Goal: Communication & Community: Answer question/provide support

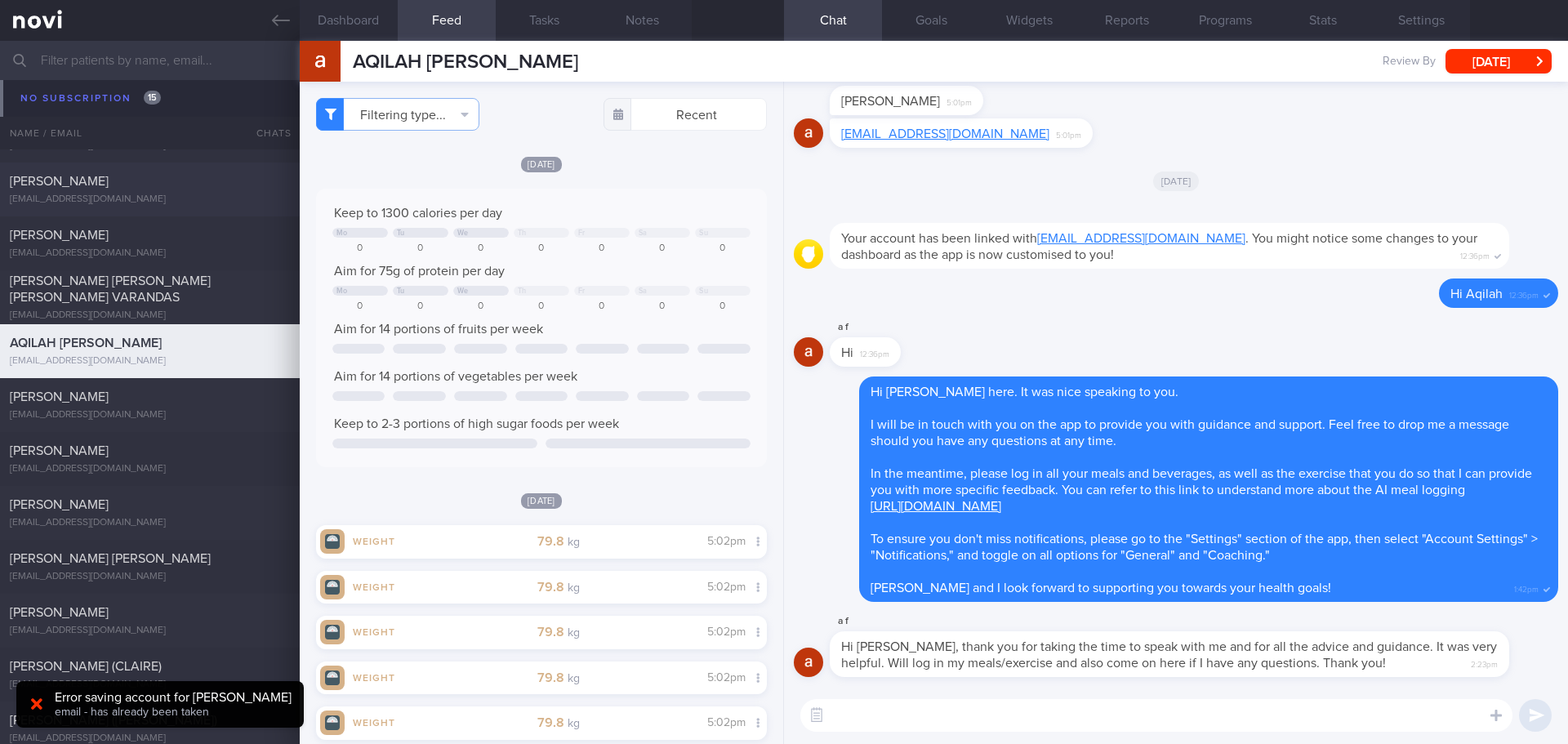
scroll to position [6765, 0]
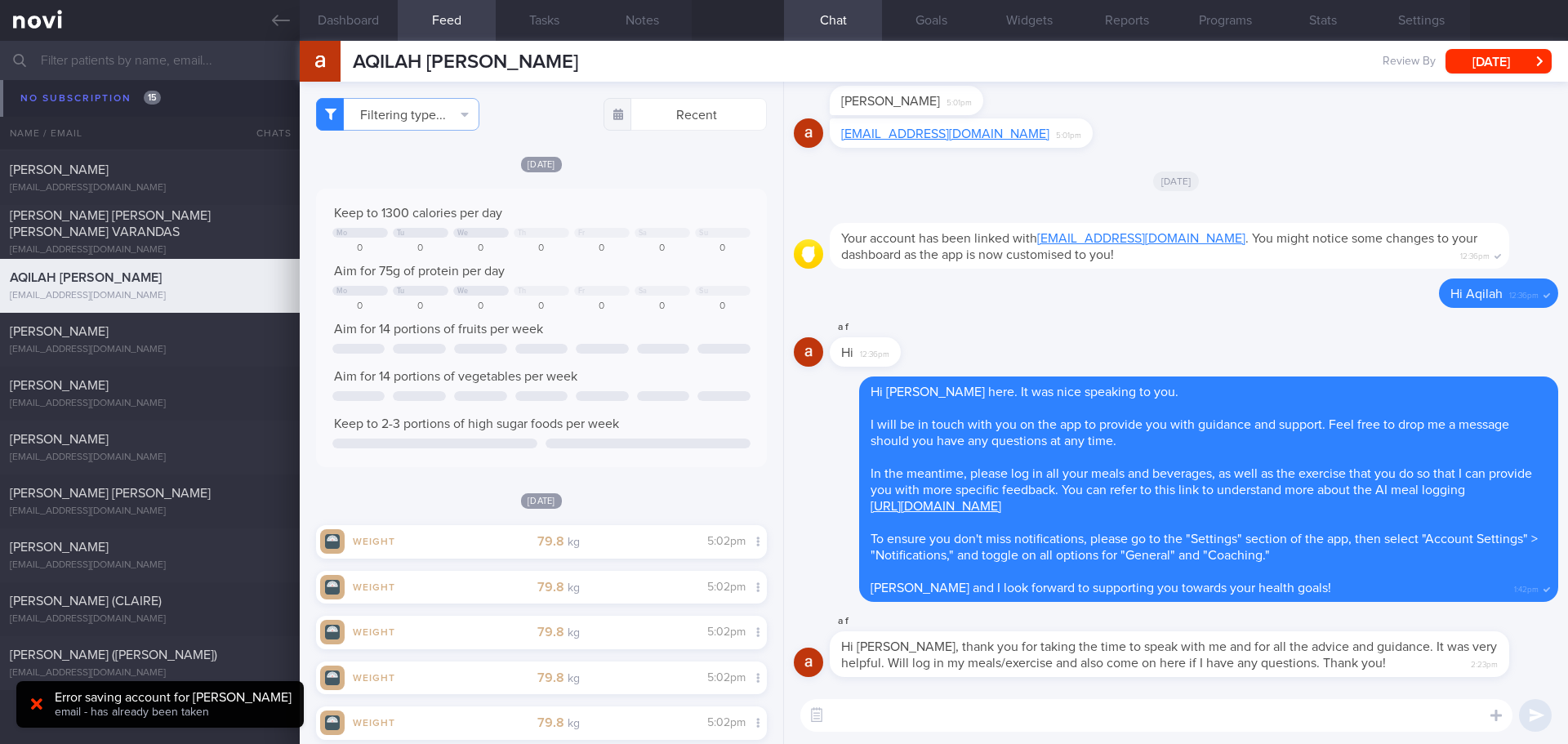
click at [42, 708] on div at bounding box center [36, 704] width 26 height 18
click at [977, 730] on textarea at bounding box center [1157, 715] width 712 height 33
click at [982, 723] on textarea at bounding box center [1157, 715] width 712 height 33
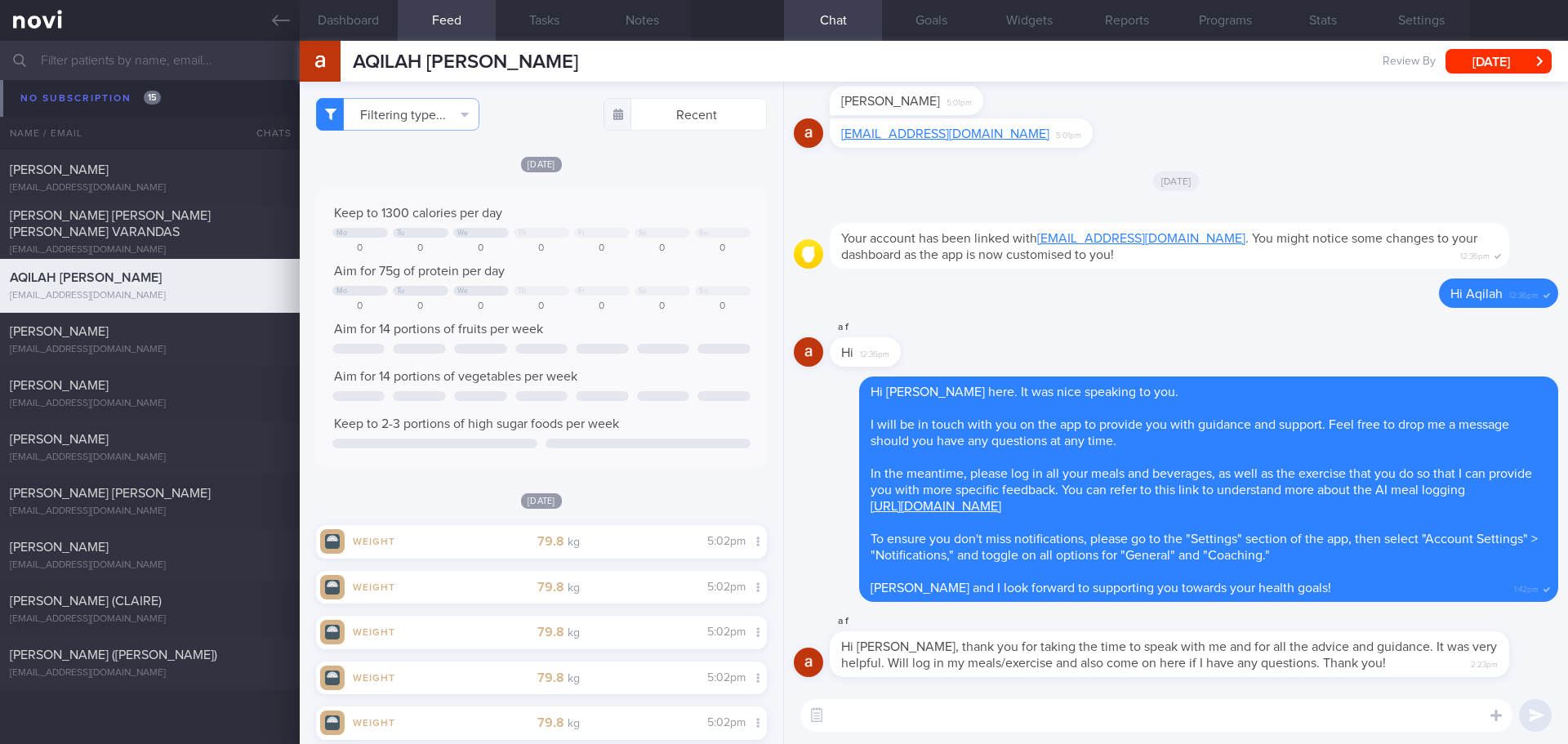
click at [982, 723] on textarea at bounding box center [1157, 715] width 712 height 33
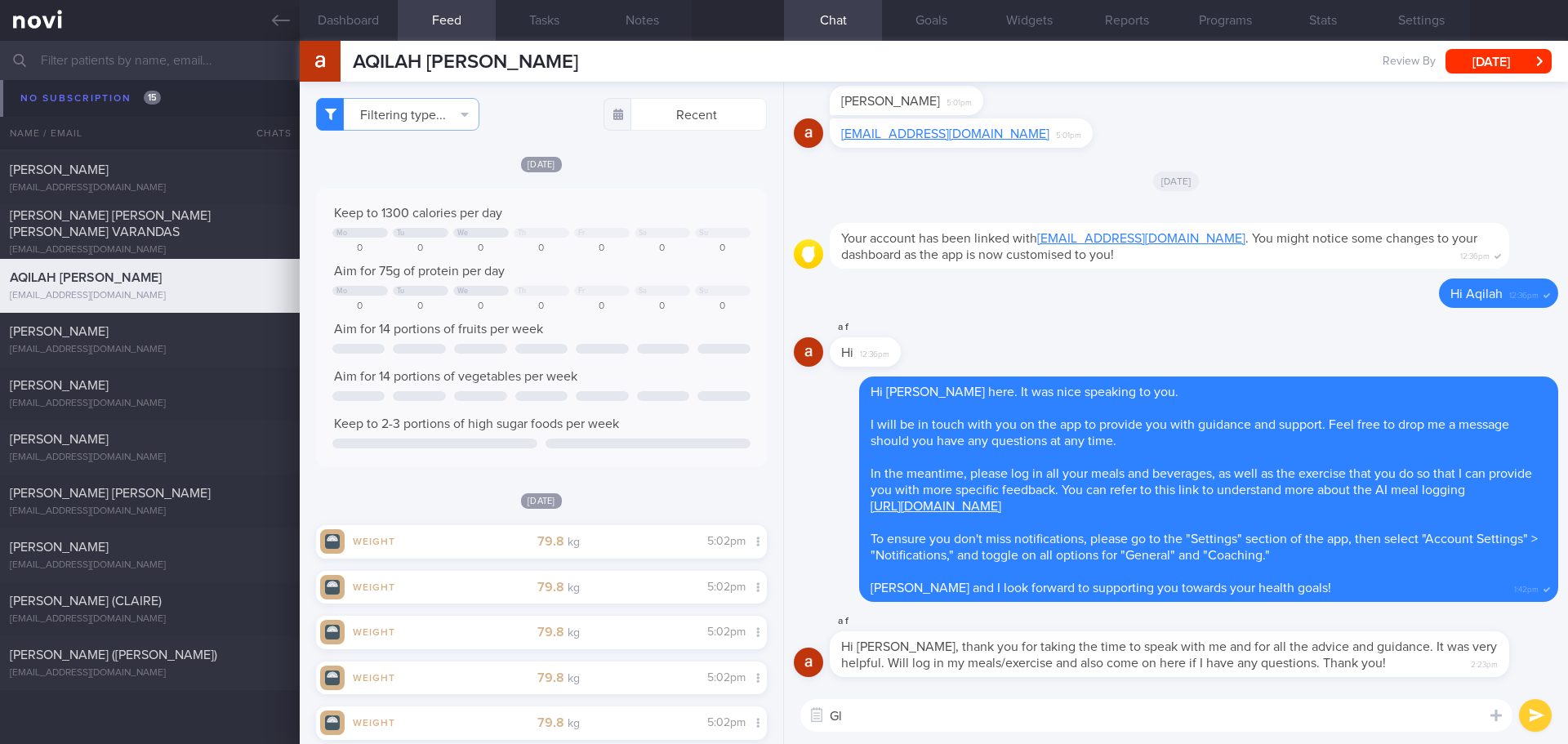
type textarea "G"
click at [1367, 714] on textarea "No problem, Aqilah! Looking forward to your meal / exercise logs 😃" at bounding box center [1157, 715] width 712 height 33
click at [1378, 712] on textarea "No problem, Aqilah! Looking forward to your meal / exercise logs 😃" at bounding box center [1157, 715] width 712 height 33
click at [1271, 714] on textarea "No problem, Aqilah! Looking forward to your meal / exercise logs 😃" at bounding box center [1157, 715] width 712 height 33
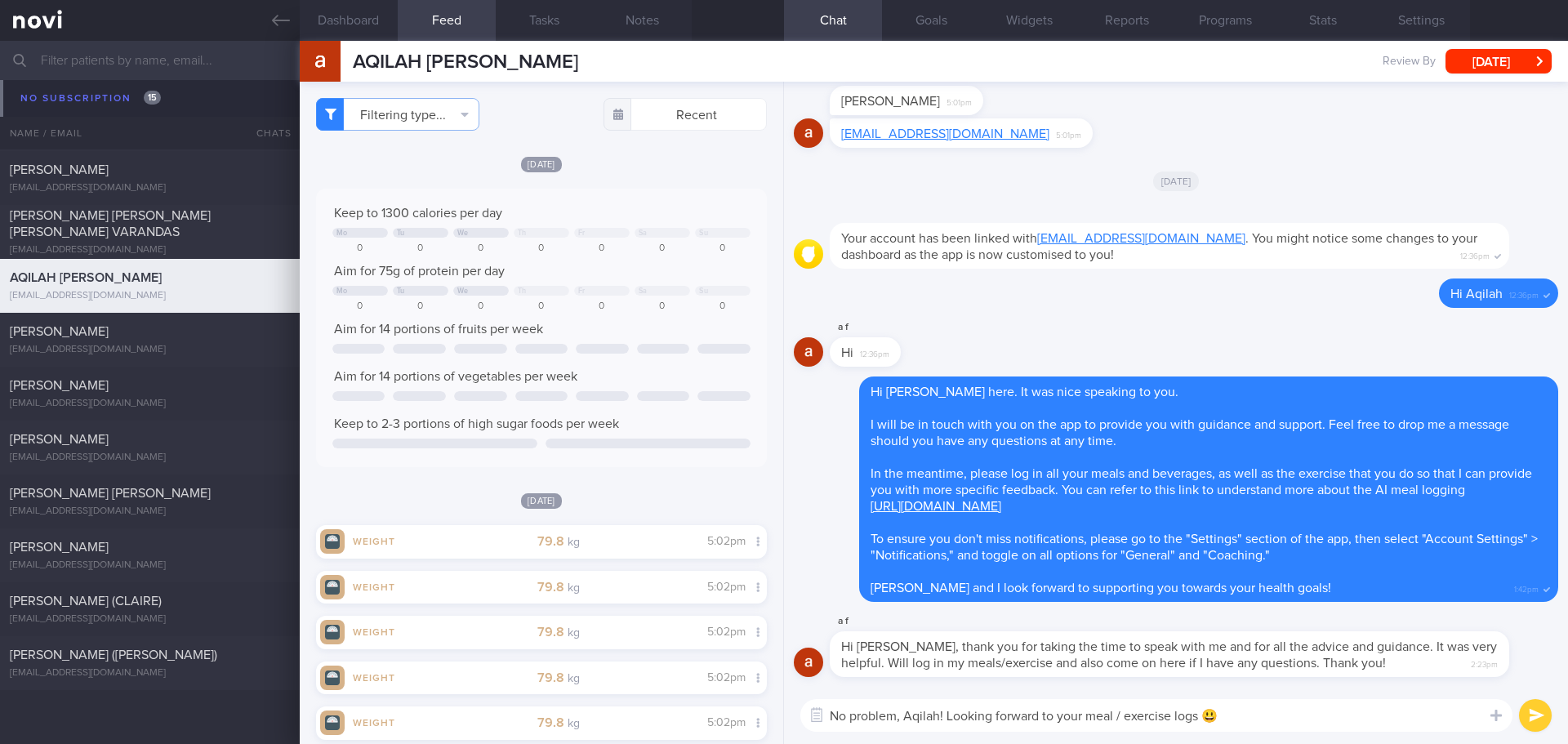
click at [1271, 714] on textarea "No problem, Aqilah! Looking forward to your meal / exercise logs 😃" at bounding box center [1157, 715] width 712 height 33
click at [944, 713] on textarea "No problem, Aqilah! Looking forward to your meal / exercise logs 😃" at bounding box center [1157, 715] width 712 height 33
click at [1256, 719] on textarea "No problem, Aqilah! Looking forward to your meal / exercise logs 😃" at bounding box center [1157, 715] width 712 height 33
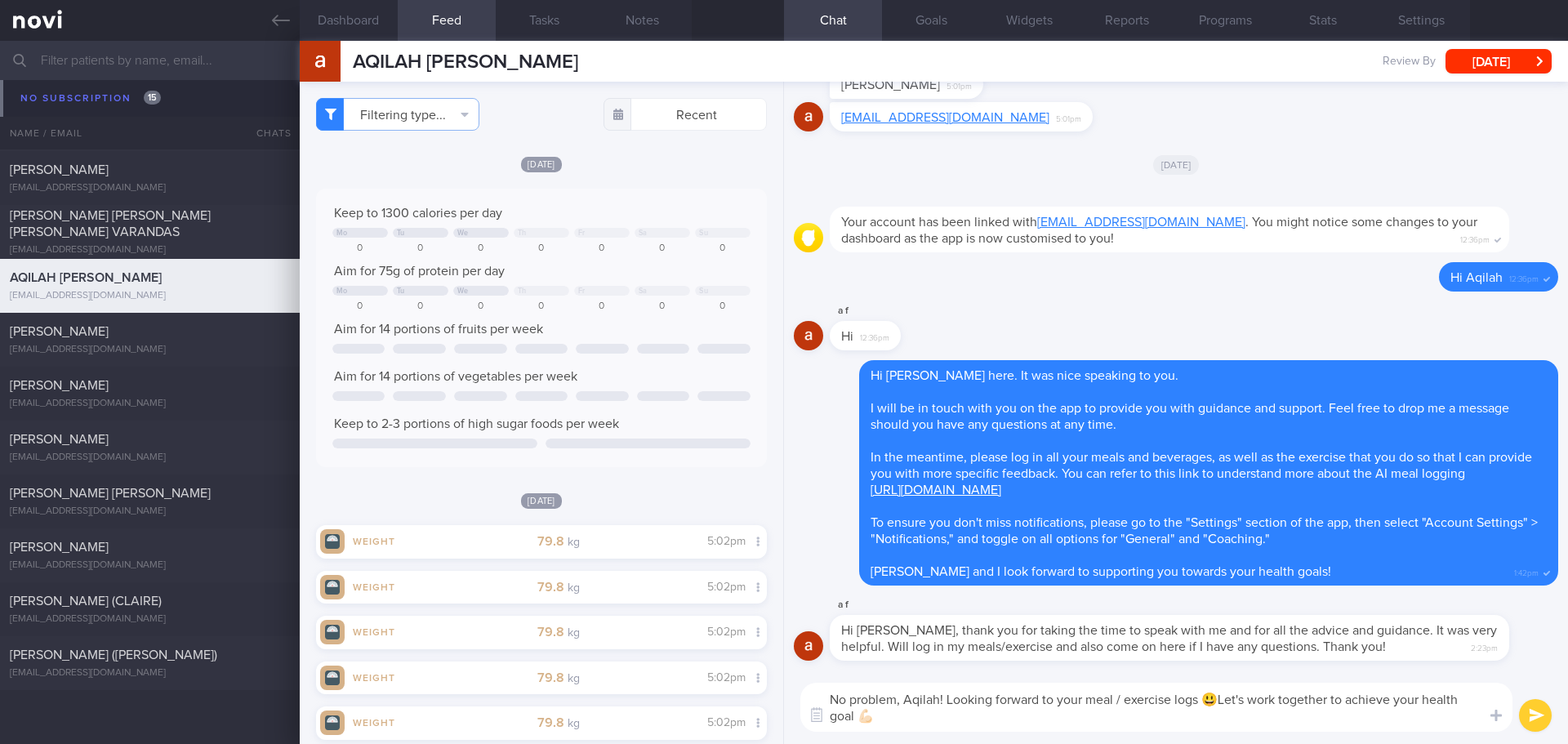
type textarea "No problem, Aqilah! Looking forward to your meal / exercise logs 😃Let's work to…"
click at [1537, 716] on button "submit" at bounding box center [1535, 715] width 33 height 33
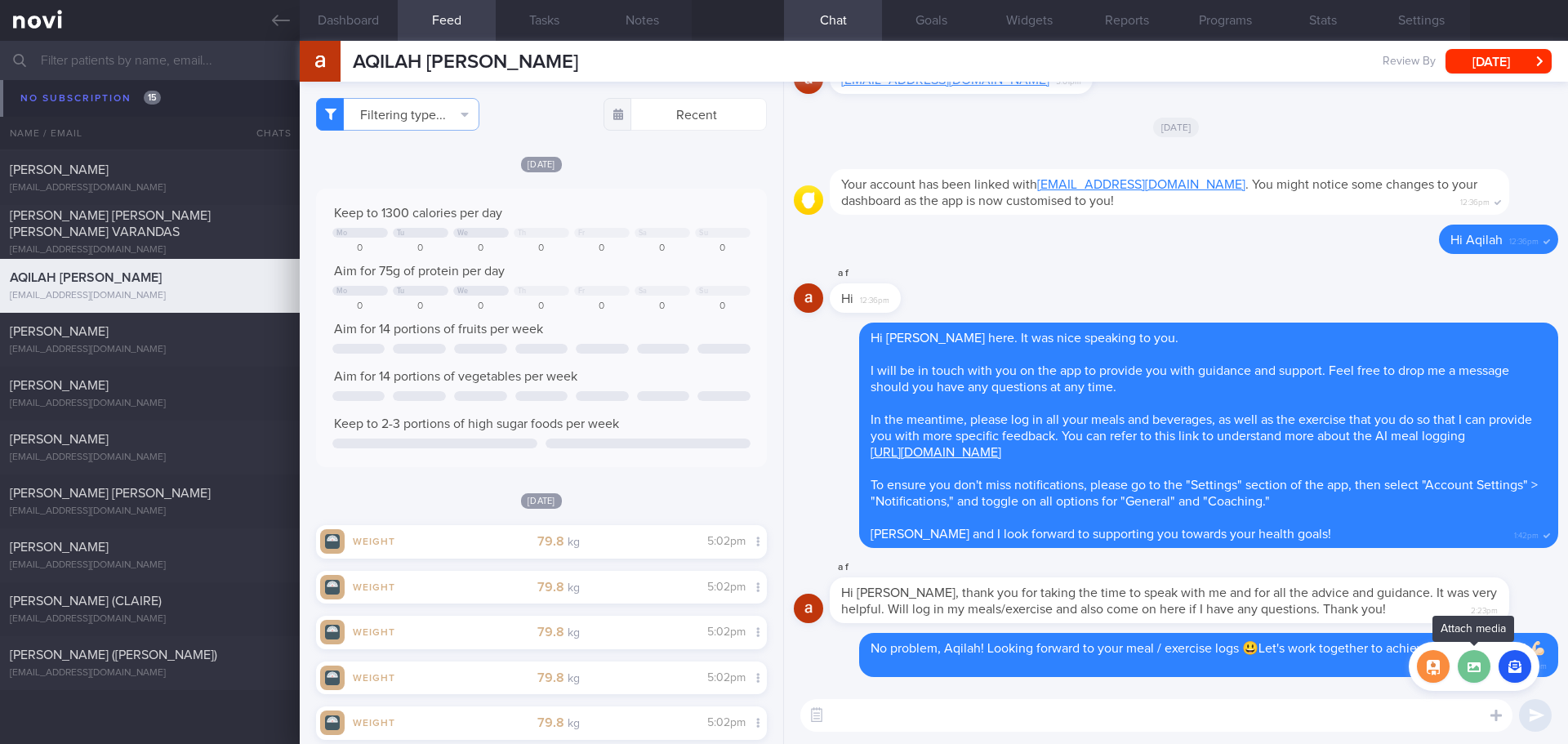
click at [1476, 681] on label at bounding box center [1474, 666] width 33 height 33
click at [0, 0] on input "file" at bounding box center [0, 0] width 0 height 0
click at [1442, 671] on button "button" at bounding box center [1433, 666] width 33 height 33
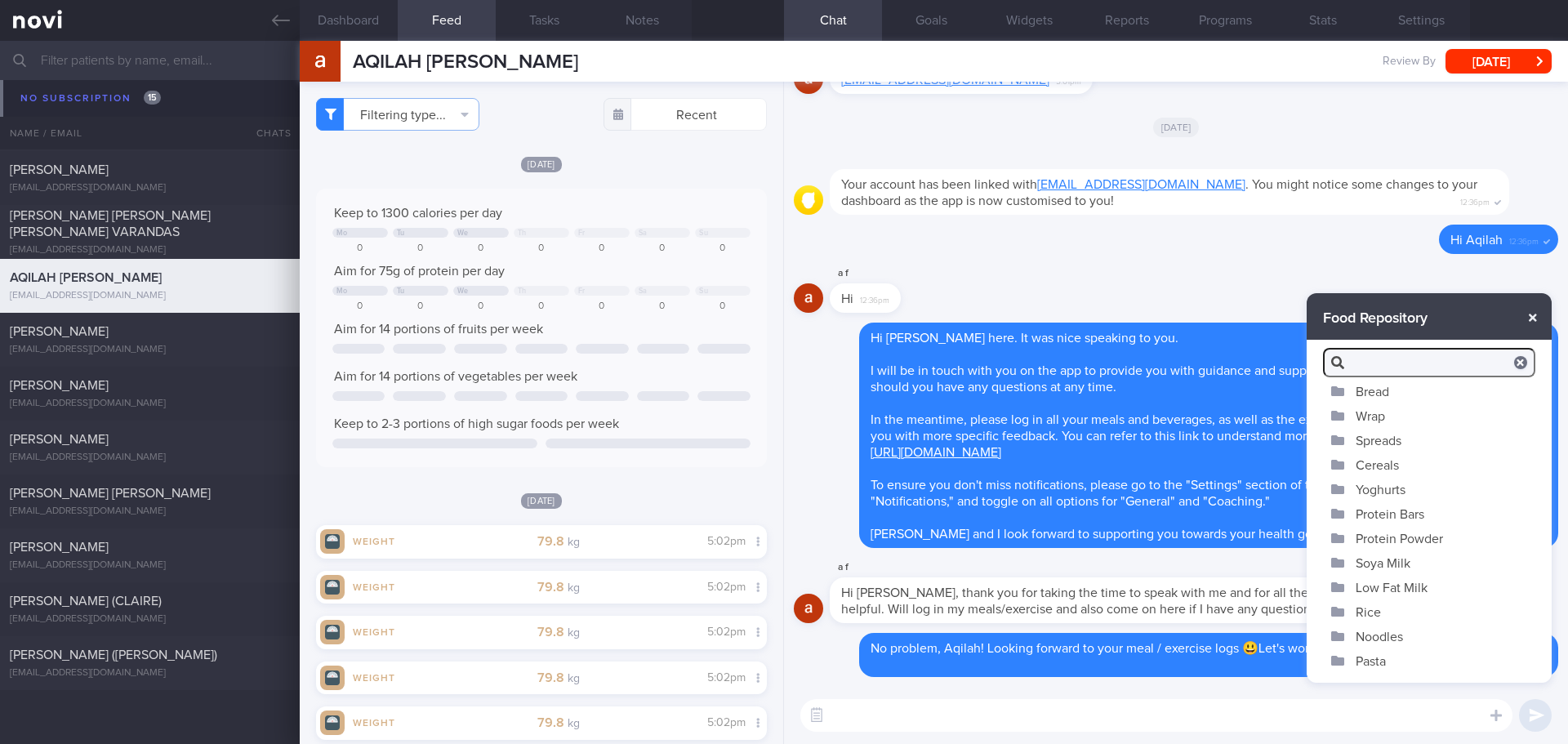
click at [1528, 317] on button "button" at bounding box center [1532, 317] width 30 height 30
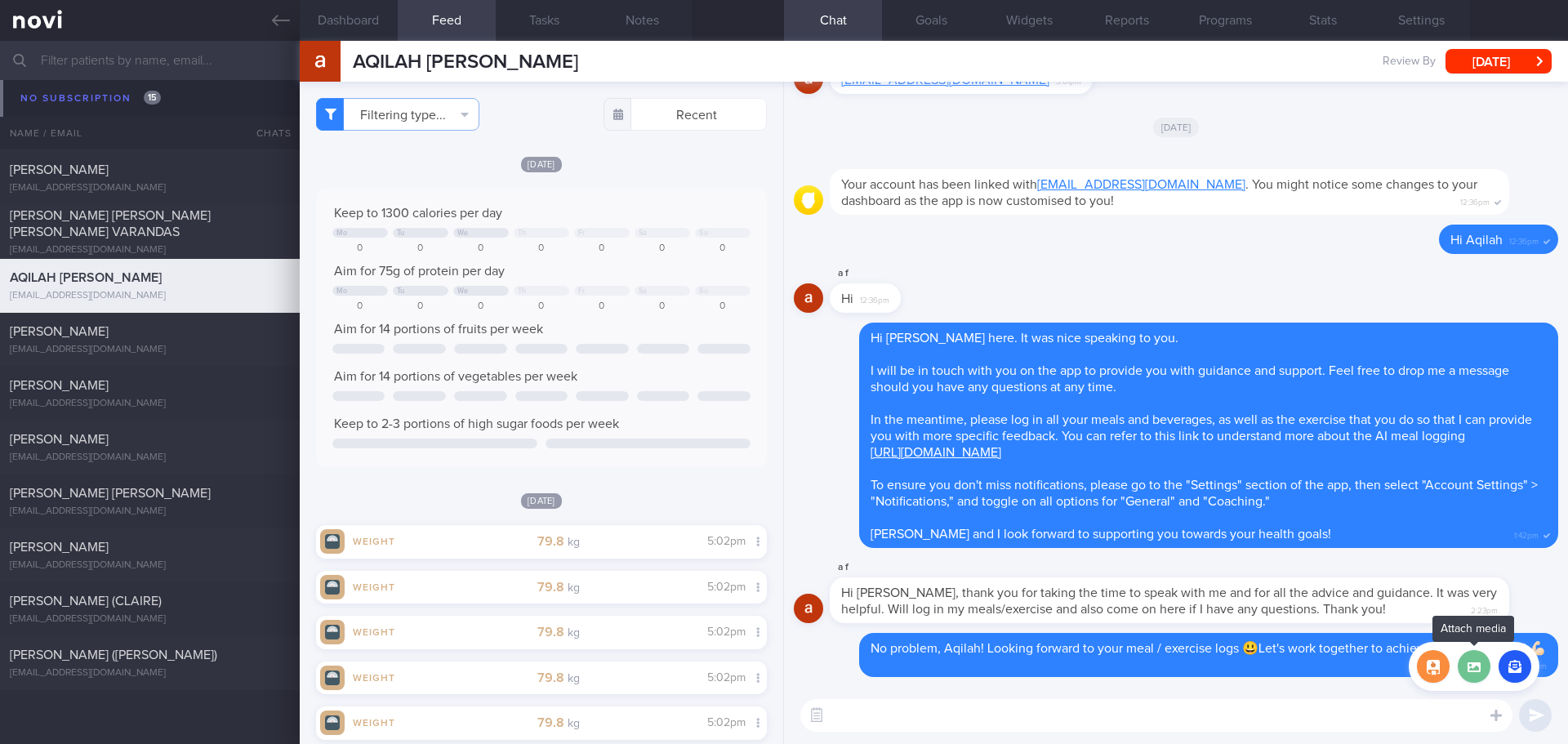
click at [1482, 677] on label at bounding box center [1474, 666] width 33 height 33
click at [0, 0] on input "file" at bounding box center [0, 0] width 0 height 0
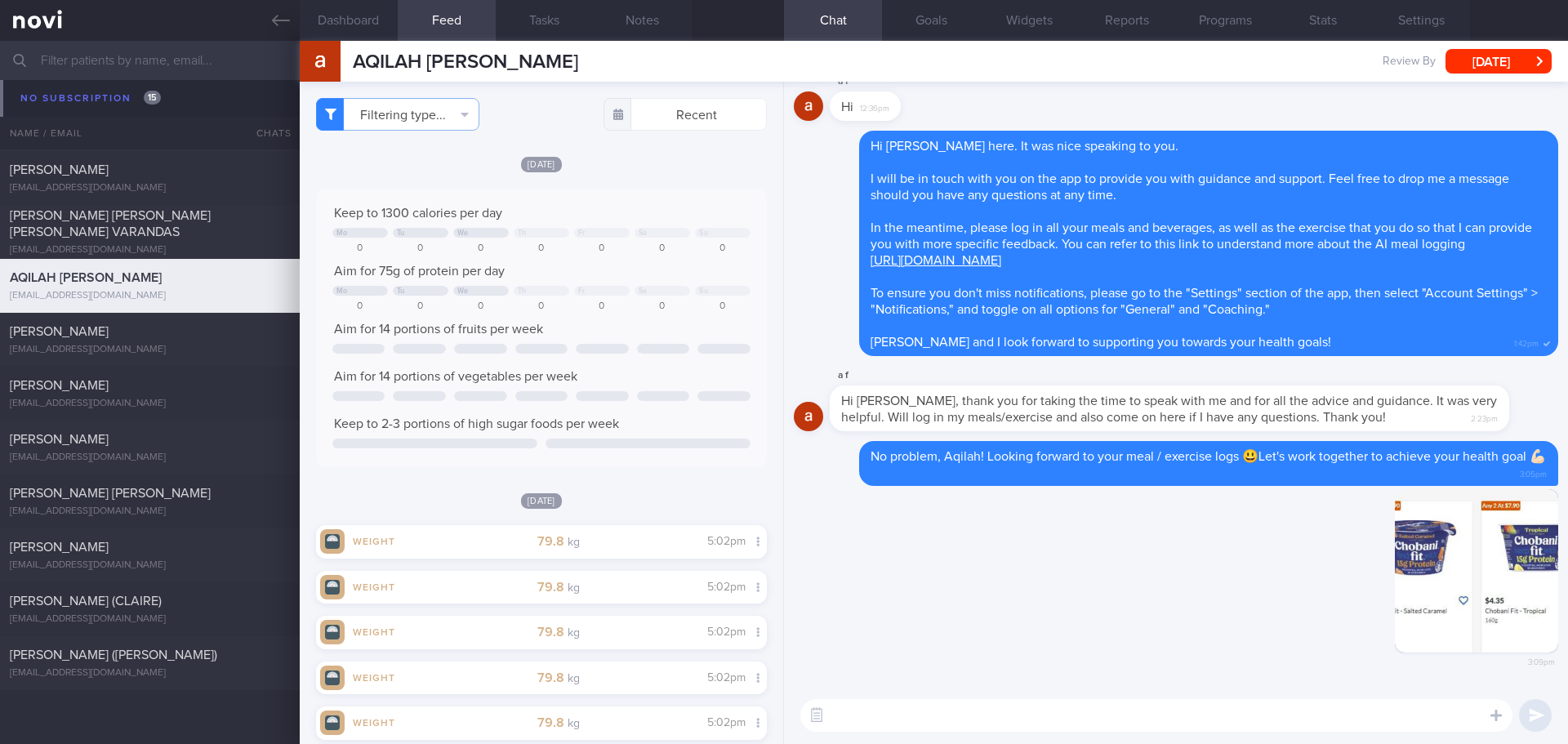
click at [1018, 708] on textarea at bounding box center [1157, 715] width 712 height 33
type textarea "T"
drag, startPoint x: 1142, startPoint y: 713, endPoint x: 828, endPoint y: 732, distance: 314.6
click at [828, 732] on div "You can consider chobani low fat plain yogurt or the You can consider chobani l…" at bounding box center [1175, 716] width 784 height 58
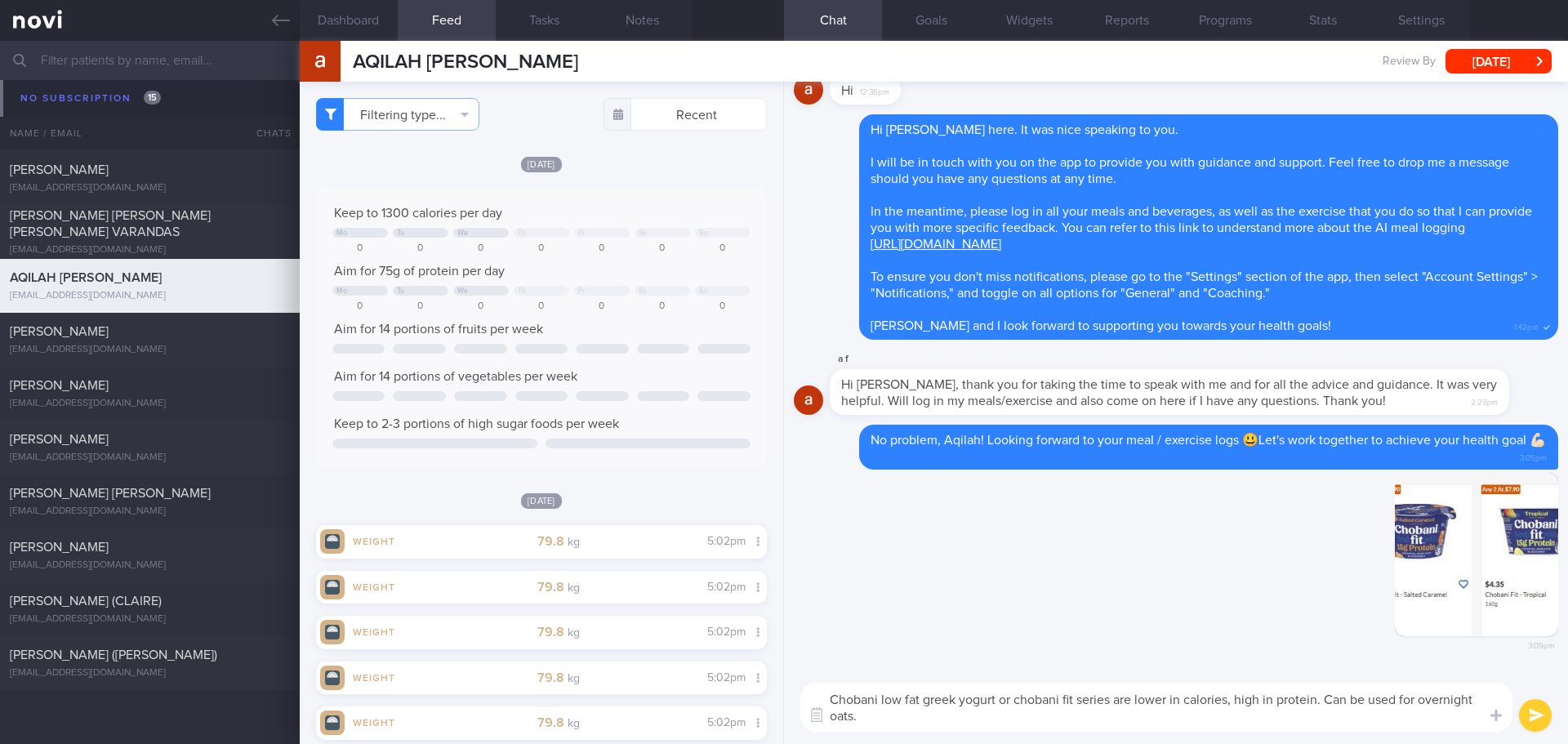
type textarea "Chobani low fat greek yogurt or chobani fit series are lower in calories, high …"
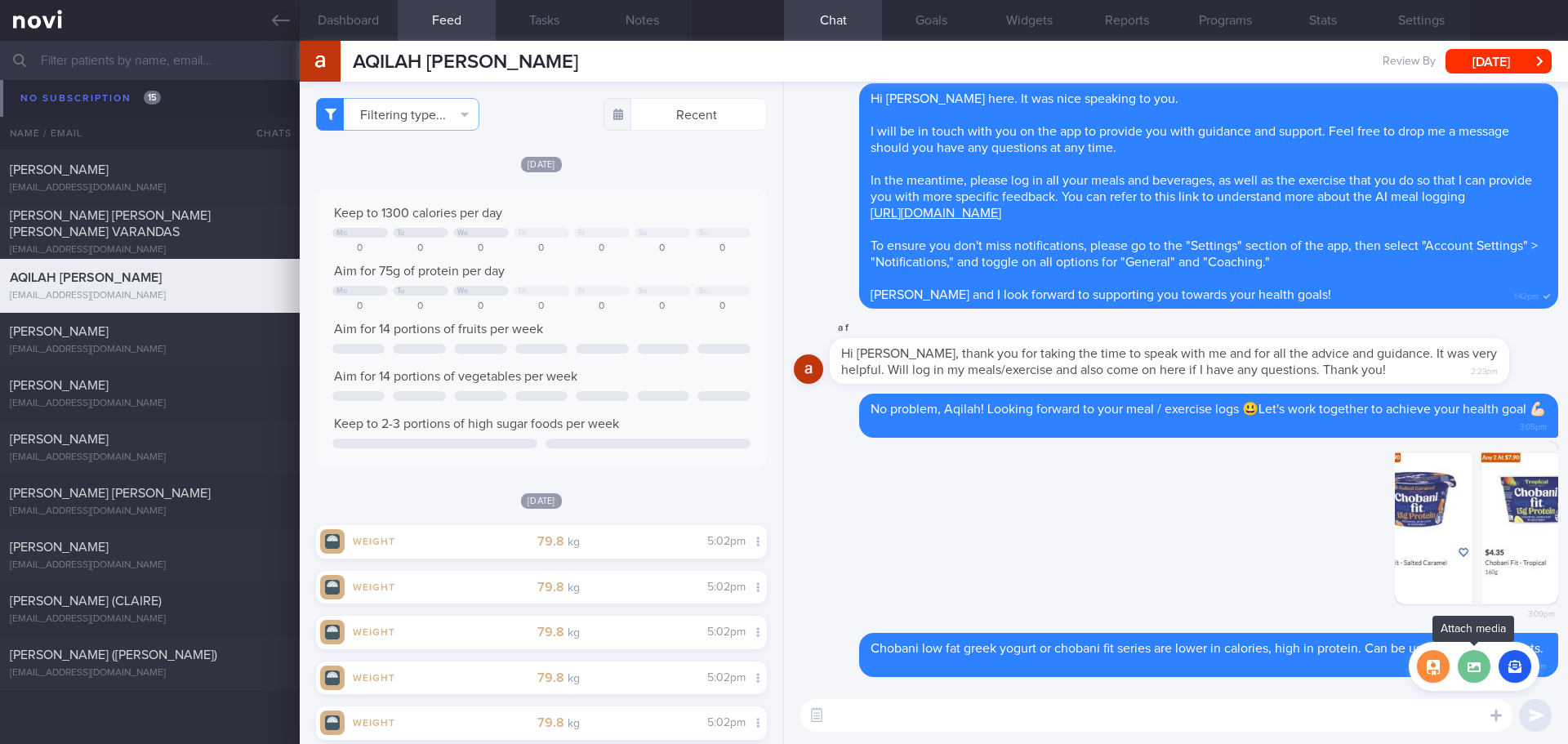
click at [1476, 677] on label at bounding box center [1474, 666] width 33 height 33
click at [0, 0] on input "file" at bounding box center [0, 0] width 0 height 0
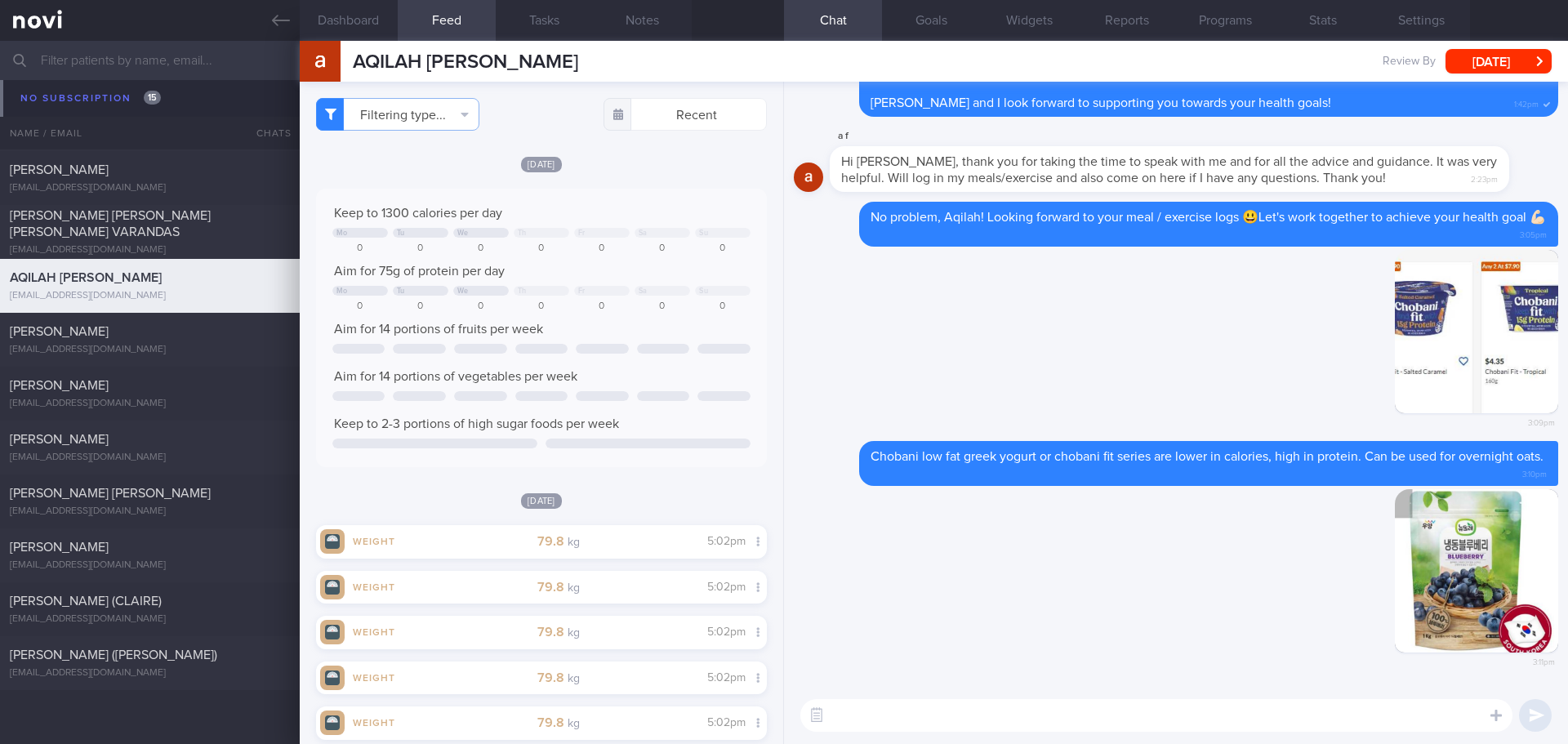
click at [1374, 723] on textarea at bounding box center [1157, 715] width 712 height 33
type textarea "e"
type textarea "K"
drag, startPoint x: 1032, startPoint y: 718, endPoint x: 1096, endPoint y: 724, distance: 64.3
click at [1043, 720] on textarea "Keep some frozen fruit, it's handy when you have sweet cravings, useful in addi…" at bounding box center [1157, 715] width 712 height 33
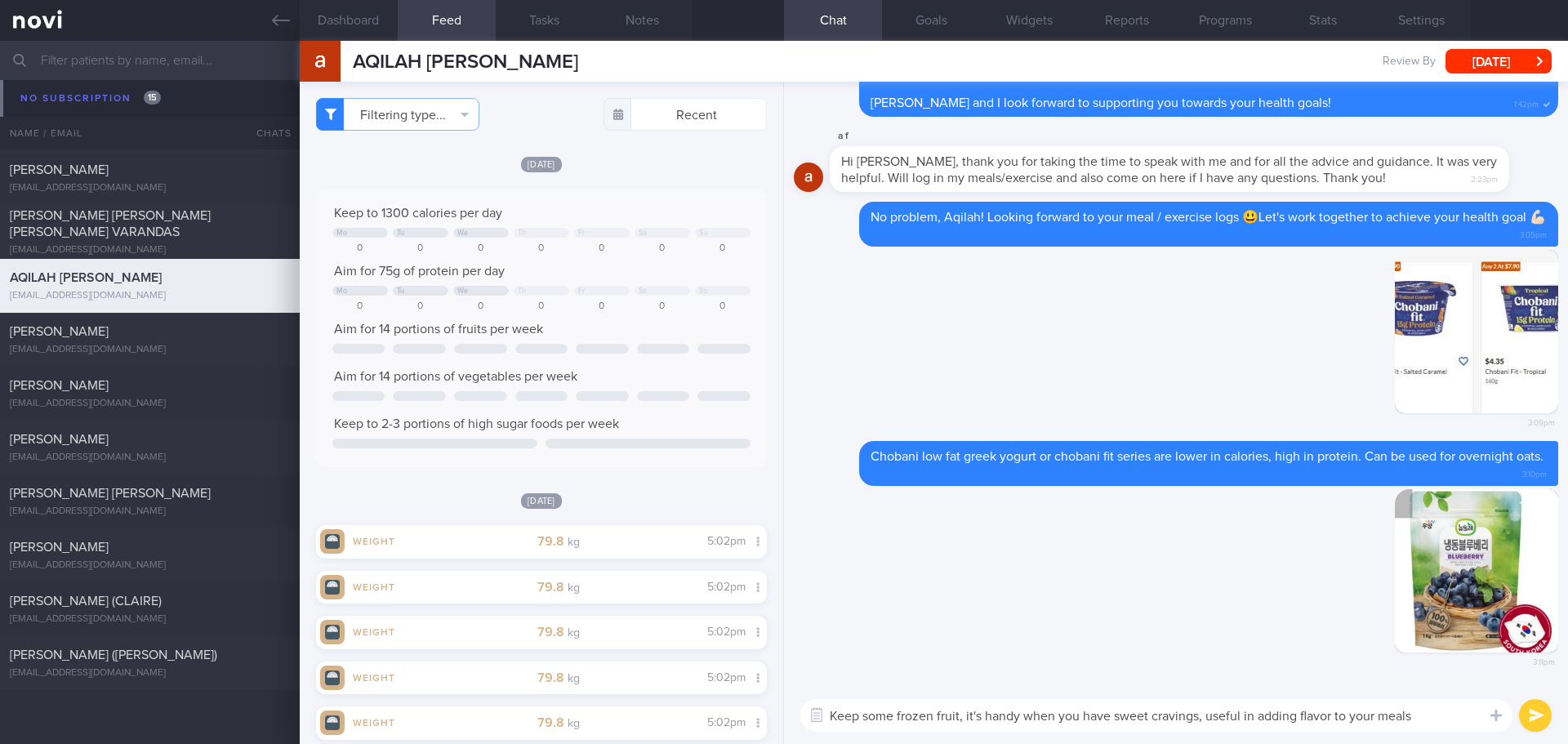
click at [1146, 727] on textarea "Keep some frozen fruit, it's handy when you have sweet cravings, useful in addi…" at bounding box center [1157, 715] width 712 height 33
drag, startPoint x: 1202, startPoint y: 725, endPoint x: 1274, endPoint y: 725, distance: 72.0
click at [1203, 725] on textarea "Keep some frozen fruit, it's handy when you have sweet cravings, useful in addi…" at bounding box center [1157, 715] width 712 height 33
click at [1278, 725] on textarea "Keep some frozen fruit, it's handy when you have sweet cravings, useful in addi…" at bounding box center [1157, 715] width 712 height 33
click at [1312, 725] on textarea "Keep some frozen fruit, it's handy when you have sweet cravings, useful in addi…" at bounding box center [1157, 715] width 712 height 33
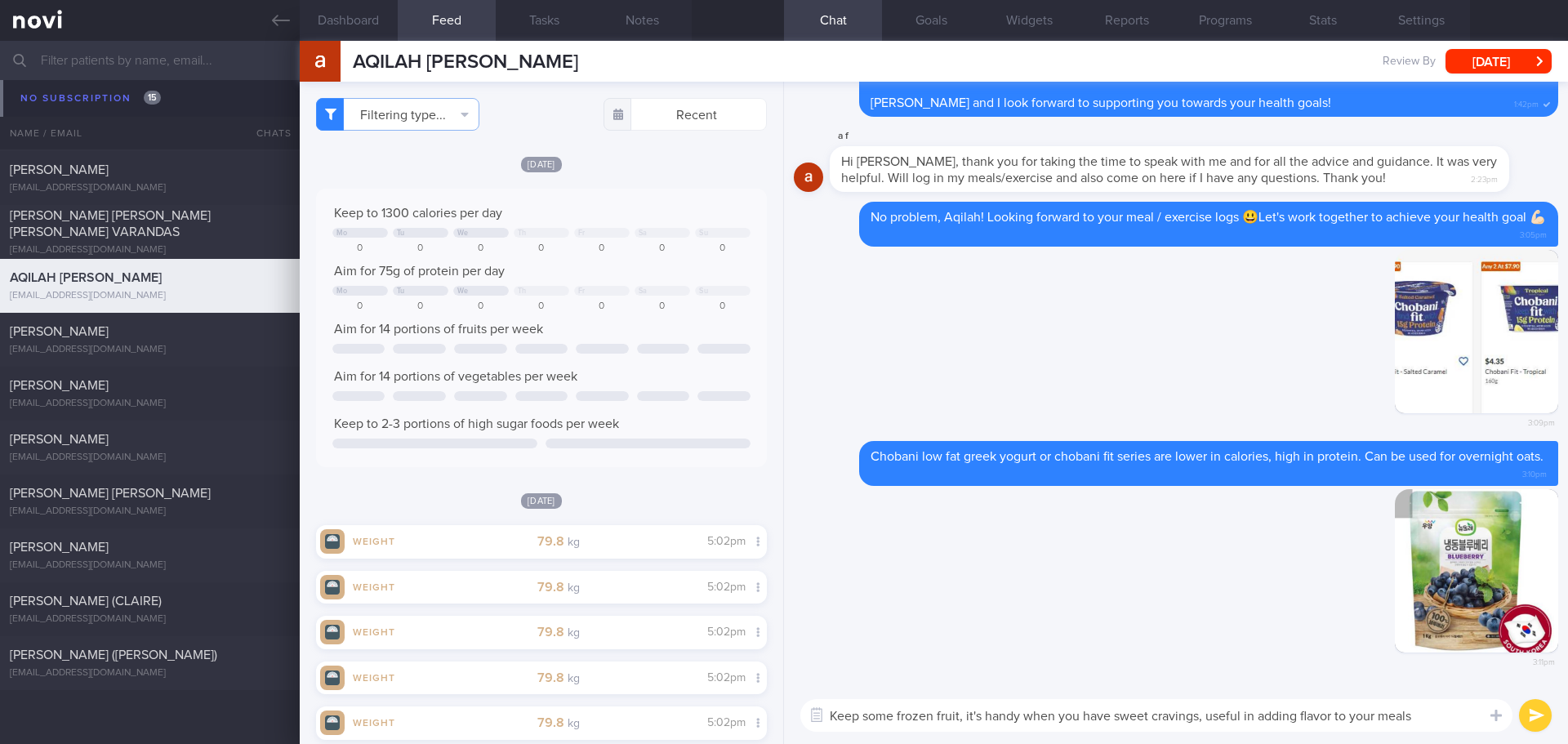
click at [1312, 727] on textarea "Keep some frozen fruit, it's handy when you have sweet cravings, useful in addi…" at bounding box center [1157, 715] width 712 height 33
drag, startPoint x: 1429, startPoint y: 718, endPoint x: 1242, endPoint y: 712, distance: 187.1
click at [1242, 712] on textarea "Keep some frozen fruit, it's handy when you have sweet cravings, useful in addi…" at bounding box center [1157, 715] width 712 height 33
type textarea "Keep some frozen fruit, it's handy when you have sweet cravings. Great flavorin…"
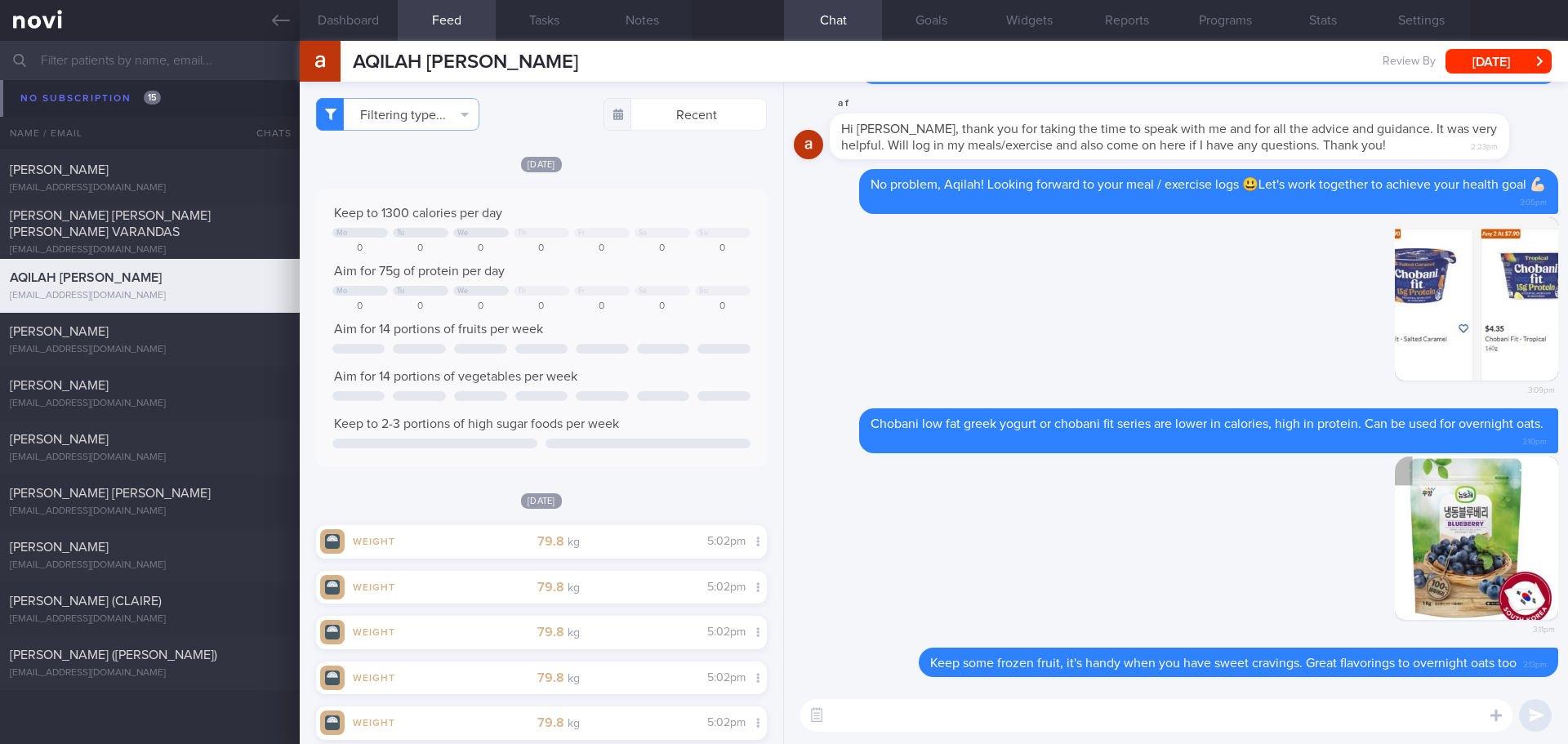
click at [1423, 718] on textarea at bounding box center [1157, 715] width 712 height 33
type textarea "Y"
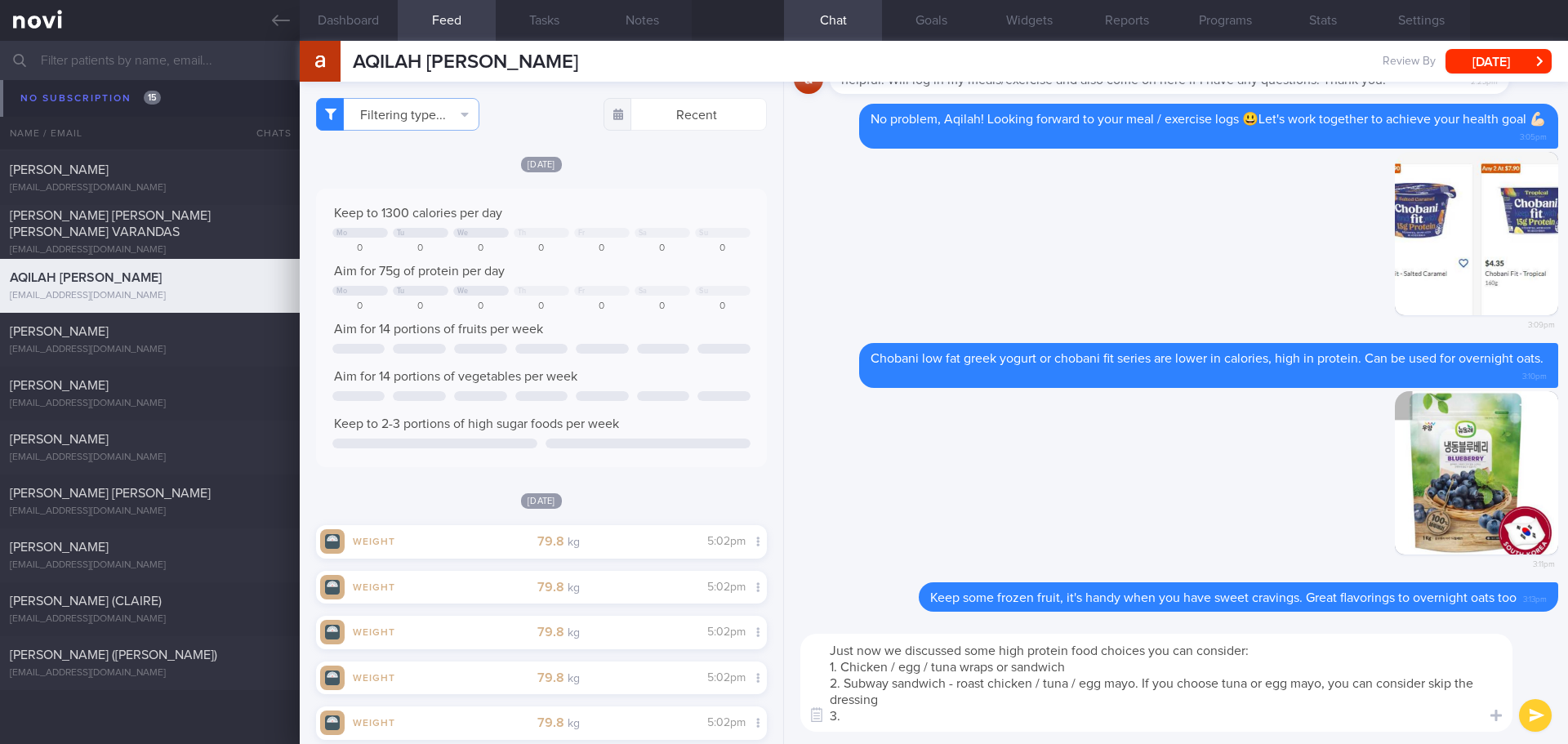
click at [867, 714] on textarea "Just now we discussed some high protein food choices you can consider: 1. Chick…" at bounding box center [1157, 683] width 712 height 98
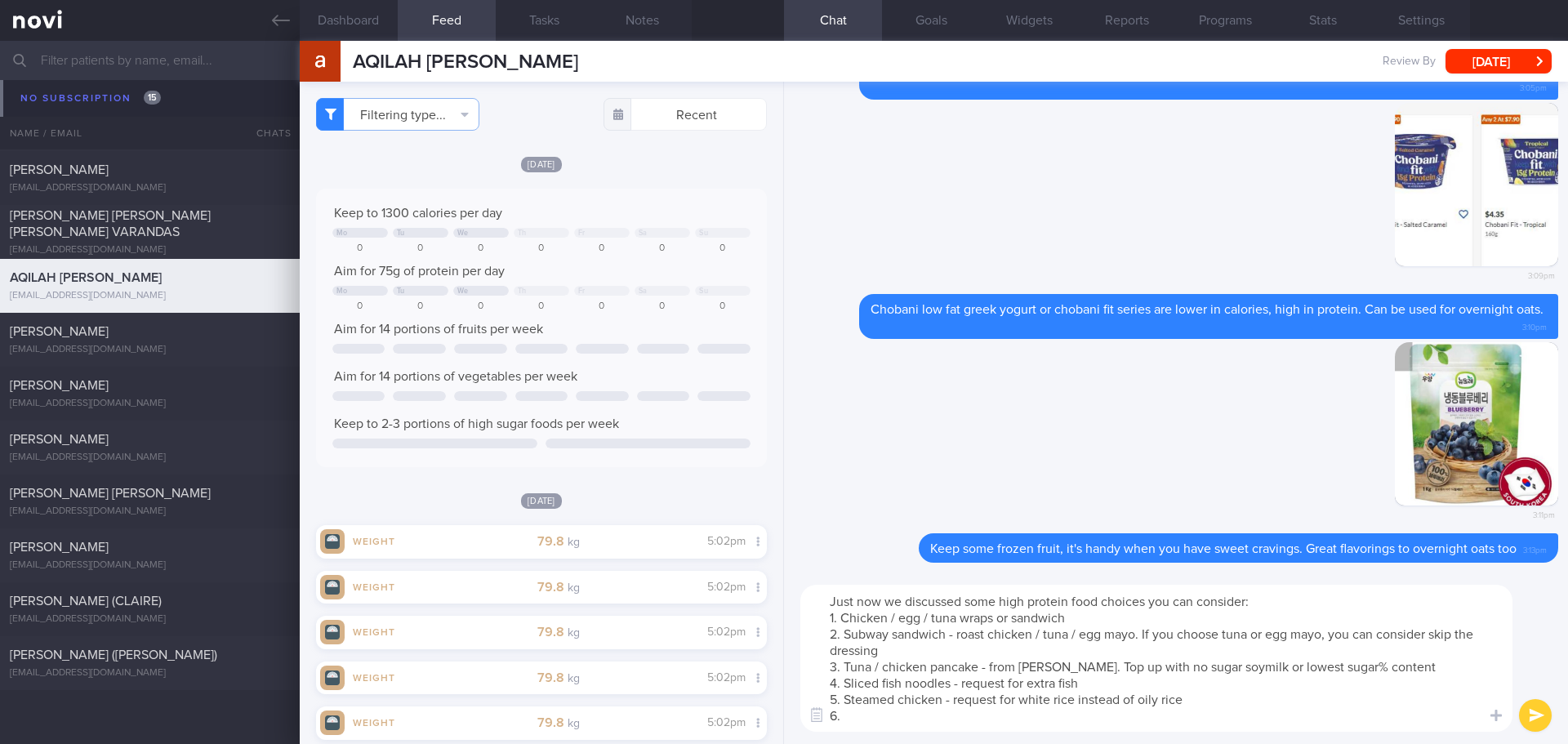
click at [868, 718] on textarea "Just now we discussed some high protein food choices you can consider: 1. Chick…" at bounding box center [1157, 659] width 712 height 147
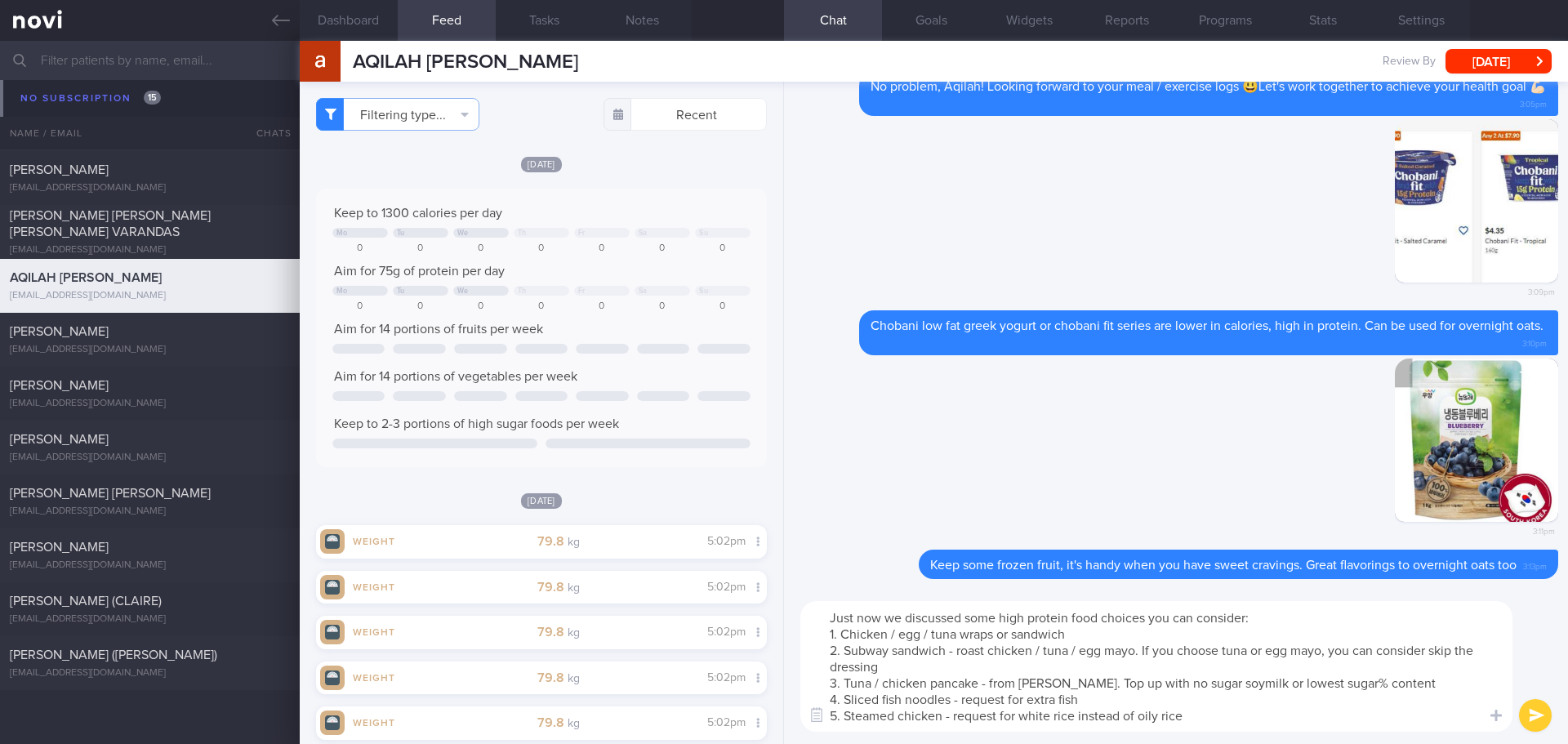
type textarea "Just now we discussed some high protein food choices you can consider: 1. Chick…"
click at [1163, 641] on textarea "Just now we discussed some high protein food choices you can consider: 1. Chick…" at bounding box center [1157, 666] width 712 height 130
drag, startPoint x: 849, startPoint y: 652, endPoint x: 1197, endPoint y: 716, distance: 353.8
click at [1197, 716] on textarea "Just now we discussed some high protein food choices you can consider: 1. Chick…" at bounding box center [1157, 666] width 712 height 130
click at [1219, 711] on textarea "Just now we discussed some high protein food choices you can consider: 1. Chick…" at bounding box center [1157, 666] width 712 height 130
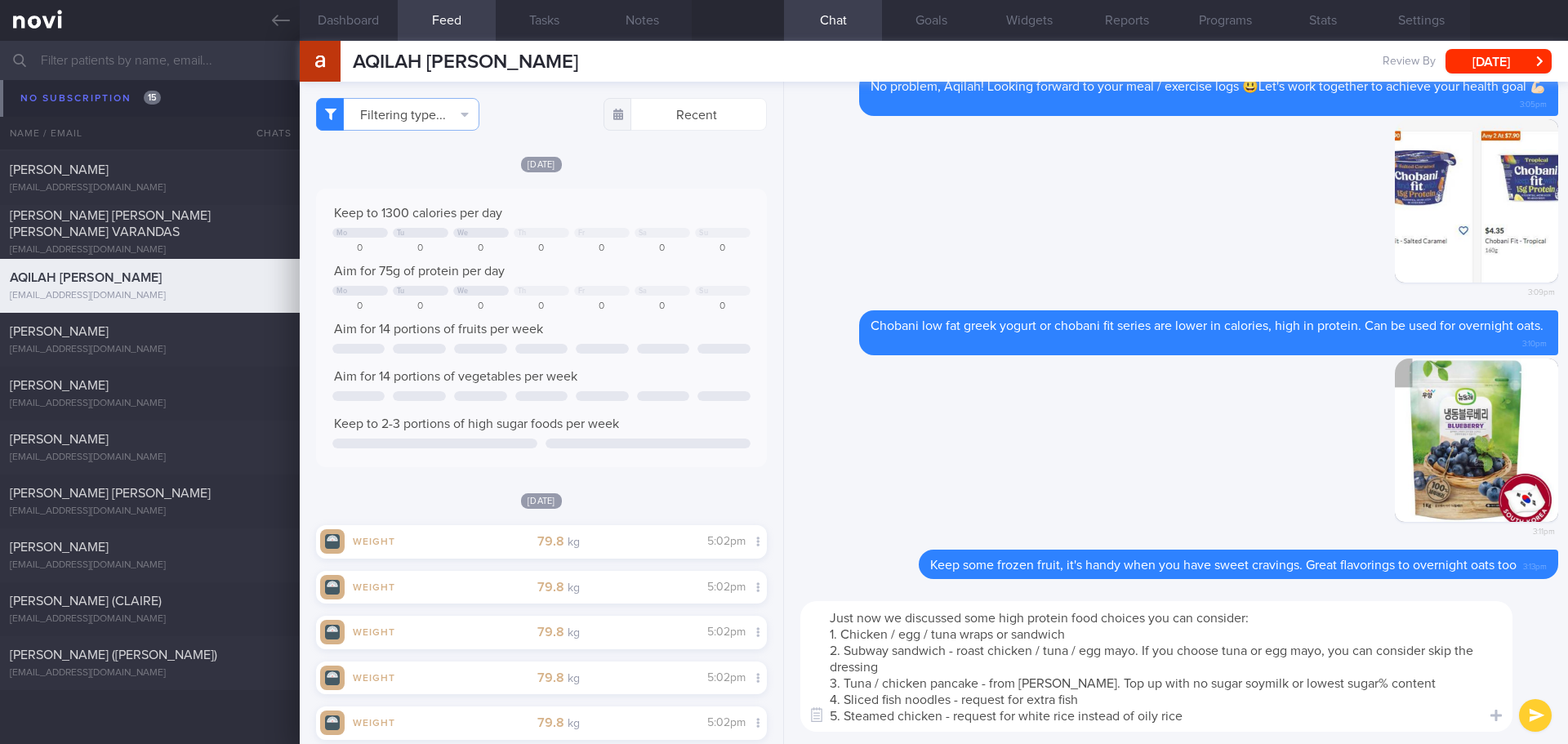
drag, startPoint x: 1190, startPoint y: 716, endPoint x: 795, endPoint y: 641, distance: 402.1
click at [795, 641] on div "Just now we discussed some high protein food choices you can consider: 1. Chick…" at bounding box center [1175, 666] width 784 height 155
click at [1326, 714] on textarea "Just now we discussed some high protein food choices you can consider: 1. Chick…" at bounding box center [1157, 666] width 712 height 130
click at [1531, 705] on button "submit" at bounding box center [1535, 715] width 33 height 33
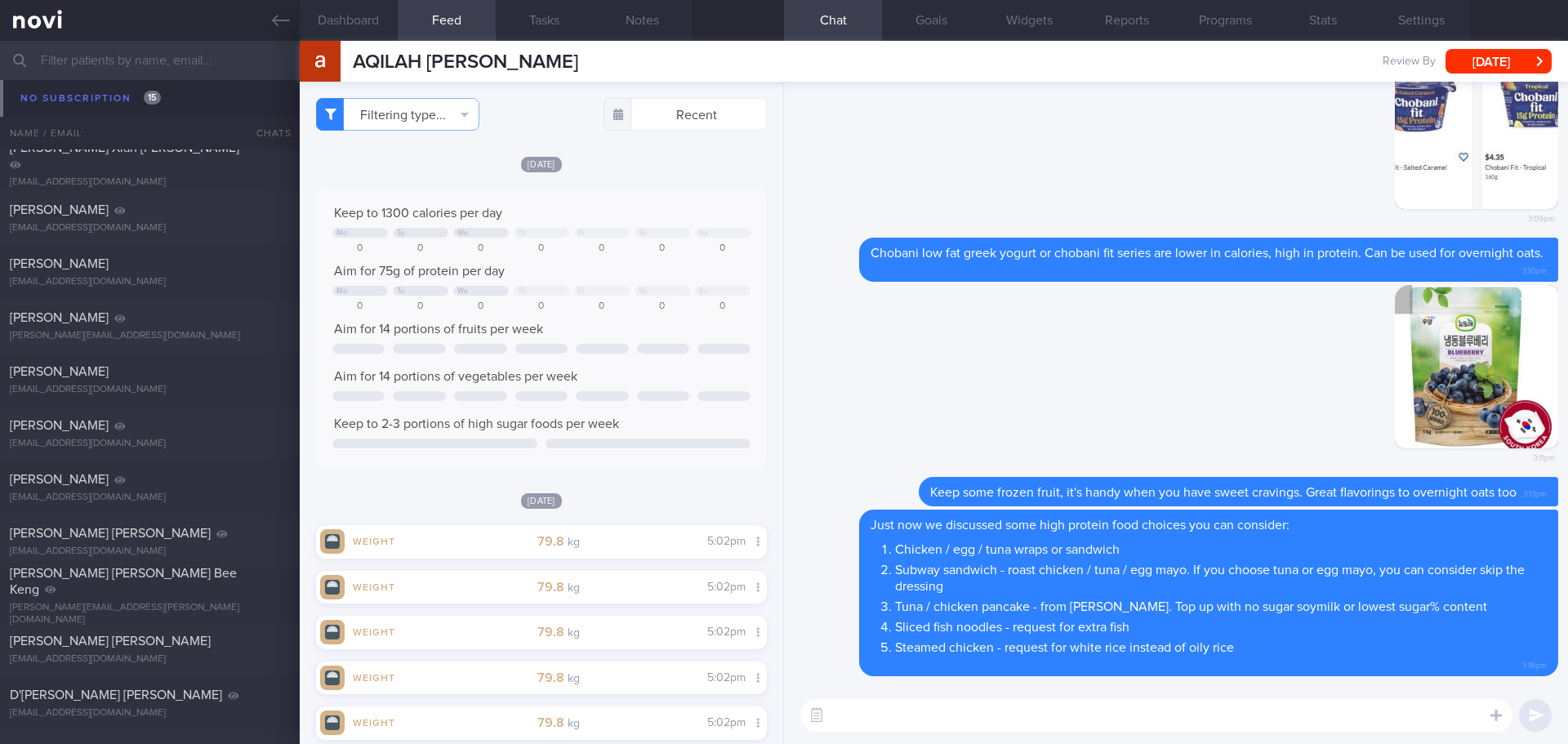
scroll to position [6765, 0]
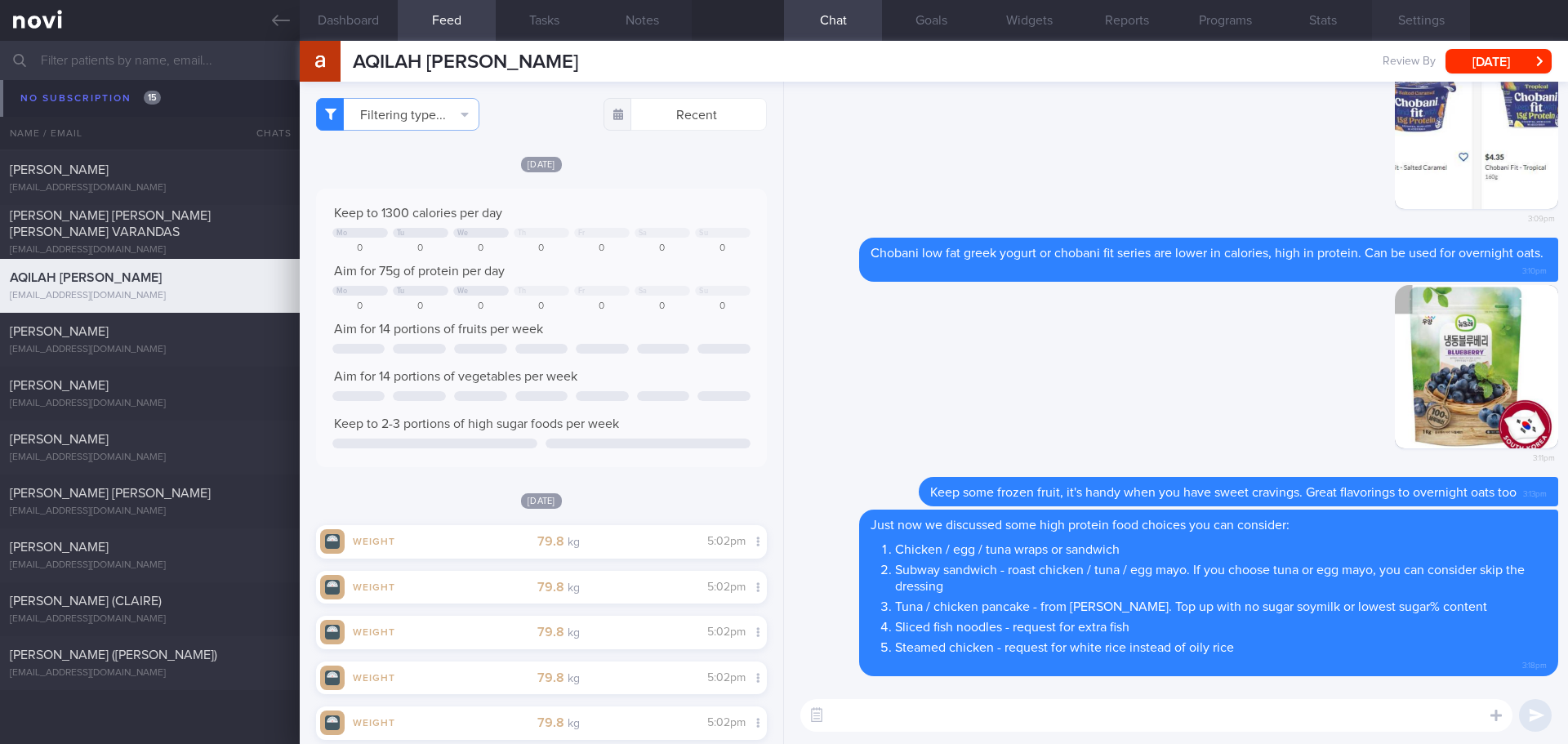
click at [1408, 38] on button "Settings" at bounding box center [1421, 20] width 98 height 41
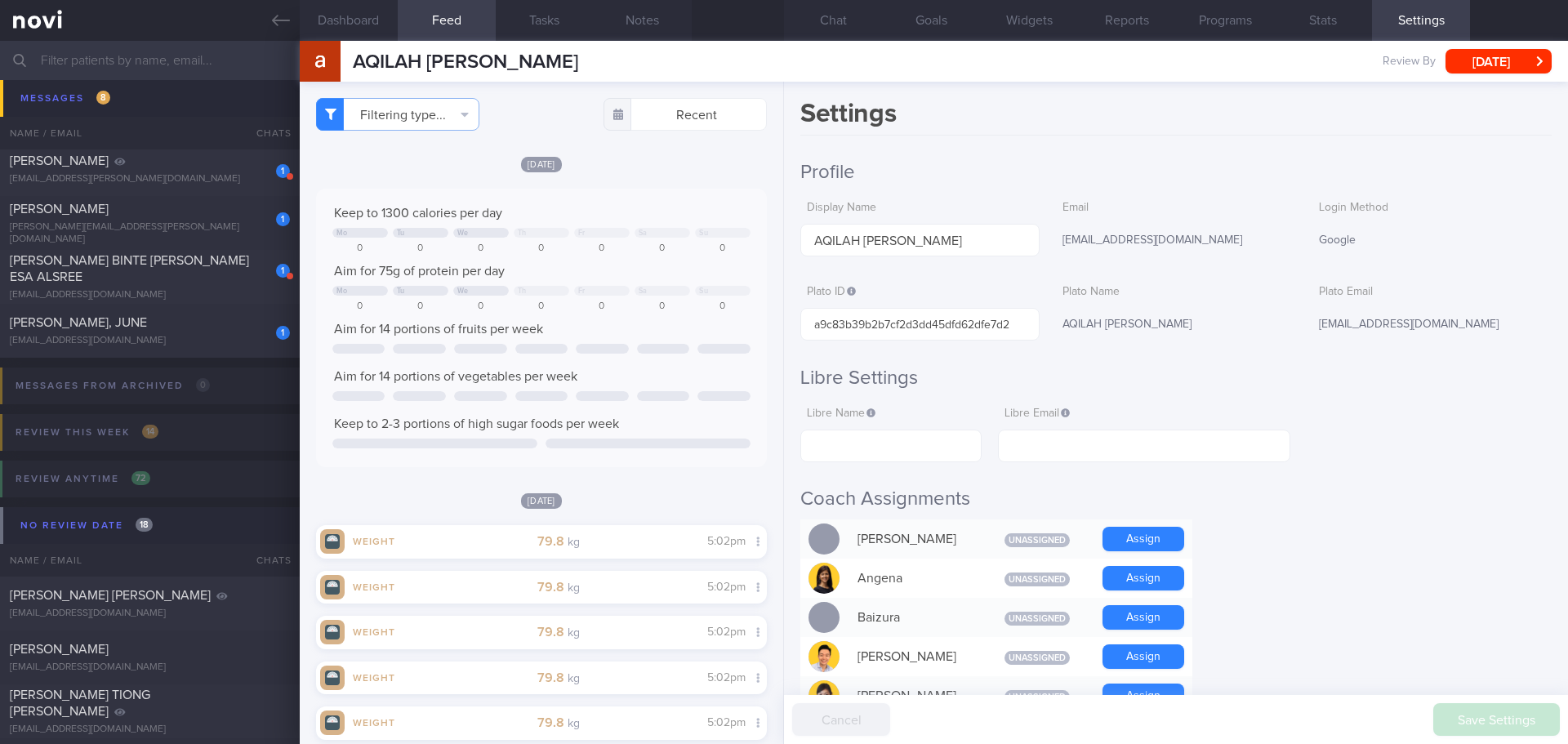
scroll to position [4886, 0]
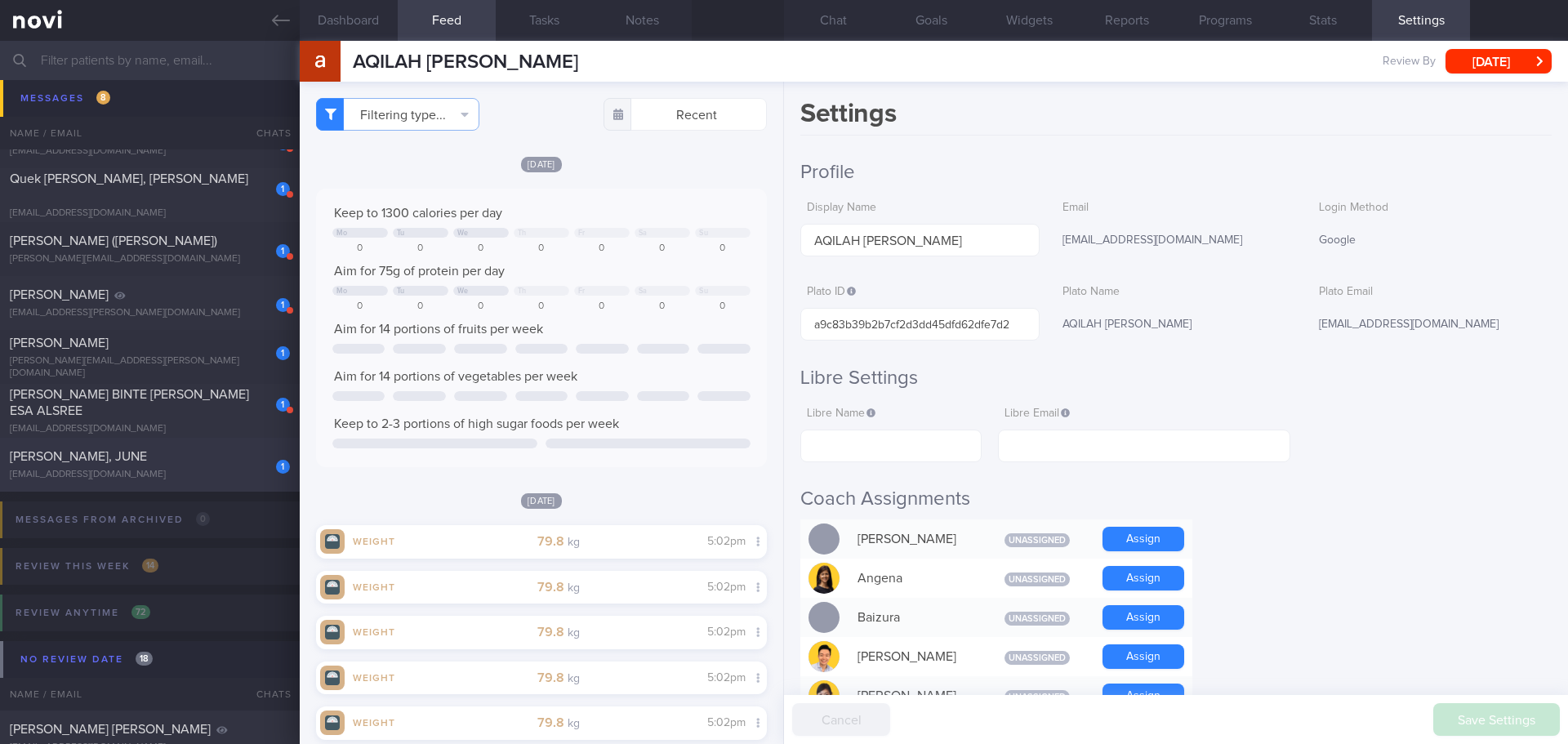
click at [114, 473] on div "[EMAIL_ADDRESS][DOMAIN_NAME]" at bounding box center [150, 475] width 280 height 12
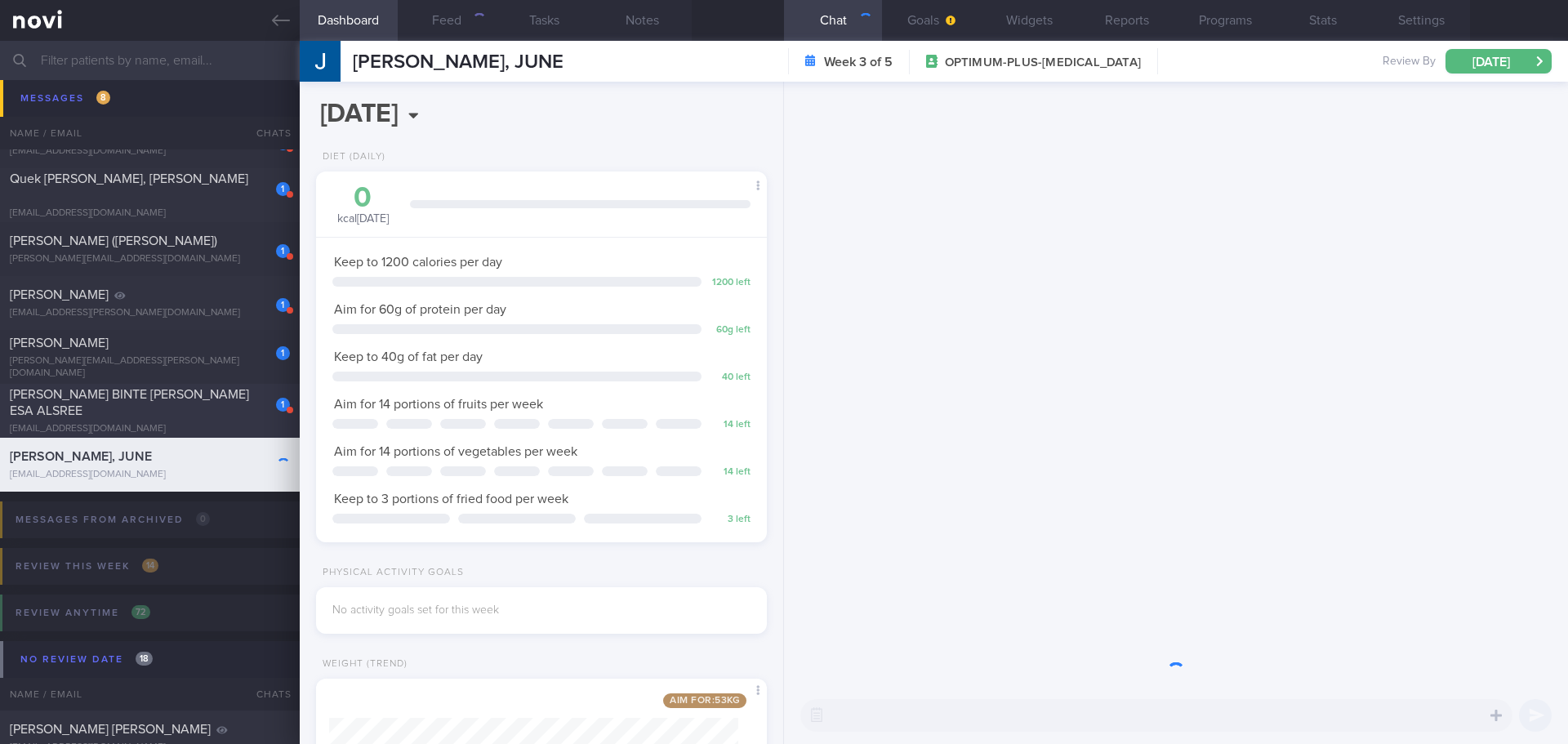
scroll to position [228, 410]
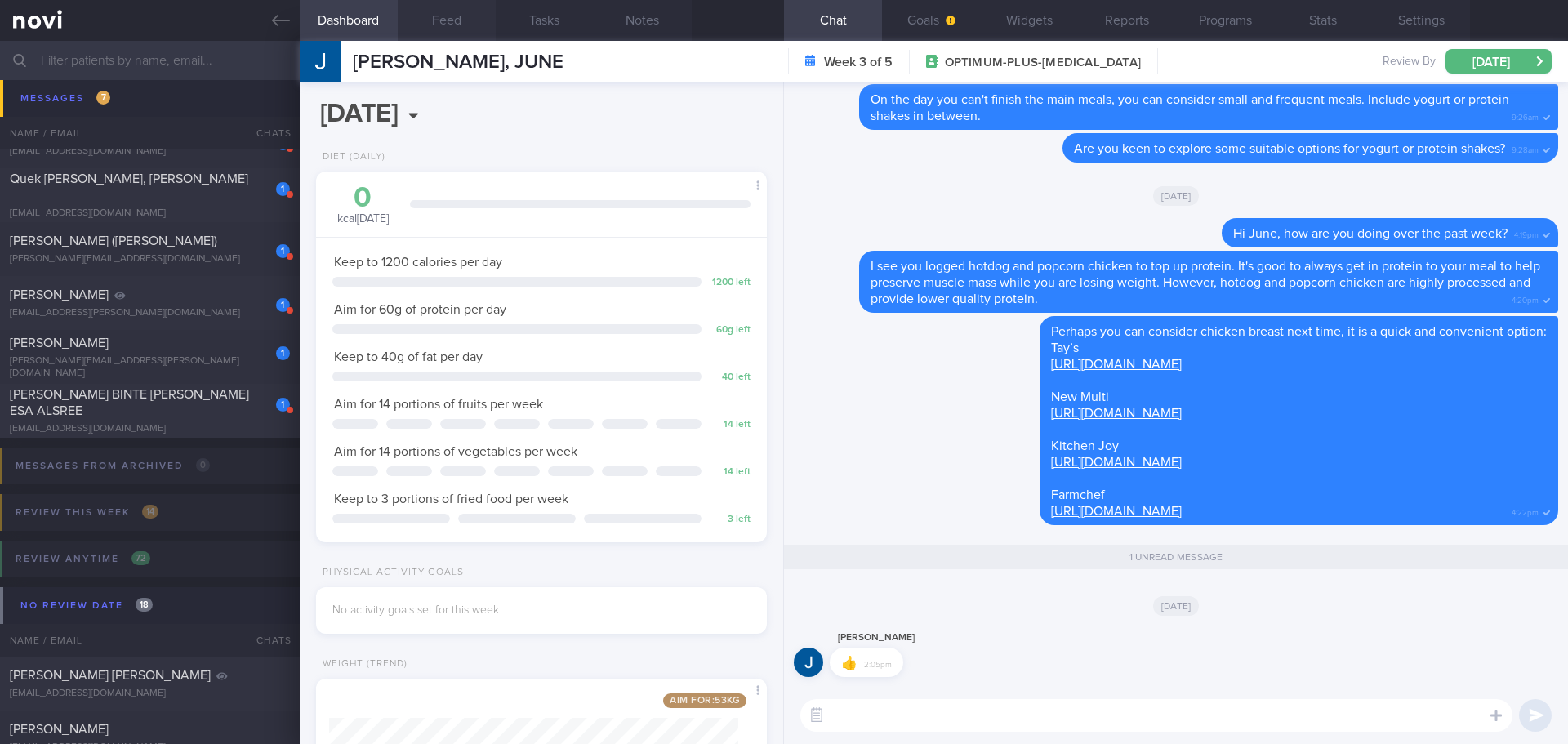
click at [424, 30] on button "Feed" at bounding box center [447, 20] width 98 height 41
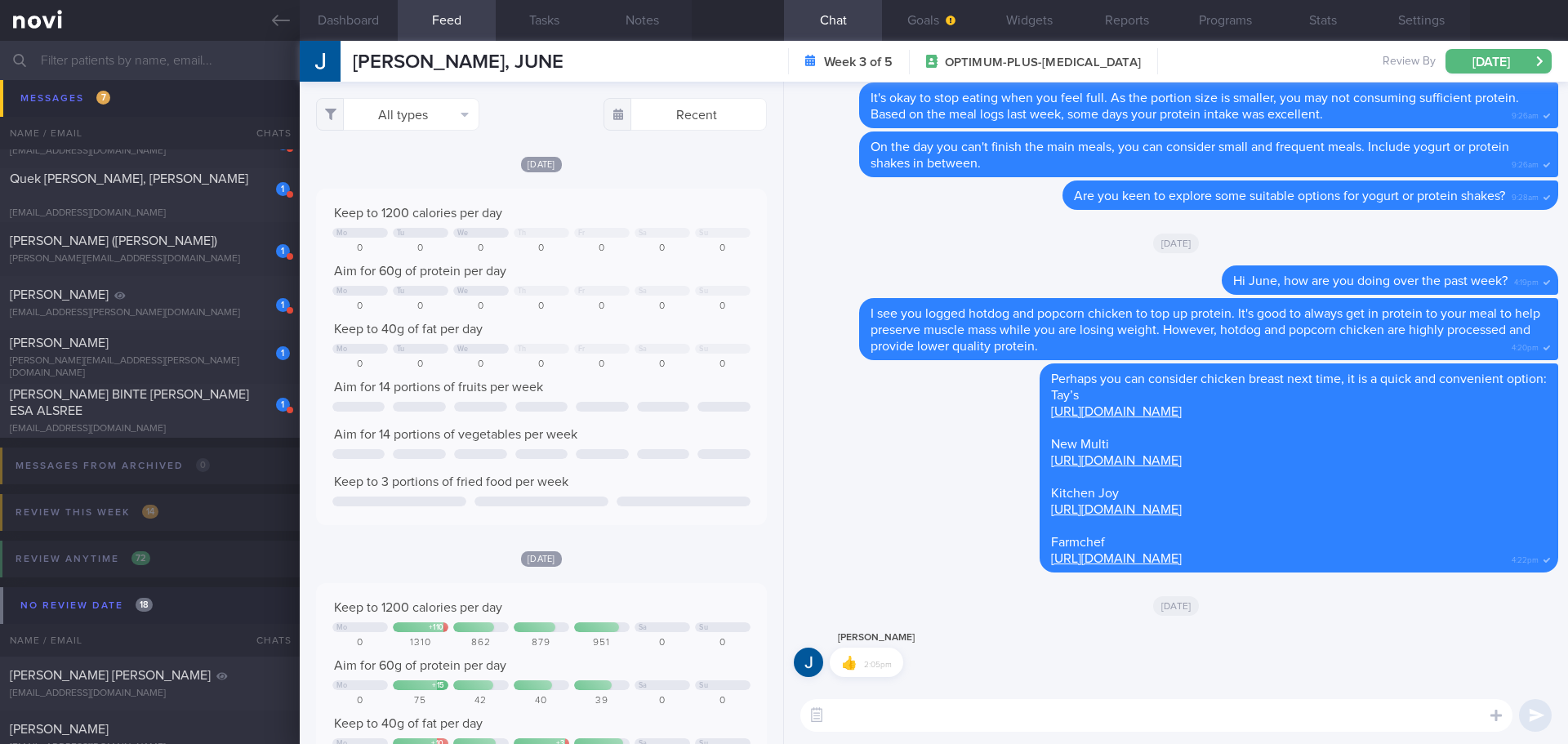
click at [1038, 716] on textarea at bounding box center [1157, 715] width 712 height 33
type textarea "How are you tolerating the medication this week? June"
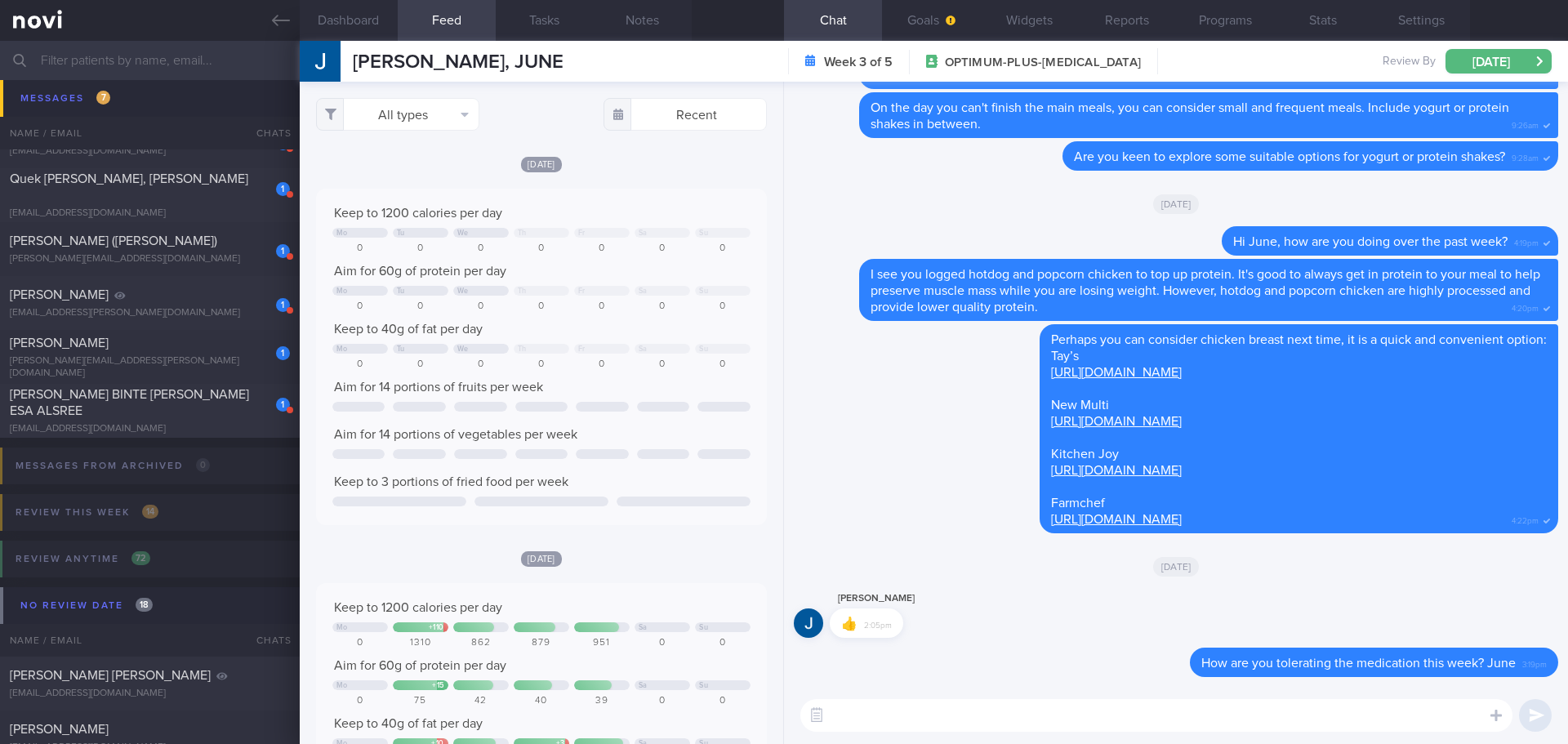
click at [157, 341] on div "[PERSON_NAME]" at bounding box center [148, 343] width 276 height 16
select select "7"
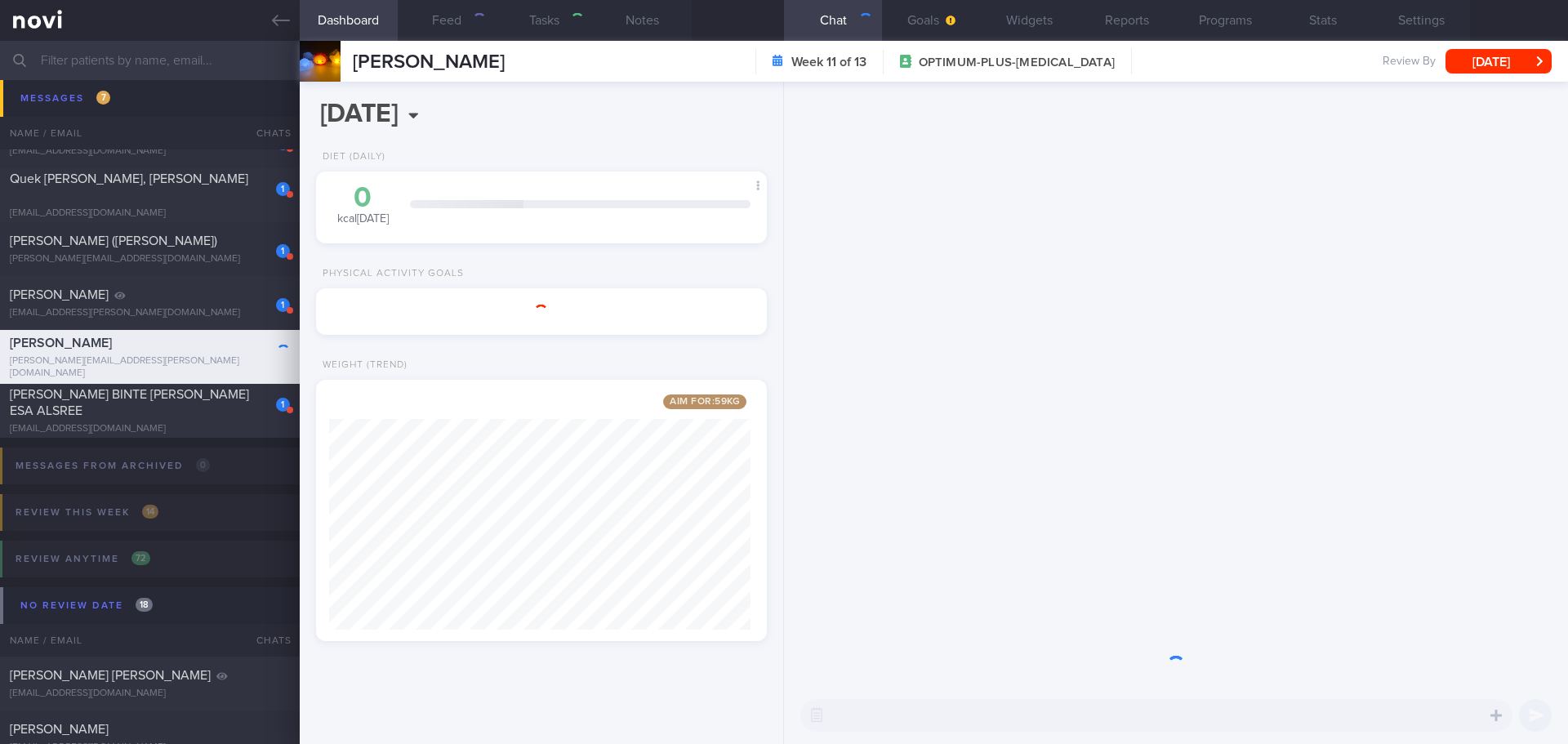
scroll to position [816612, 816218]
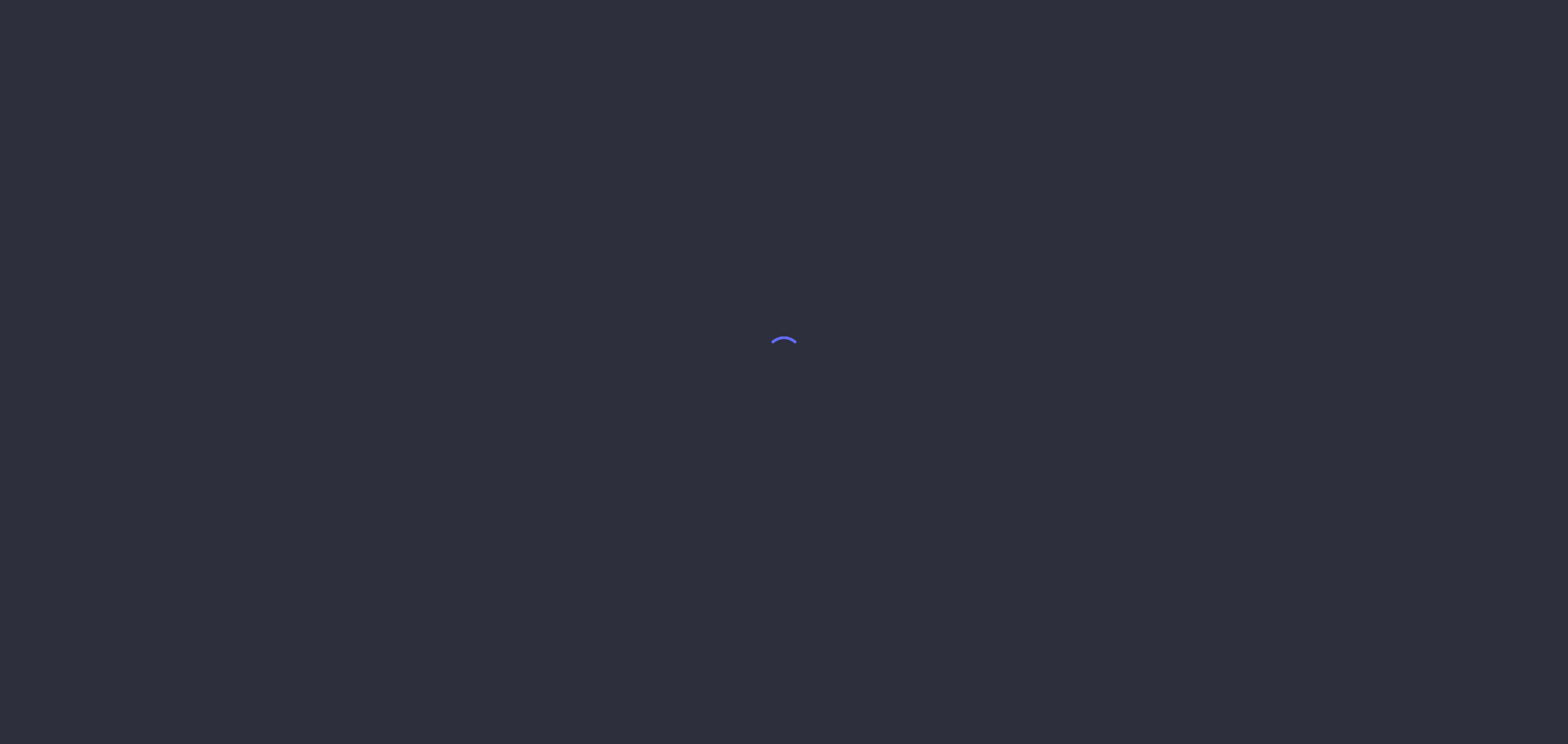
select select "7"
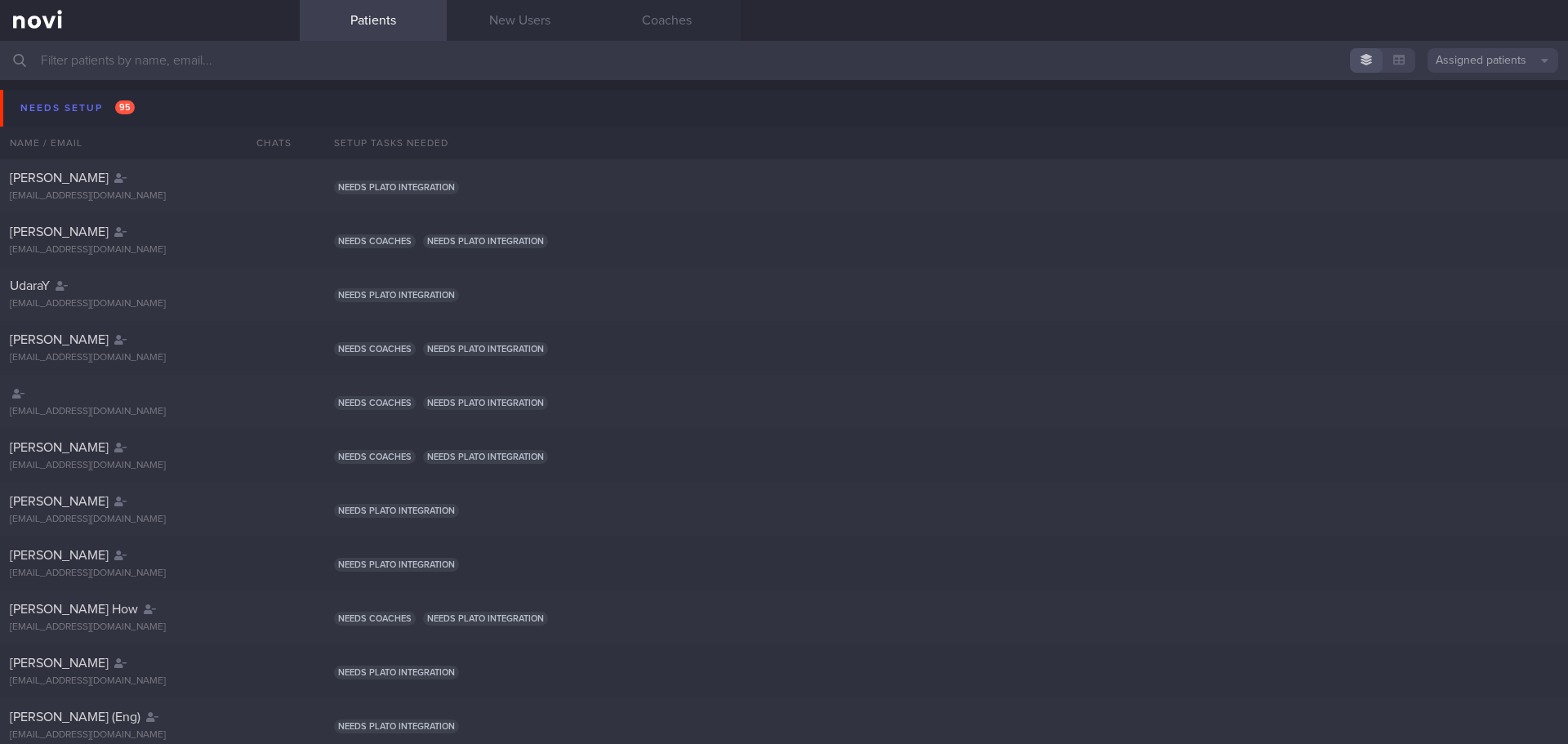
click at [126, 55] on input "text" at bounding box center [784, 60] width 1568 height 39
click at [586, 63] on input "text" at bounding box center [784, 60] width 1568 height 39
click at [856, 113] on button "Needs setup 95" at bounding box center [786, 107] width 1573 height 36
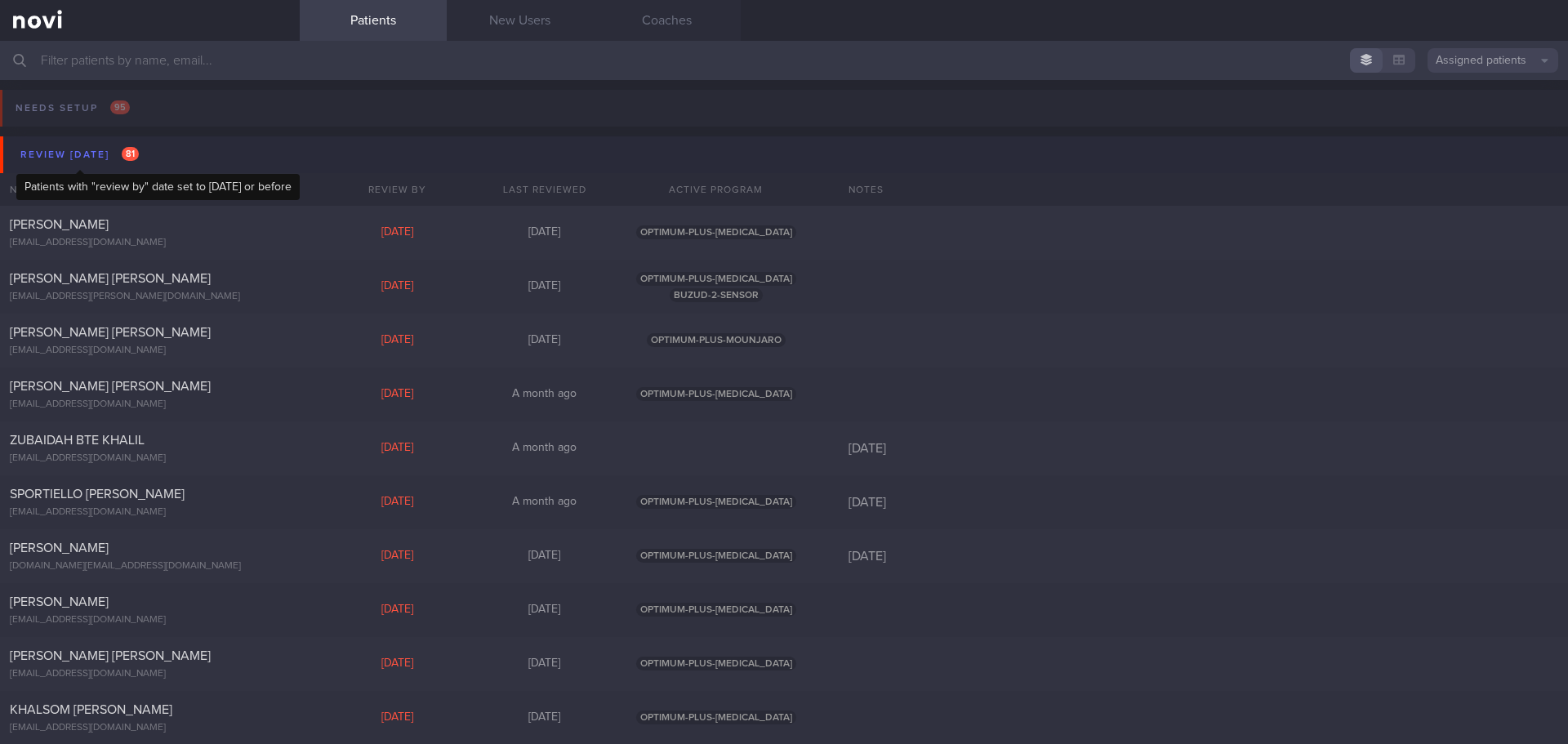
click at [52, 152] on div "Review [DATE] 81" at bounding box center [80, 155] width 127 height 22
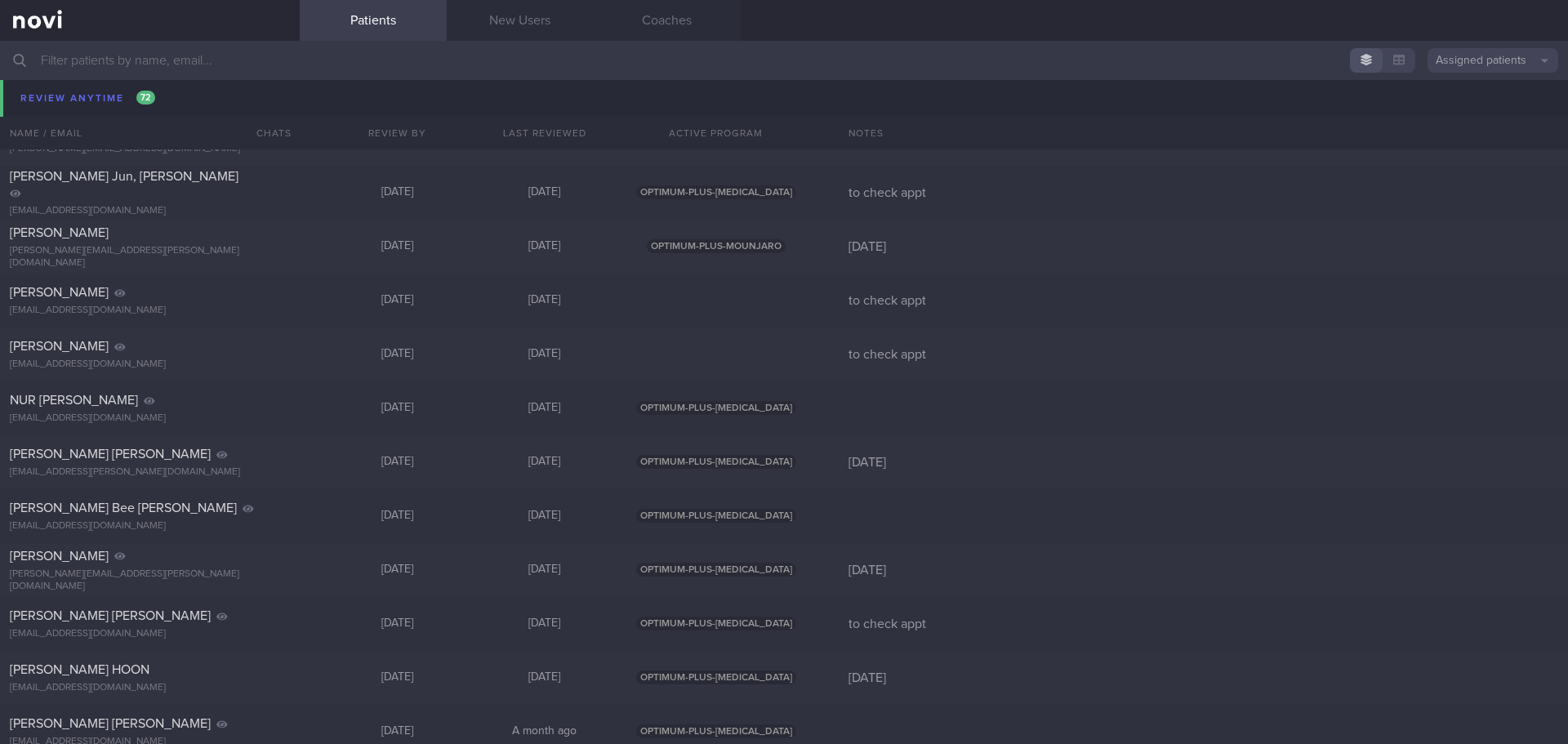
scroll to position [3039, 0]
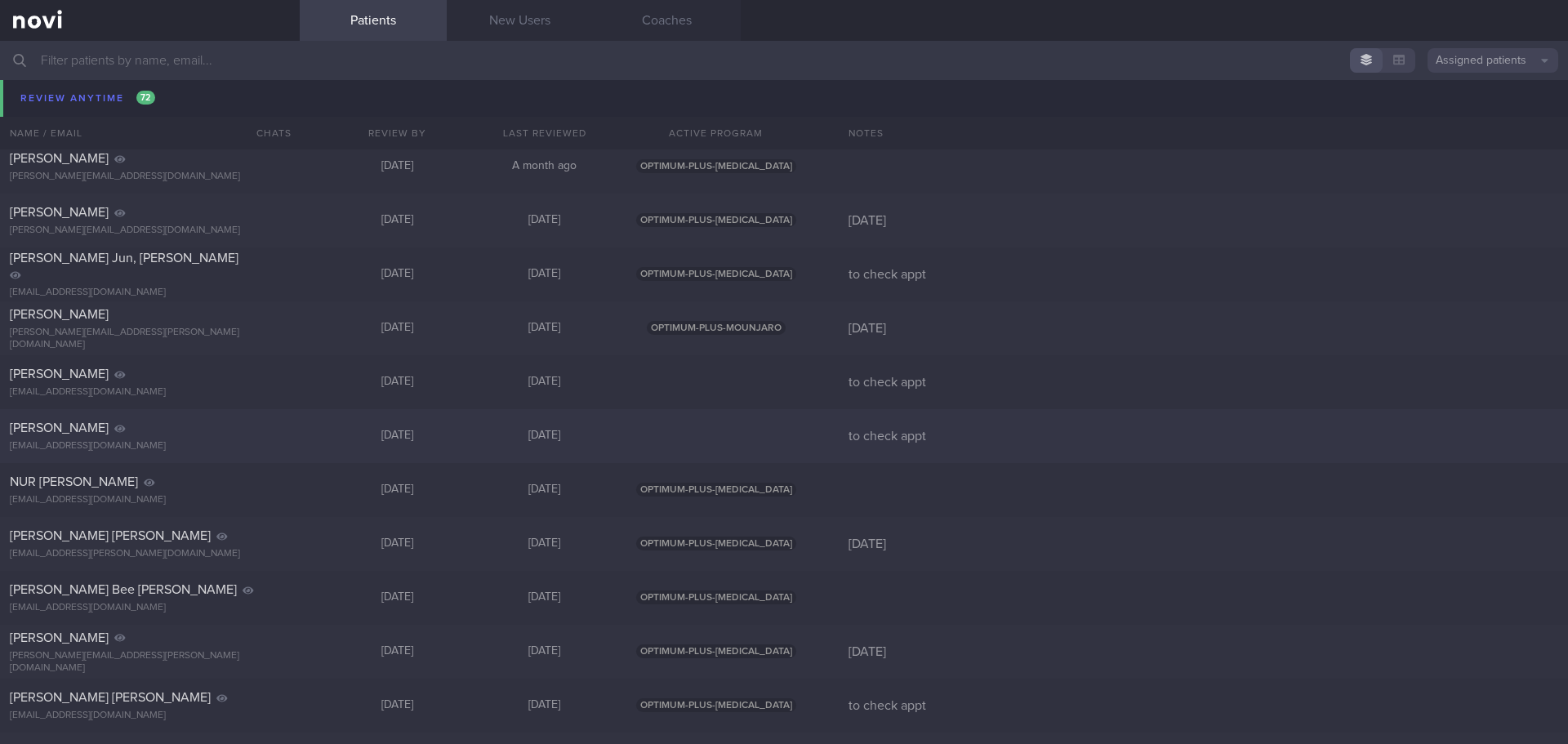
click at [245, 426] on div "[PERSON_NAME]" at bounding box center [148, 427] width 276 height 16
select select "8"
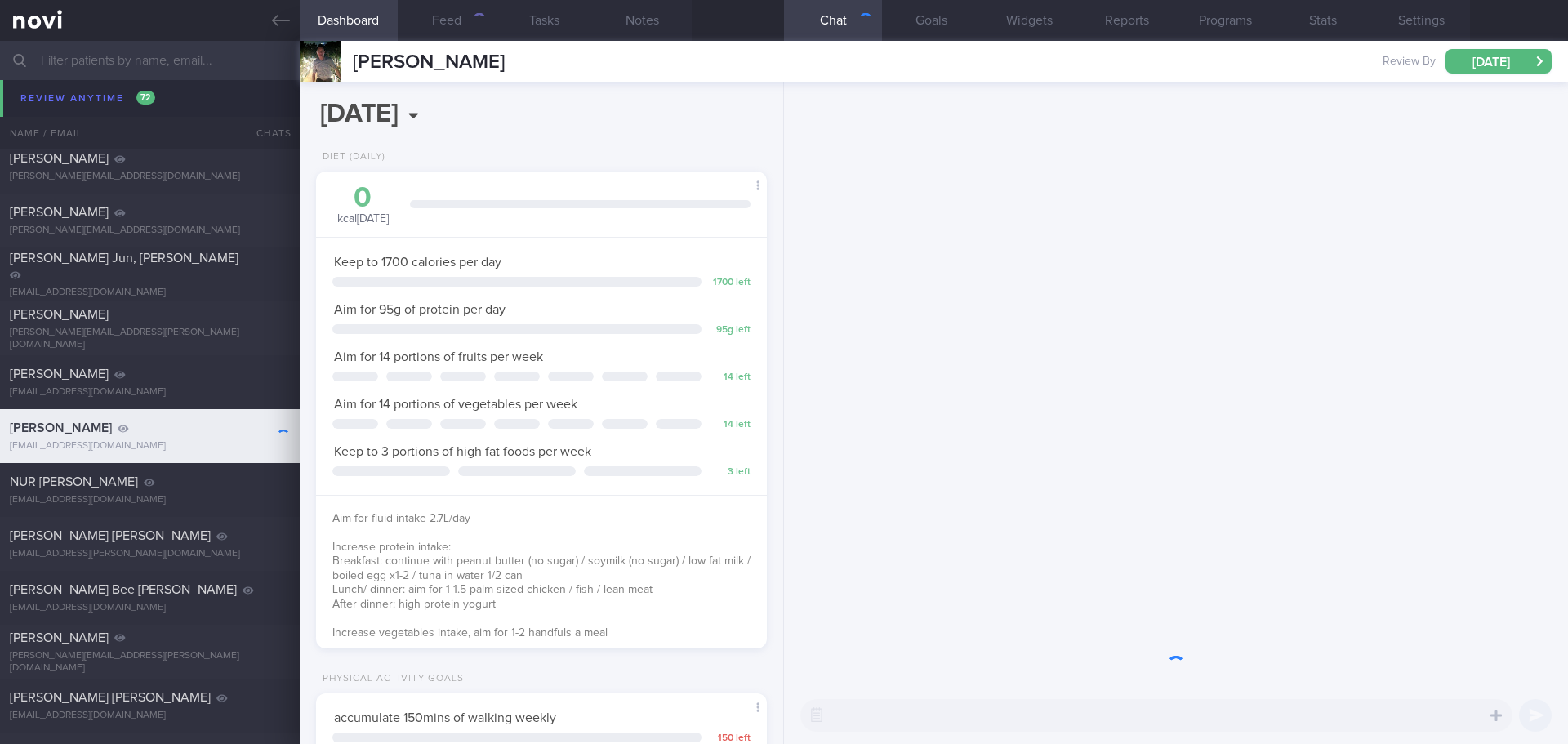
scroll to position [228, 410]
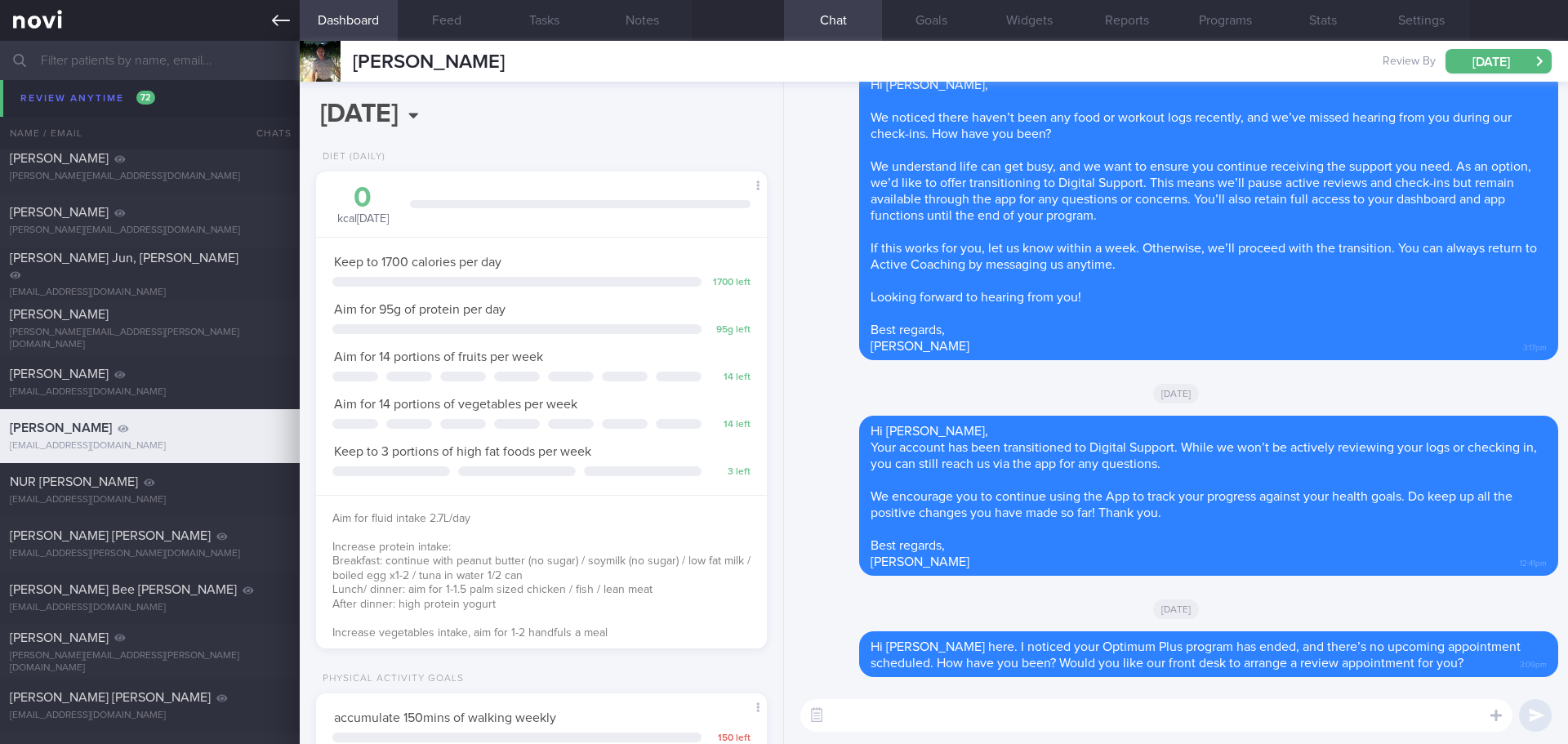
click at [267, 16] on link at bounding box center [150, 20] width 300 height 41
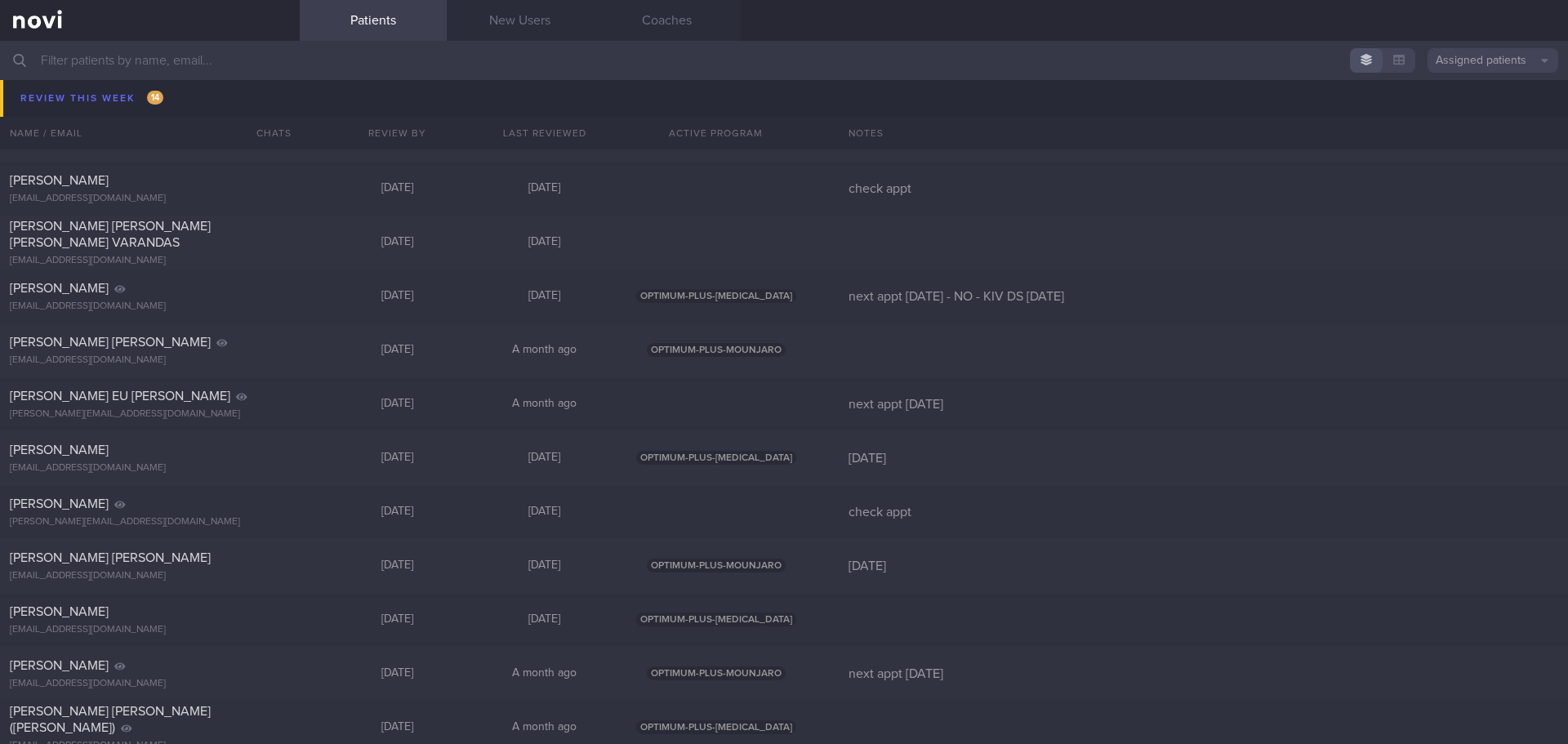
scroll to position [915, 0]
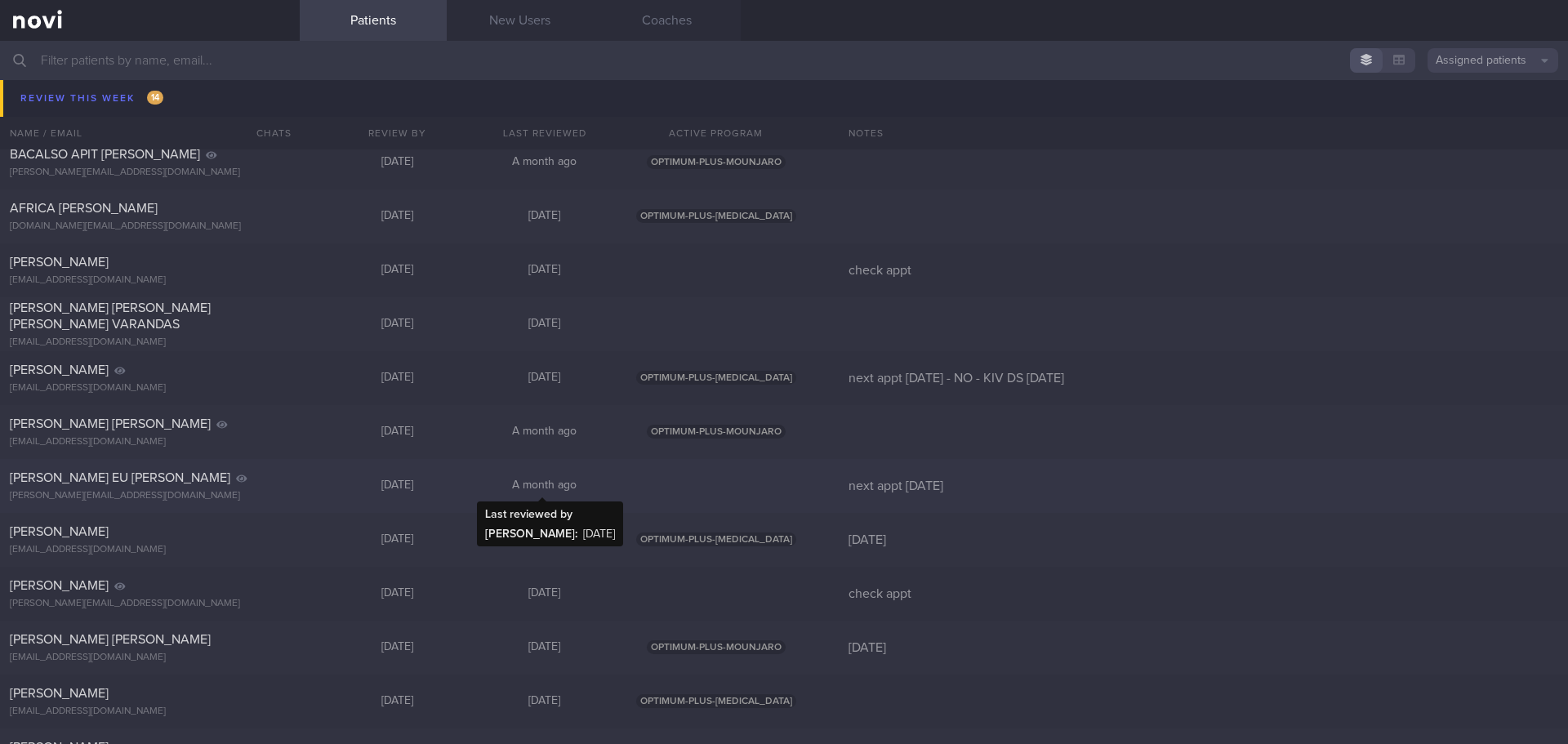
click at [614, 481] on div "A month ago" at bounding box center [545, 486] width 147 height 14
select select "8"
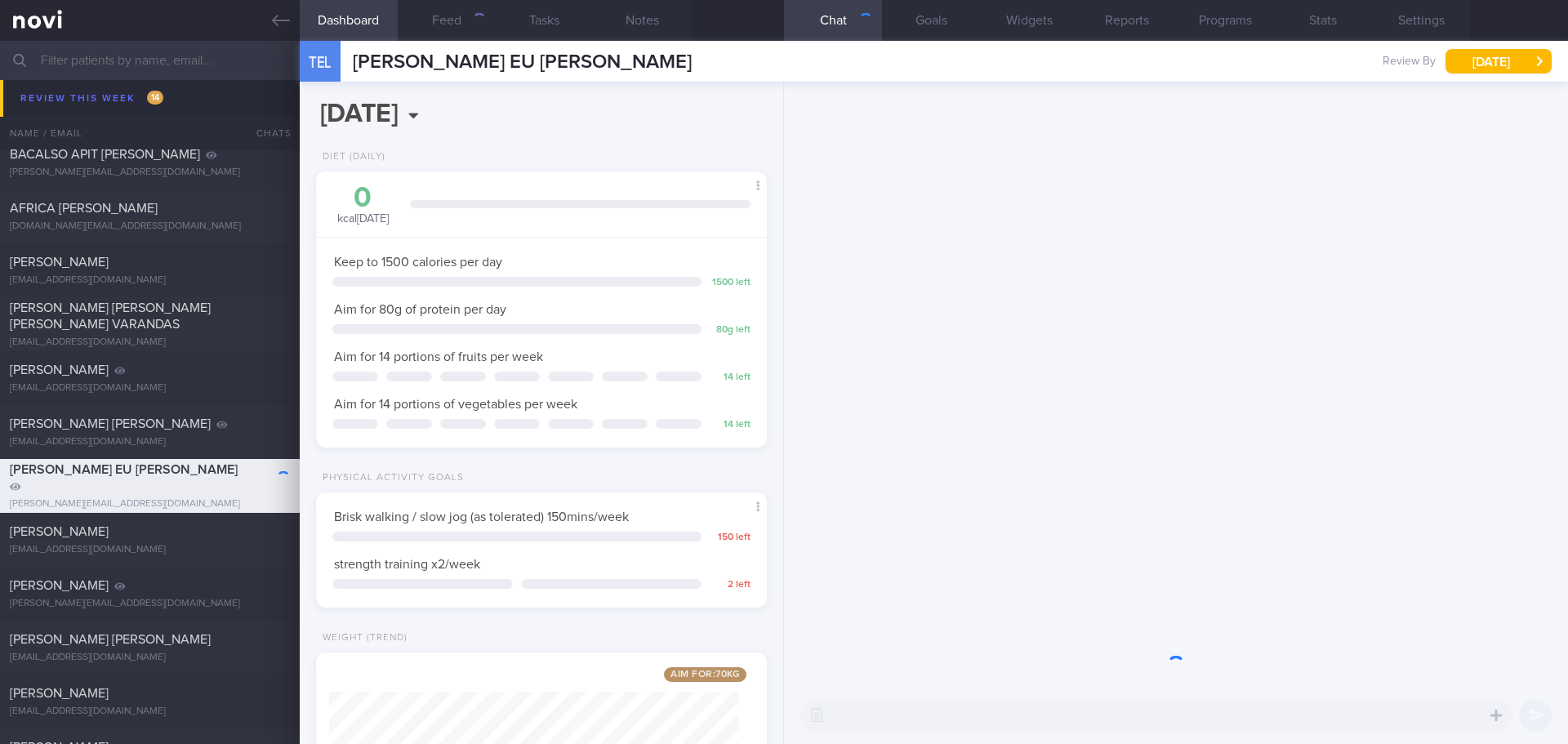
scroll to position [204, 410]
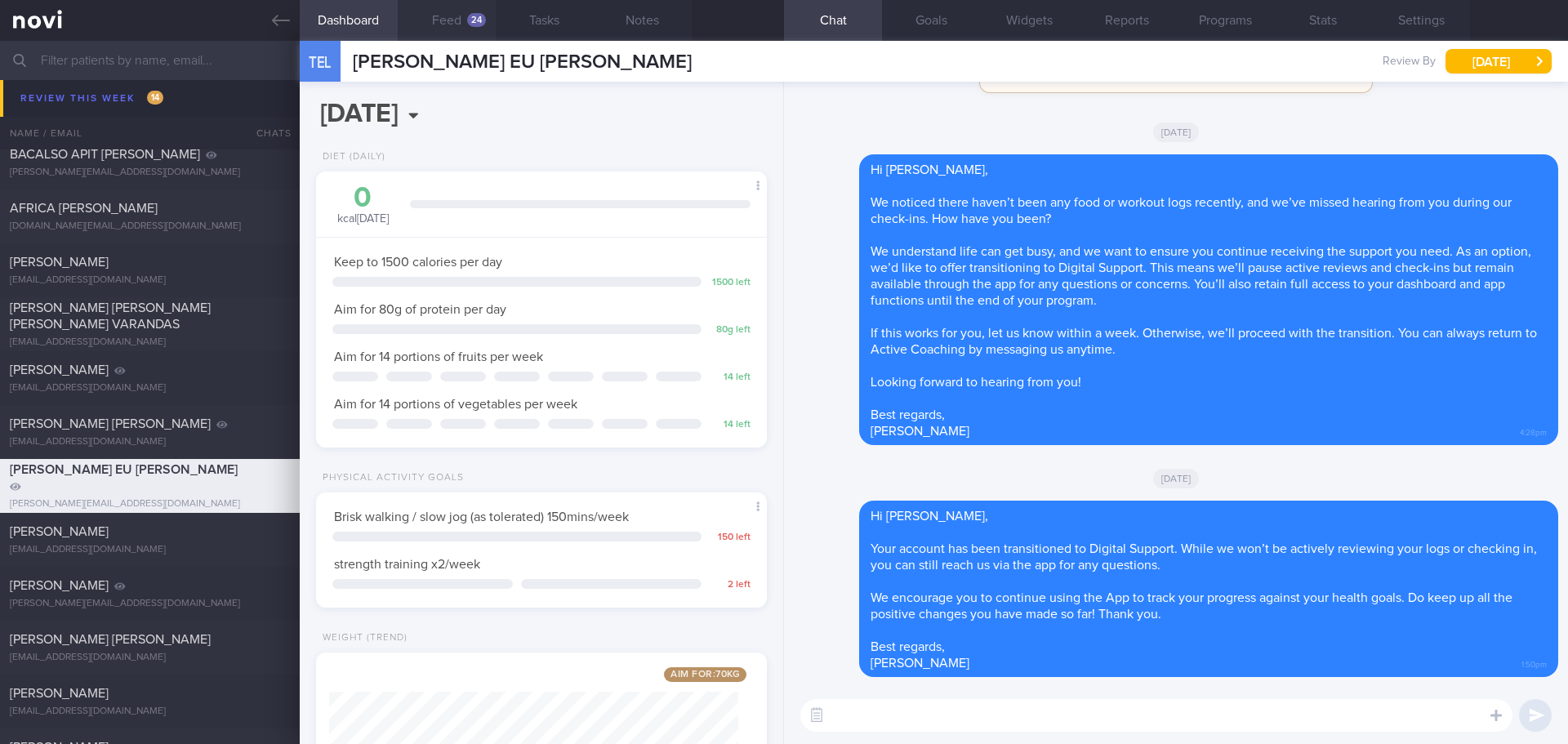
click at [450, 19] on button "Feed 24" at bounding box center [447, 20] width 98 height 41
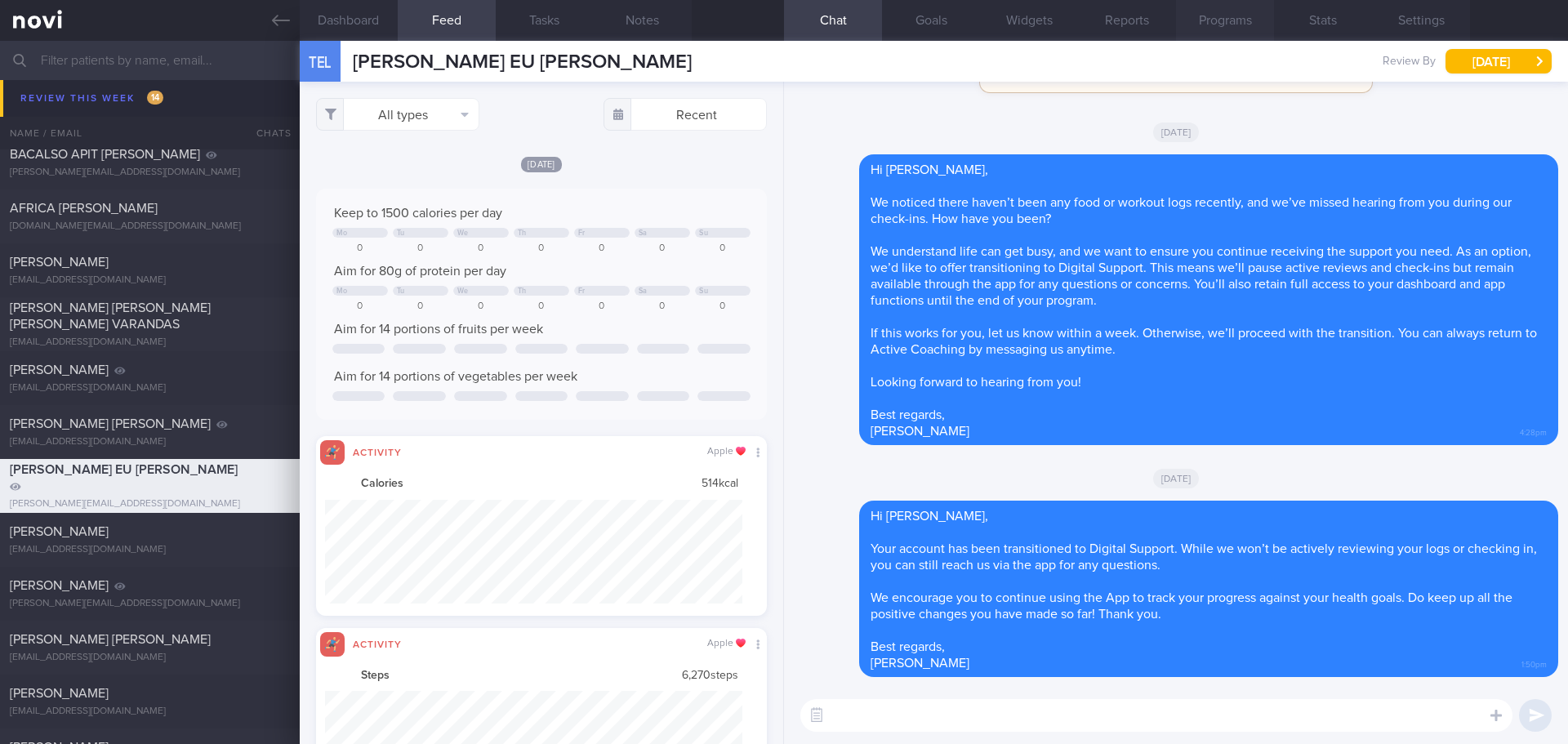
click at [1237, 22] on button "Programs" at bounding box center [1225, 20] width 98 height 41
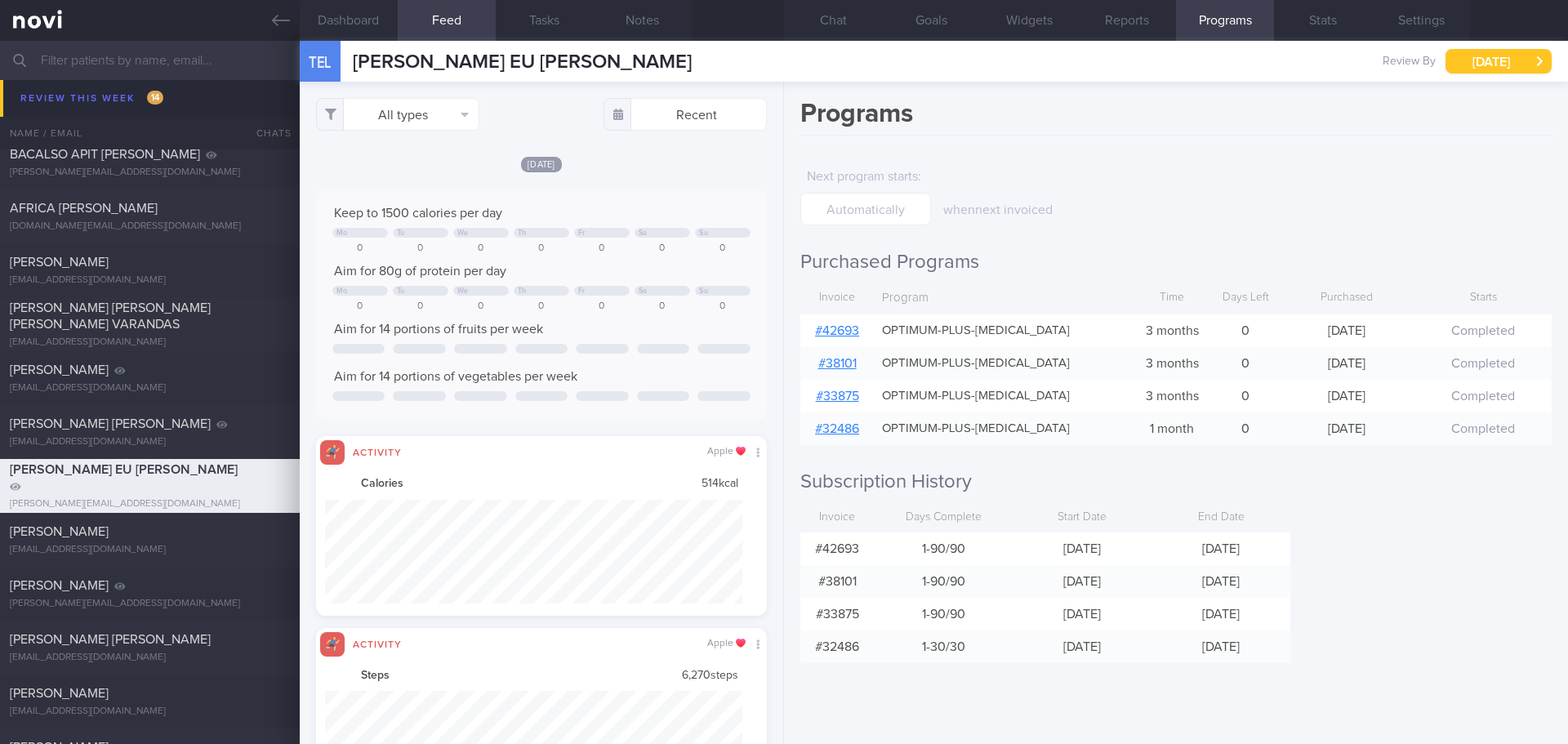
click at [1494, 53] on button "[DATE]" at bounding box center [1498, 61] width 106 height 25
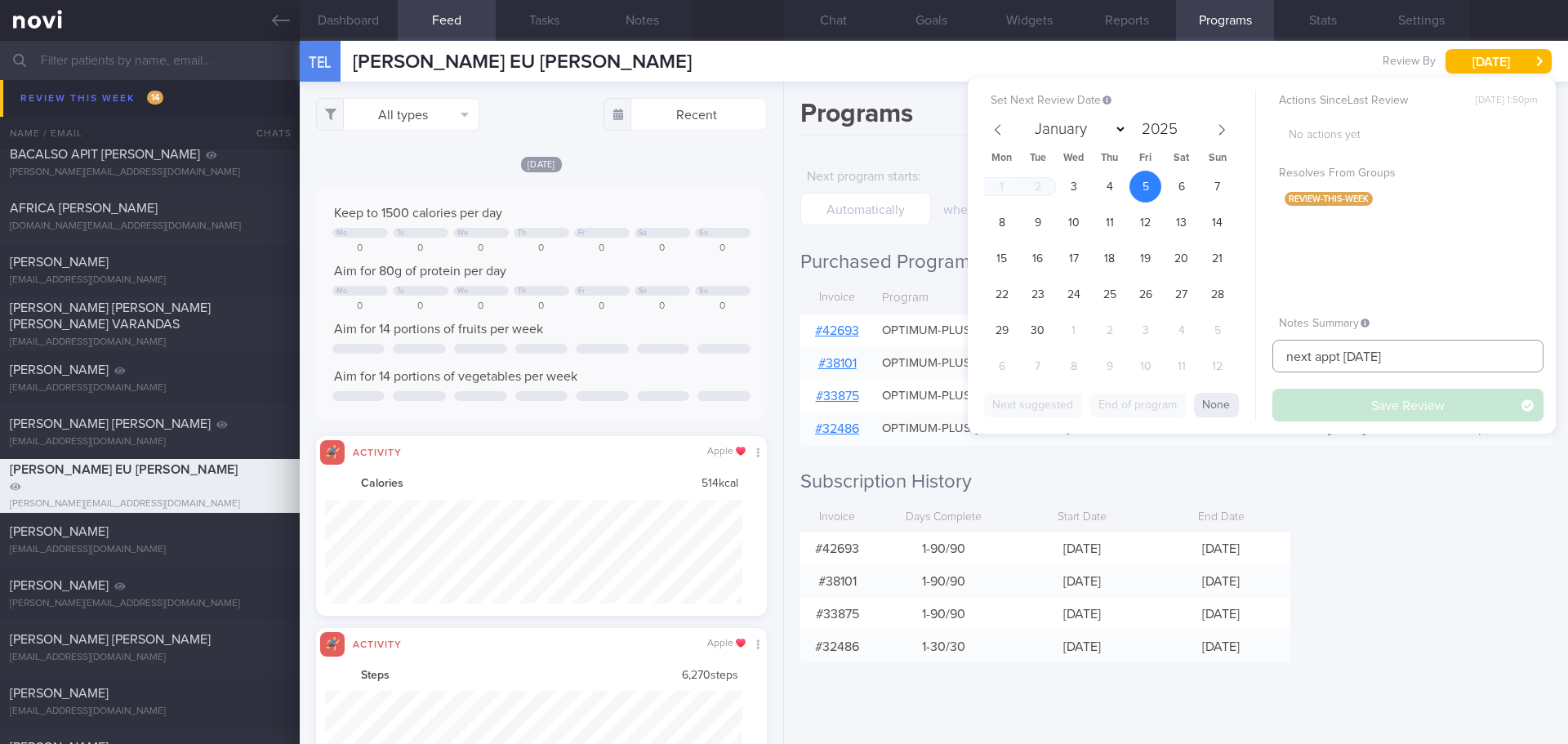
click at [1413, 352] on input "next appt [DATE]" at bounding box center [1408, 355] width 271 height 33
click at [269, 16] on link at bounding box center [150, 20] width 300 height 41
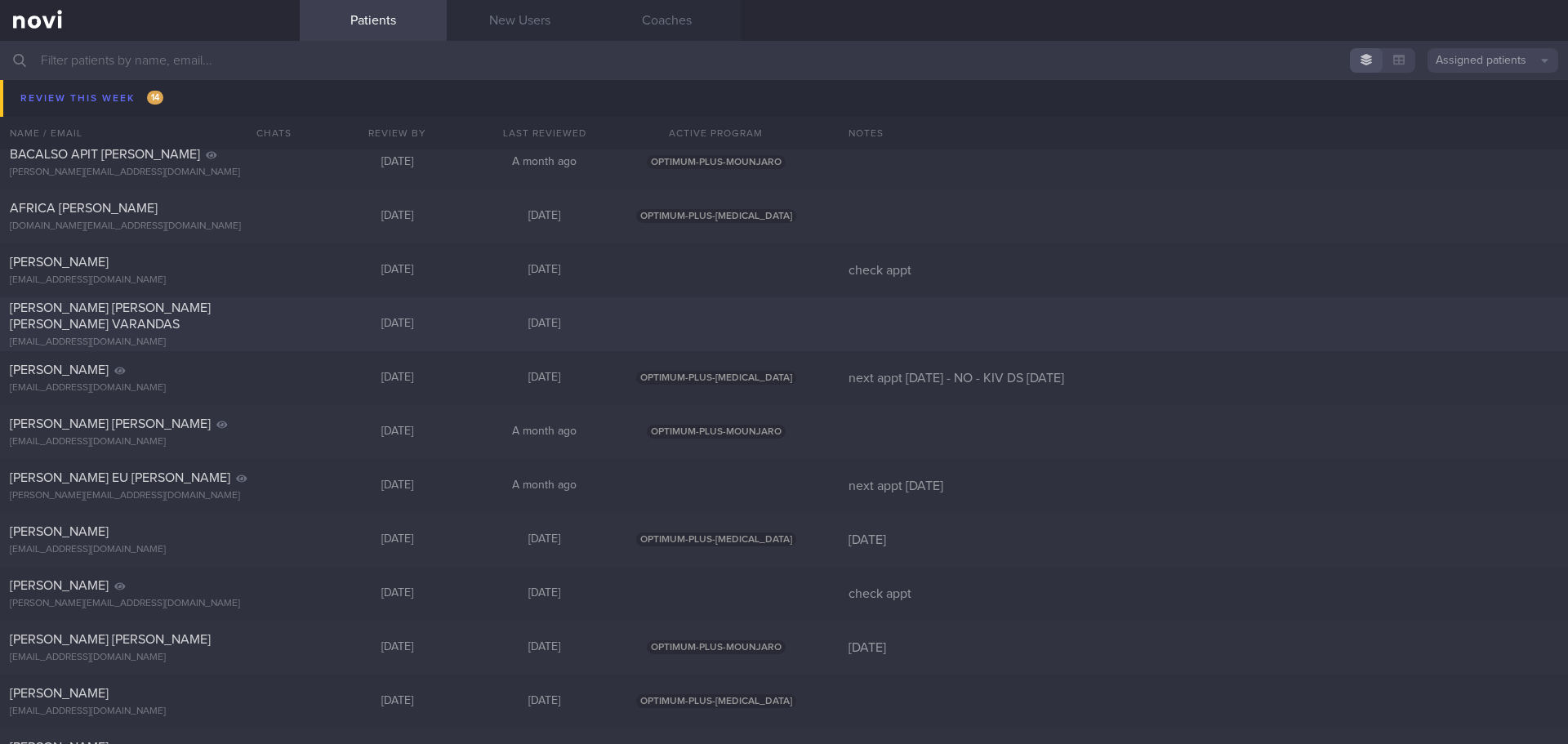
click at [797, 319] on div at bounding box center [717, 323] width 196 height 14
select select "8"
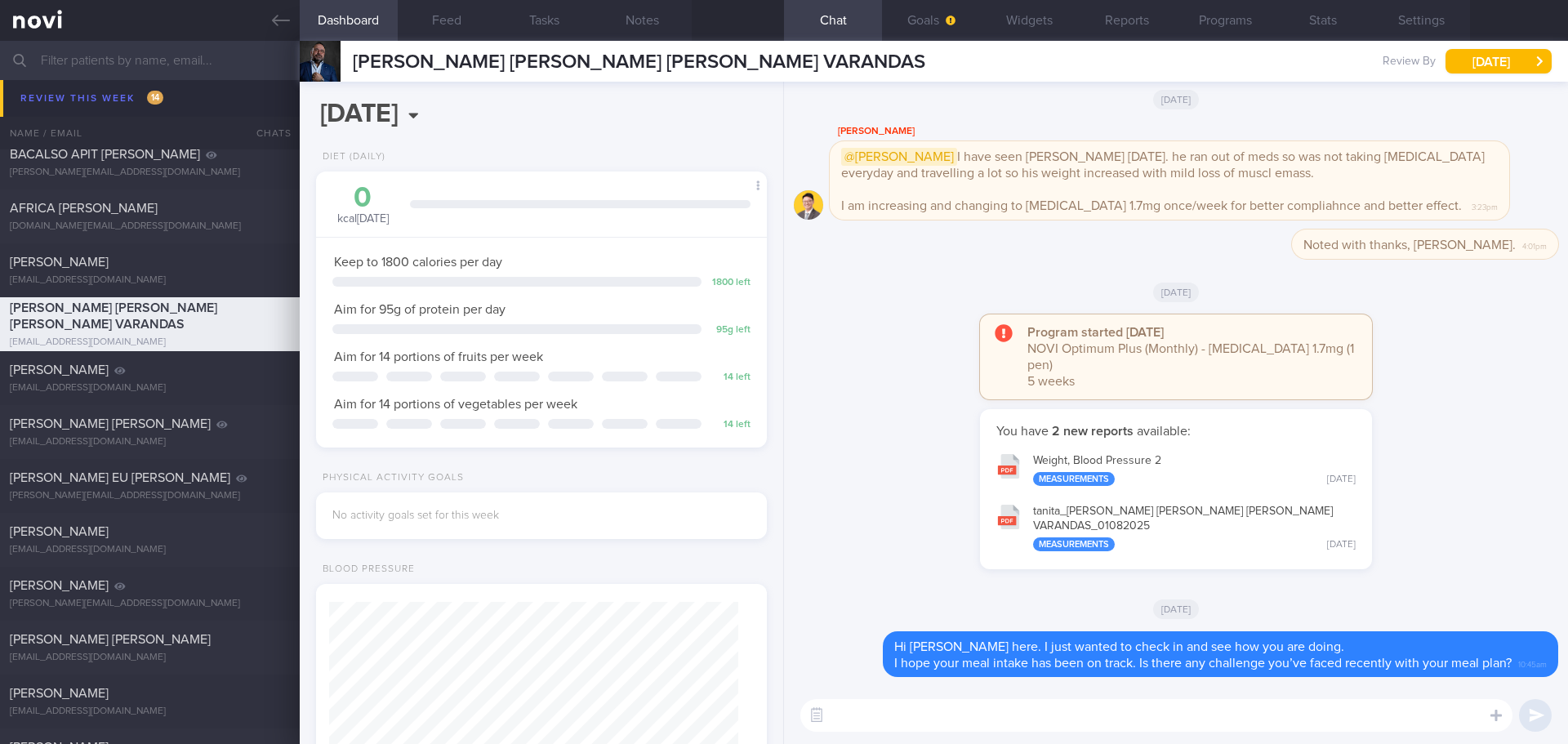
scroll to position [1, 0]
click at [270, 14] on link at bounding box center [150, 20] width 300 height 41
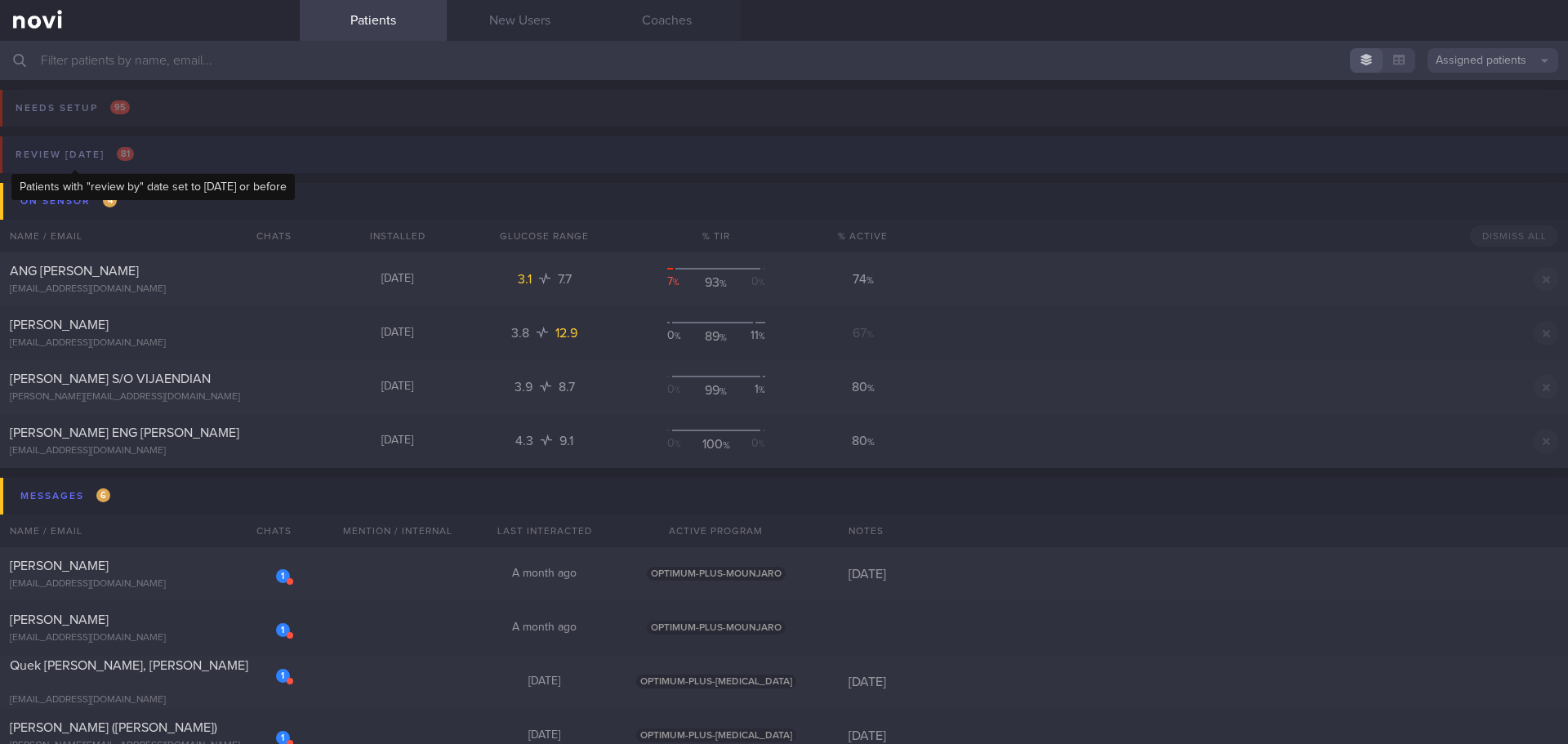
click at [76, 161] on div "Review [DATE] 81" at bounding box center [75, 155] width 127 height 22
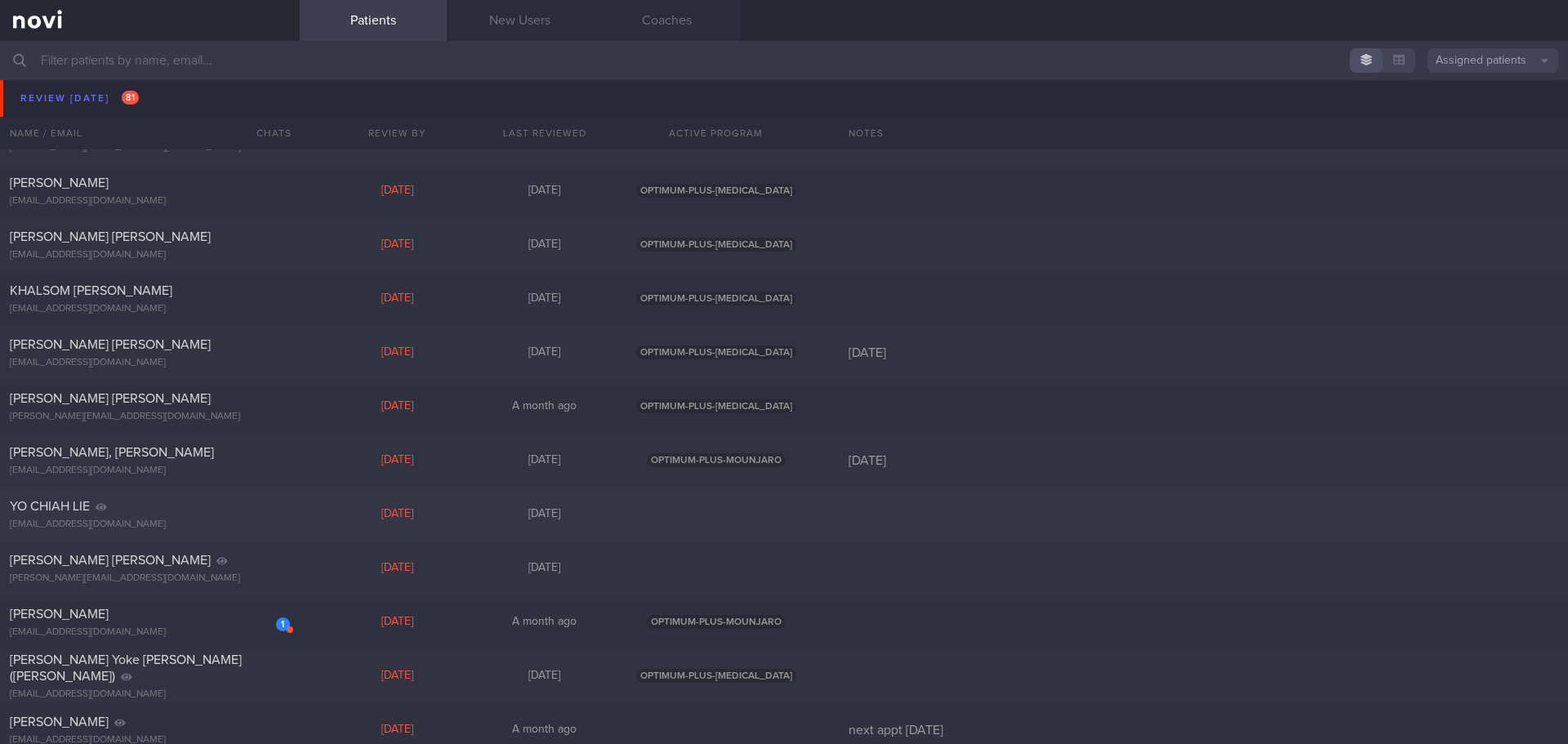
scroll to position [409, 0]
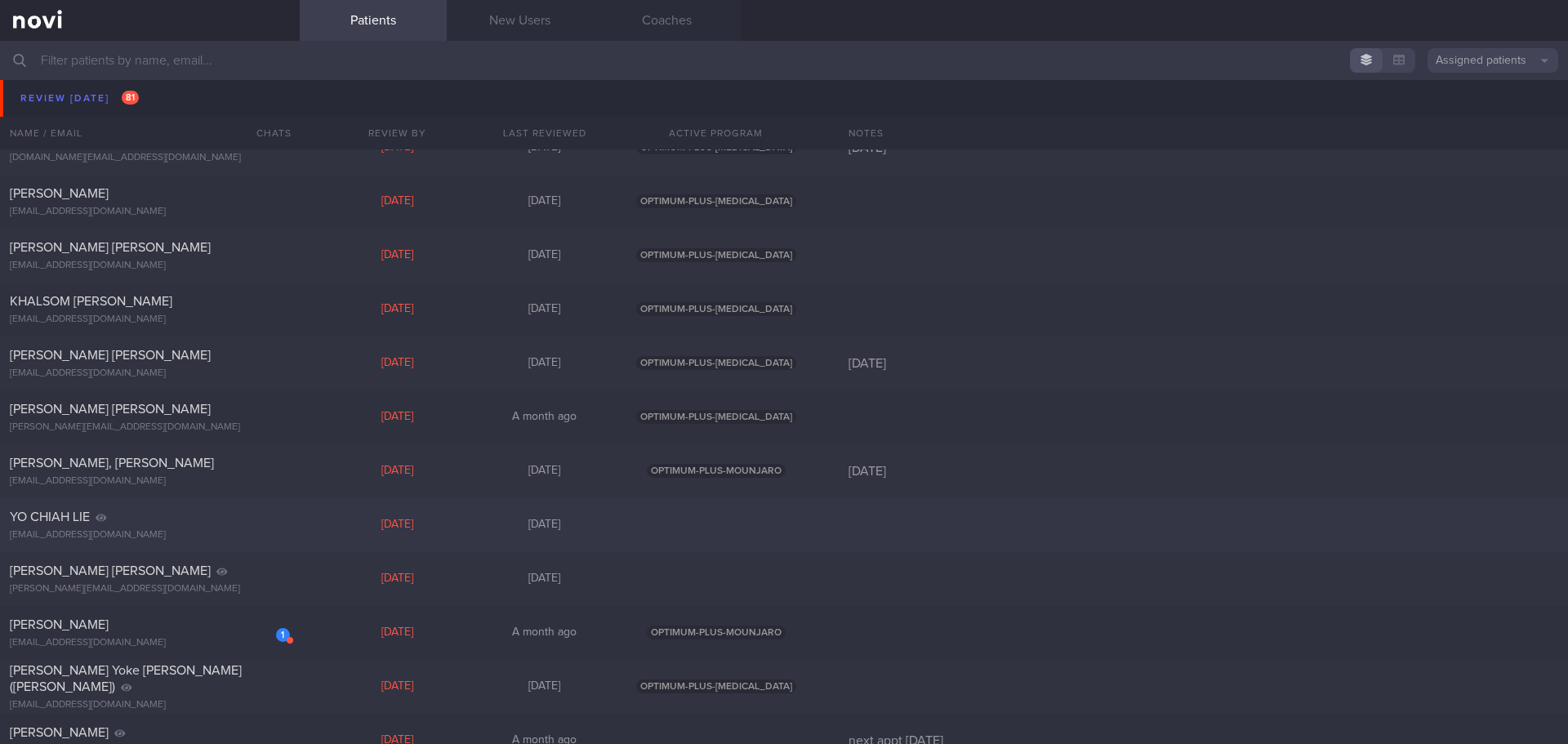
click at [803, 516] on div "YO CHIAH LIE [EMAIL_ADDRESS][DOMAIN_NAME] [DATE] [DATE]" at bounding box center [784, 526] width 1568 height 54
select select "7"
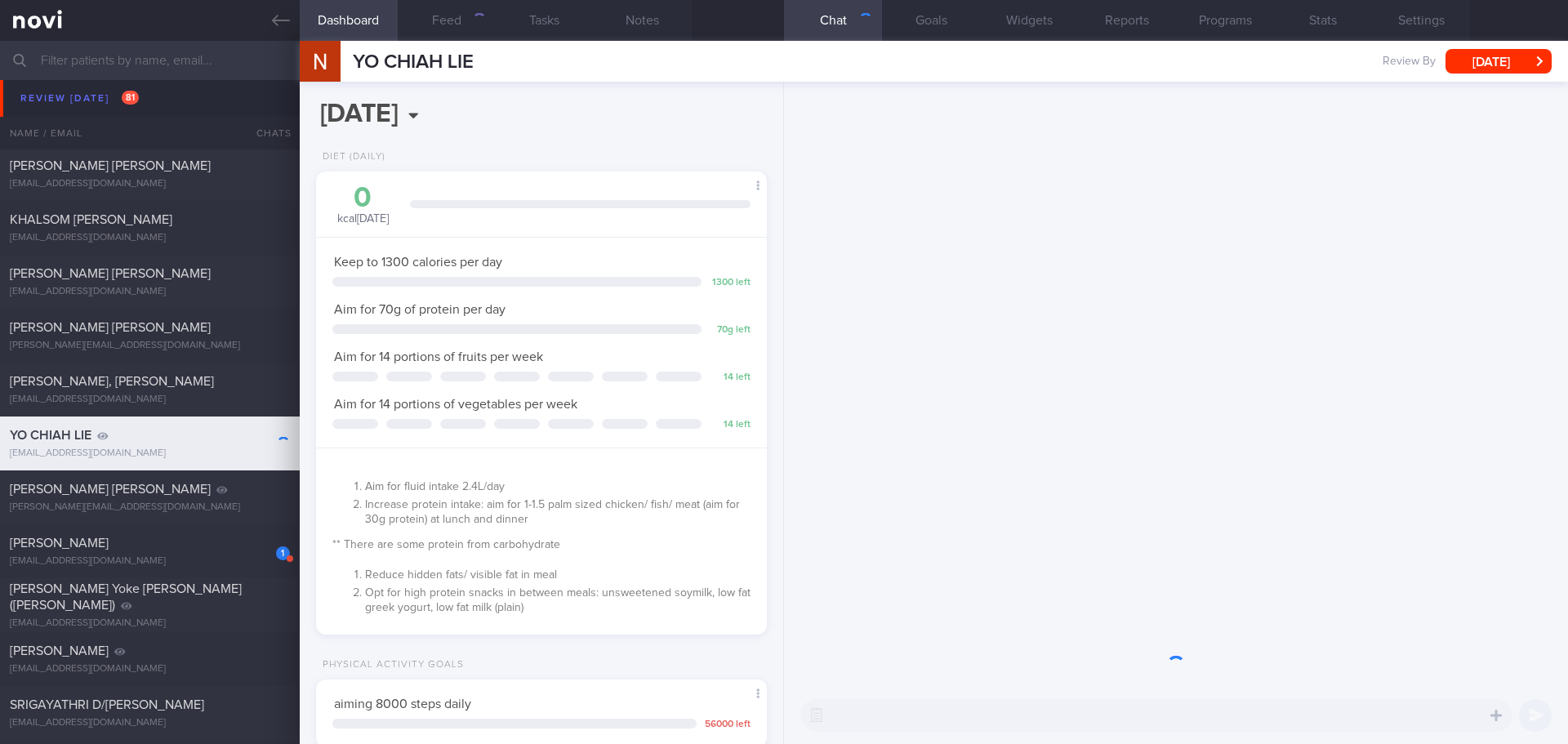
scroll to position [816612, 816218]
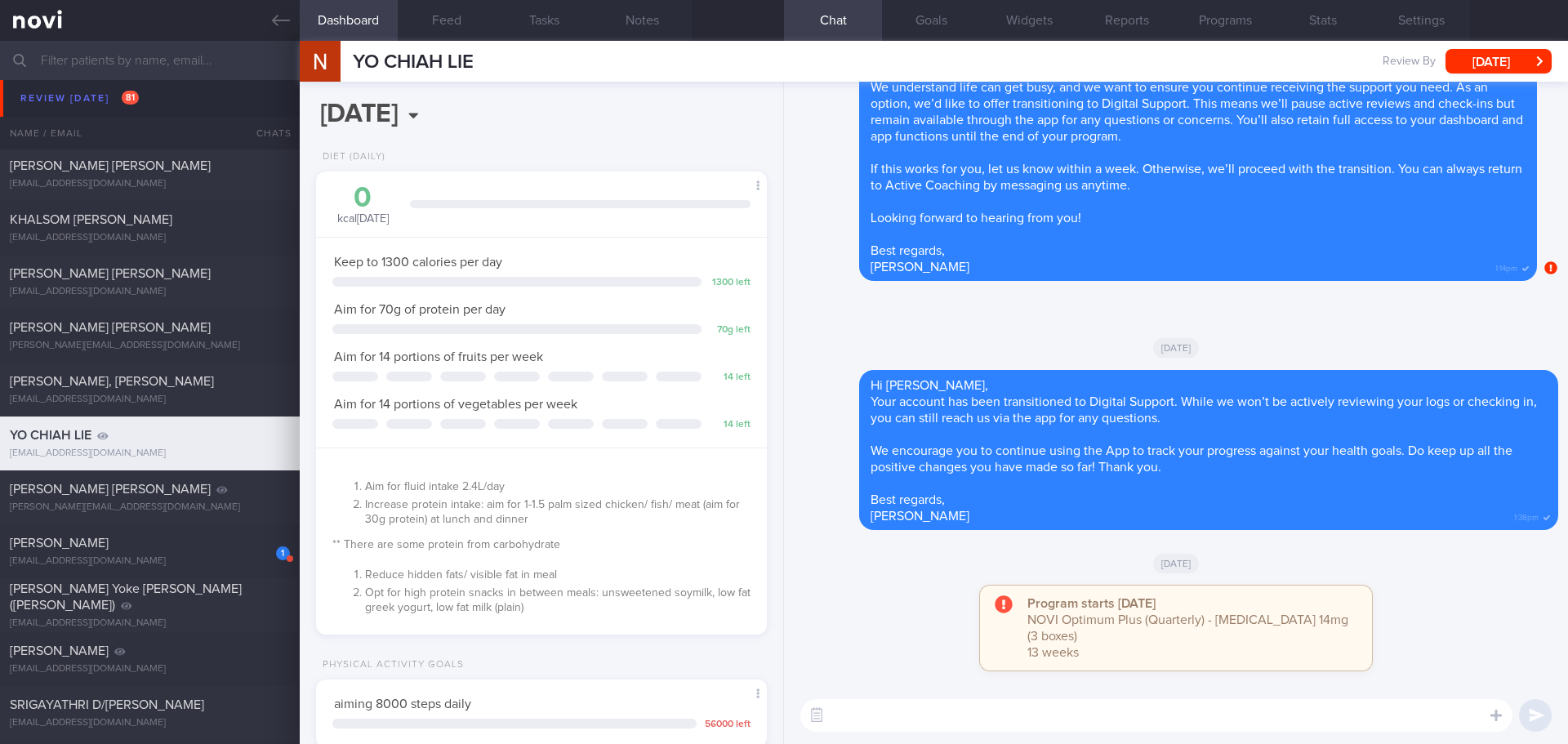
drag, startPoint x: 1448, startPoint y: 18, endPoint x: 1265, endPoint y: 43, distance: 184.7
click at [1448, 18] on button "Settings" at bounding box center [1421, 20] width 98 height 41
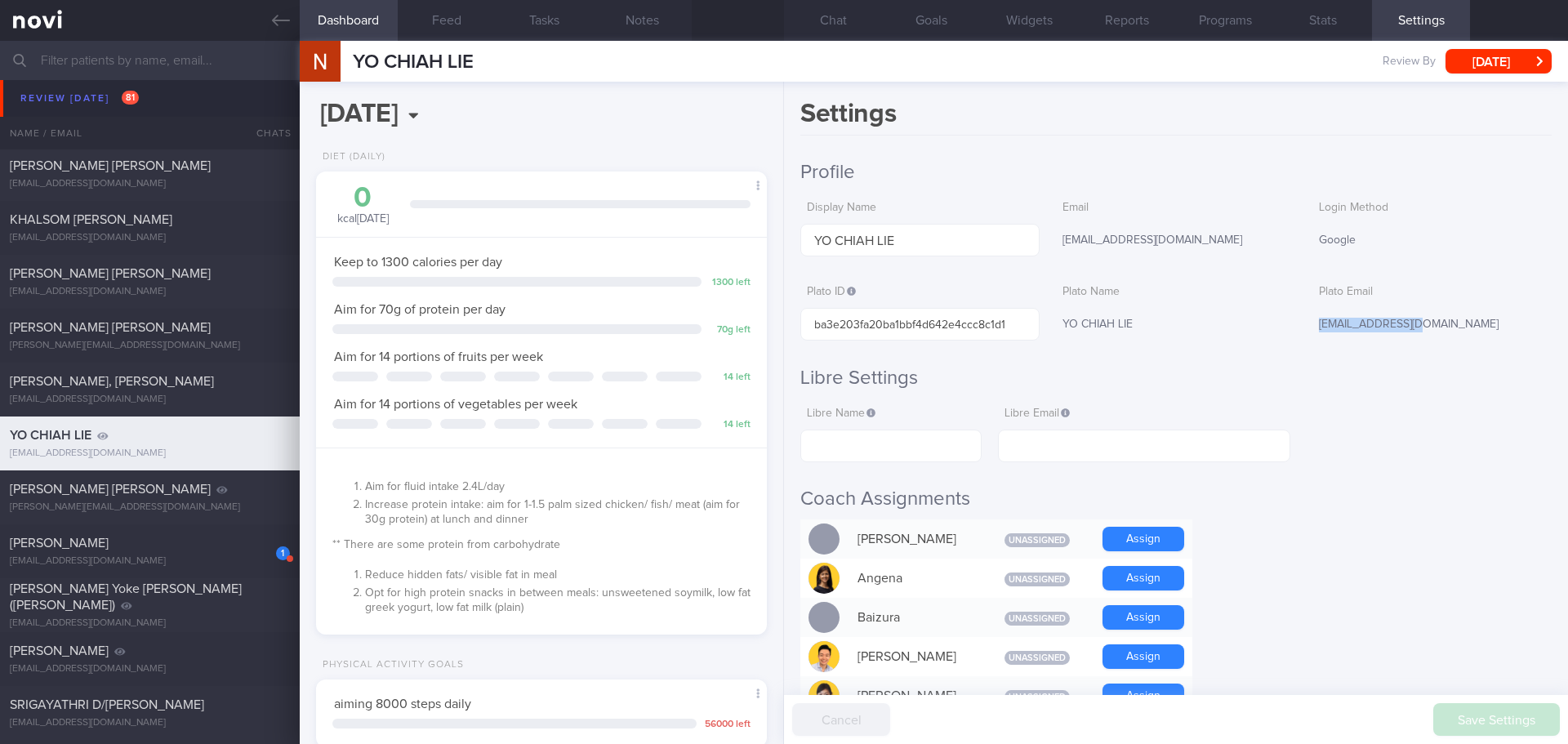
drag, startPoint x: 1310, startPoint y: 326, endPoint x: 1416, endPoint y: 328, distance: 106.0
click at [1416, 328] on div "[EMAIL_ADDRESS][DOMAIN_NAME]" at bounding box center [1432, 325] width 239 height 35
copy div "[EMAIL_ADDRESS][DOMAIN_NAME]"
click at [836, 21] on button "Chat" at bounding box center [833, 20] width 98 height 41
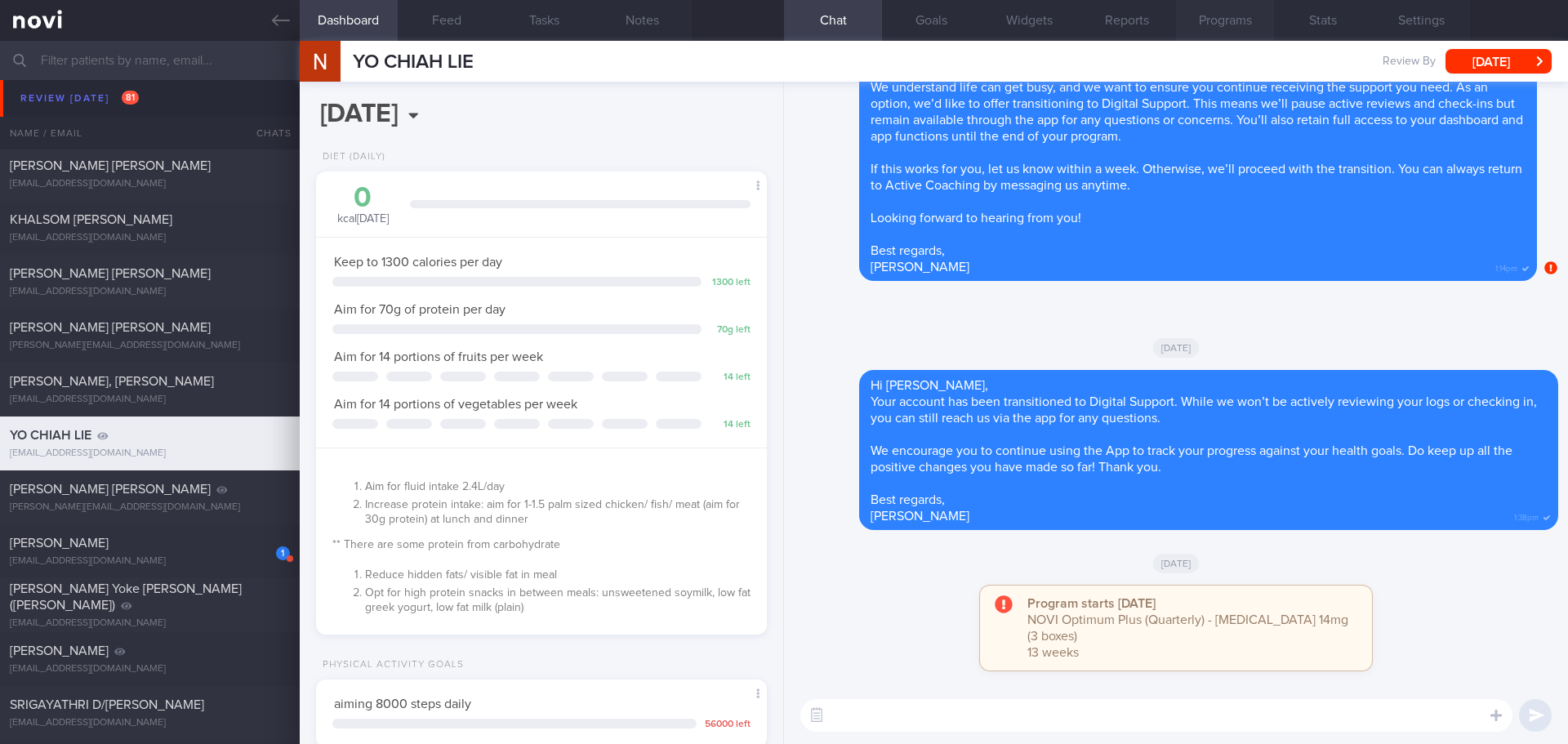
click at [1227, 24] on button "Programs" at bounding box center [1225, 20] width 98 height 41
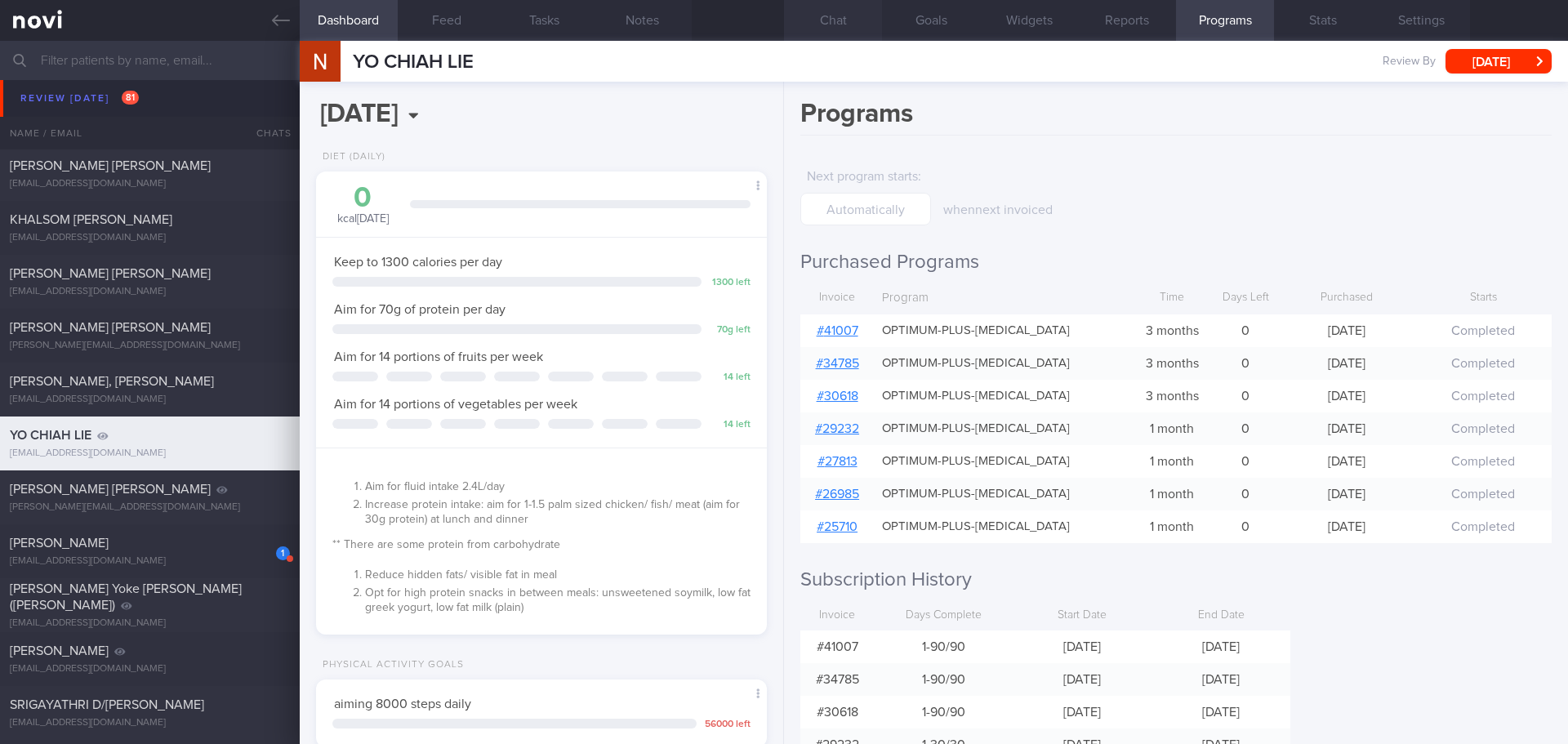
click at [840, 13] on button "Chat" at bounding box center [833, 20] width 98 height 41
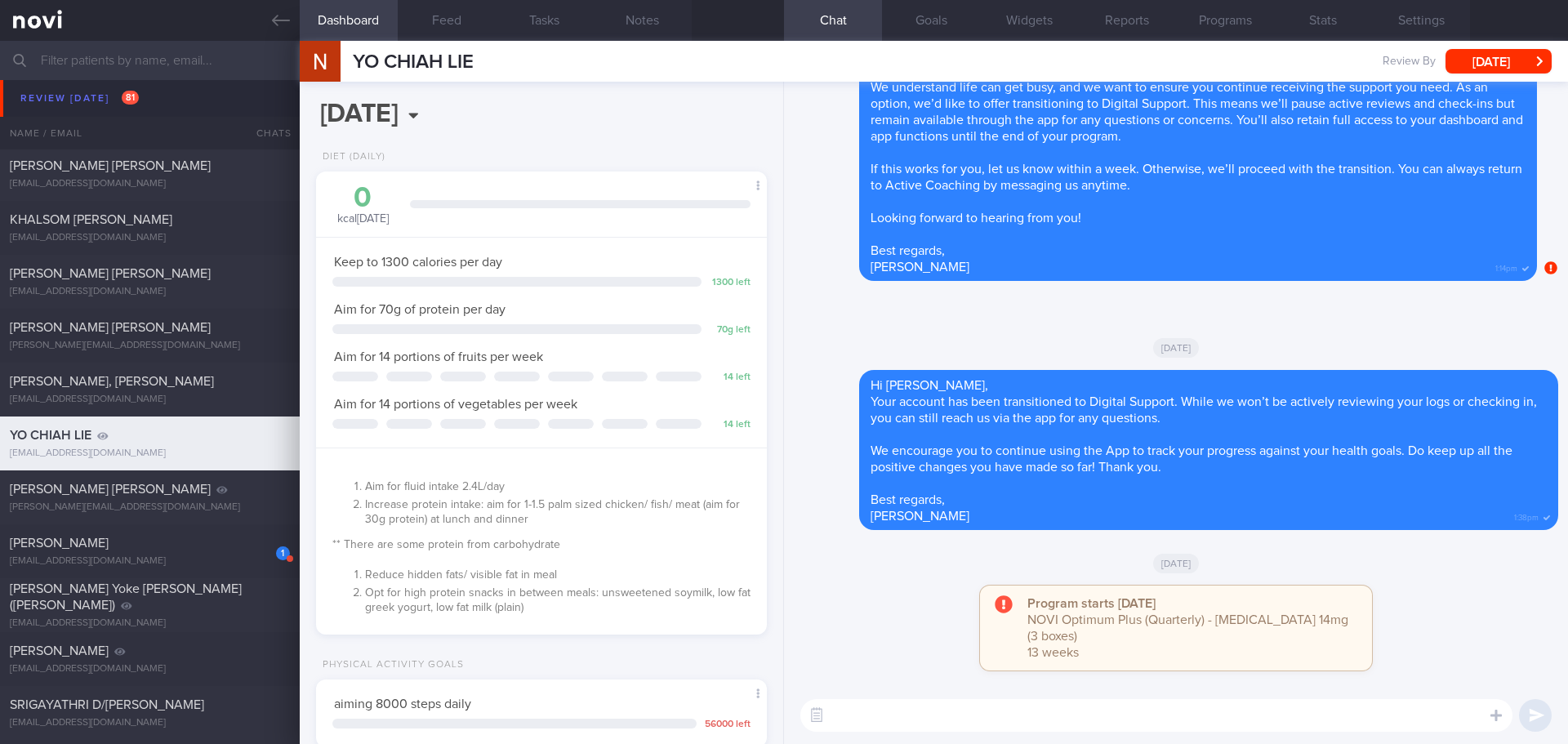
click at [910, 708] on textarea at bounding box center [1157, 715] width 712 height 33
paste textarea "[PERSON_NAME] here. I noticed your Optimum Plus program has ended, and there’s …"
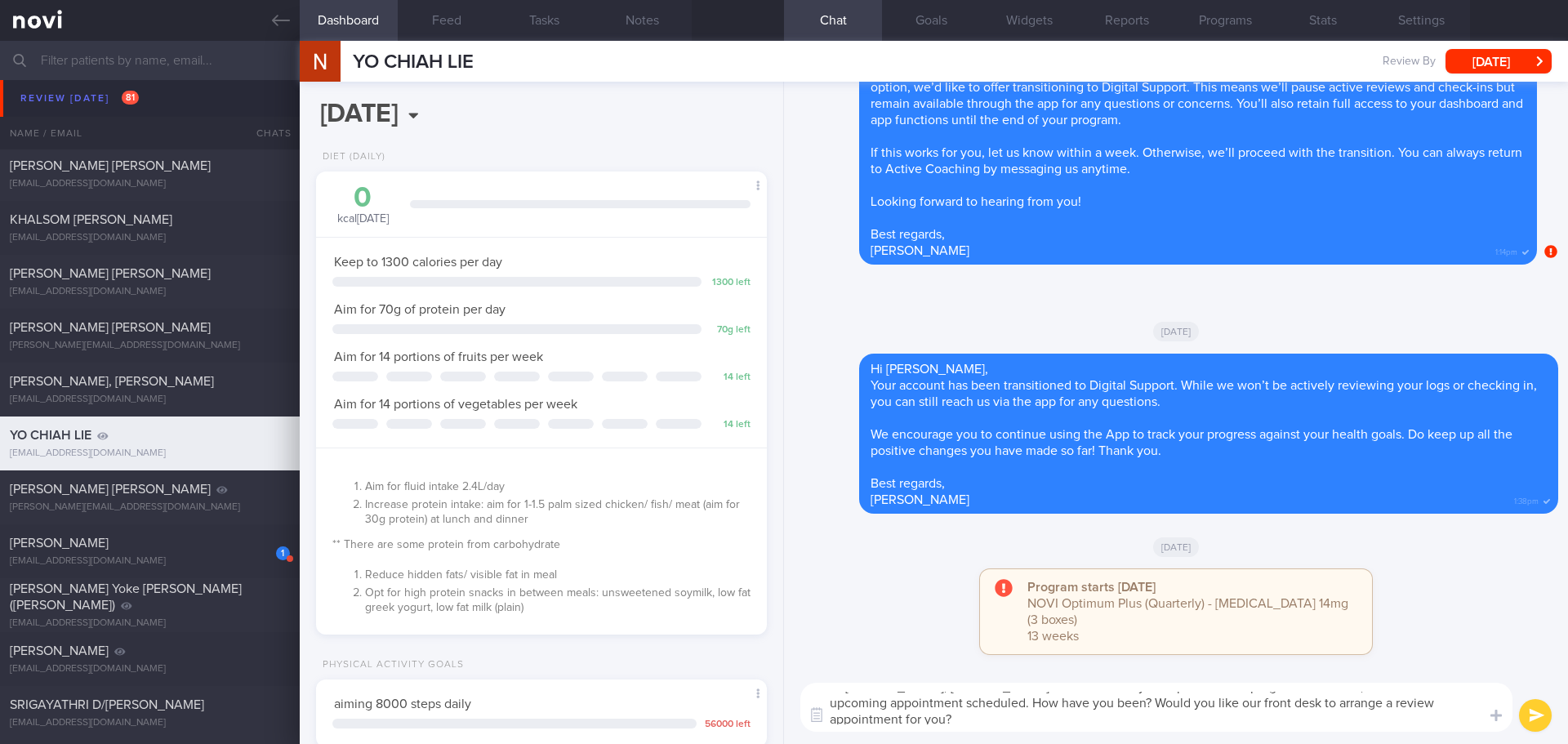
scroll to position [16, 0]
click at [1330, 719] on textarea "Hi [PERSON_NAME], [PERSON_NAME] here. I noticed your Optimum Plus program has e…" at bounding box center [1157, 708] width 712 height 49
click at [1096, 696] on textarea "Hi [PERSON_NAME], [PERSON_NAME] here. I noticed your Optimum Plus program has e…" at bounding box center [1157, 708] width 712 height 49
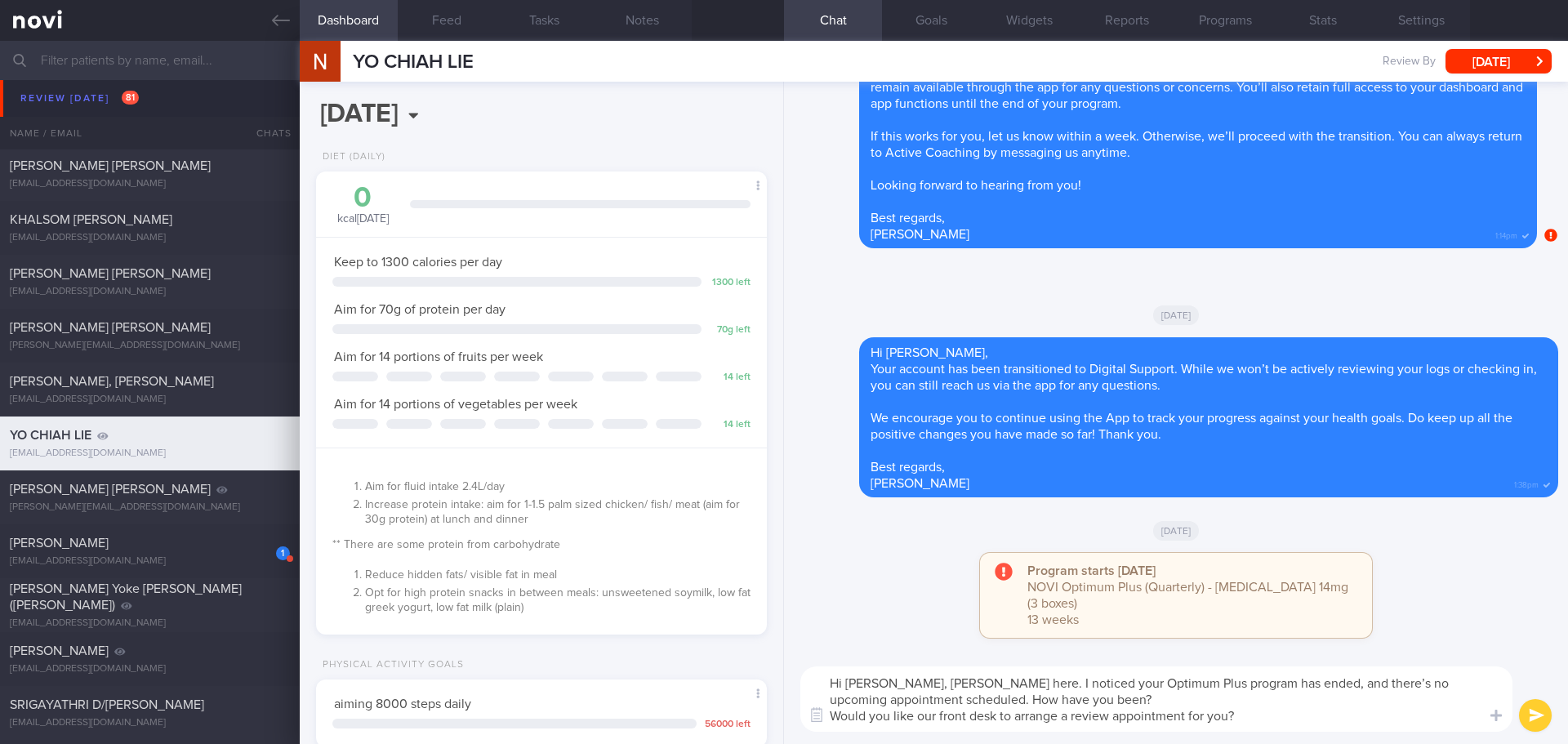
click at [1378, 701] on textarea "Hi [PERSON_NAME], [PERSON_NAME] here. I noticed your Optimum Plus program has e…" at bounding box center [1157, 698] width 712 height 65
type textarea "Hi [PERSON_NAME], [PERSON_NAME] here. I noticed your Optimum Plus program has e…"
click at [1532, 716] on button "submit" at bounding box center [1535, 715] width 33 height 33
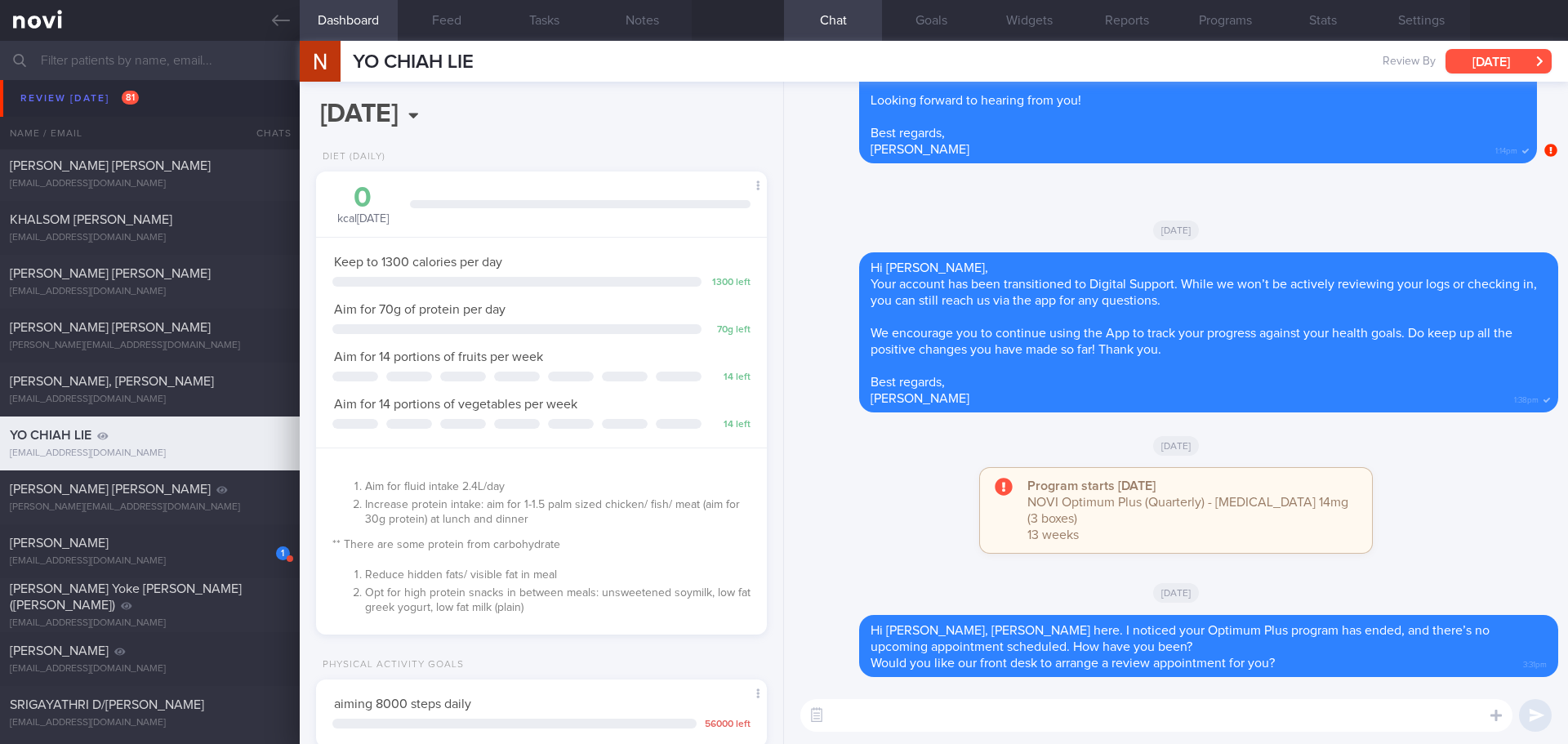
click at [1471, 63] on button "[DATE]" at bounding box center [1498, 61] width 106 height 25
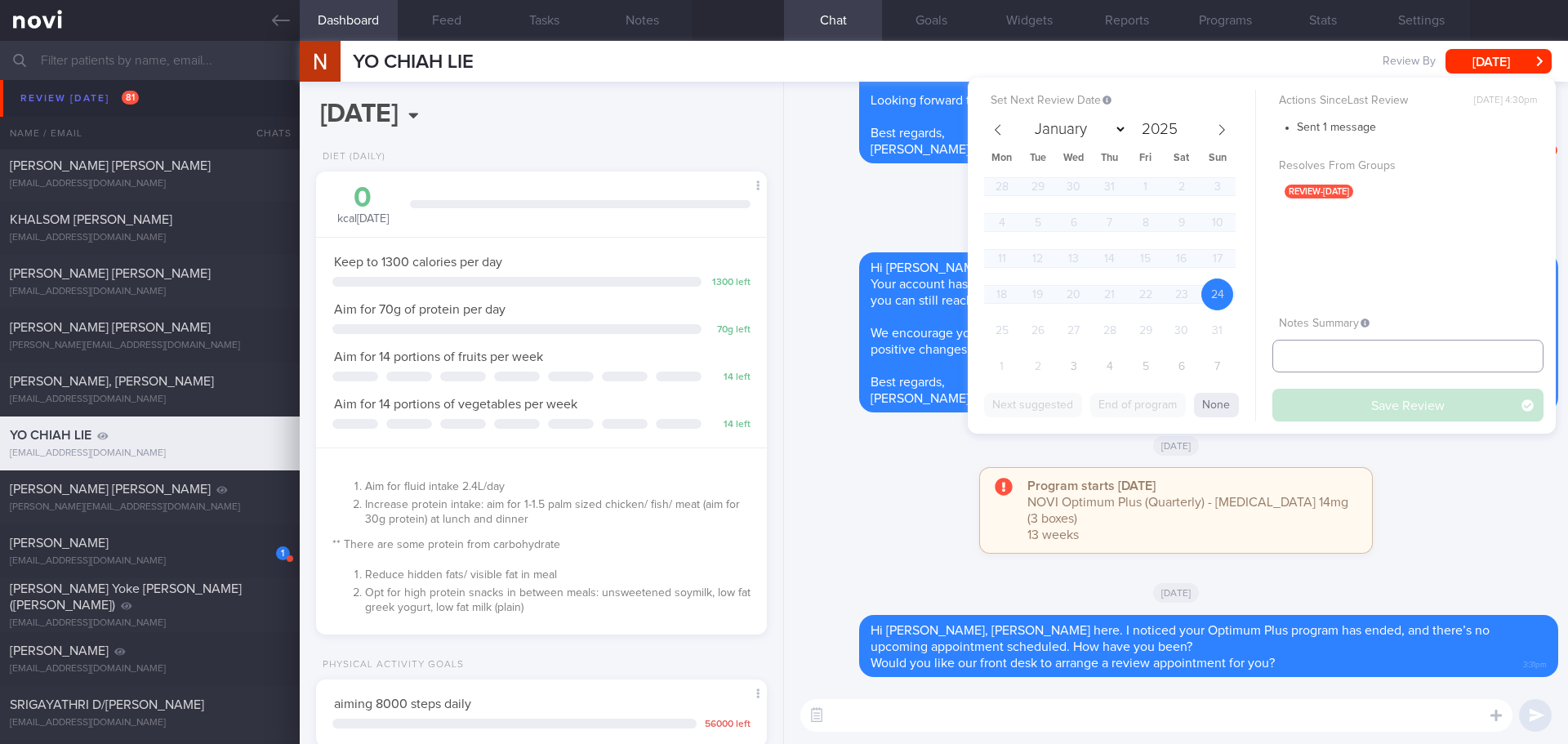
click at [1287, 350] on input "text" at bounding box center [1408, 355] width 271 height 33
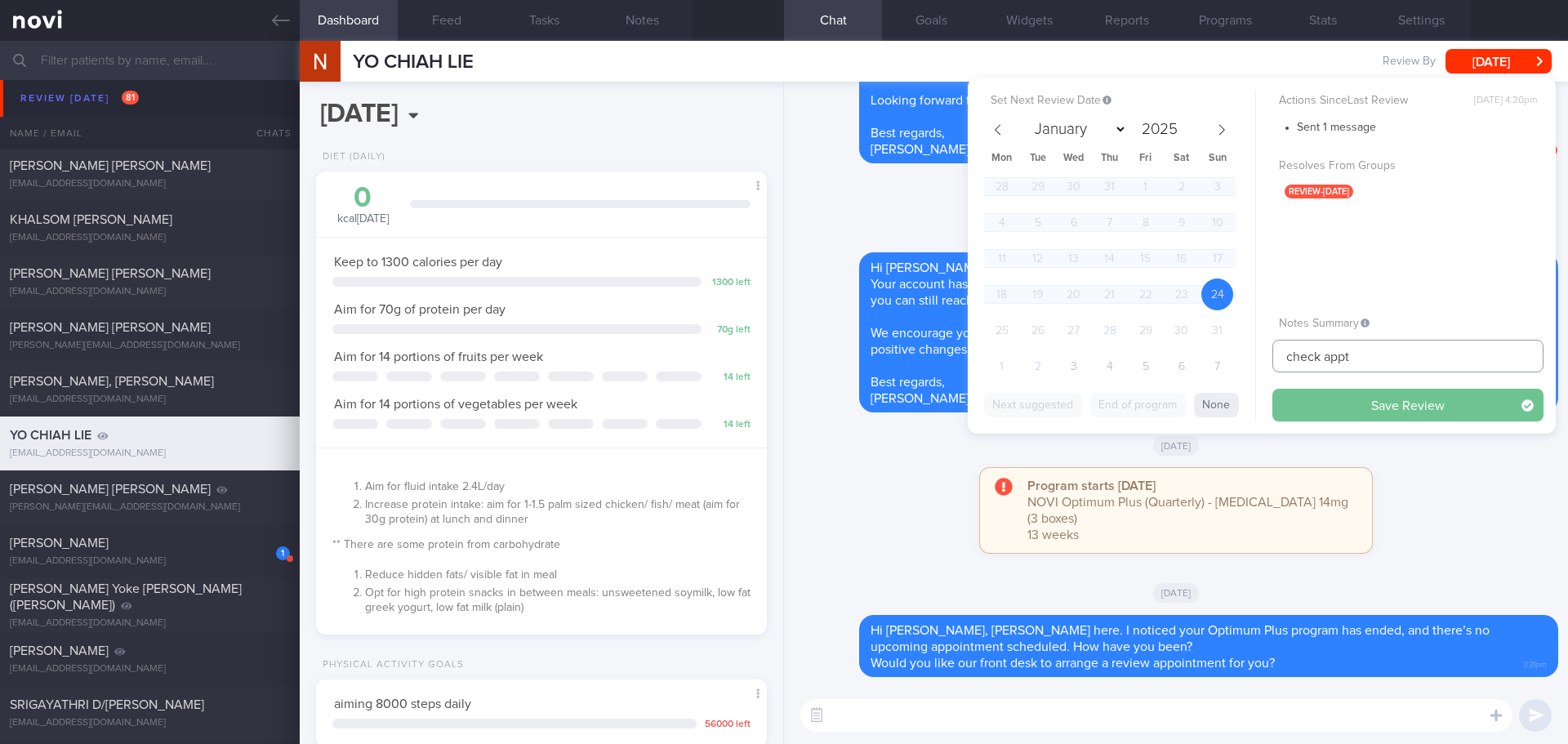
type input "check appt"
click at [1324, 398] on button "Save Review" at bounding box center [1408, 405] width 271 height 33
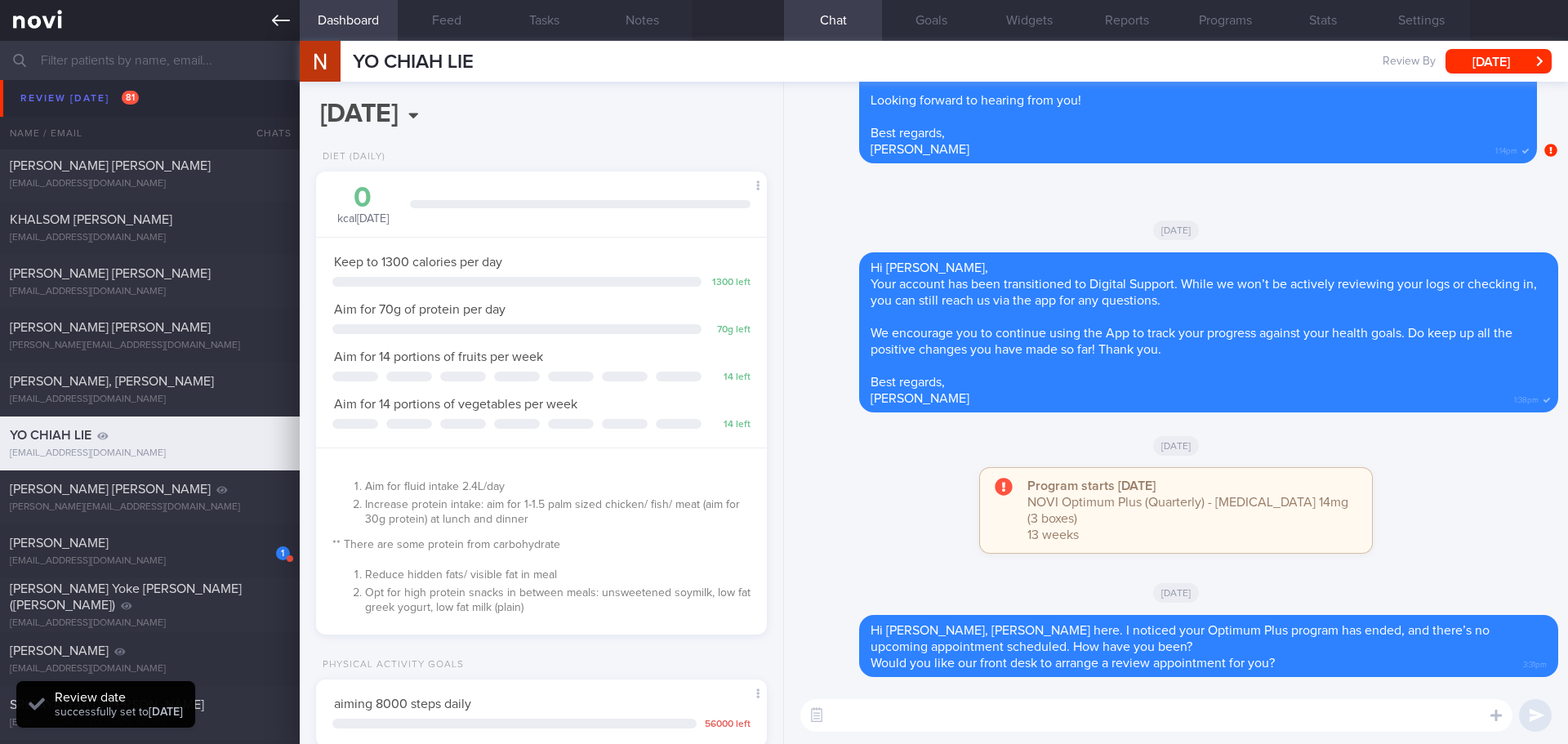
click at [281, 14] on icon at bounding box center [280, 20] width 18 height 18
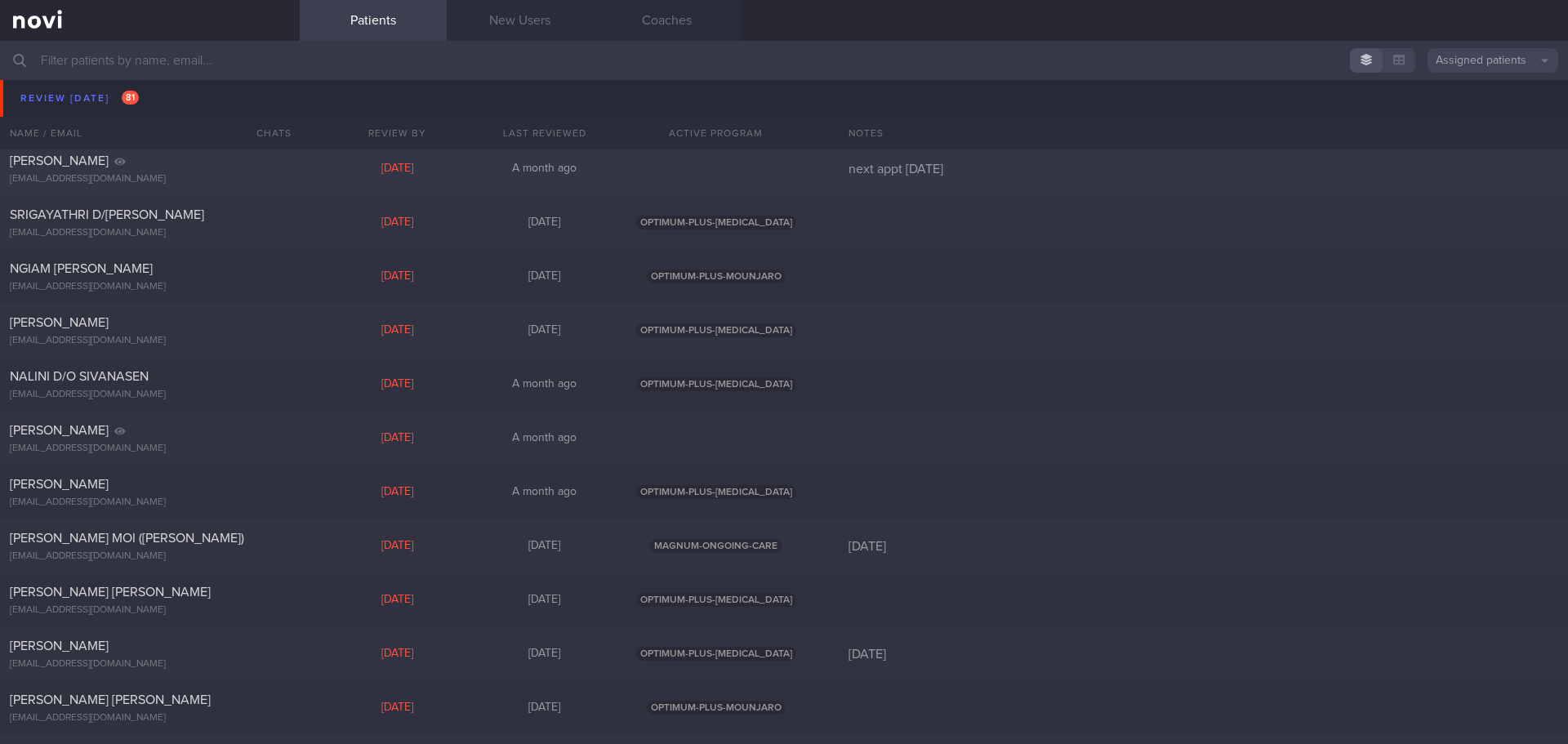
scroll to position [899, 0]
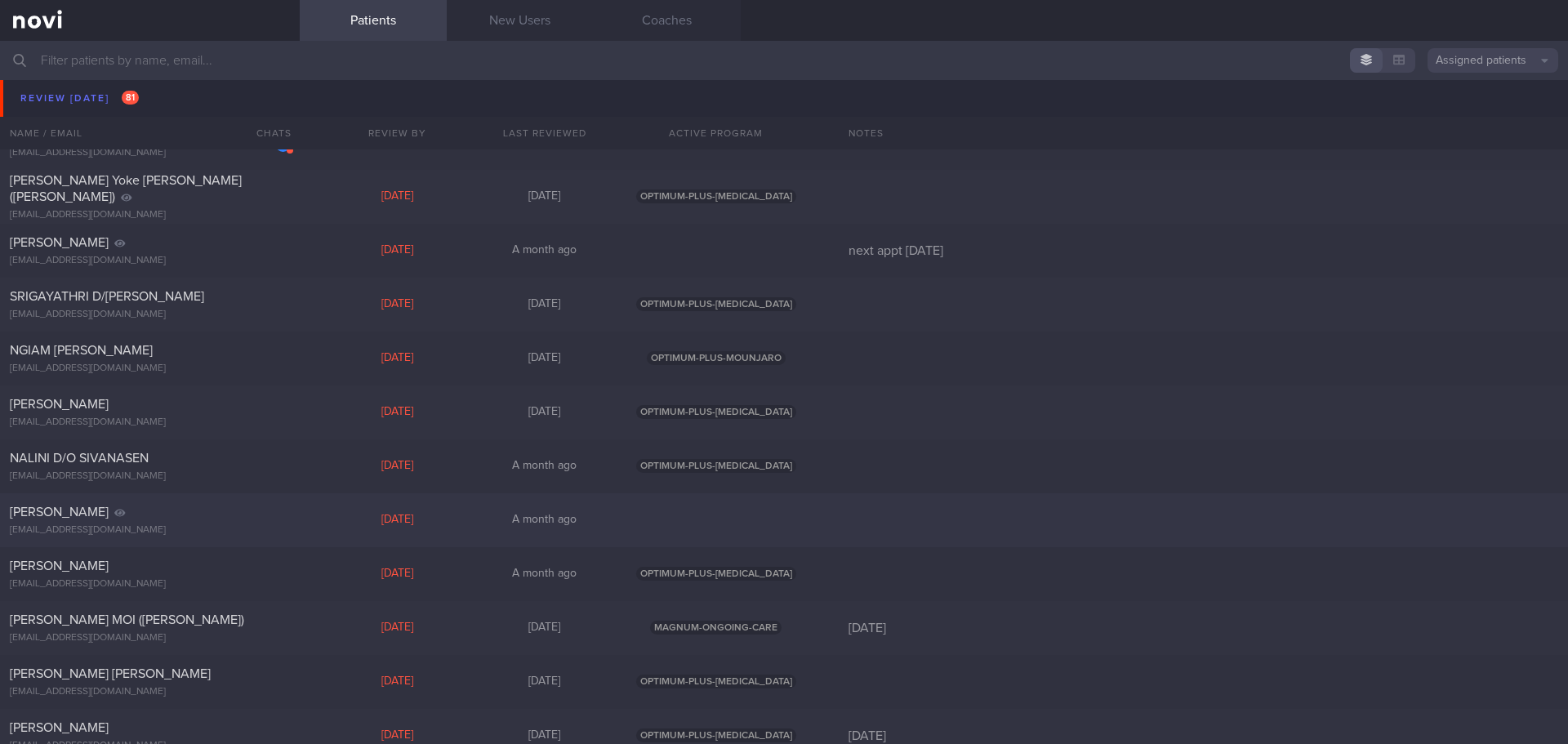
click at [910, 515] on div "[PERSON_NAME] Qi [EMAIL_ADDRESS][DOMAIN_NAME] [DATE] A month ago" at bounding box center [784, 521] width 1568 height 54
select select "7"
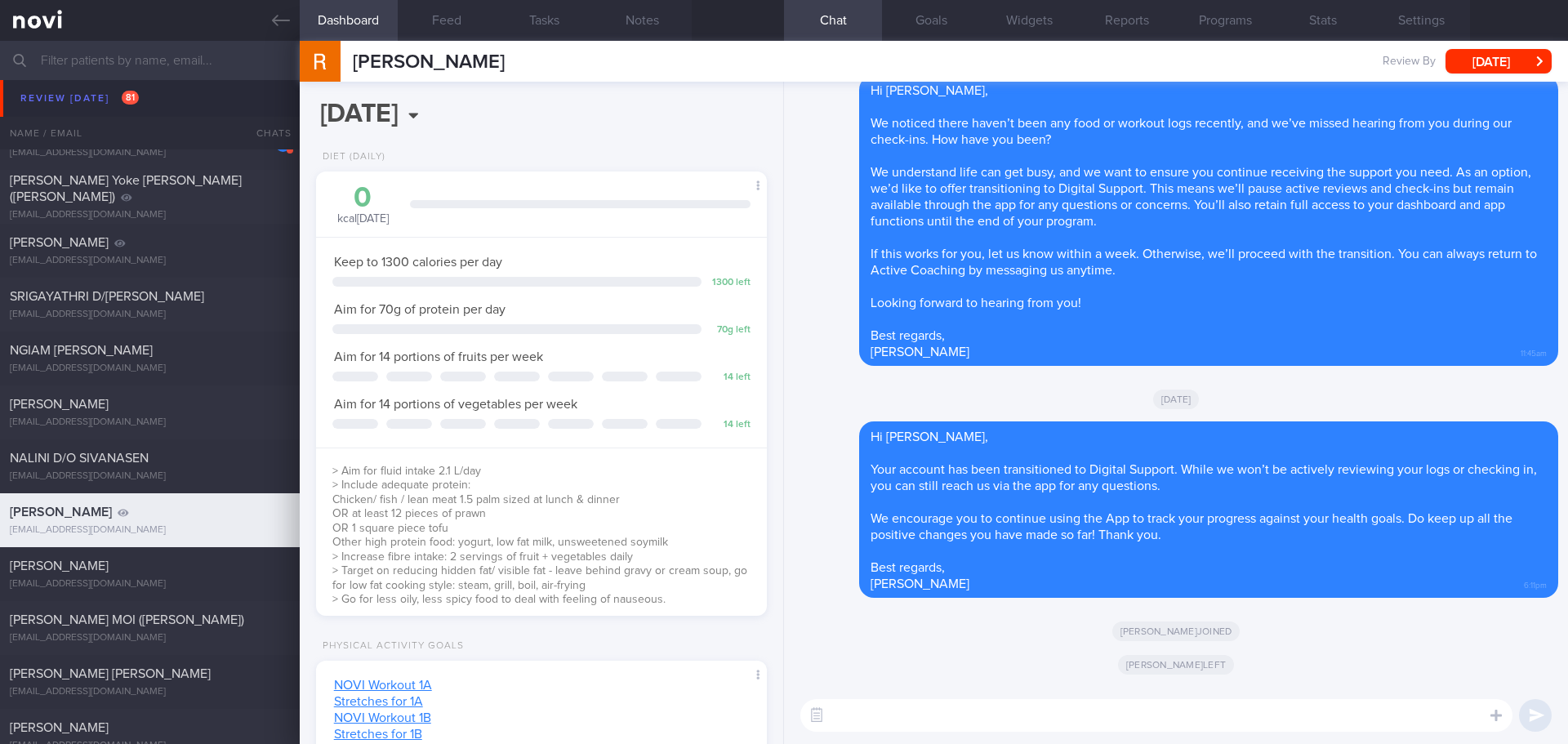
scroll to position [228, 410]
click at [1422, 21] on button "Settings" at bounding box center [1421, 20] width 98 height 41
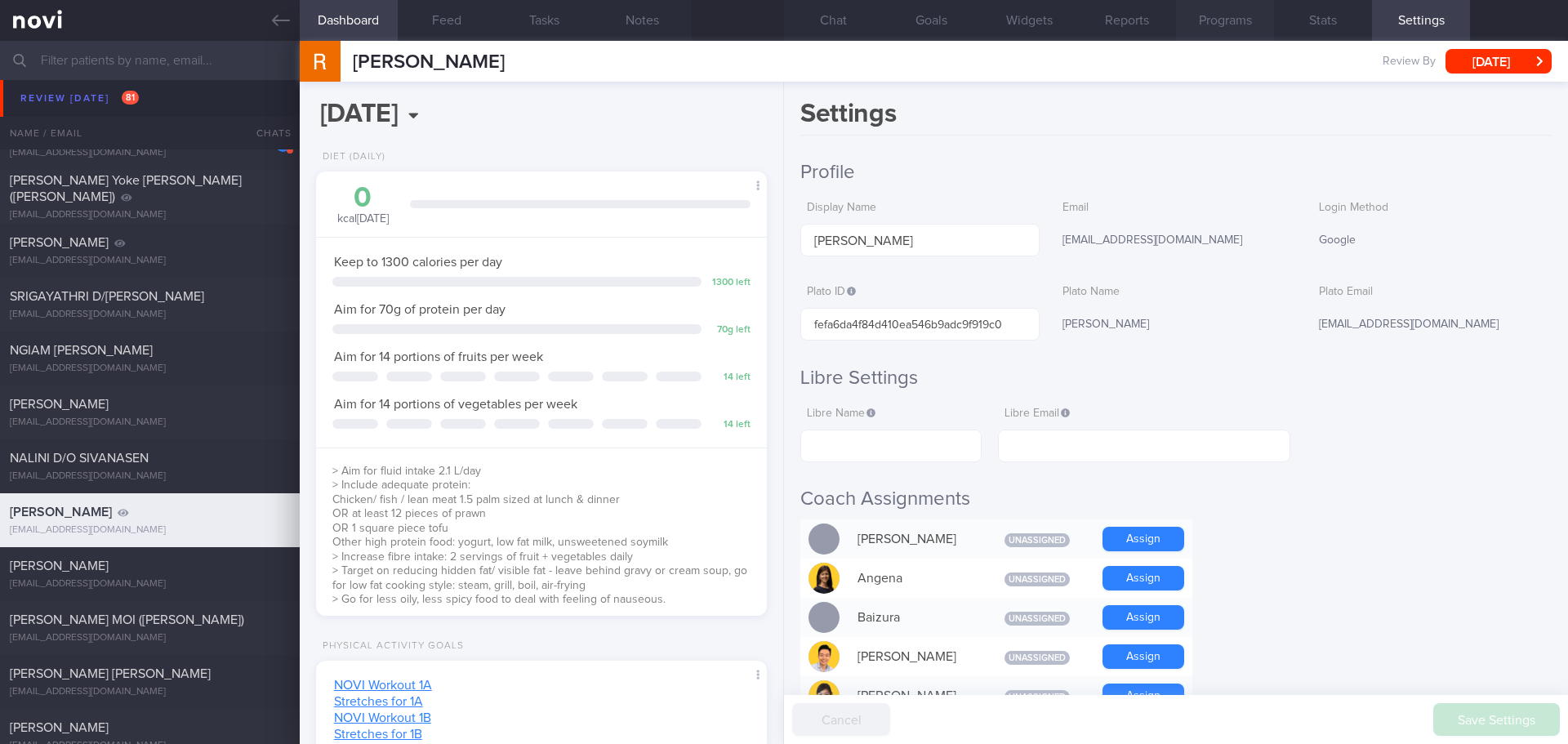
click at [1232, 10] on button "Programs" at bounding box center [1225, 20] width 98 height 41
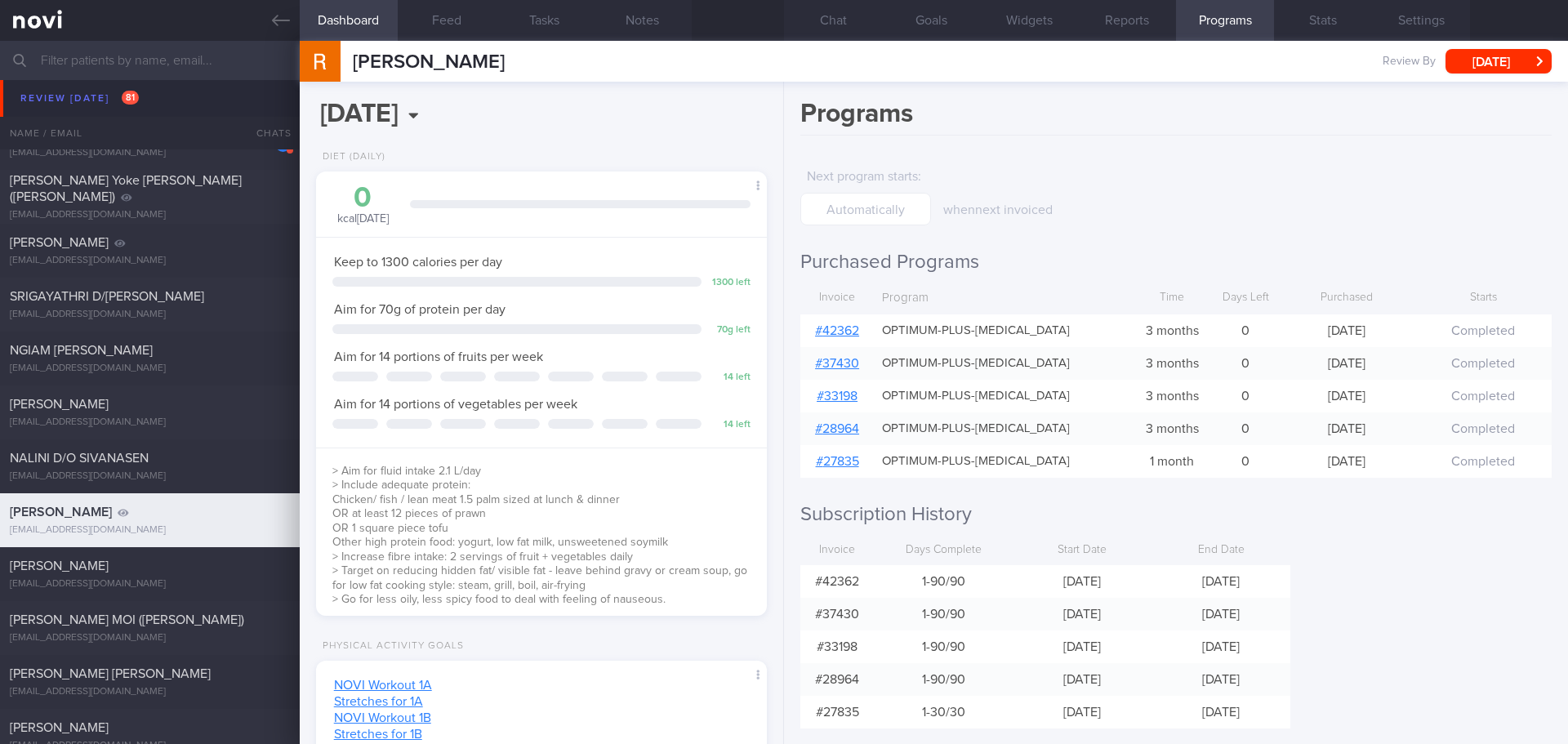
click at [835, 339] on div "# 42362" at bounding box center [837, 331] width 74 height 33
click at [835, 334] on link "# 42362" at bounding box center [837, 330] width 44 height 13
click at [835, 19] on button "Chat" at bounding box center [833, 20] width 98 height 41
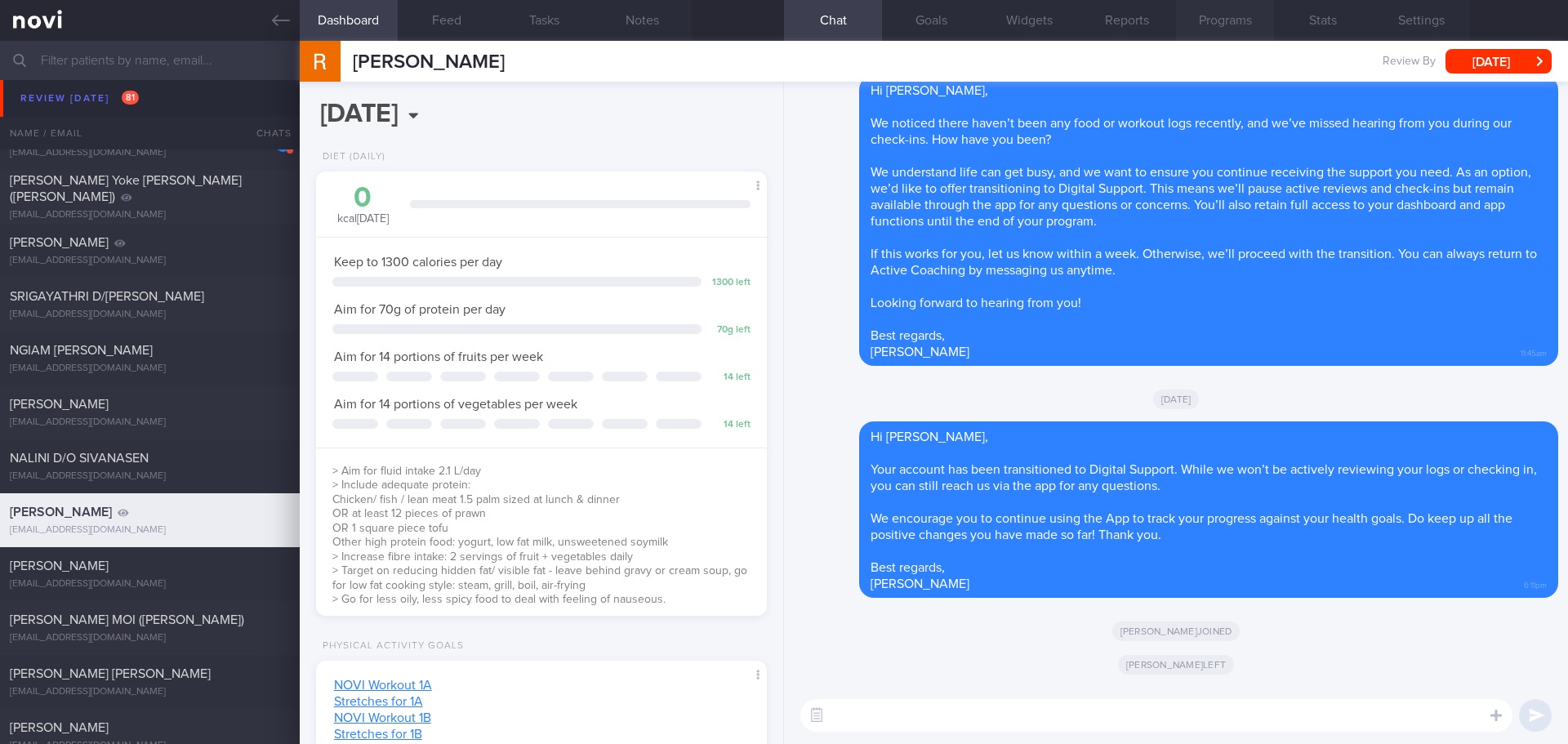
click at [1234, 16] on button "Programs" at bounding box center [1225, 20] width 98 height 41
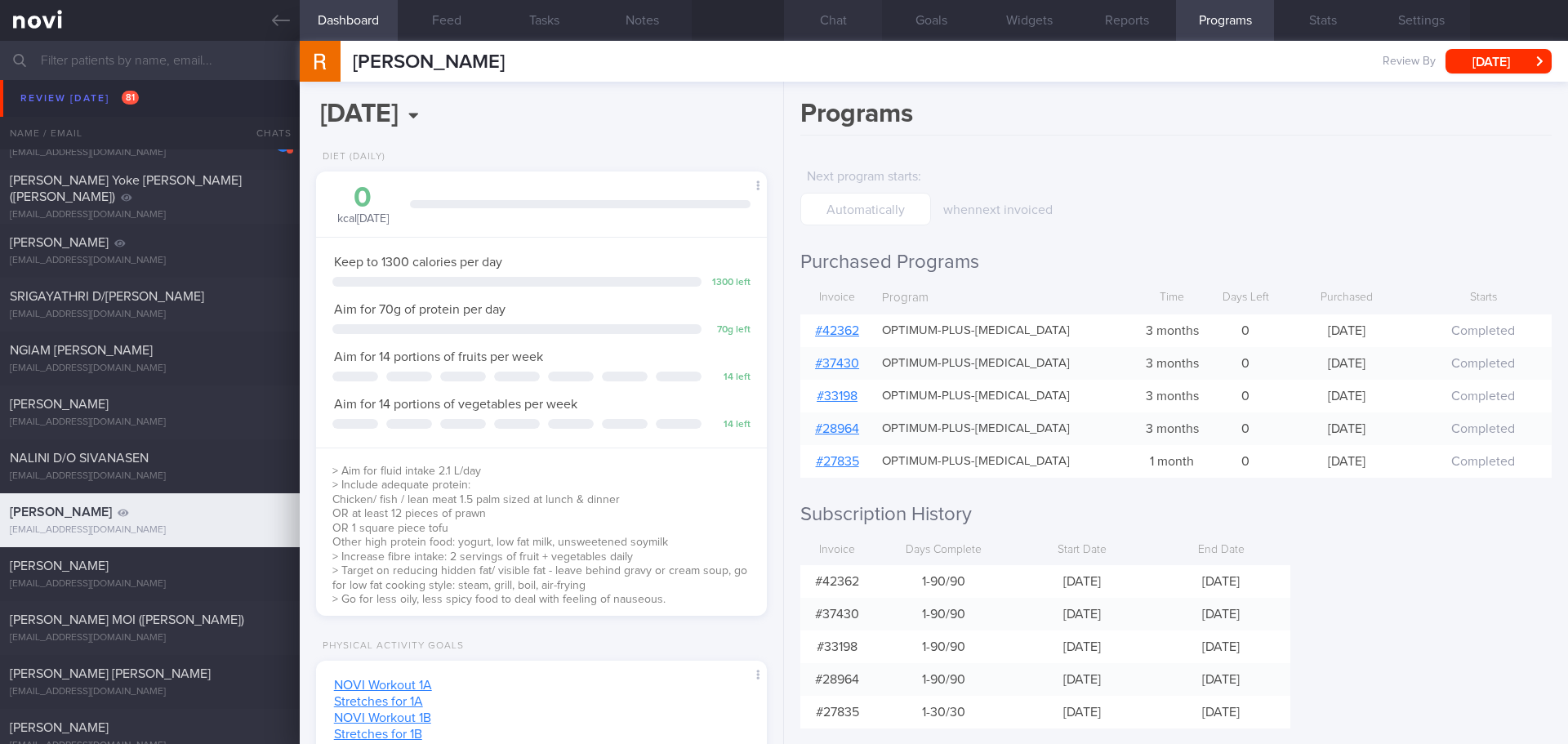
click at [811, 15] on button "Chat" at bounding box center [833, 20] width 98 height 41
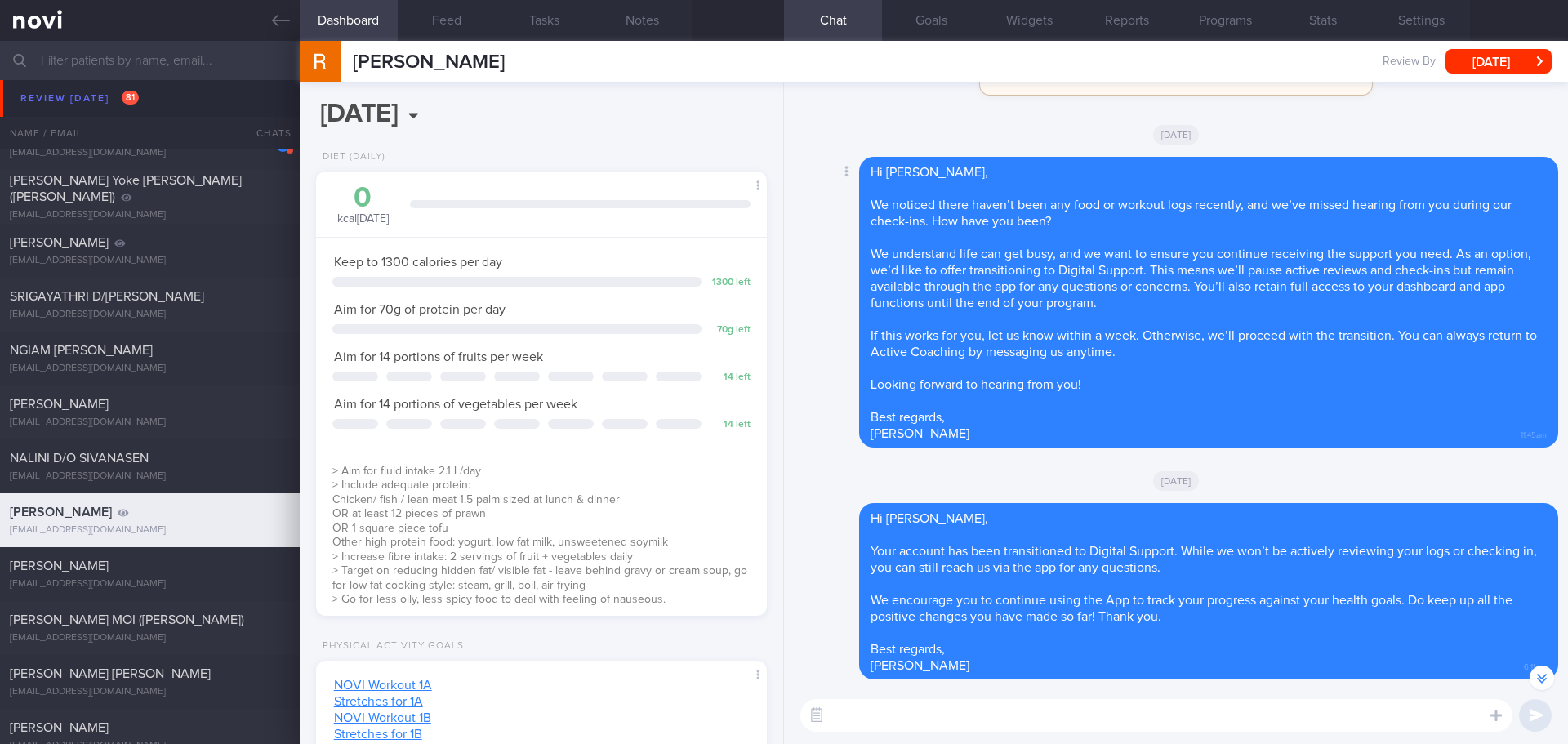
scroll to position [1, 0]
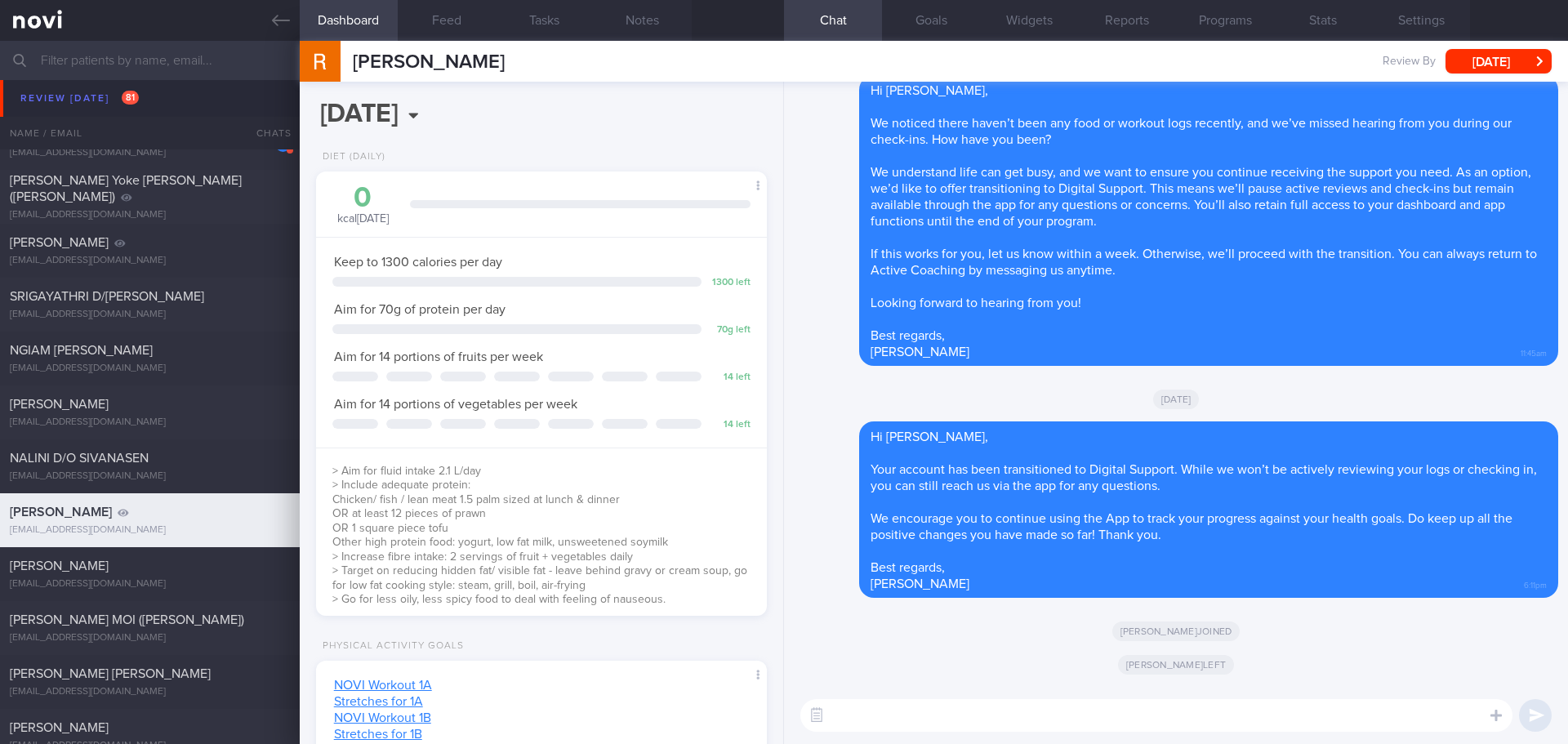
click at [963, 716] on textarea at bounding box center [1157, 715] width 712 height 33
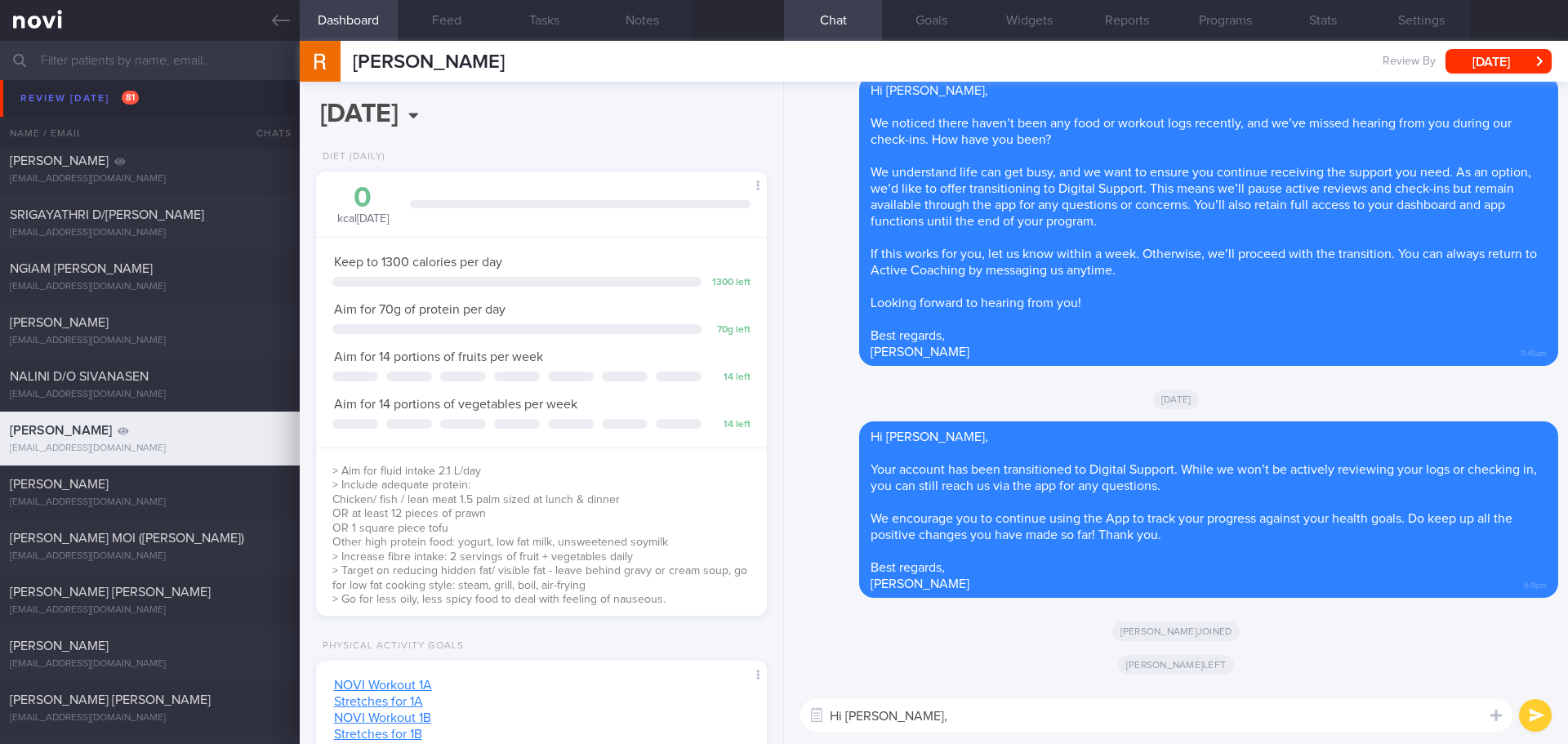
click at [917, 714] on textarea "Hi [PERSON_NAME]," at bounding box center [1157, 715] width 712 height 33
paste textarea "[PERSON_NAME] here. I noticed your Optimum Plus program has ended, and there’s …"
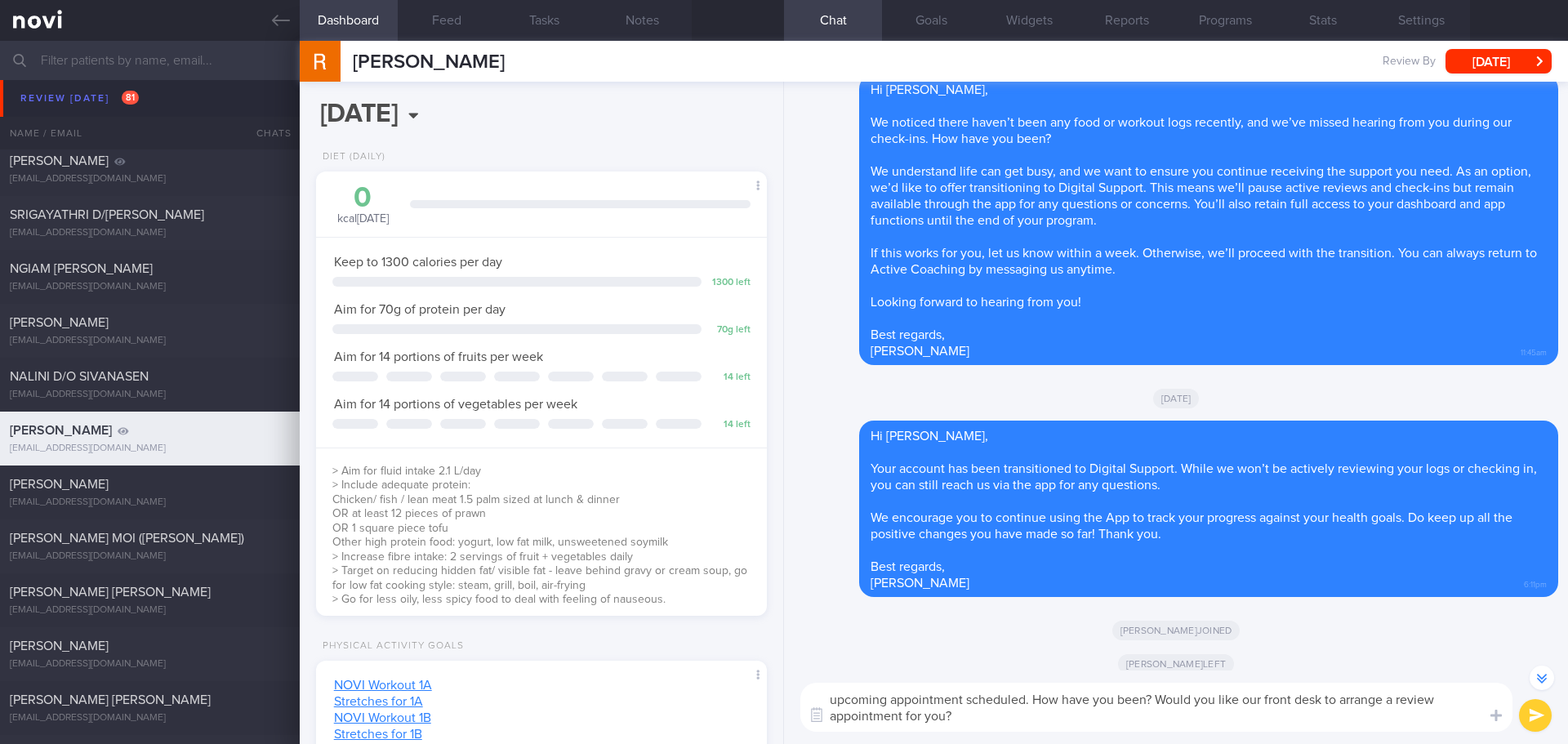
click at [1102, 730] on textarea "Hi [PERSON_NAME] [PERSON_NAME] here. I noticed your Optimum Plus program has en…" at bounding box center [1157, 708] width 712 height 49
type textarea "Hi [PERSON_NAME] [PERSON_NAME] here. I noticed your Optimum Plus program has en…"
click at [1533, 716] on button "submit" at bounding box center [1535, 715] width 33 height 33
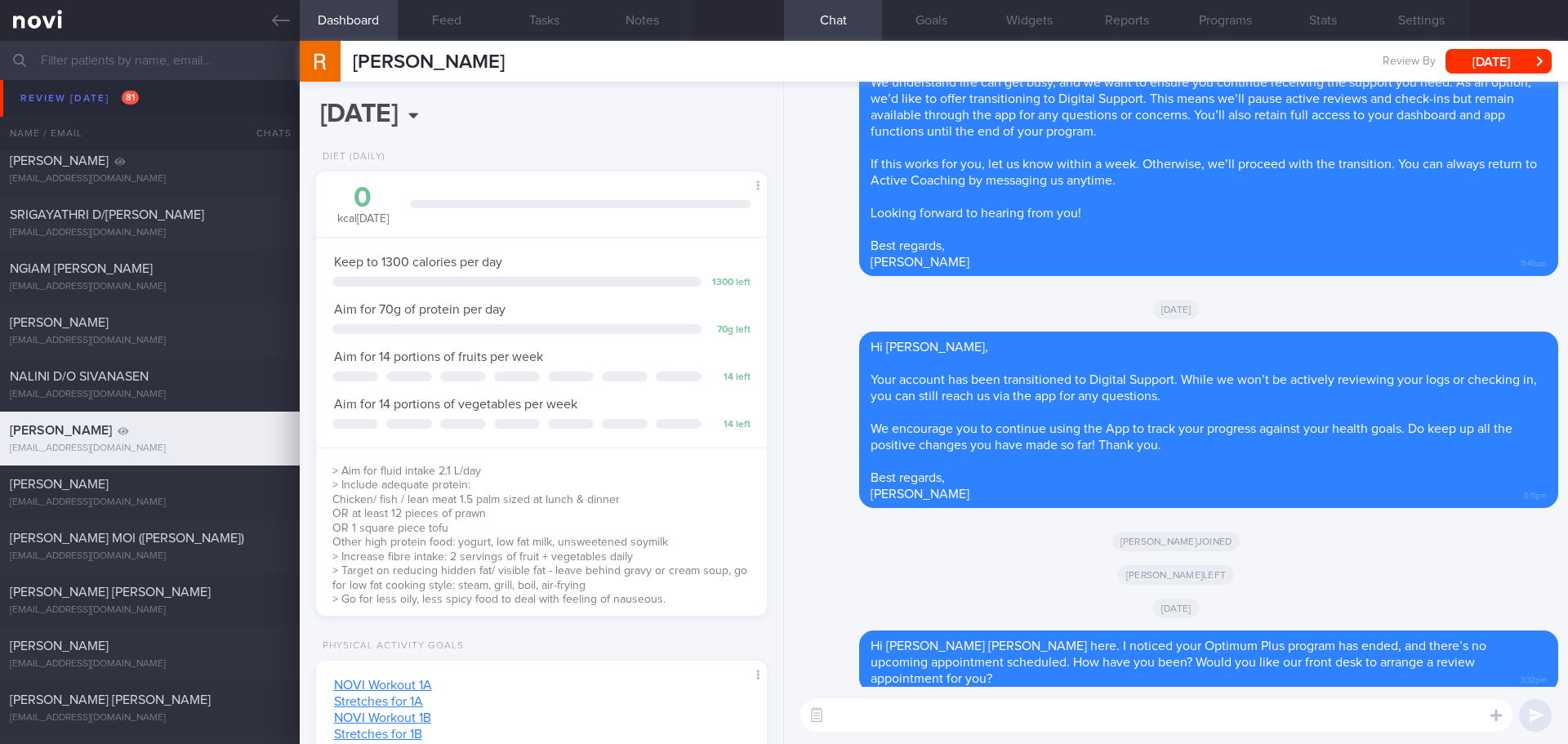
scroll to position [0, 0]
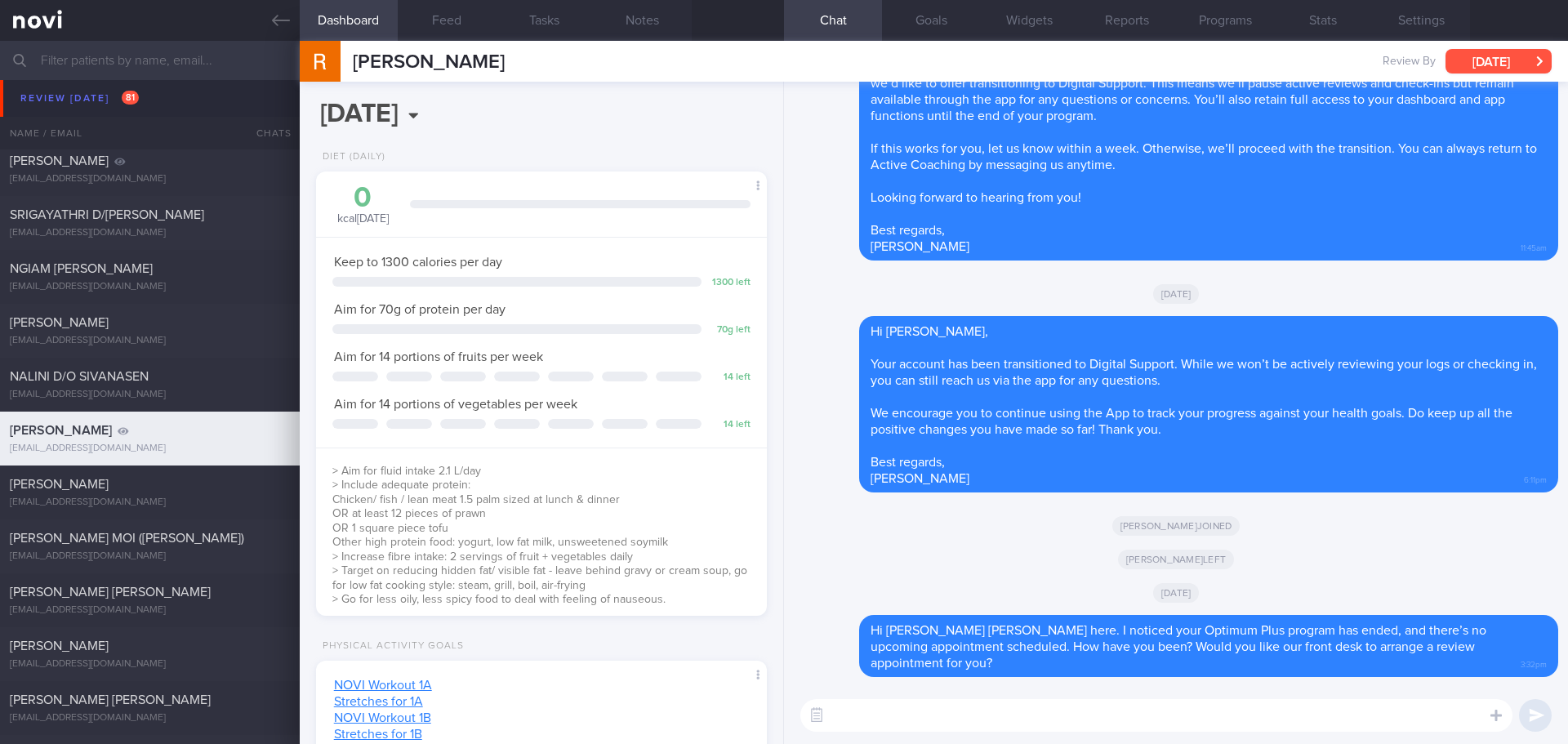
click at [1491, 58] on button "[DATE]" at bounding box center [1498, 61] width 106 height 25
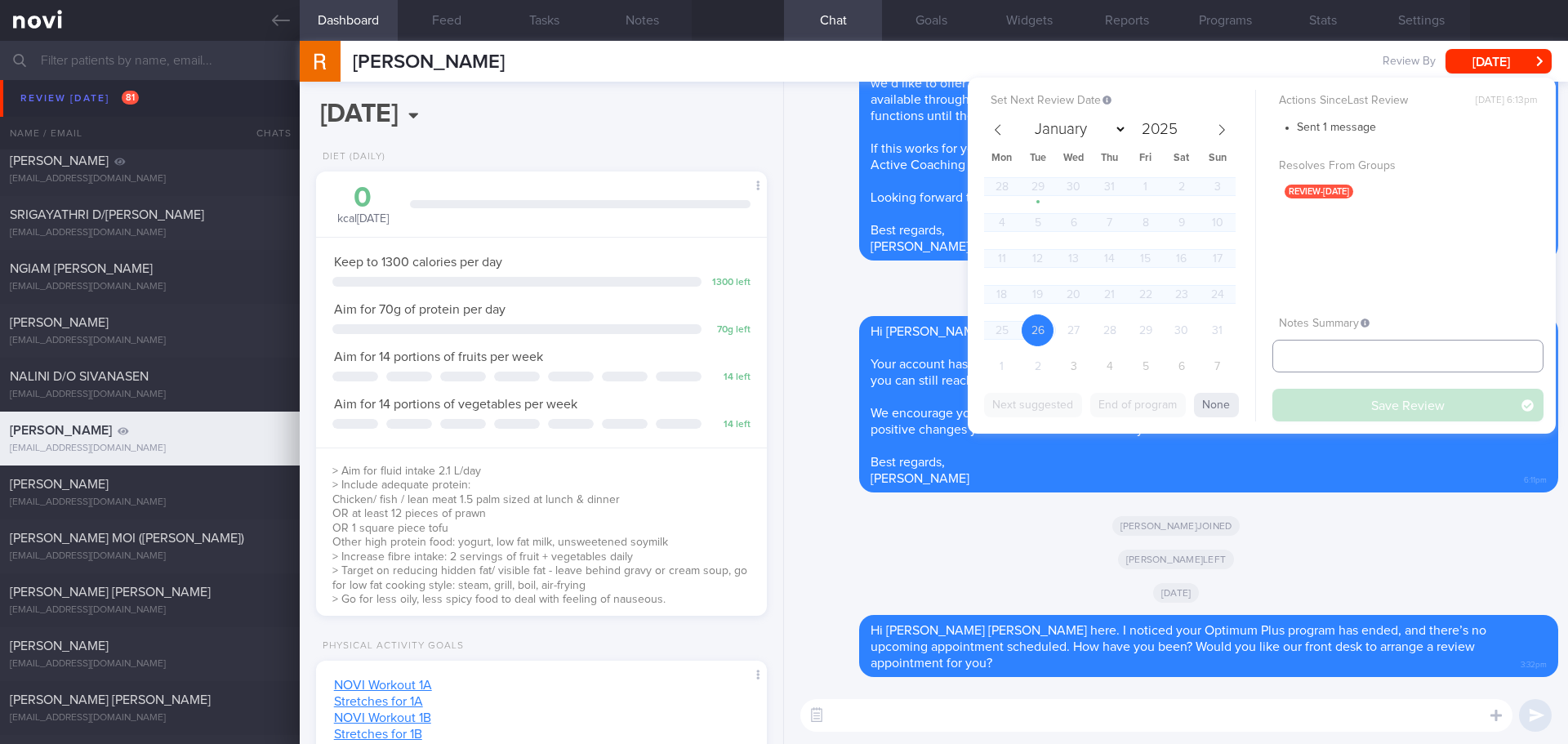
click at [1352, 364] on input "text" at bounding box center [1408, 355] width 271 height 33
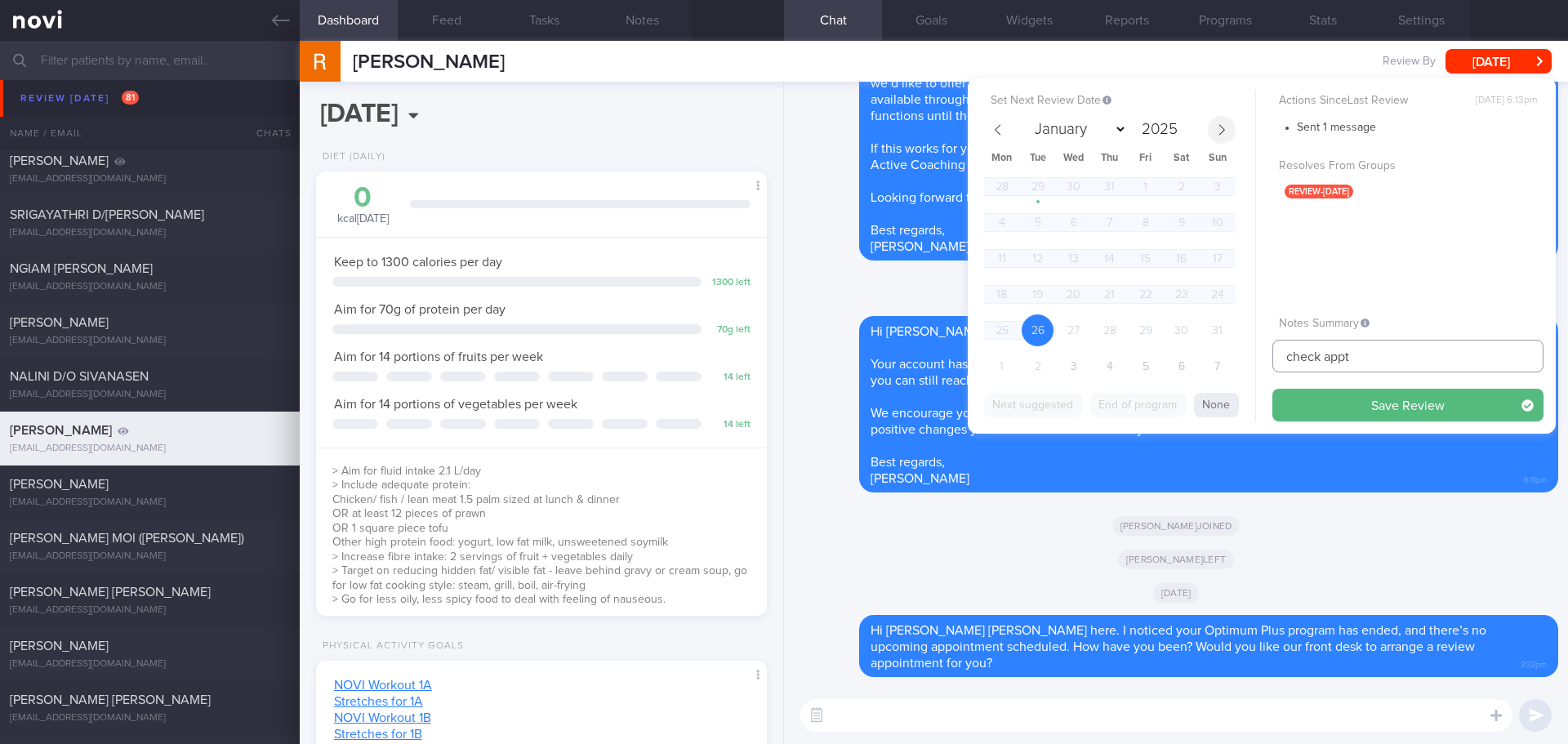
type input "check appt"
click at [1219, 129] on icon at bounding box center [1222, 130] width 12 height 12
select select "8"
click at [1107, 231] on span "11" at bounding box center [1109, 223] width 32 height 32
click at [1348, 397] on button "Save Review" at bounding box center [1408, 405] width 271 height 33
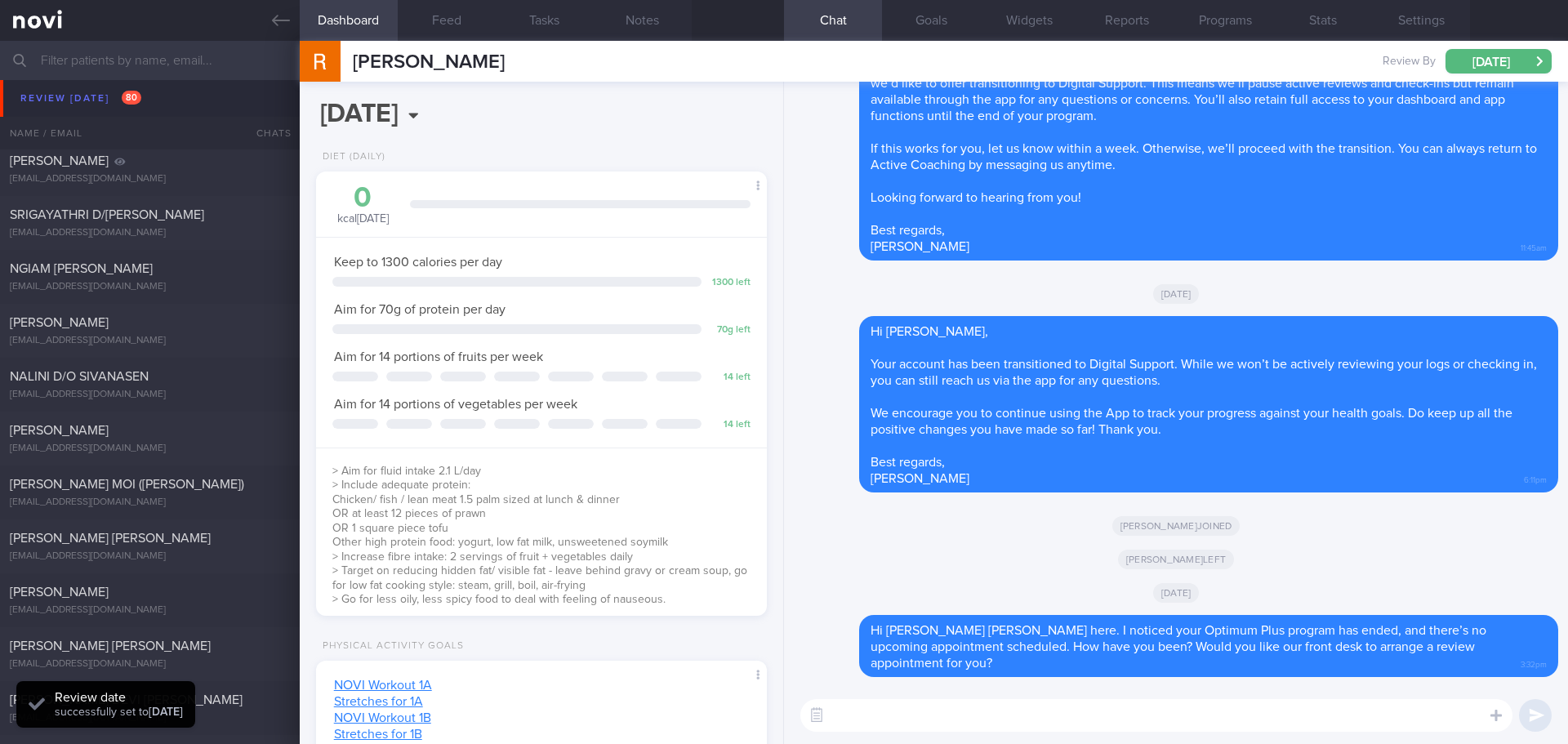
scroll to position [899, 0]
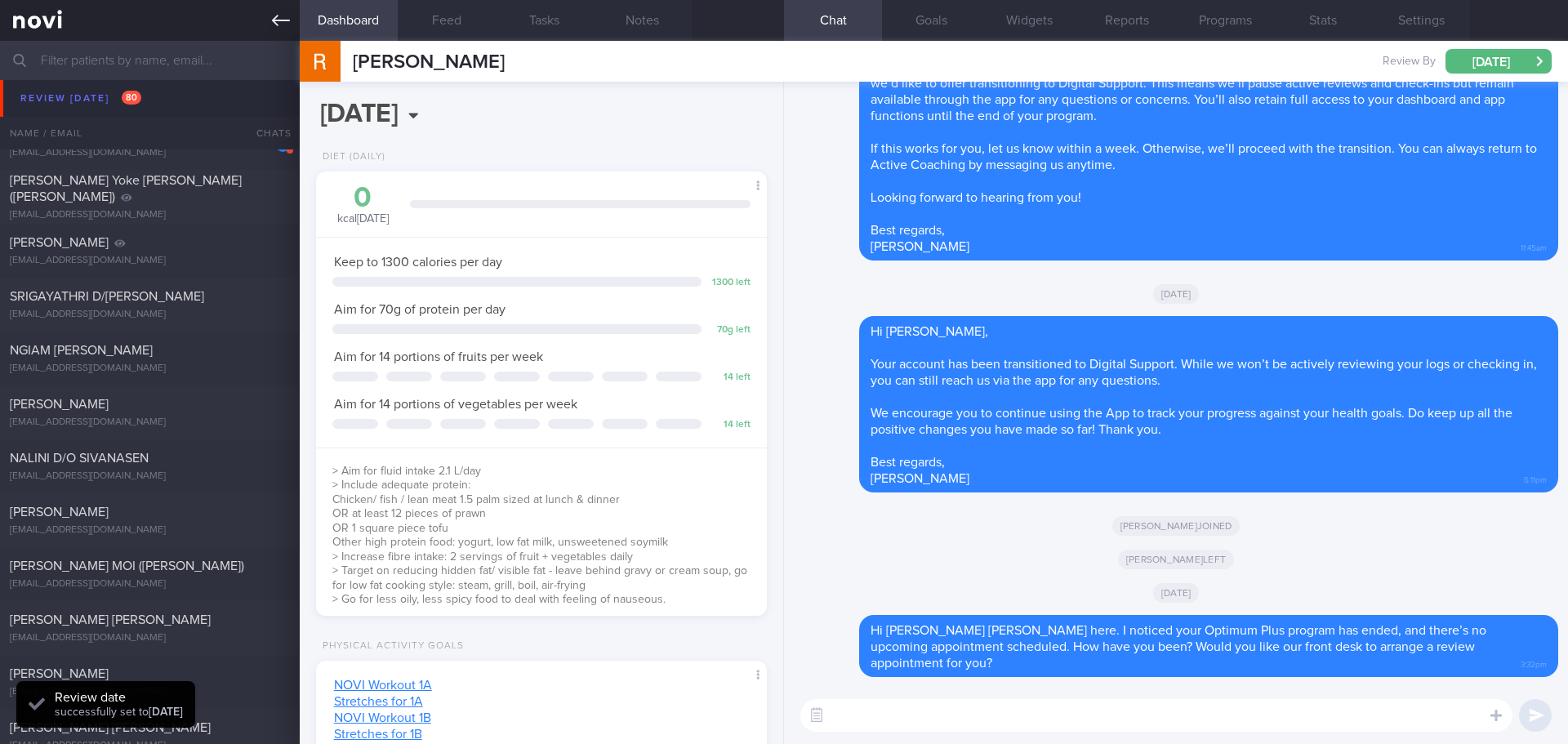
click at [267, 15] on link at bounding box center [150, 20] width 300 height 41
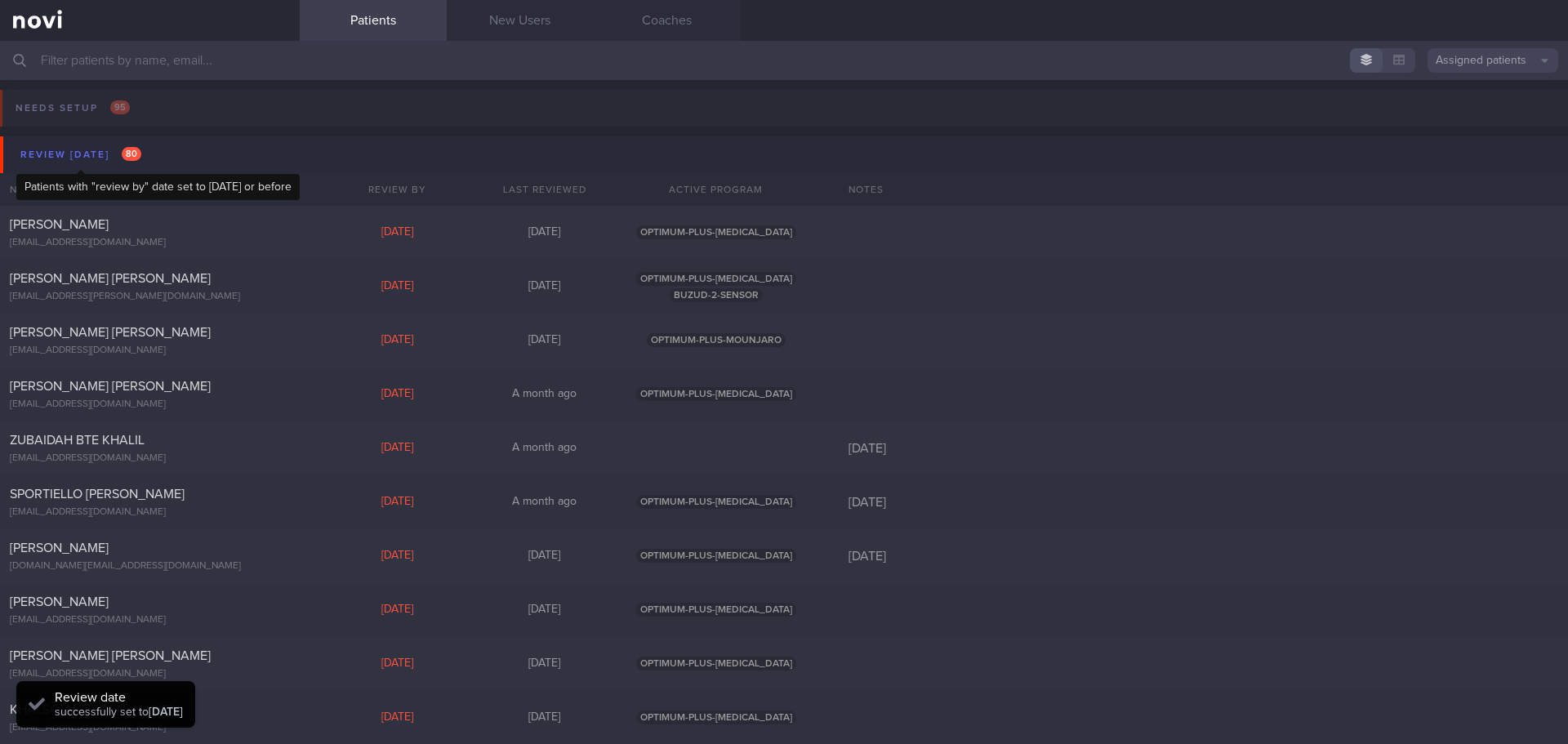
click at [54, 164] on div "Review [DATE] 80" at bounding box center [80, 155] width 129 height 22
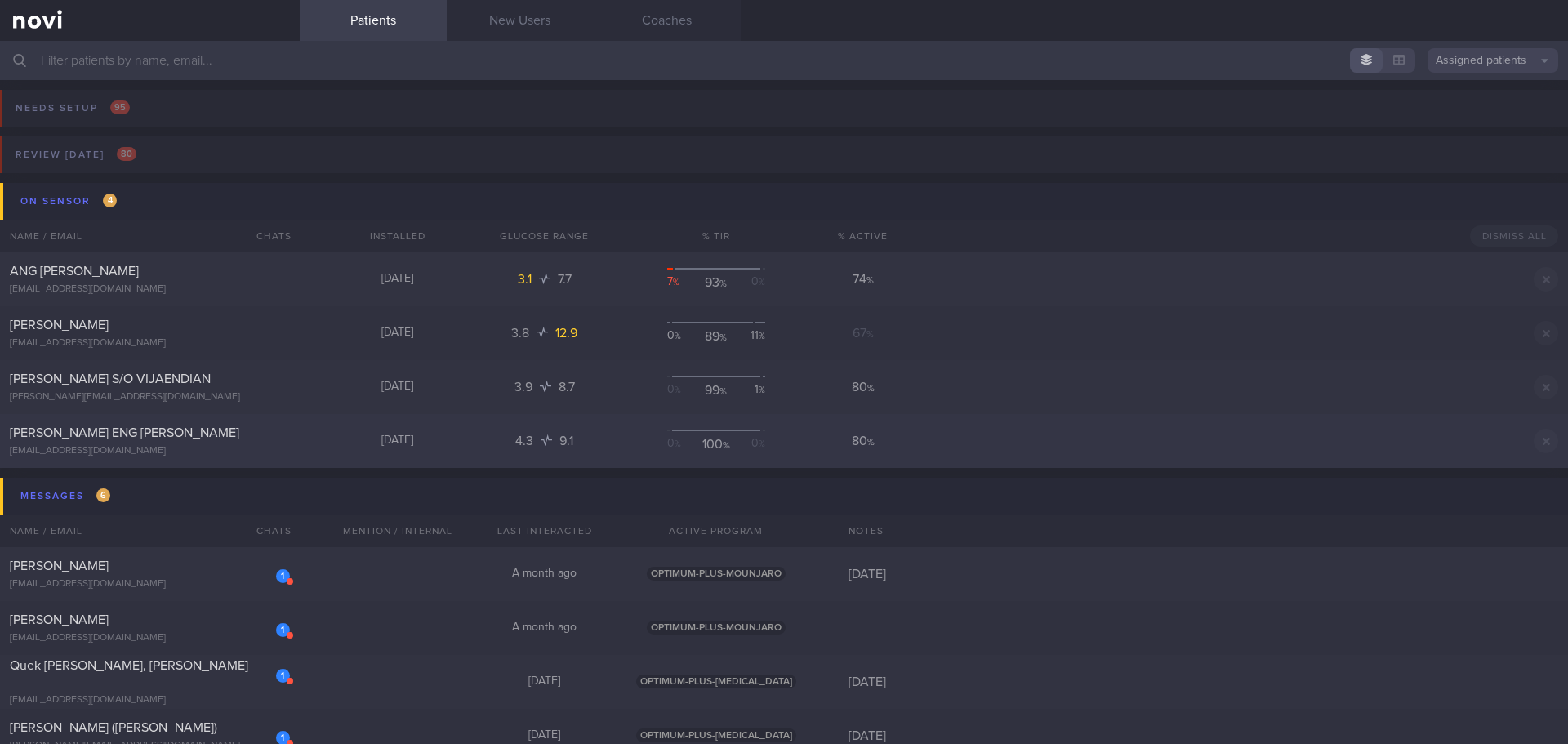
click at [91, 426] on div "[PERSON_NAME] ENG [PERSON_NAME]" at bounding box center [148, 433] width 276 height 16
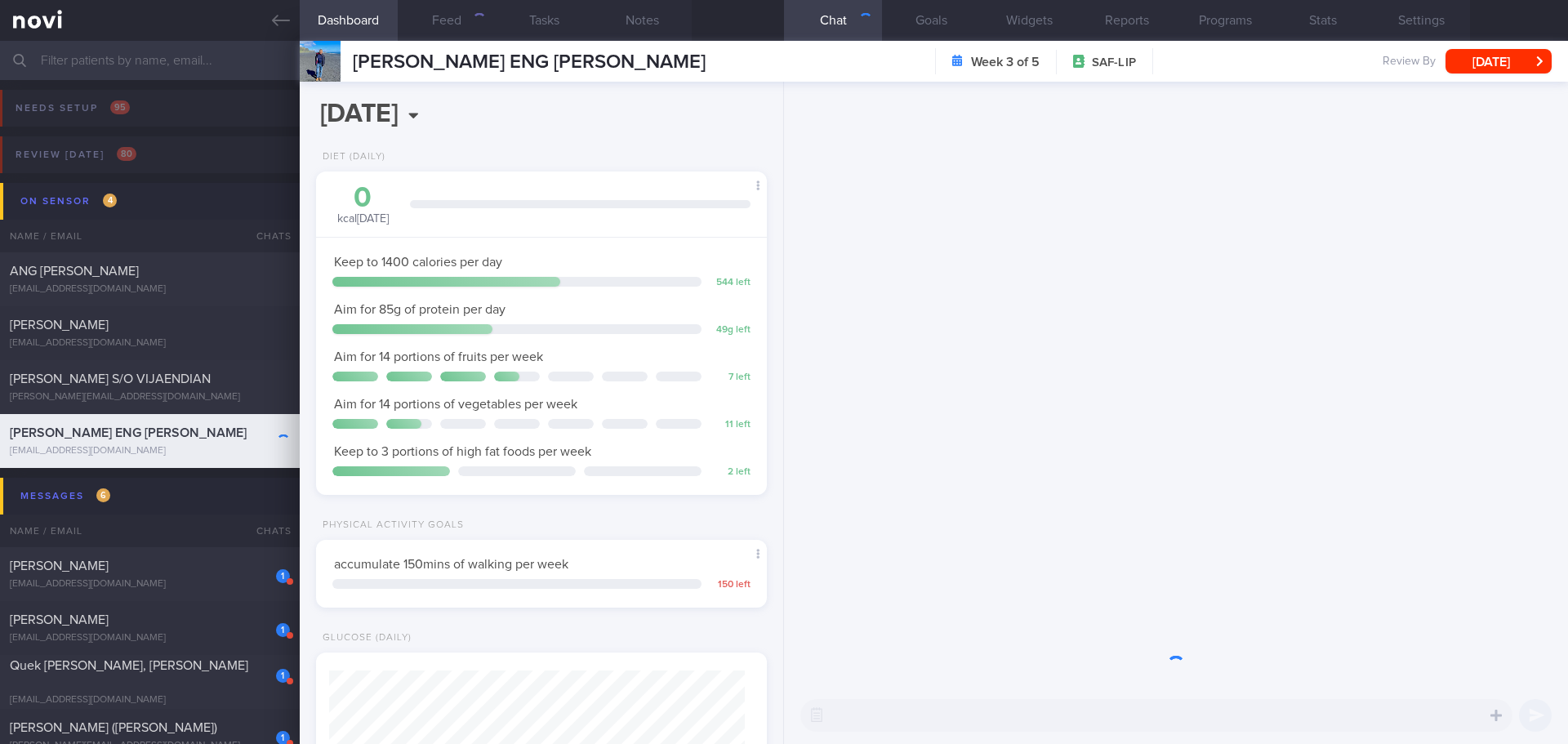
scroll to position [228, 410]
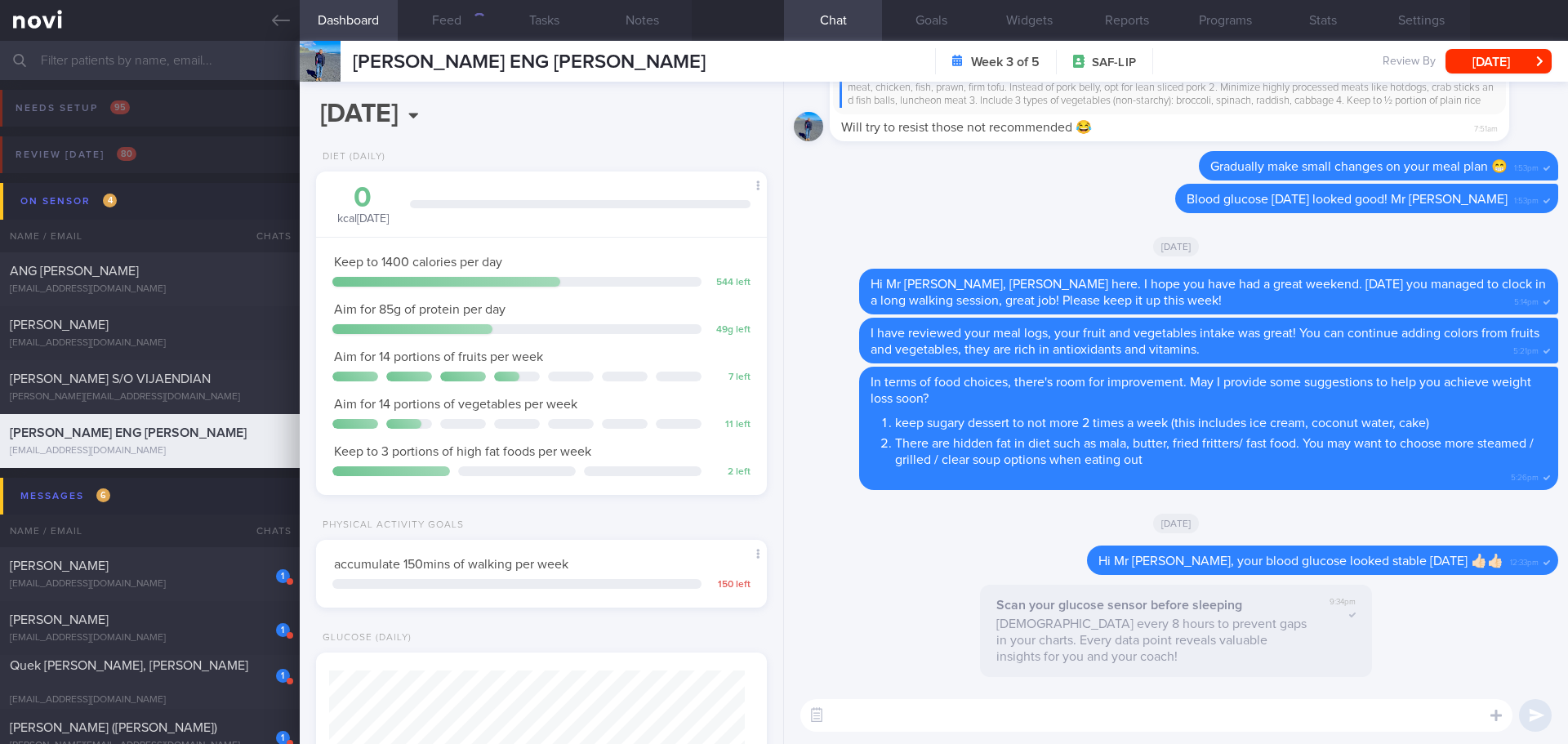
click at [1013, 543] on div "[DATE]" at bounding box center [1175, 523] width 764 height 46
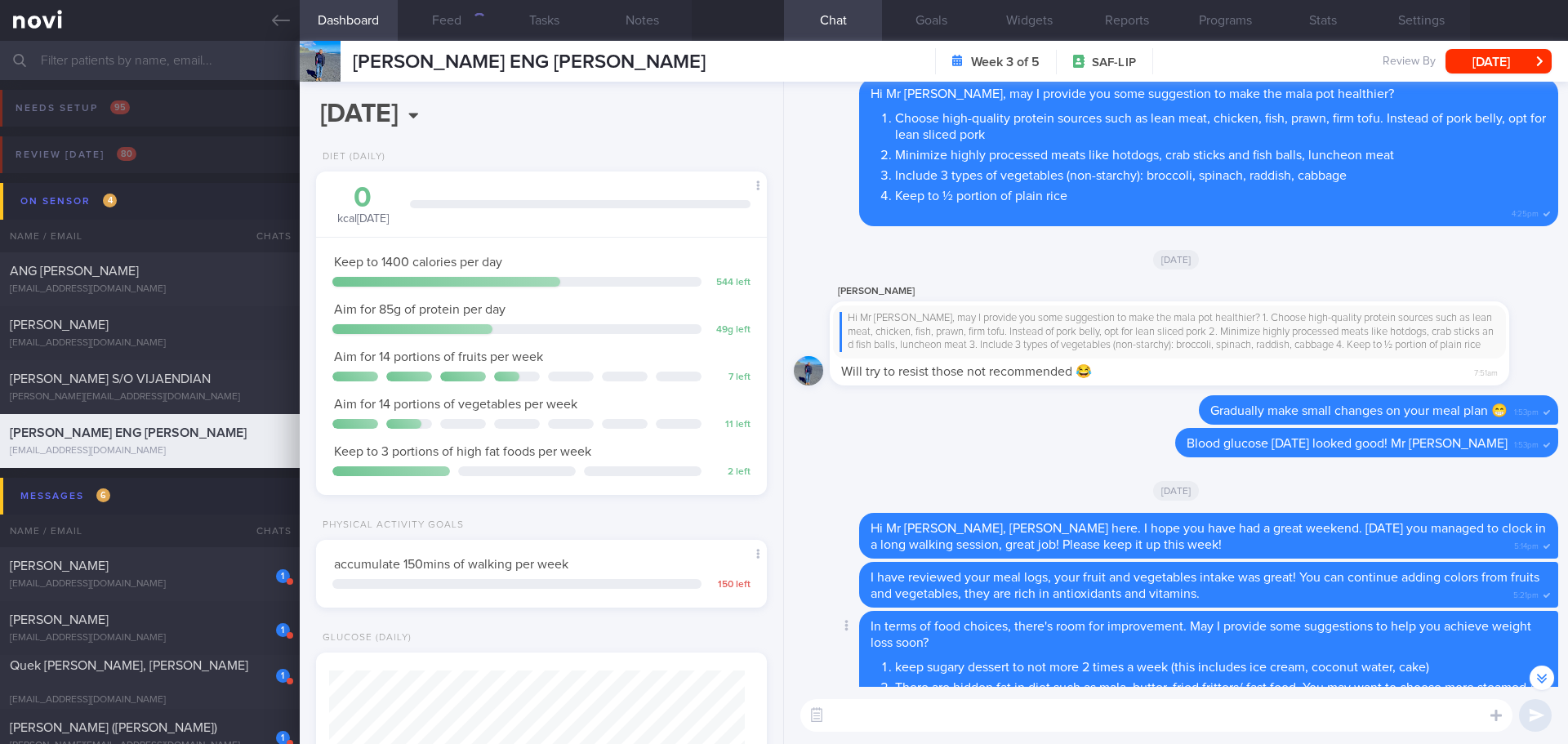
scroll to position [0, 0]
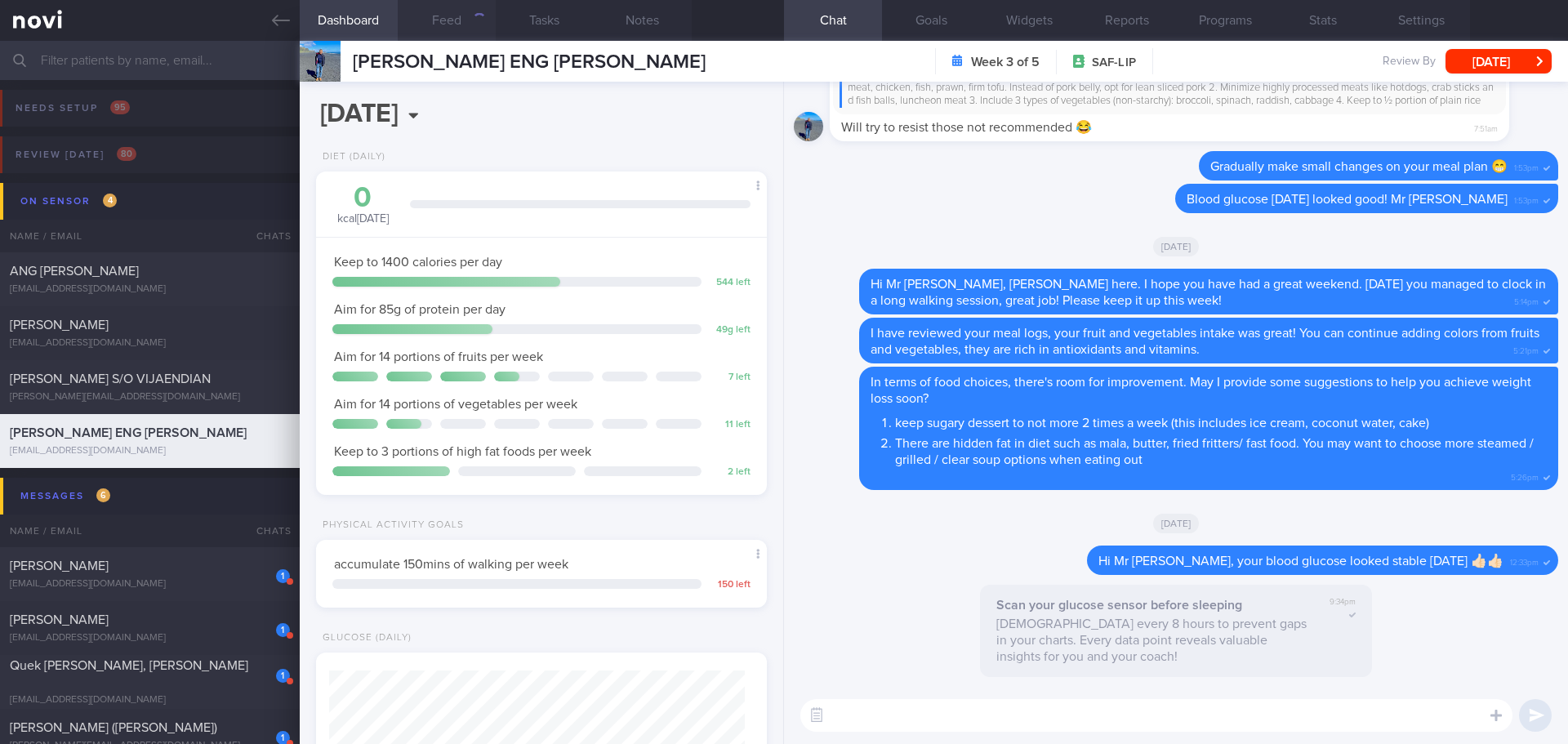
click at [471, 12] on button "Feed" at bounding box center [447, 20] width 98 height 41
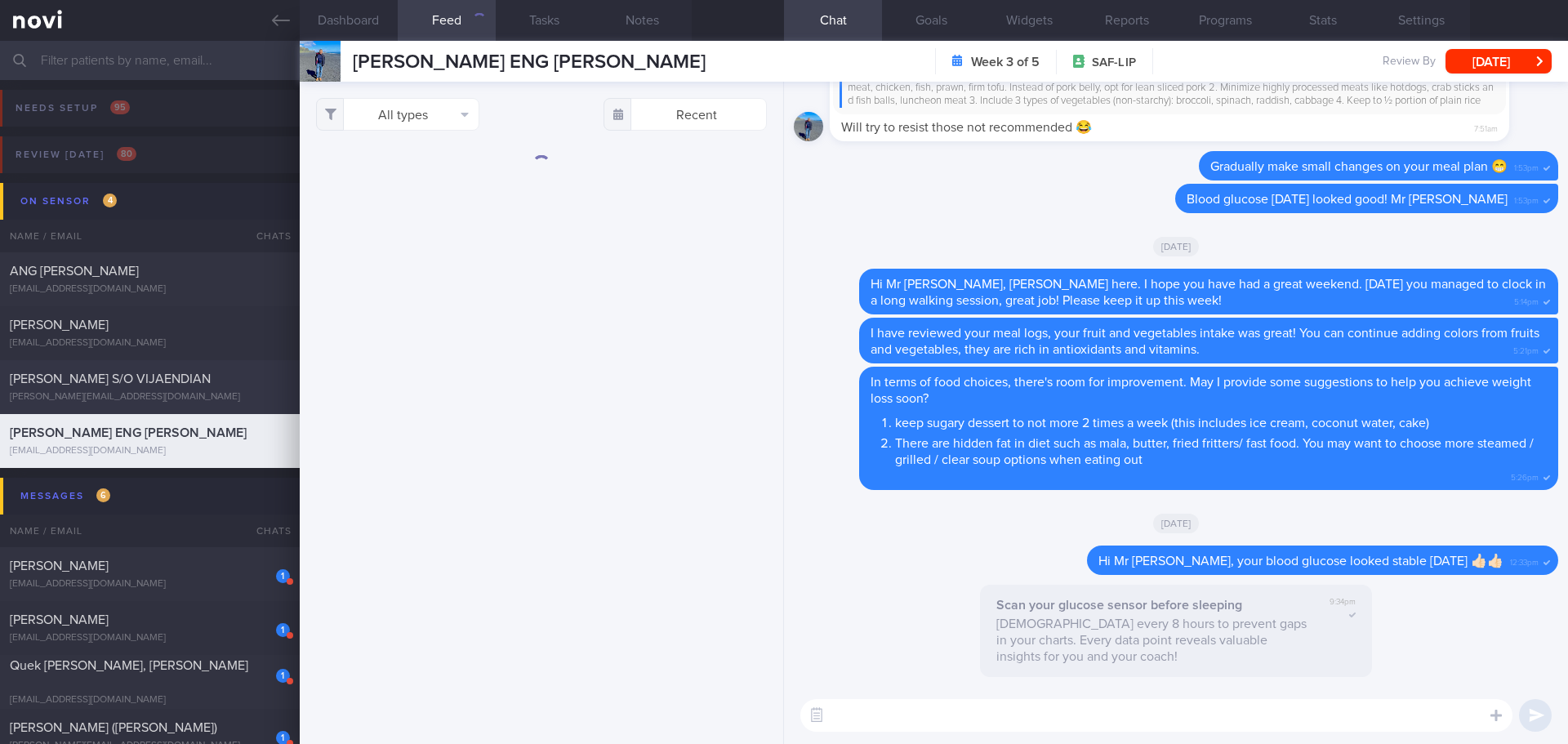
click at [146, 379] on span "[PERSON_NAME] S/O VIJAENDIAN" at bounding box center [110, 378] width 201 height 13
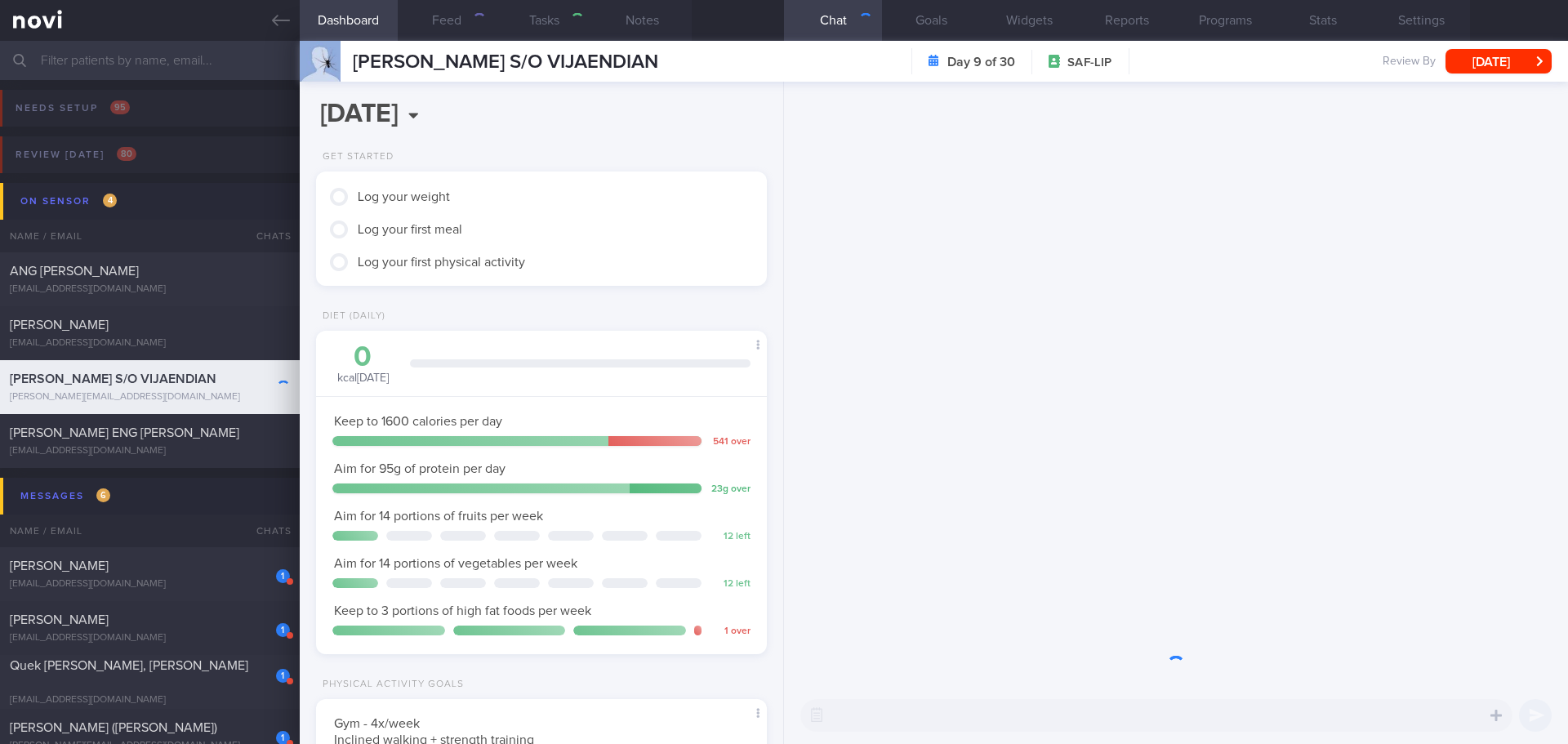
scroll to position [228, 410]
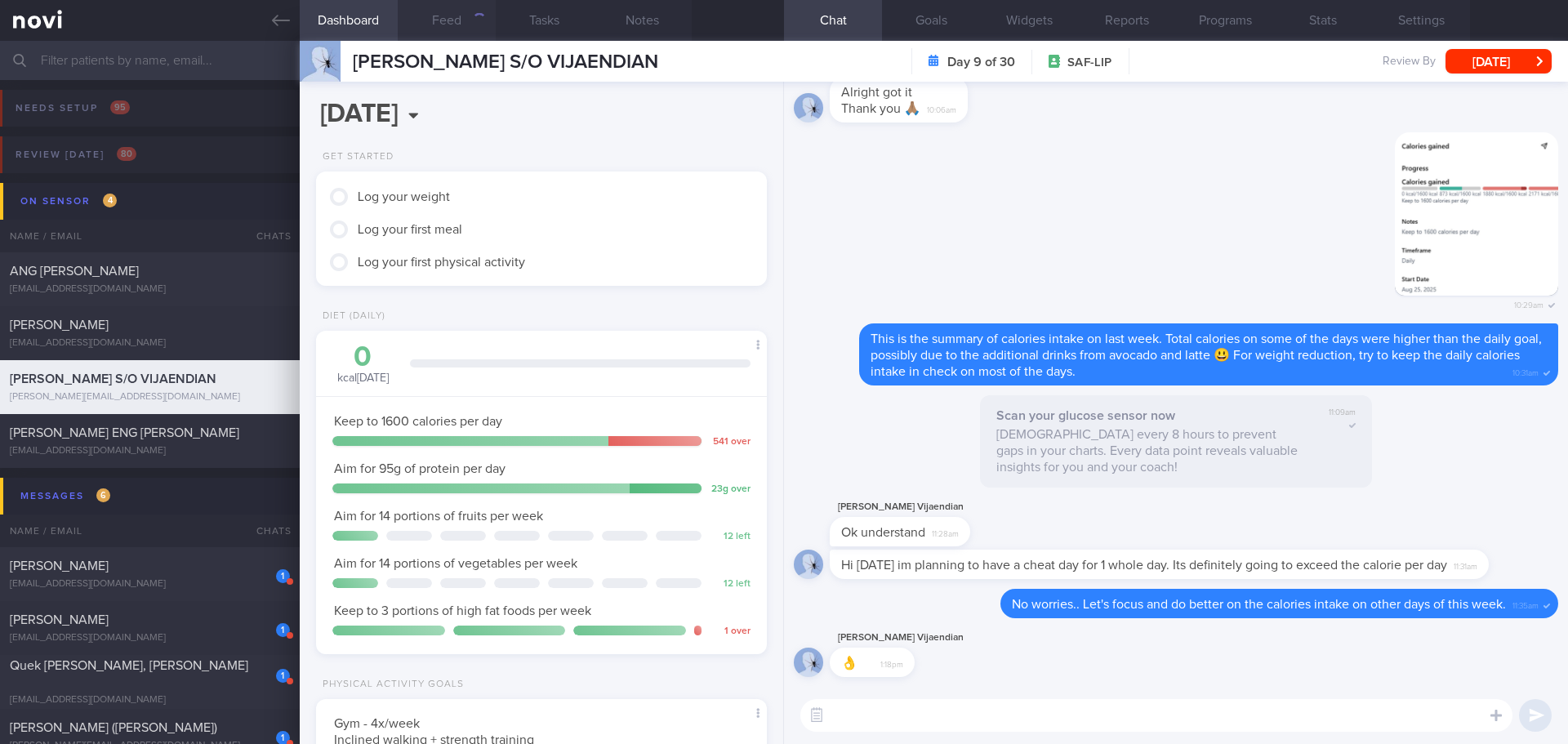
click at [456, 20] on button "Feed" at bounding box center [447, 20] width 98 height 41
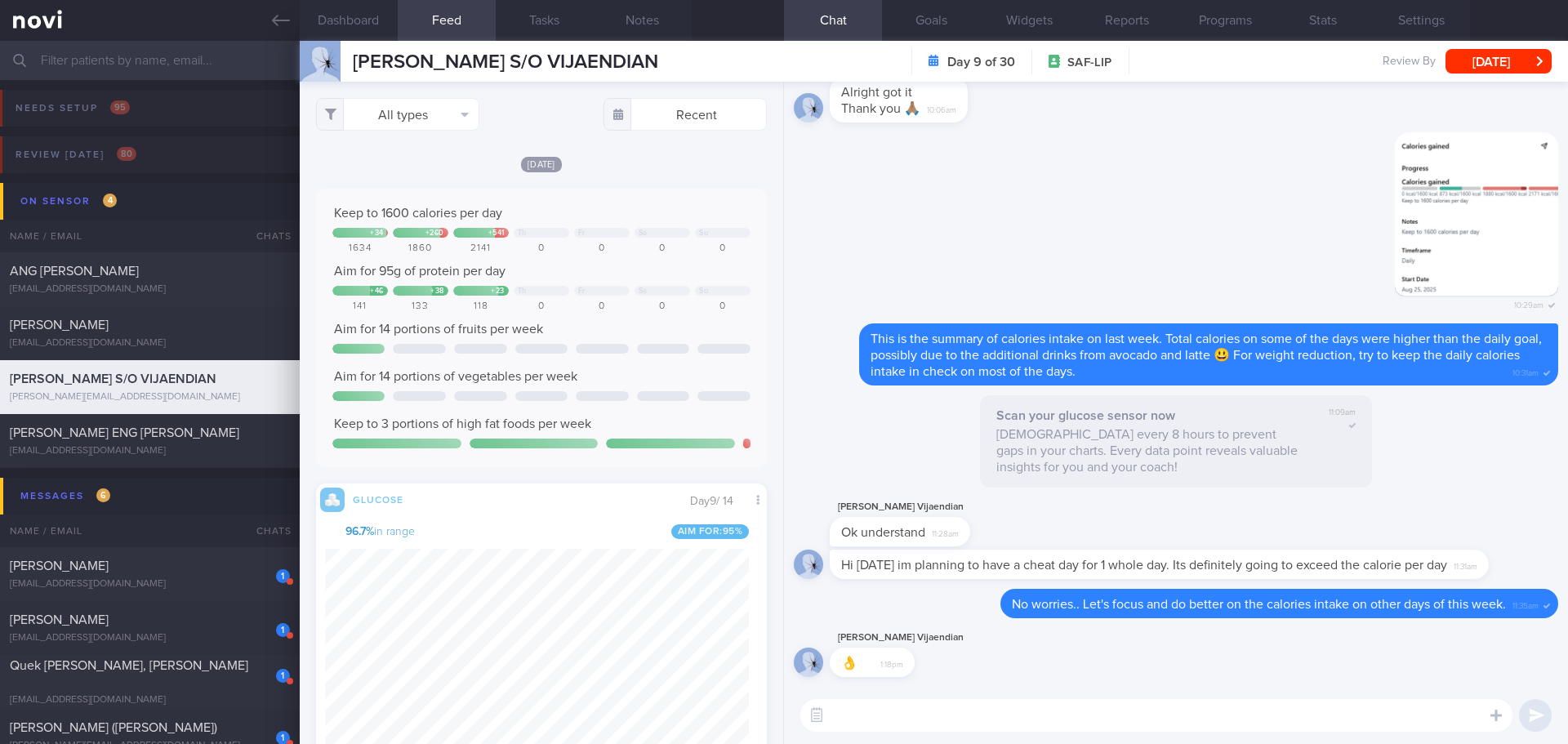
scroll to position [816737, 816210]
click at [1232, 163] on div "Delete 10:29am" at bounding box center [1175, 228] width 764 height 192
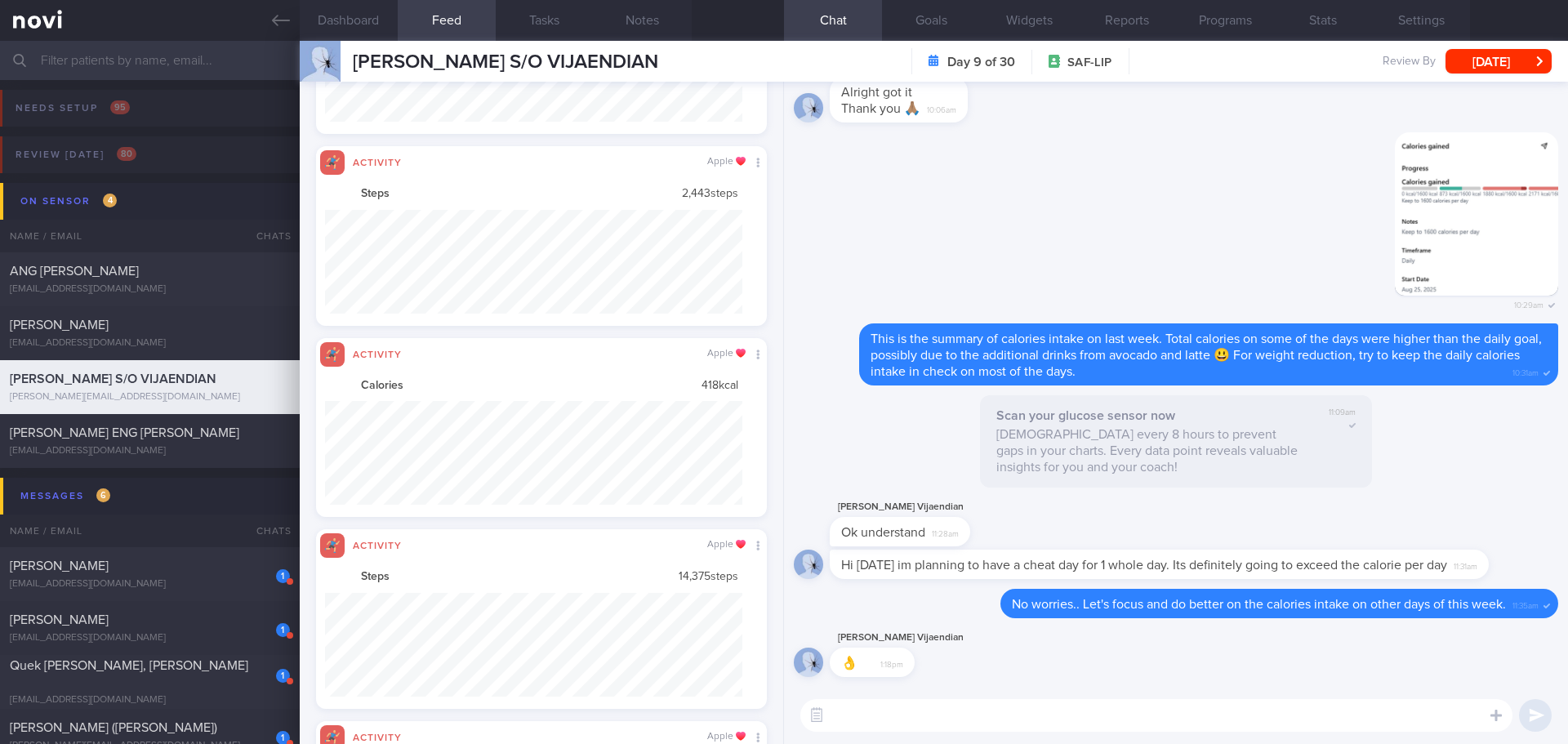
scroll to position [104, 418]
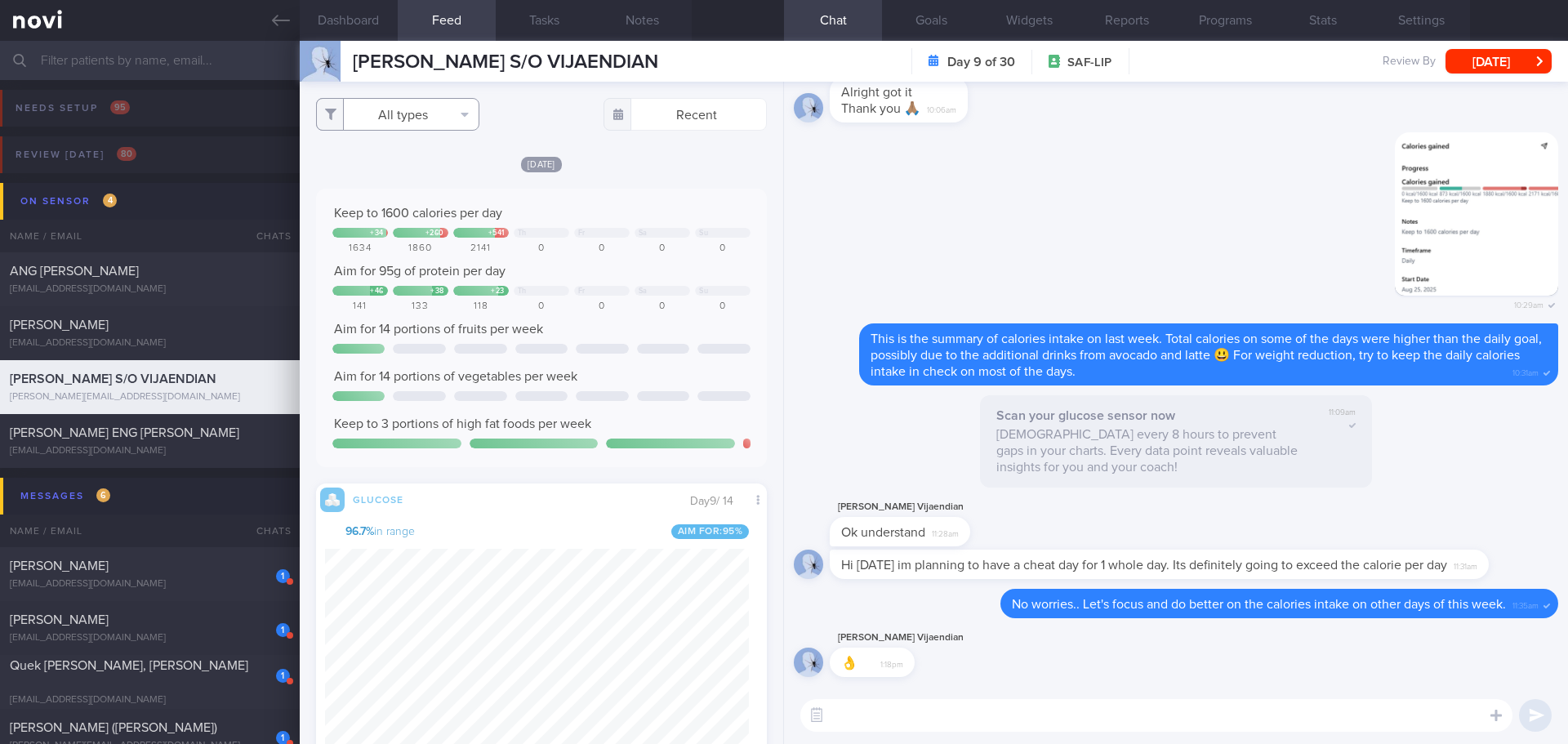
click at [461, 113] on button "All types" at bounding box center [397, 114] width 163 height 33
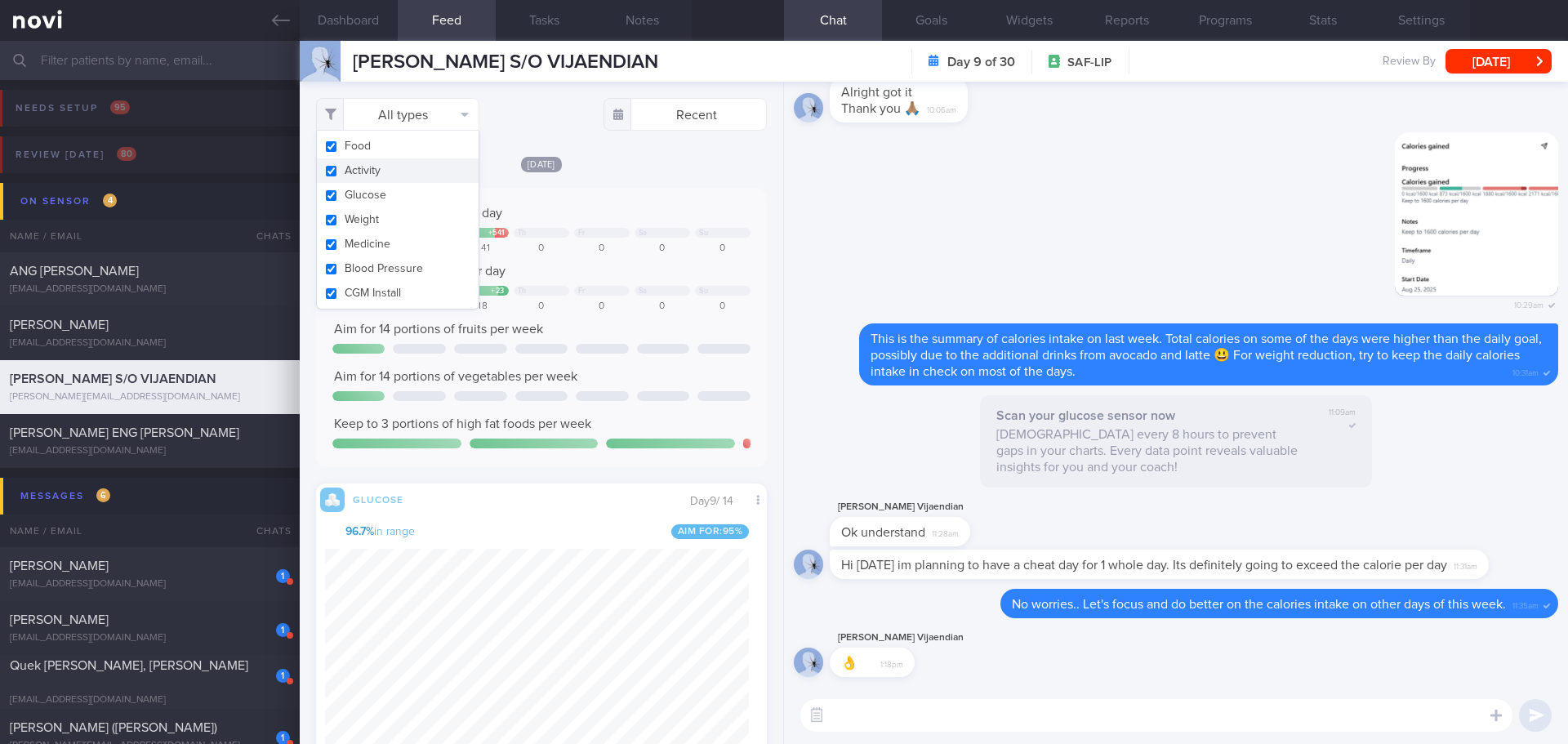
click at [418, 167] on button "Activity" at bounding box center [397, 170] width 162 height 25
checkbox input "false"
click at [673, 176] on div "[DATE] Keep to 1600 calories per day + 34 + 260 + 541 Th Fr Sa Su 1634 1860 214…" at bounding box center [541, 661] width 451 height 1013
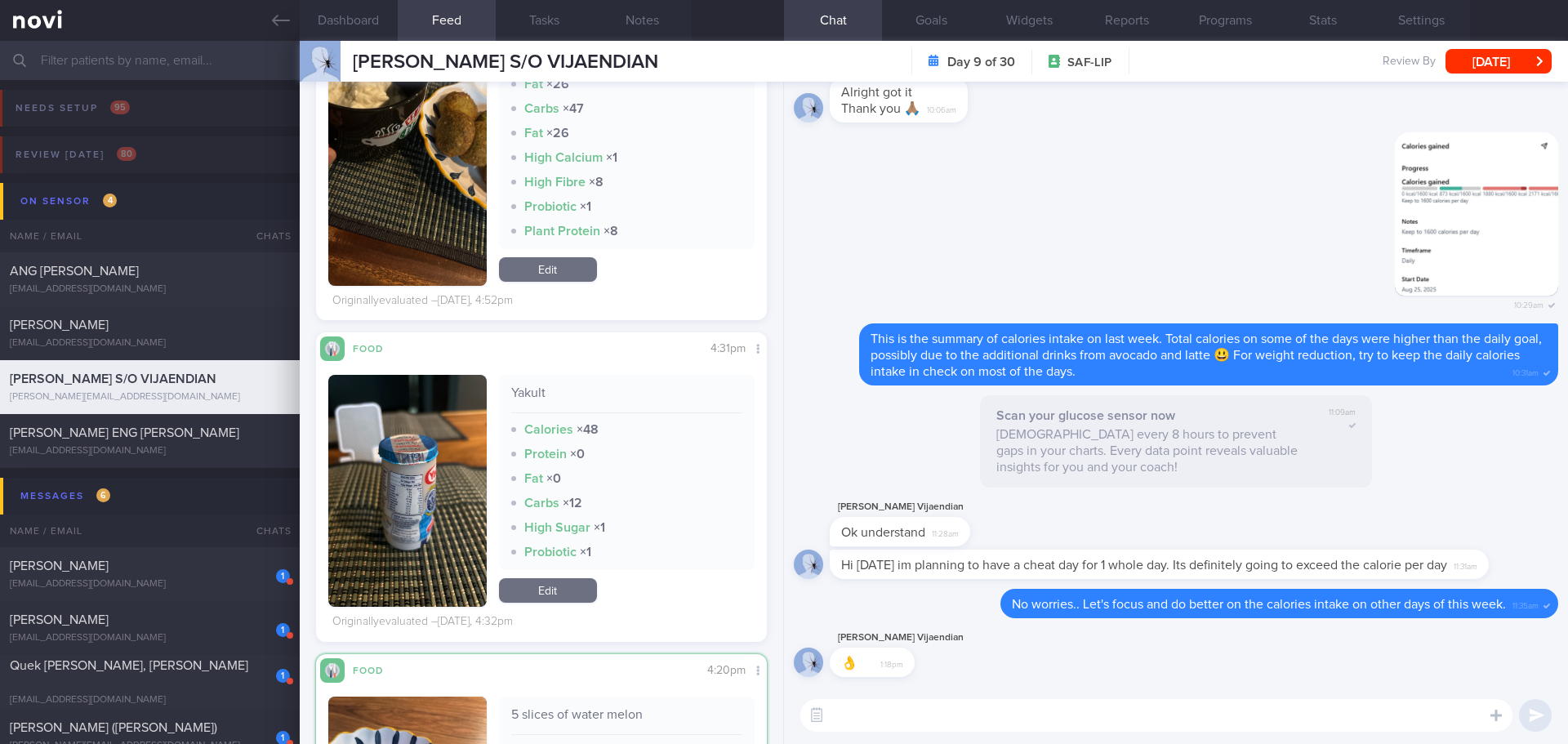
click at [413, 448] on button "button" at bounding box center [407, 491] width 158 height 232
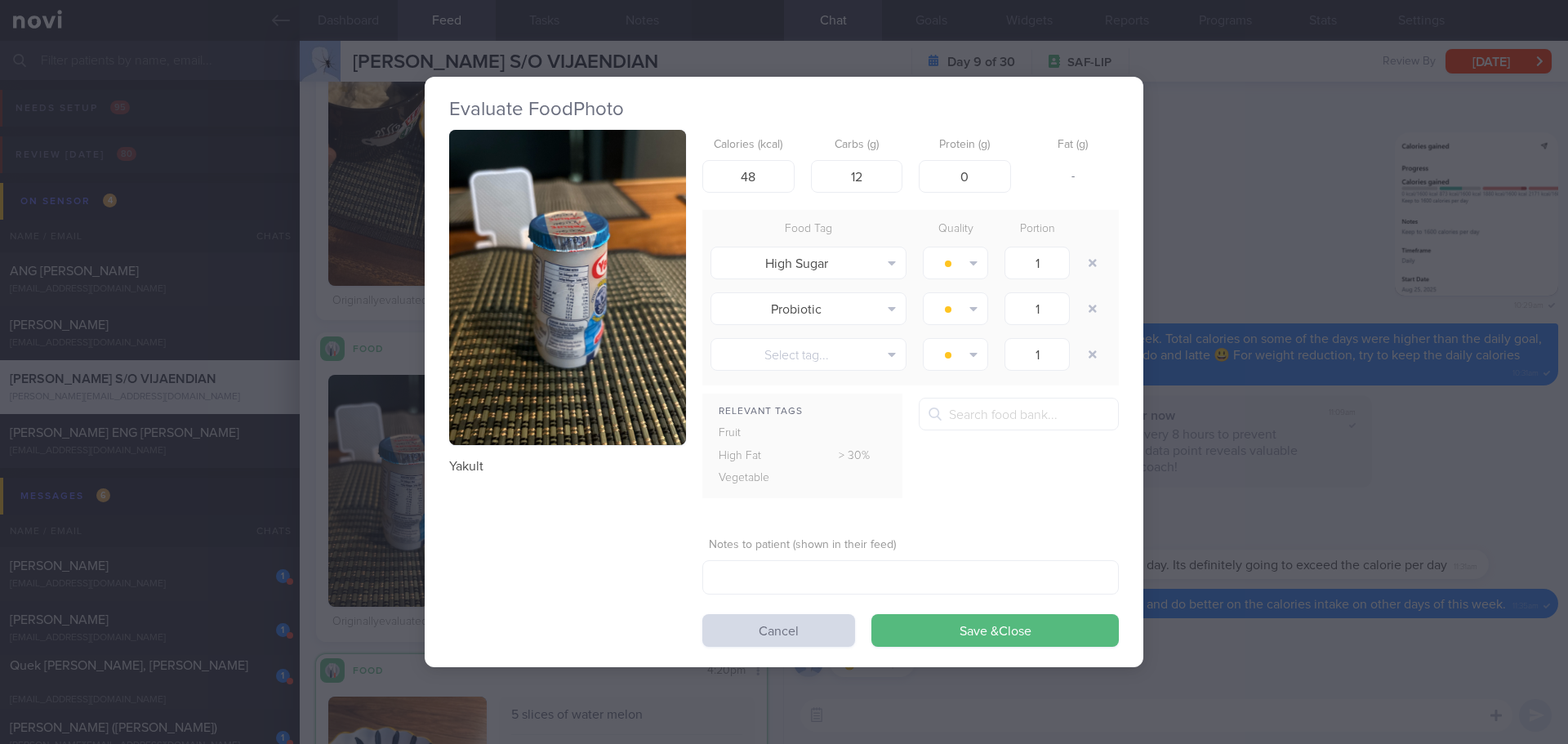
click at [494, 345] on button "button" at bounding box center [568, 287] width 237 height 316
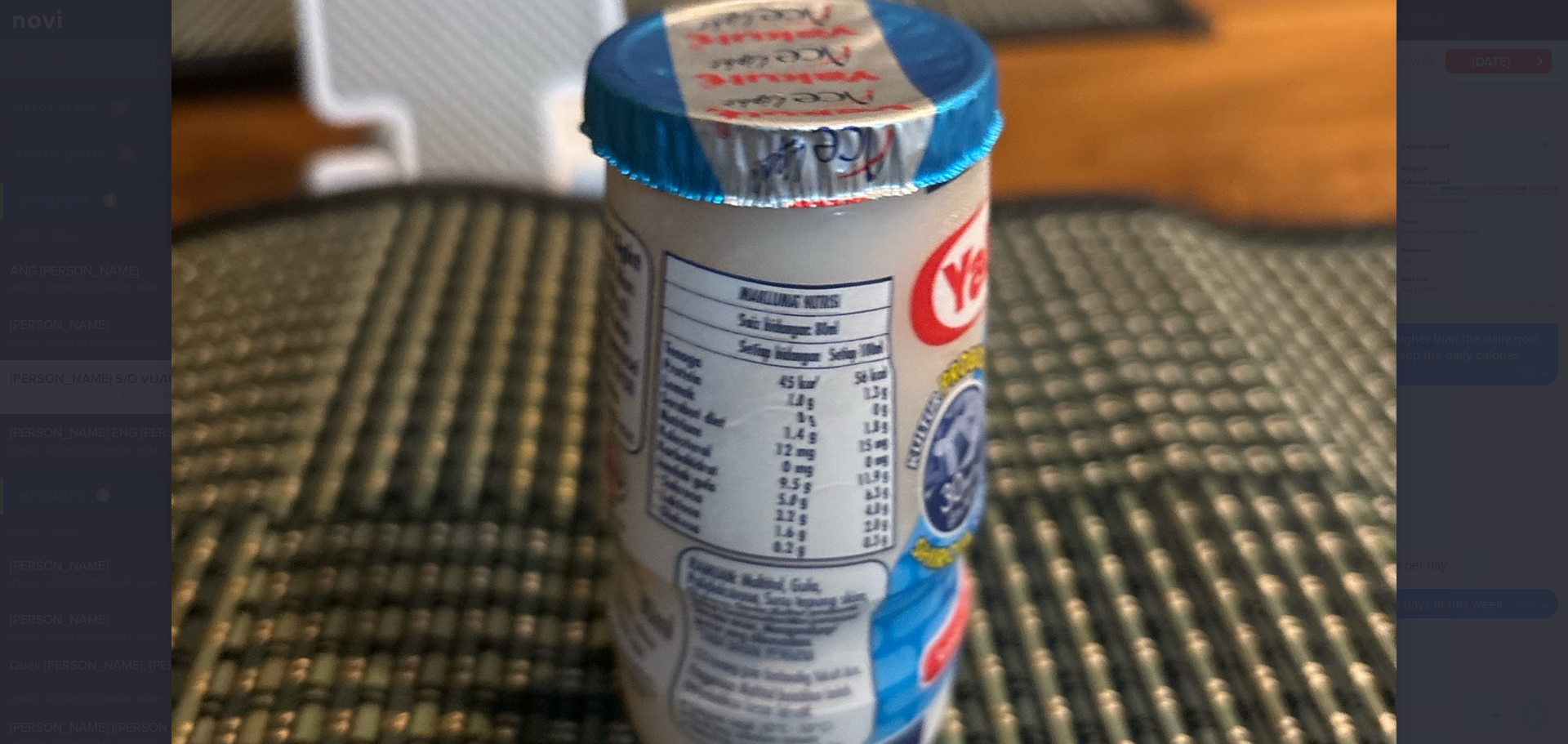
click at [1522, 284] on div at bounding box center [784, 372] width 1568 height 744
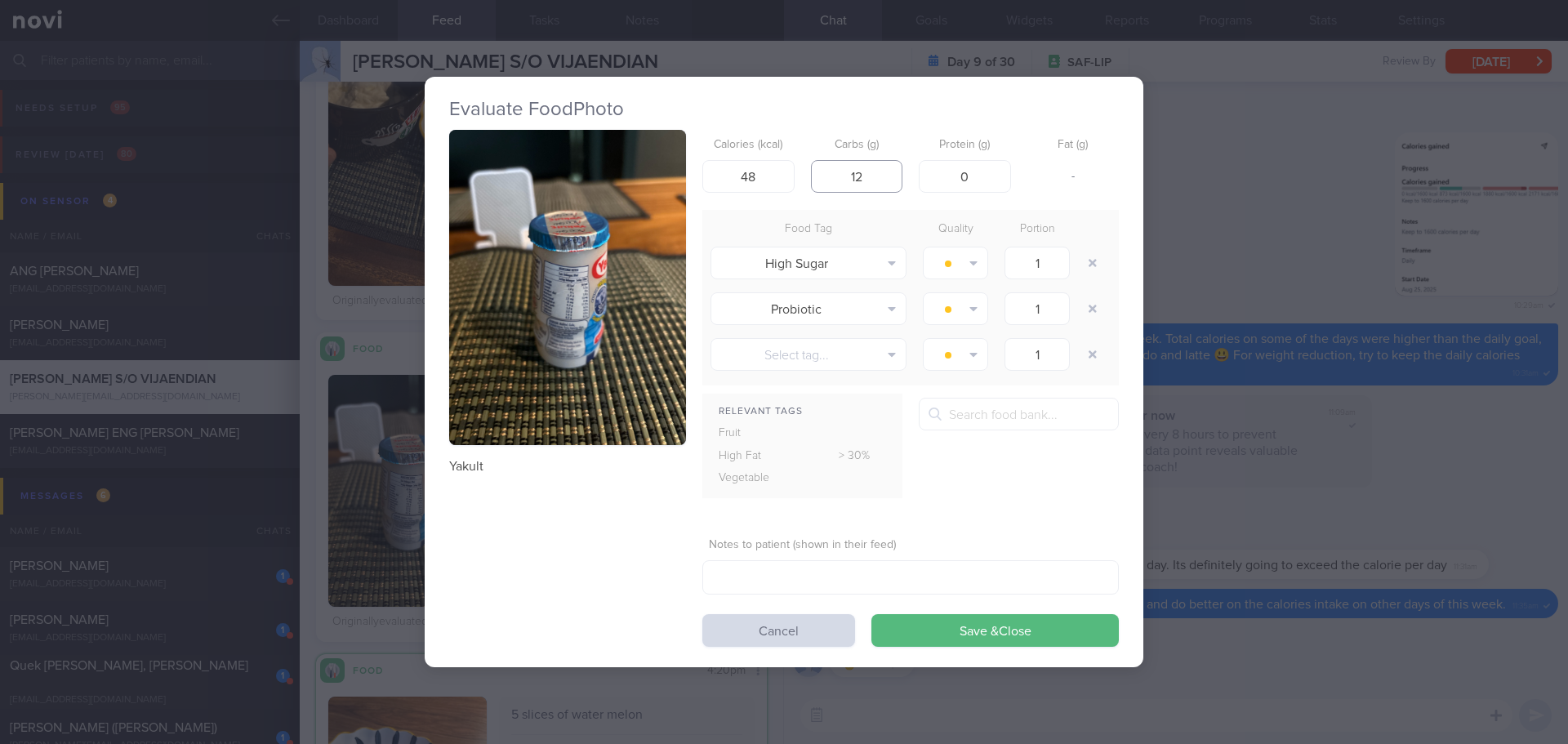
drag, startPoint x: 863, startPoint y: 173, endPoint x: 834, endPoint y: 177, distance: 29.3
click at [834, 177] on input "12" at bounding box center [856, 176] width 92 height 33
type input "9.5"
click at [542, 299] on button "button" at bounding box center [568, 287] width 237 height 316
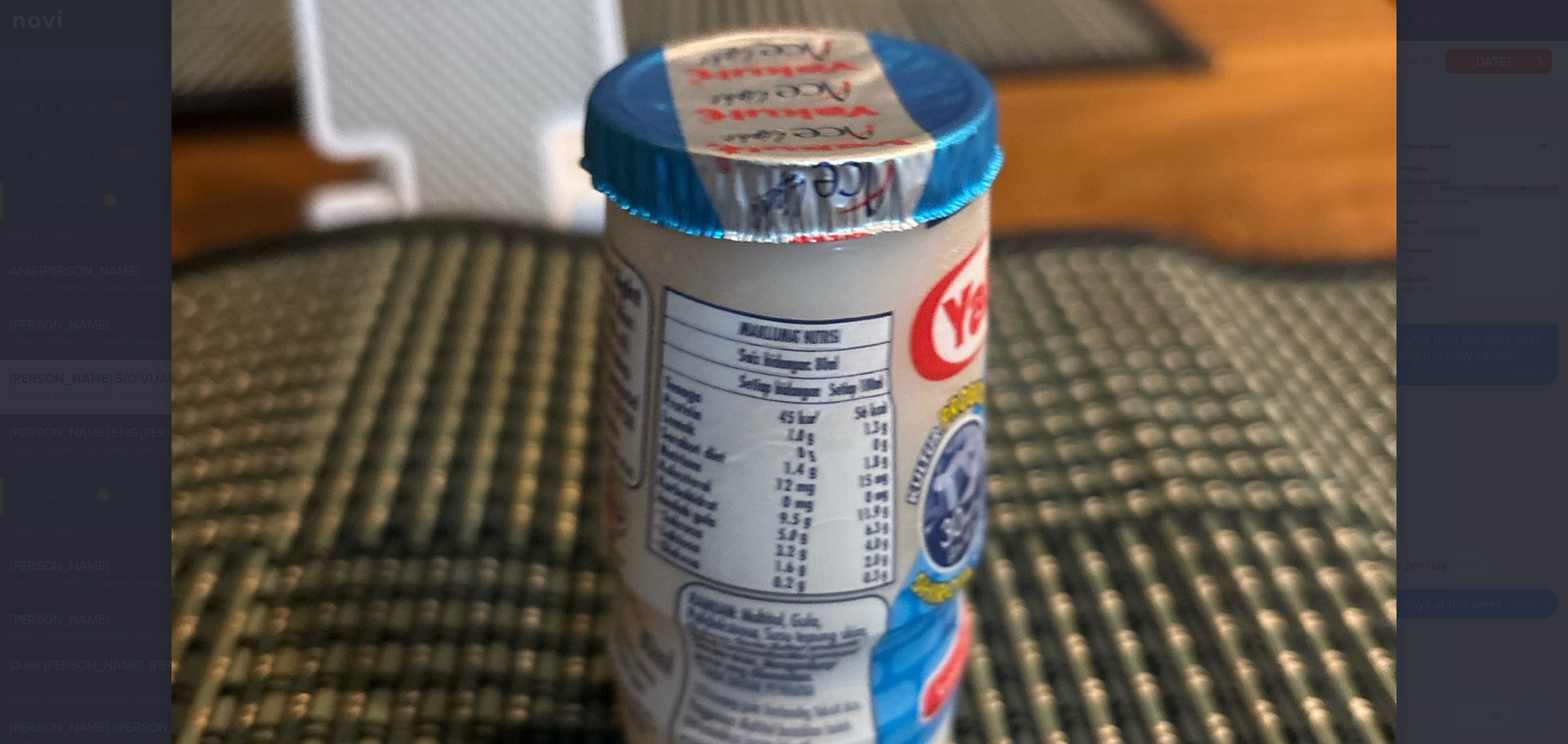
scroll to position [409, 0]
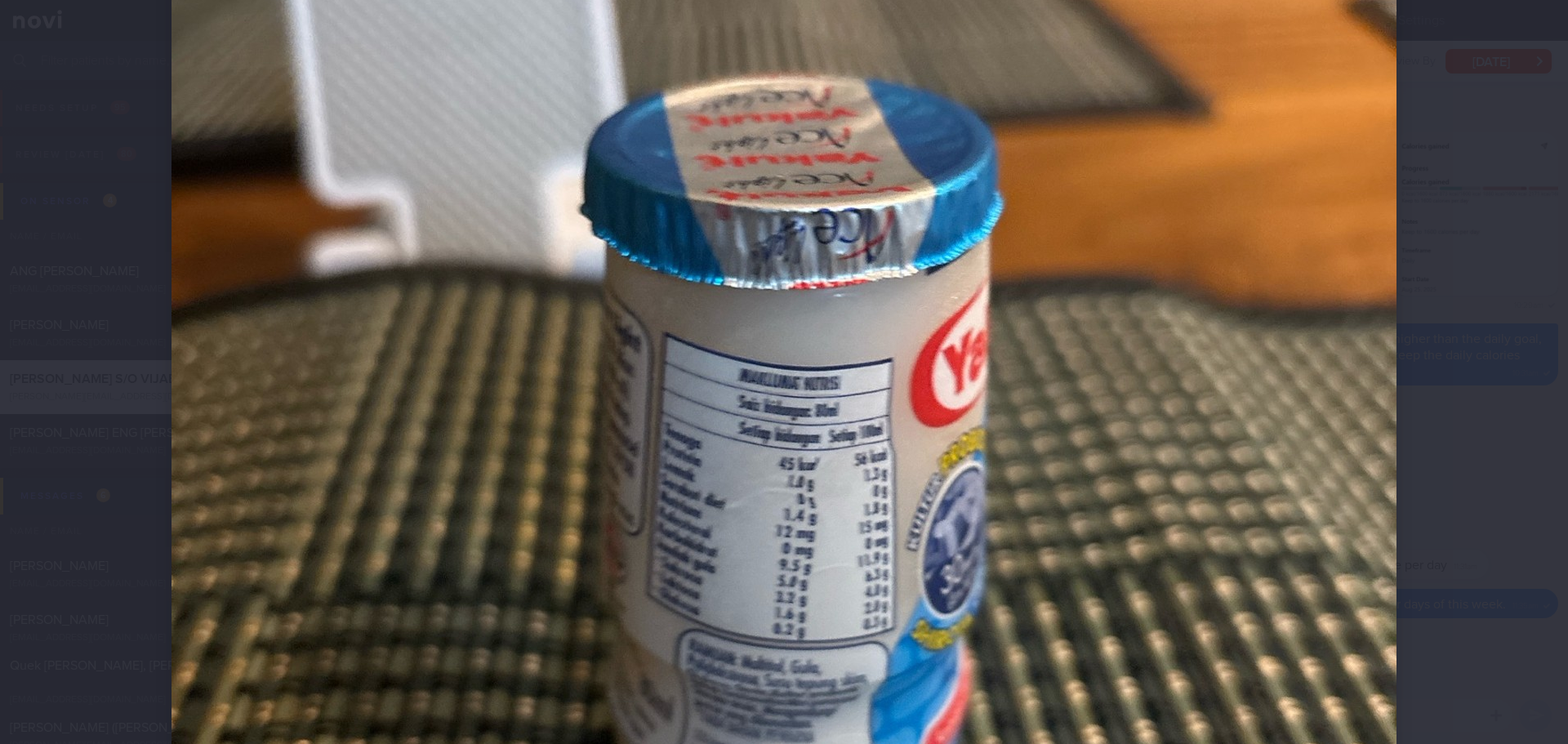
click at [1411, 222] on div at bounding box center [784, 473] width 1356 height 1765
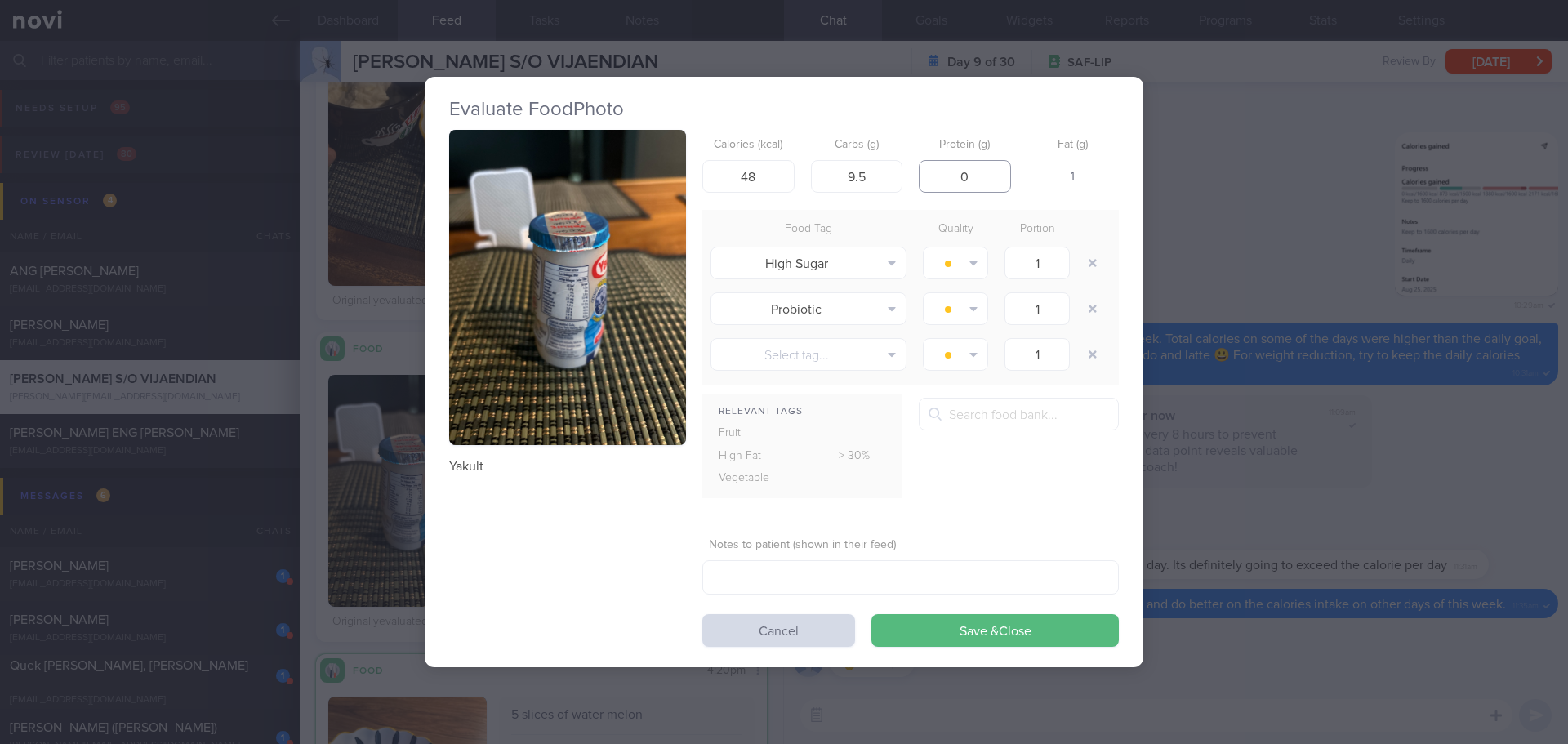
click at [983, 171] on input "0" at bounding box center [965, 176] width 92 height 33
click at [1008, 620] on button "Save & Close" at bounding box center [995, 631] width 247 height 33
type input "1"
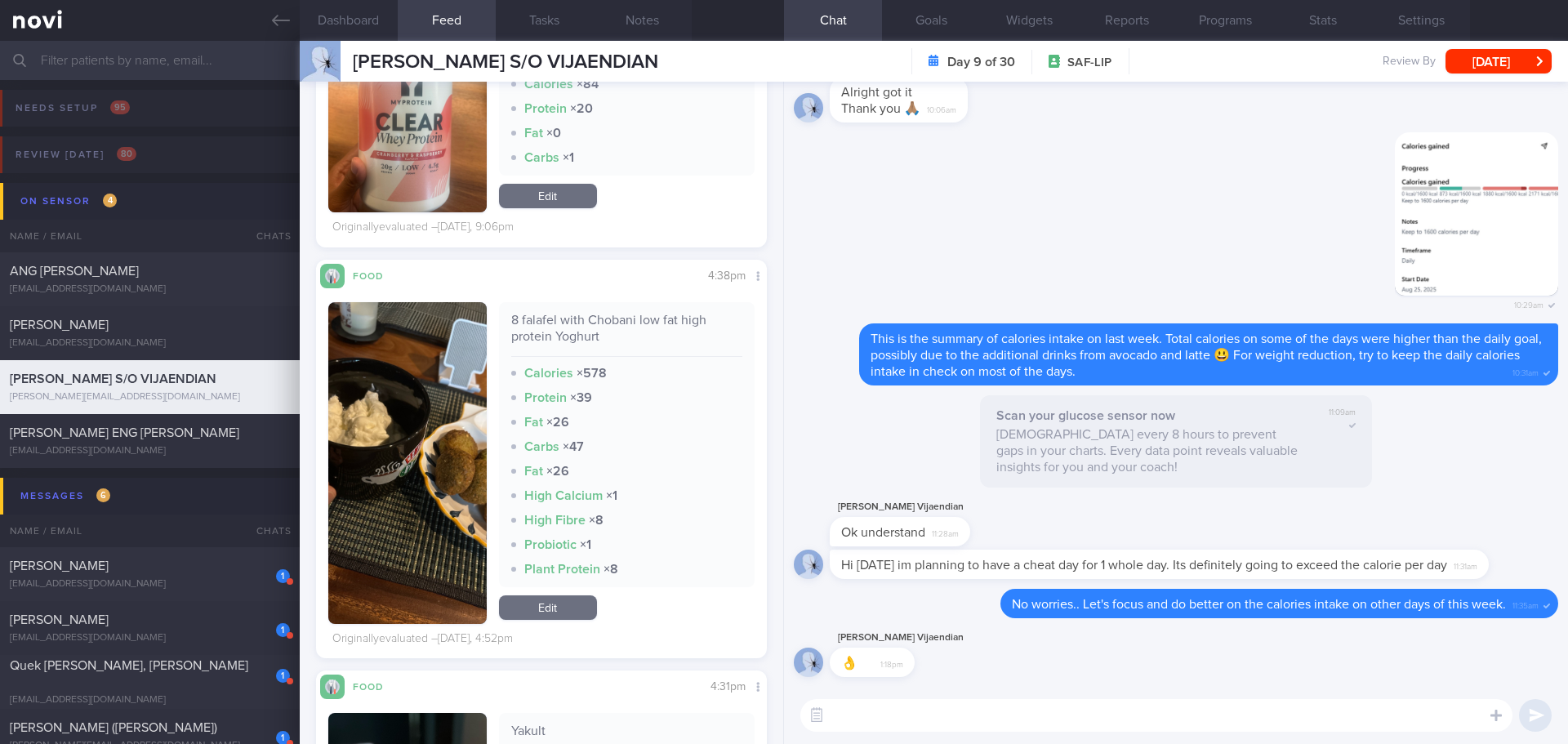
scroll to position [4026, 0]
click at [467, 432] on button "button" at bounding box center [407, 464] width 158 height 322
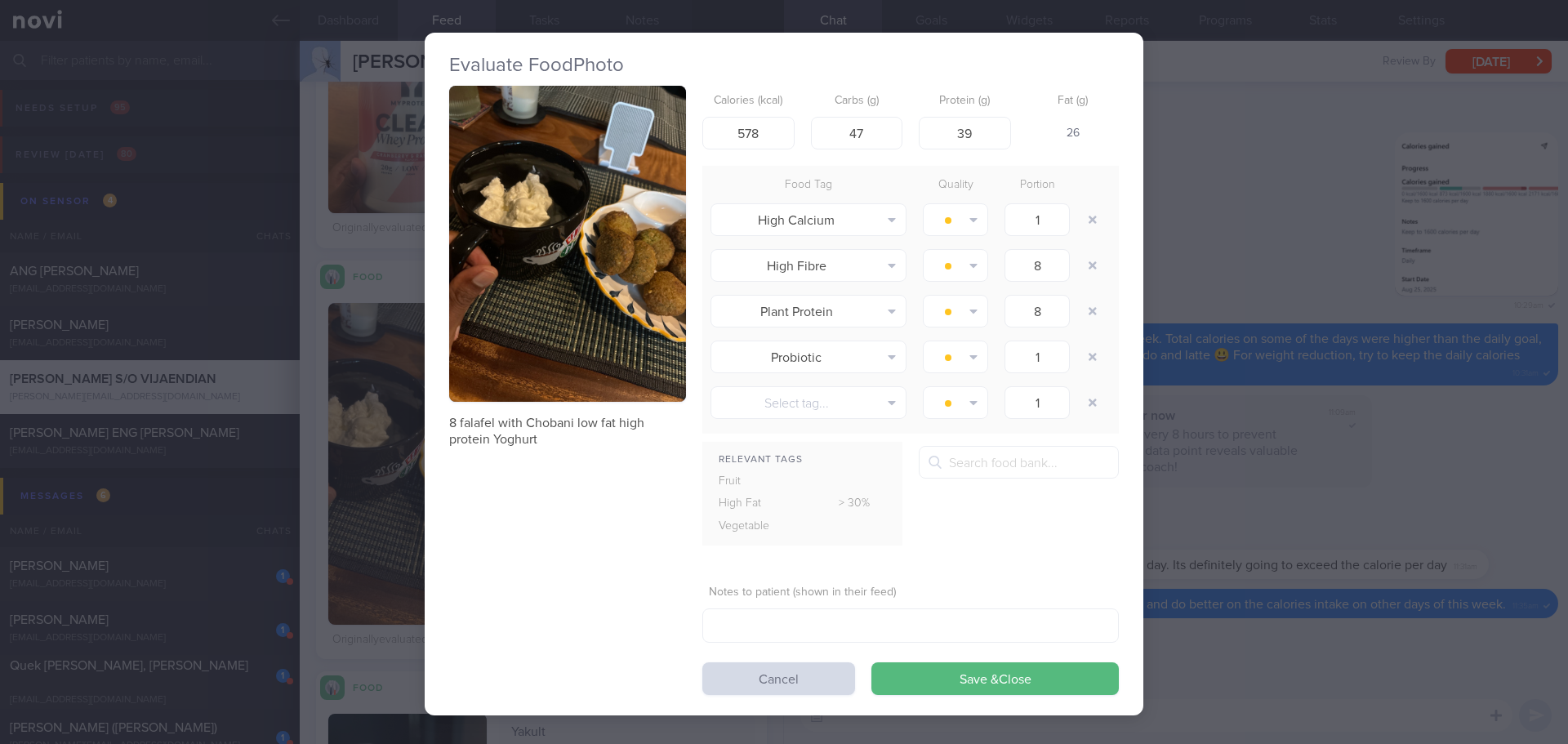
click at [626, 317] on button "button" at bounding box center [568, 243] width 237 height 316
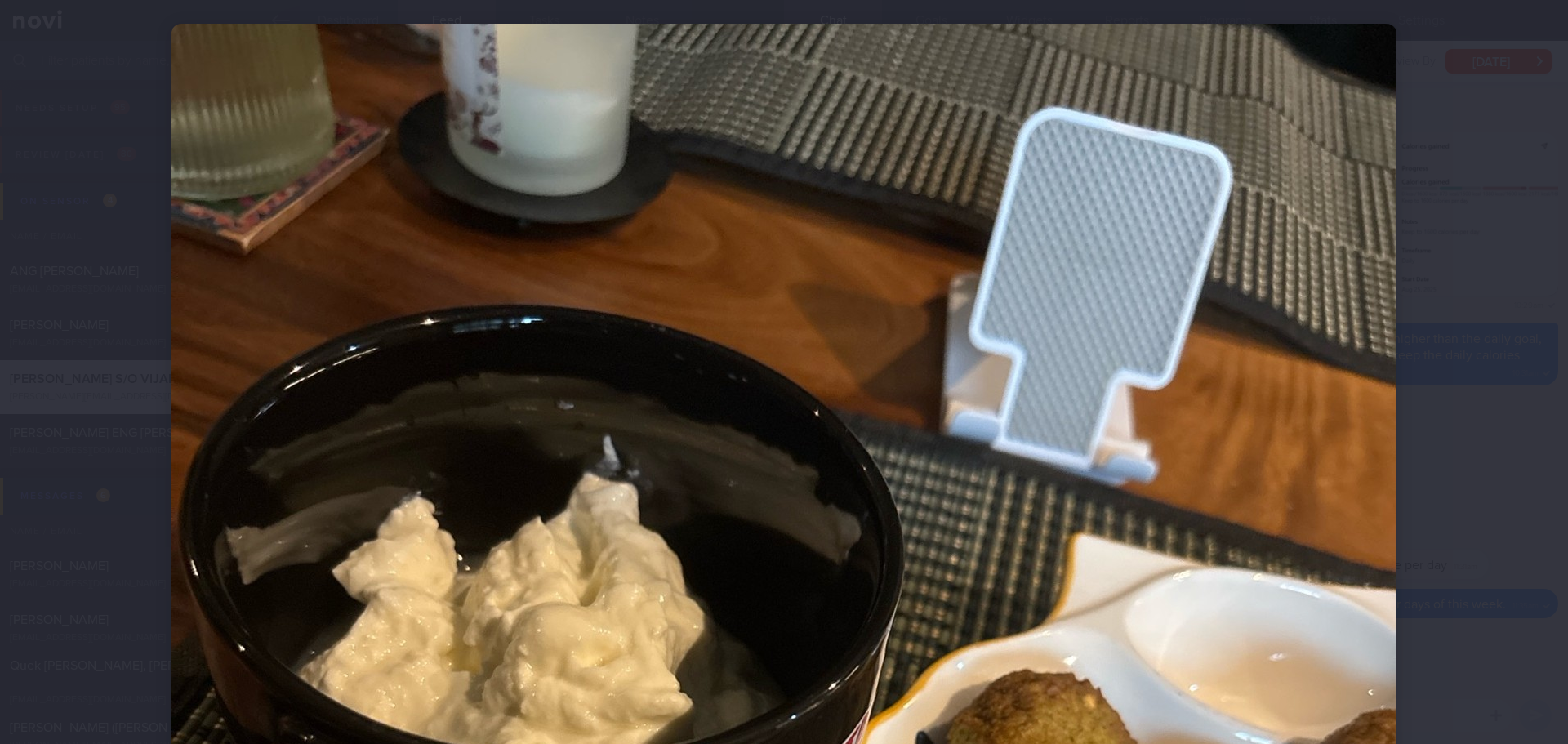
scroll to position [82, 0]
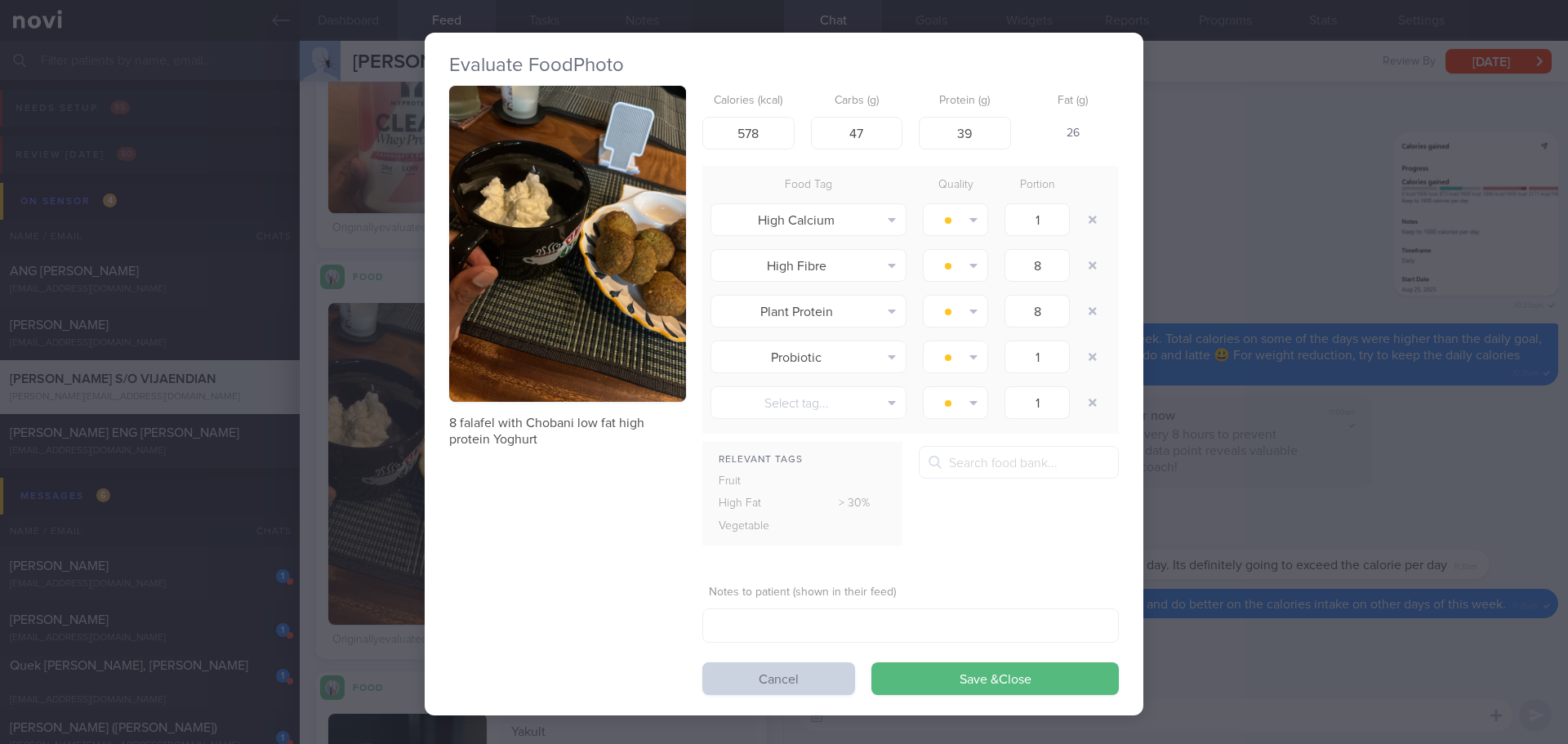
click at [812, 674] on button "Cancel" at bounding box center [778, 679] width 152 height 33
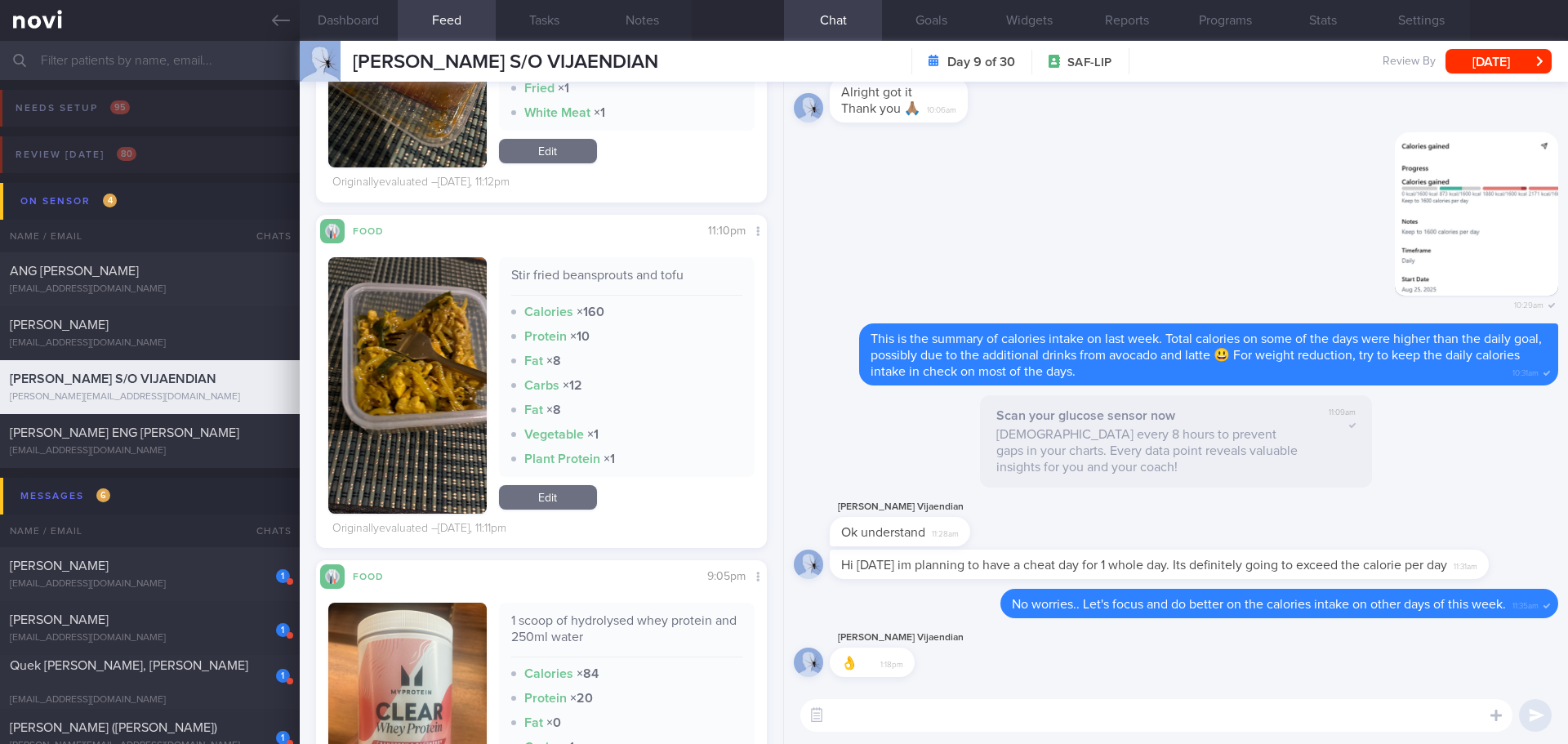
scroll to position [3373, 0]
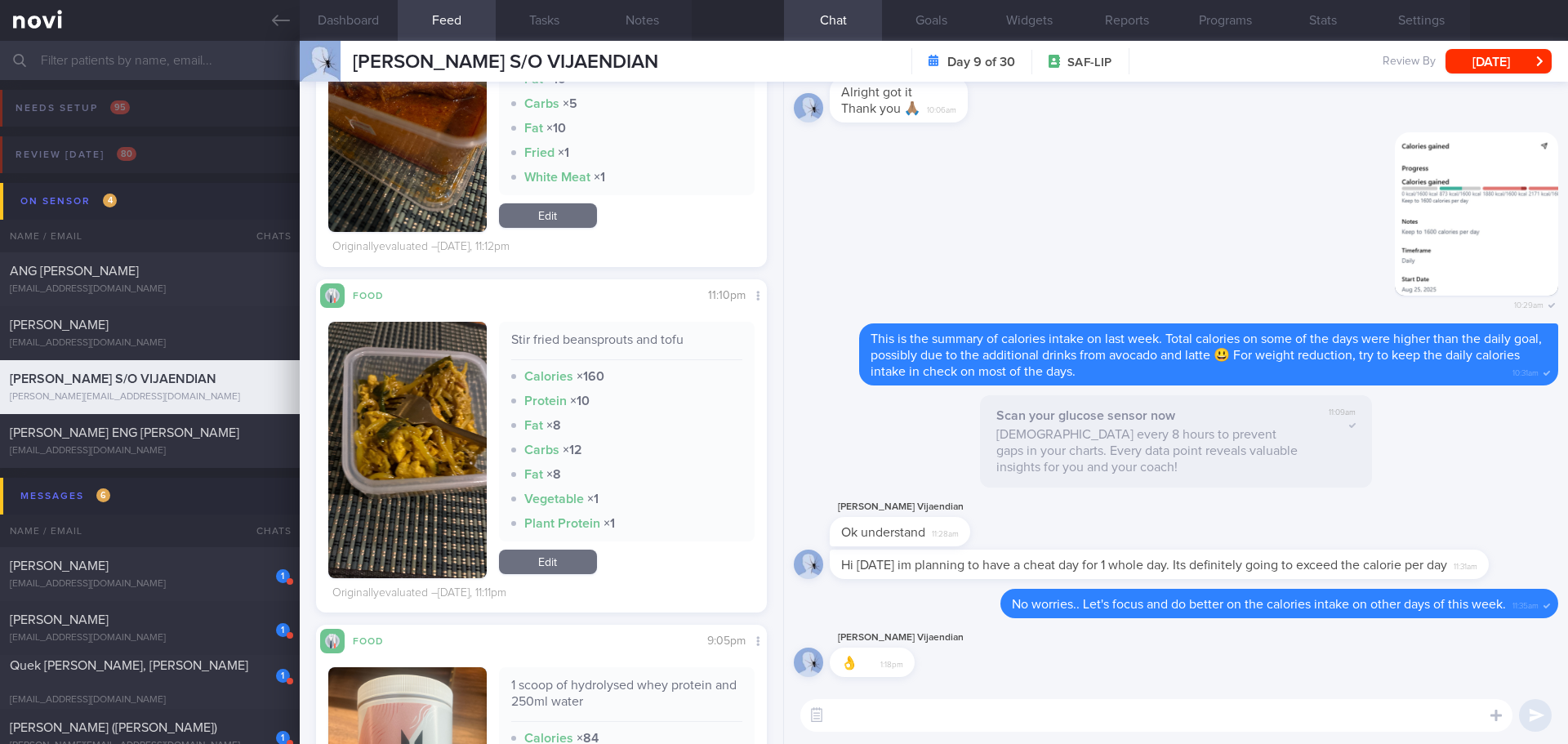
click at [397, 389] on button "button" at bounding box center [407, 449] width 158 height 256
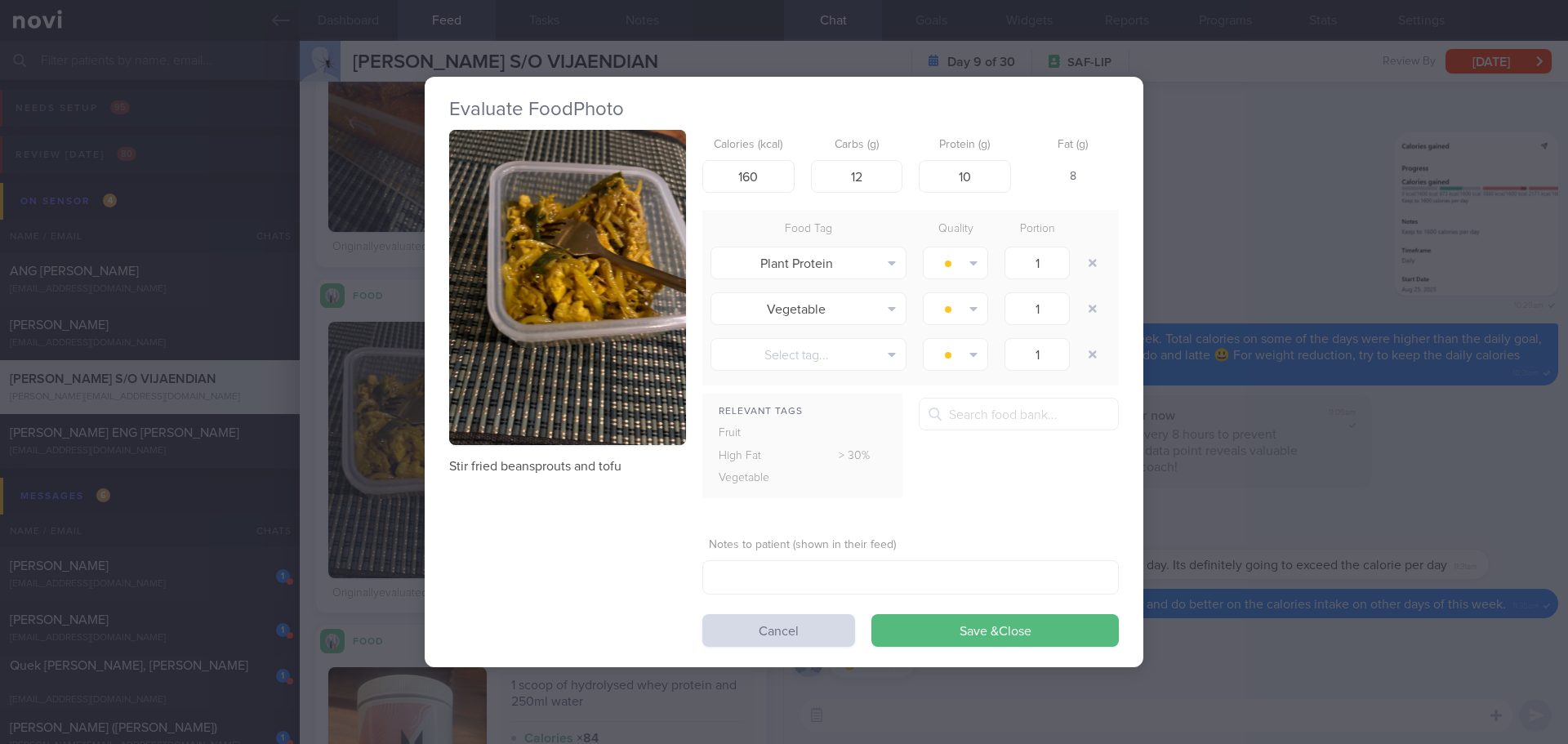
click at [614, 354] on button "button" at bounding box center [568, 287] width 237 height 316
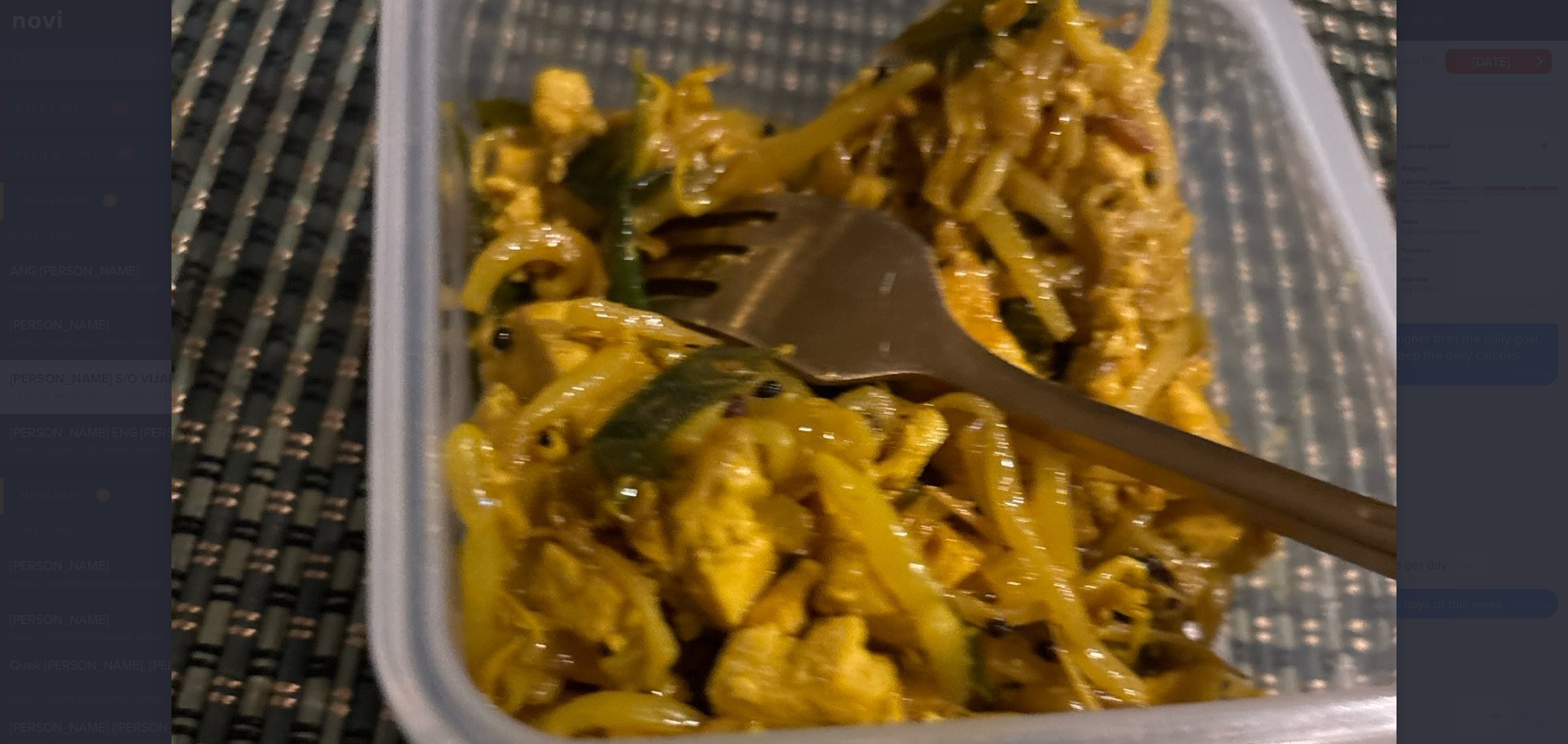
scroll to position [409, 0]
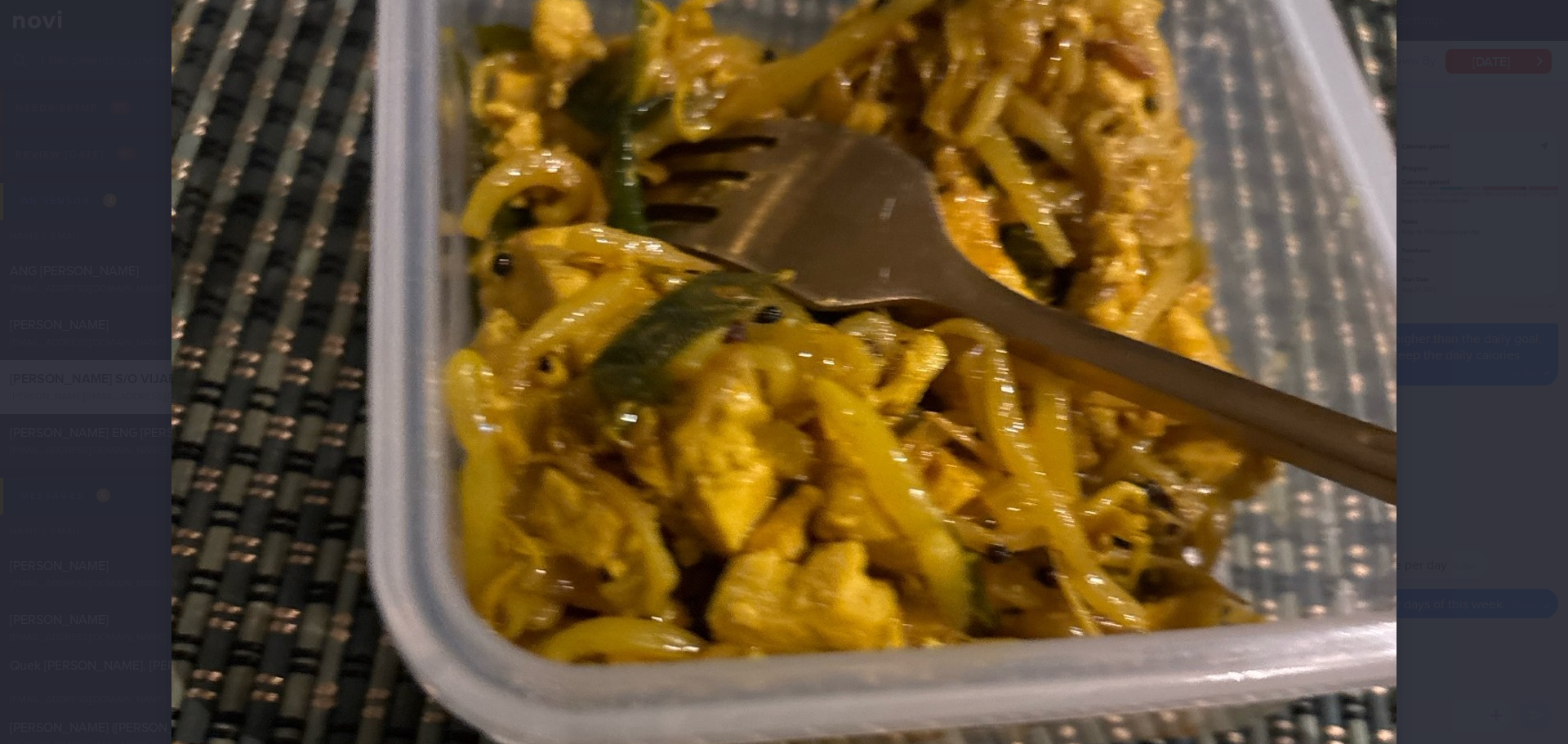
click at [1451, 297] on div at bounding box center [784, 473] width 1356 height 1765
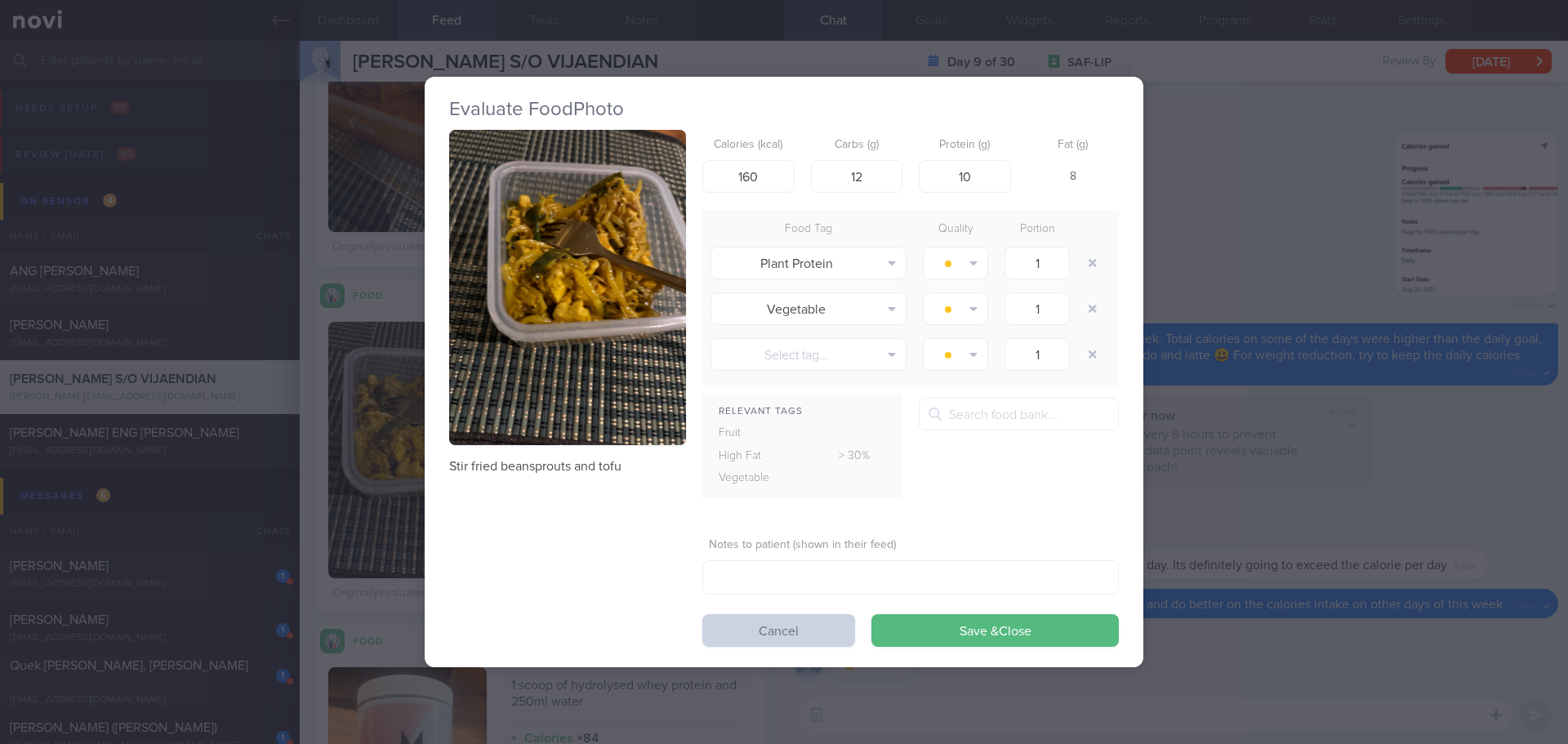
click at [816, 637] on button "Cancel" at bounding box center [778, 631] width 152 height 33
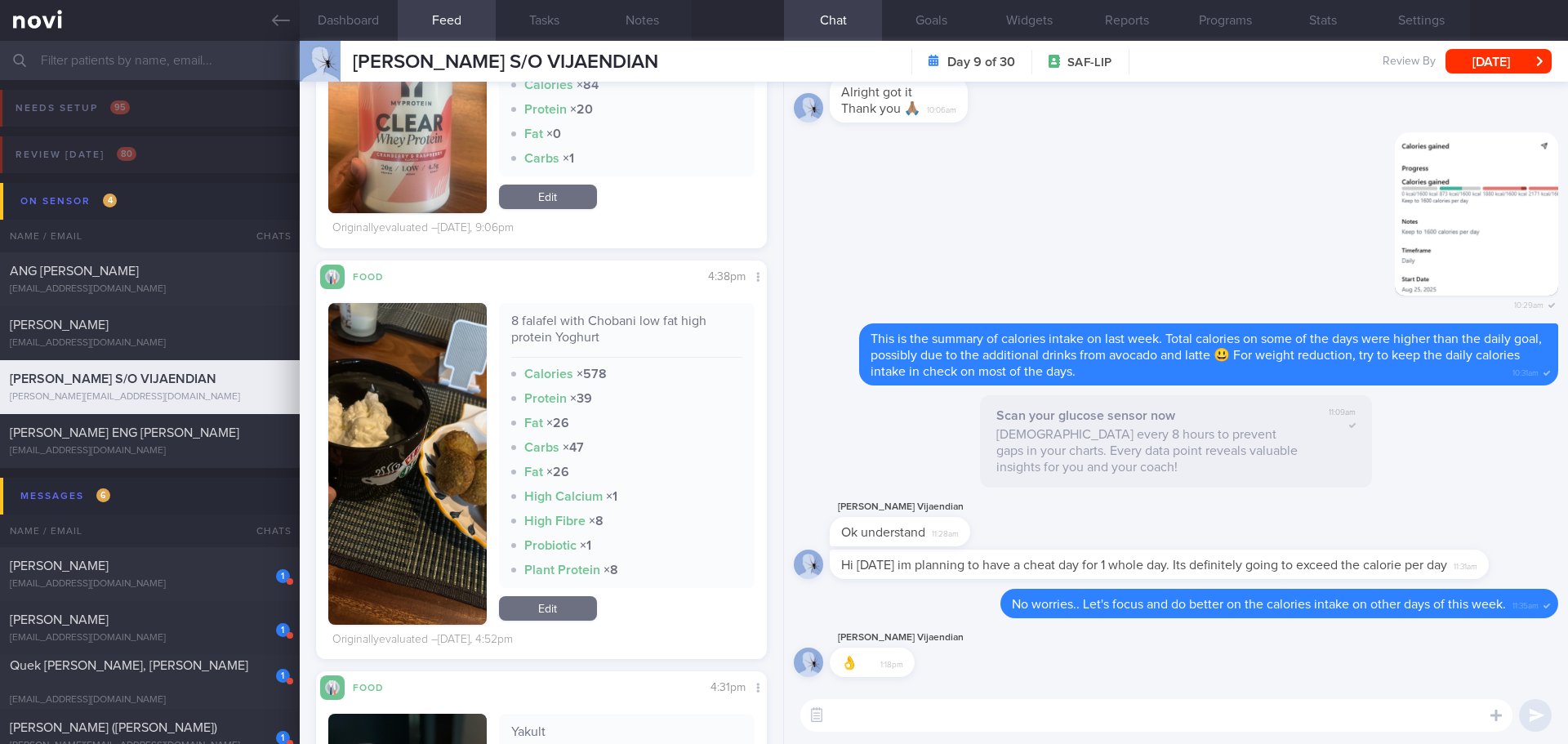
scroll to position [267, 425]
click at [872, 730] on textarea at bounding box center [1157, 715] width 712 height 33
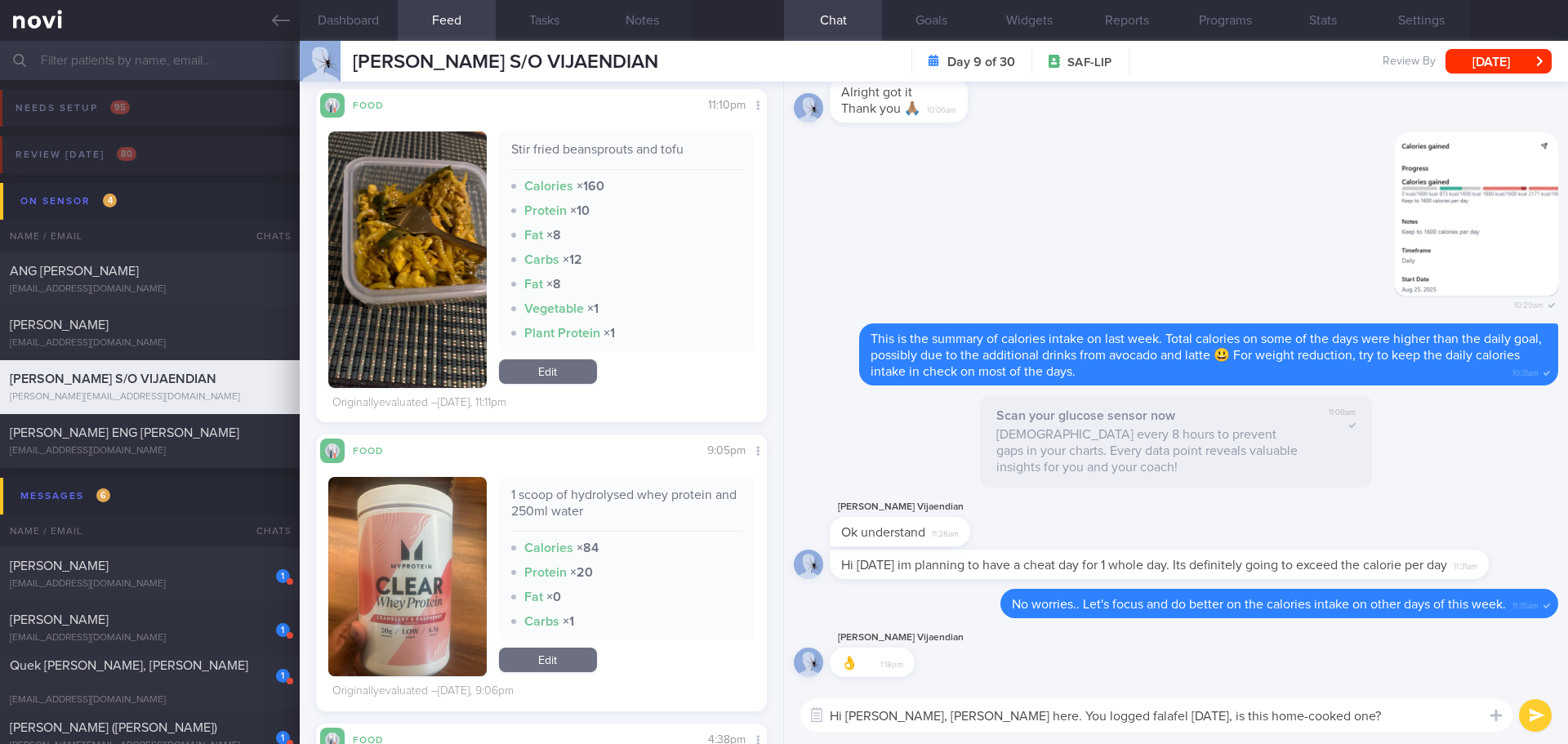
scroll to position [3536, 0]
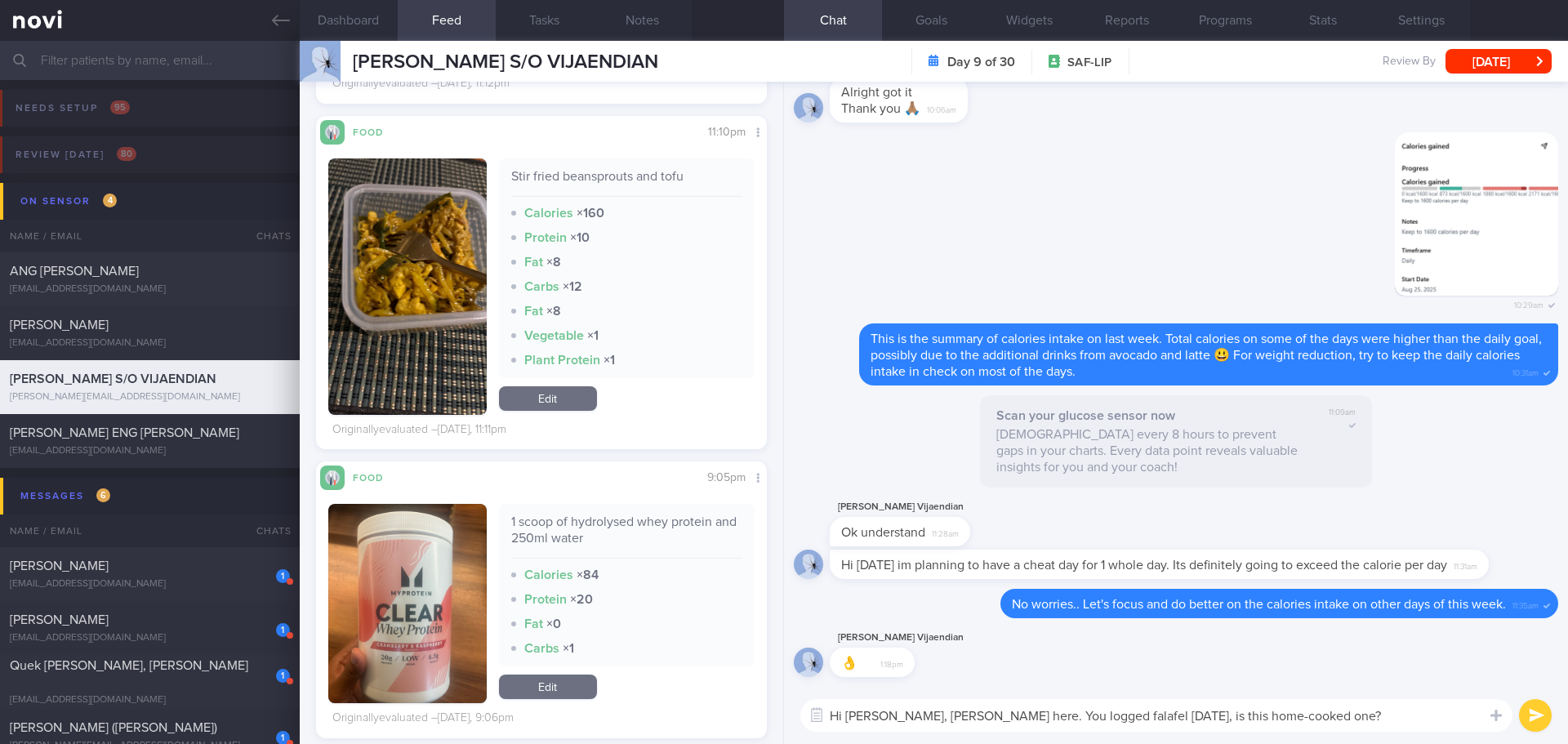
click at [1345, 717] on textarea "Hi [PERSON_NAME], [PERSON_NAME] here. You logged falafel [DATE], is this home-c…" at bounding box center [1157, 715] width 712 height 33
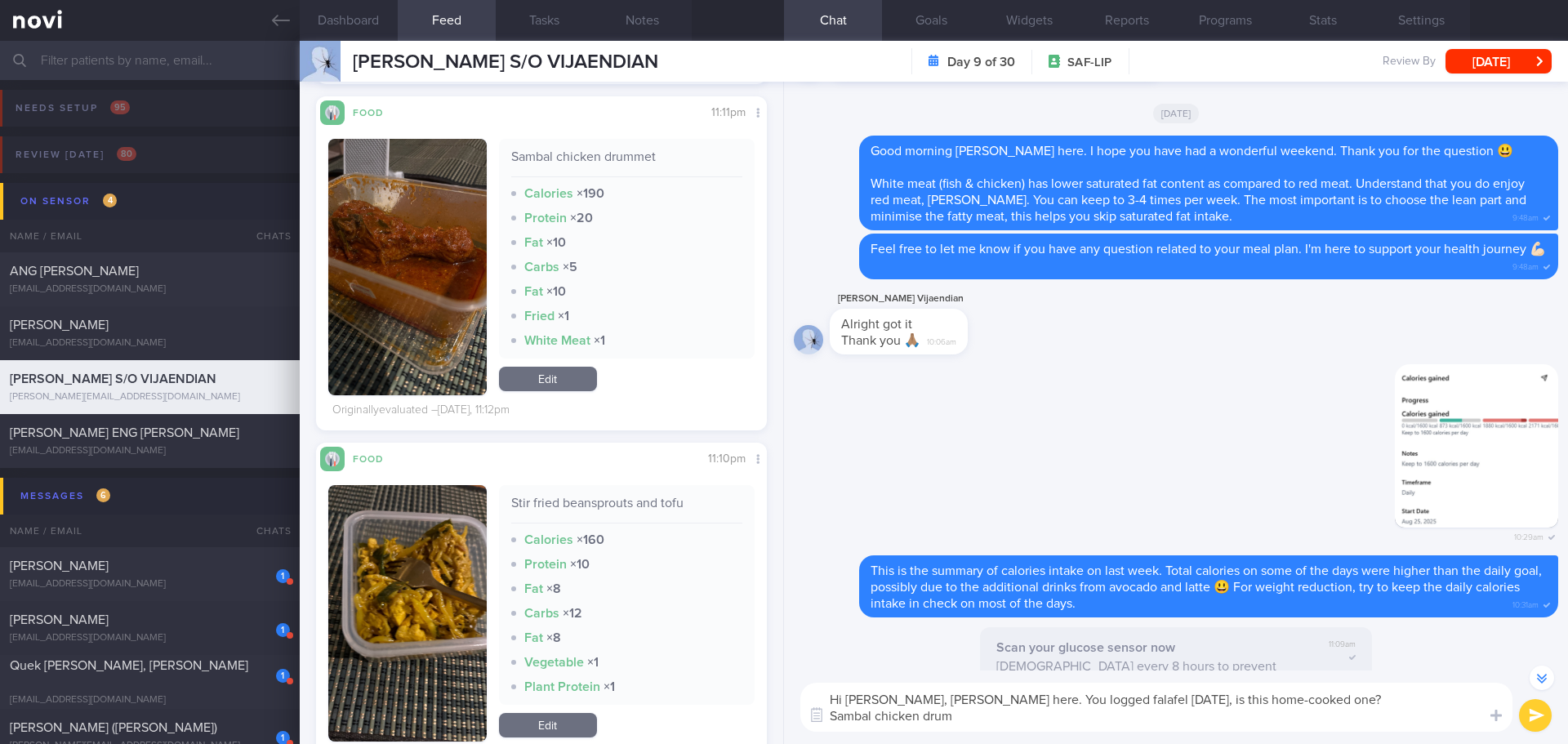
scroll to position [1, 0]
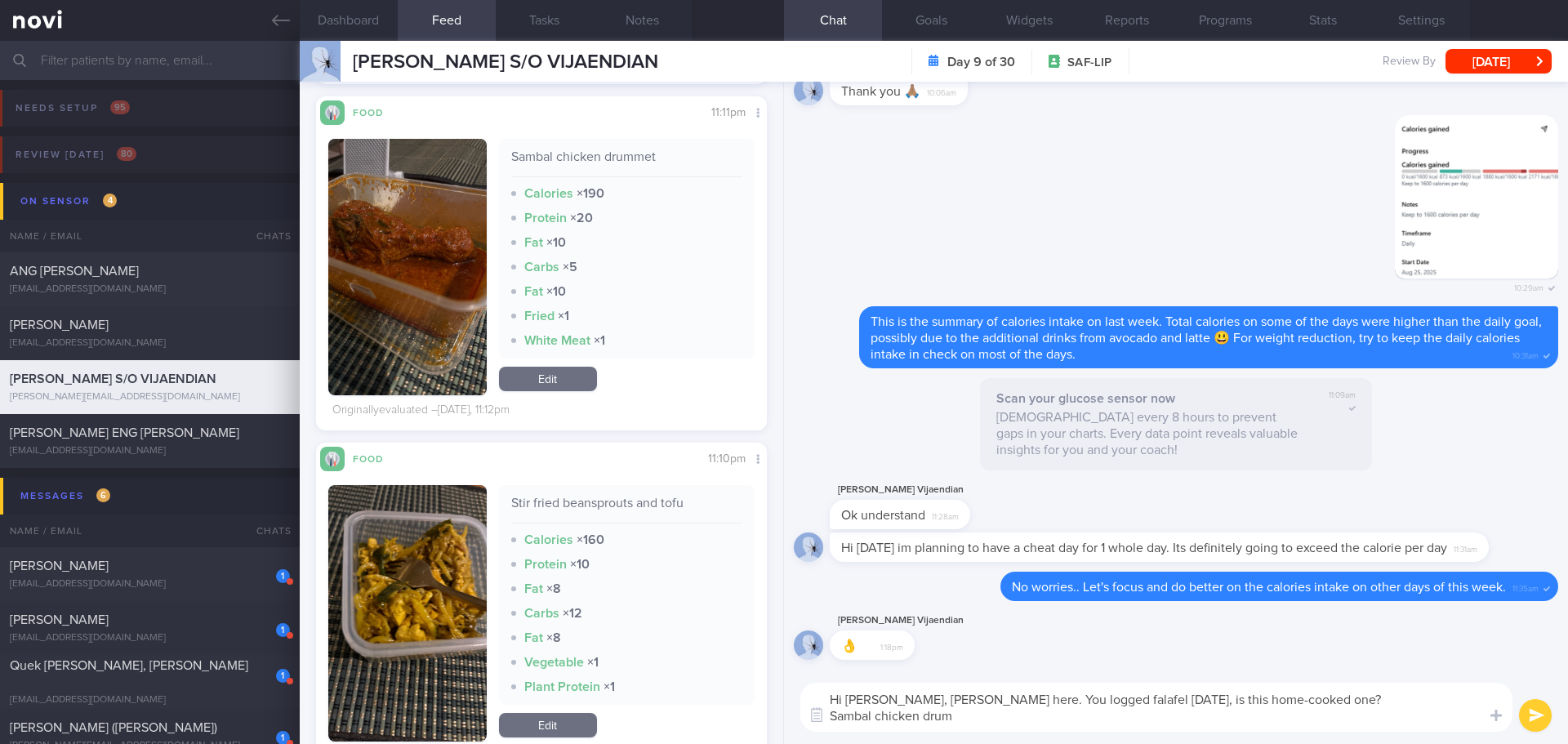
click at [979, 718] on textarea "Hi [PERSON_NAME], [PERSON_NAME] here. You logged falafel [DATE], is this home-c…" at bounding box center [1157, 708] width 712 height 49
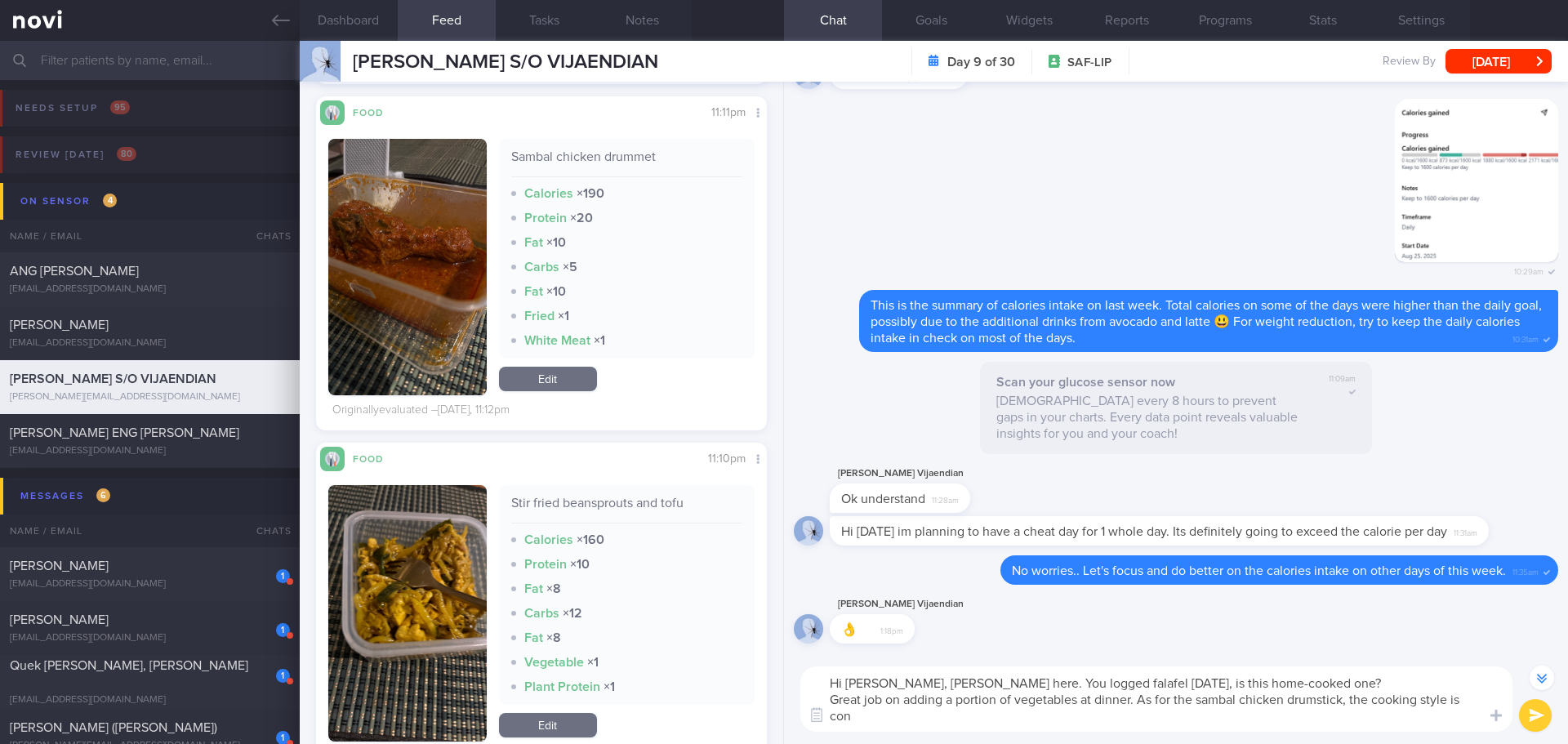
scroll to position [-15, 0]
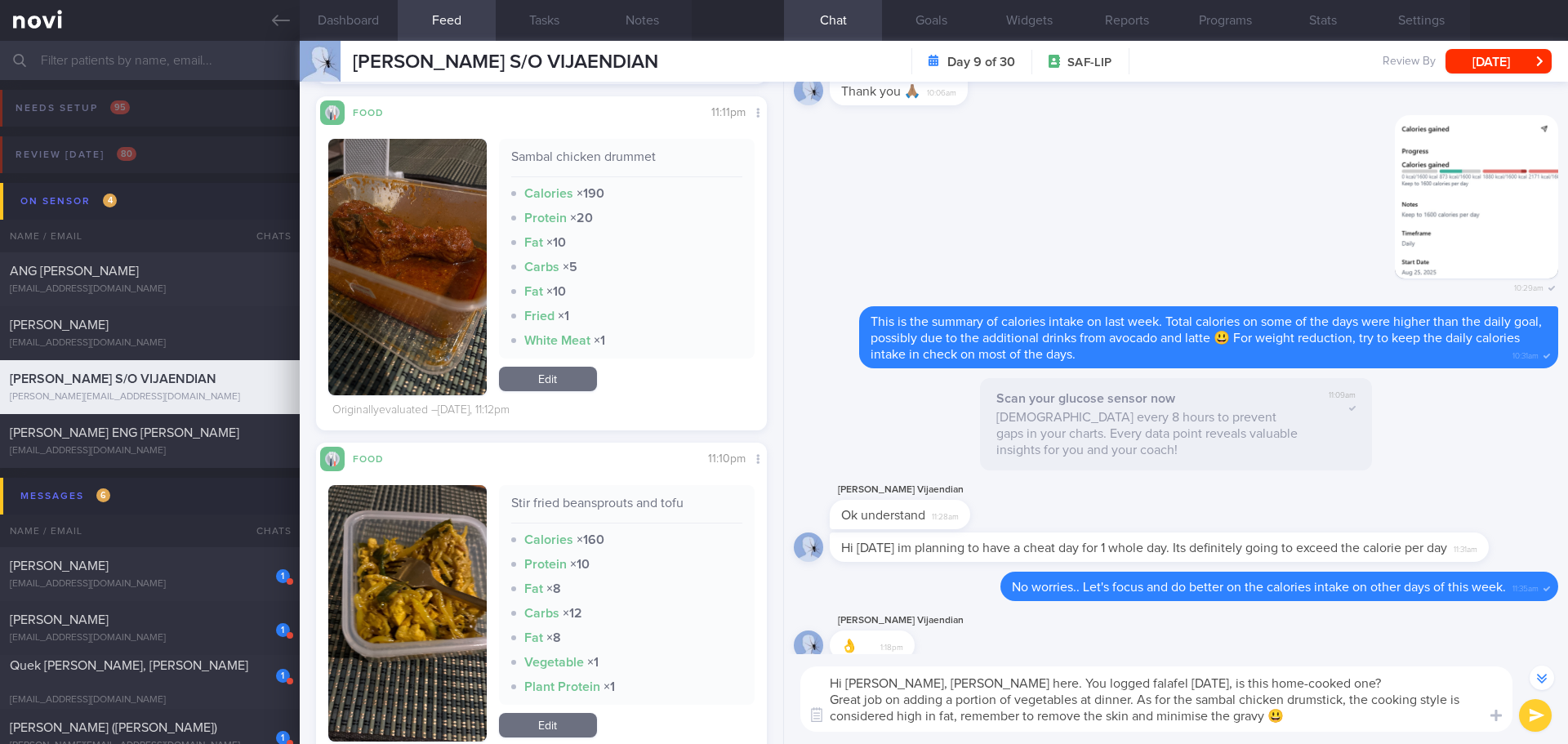
type textarea "Hi [PERSON_NAME], [PERSON_NAME] here. You logged falafel [DATE], is this home-c…"
click at [1543, 720] on button "submit" at bounding box center [1535, 715] width 33 height 33
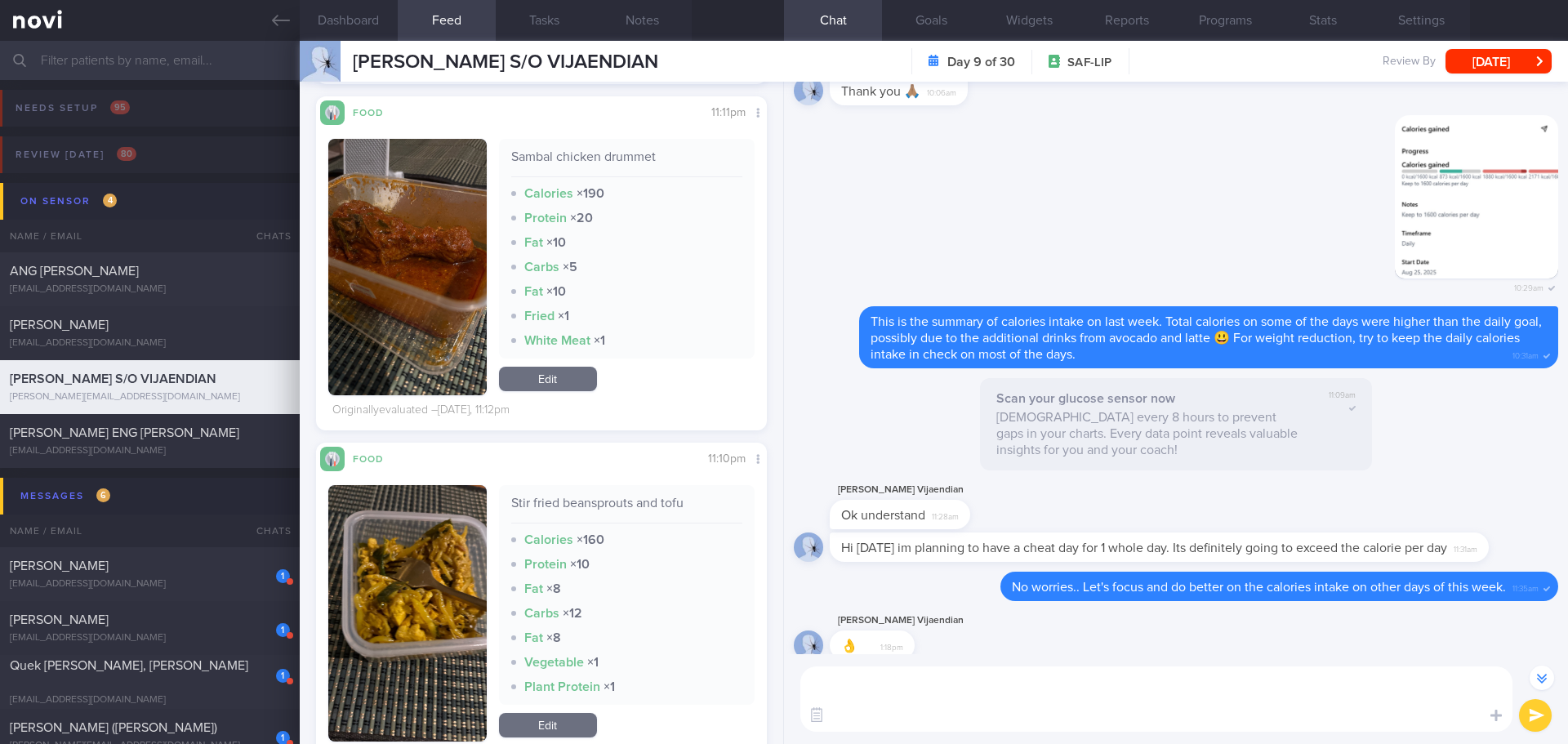
scroll to position [0, 0]
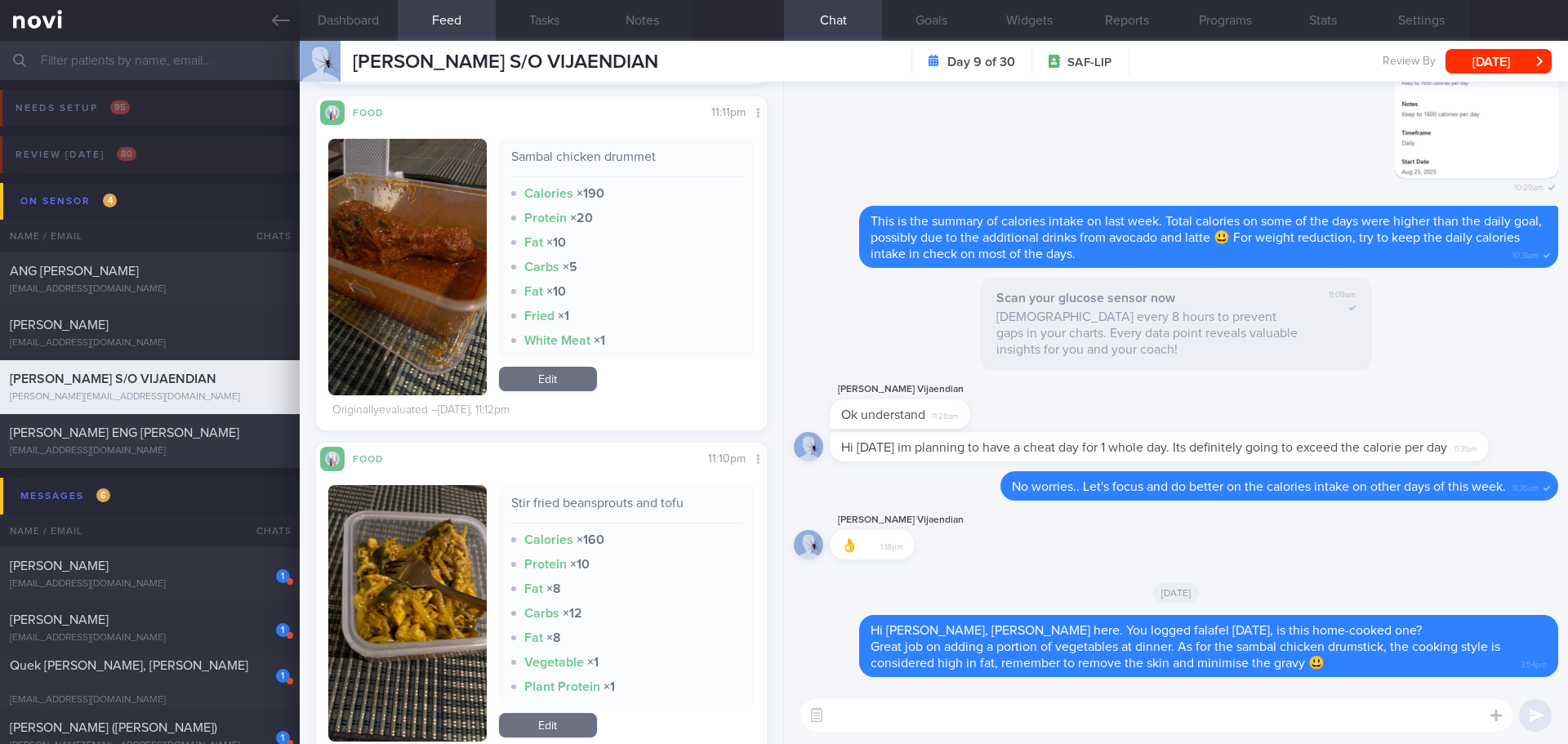
click at [110, 444] on div "[PERSON_NAME] ENG [PERSON_NAME] [EMAIL_ADDRESS][DOMAIN_NAME]" at bounding box center [150, 441] width 300 height 33
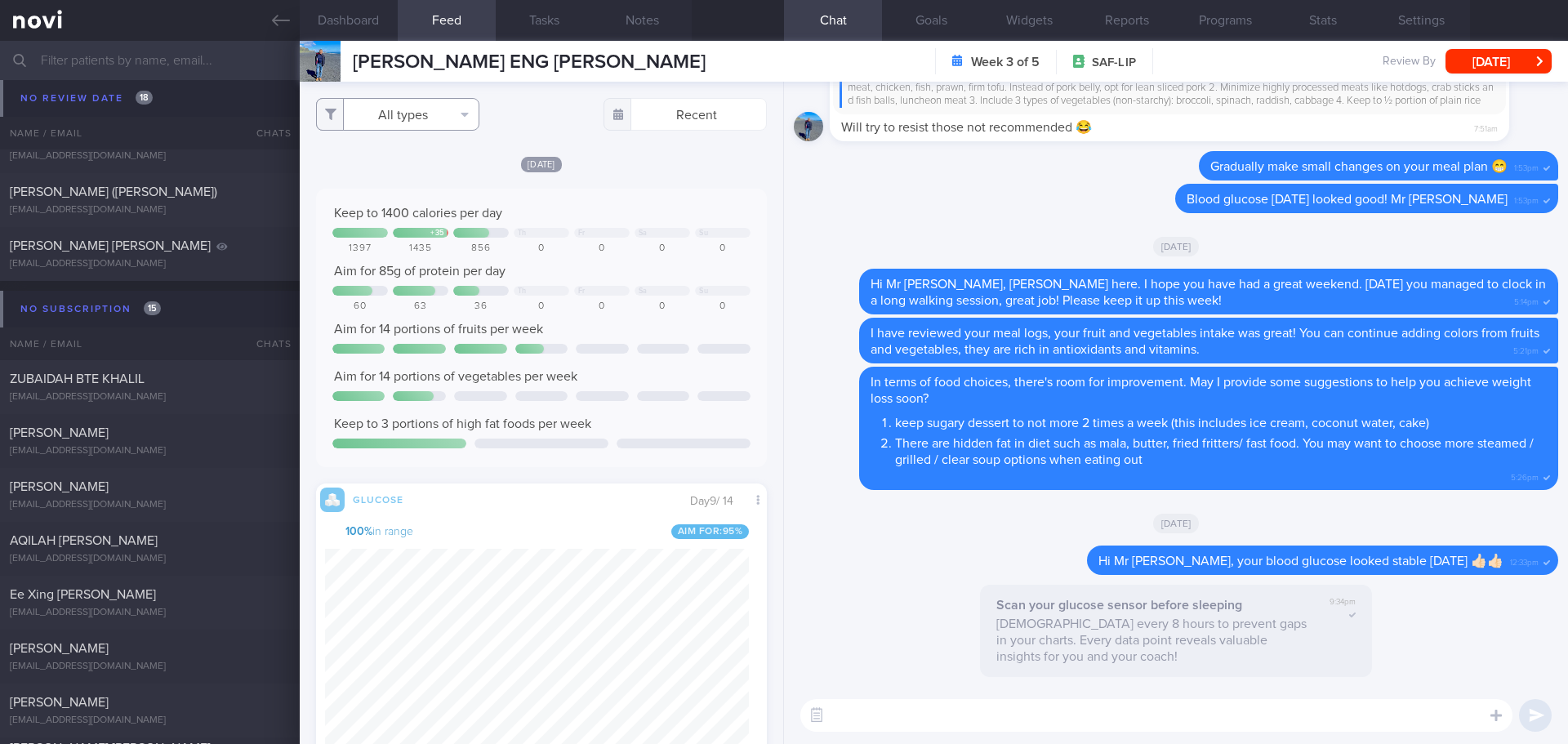
click at [441, 118] on button "All types" at bounding box center [397, 114] width 163 height 33
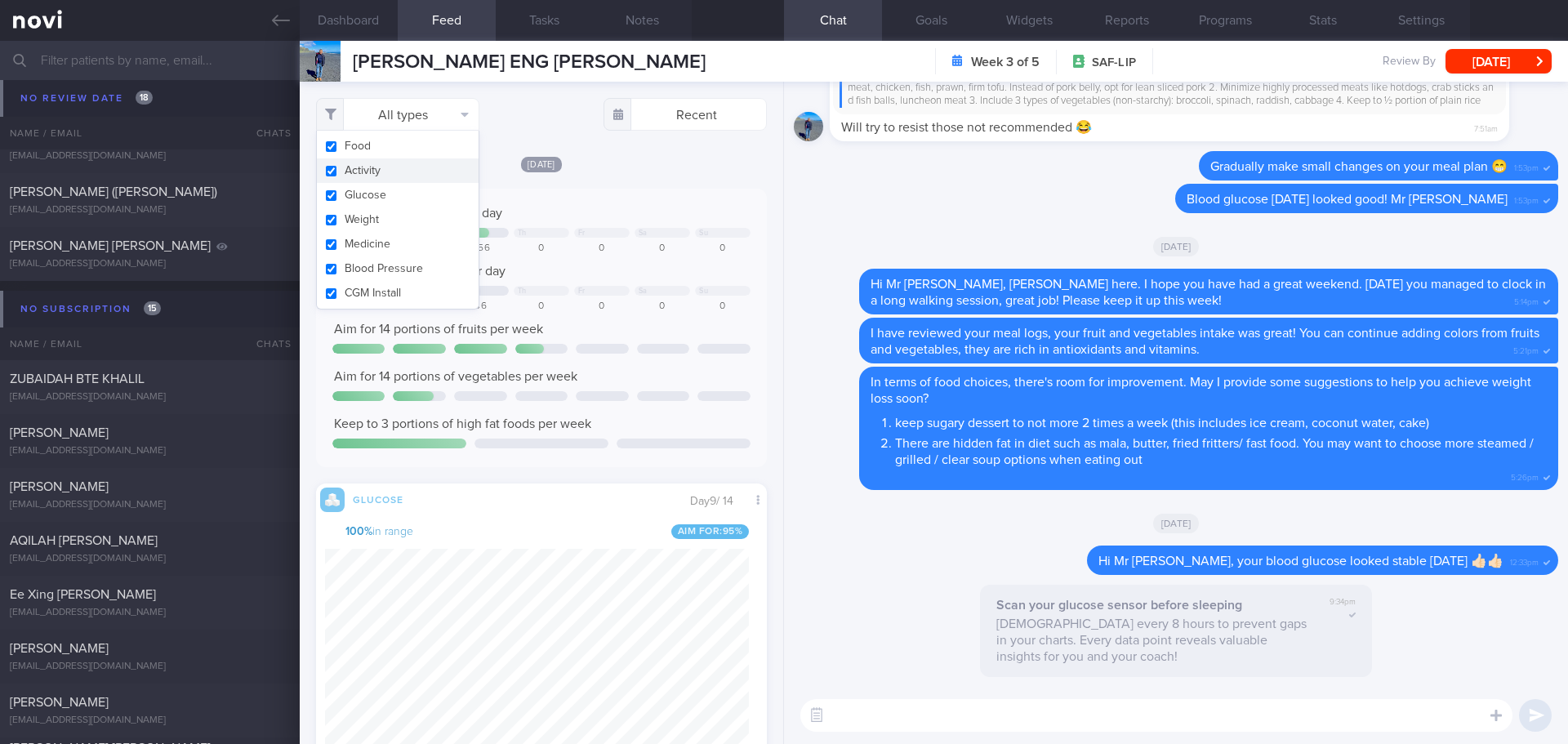
click at [415, 171] on button "Activity" at bounding box center [397, 170] width 162 height 25
checkbox input "false"
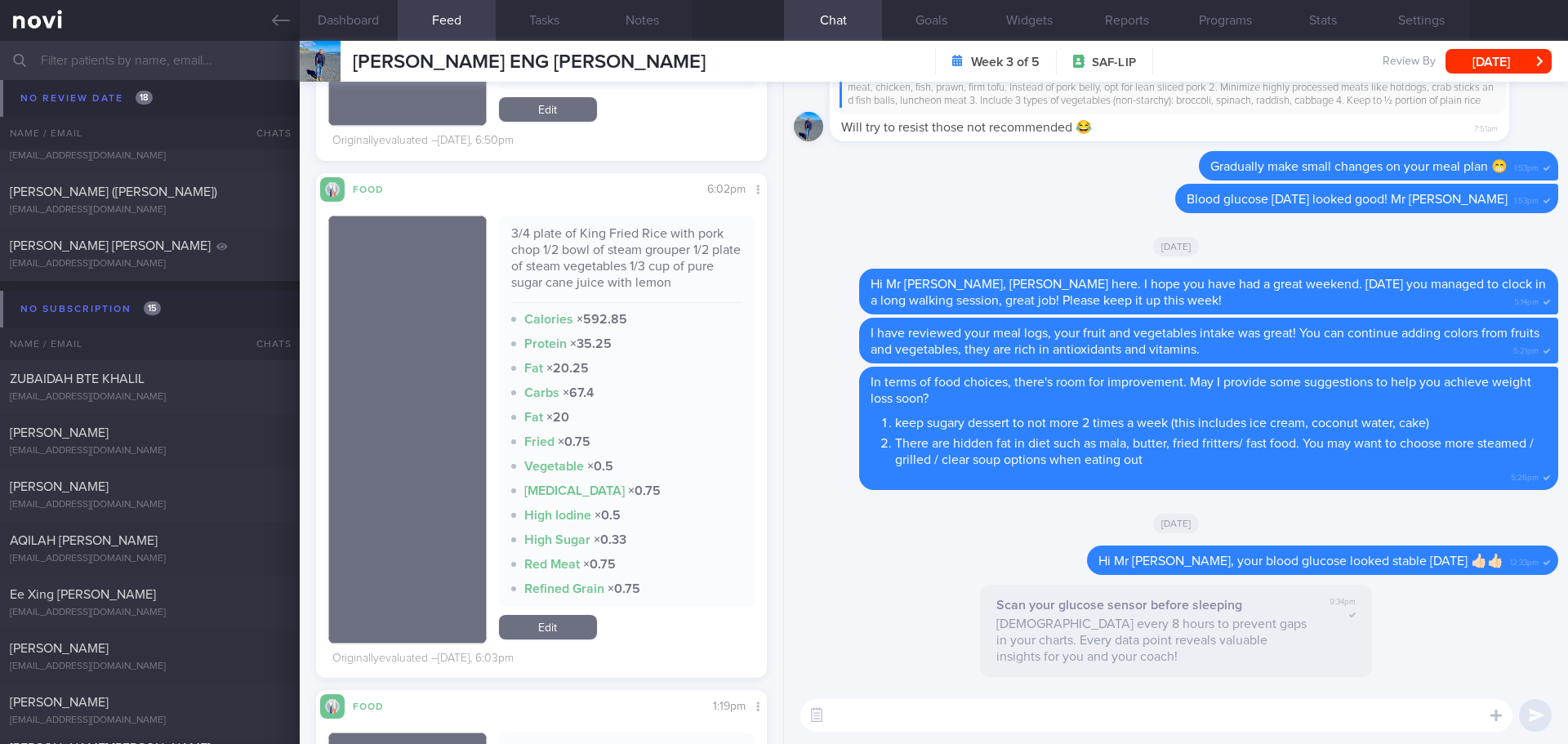
scroll to position [2124, 0]
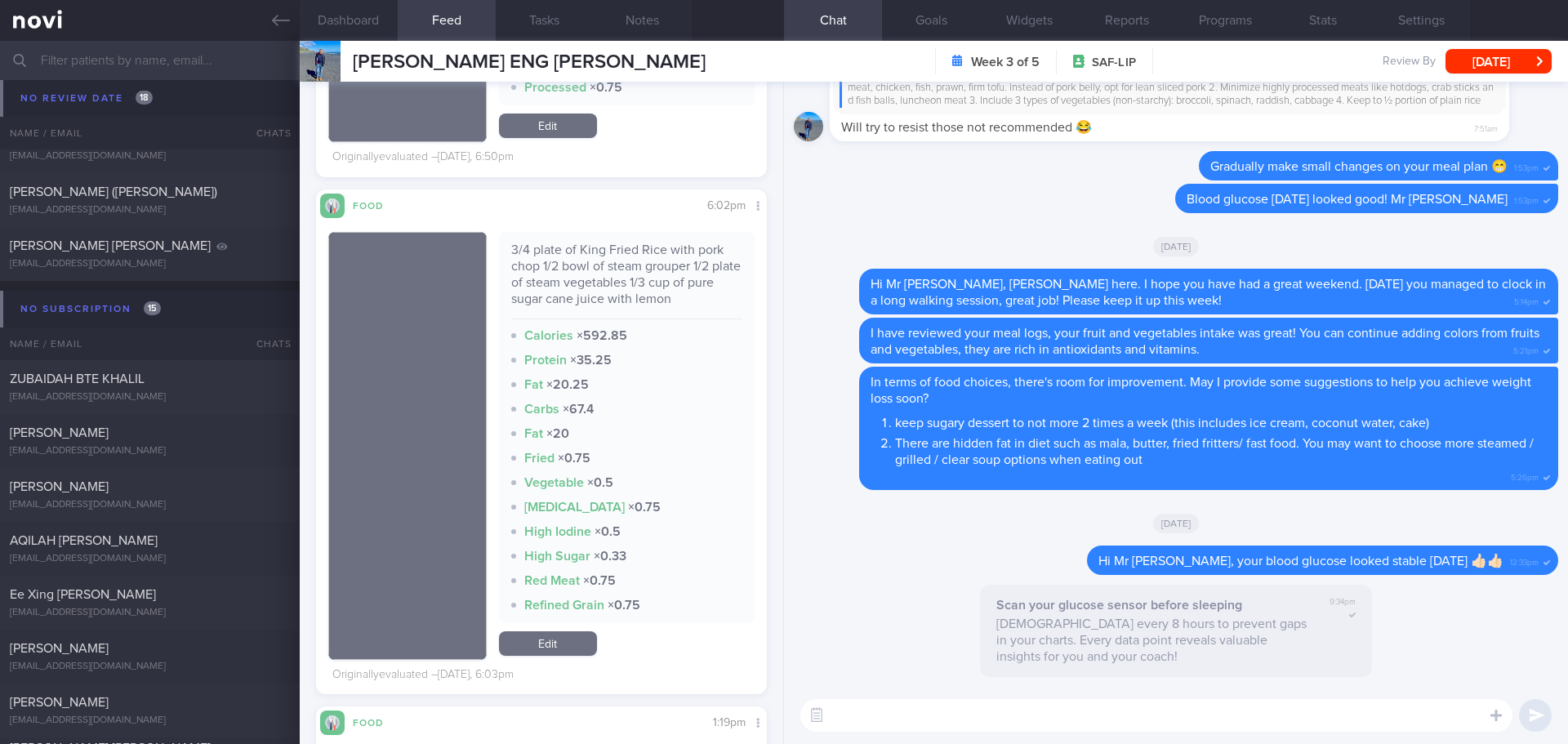
click at [557, 639] on link "Edit" at bounding box center [548, 643] width 98 height 25
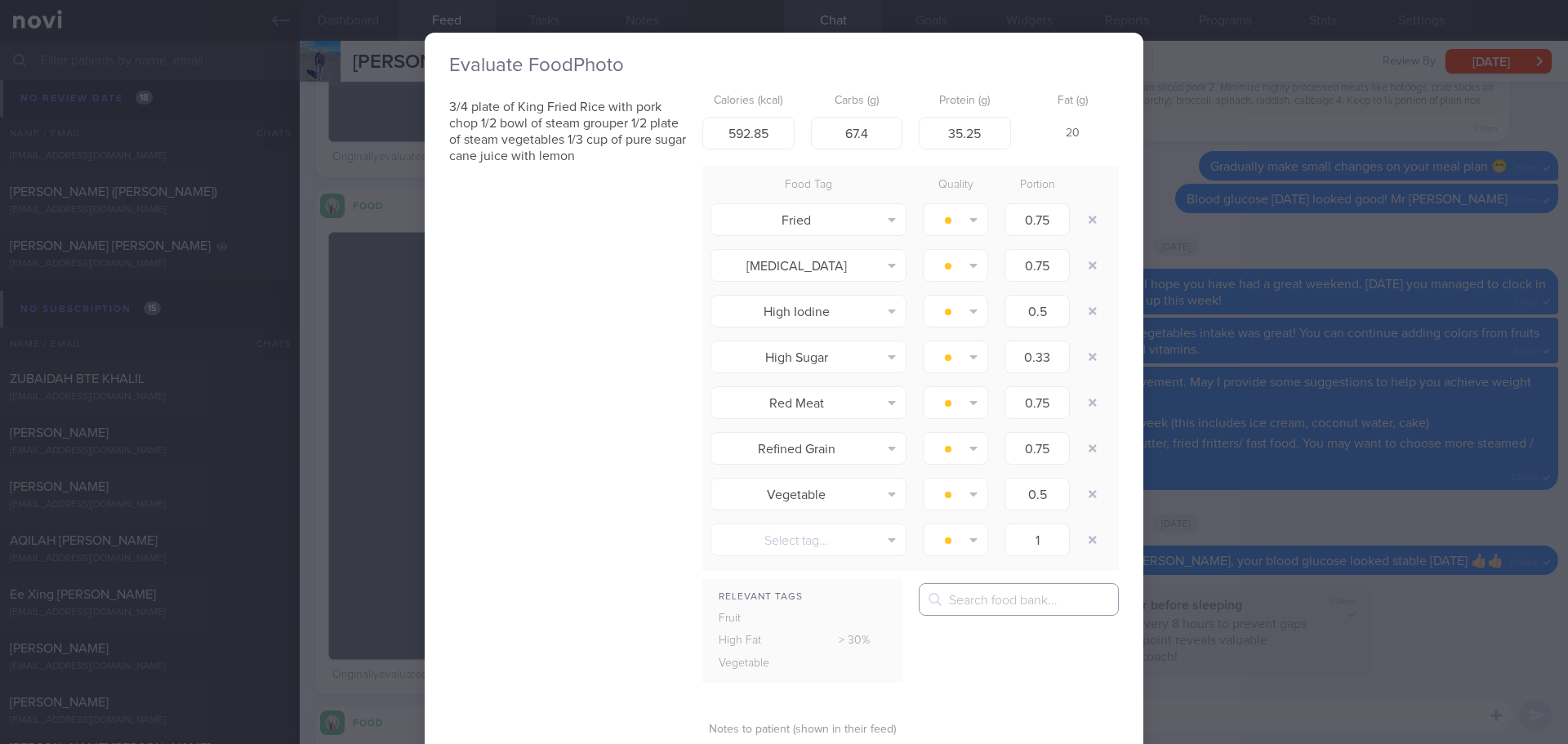
click at [968, 601] on input "text" at bounding box center [1019, 599] width 200 height 33
click at [972, 634] on button "Fried rice" at bounding box center [1119, 644] width 399 height 41
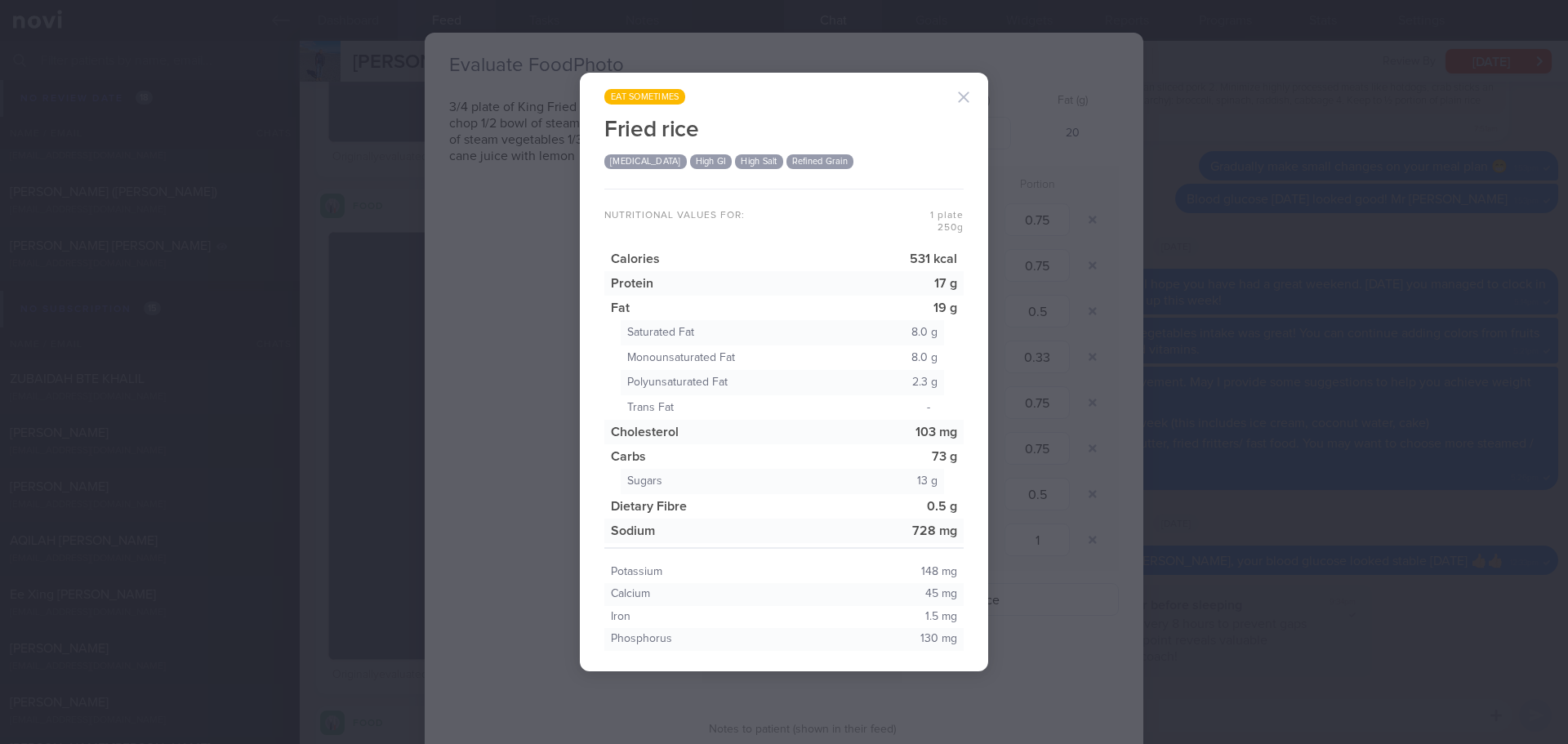
click at [971, 95] on button "button" at bounding box center [963, 97] width 33 height 33
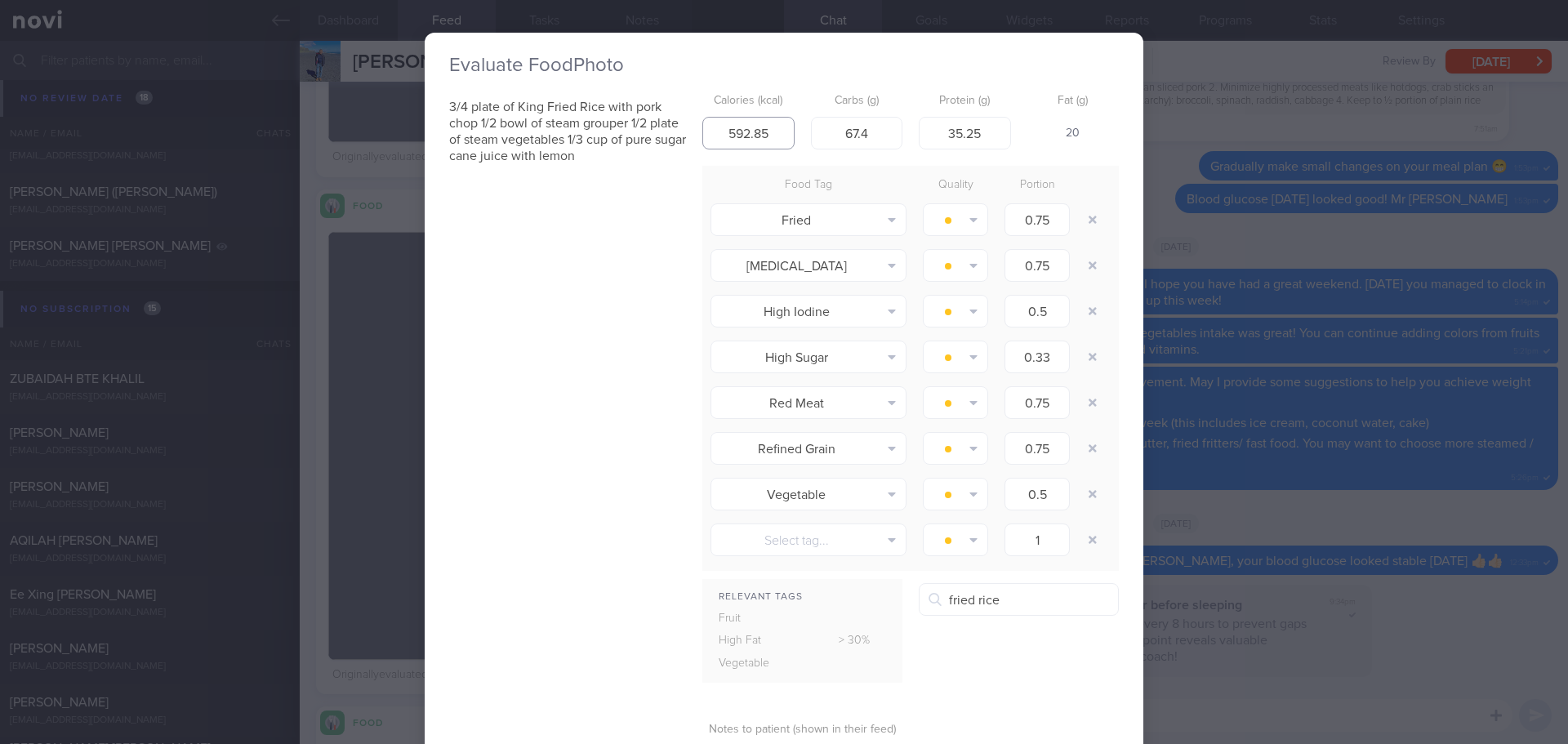
drag, startPoint x: 776, startPoint y: 133, endPoint x: 635, endPoint y: 150, distance: 142.0
click at [635, 150] on div "3/4 plate of King Fried Rice with pork chop 1/2 bowl of steam grouper 1/2 plate…" at bounding box center [784, 459] width 669 height 747
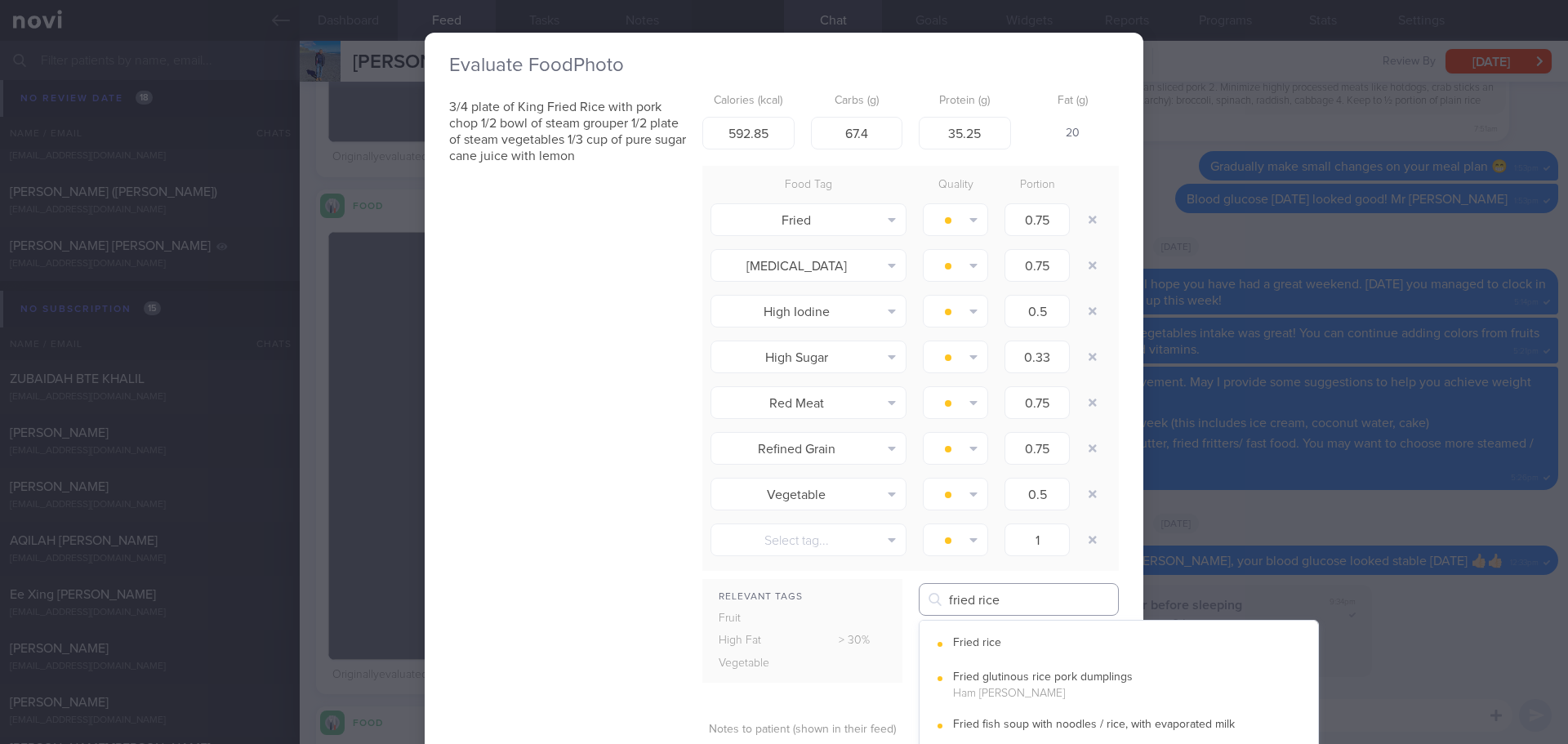
drag, startPoint x: 1007, startPoint y: 607, endPoint x: 903, endPoint y: 609, distance: 104.0
click at [903, 609] on div "Relevant Tags Fruit High Fat > 30% Vegetable fried rice Fried rice" at bounding box center [911, 639] width 416 height 113
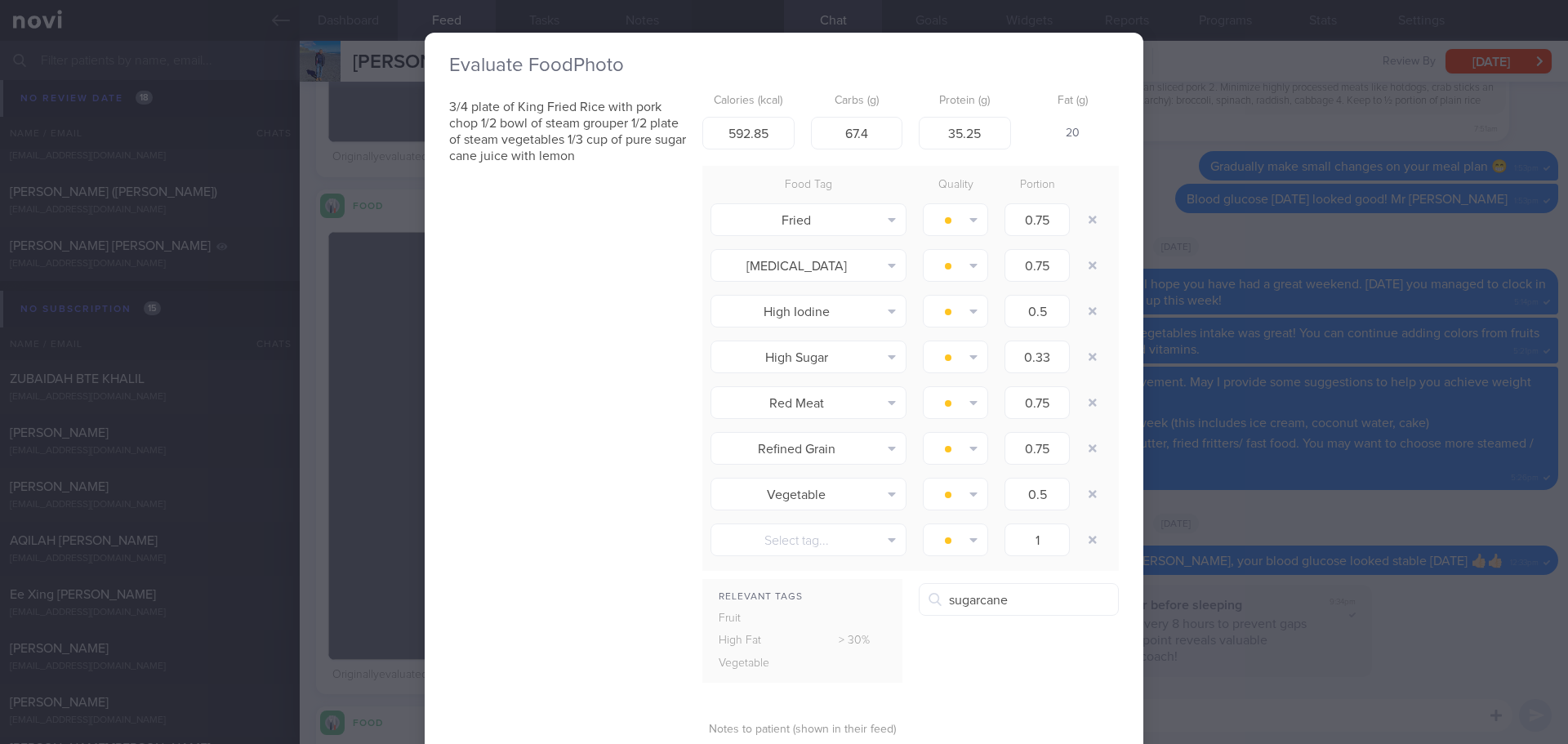
click at [981, 643] on button "Sugarcane juice, fresh" at bounding box center [1119, 644] width 399 height 41
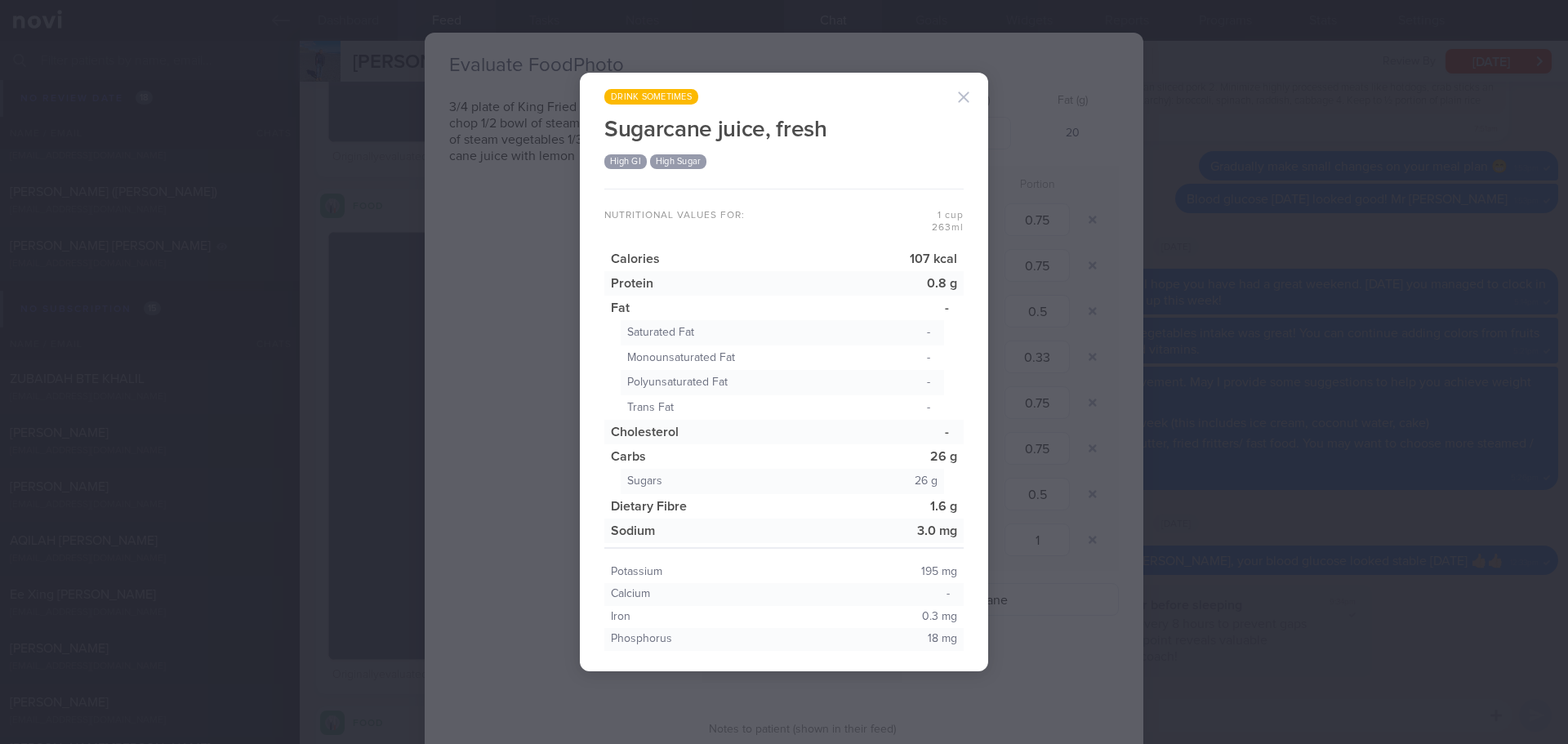
click at [966, 99] on button "button" at bounding box center [963, 97] width 33 height 33
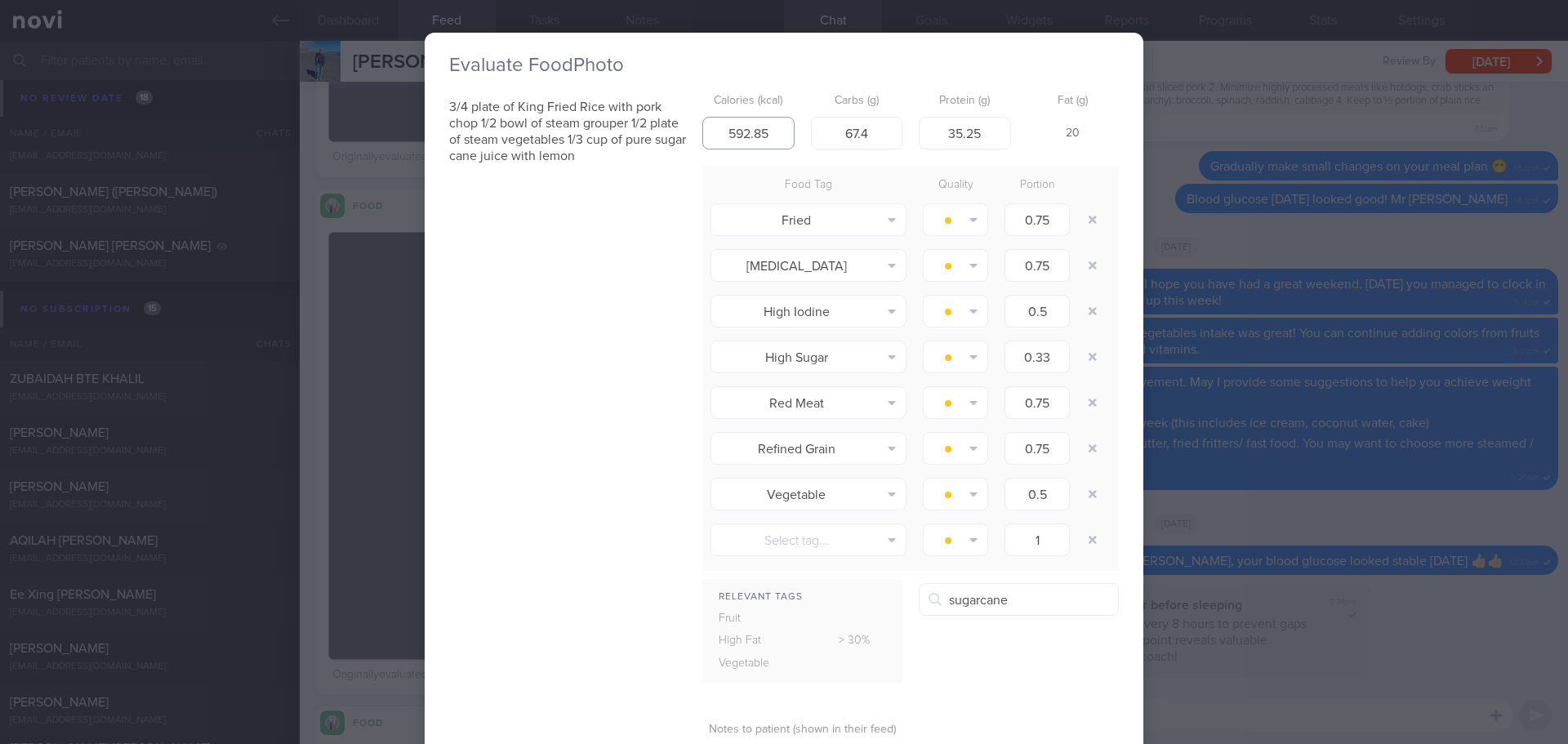
click at [766, 129] on input "592.85" at bounding box center [748, 133] width 92 height 33
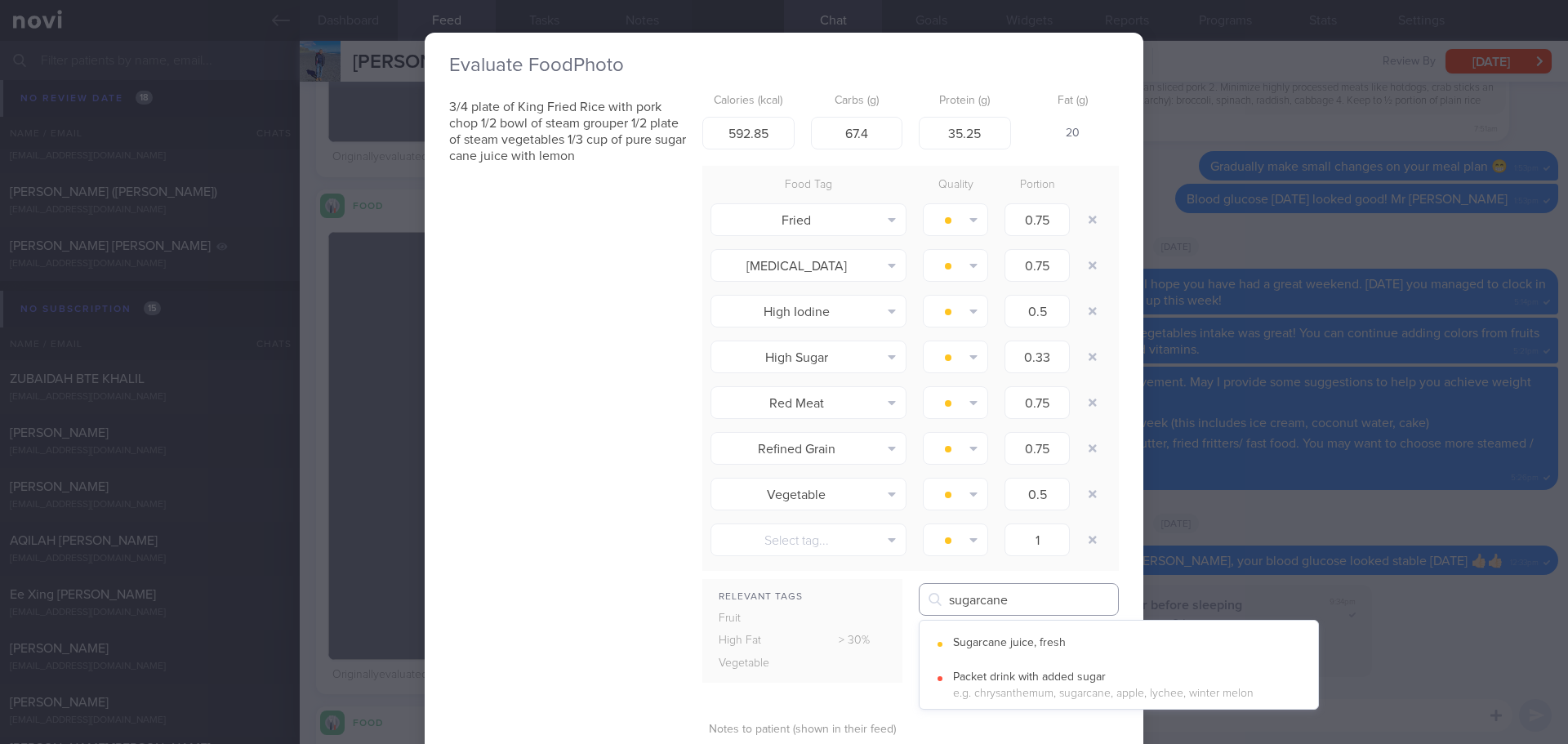
drag, startPoint x: 1023, startPoint y: 598, endPoint x: 911, endPoint y: 604, distance: 112.2
click at [911, 604] on div "Relevant Tags Fruit High Fat > 30% Vegetable sugarcane Sugarcane juice, fresh" at bounding box center [911, 639] width 416 height 113
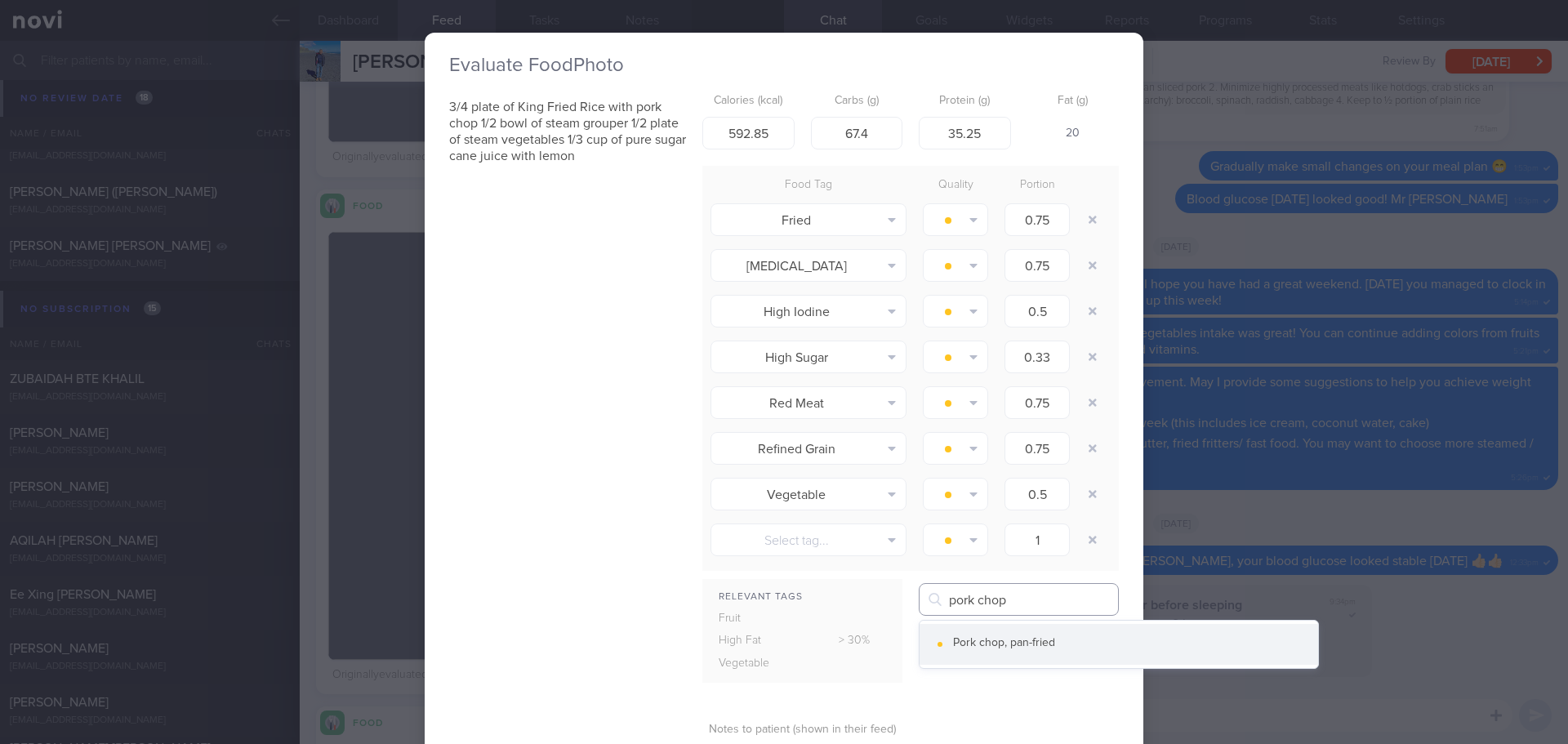
type input "pork chop"
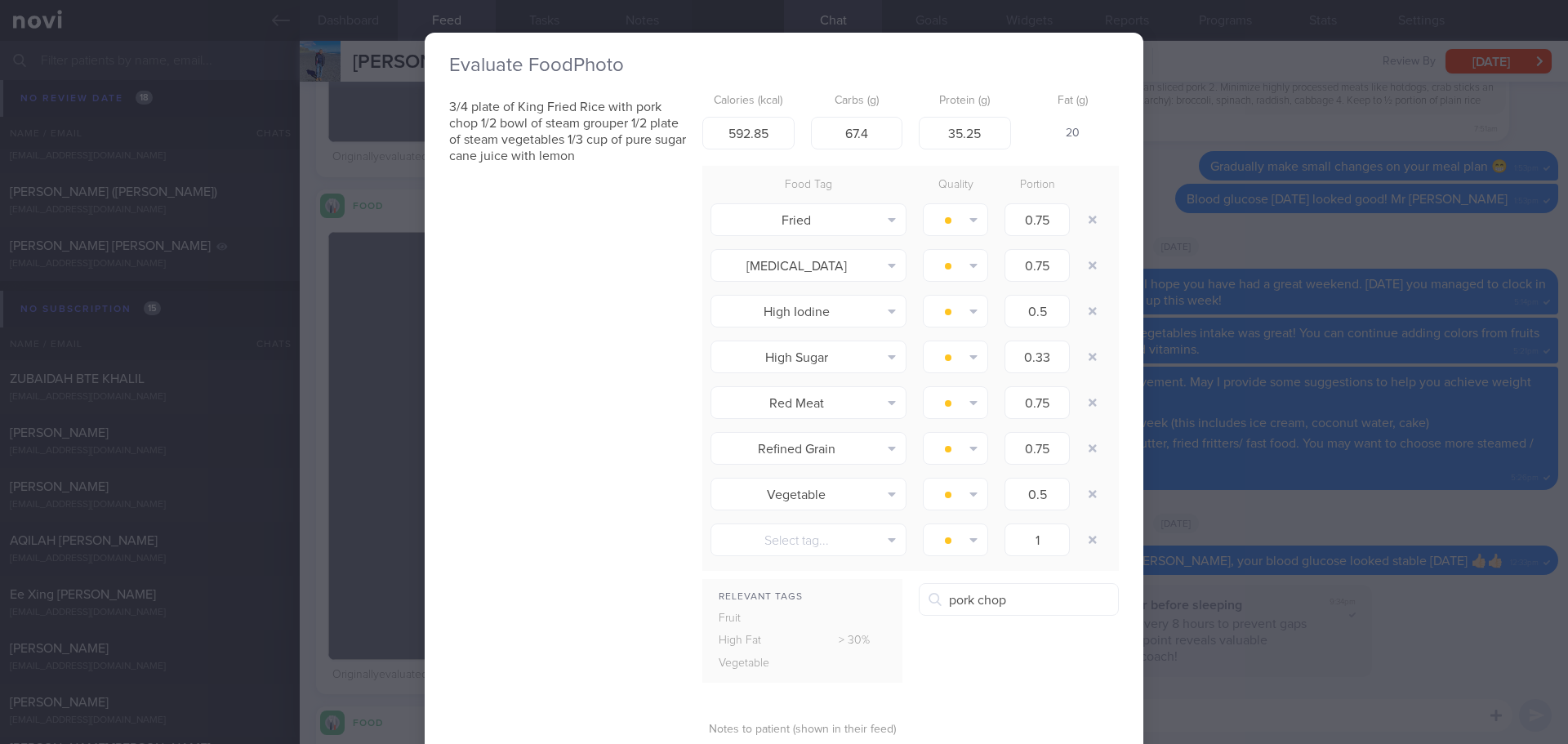
click at [956, 634] on button "Pork chop, pan-fried" at bounding box center [1119, 644] width 399 height 41
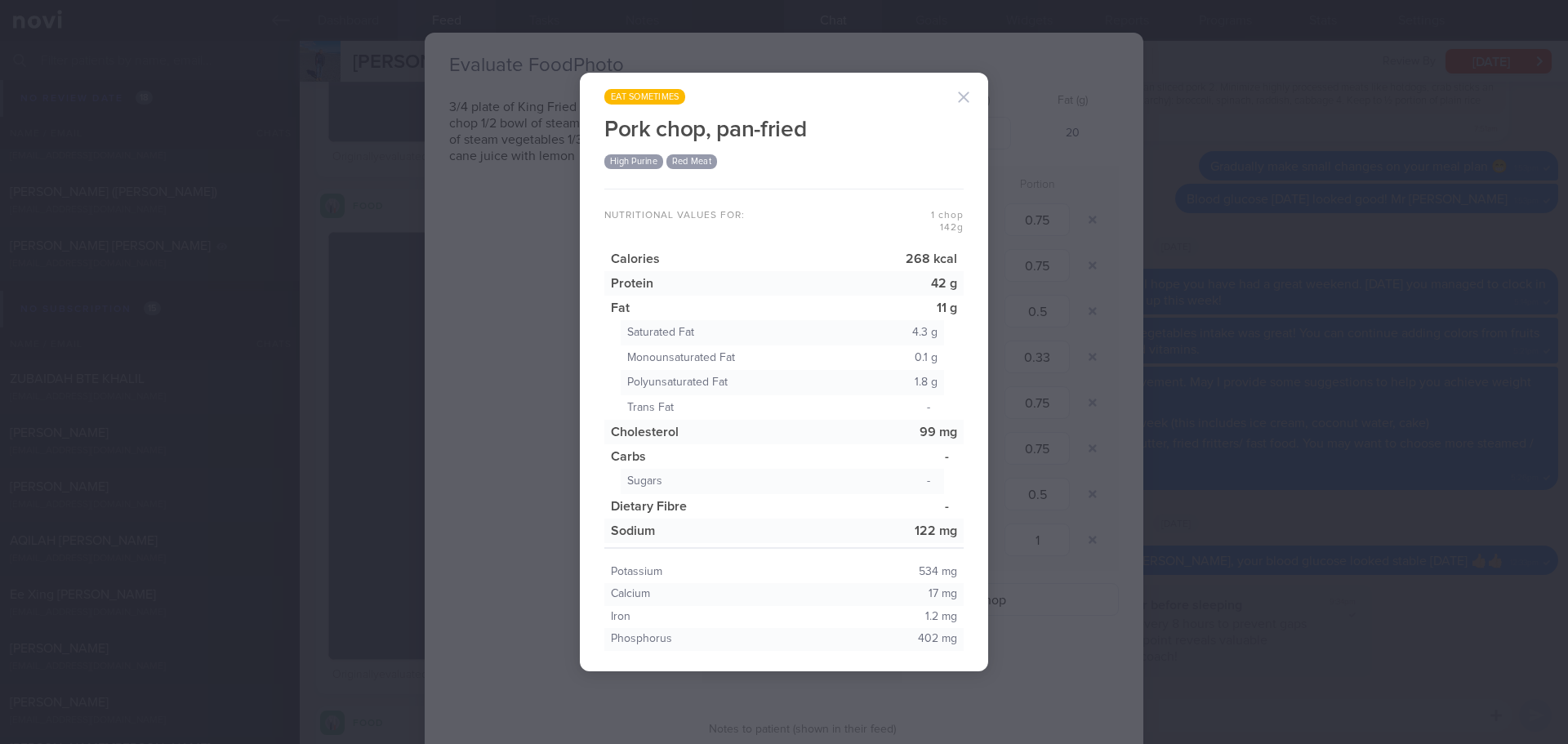
click at [962, 100] on button "button" at bounding box center [963, 97] width 33 height 33
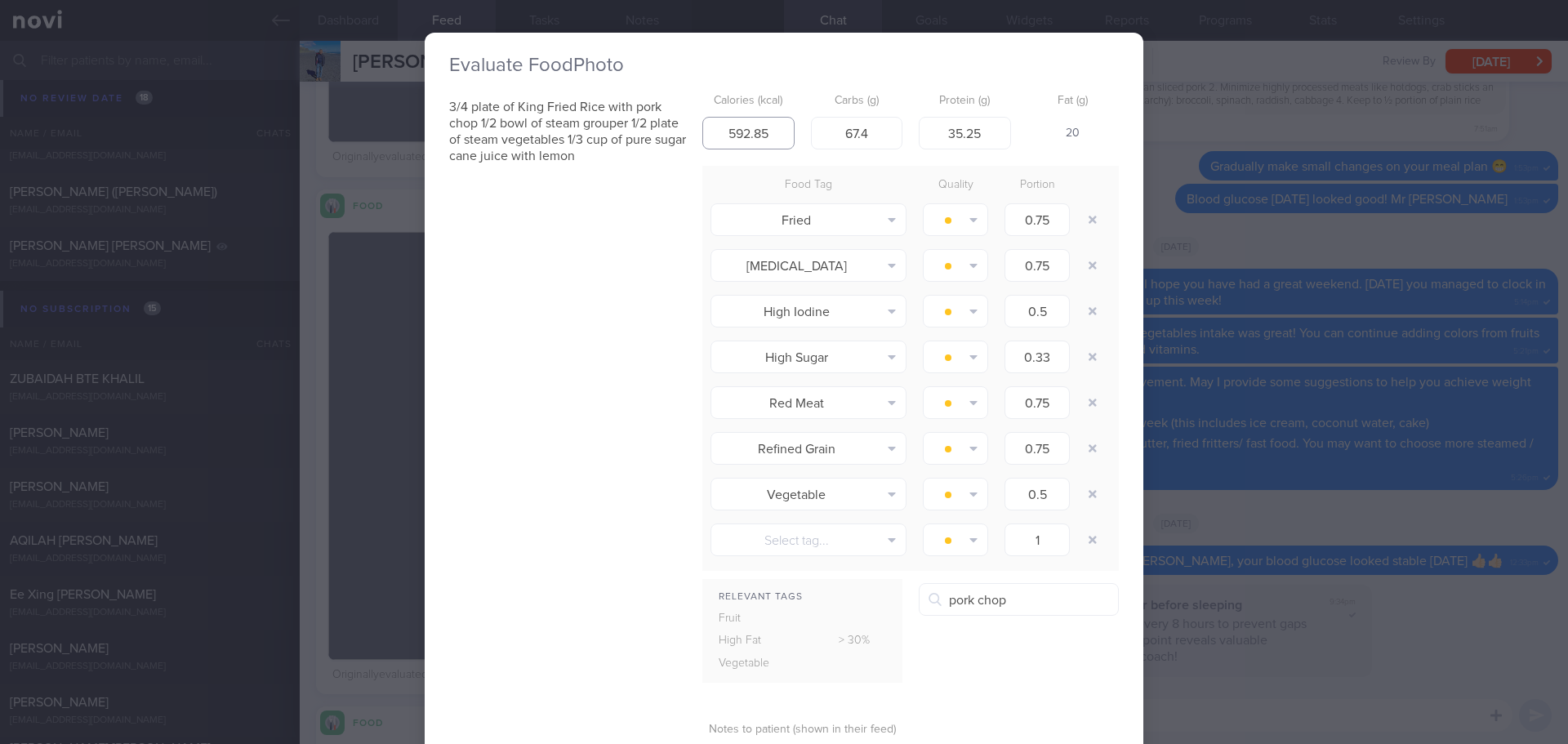
drag, startPoint x: 771, startPoint y: 129, endPoint x: 662, endPoint y: 140, distance: 109.6
click at [662, 140] on div "3/4 plate of King Fried Rice with pork chop 1/2 bowl of steam grouper 1/2 plate…" at bounding box center [784, 459] width 669 height 747
type input "720"
click at [1059, 611] on input "pork chop" at bounding box center [1019, 599] width 200 height 33
click at [1059, 638] on button "Pork chop, pan-fried" at bounding box center [1119, 644] width 399 height 41
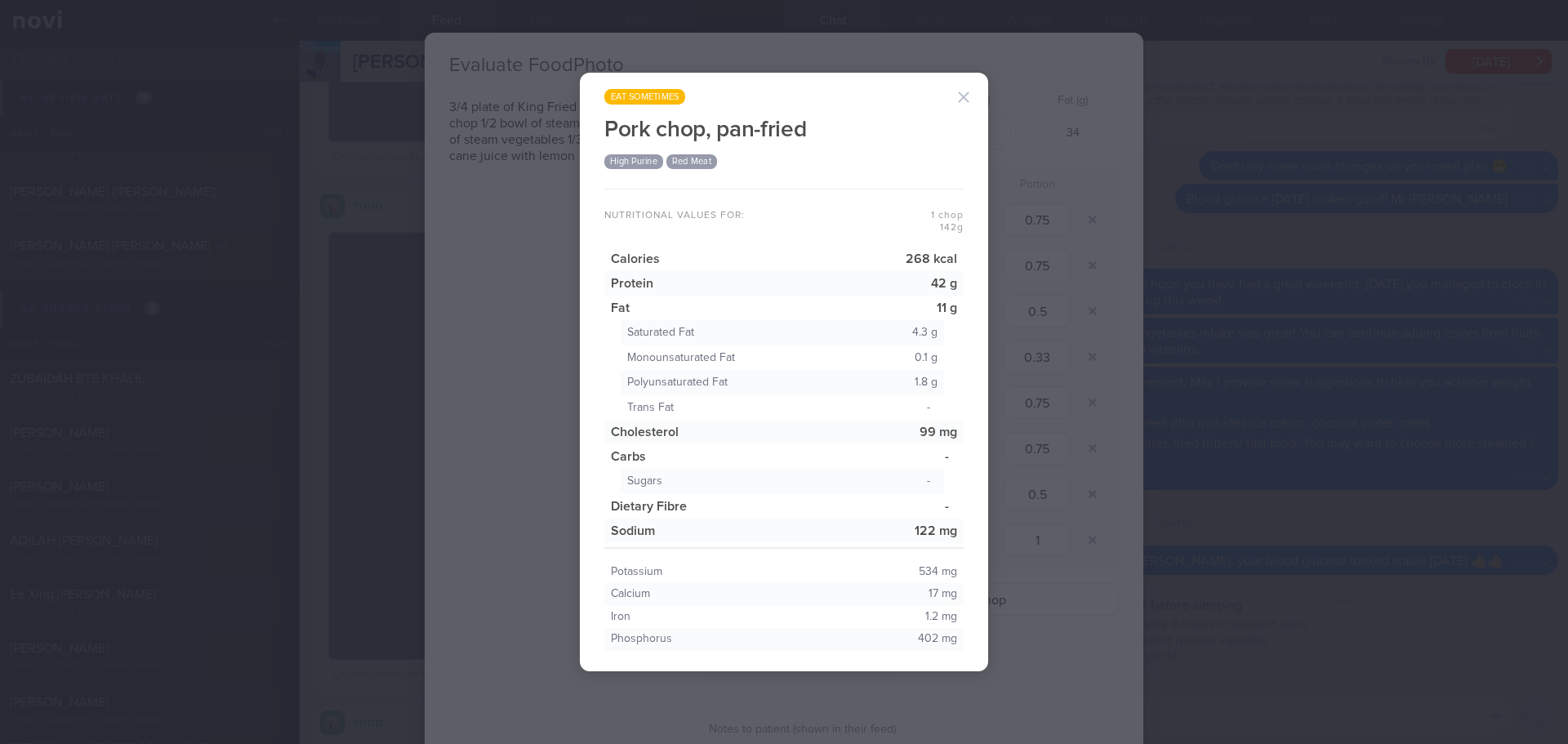
click at [954, 96] on button "button" at bounding box center [963, 97] width 33 height 33
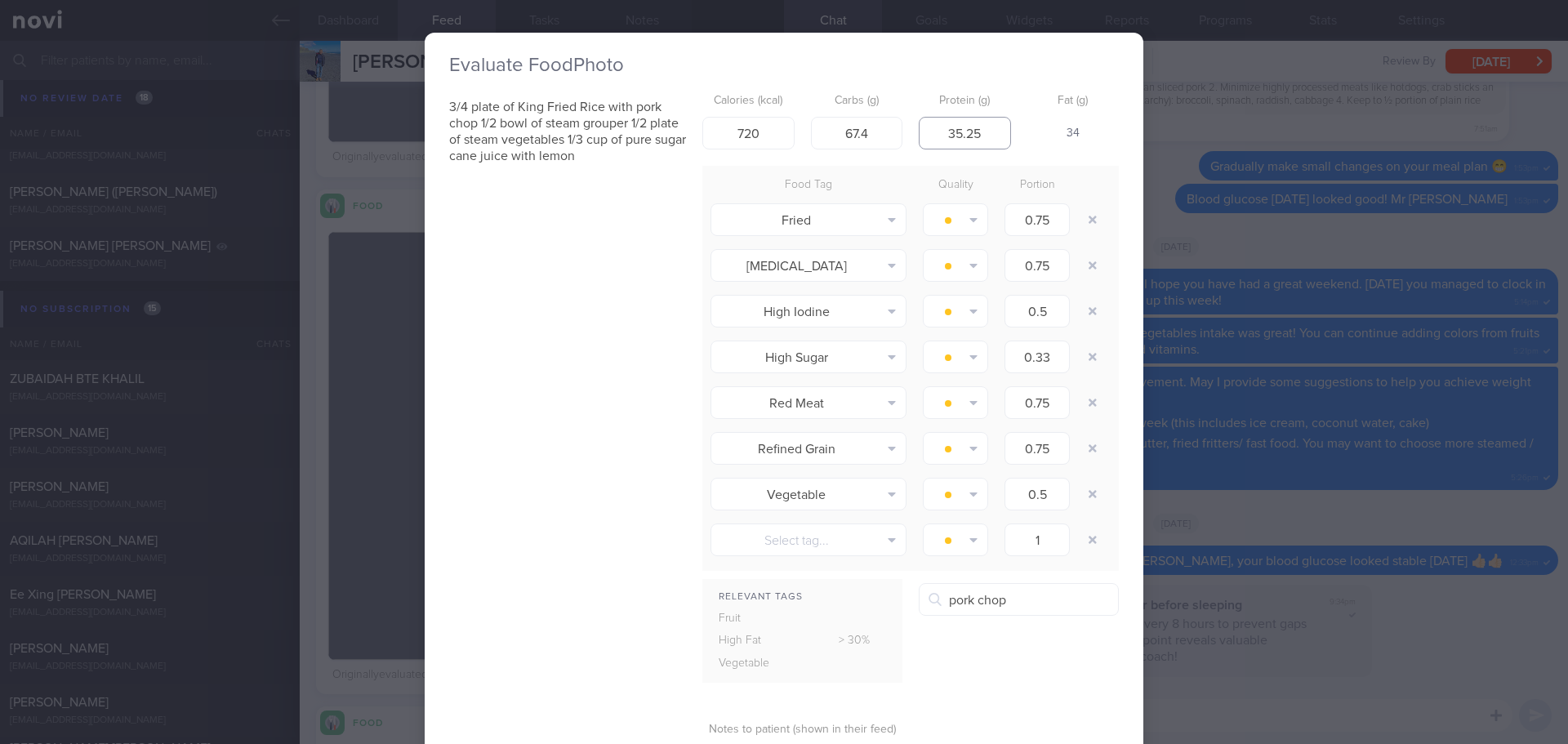
drag, startPoint x: 975, startPoint y: 130, endPoint x: 927, endPoint y: 133, distance: 48.1
click at [927, 133] on input "35.25" at bounding box center [965, 133] width 92 height 33
type input "45"
click at [718, 130] on input "720" at bounding box center [748, 133] width 92 height 33
type input "850"
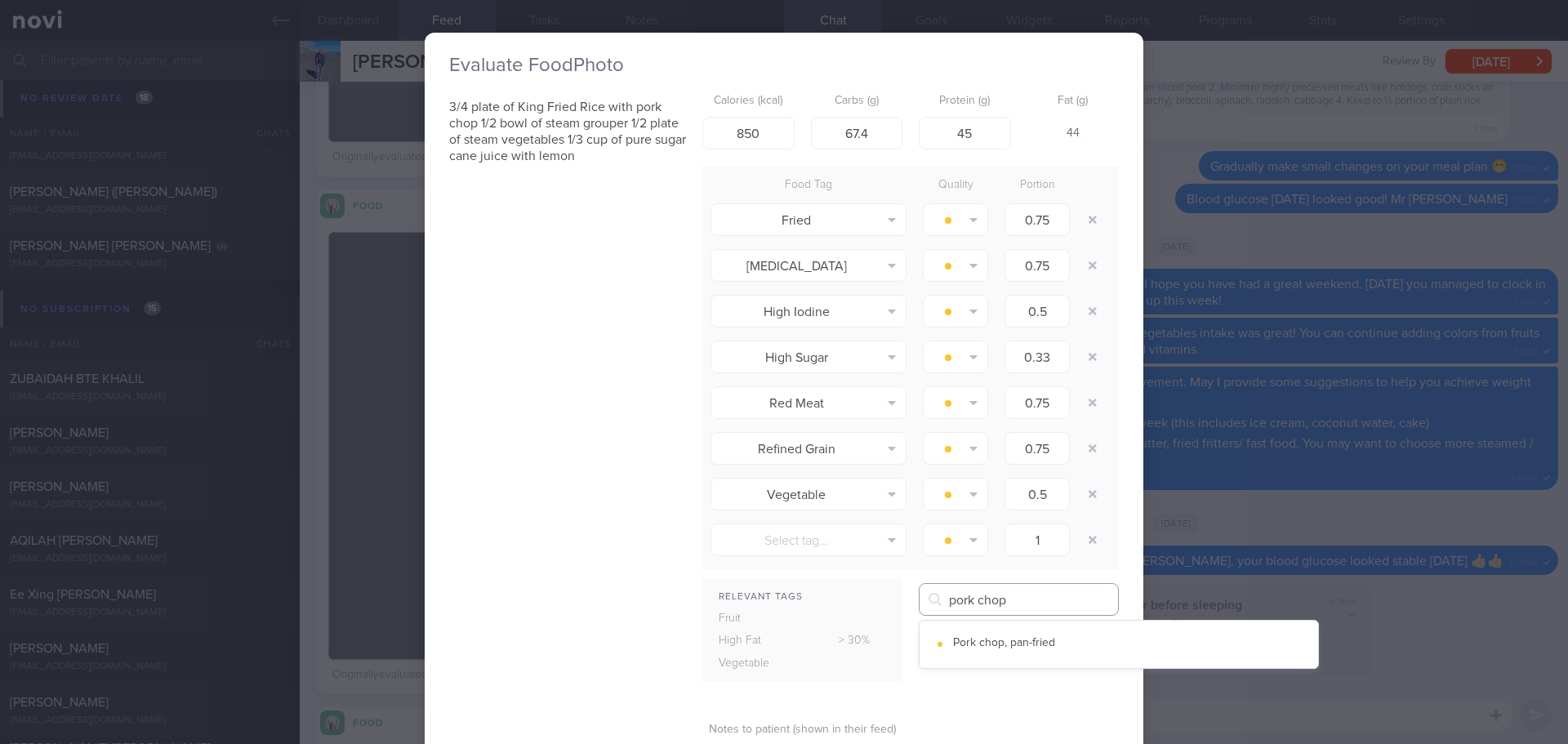
click at [1026, 601] on input "pork chop" at bounding box center [1019, 599] width 200 height 33
click at [1026, 631] on button "Pork chop, pan-fried" at bounding box center [1119, 644] width 399 height 41
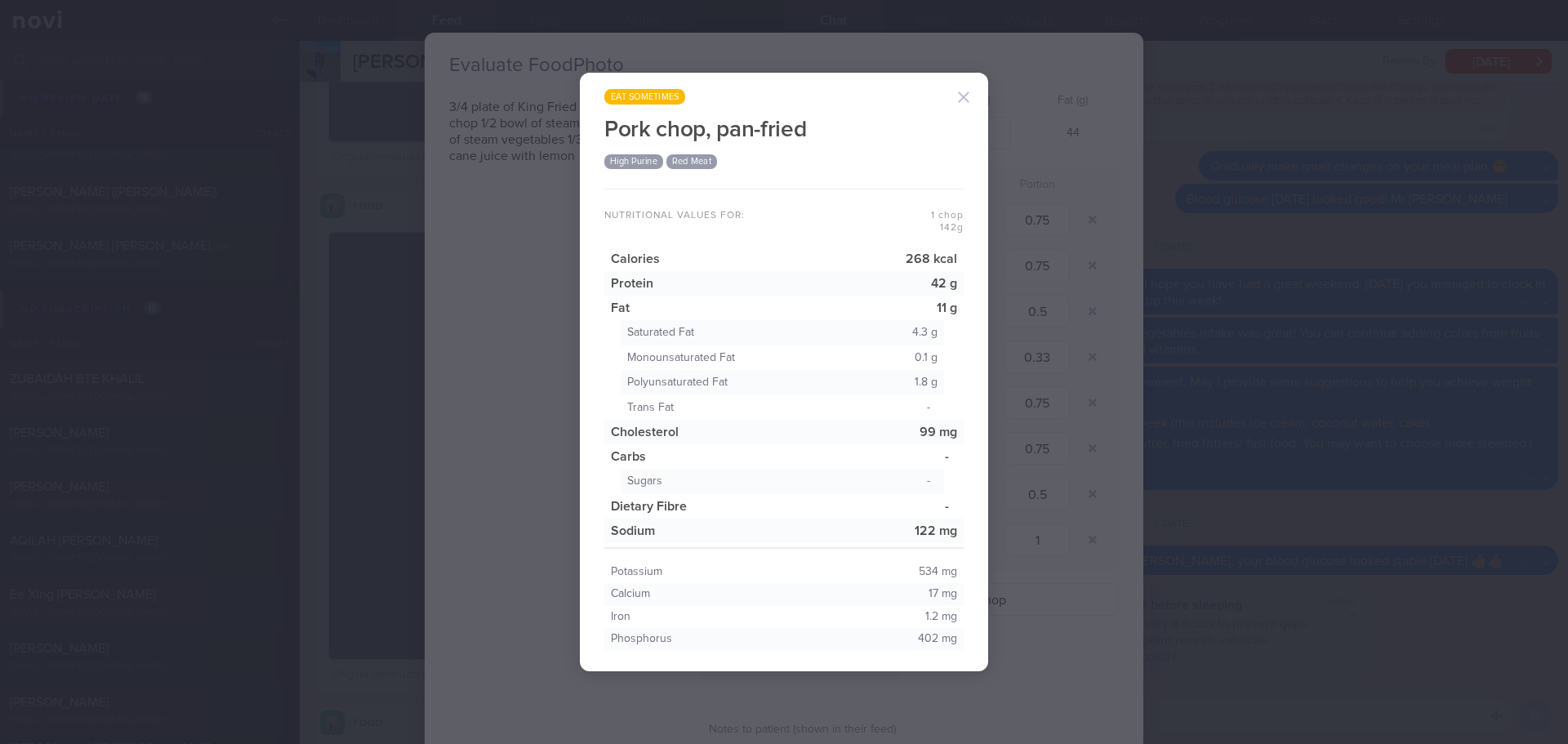
click at [952, 97] on button "button" at bounding box center [963, 97] width 33 height 33
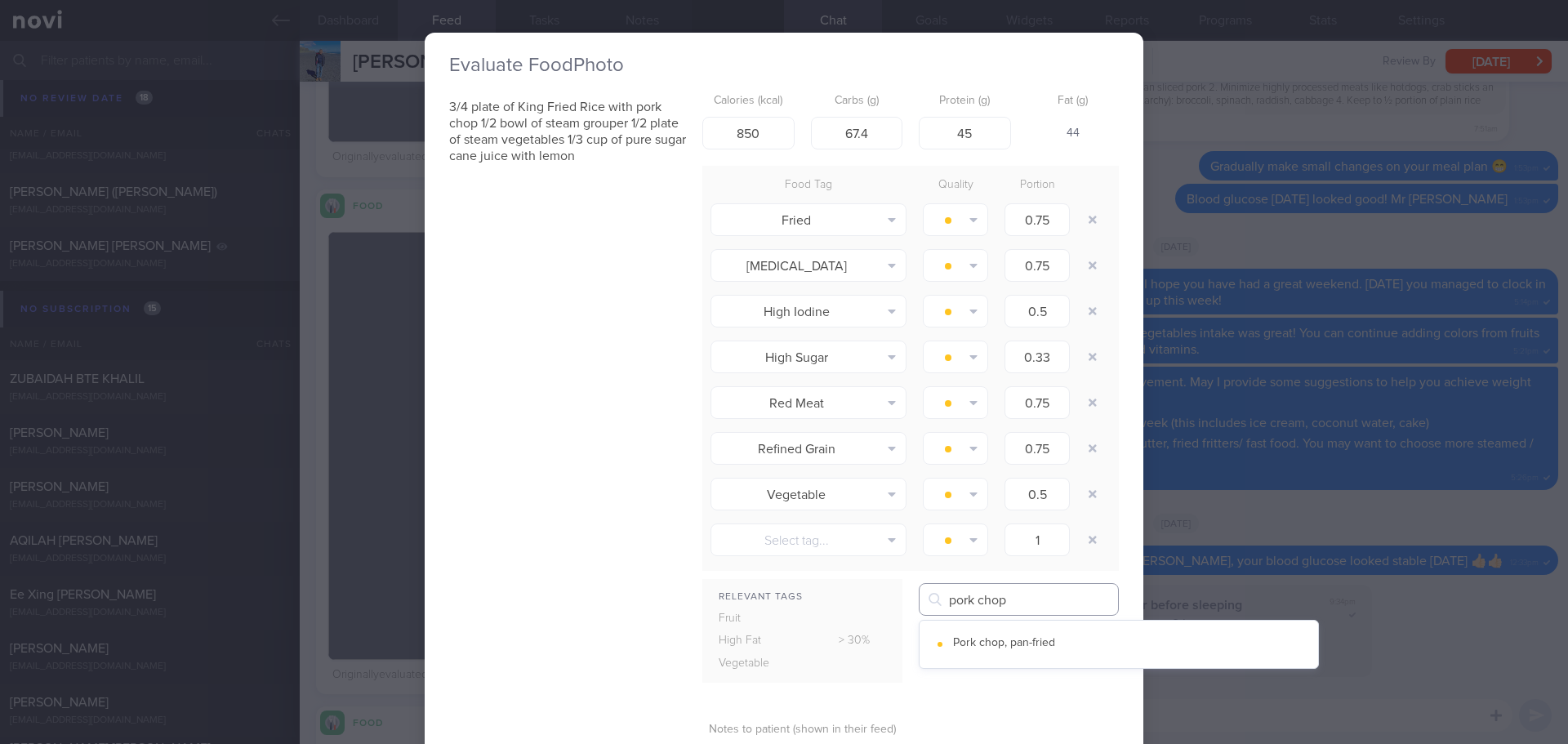
drag, startPoint x: 1014, startPoint y: 607, endPoint x: 913, endPoint y: 614, distance: 101.2
click at [919, 614] on div "pork chop Pork chop, pan-fried" at bounding box center [1019, 599] width 200 height 33
click at [950, 651] on button "Fried rice" at bounding box center [1119, 644] width 399 height 41
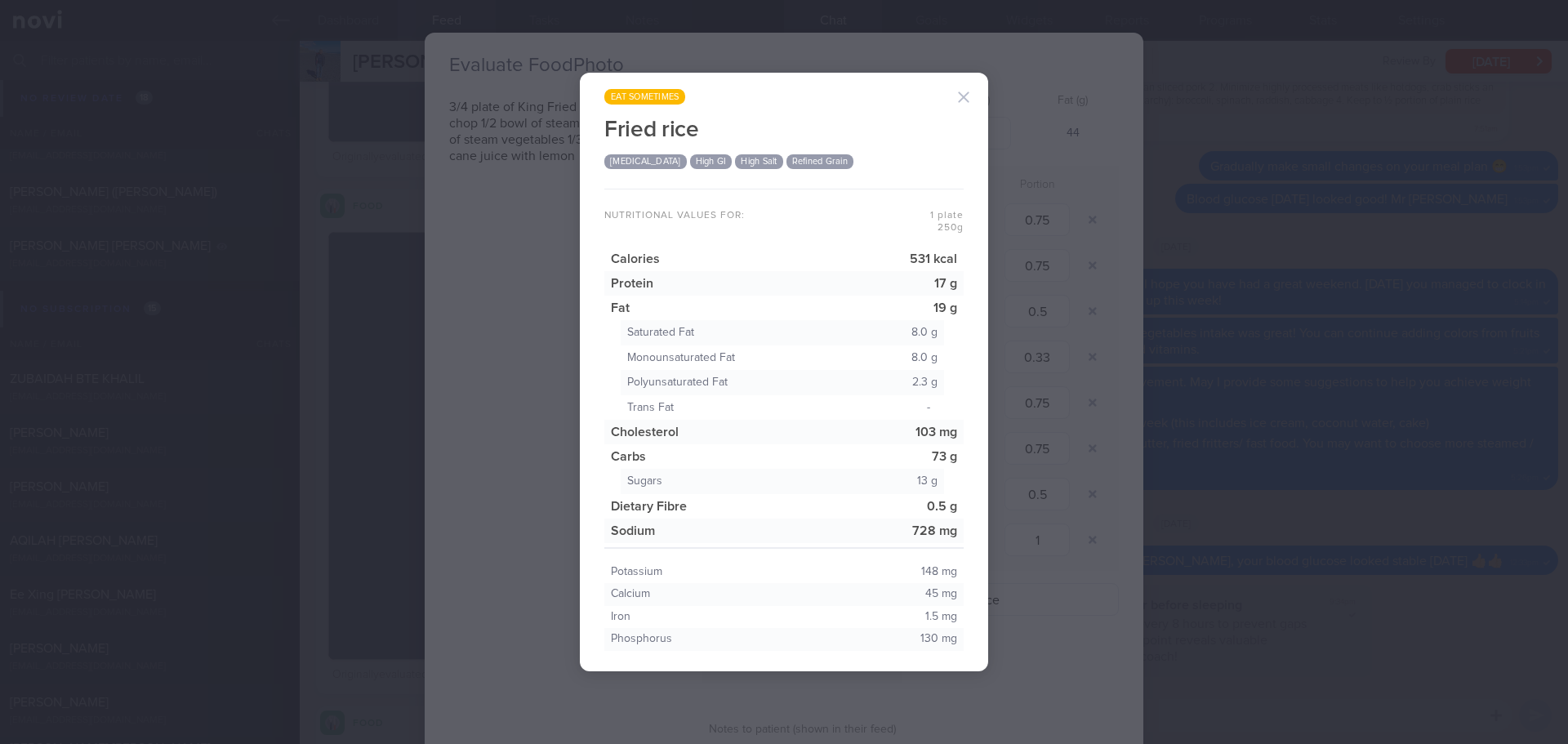
click at [960, 93] on button "button" at bounding box center [963, 97] width 33 height 33
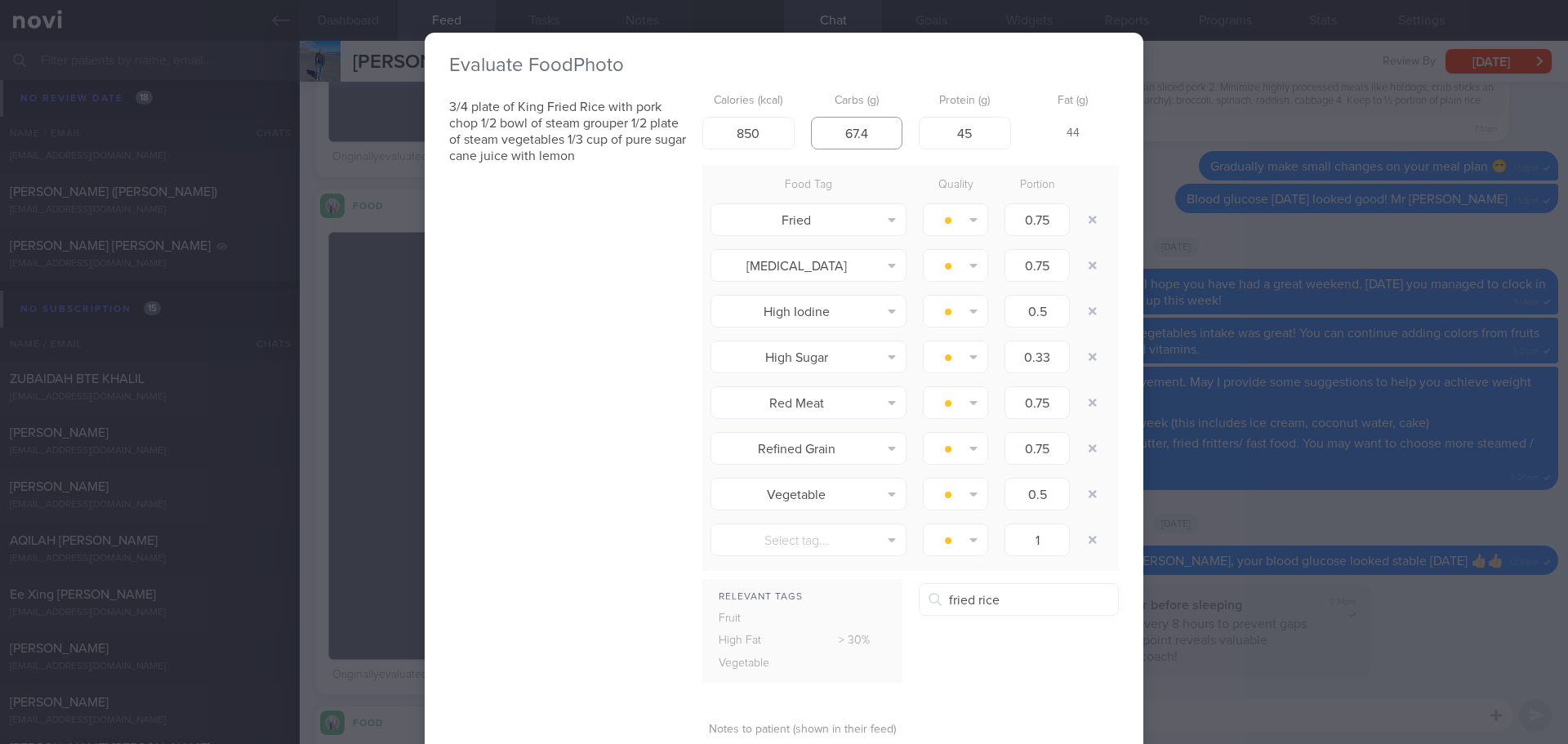
drag, startPoint x: 864, startPoint y: 136, endPoint x: 812, endPoint y: 138, distance: 52.0
click at [812, 138] on input "67.4" at bounding box center [856, 133] width 92 height 33
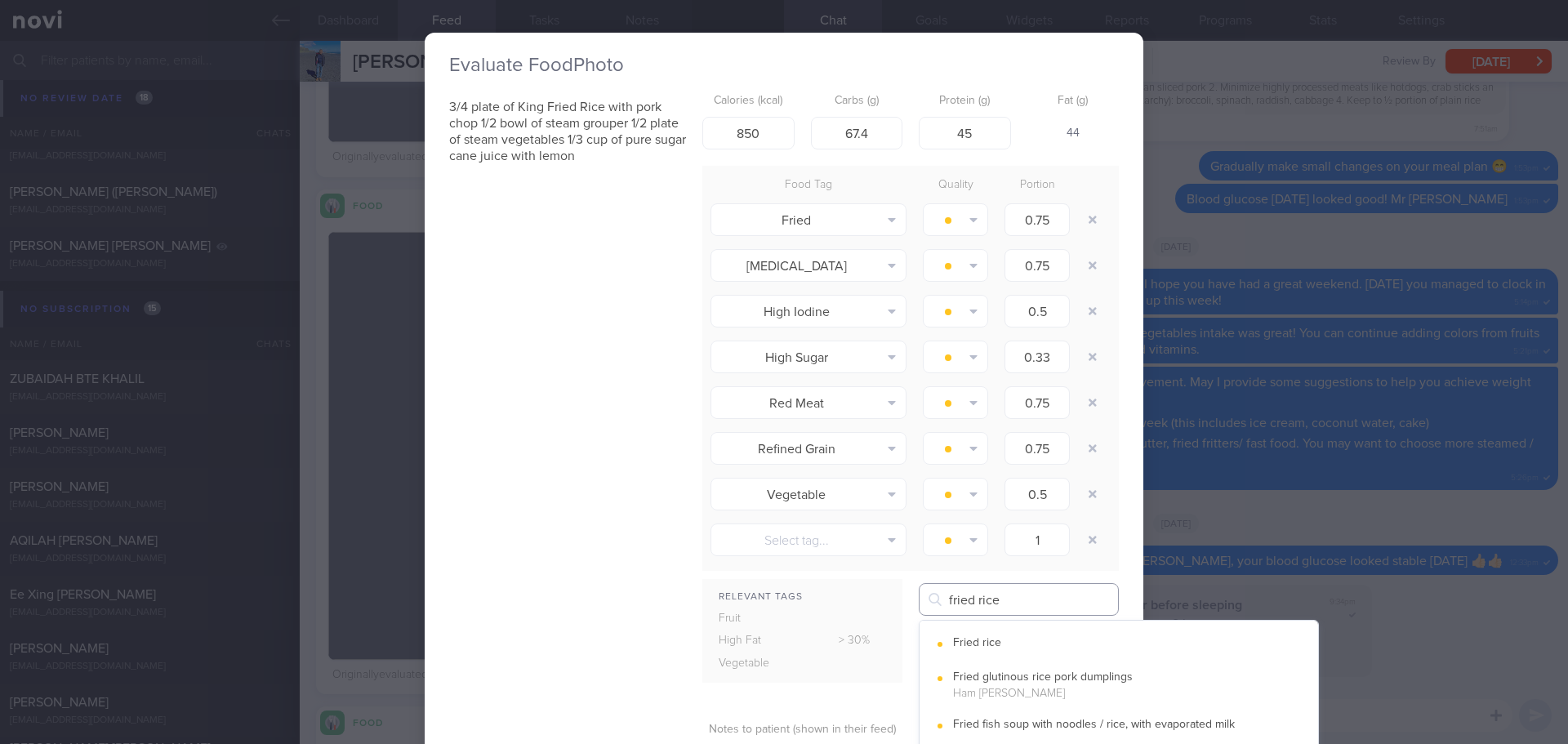
drag, startPoint x: 1021, startPoint y: 612, endPoint x: 842, endPoint y: 619, distance: 179.1
click at [842, 619] on div "Relevant Tags Fruit High Fat > 30% Vegetable fried rice Fried rice" at bounding box center [911, 639] width 416 height 113
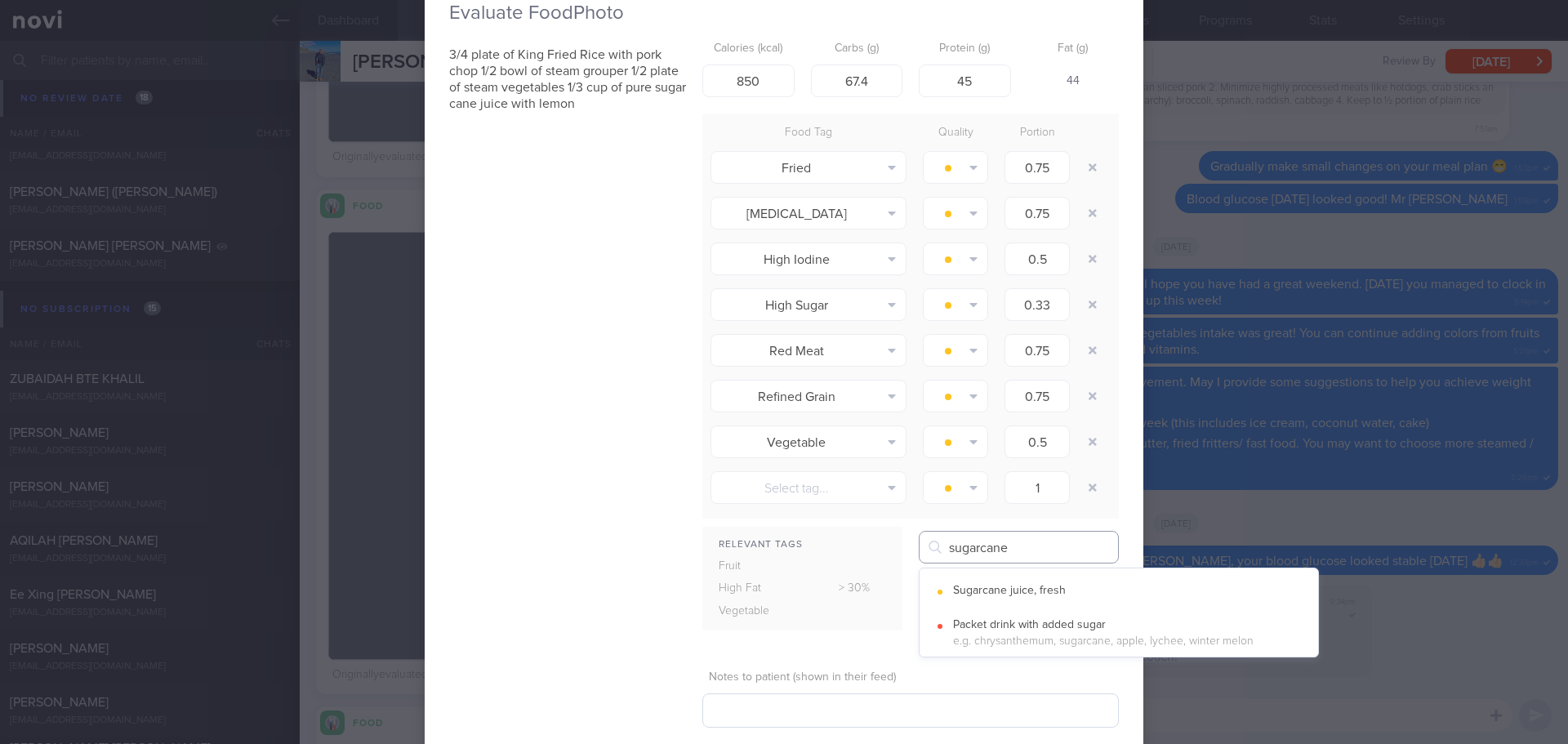
scroll to position [82, 0]
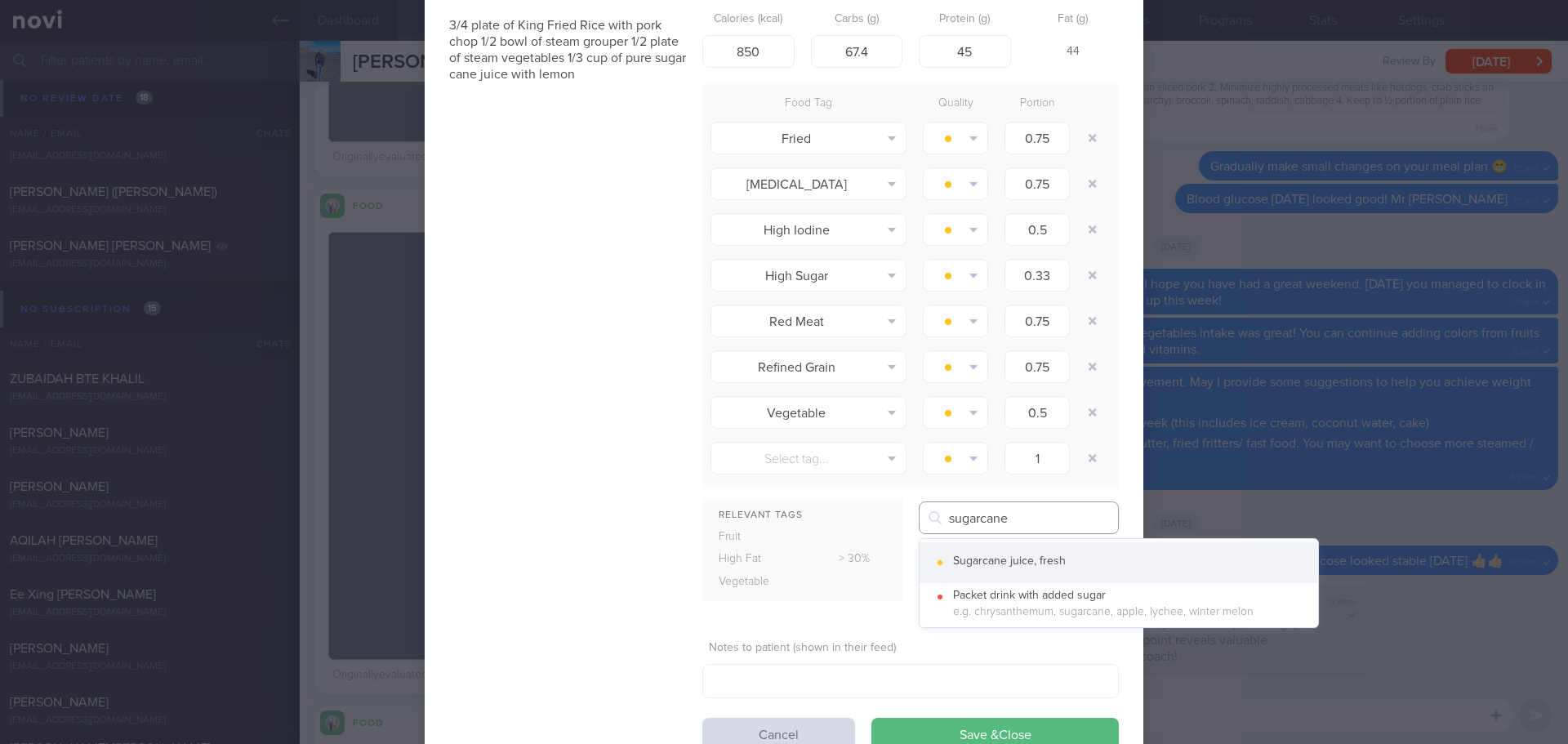
type input "sugarcane"
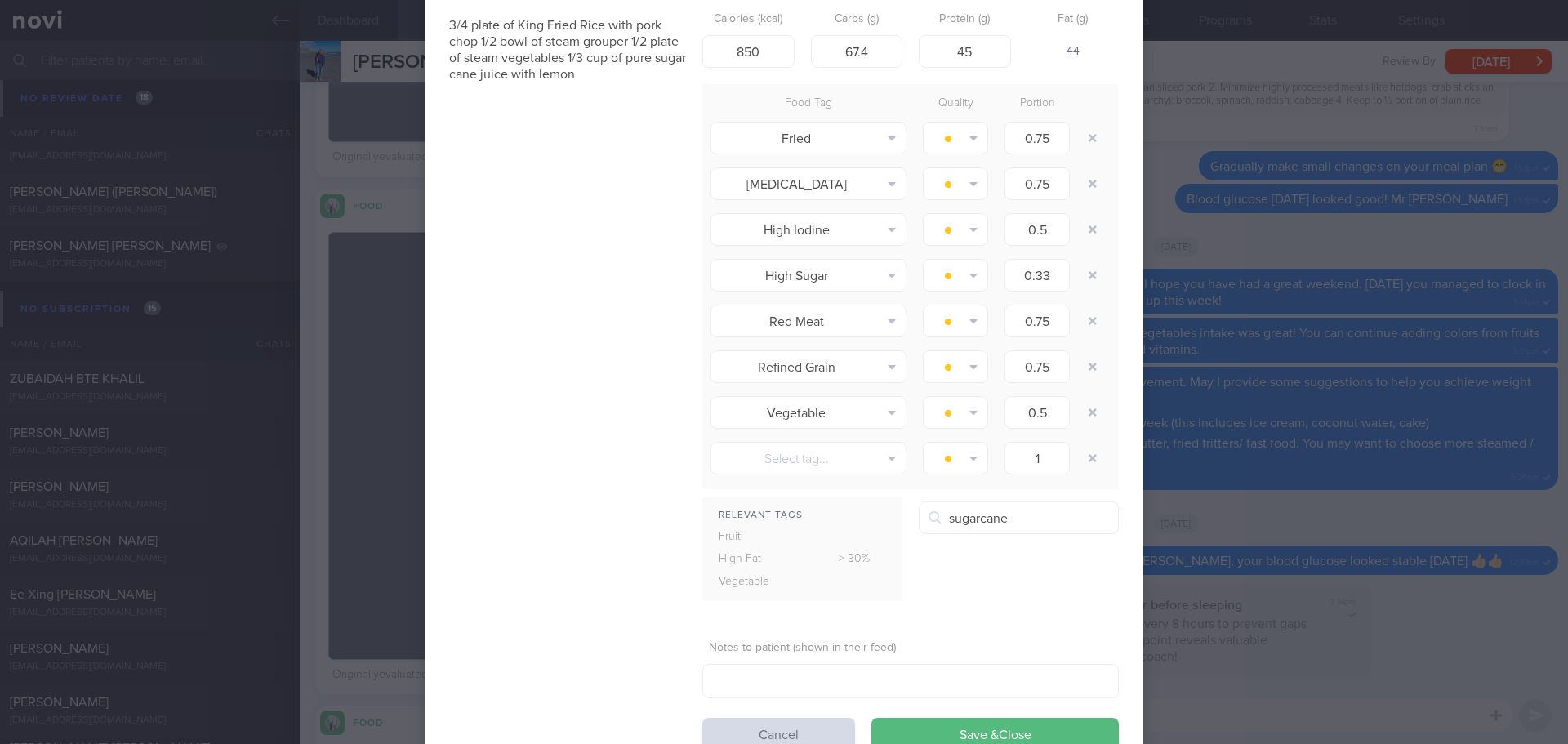
click at [1012, 549] on button "Sugarcane juice, fresh" at bounding box center [1119, 563] width 399 height 41
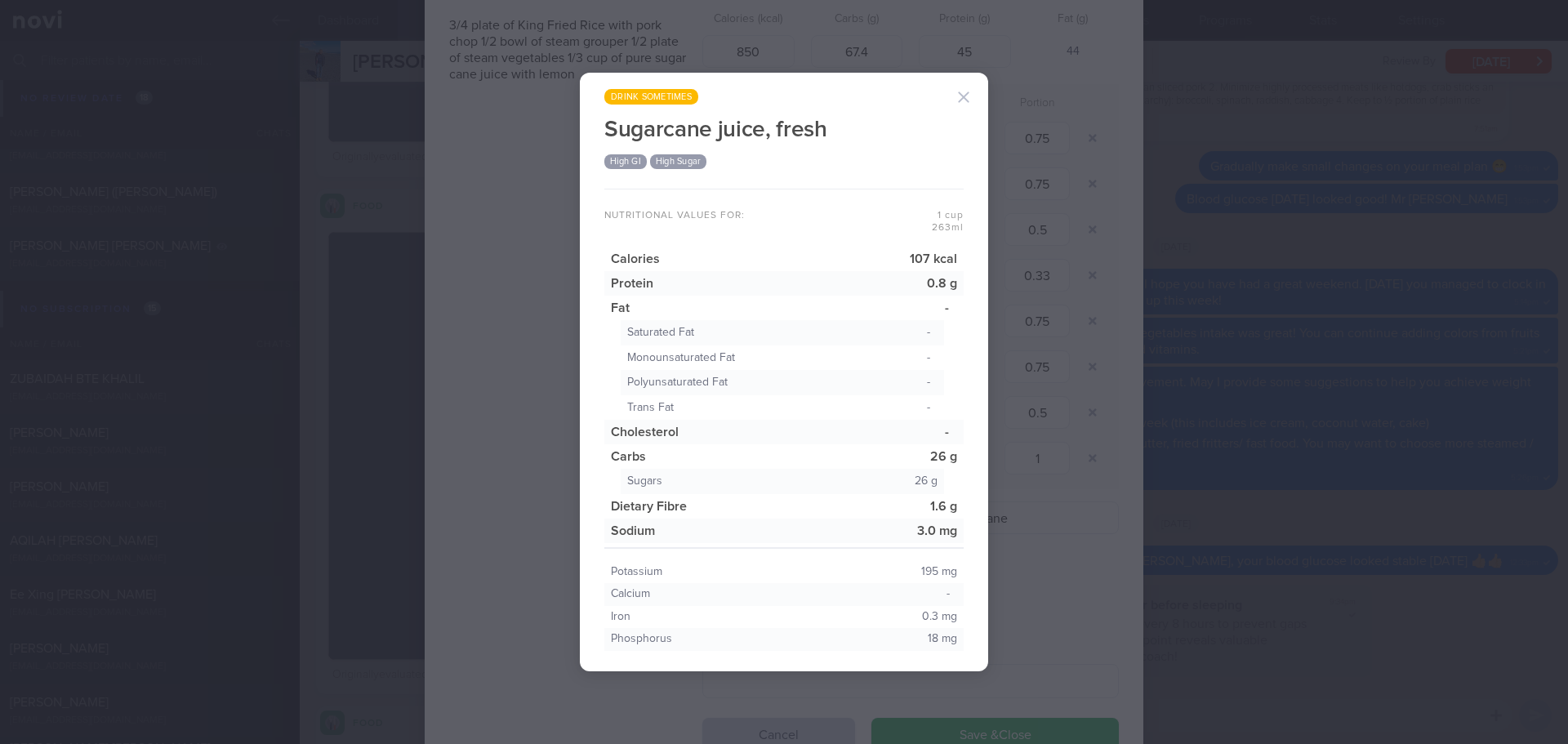
click at [950, 102] on button "button" at bounding box center [963, 97] width 33 height 33
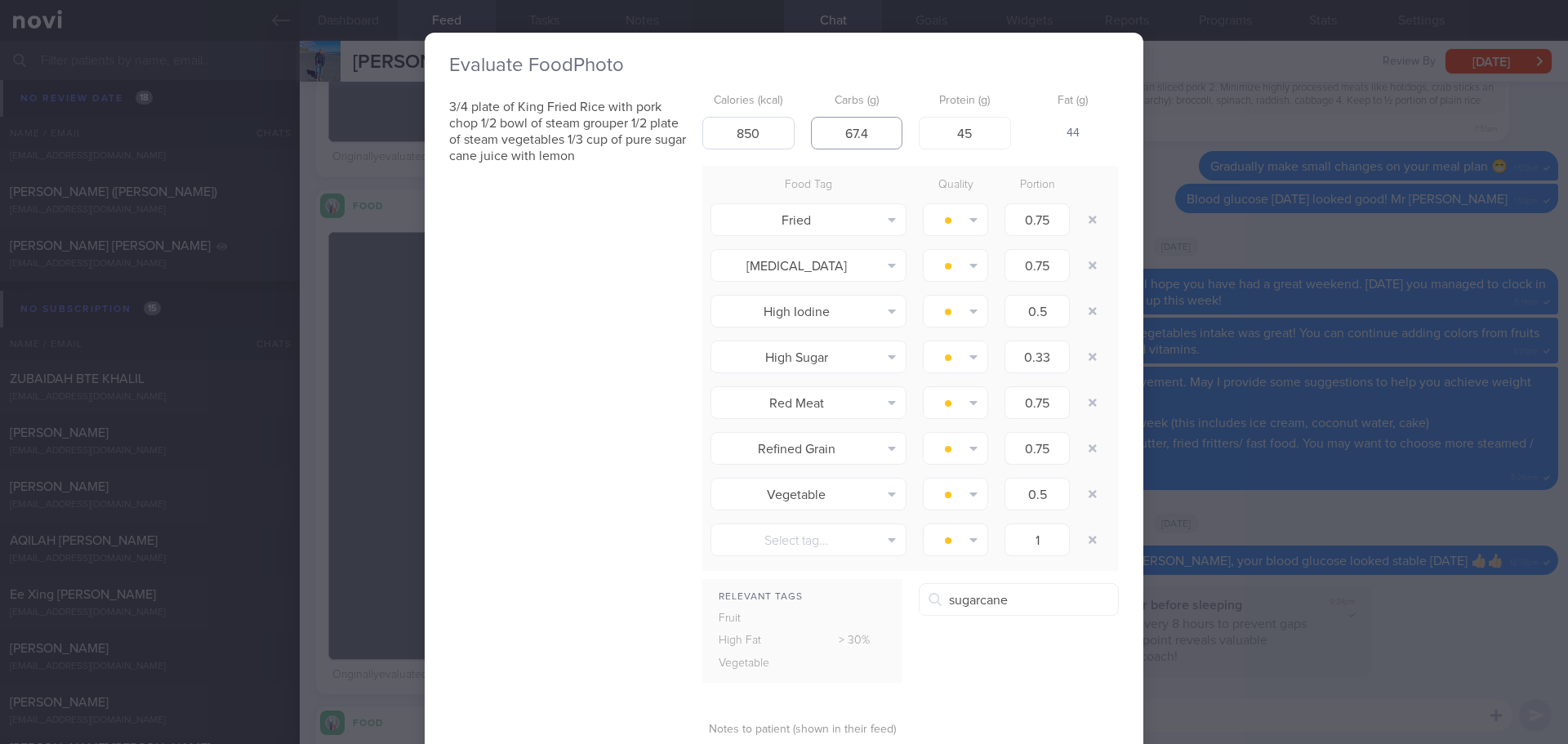
drag, startPoint x: 873, startPoint y: 129, endPoint x: 779, endPoint y: 132, distance: 94.0
click at [779, 132] on div "Calories (kcal) 850 Carbs (g) 67.4 Protein (g) 45 Fat (g) 44" at bounding box center [911, 118] width 416 height 64
type input "75"
click at [624, 306] on div "3/4 plate of King Fried Rice with pork chop 1/2 bowl of steam grouper 1/2 plate…" at bounding box center [784, 459] width 669 height 747
click at [646, 334] on div "3/4 plate of King Fried Rice with pork chop 1/2 bowl of steam grouper 1/2 plate…" at bounding box center [784, 459] width 669 height 747
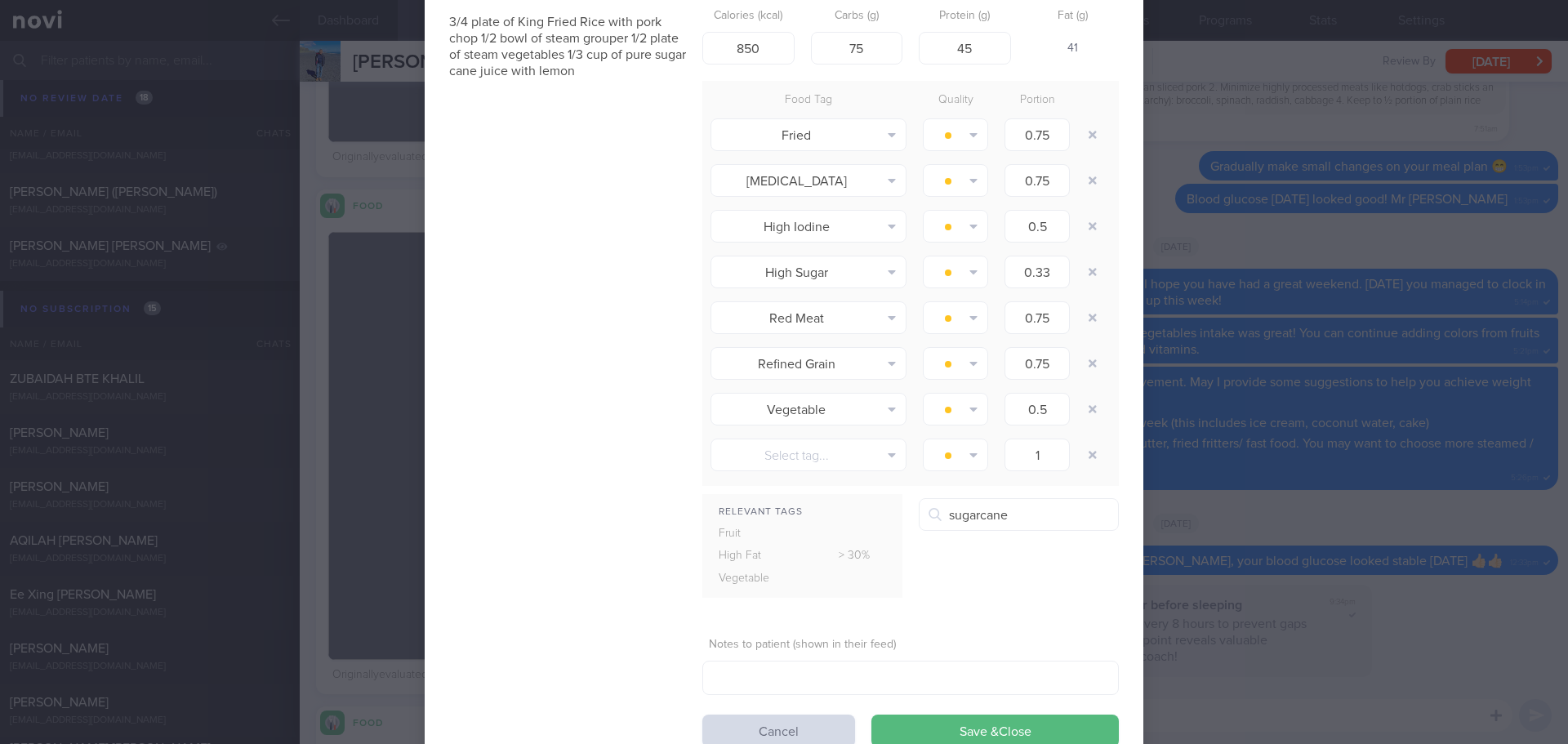
scroll to position [141, 0]
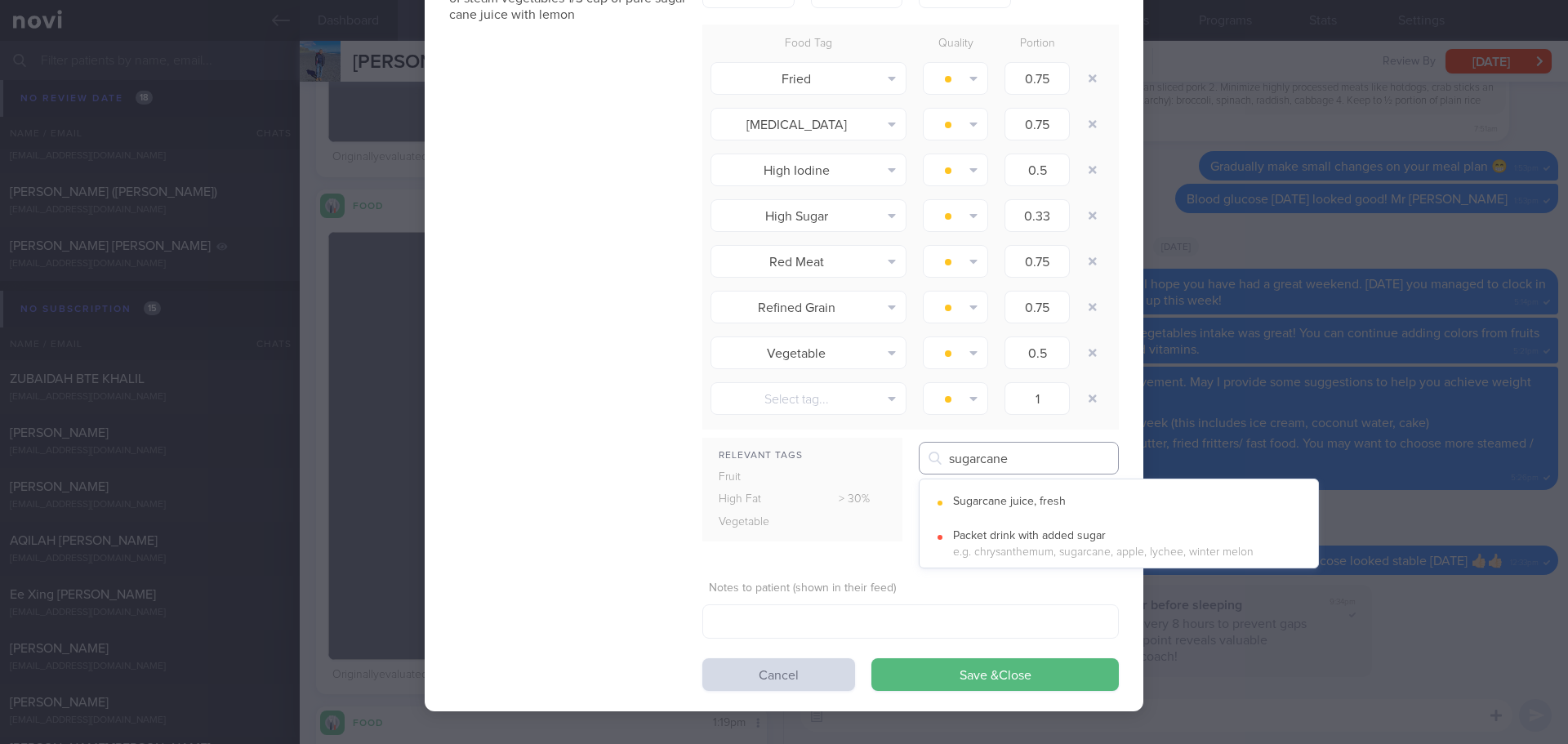
drag, startPoint x: 1007, startPoint y: 455, endPoint x: 870, endPoint y: 472, distance: 138.1
click at [870, 472] on div "Relevant Tags Fruit High Fat > 30% Vegetable sugarcane Sugarcane juice, fresh" at bounding box center [911, 498] width 416 height 113
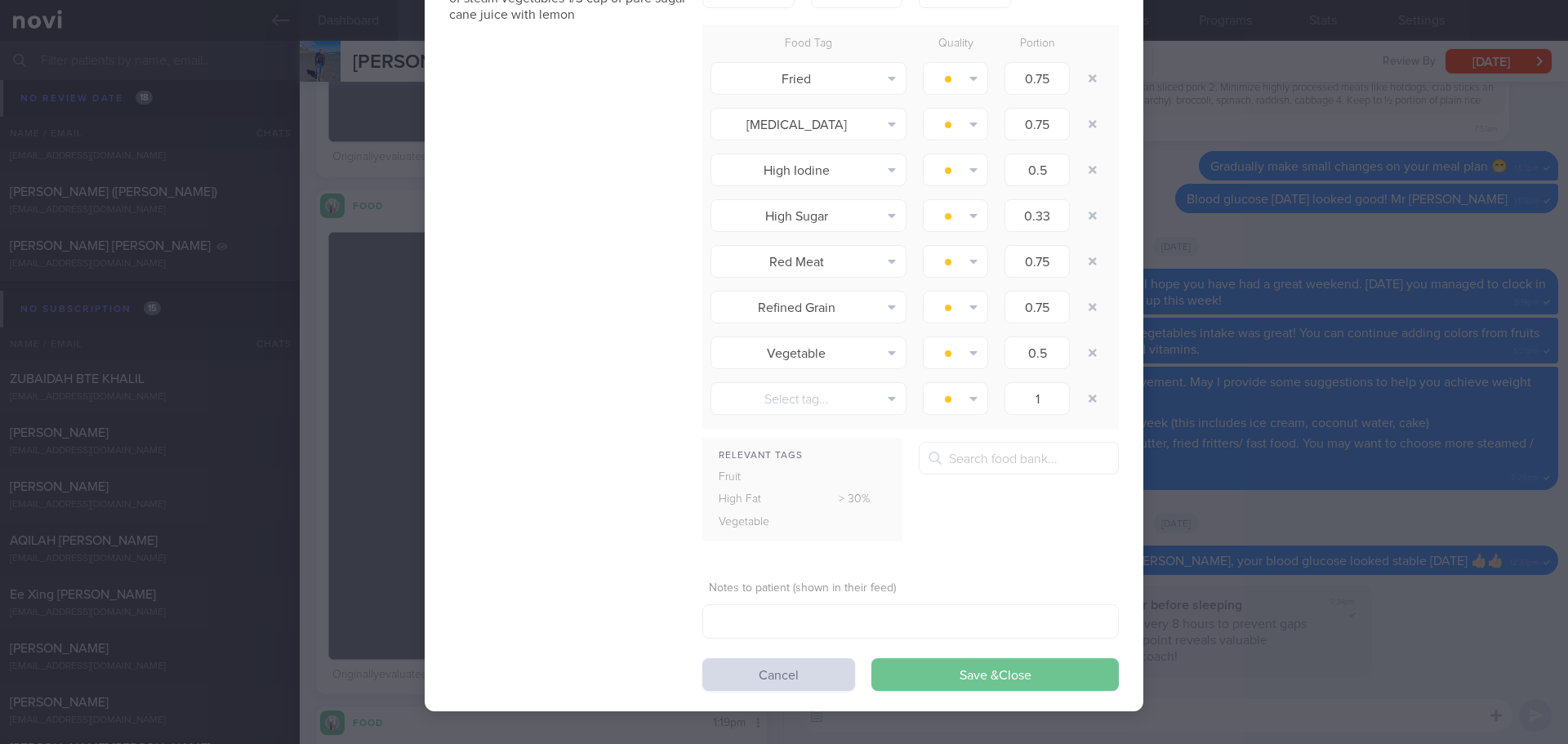
click at [930, 668] on button "Save & Close" at bounding box center [995, 675] width 247 height 33
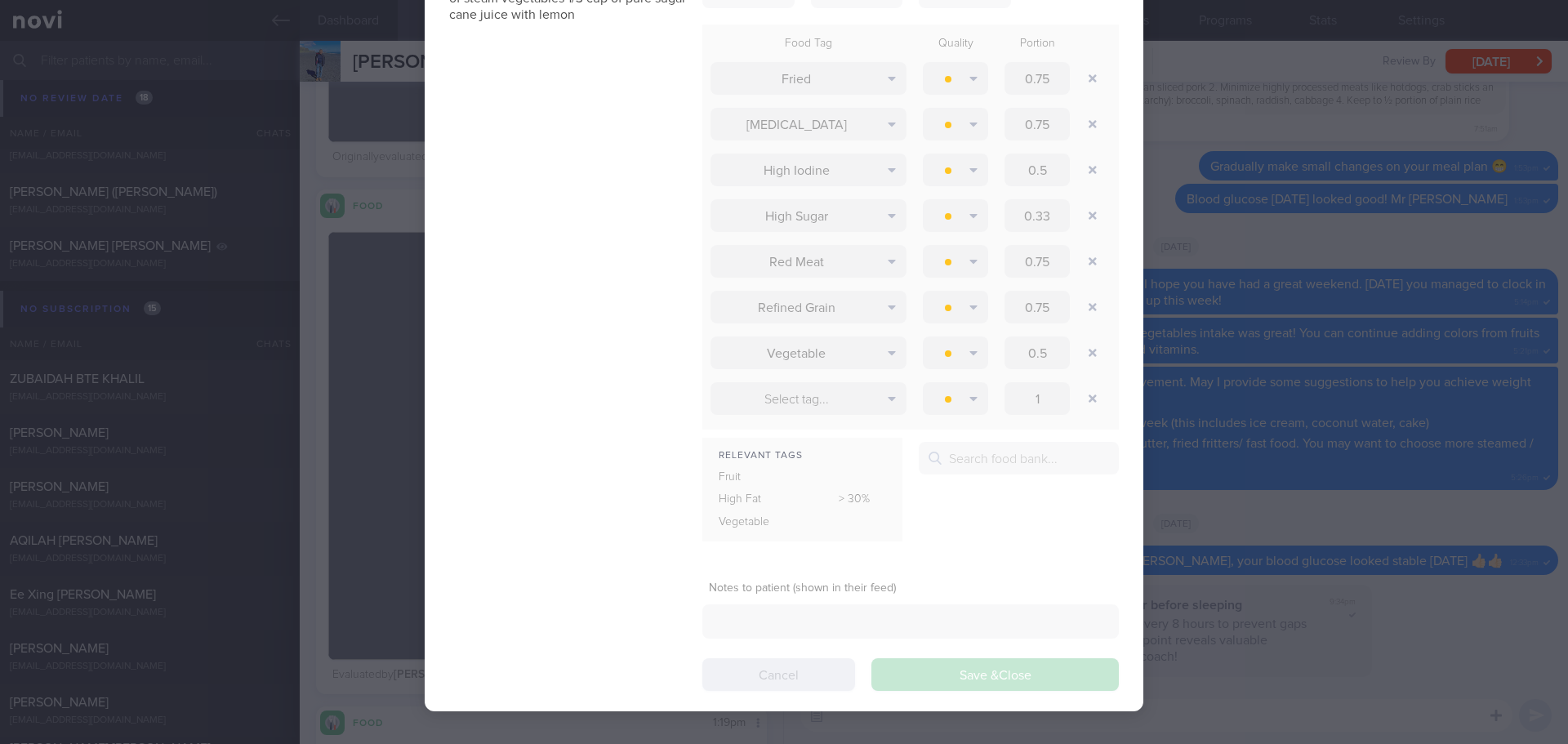
scroll to position [267, 425]
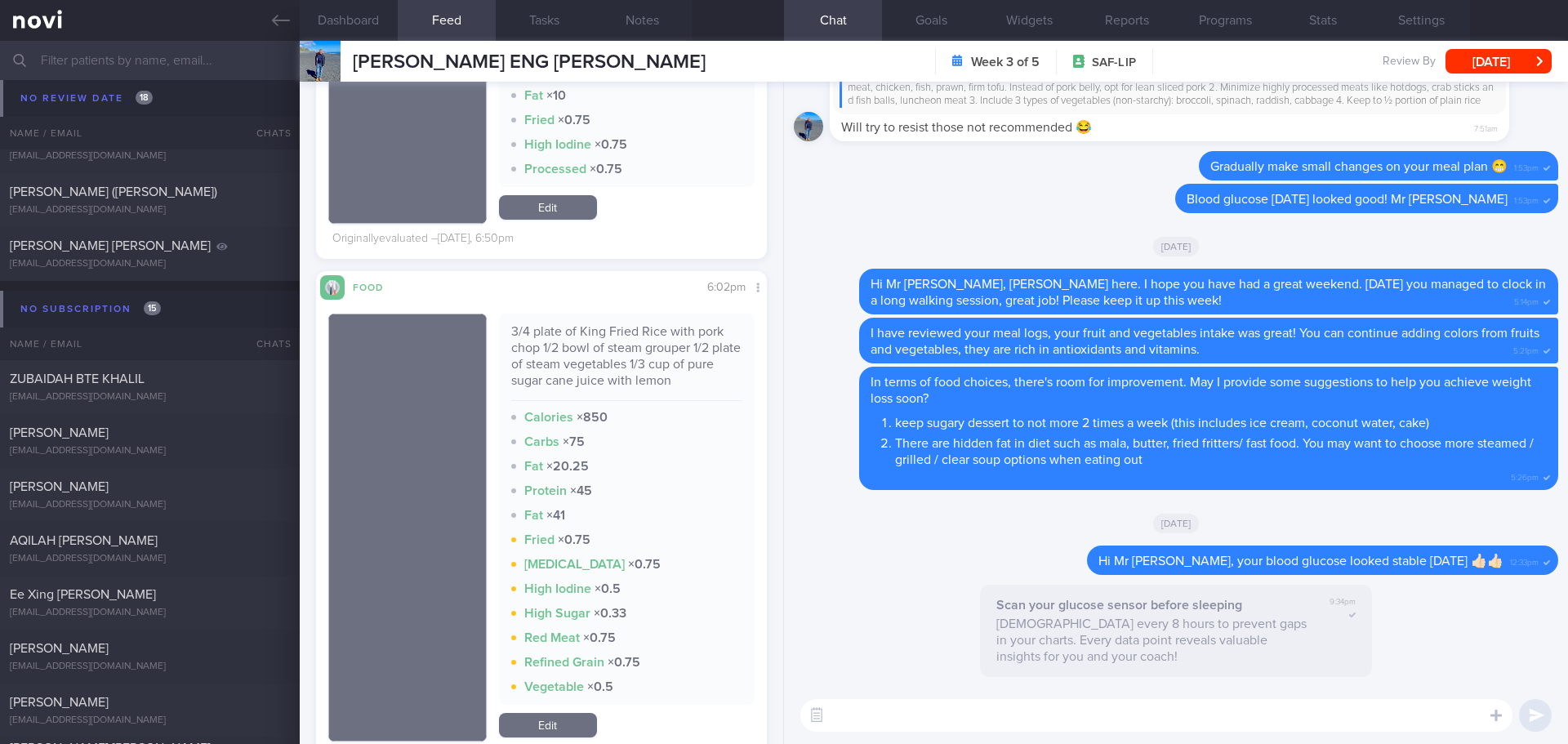
scroll to position [2124, 0]
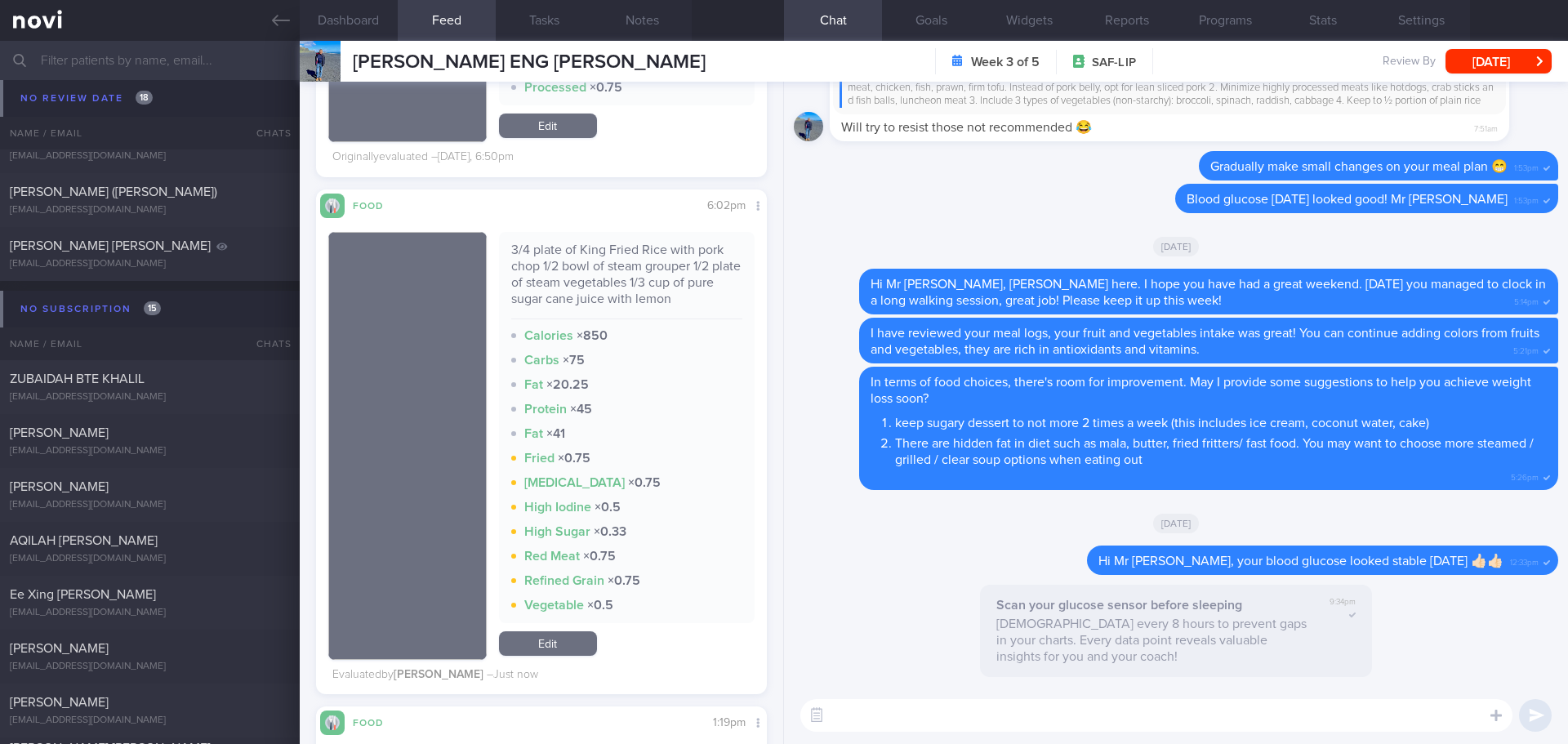
click at [905, 725] on textarea at bounding box center [1157, 715] width 712 height 33
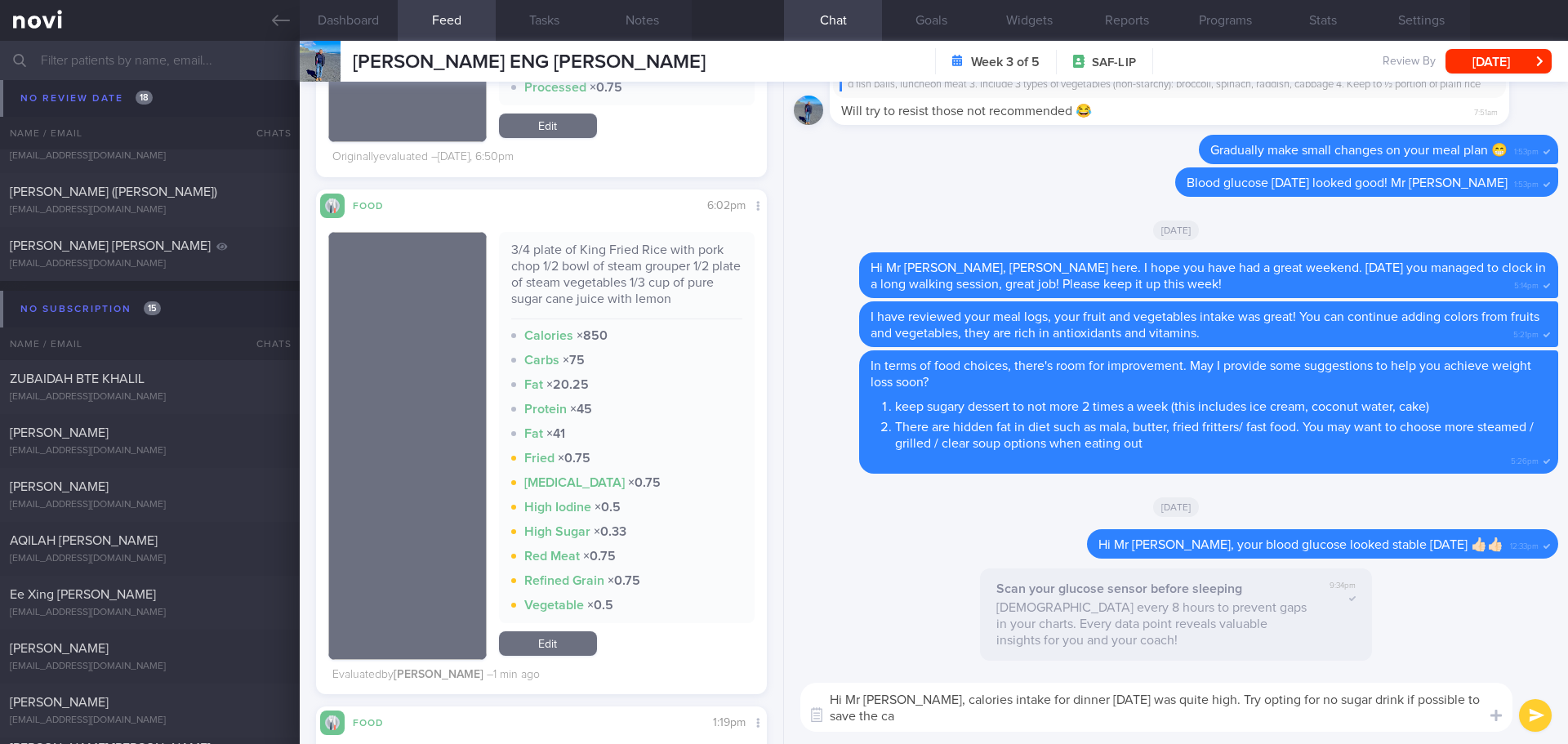
scroll to position [0, 0]
click at [1098, 719] on textarea "Hi Mr [PERSON_NAME], calories intake for dinner [DATE] was quite high. Try opti…" at bounding box center [1157, 708] width 712 height 49
click at [959, 714] on textarea "Hi Mr [PERSON_NAME], calories intake for dinner [DATE] was quite high. Try opti…" at bounding box center [1157, 708] width 712 height 49
drag, startPoint x: 1093, startPoint y: 698, endPoint x: 999, endPoint y: 703, distance: 94.1
click at [999, 703] on textarea "Hi Mr [PERSON_NAME], calories intake for dinner [DATE] was quite high. Try opti…" at bounding box center [1157, 708] width 712 height 49
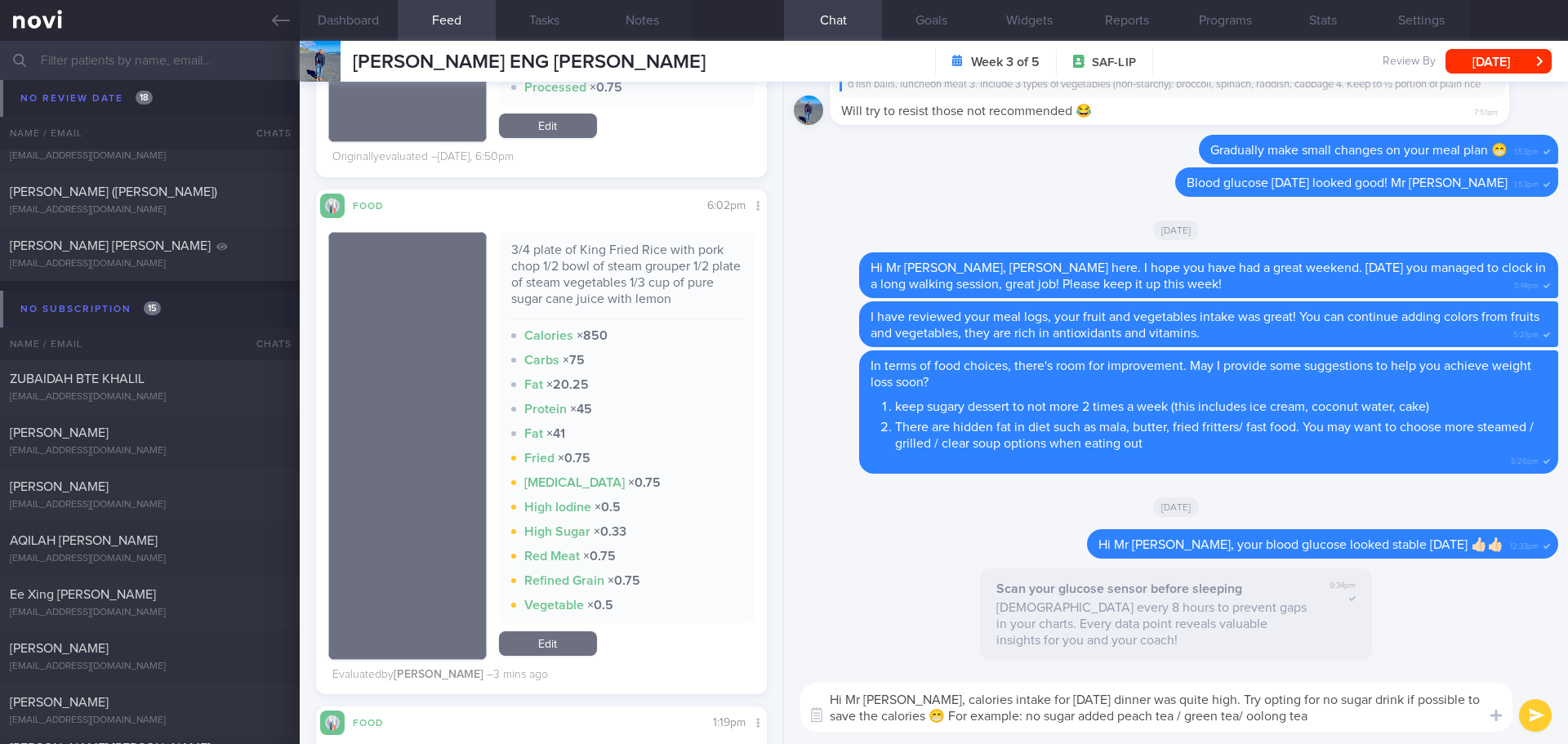
drag, startPoint x: 1460, startPoint y: 702, endPoint x: 1435, endPoint y: 700, distance: 25.1
click at [1435, 700] on textarea "Hi Mr [PERSON_NAME], calories intake for [DATE] dinner was quite high. Try opti…" at bounding box center [1157, 708] width 712 height 49
click at [899, 717] on textarea "Hi Mr [PERSON_NAME], calories intake for [DATE] dinner was quite high. Try opti…" at bounding box center [1157, 708] width 712 height 49
click at [1345, 717] on textarea "Hi Mr [PERSON_NAME], calories intake for [DATE] dinner was quite high. Try opti…" at bounding box center [1157, 708] width 712 height 49
type textarea "Hi Mr [PERSON_NAME], calories intake for [DATE] dinner was quite high. Try opti…"
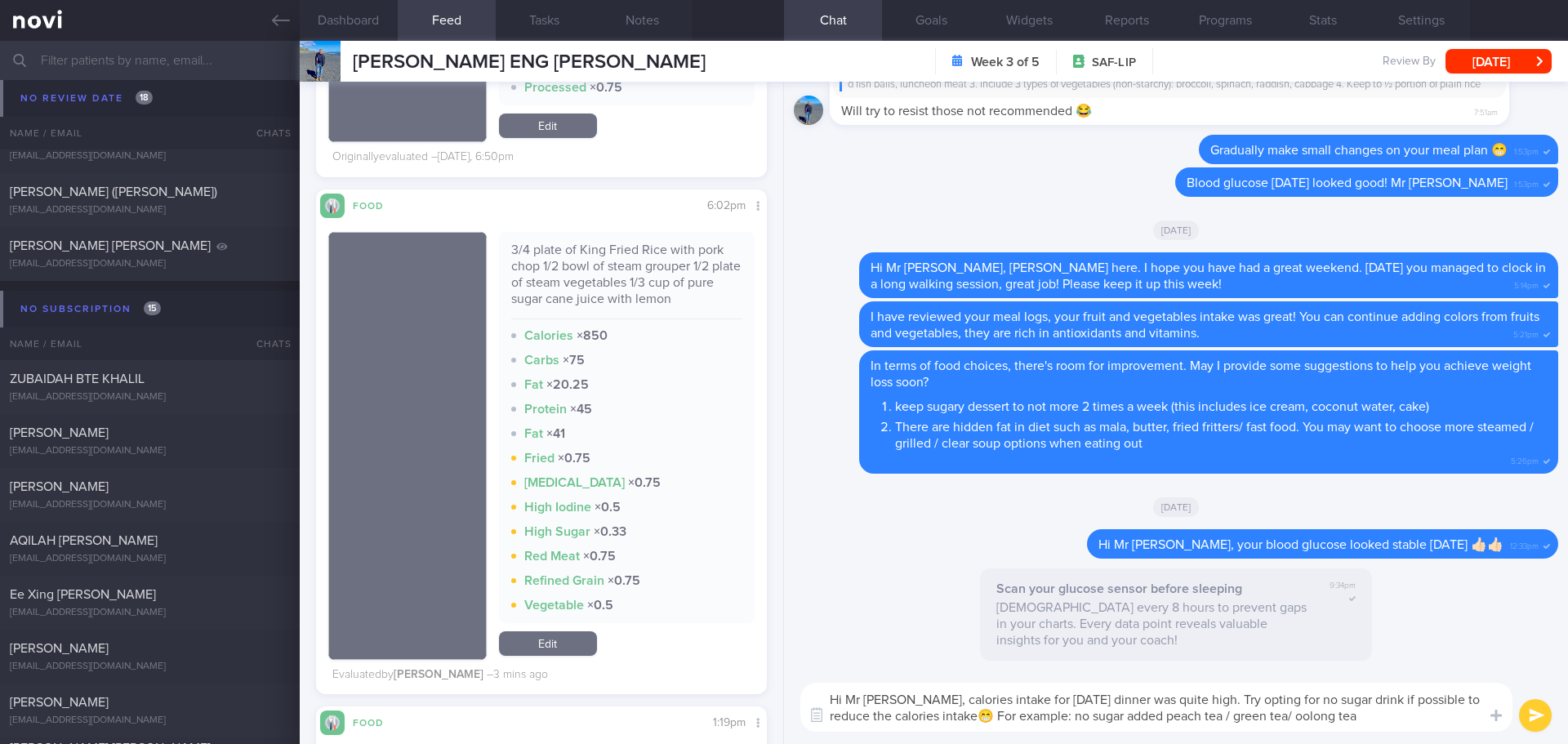
click at [1539, 713] on button "submit" at bounding box center [1535, 715] width 33 height 33
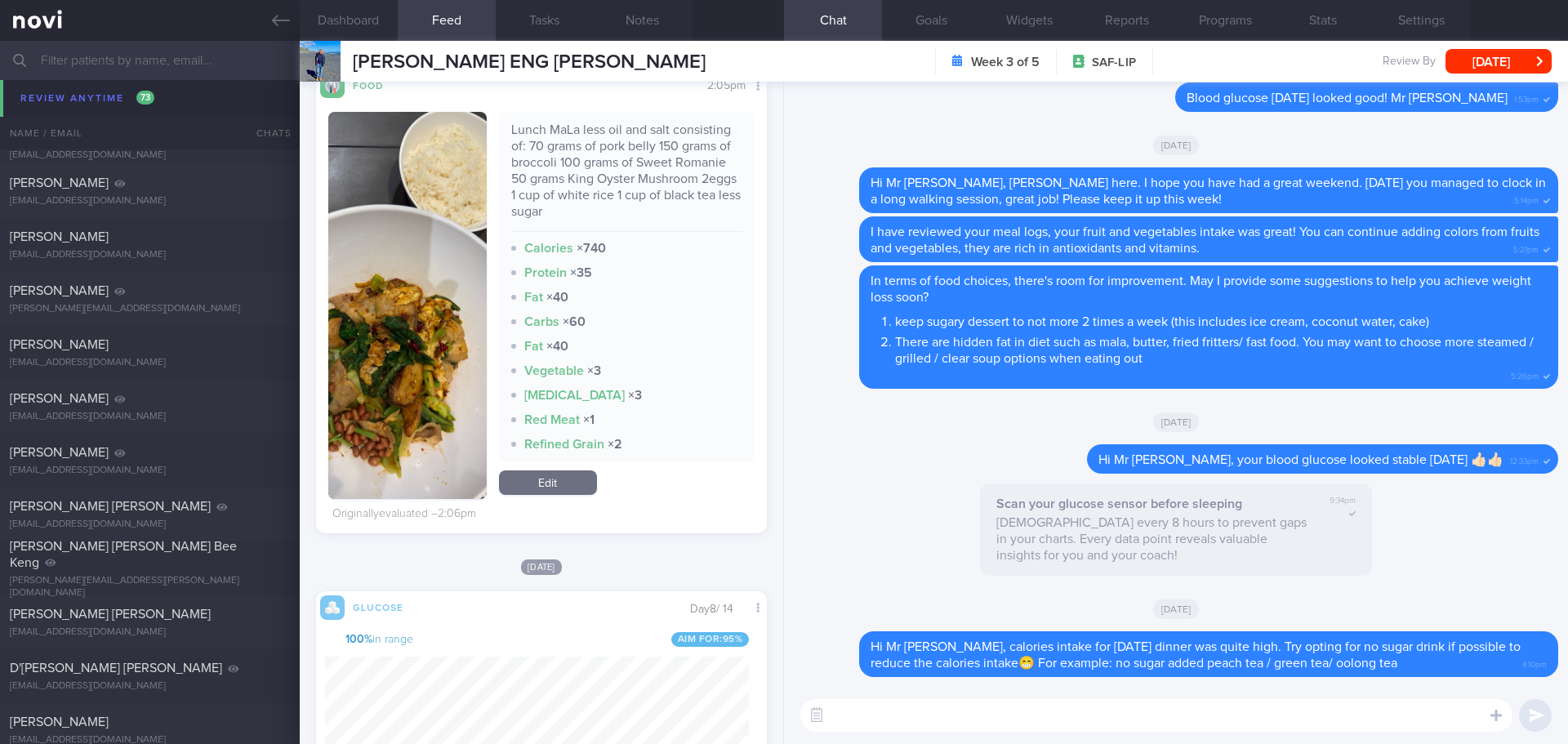
scroll to position [4726, 0]
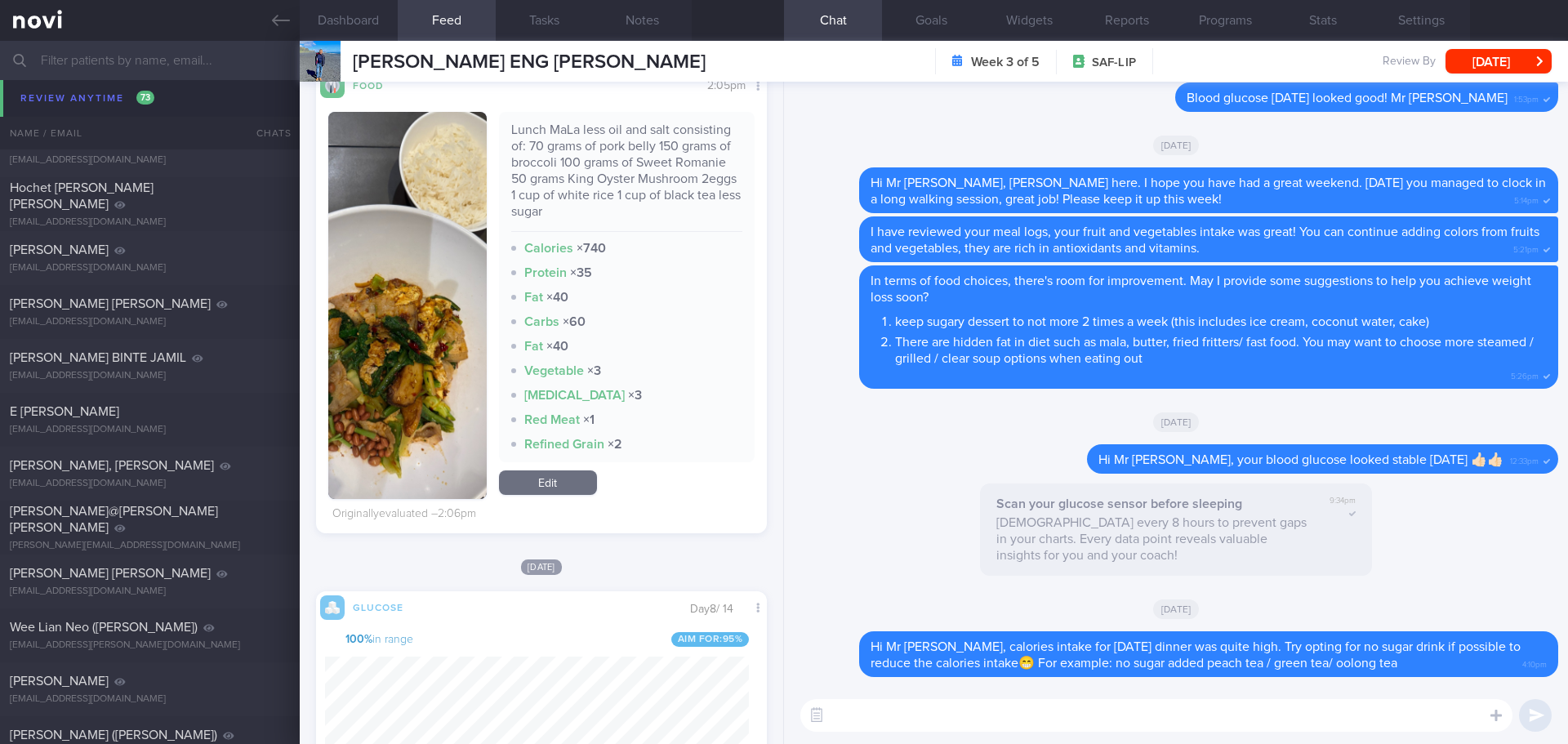
click at [130, 52] on input "text" at bounding box center [784, 60] width 1568 height 39
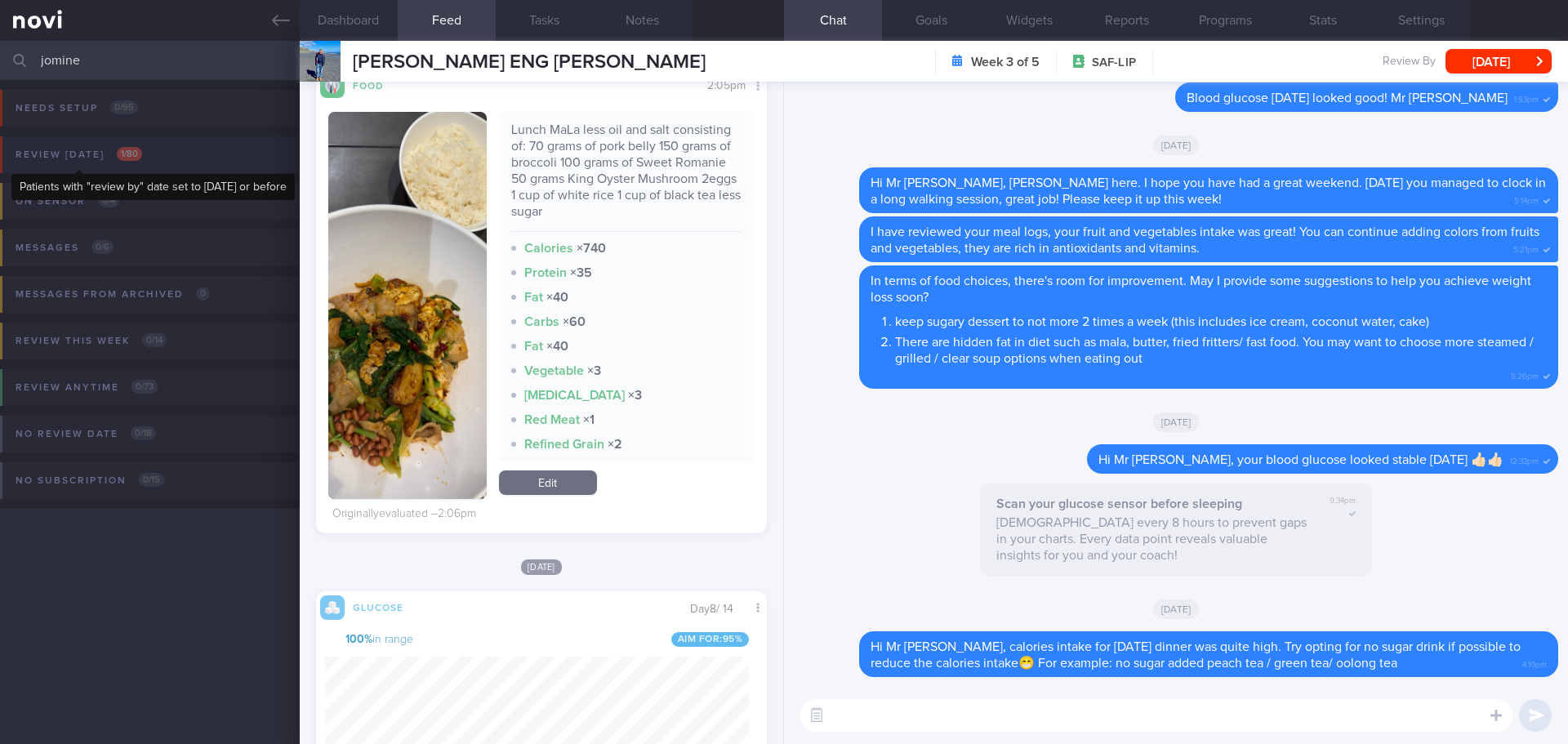
type input "jomine"
click at [105, 149] on div "Review [DATE] 1 / 80" at bounding box center [79, 155] width 135 height 22
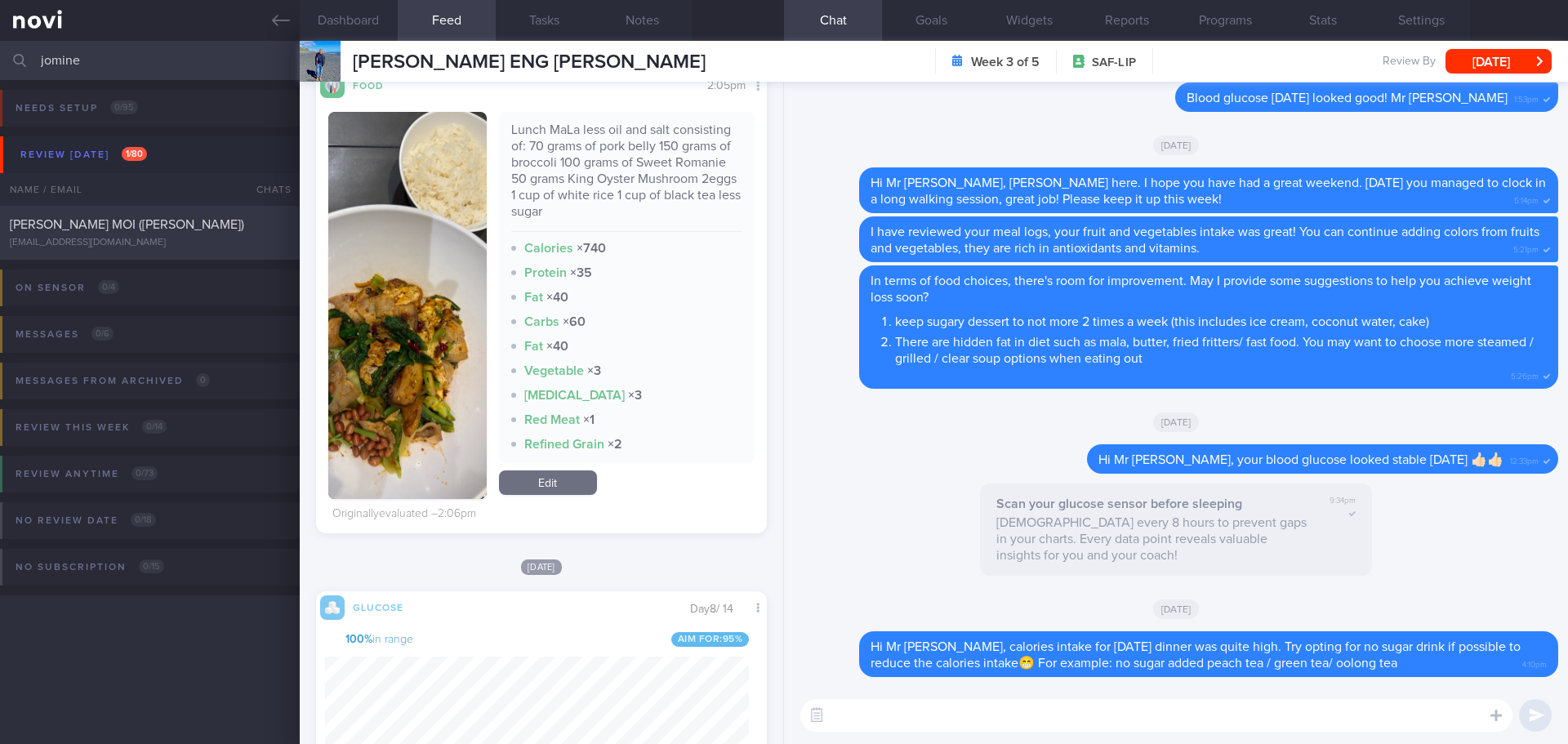
click at [150, 220] on span "[PERSON_NAME] MOI ([PERSON_NAME])" at bounding box center [127, 224] width 234 height 13
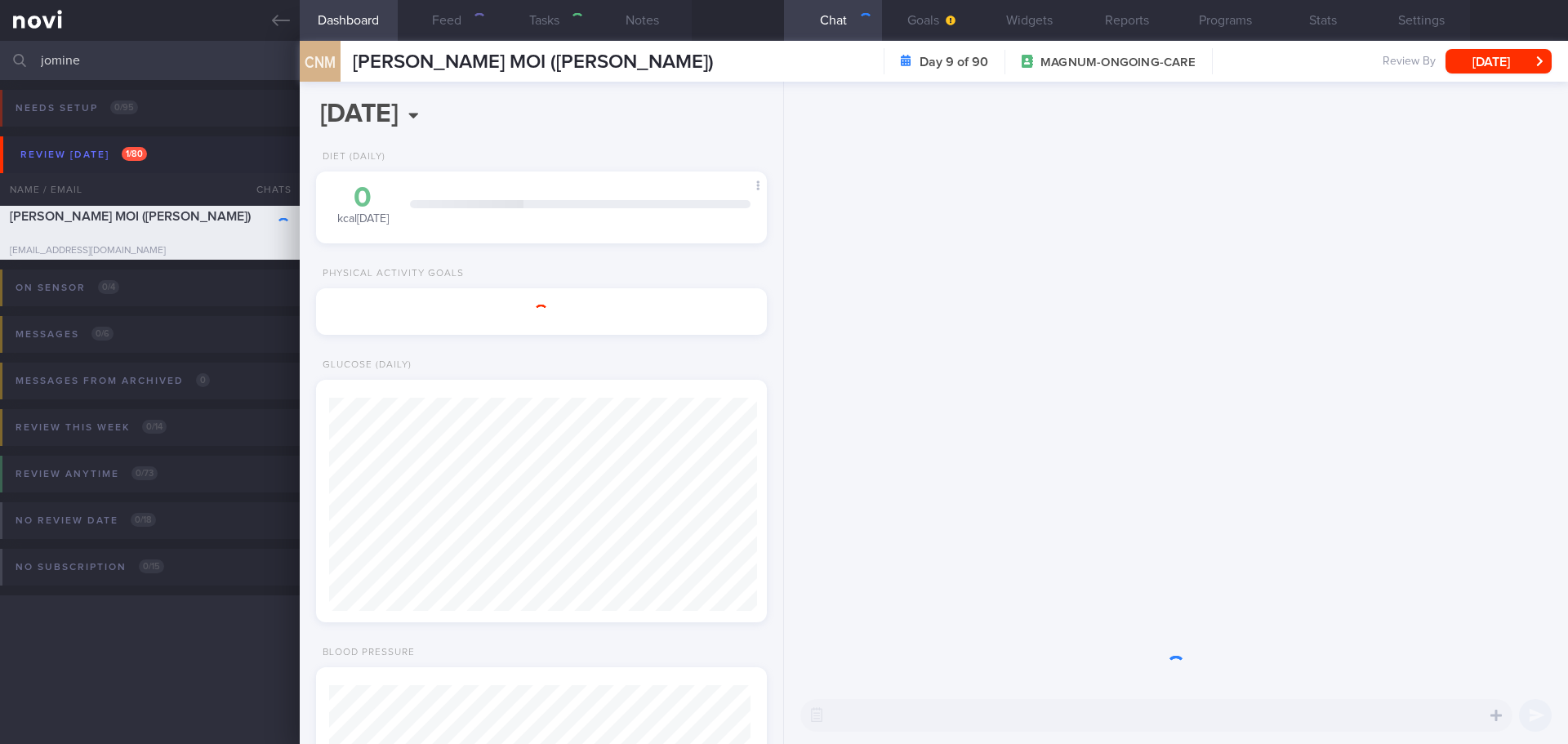
type input "[DATE]"
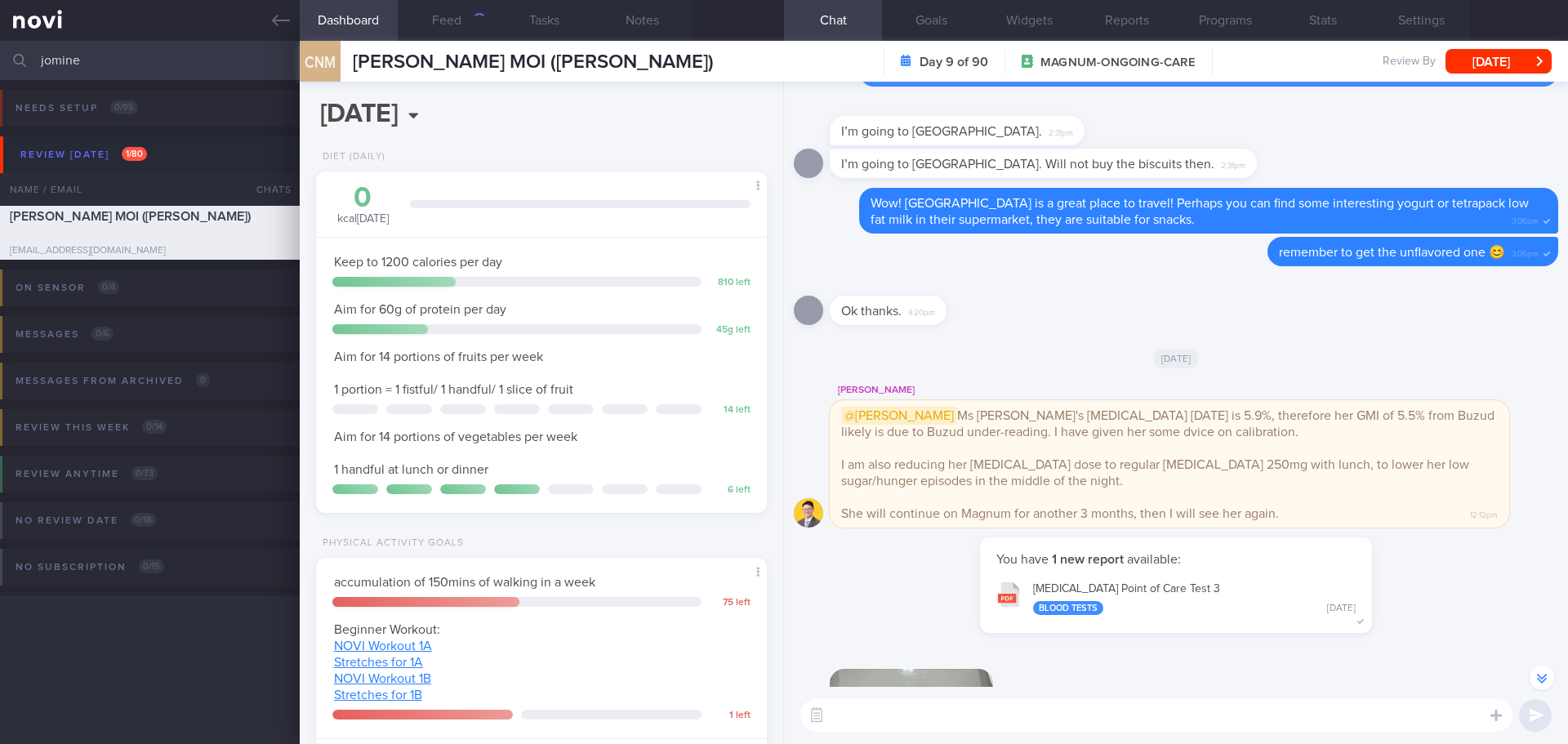
scroll to position [-816, 0]
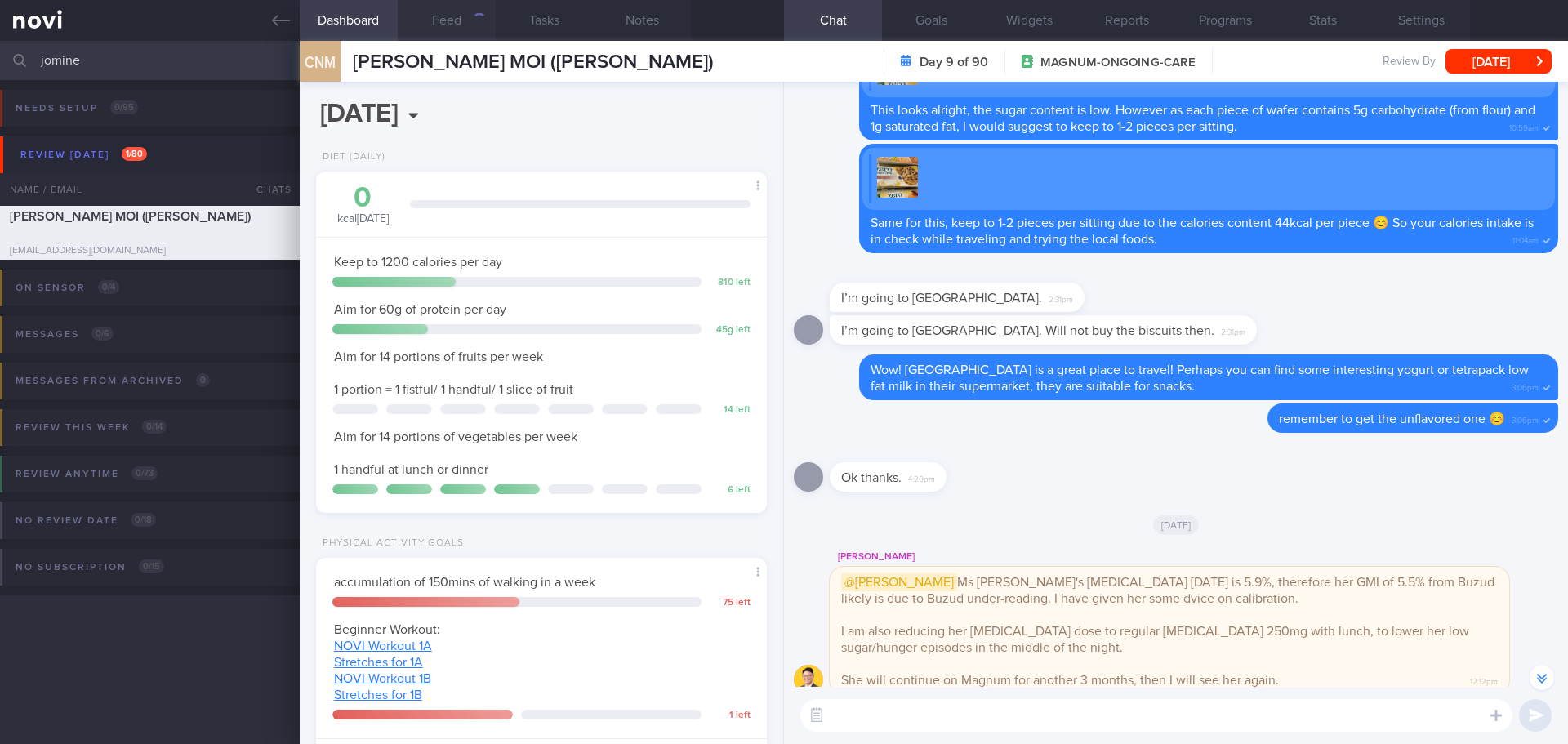
click at [451, 12] on button "Feed" at bounding box center [447, 20] width 98 height 41
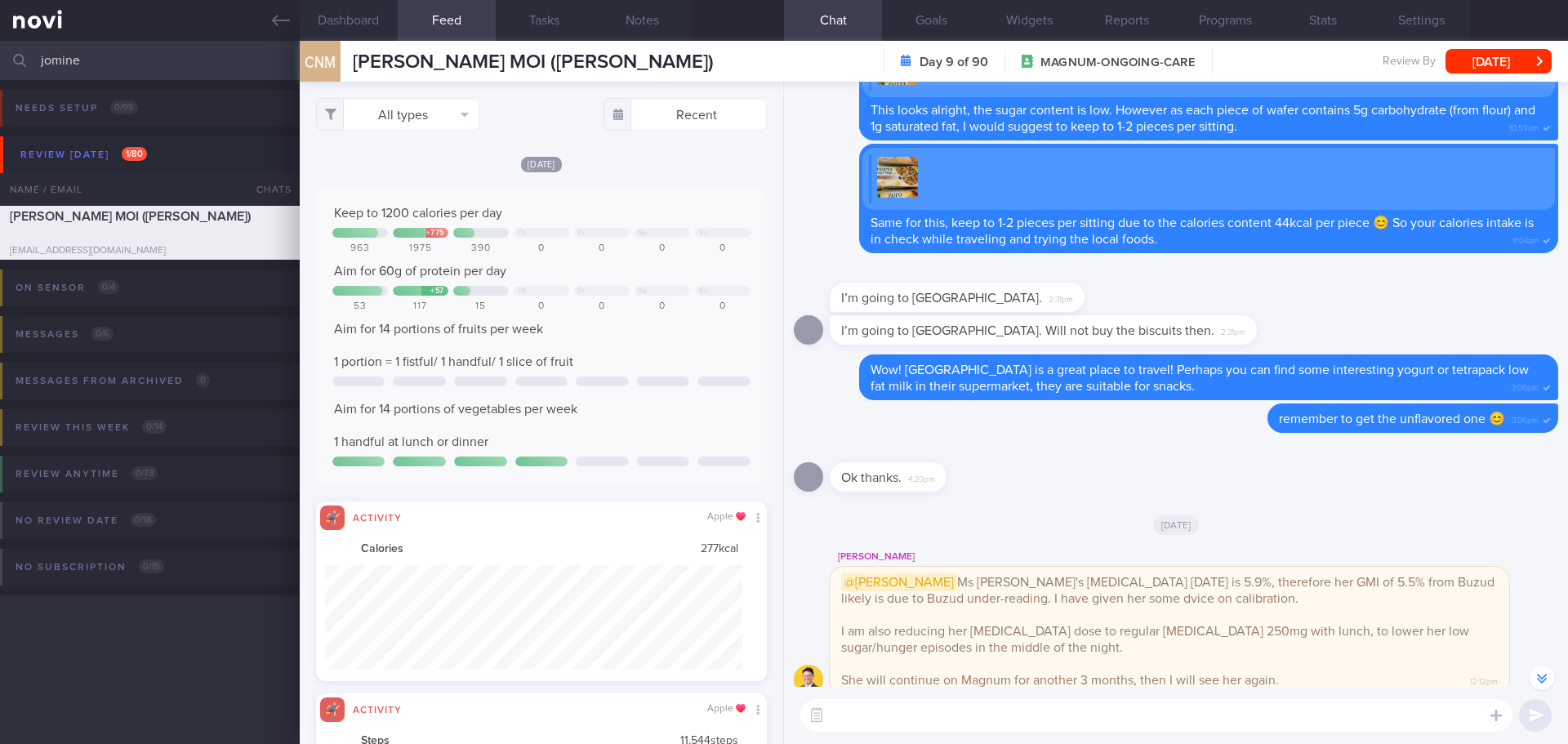
scroll to position [104, 418]
click at [452, 118] on button "All types" at bounding box center [397, 114] width 163 height 33
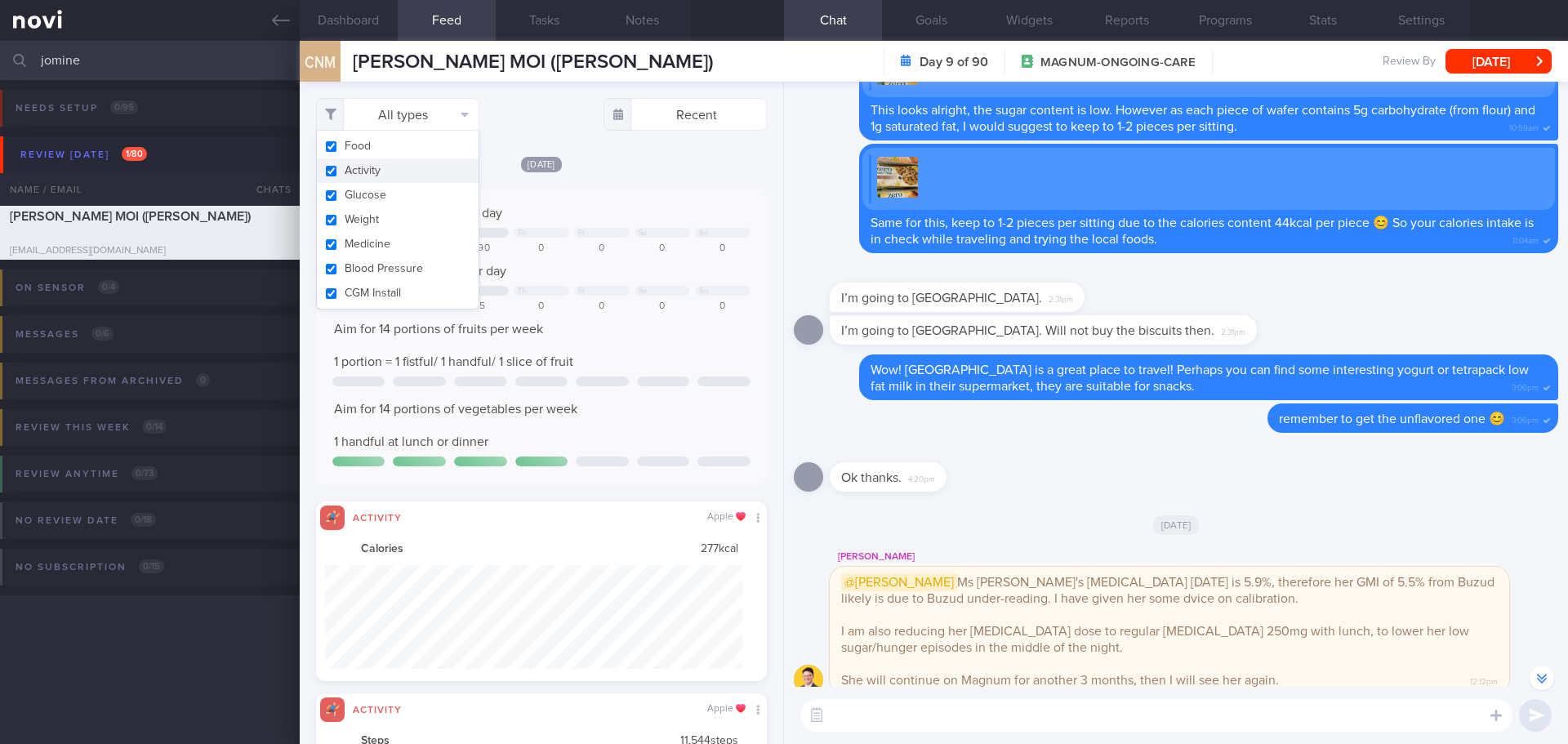
click at [414, 171] on button "Activity" at bounding box center [397, 170] width 162 height 25
checkbox input "false"
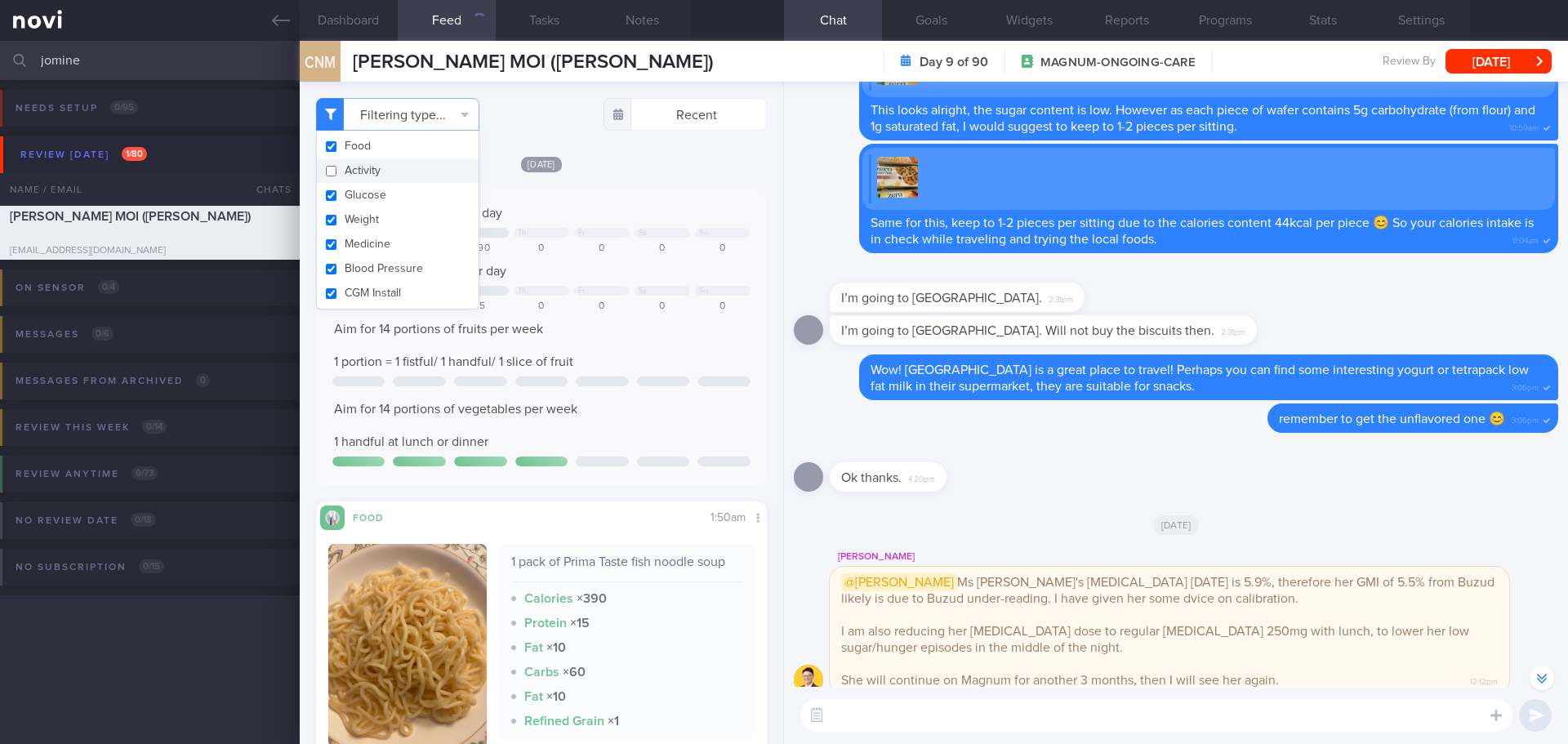
click at [576, 165] on div "[DATE]" at bounding box center [541, 163] width 451 height 17
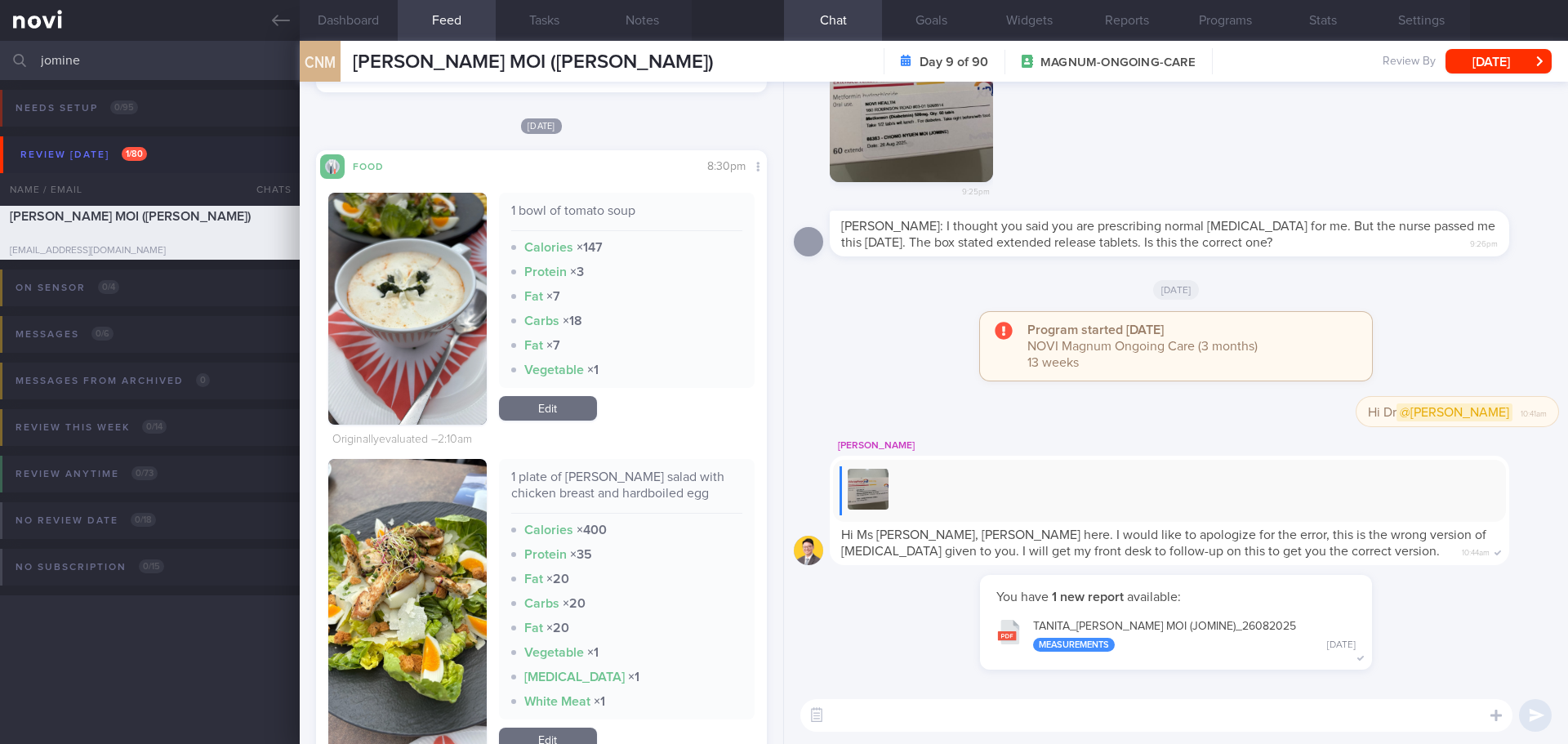
scroll to position [980, 0]
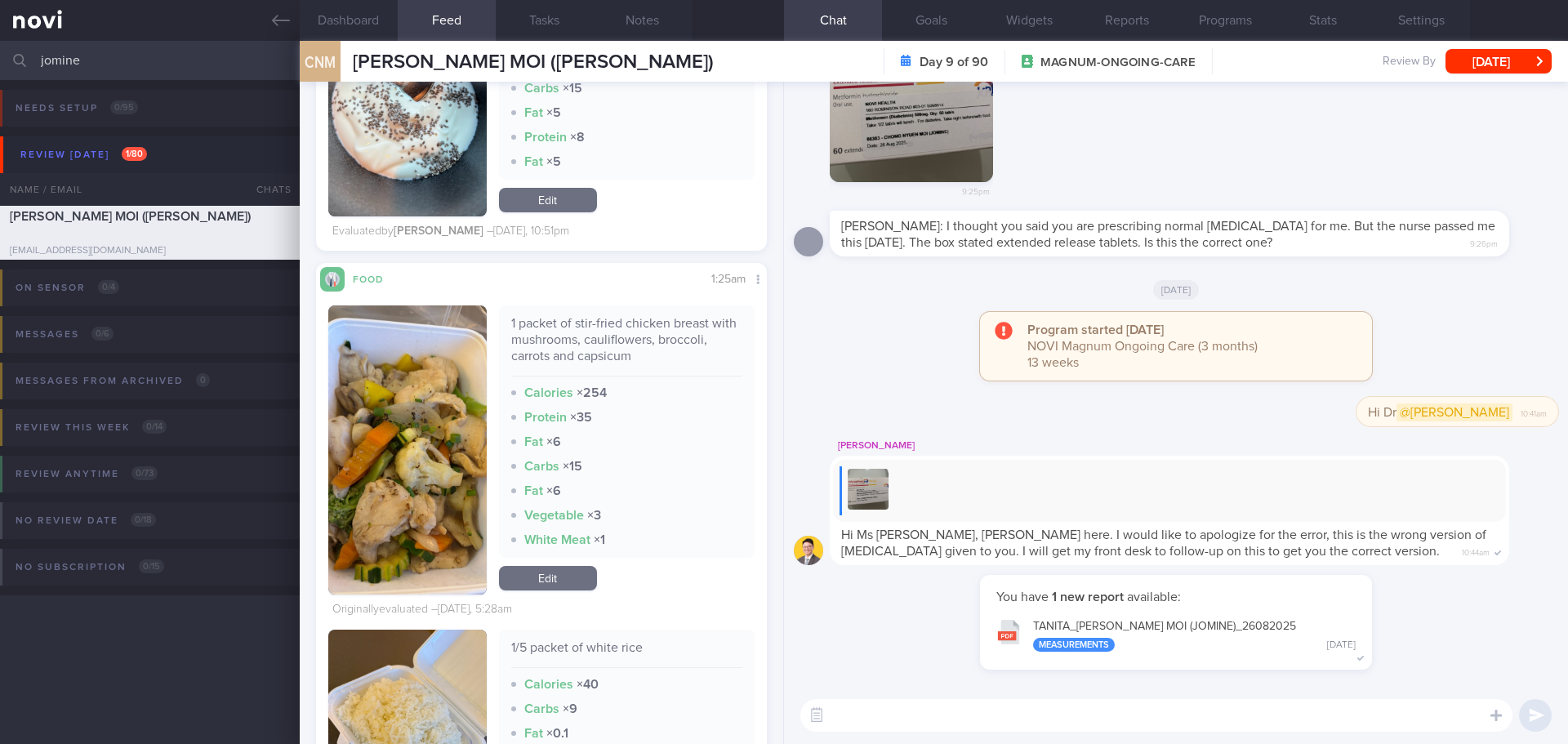
click at [412, 433] on button "button" at bounding box center [407, 450] width 158 height 289
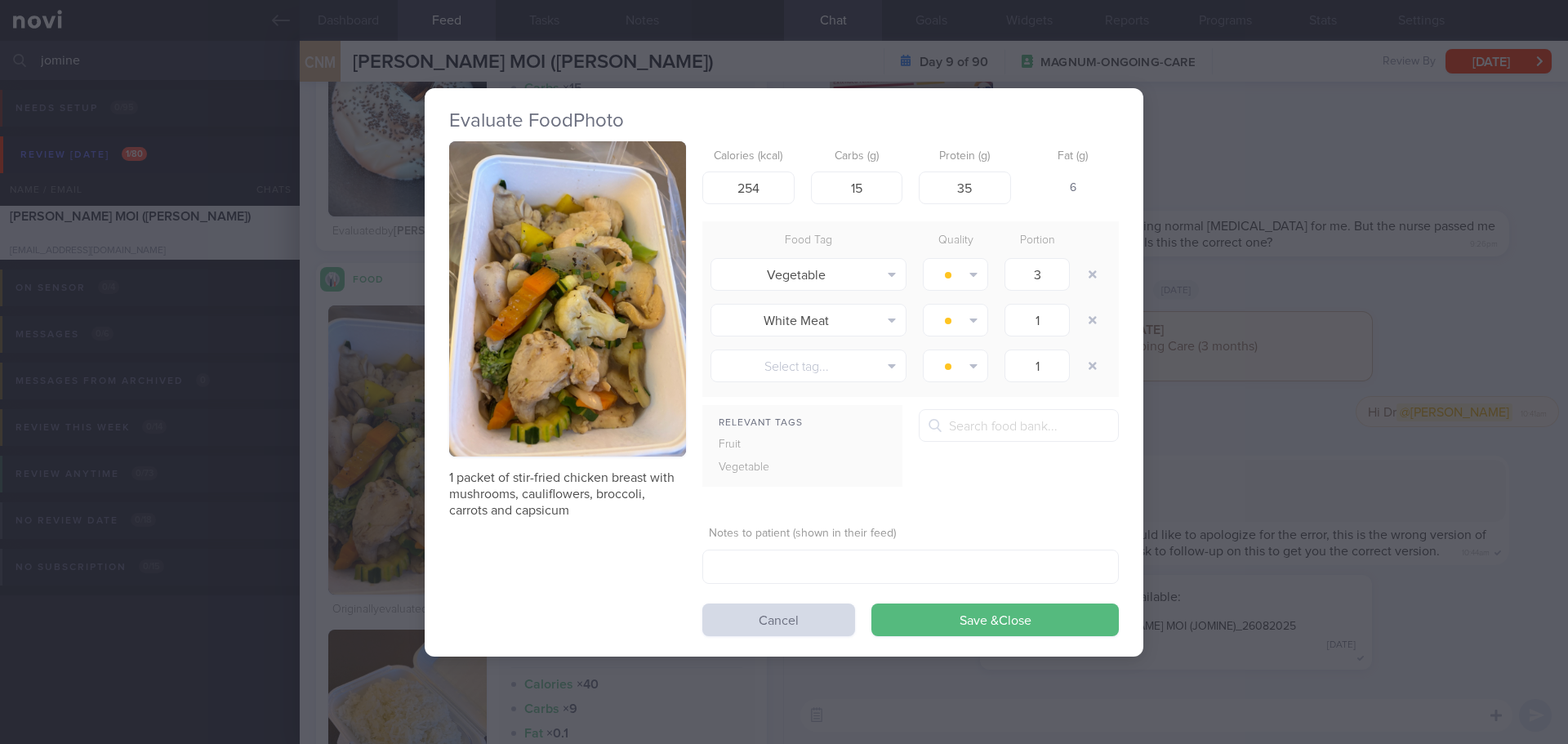
click at [537, 350] on button "button" at bounding box center [568, 299] width 237 height 316
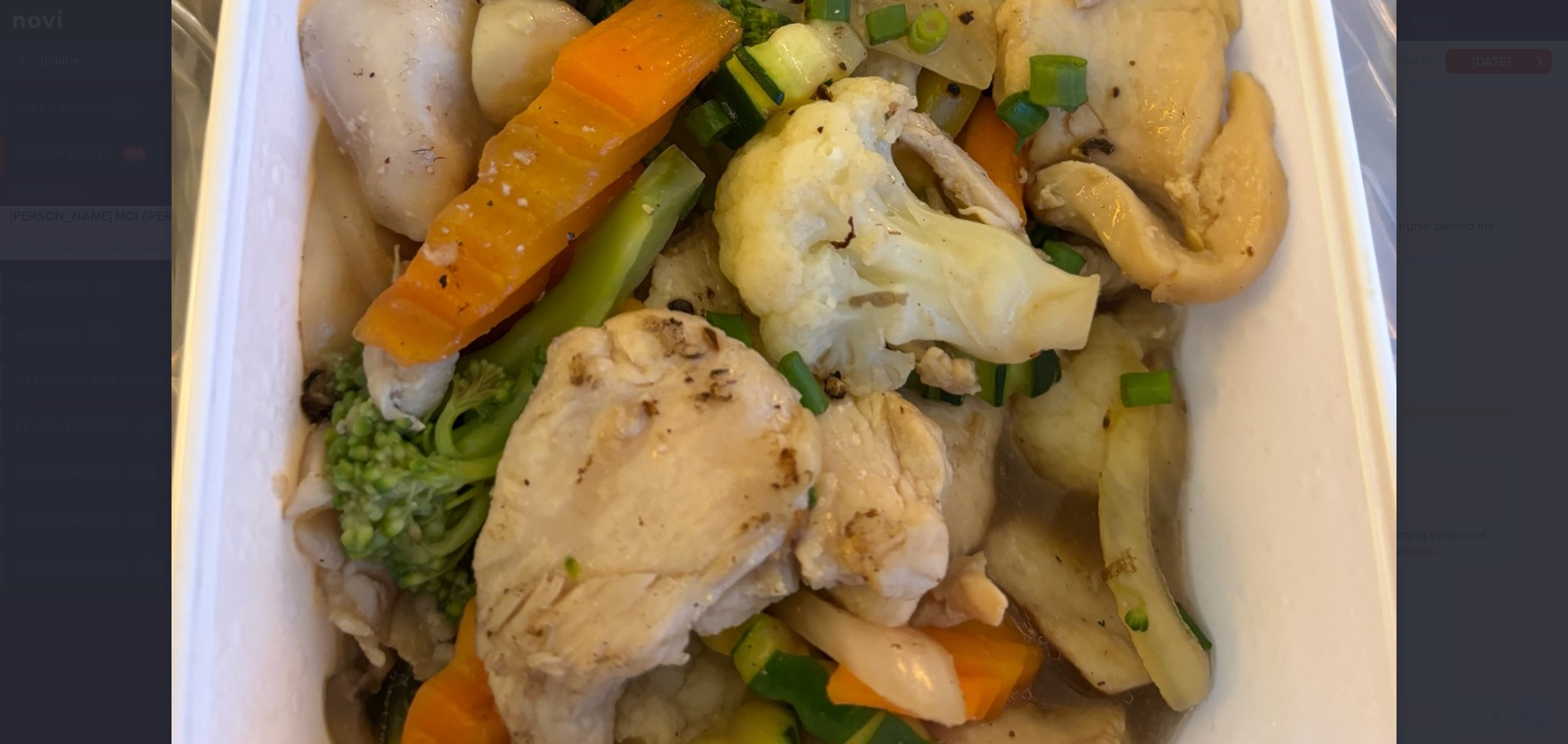
click at [1463, 336] on div at bounding box center [784, 372] width 1568 height 744
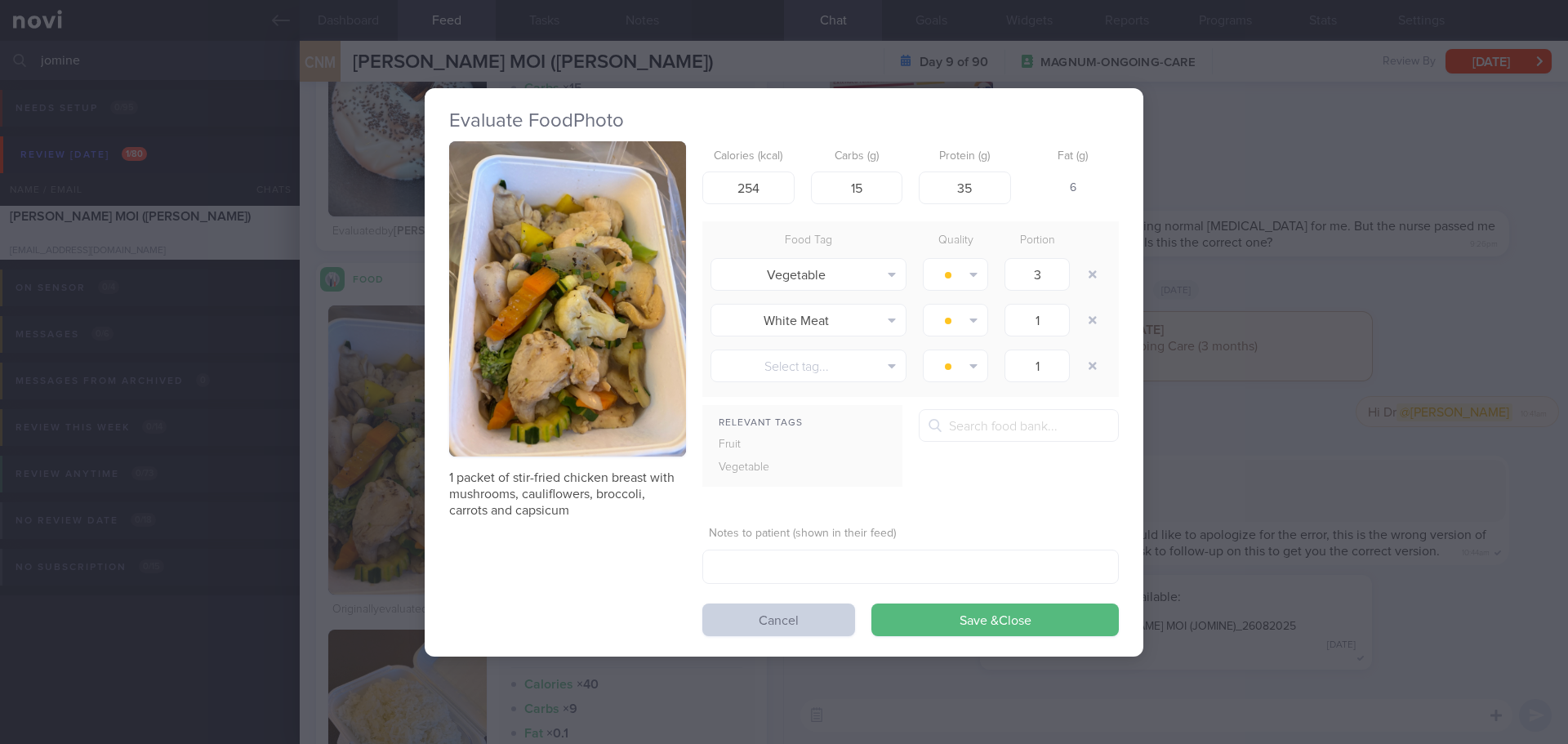
click at [774, 624] on button "Cancel" at bounding box center [778, 620] width 152 height 33
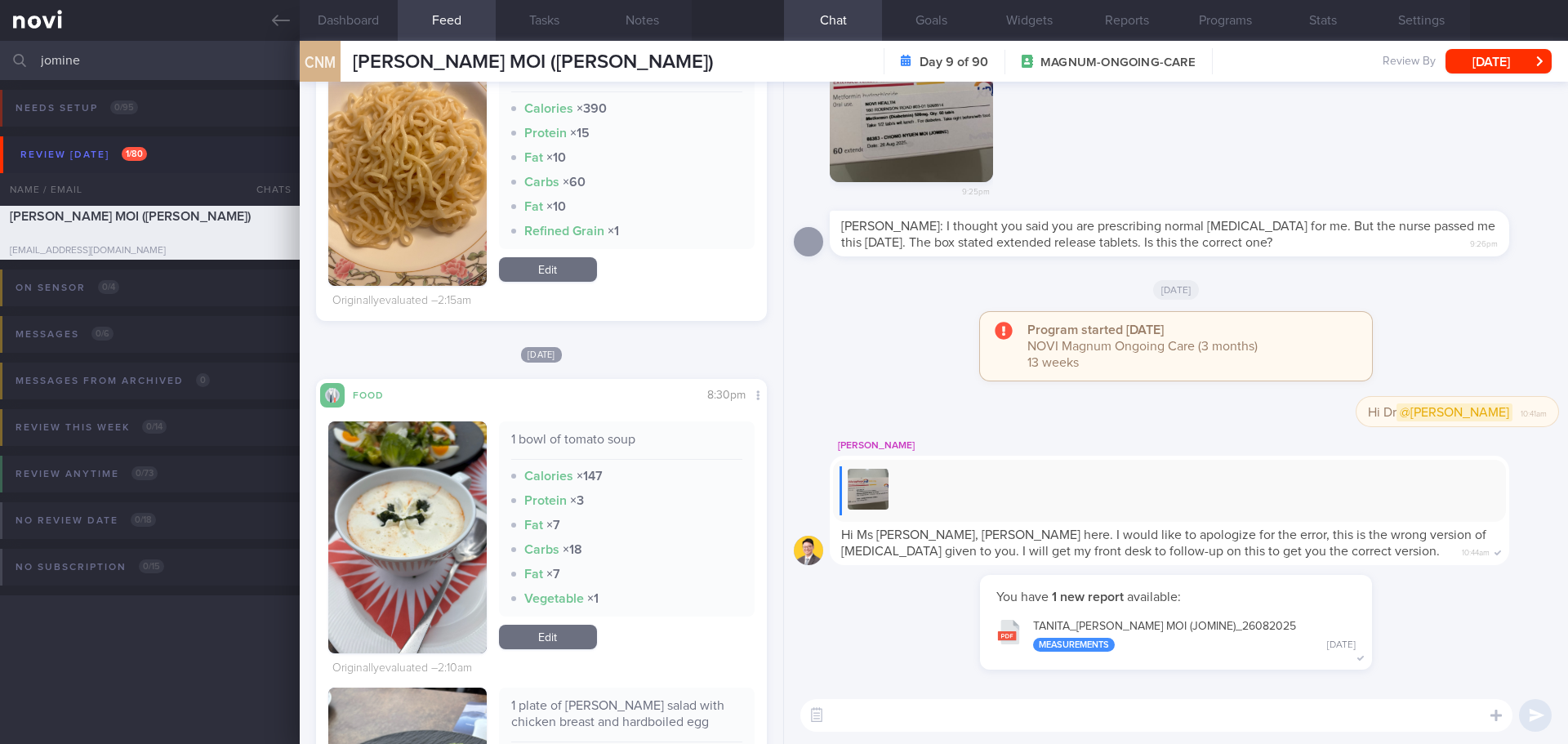
click at [432, 520] on button "button" at bounding box center [407, 537] width 158 height 232
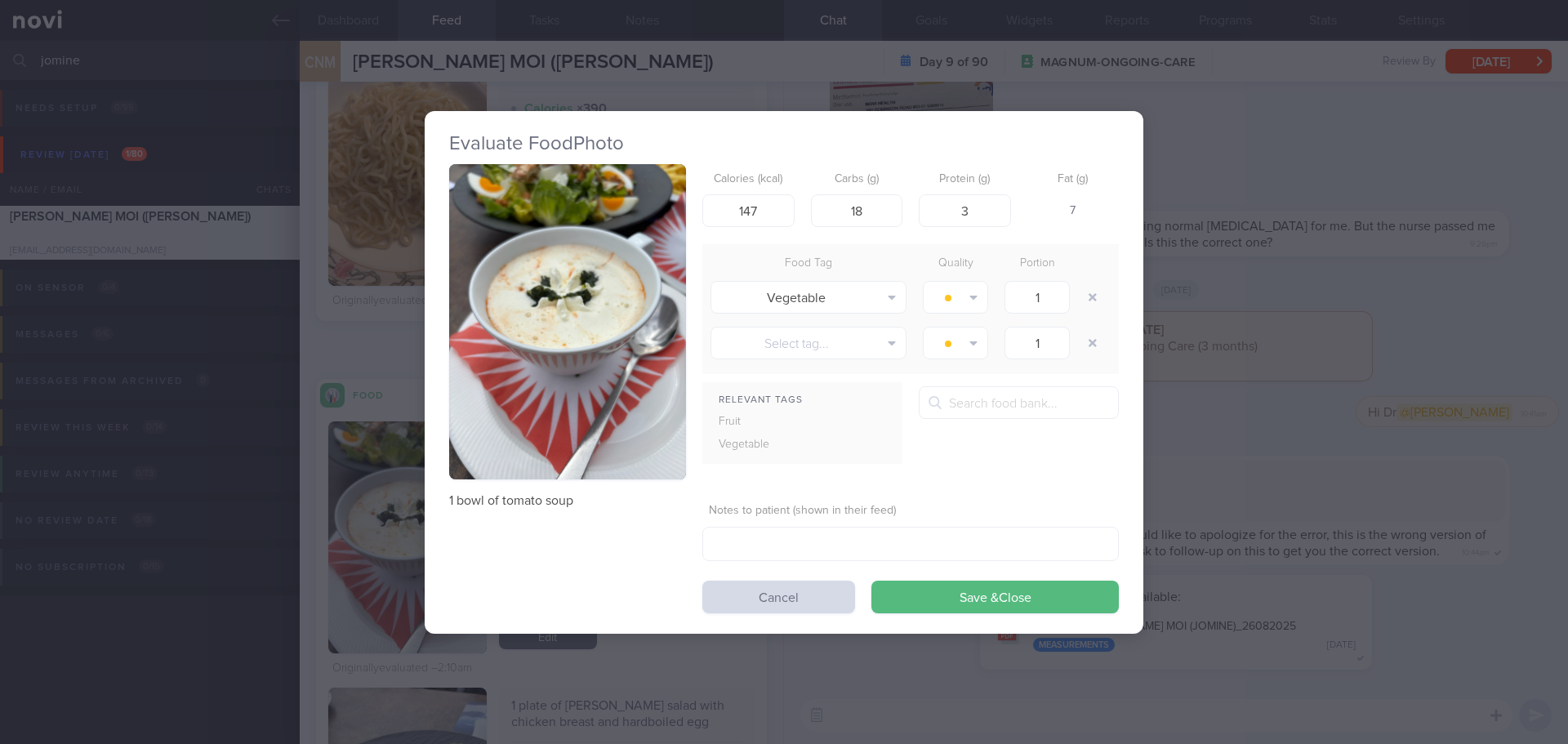
click at [612, 300] on button "button" at bounding box center [568, 322] width 237 height 316
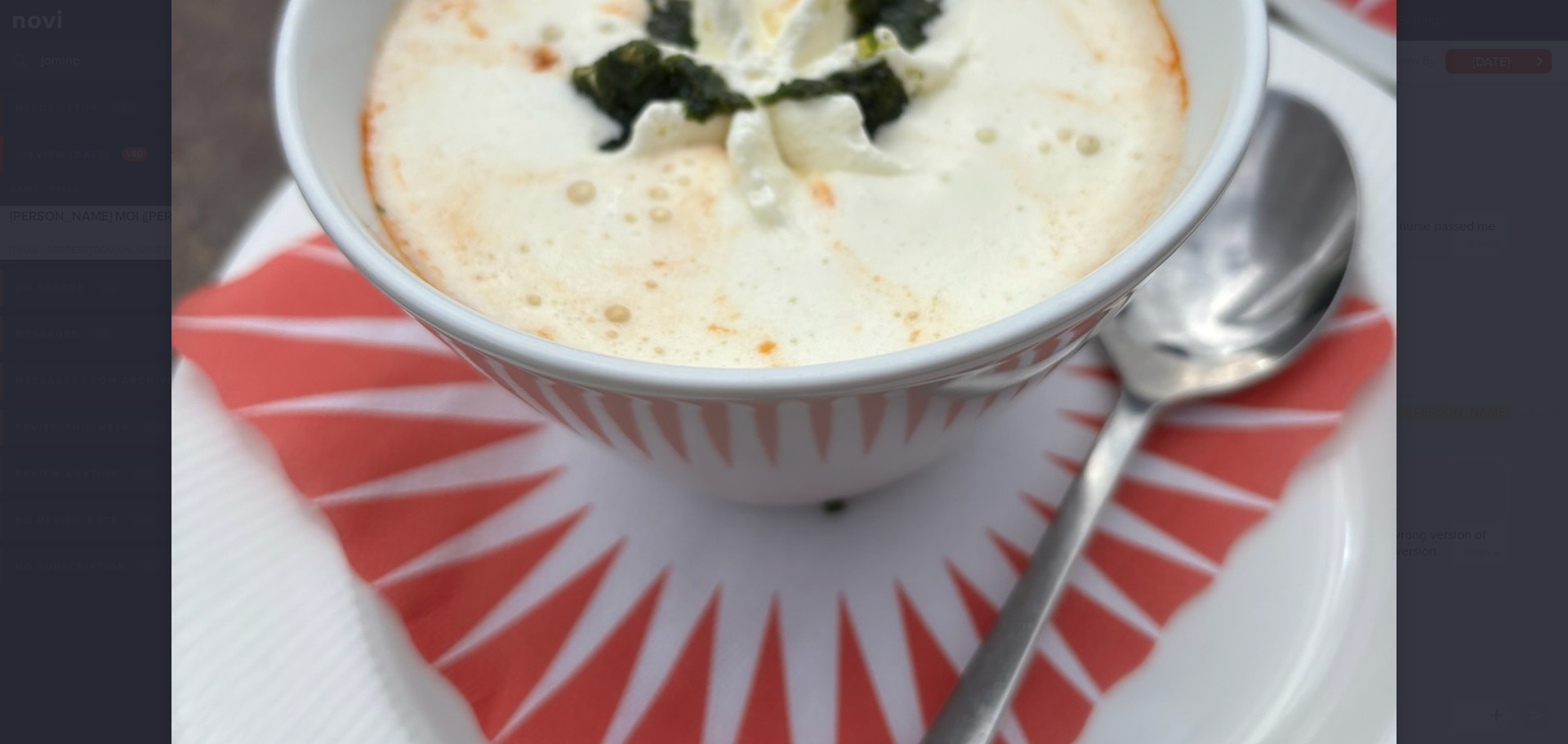
click at [1400, 339] on div at bounding box center [784, 229] width 1356 height 1765
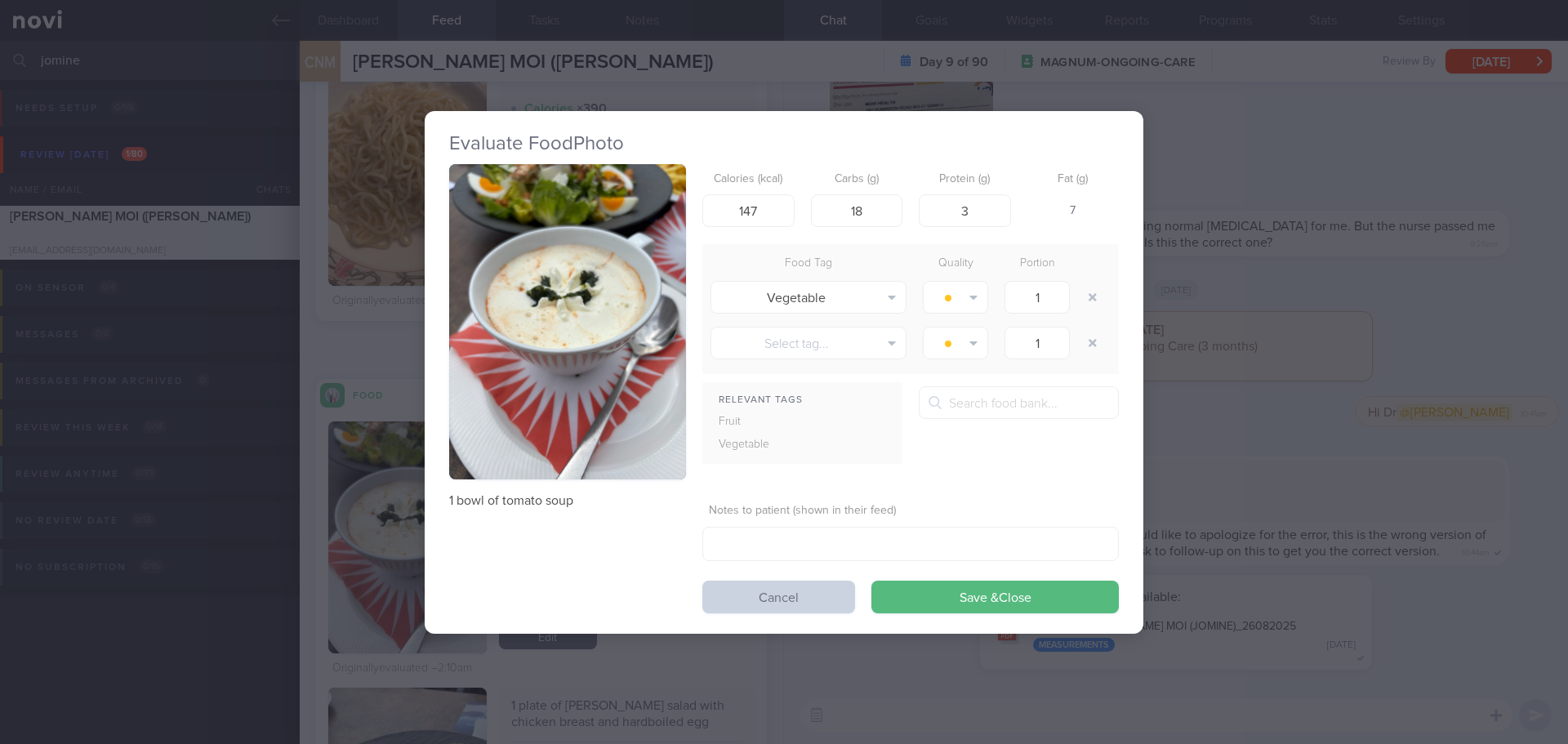
click at [809, 600] on button "Cancel" at bounding box center [778, 597] width 152 height 33
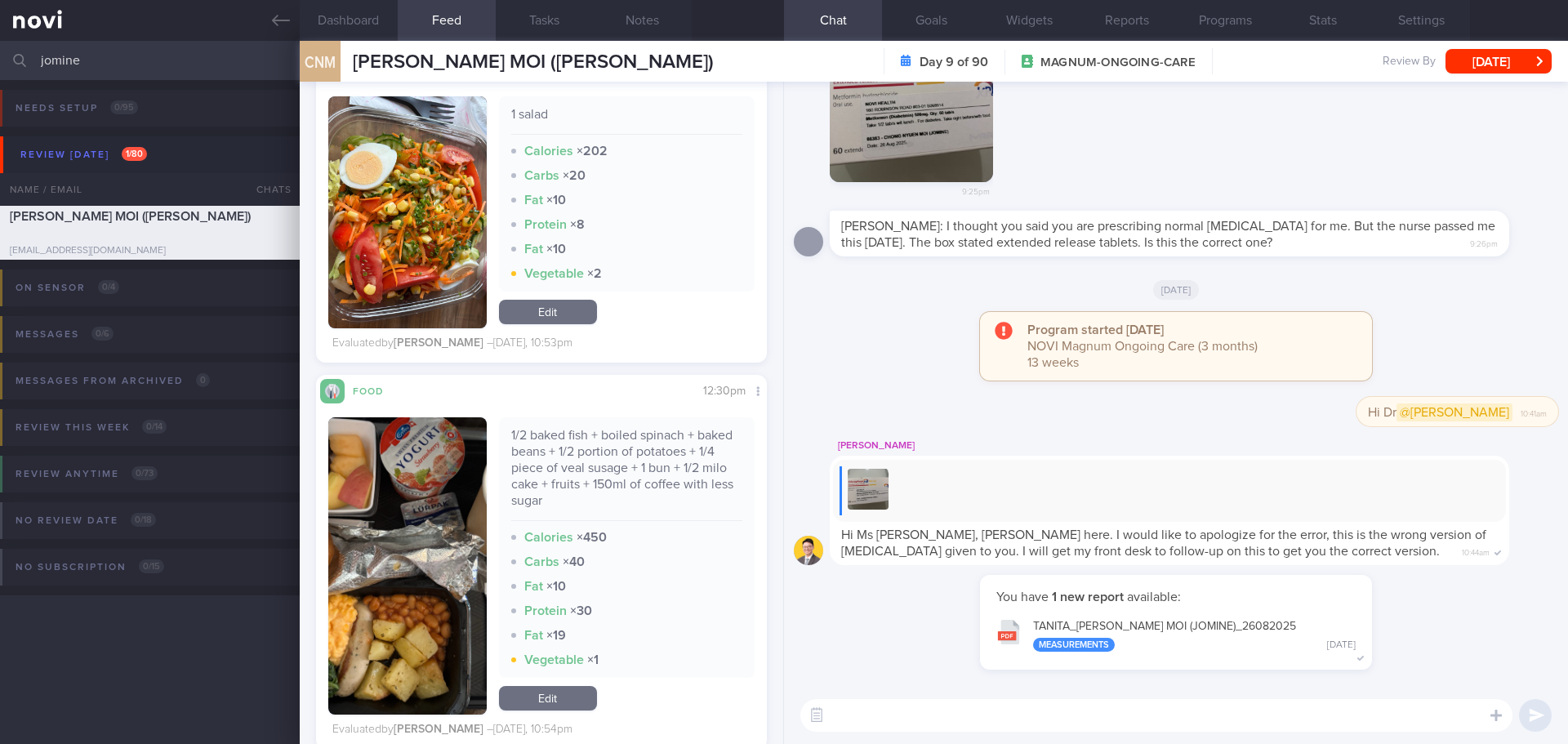
click at [943, 722] on textarea at bounding box center [1157, 715] width 712 height 33
type textarea "Hi [PERSON_NAME] here. I hope you have been having a great time in [GEOGRAPHIC_…"
click at [1354, 700] on textarea "Hi [PERSON_NAME] here. I hope you have been having a great time in [GEOGRAPHIC_…" at bounding box center [1157, 715] width 712 height 33
click at [1536, 711] on button "submit" at bounding box center [1535, 715] width 33 height 33
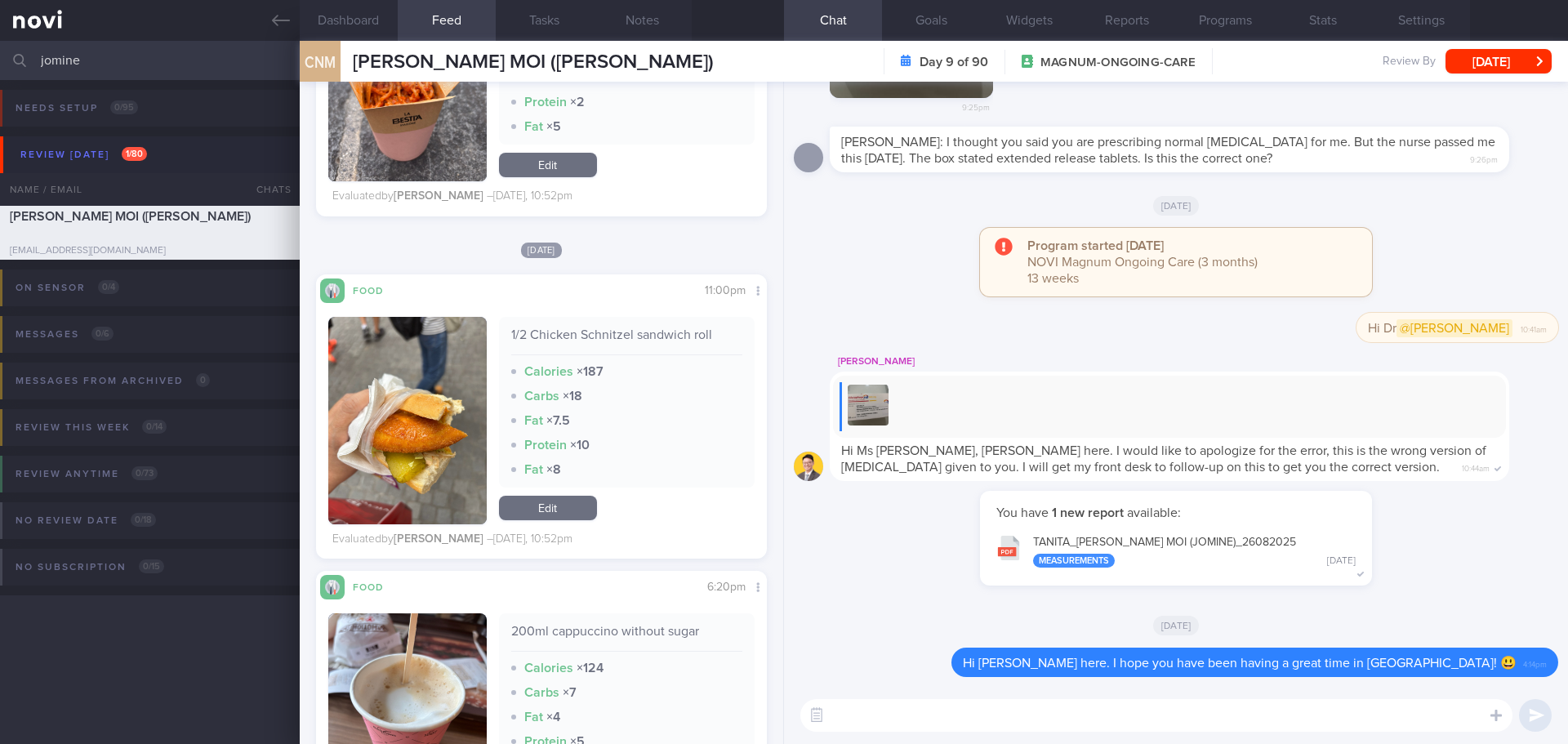
scroll to position [3676, 0]
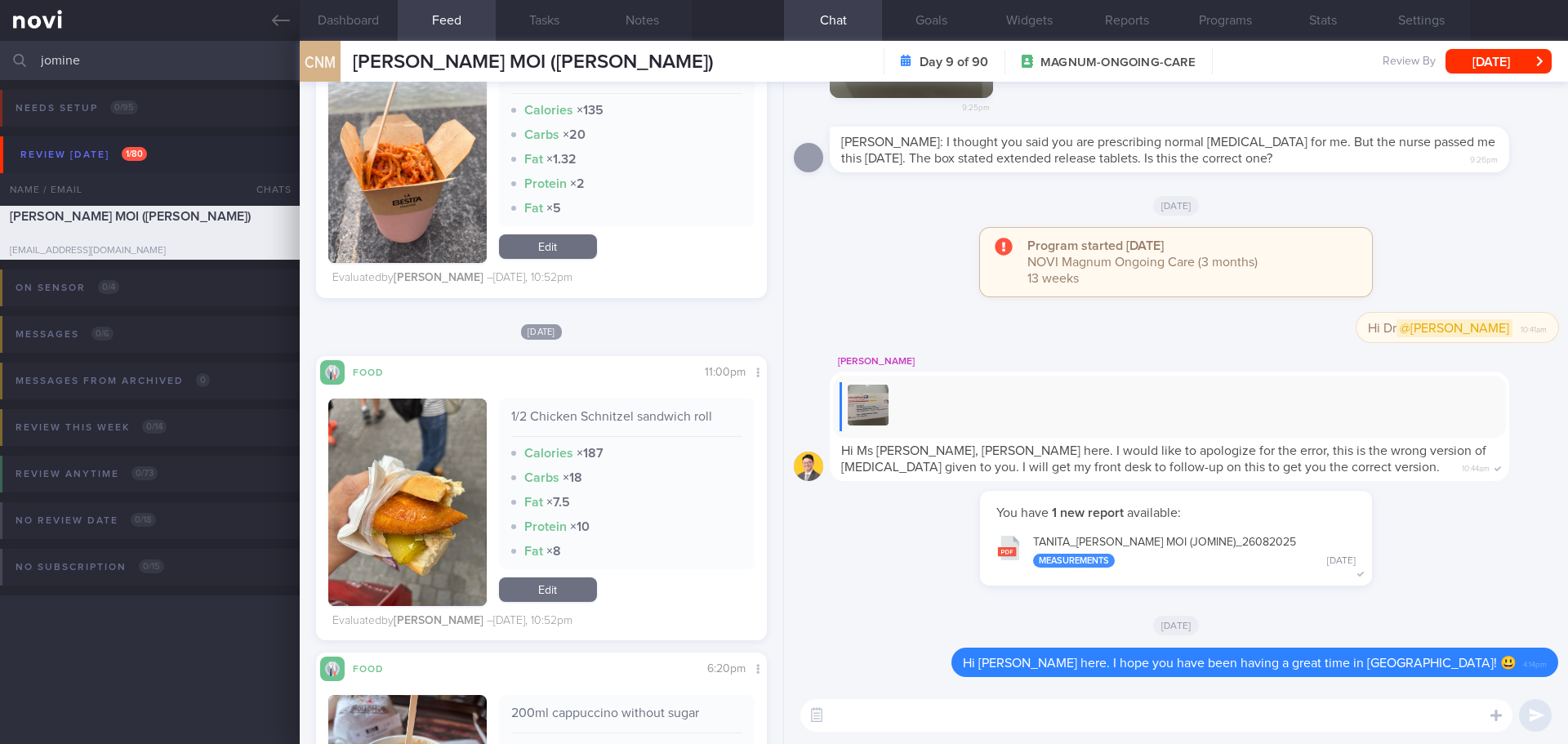
click at [408, 504] on button "button" at bounding box center [407, 502] width 158 height 207
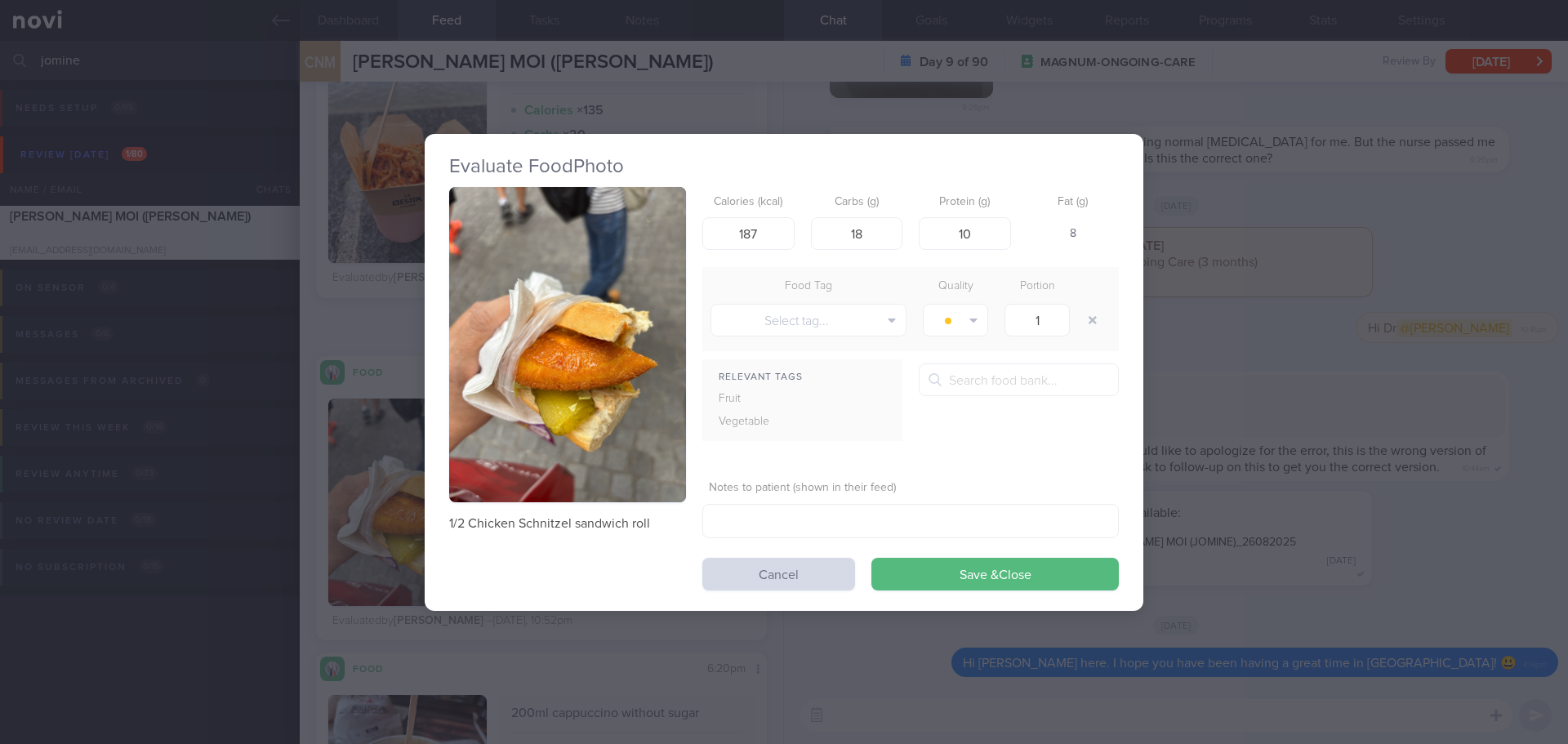
click at [546, 371] on button "button" at bounding box center [568, 344] width 237 height 316
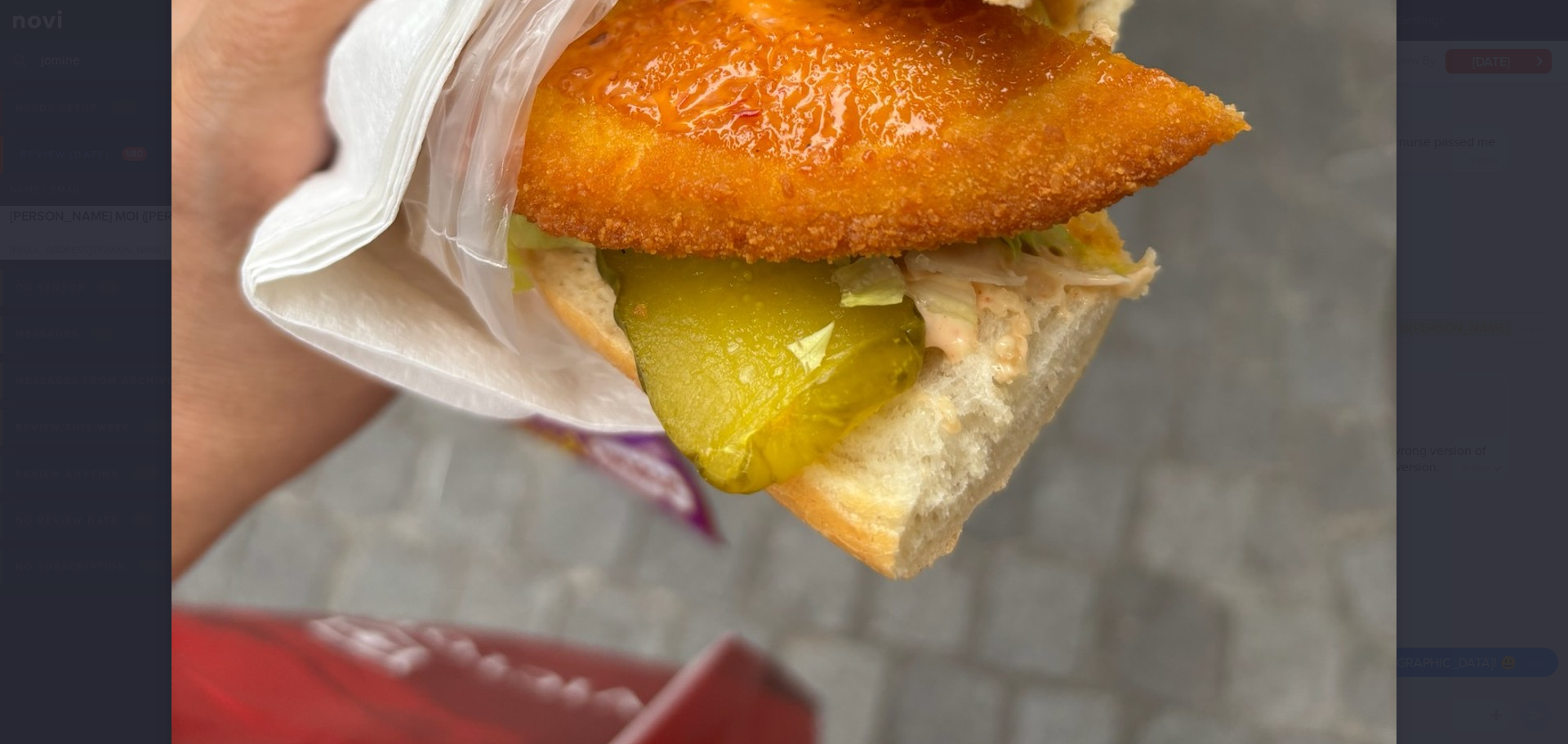
scroll to position [1020, 0]
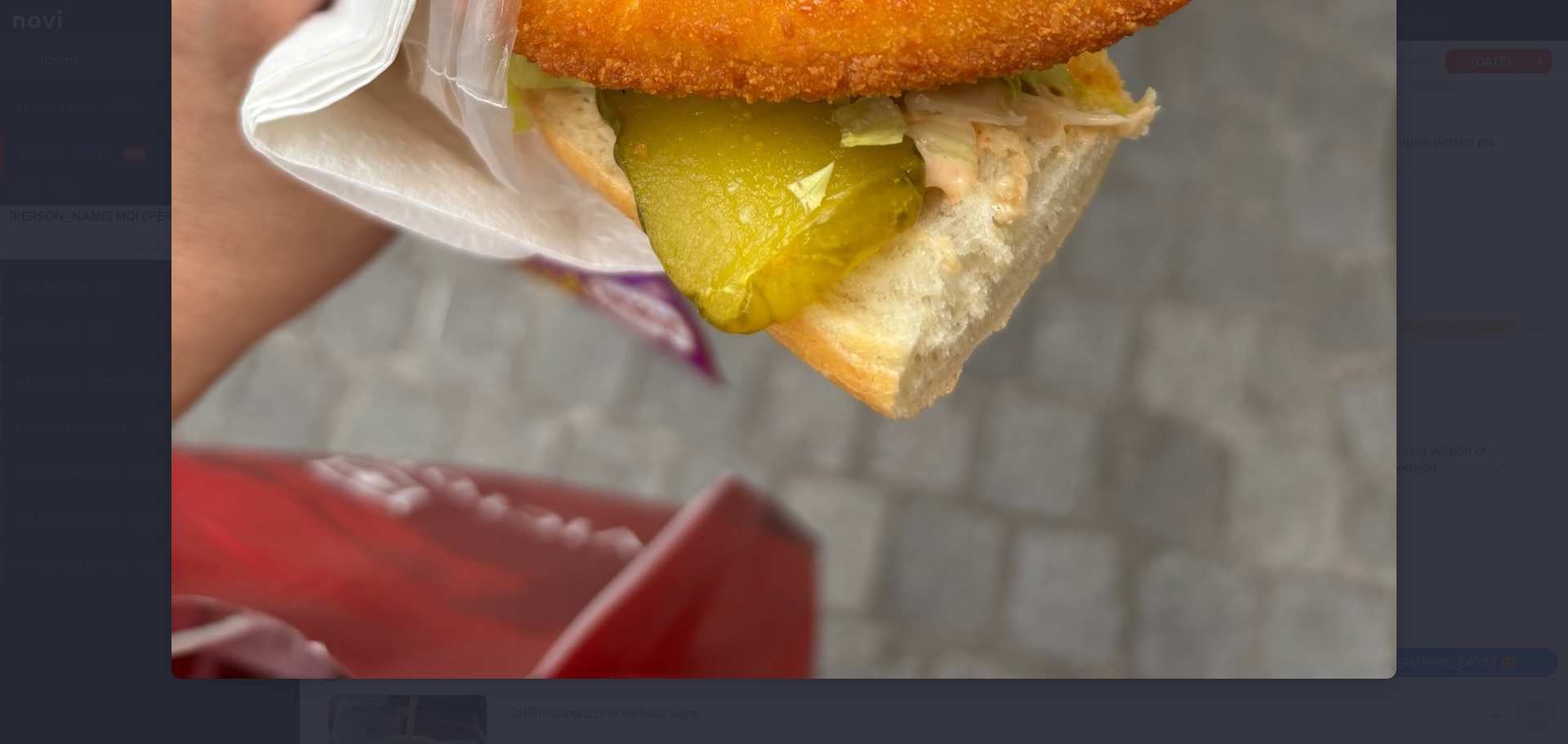
click at [1466, 339] on div at bounding box center [784, 372] width 1568 height 744
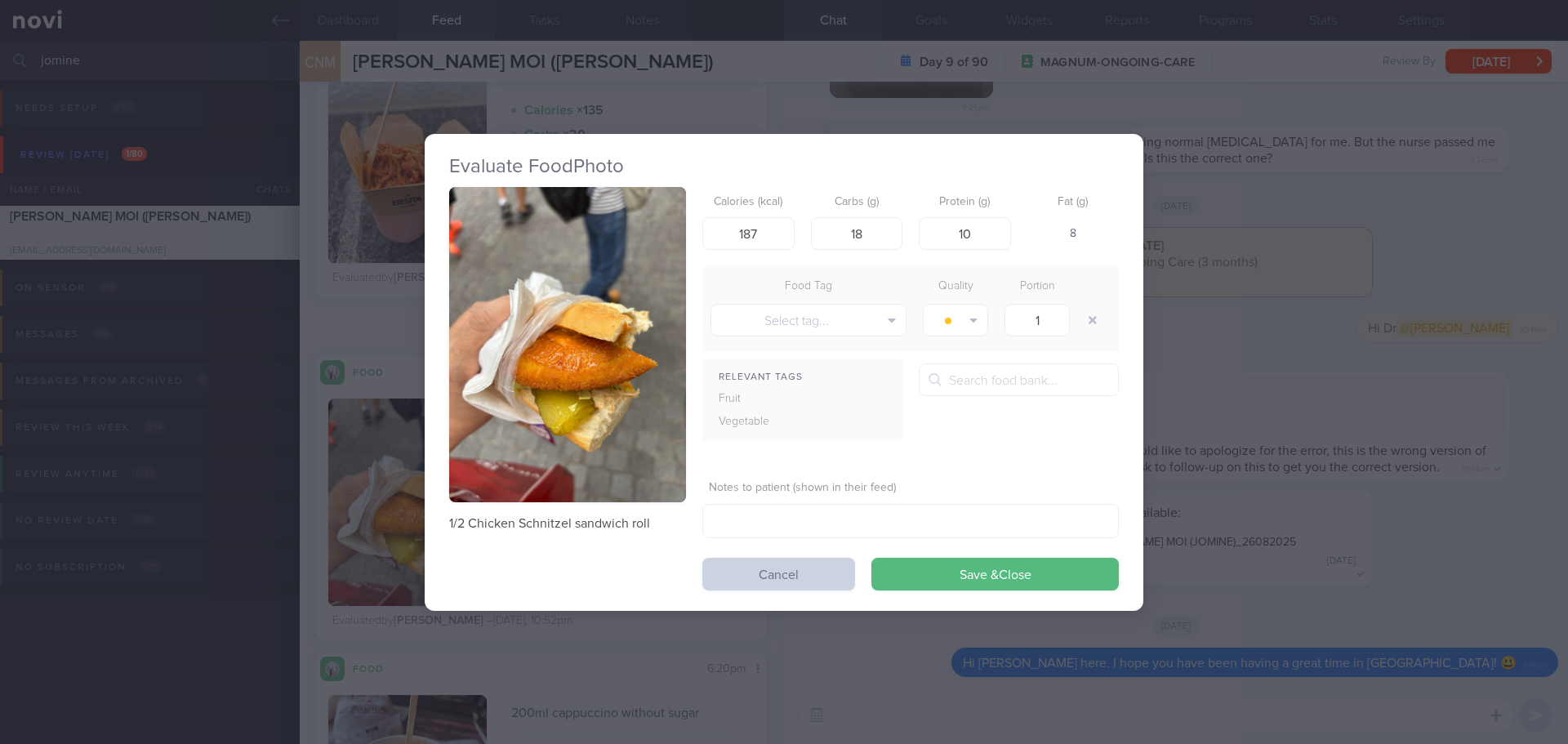
click at [820, 570] on button "Cancel" at bounding box center [778, 574] width 152 height 33
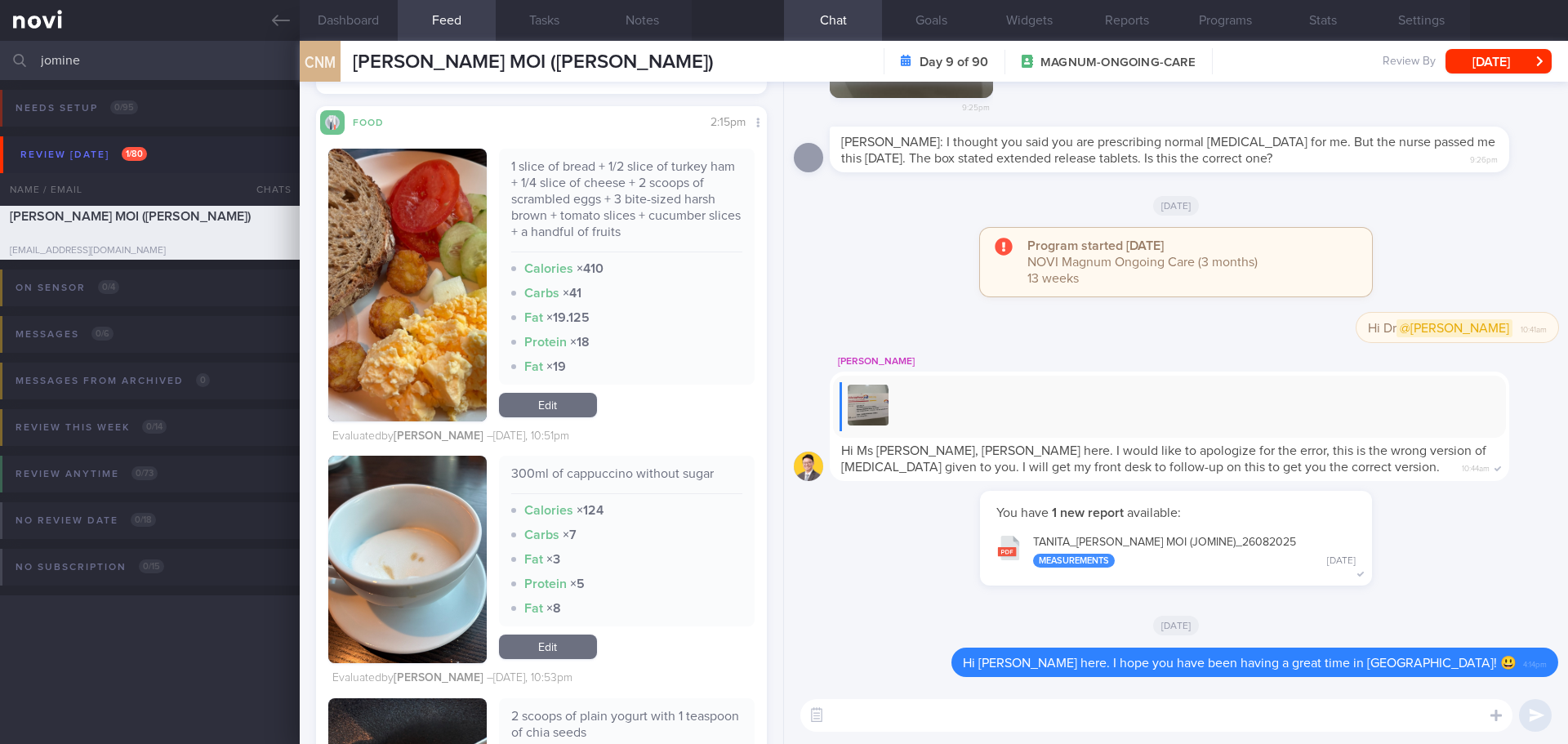
scroll to position [2124, 0]
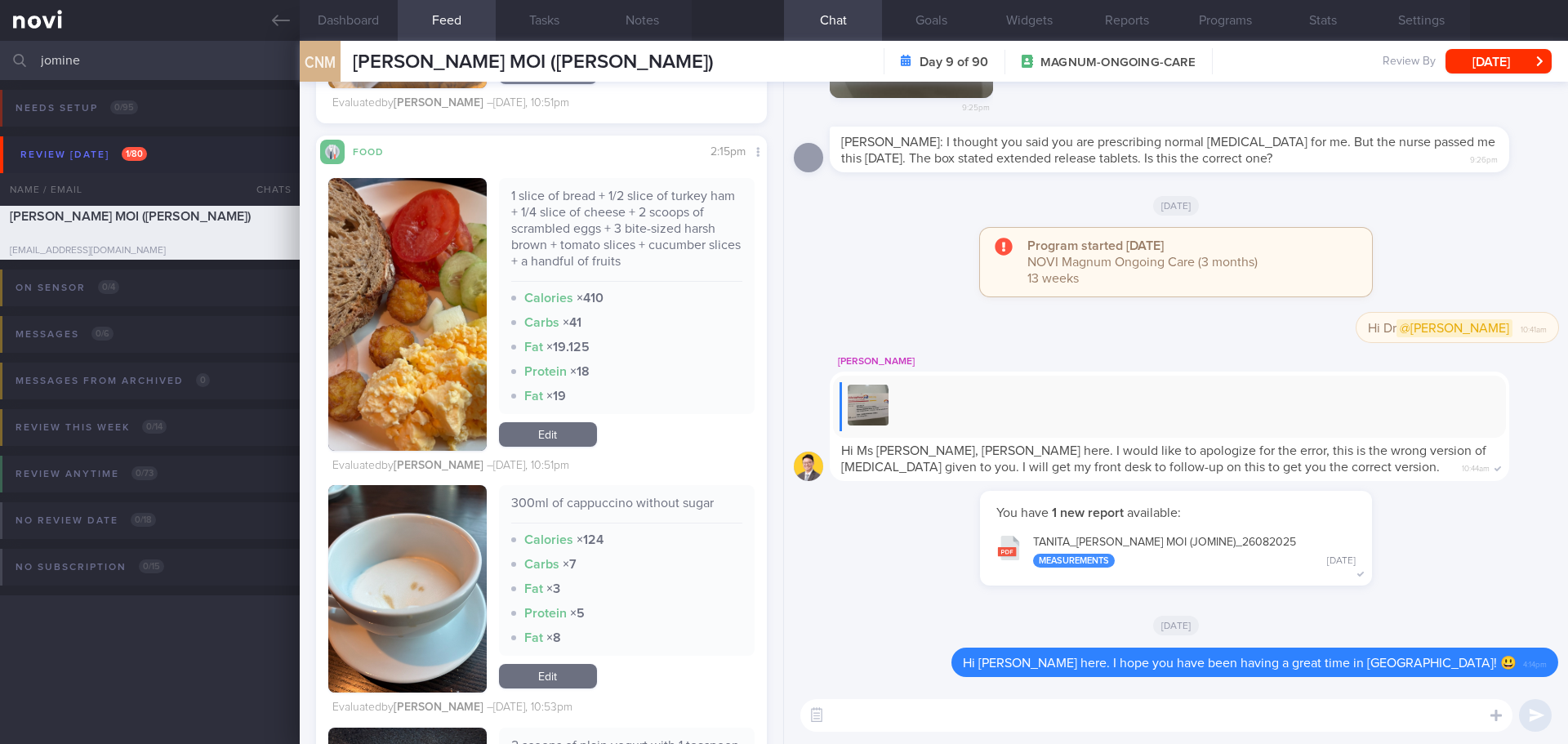
click at [425, 339] on button "button" at bounding box center [407, 314] width 158 height 273
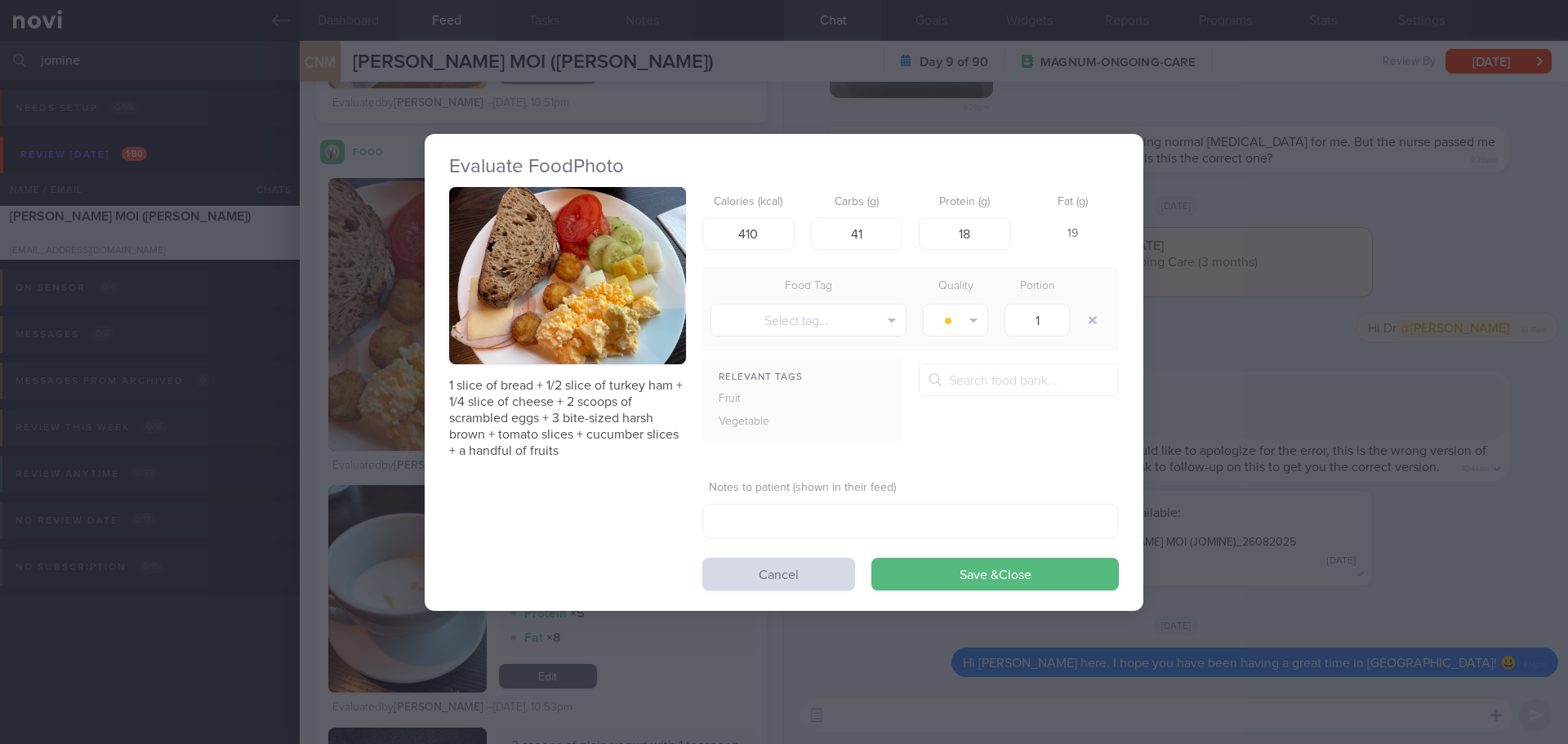
click at [552, 269] on button "button" at bounding box center [568, 276] width 237 height 178
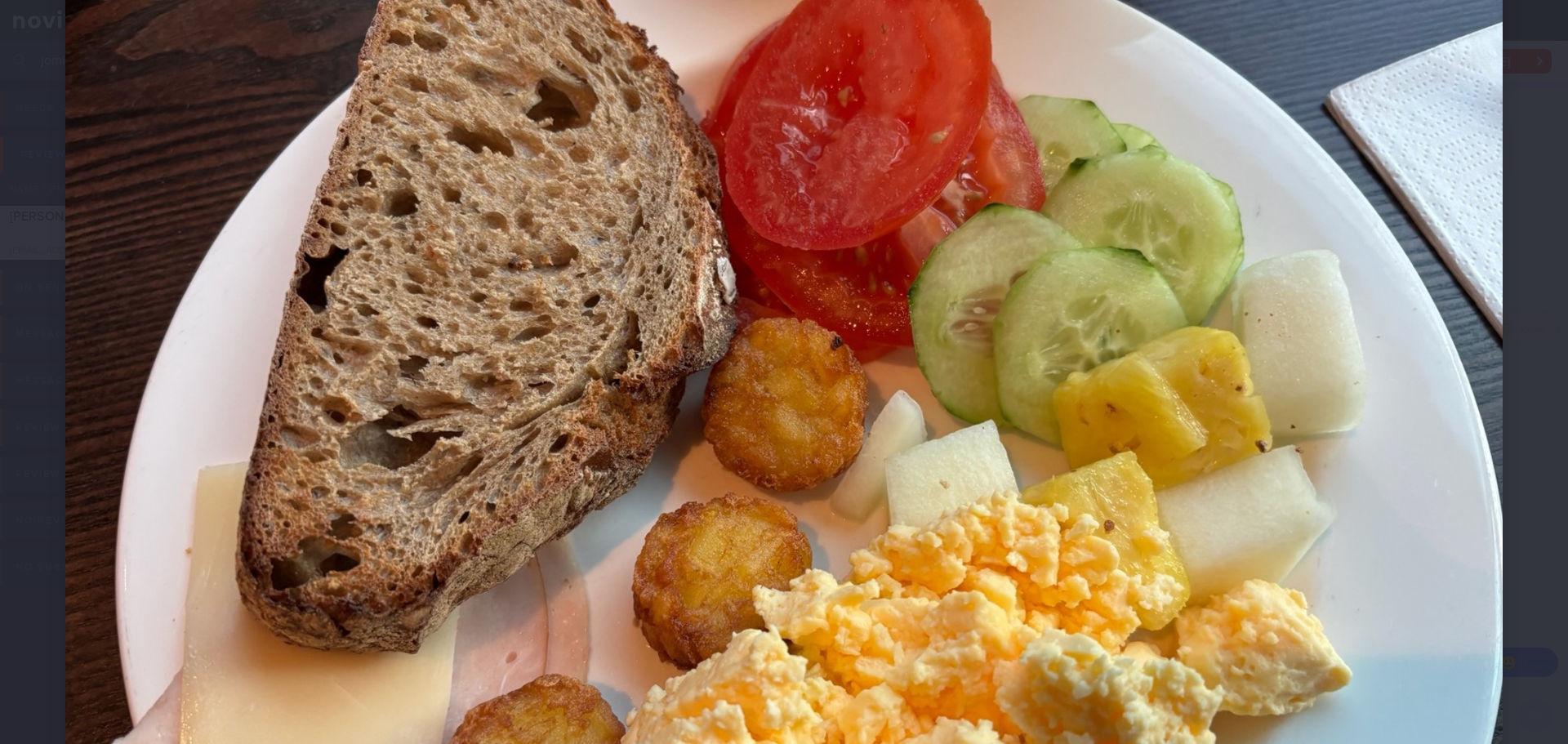
scroll to position [129, 0]
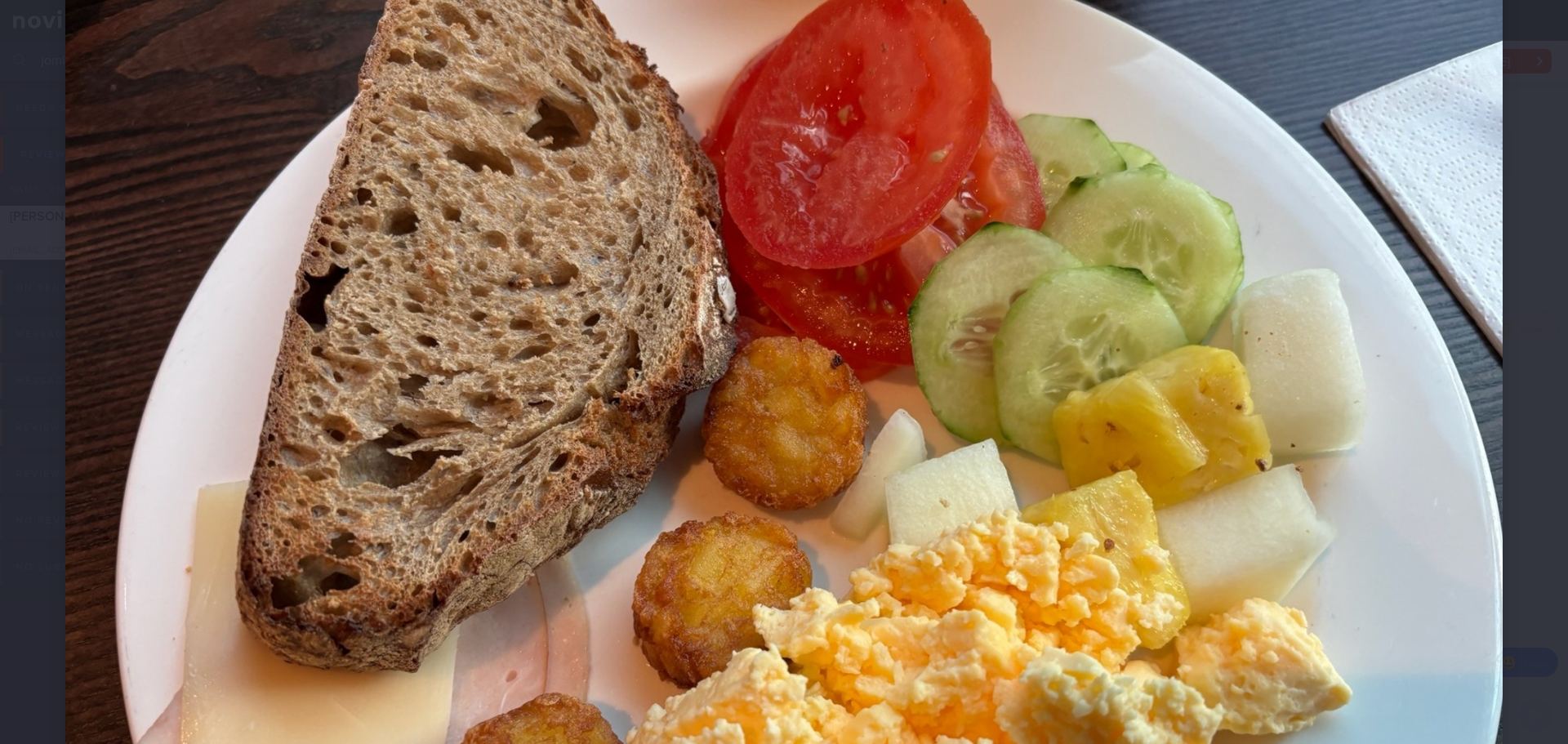
click at [1527, 434] on div at bounding box center [784, 476] width 1568 height 1209
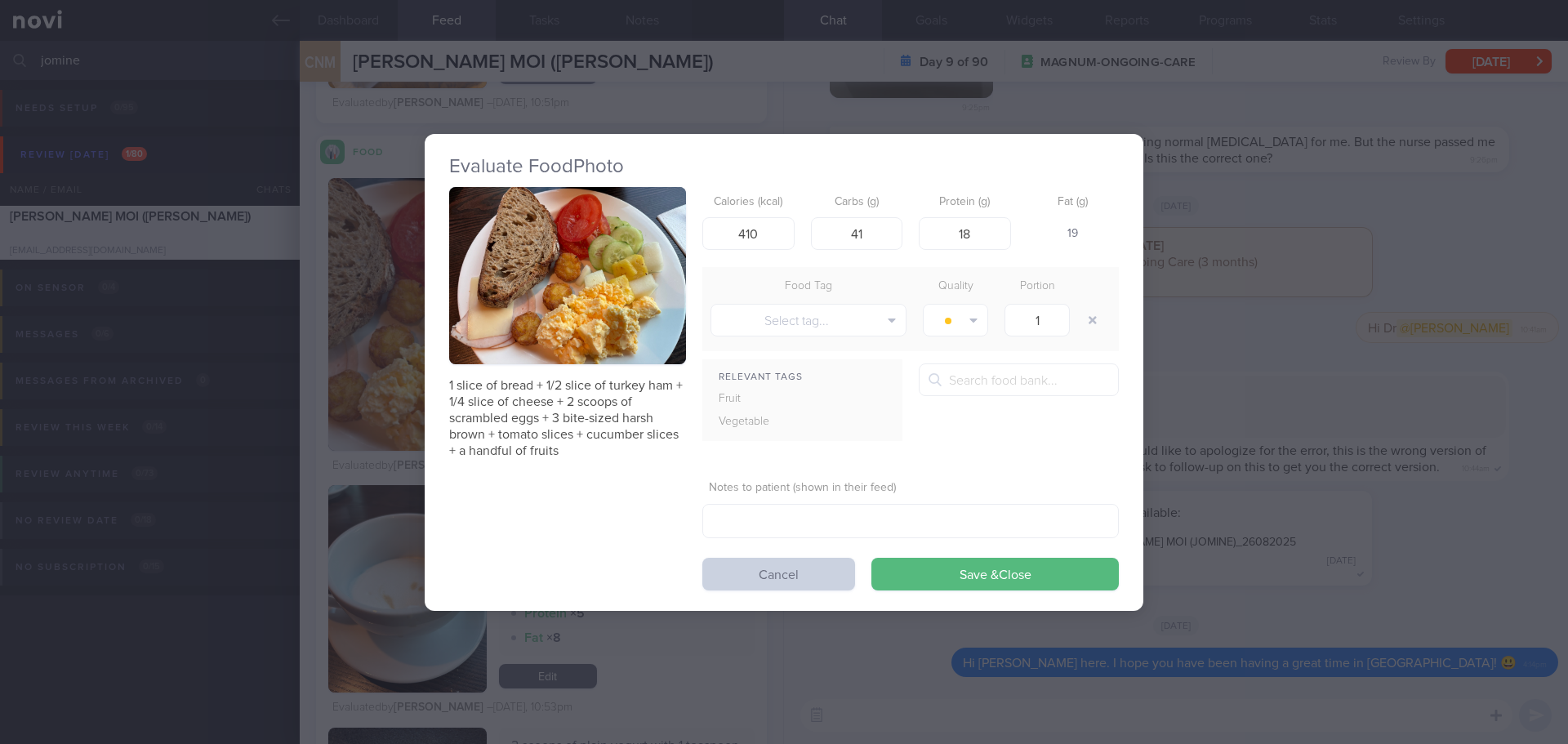
click at [790, 576] on button "Cancel" at bounding box center [778, 574] width 152 height 33
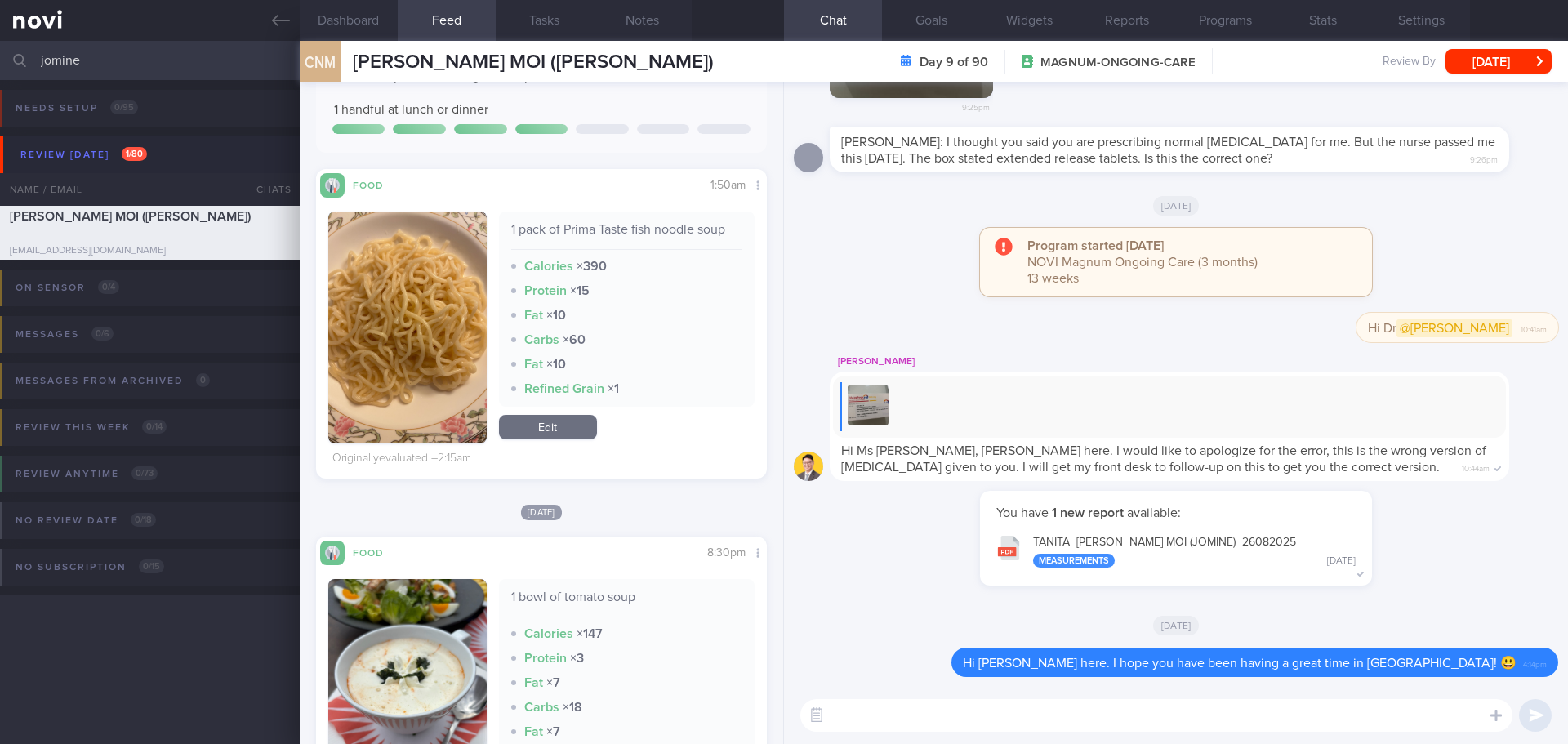
scroll to position [327, 0]
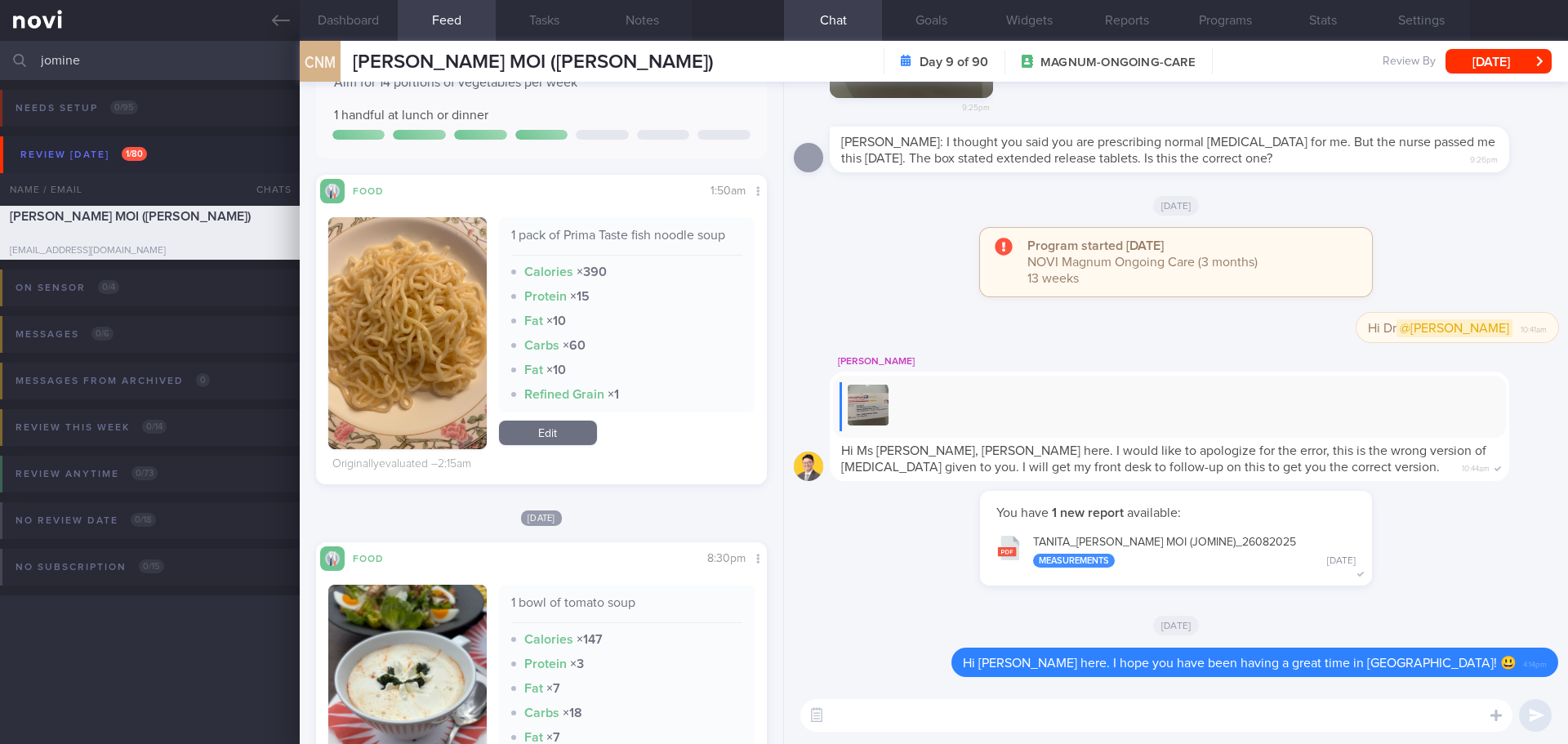
click at [1028, 724] on textarea at bounding box center [1157, 715] width 712 height 33
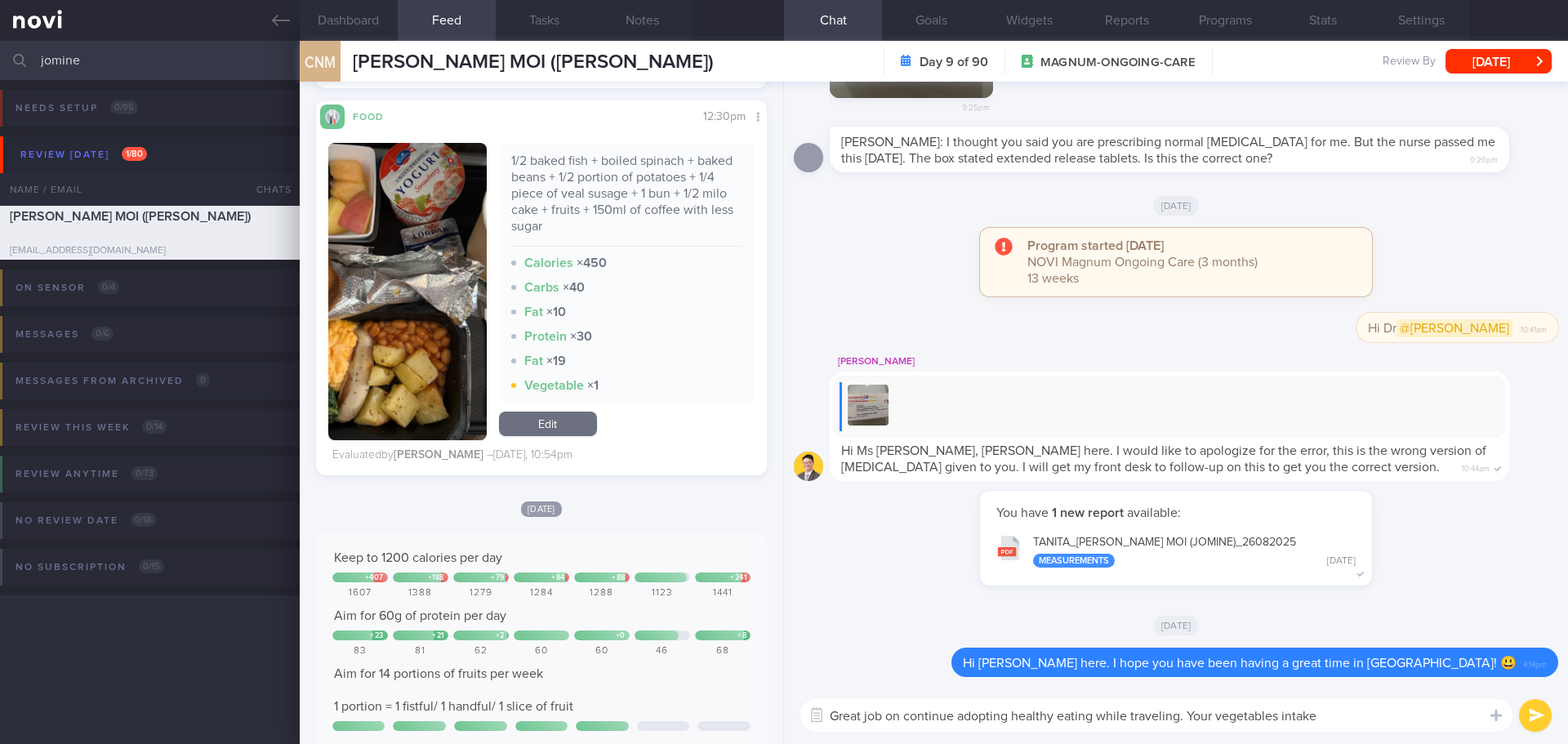
scroll to position [4737, 0]
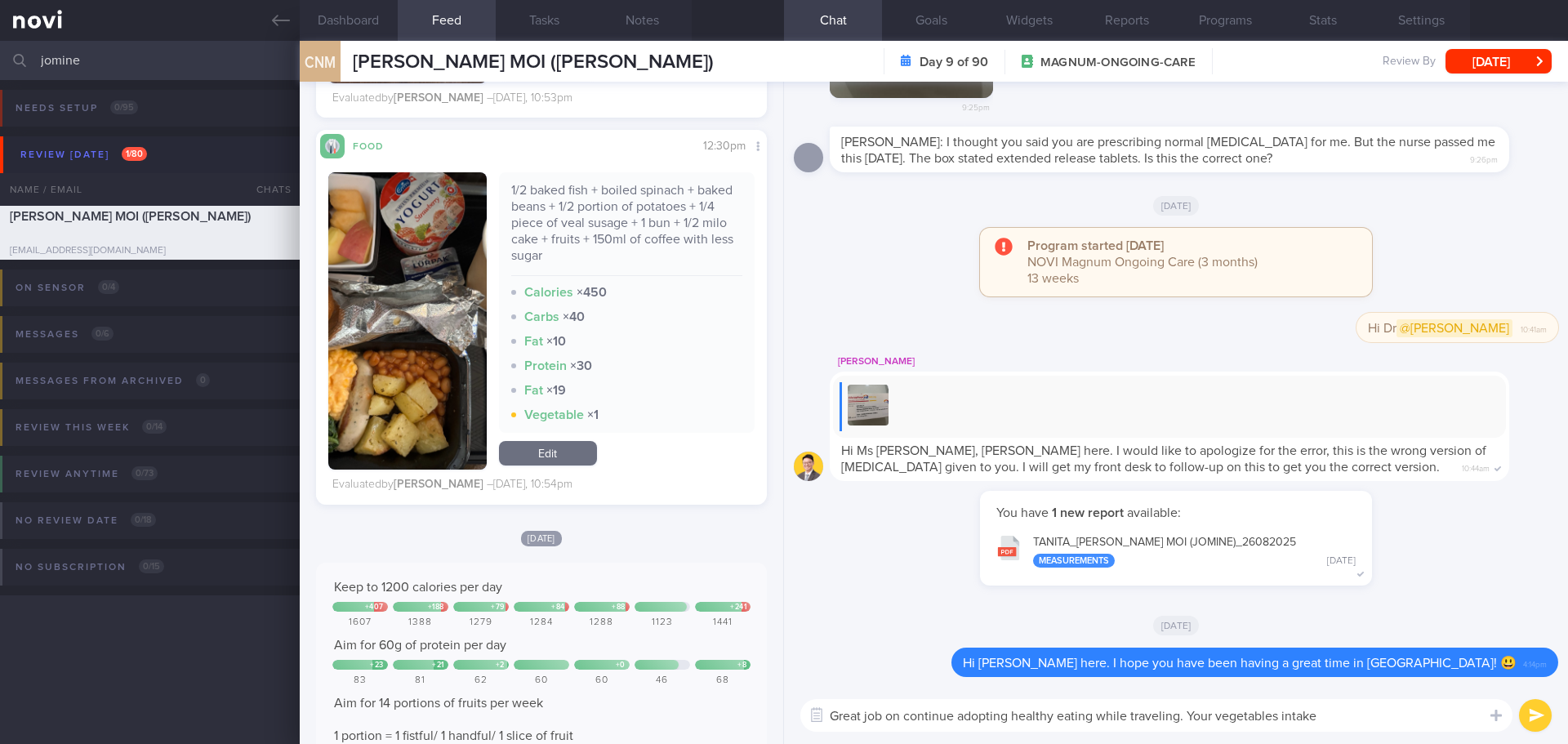
click at [1344, 718] on textarea "Great job on continue adopting healthy eating while traveling. Your vegetables …" at bounding box center [1157, 715] width 712 height 33
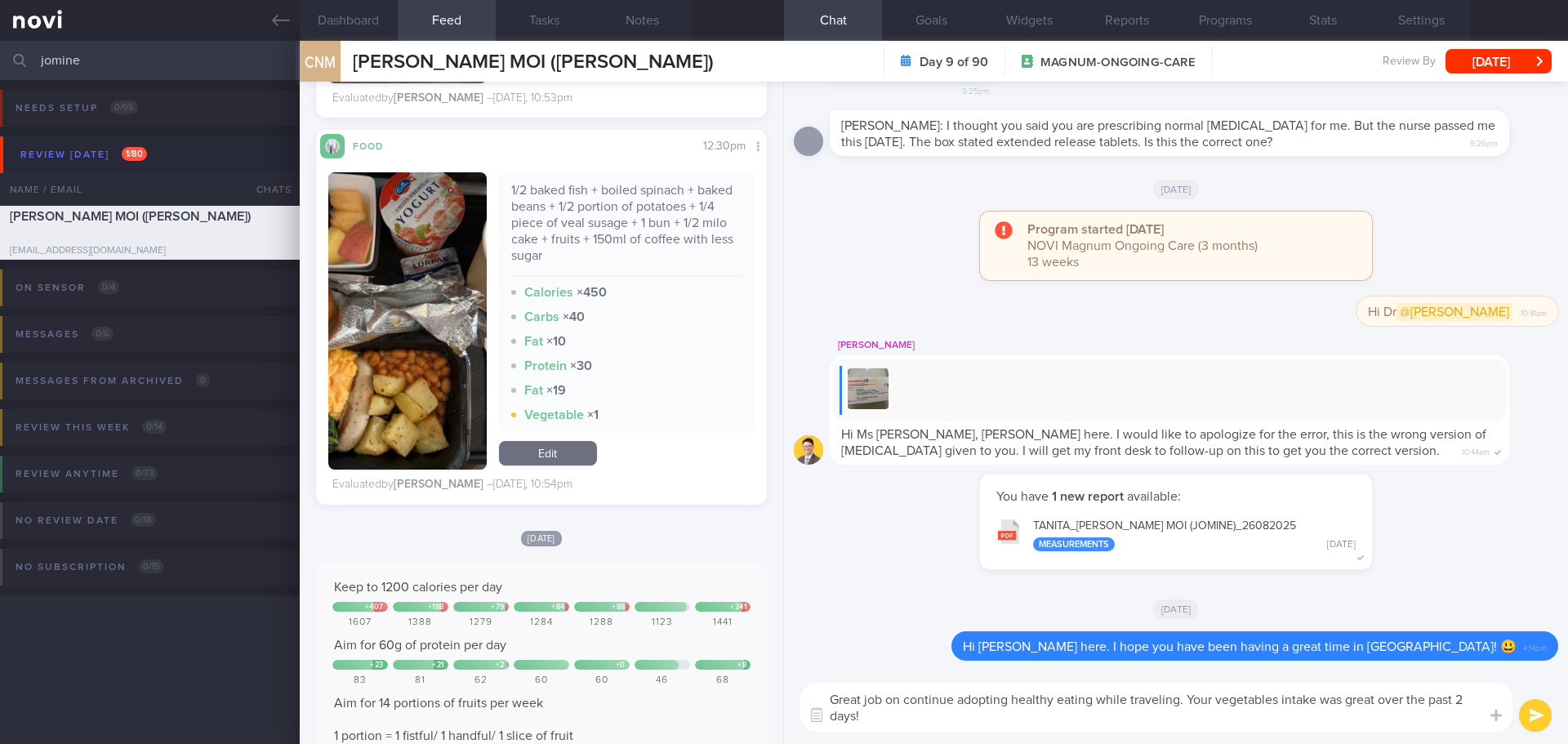
type textarea "Great job on continue adopting healthy eating while traveling. Your vegetables …"
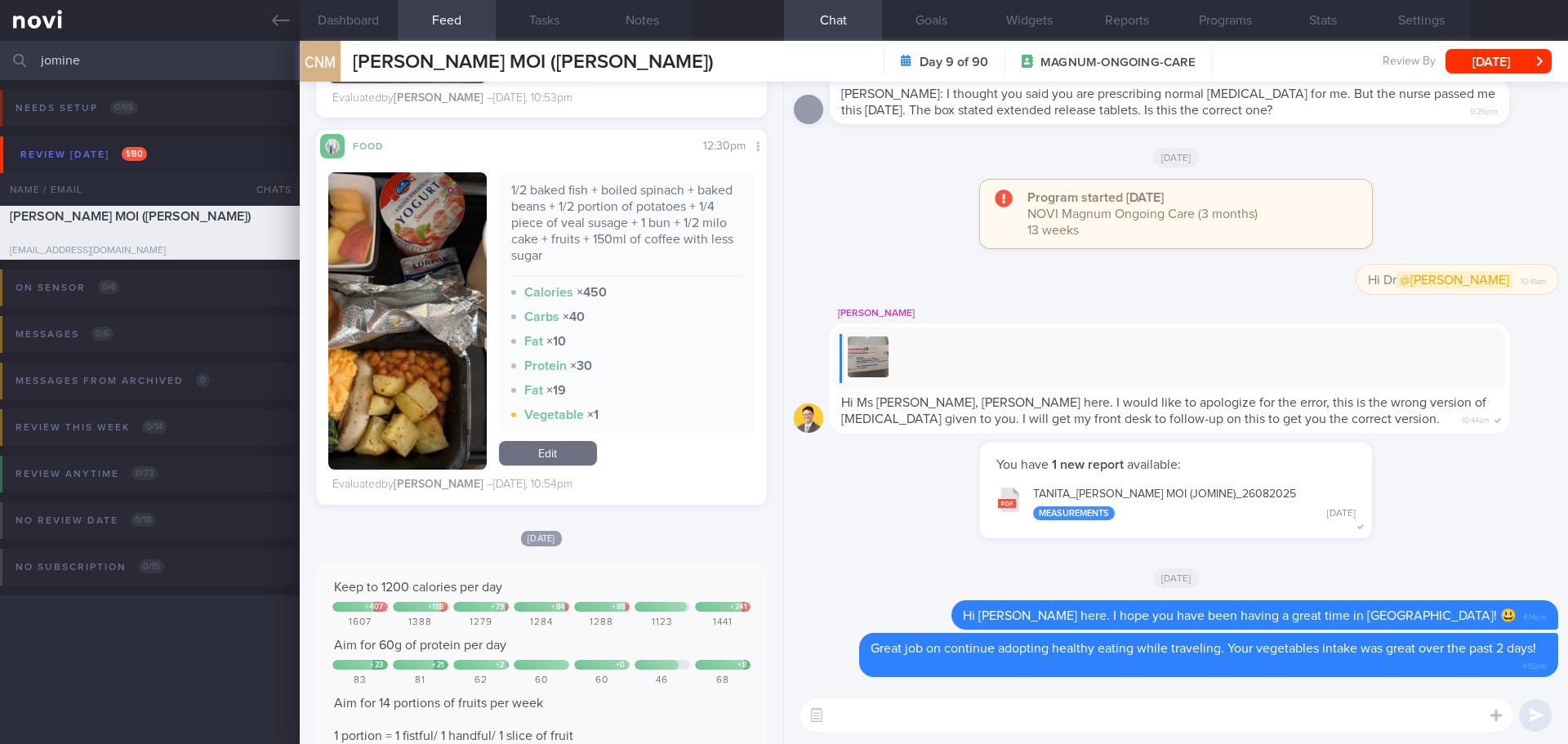
drag, startPoint x: 113, startPoint y: 56, endPoint x: -75, endPoint y: 81, distance: 189.7
click at [0, 81] on html "You are offline! Some functionality will be unavailable Patients New Users Coac…" at bounding box center [784, 372] width 1568 height 744
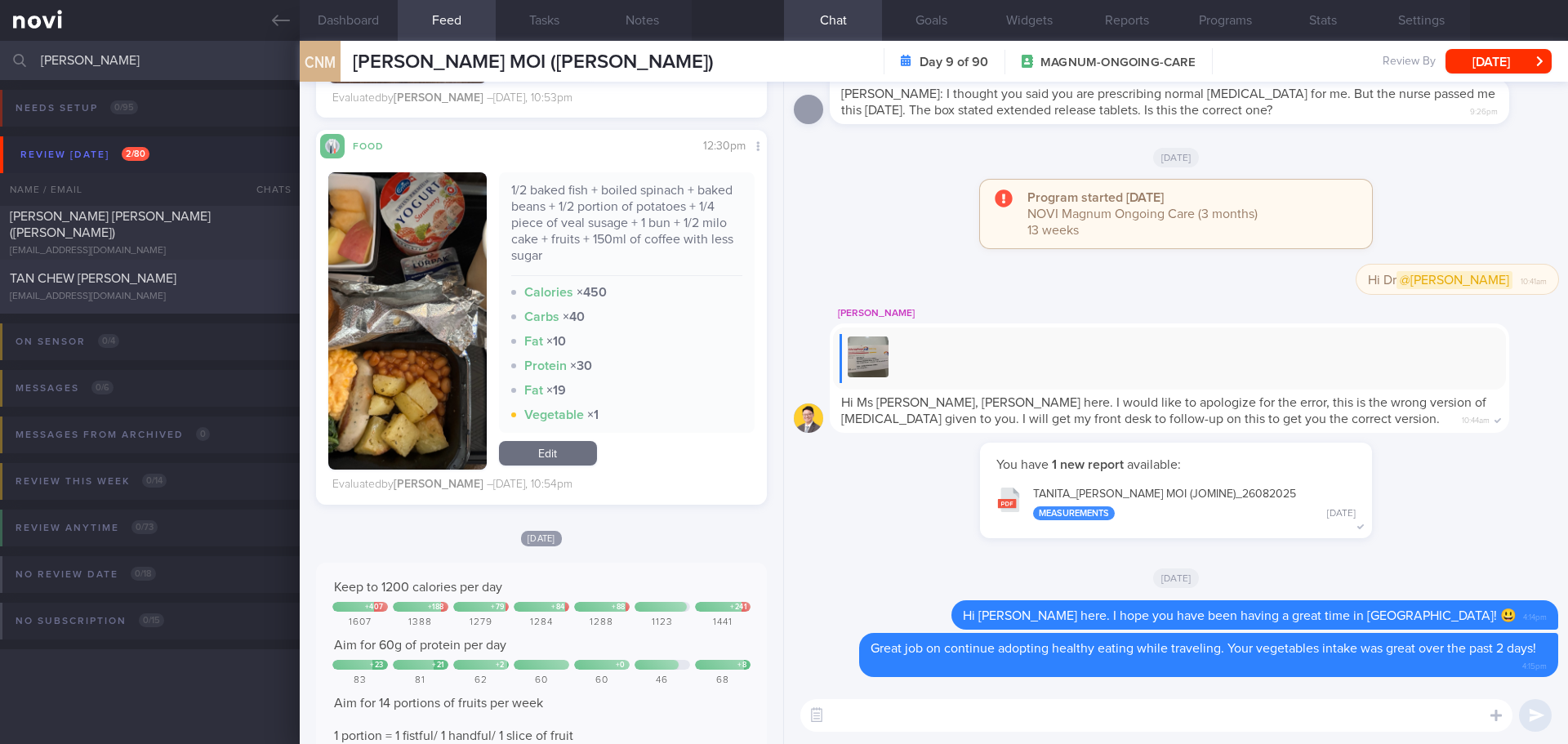
type input "[PERSON_NAME]"
click at [175, 278] on div "TAN CHEW [PERSON_NAME]" at bounding box center [148, 278] width 276 height 16
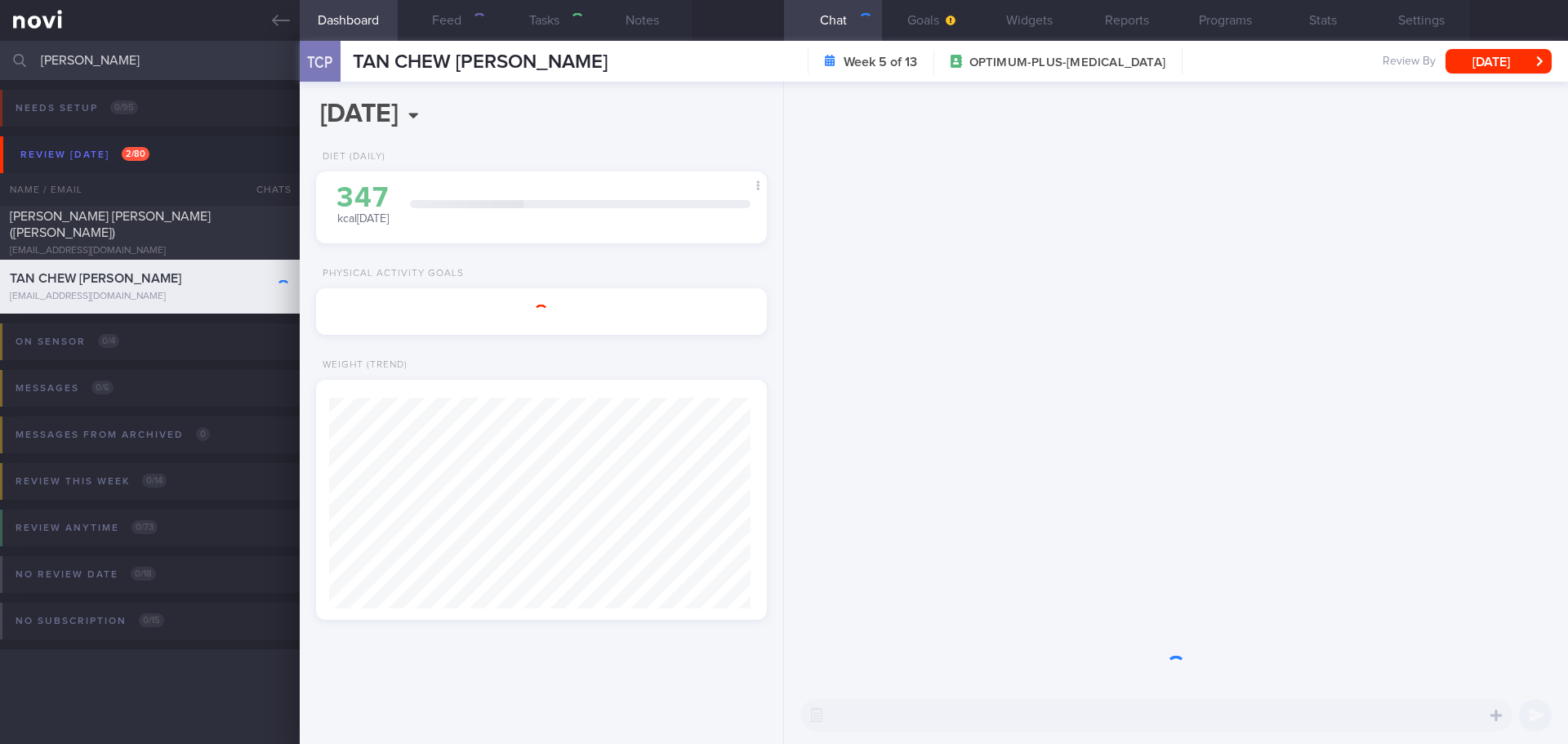
select select "8"
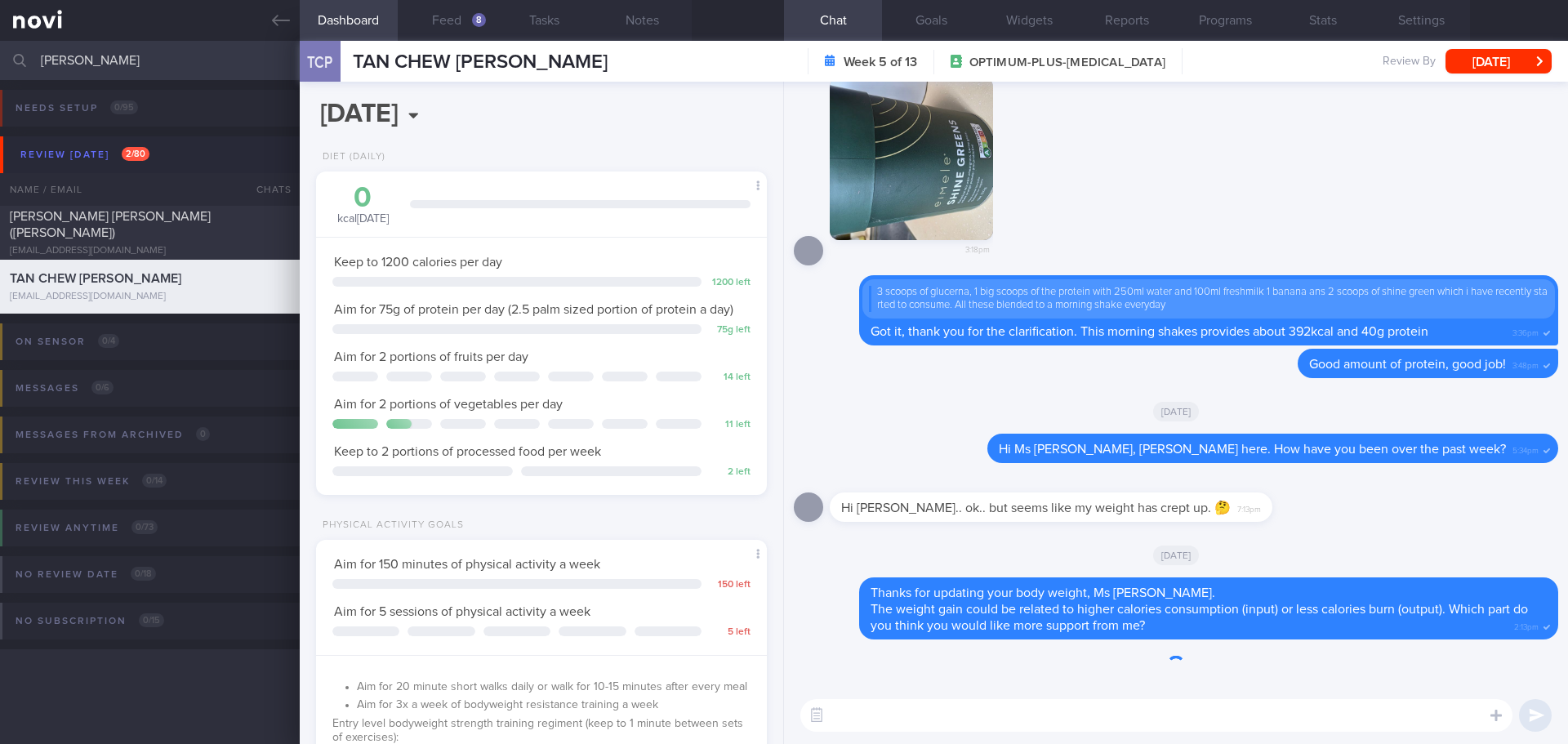
scroll to position [228, 410]
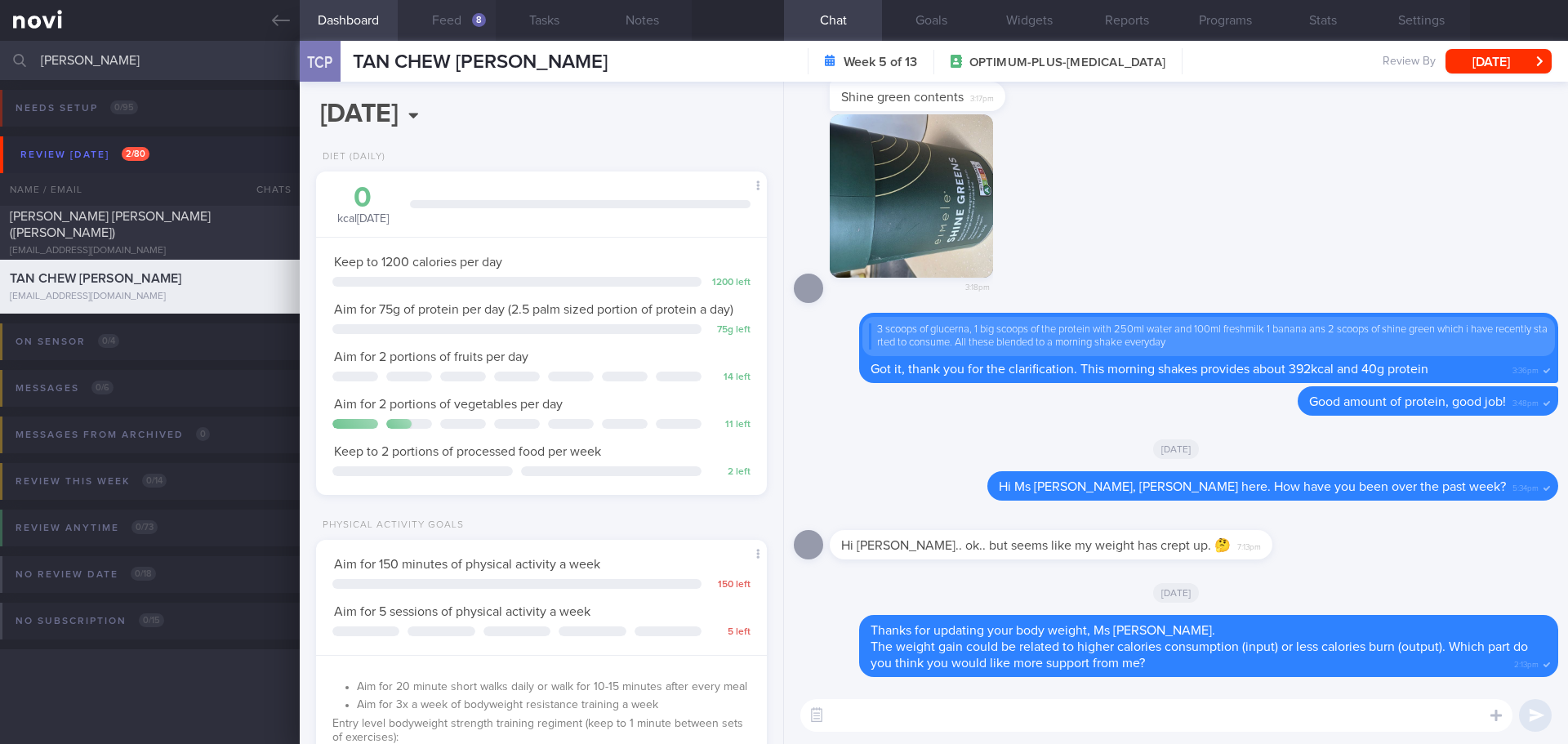
click at [443, 12] on button "Feed 8" at bounding box center [447, 20] width 98 height 41
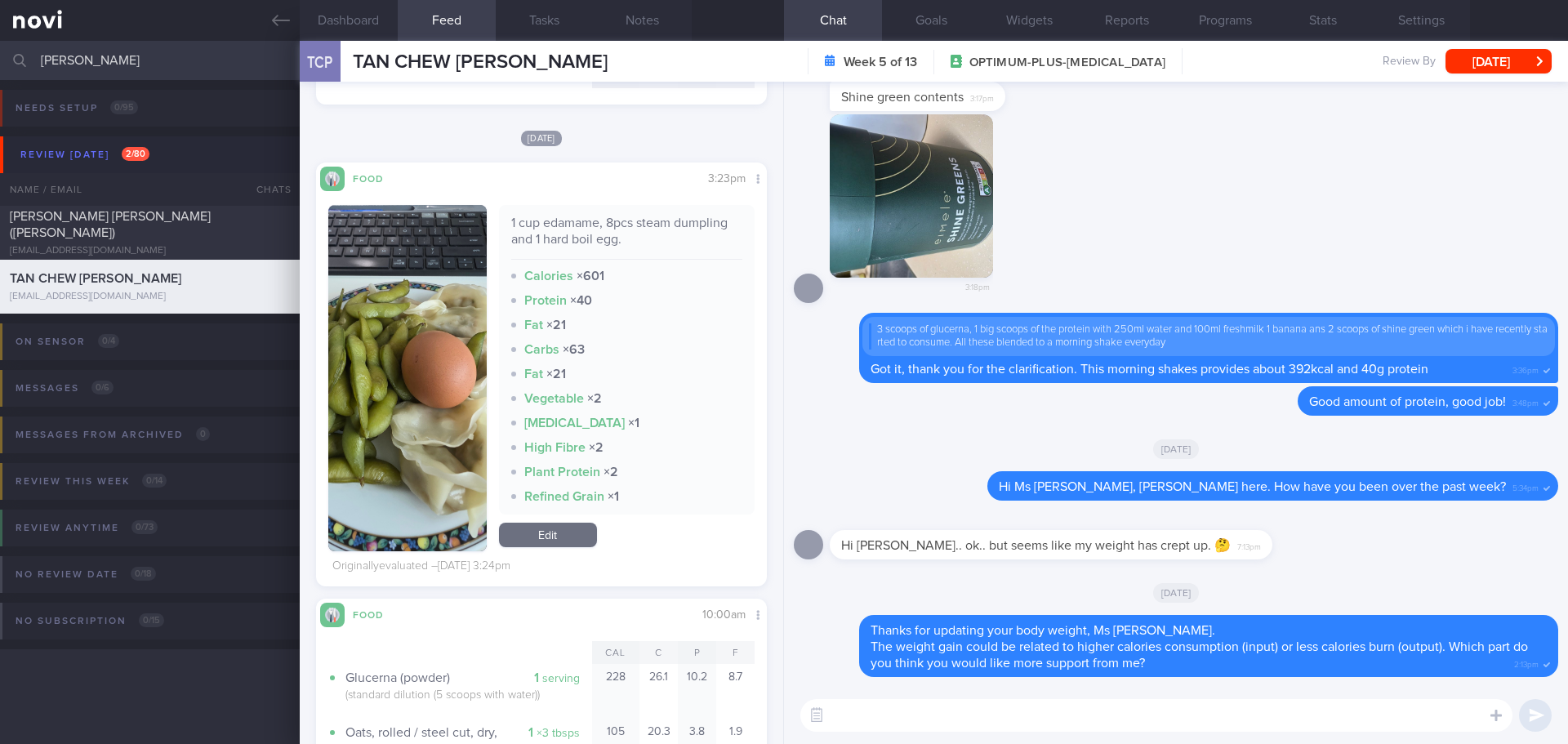
scroll to position [3676, 0]
click at [415, 324] on button "button" at bounding box center [407, 377] width 158 height 346
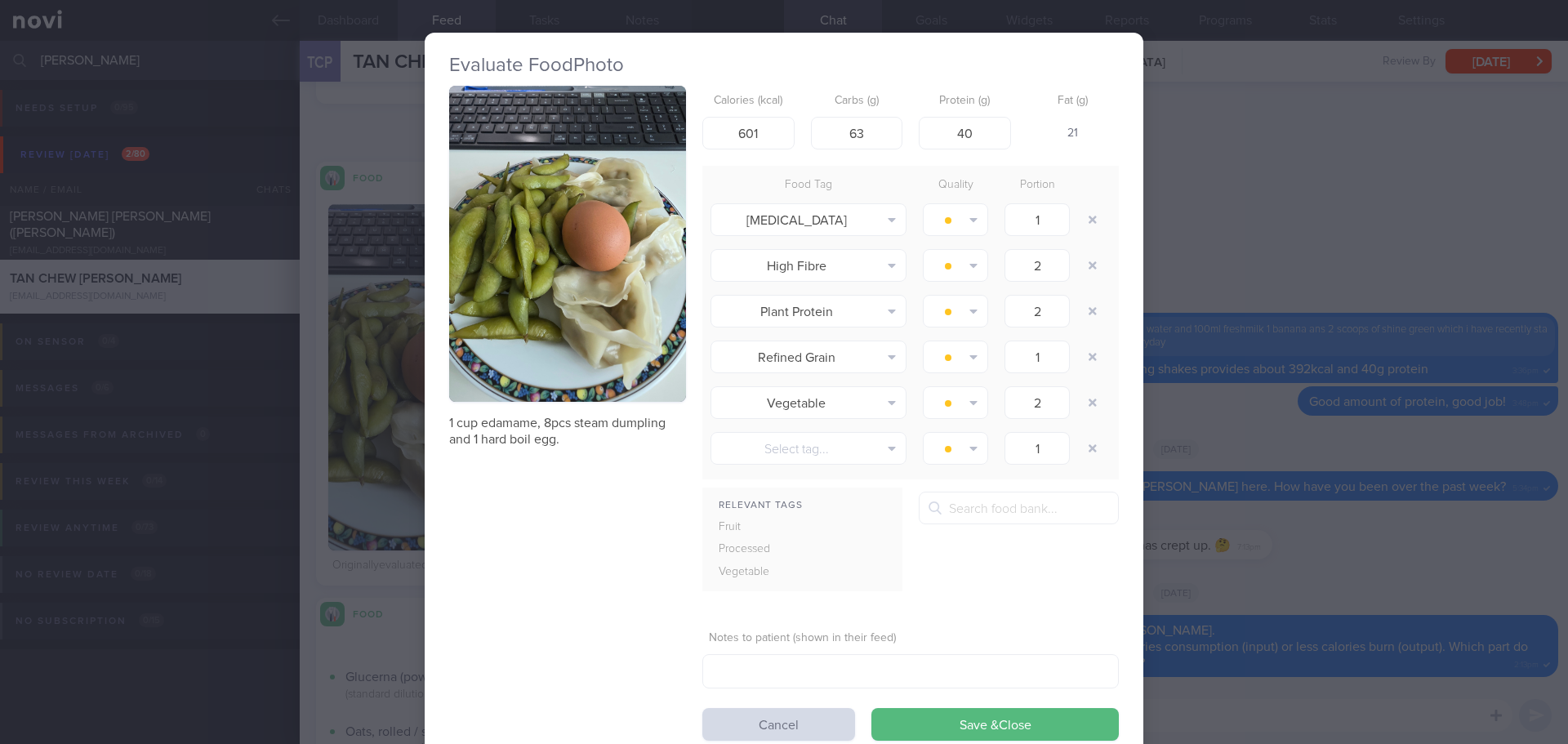
click at [541, 241] on button "button" at bounding box center [568, 243] width 237 height 316
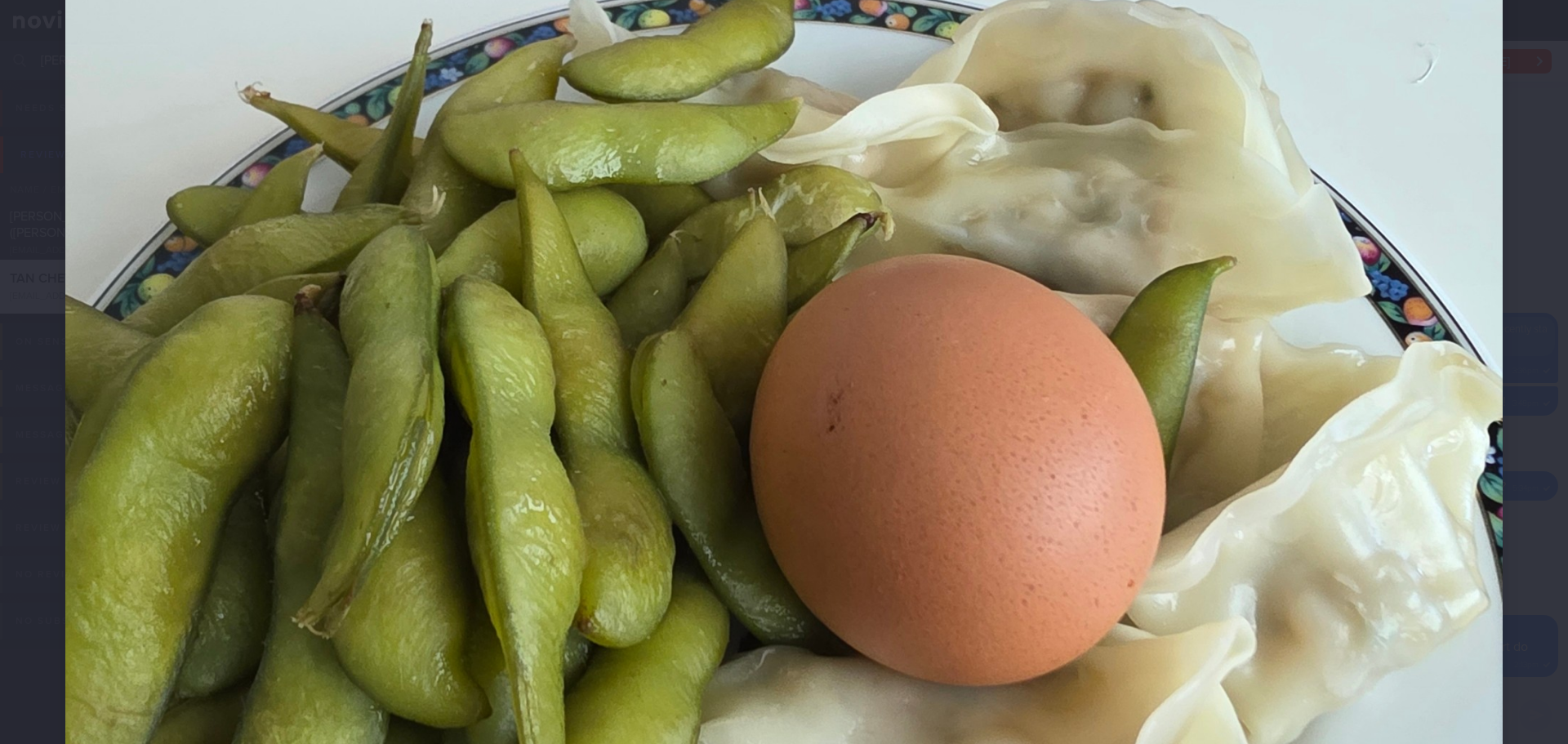
scroll to position [653, 0]
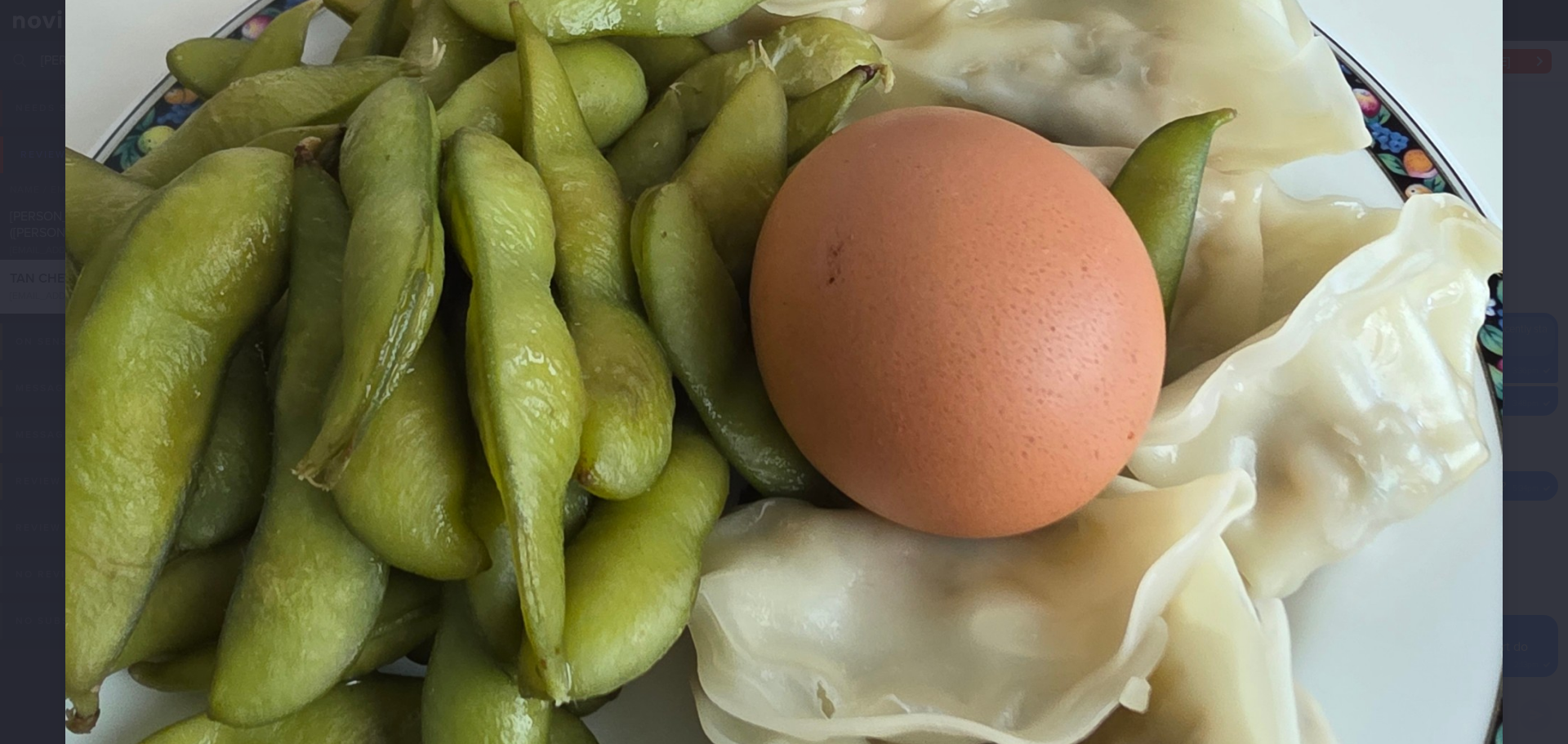
click at [1499, 273] on div at bounding box center [784, 370] width 1568 height 2047
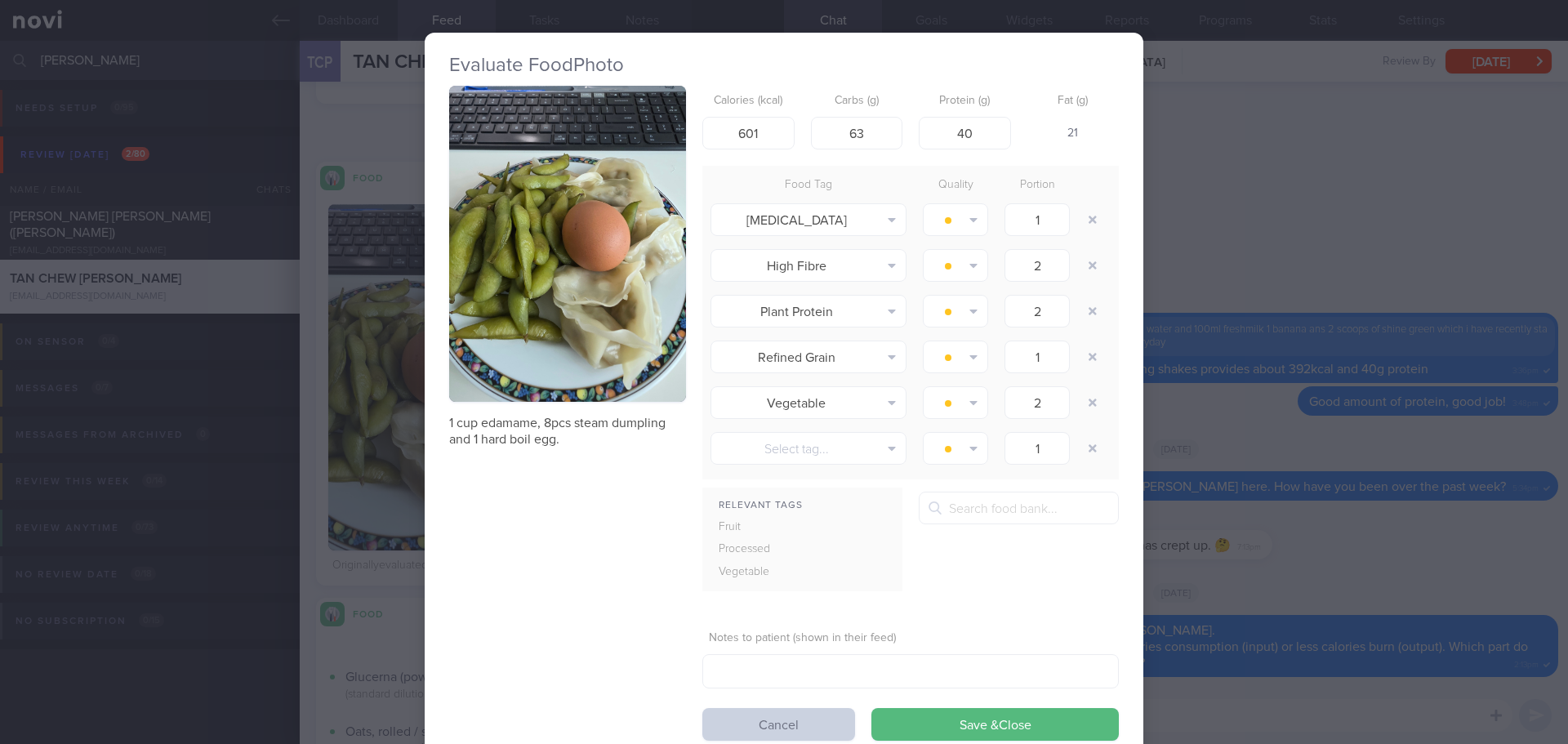
click at [802, 736] on button "Cancel" at bounding box center [778, 725] width 152 height 33
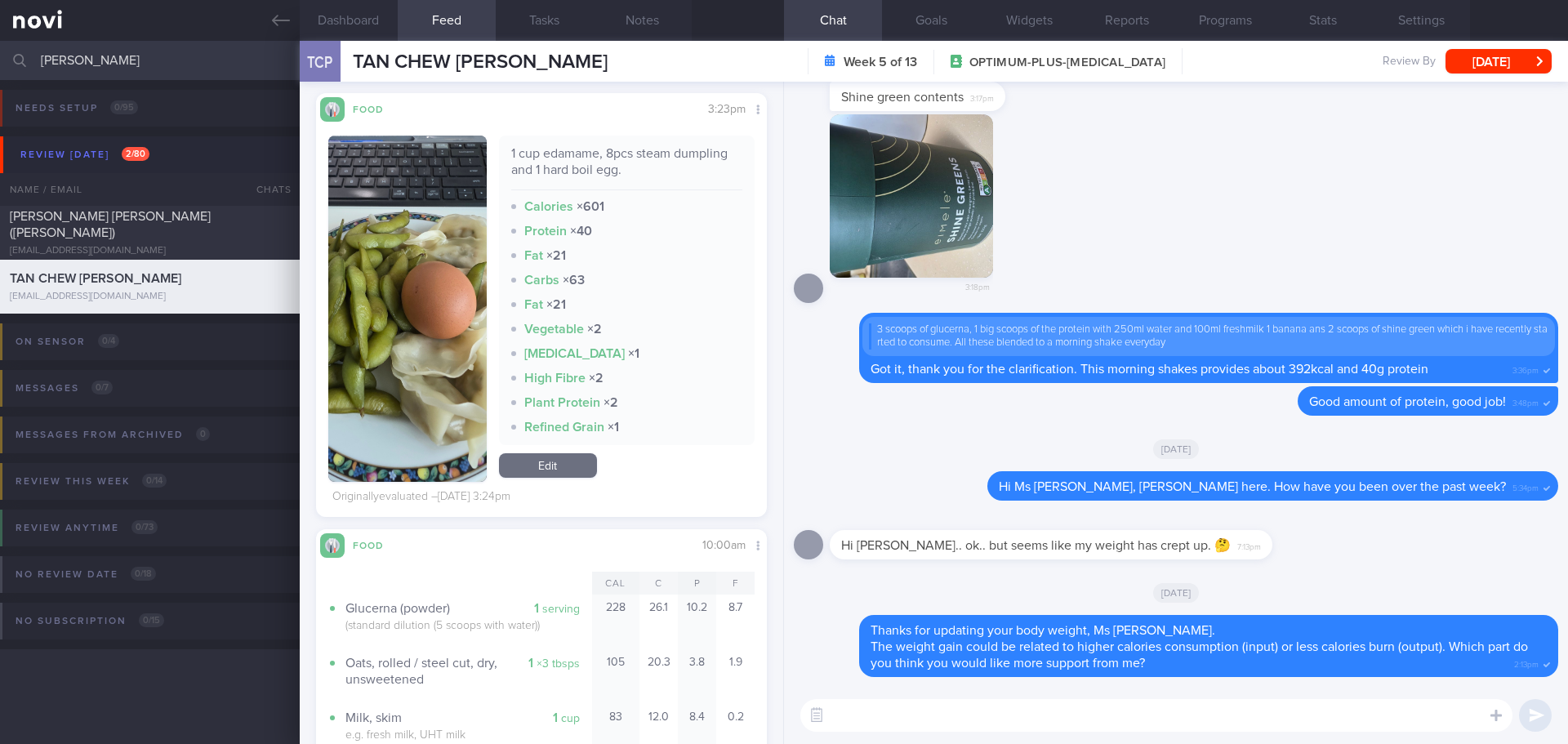
scroll to position [3757, 0]
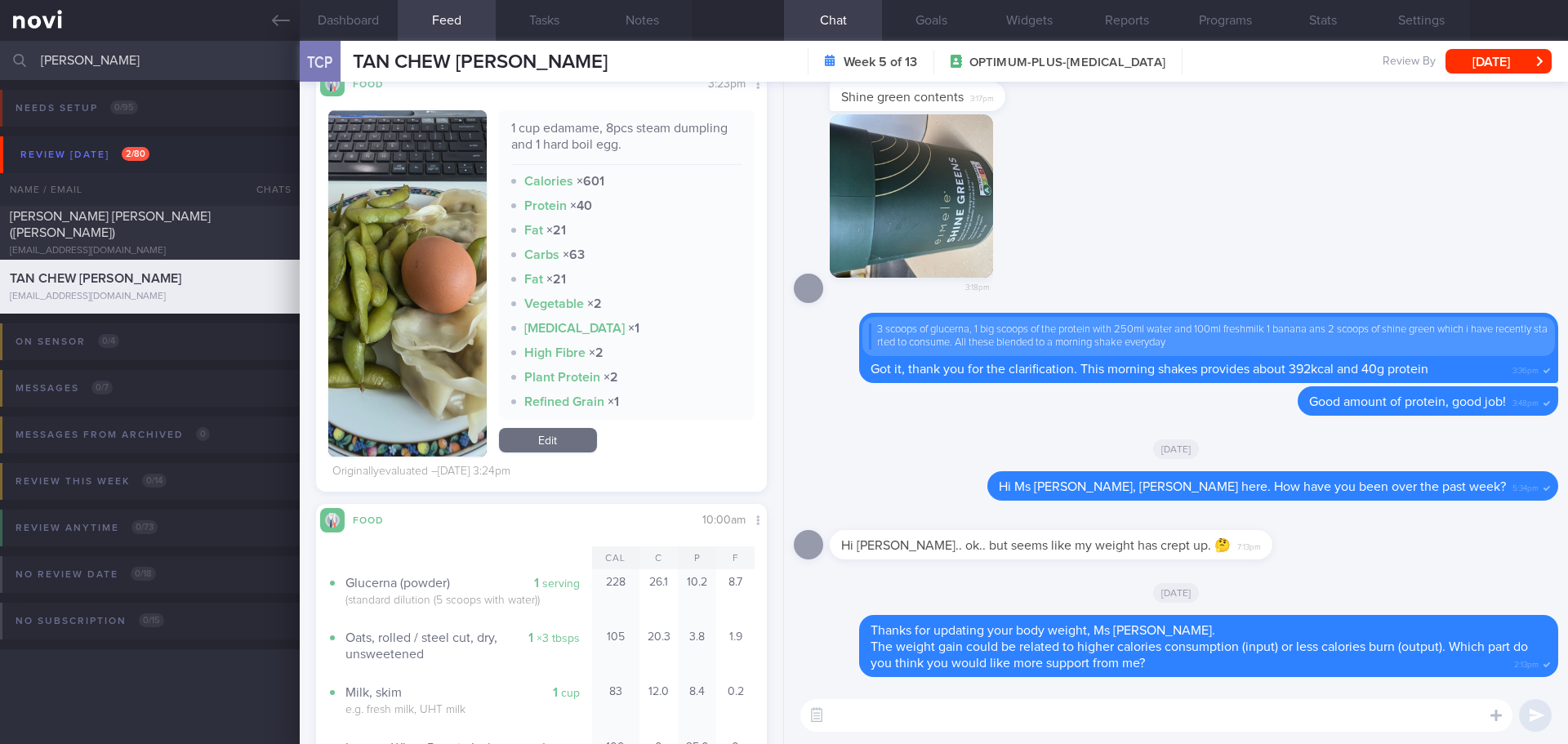
click at [541, 445] on link "Edit" at bounding box center [548, 440] width 98 height 25
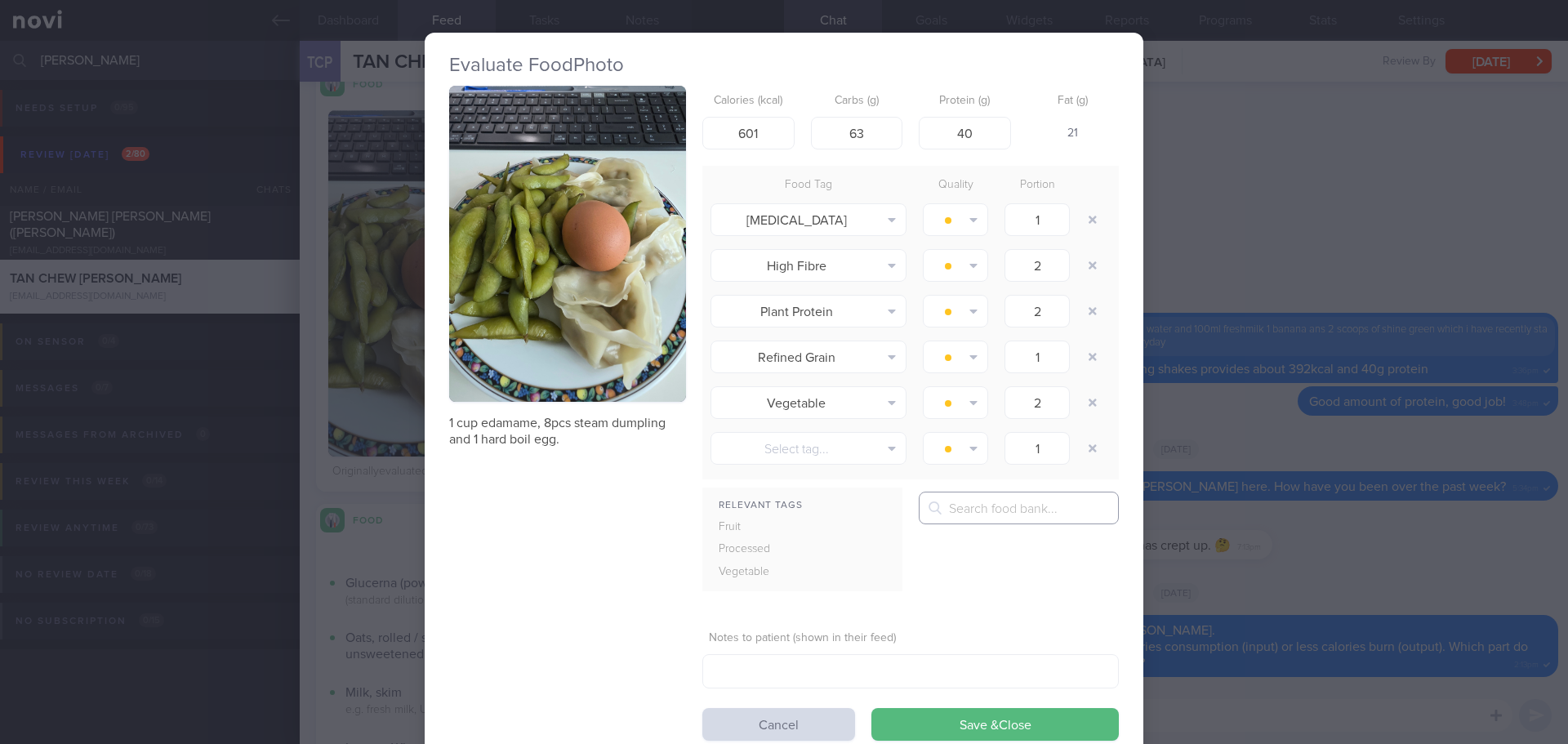
click at [947, 515] on input "text" at bounding box center [1019, 508] width 200 height 33
click at [988, 559] on button "Edamame" at bounding box center [1119, 553] width 399 height 41
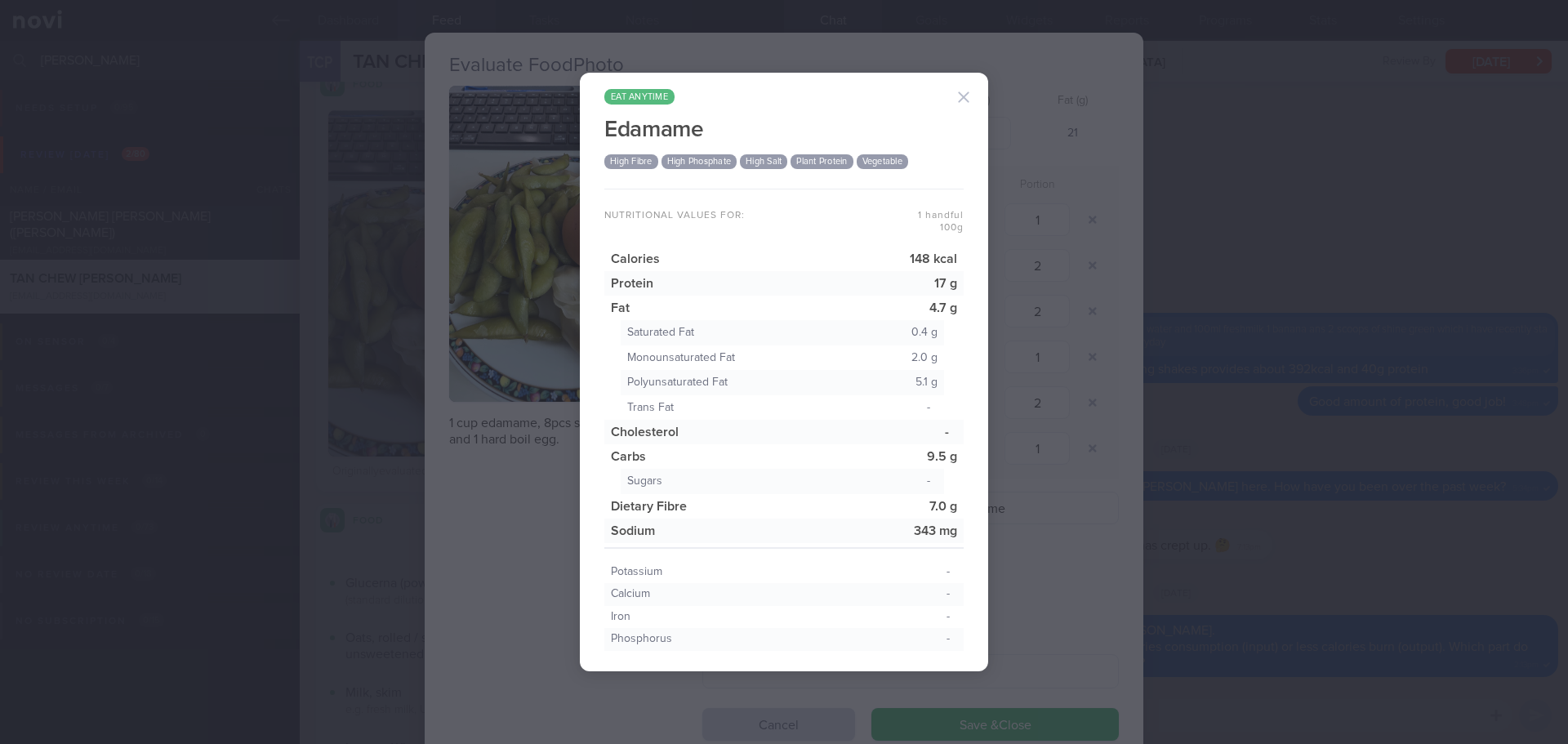
click at [960, 97] on button "button" at bounding box center [963, 97] width 33 height 33
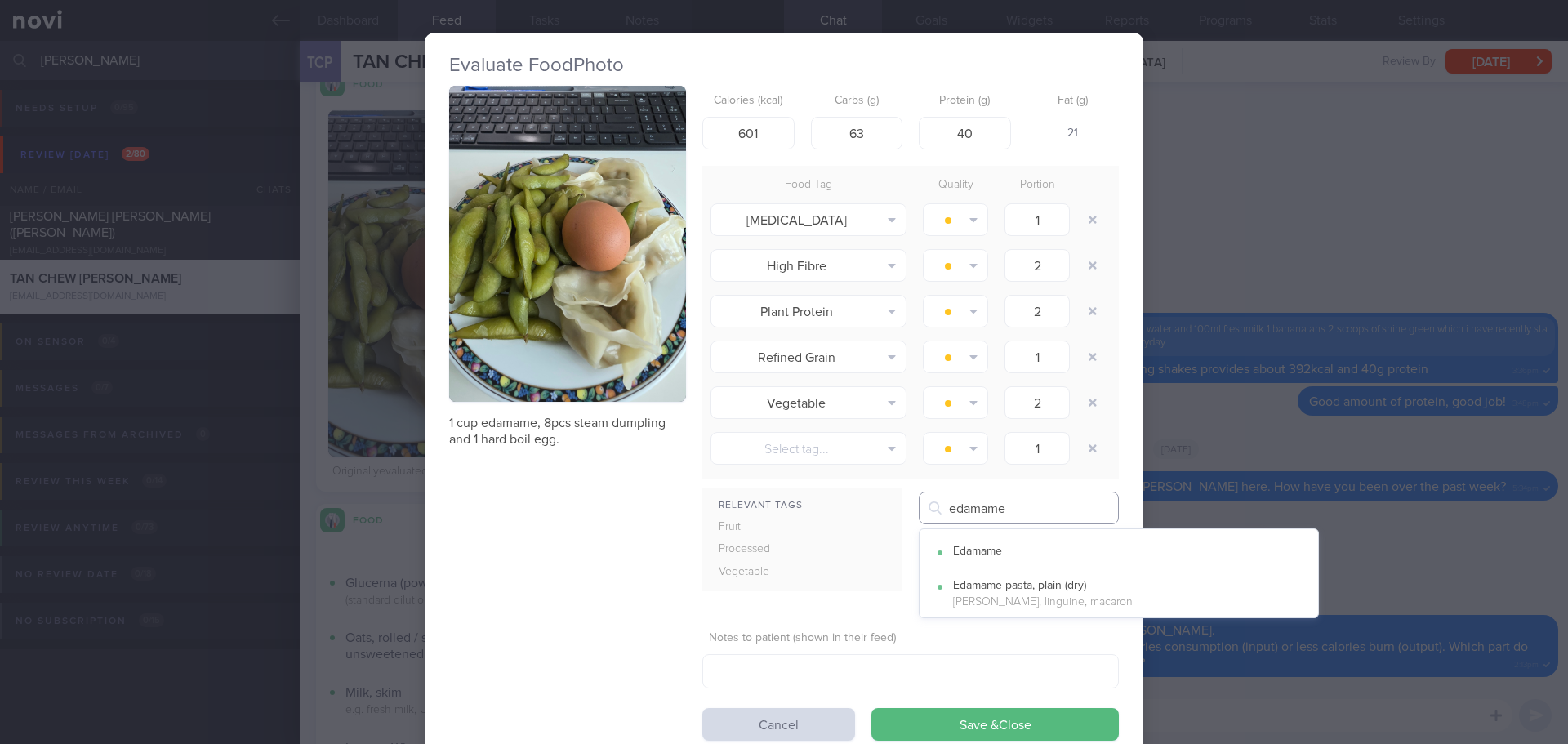
drag, startPoint x: 1002, startPoint y: 507, endPoint x: 851, endPoint y: 506, distance: 151.0
click at [855, 508] on div "Relevant Tags Fruit Processed Vegetable [GEOGRAPHIC_DATA] [GEOGRAPHIC_DATA]" at bounding box center [911, 548] width 416 height 113
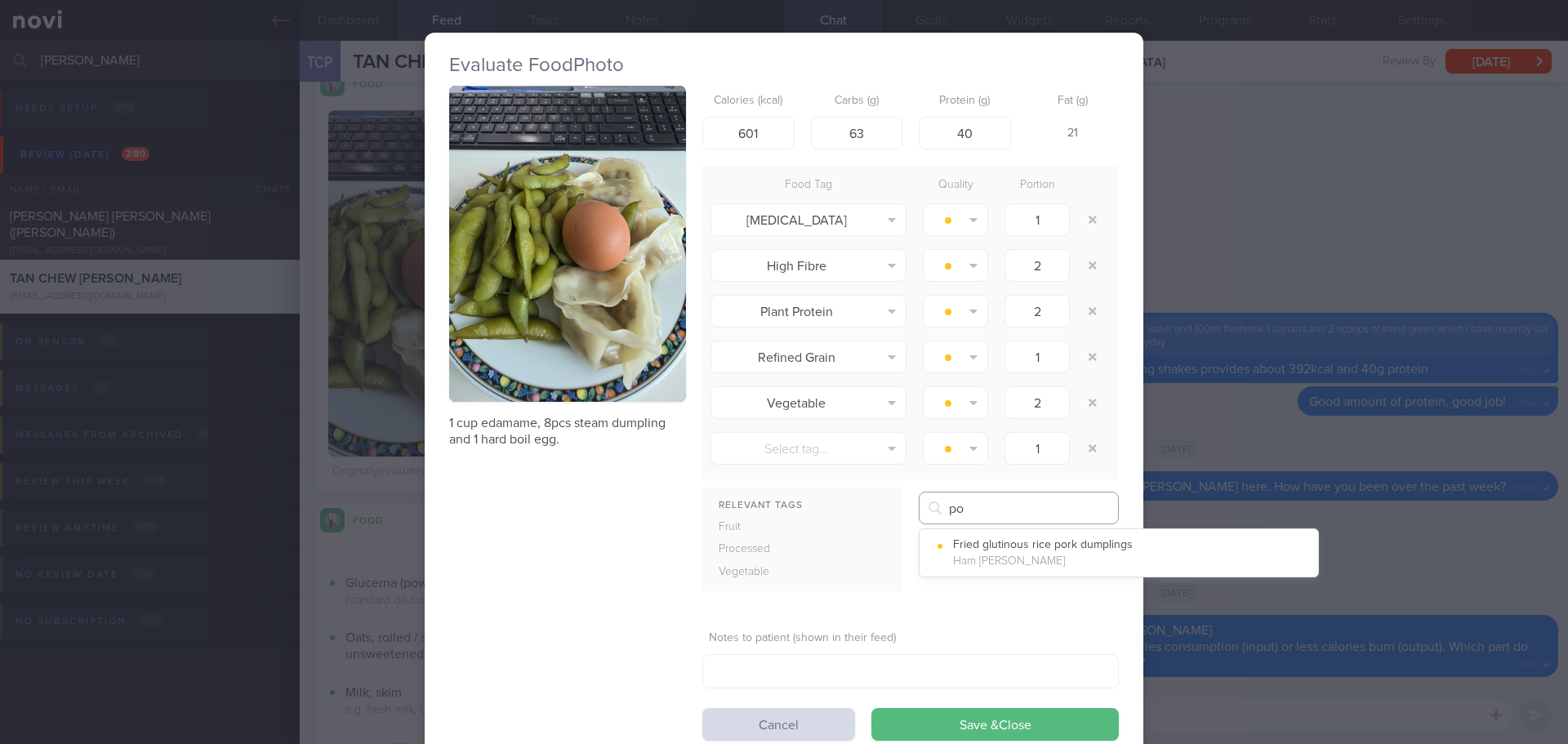
type input "p"
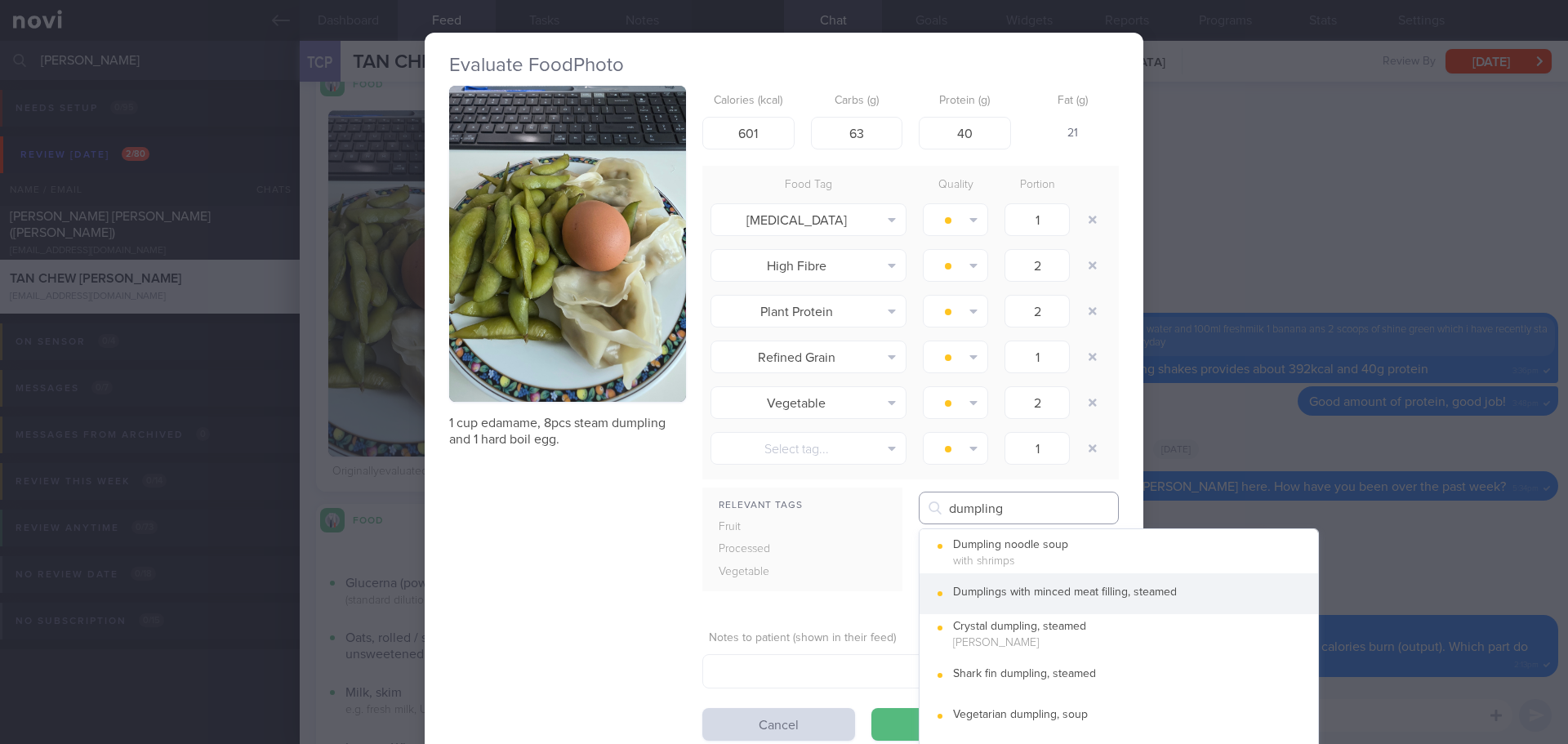
type input "dumpling"
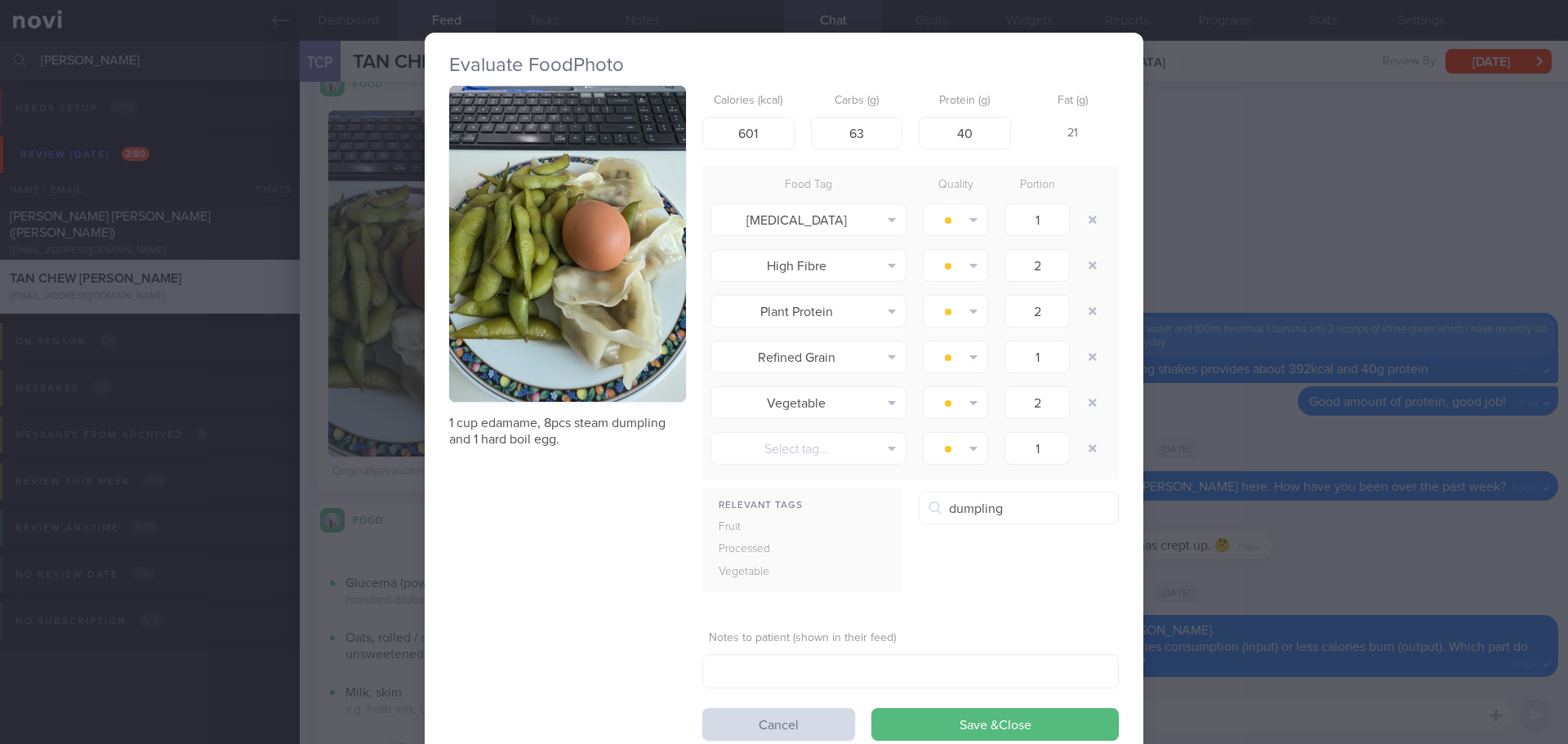
click at [1043, 593] on button "Dumplings with minced meat filling, steamed" at bounding box center [1119, 593] width 399 height 41
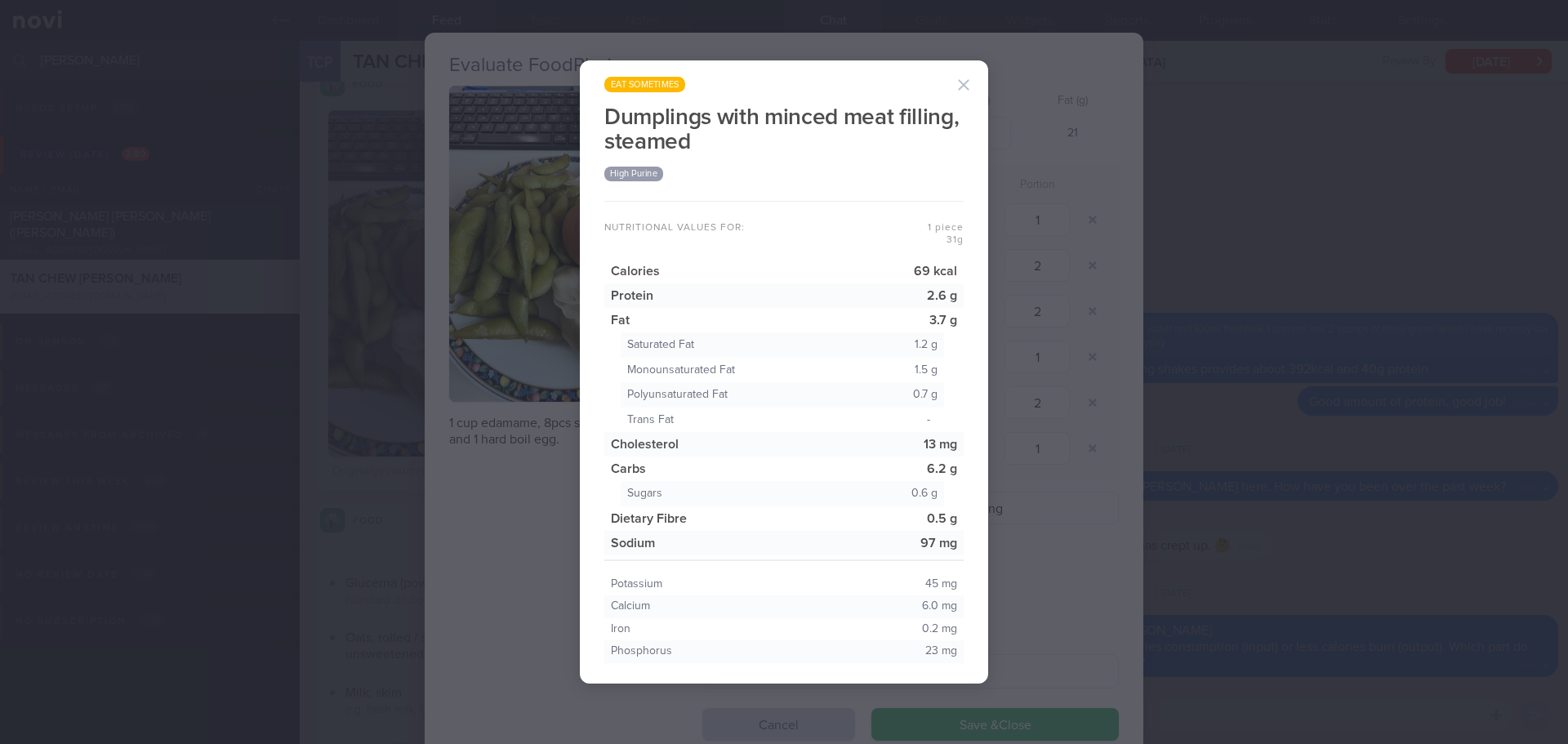
click at [968, 91] on button "button" at bounding box center [963, 85] width 33 height 33
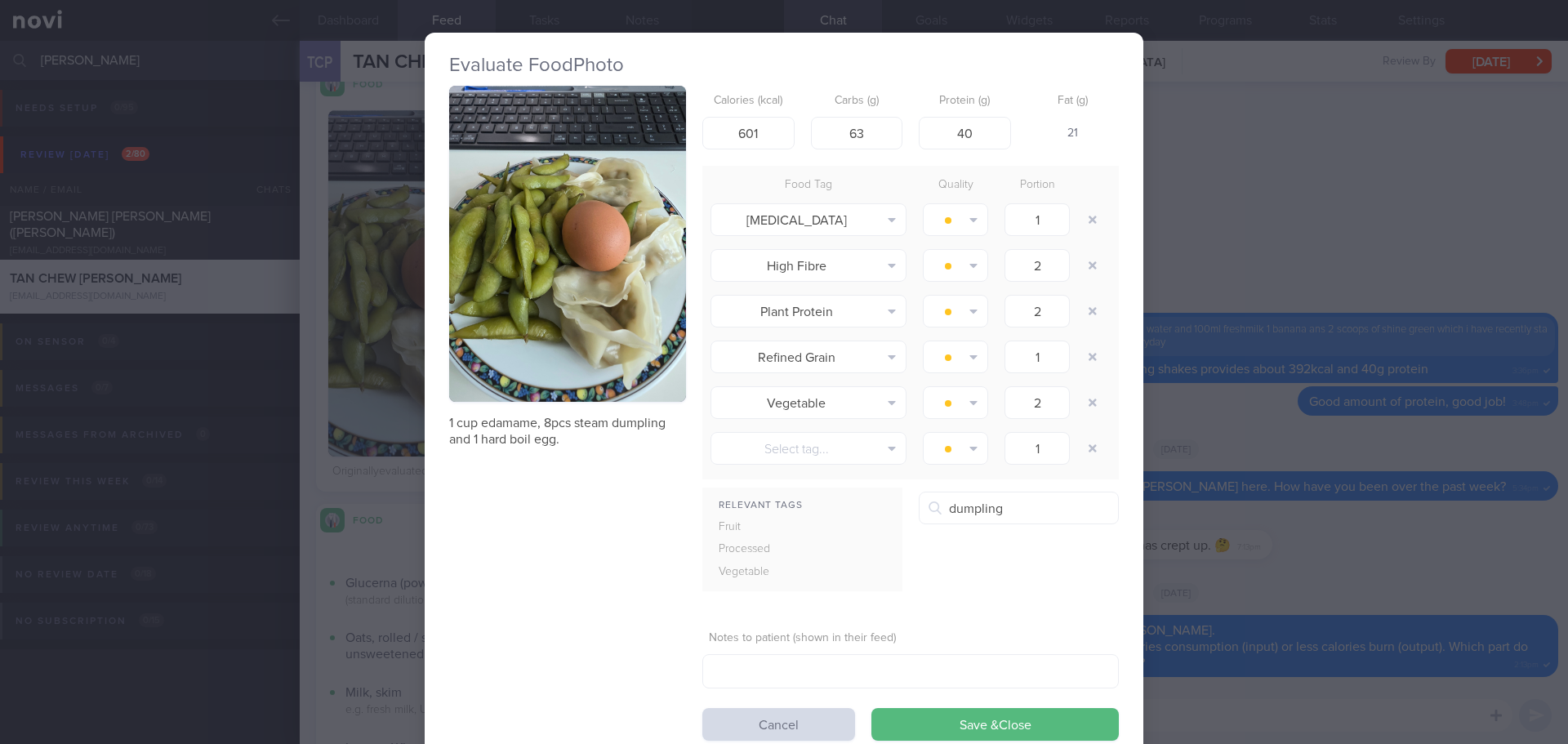
click at [1345, 220] on div "Evaluate Food Photo 1 cup edamame, 8pcs steam dumpling and 1 hard boil egg. Cal…" at bounding box center [784, 372] width 1568 height 744
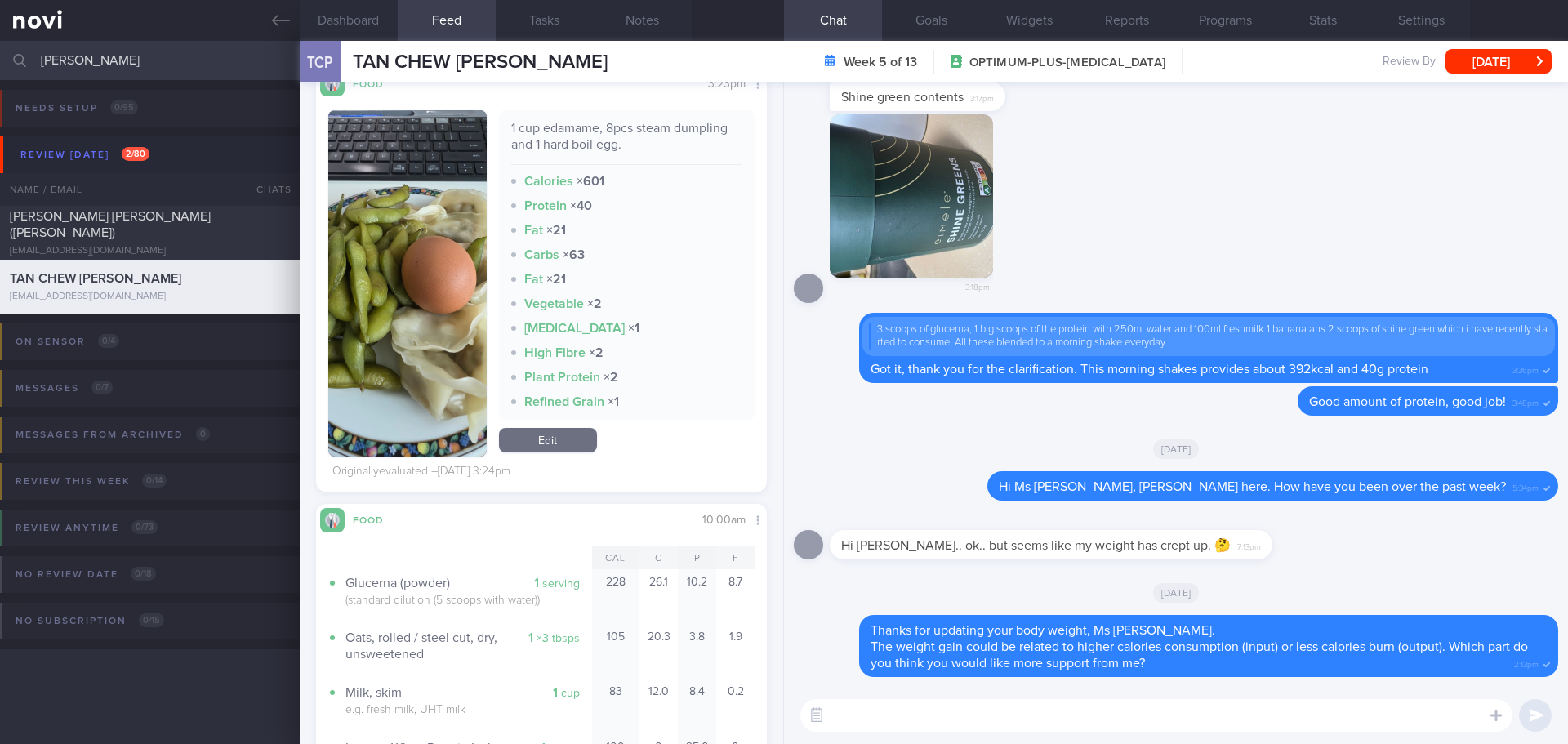
click at [993, 736] on div "​ ​" at bounding box center [1175, 716] width 784 height 58
click at [1001, 714] on textarea at bounding box center [1157, 715] width 712 height 33
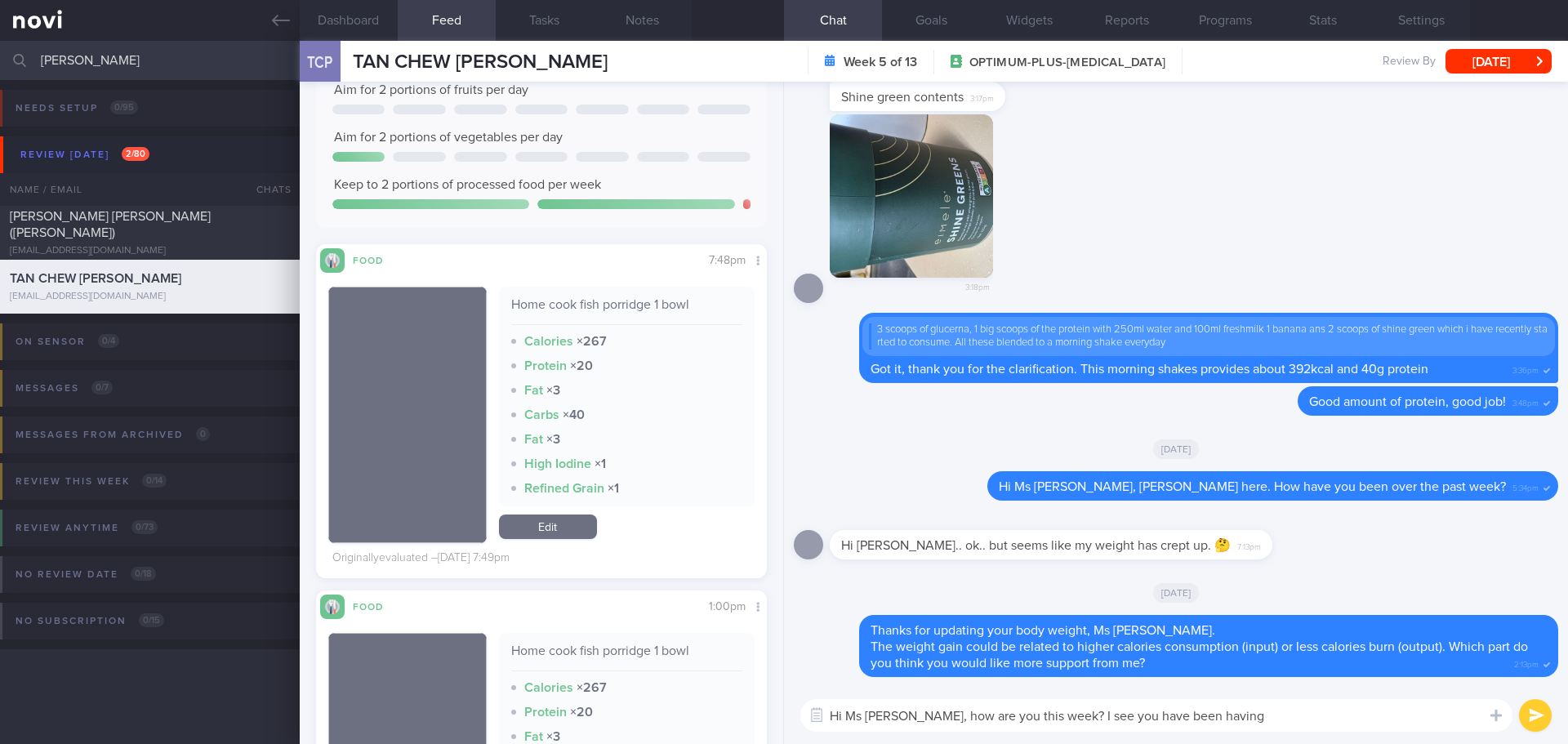
scroll to position [1389, 0]
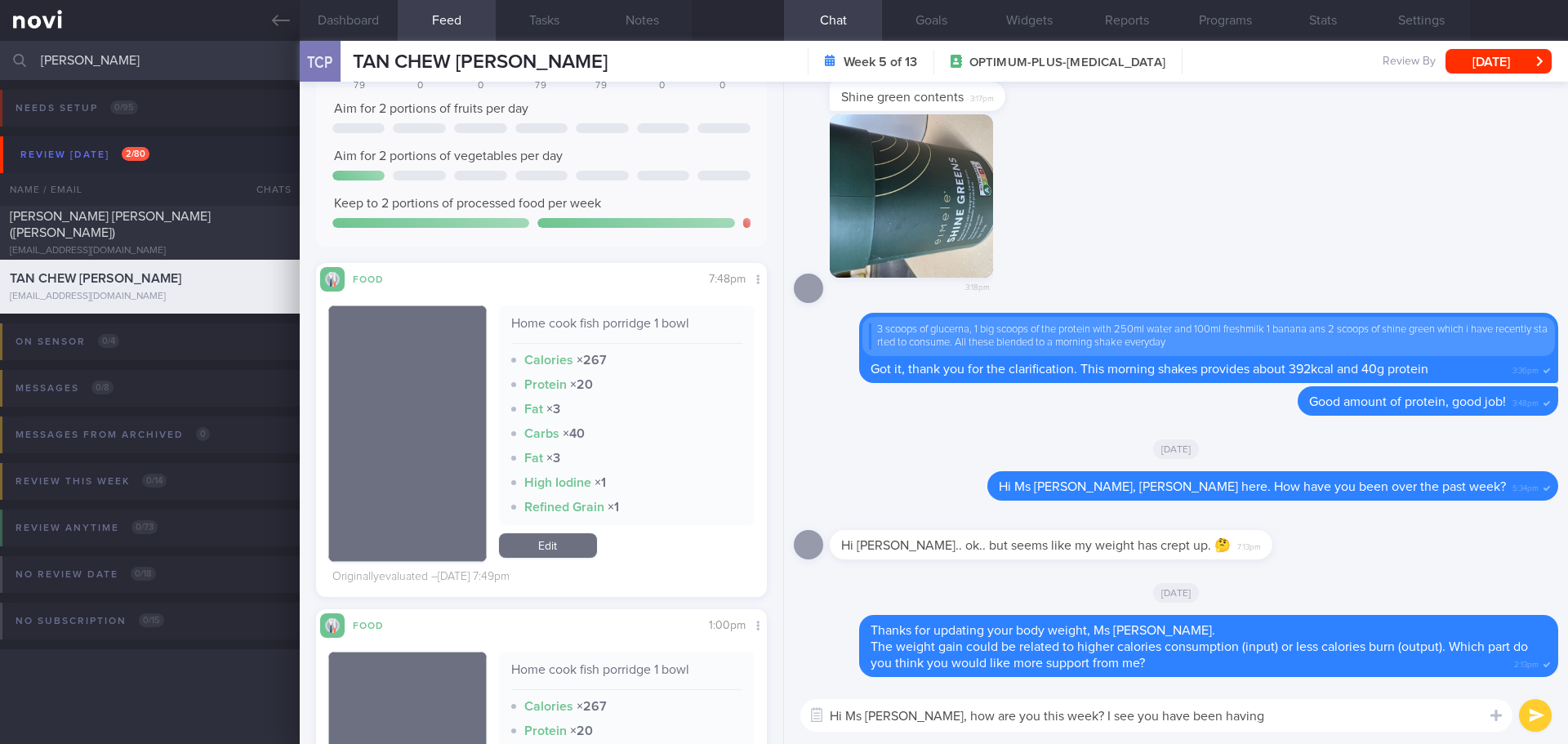
drag, startPoint x: 1215, startPoint y: 716, endPoint x: 1040, endPoint y: 713, distance: 175.0
click at [1040, 713] on textarea "Hi Ms [PERSON_NAME], how are you this week? I see you have been having" at bounding box center [1157, 715] width 712 height 33
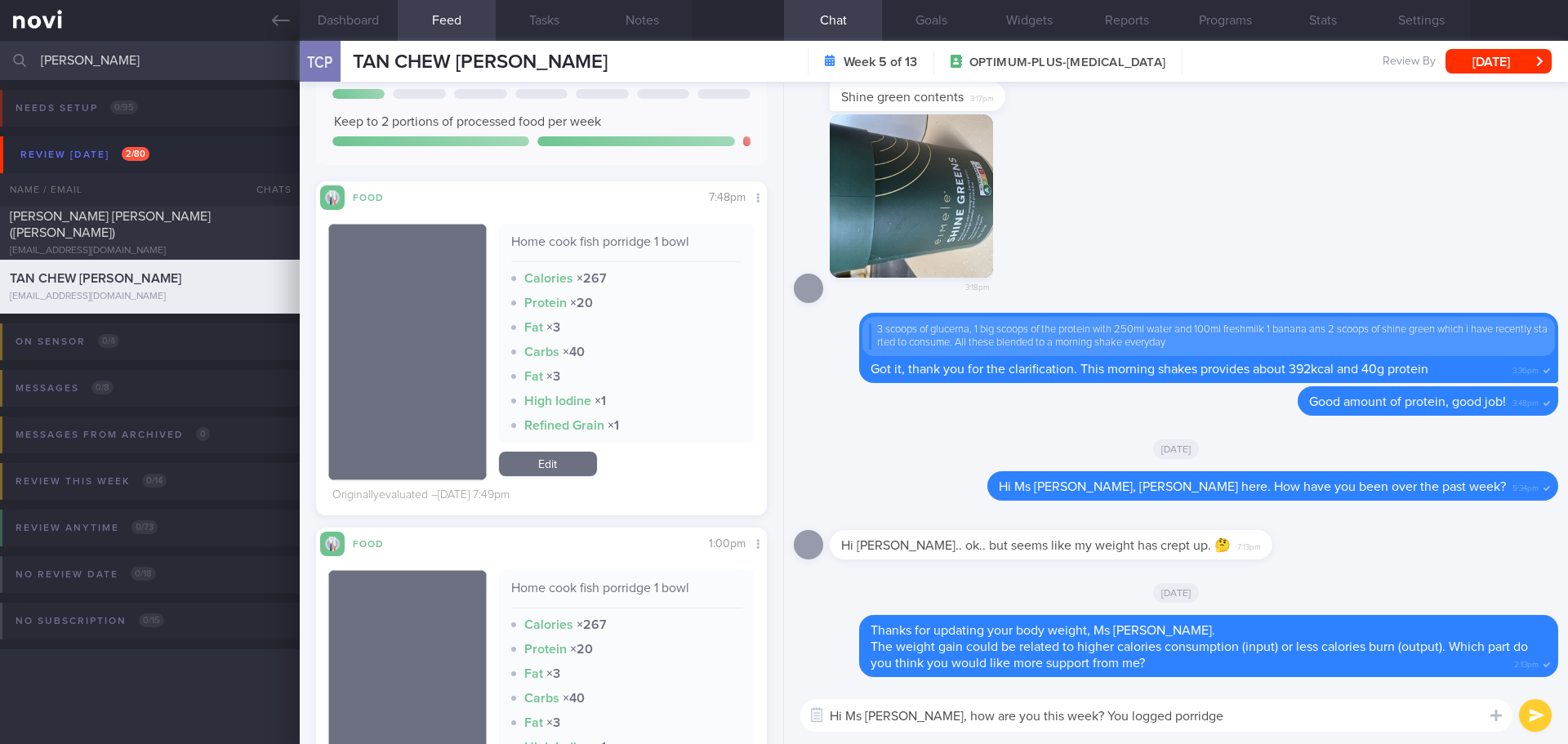
scroll to position [1634, 0]
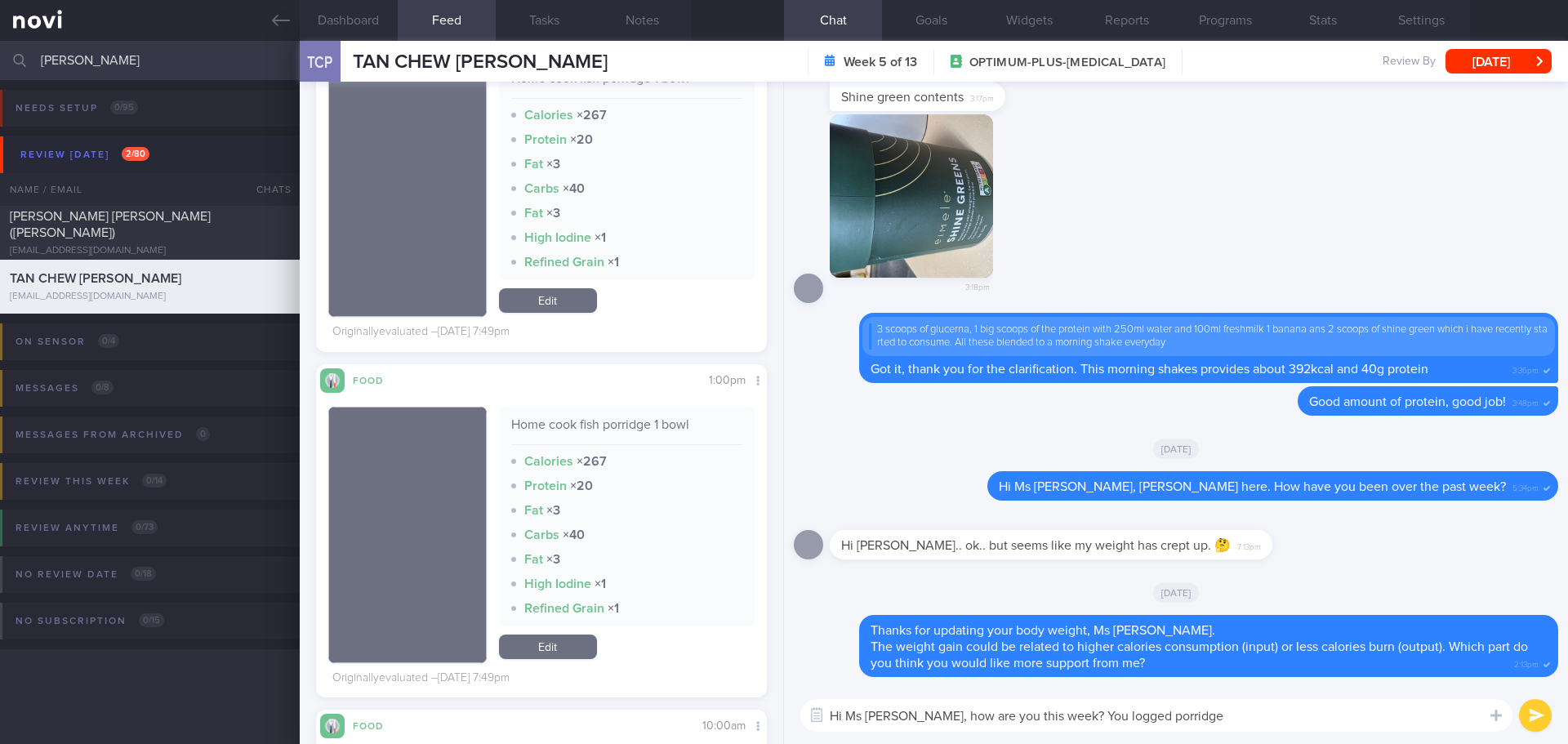
drag, startPoint x: 1172, startPoint y: 720, endPoint x: 928, endPoint y: 722, distance: 244.0
click at [928, 722] on textarea "Hi Ms [PERSON_NAME], how are you this week? You logged porridge" at bounding box center [1157, 715] width 712 height 33
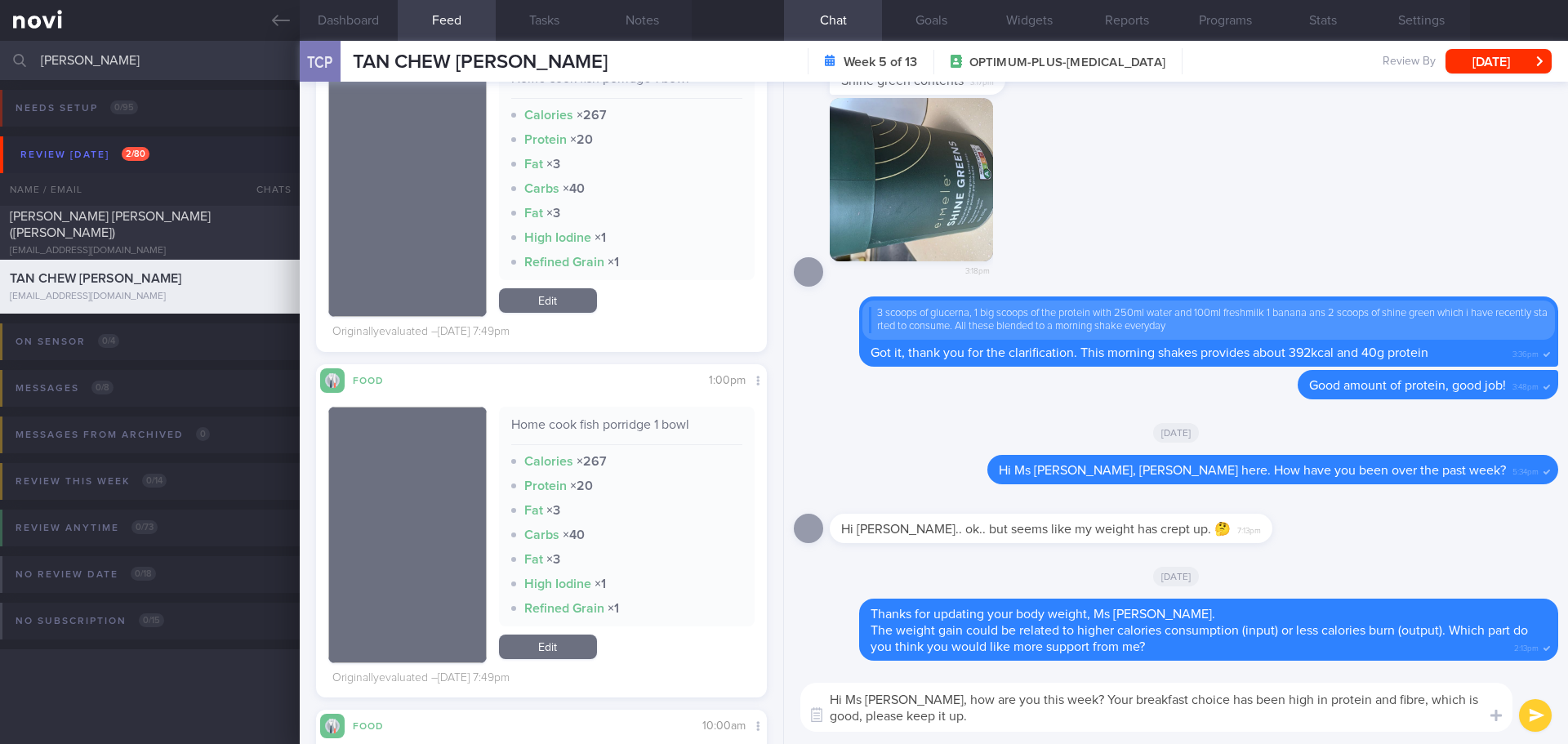
type textarea "Hi Ms [PERSON_NAME], how are you this week? Your breakfast choice has been high…"
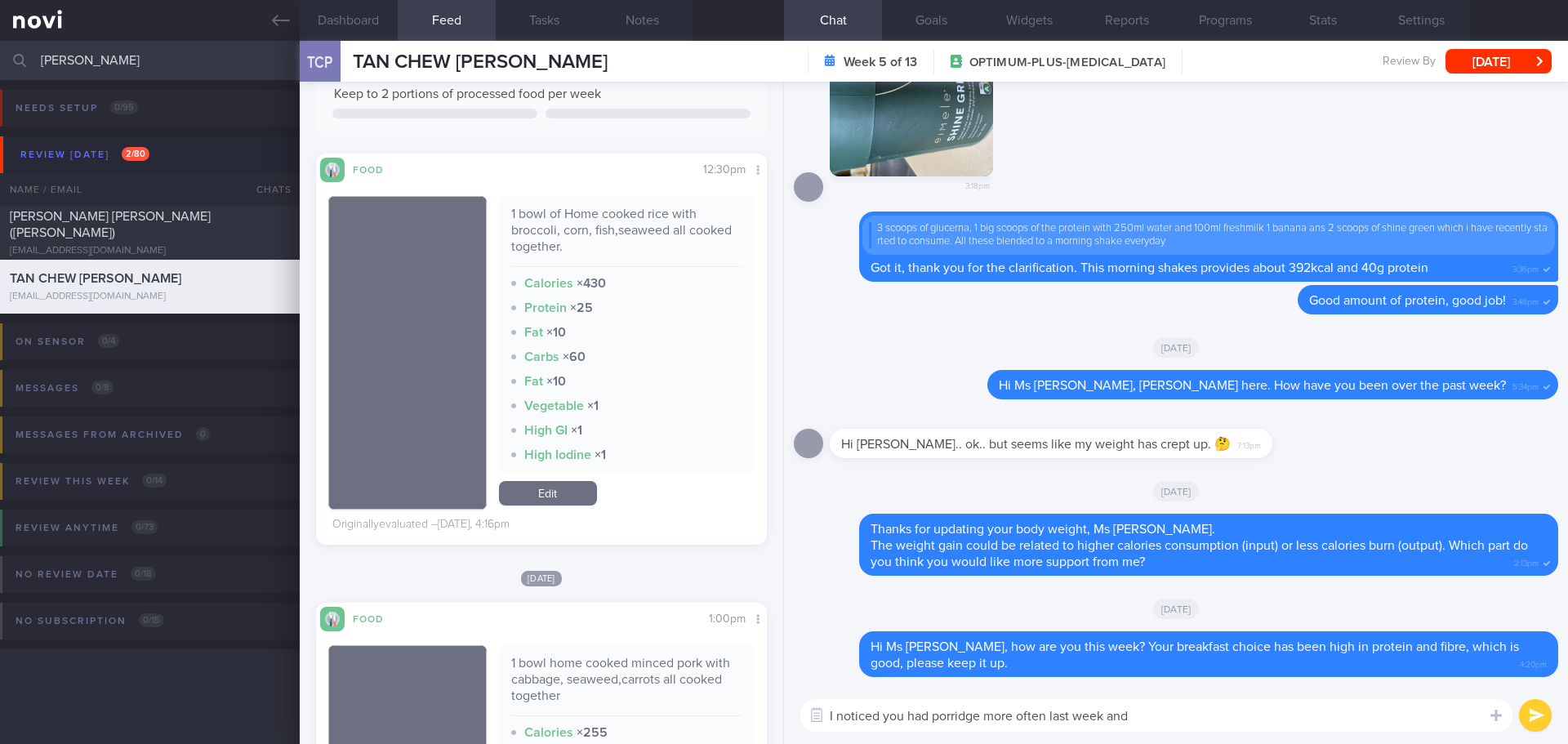
scroll to position [490, 0]
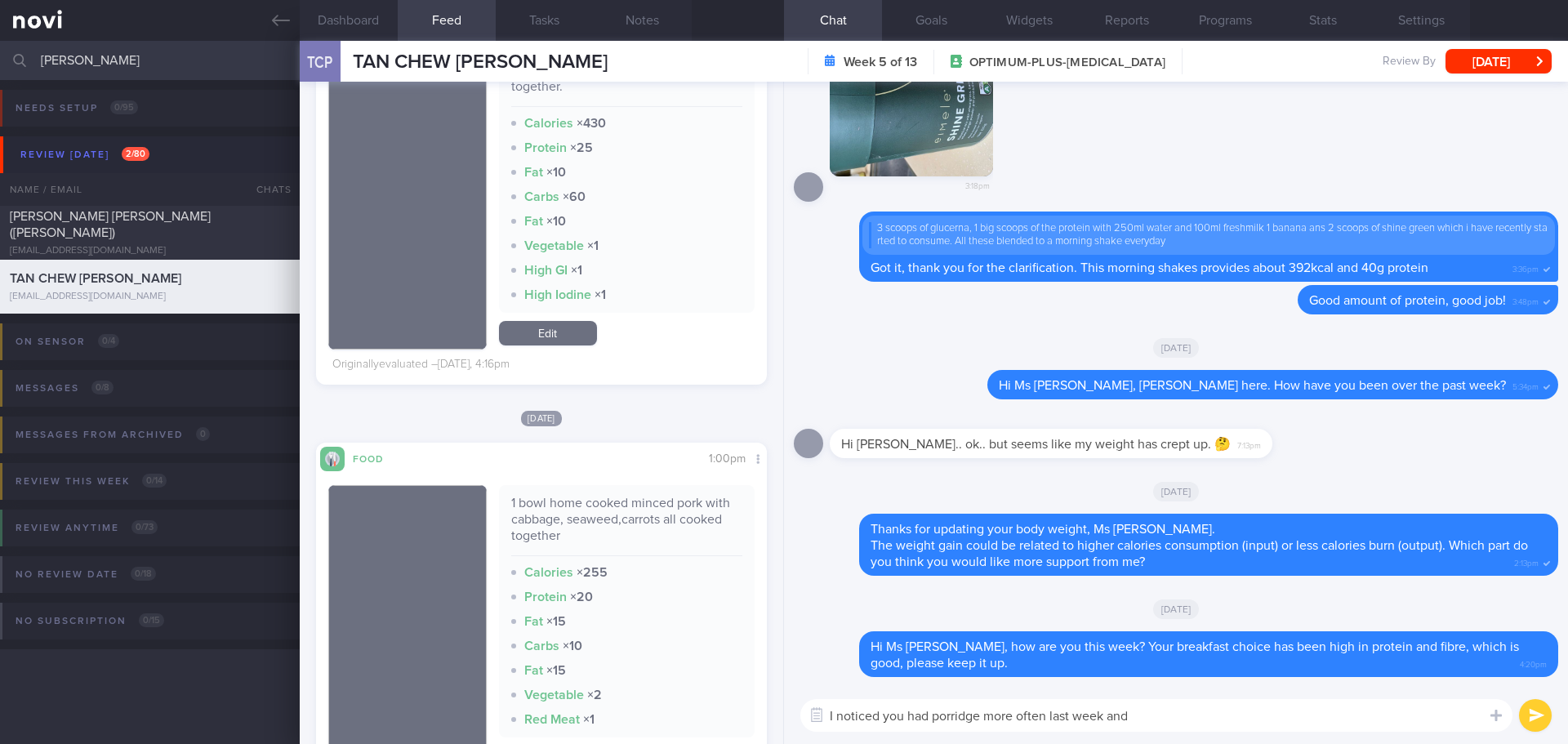
click at [1182, 722] on textarea "I noticed you had porridge more often last week and" at bounding box center [1157, 715] width 712 height 33
click at [1002, 717] on textarea "I noticed you had porridge more often last week and had only 1 meal past 2 days…" at bounding box center [1157, 715] width 712 height 33
drag, startPoint x: 1046, startPoint y: 715, endPoint x: 986, endPoint y: 715, distance: 60.0
click at [986, 715] on textarea "I noticed you had porridge more often last week and had only 1 meal past 2 days…" at bounding box center [1157, 715] width 712 height 33
click at [1405, 715] on textarea "I noticed you had porridge last week and had only 1 meal past 2 days, how's you…" at bounding box center [1157, 715] width 712 height 33
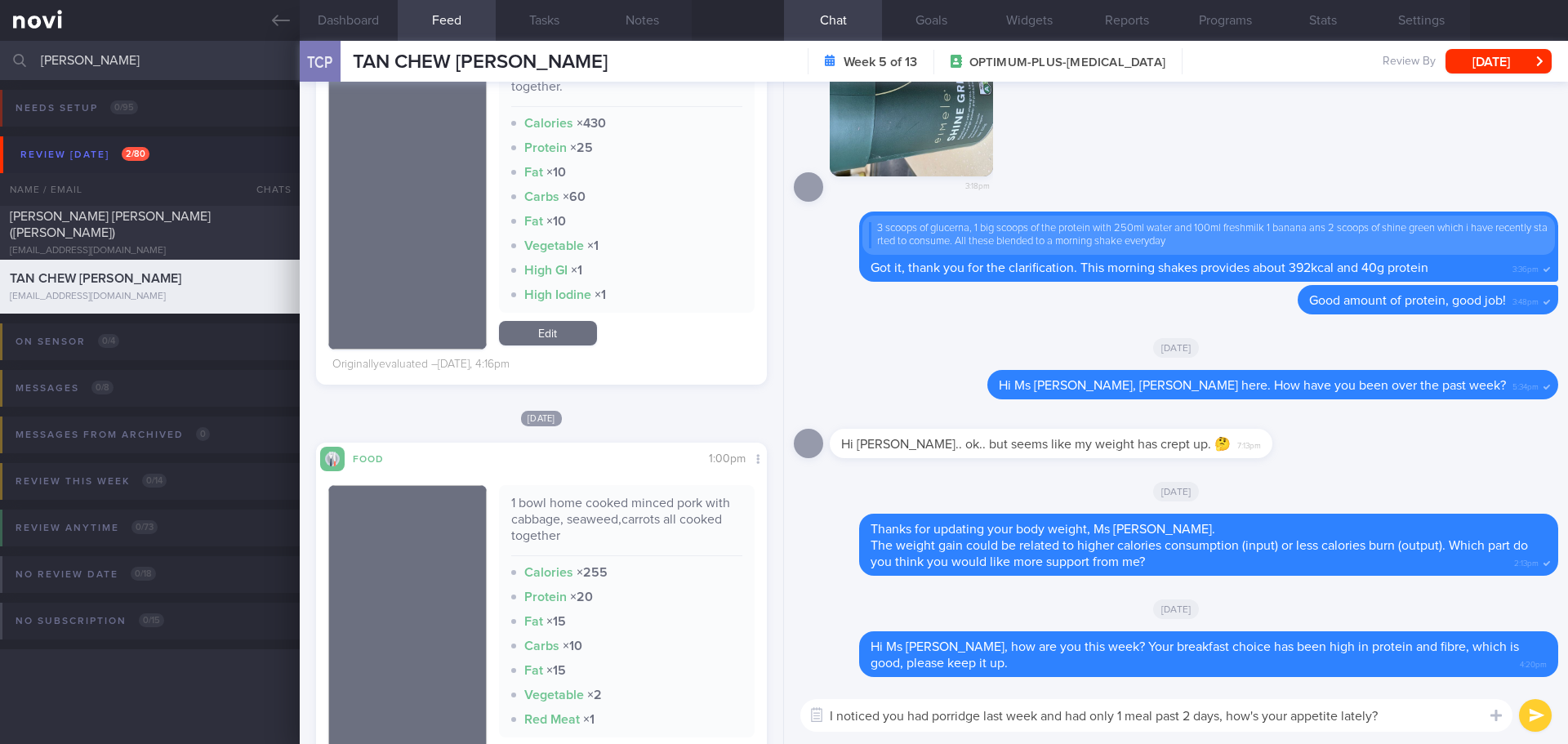
click at [1408, 715] on textarea "I noticed you had porridge last week and had only 1 meal past 2 days, how's you…" at bounding box center [1157, 715] width 712 height 33
click at [1159, 717] on textarea "I noticed you had porridge last week and had only 1 meal past 2 days, how's you…" at bounding box center [1157, 715] width 712 height 33
click at [1422, 722] on textarea "I noticed you had porridge last week and had only 1 meal past 2 days, how's you…" at bounding box center [1157, 715] width 712 height 33
click at [1422, 721] on textarea "I noticed you had porridge last week and had only 1 meal past 2 days, how's you…" at bounding box center [1157, 715] width 712 height 33
click at [1424, 721] on textarea "I noticed you had porridge last week and had only 1 meal past 2 days, how's you…" at bounding box center [1157, 715] width 712 height 33
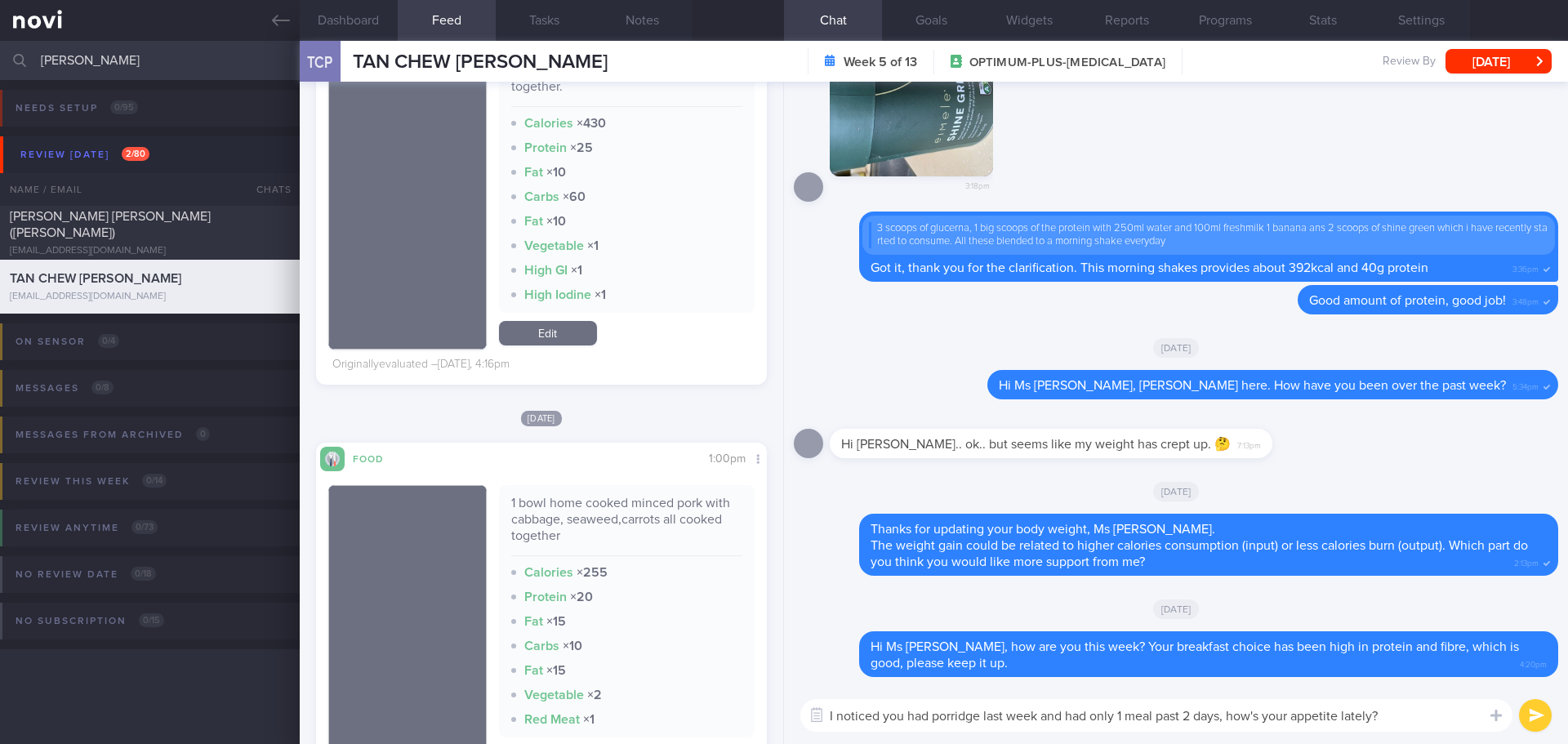
click at [1440, 720] on textarea "I noticed you had porridge last week and had only 1 meal past 2 days, how's you…" at bounding box center [1157, 715] width 712 height 33
type textarea "I noticed you had porridge last week and had only 1 meal past 2 days, how's you…"
click at [1531, 713] on button "submit" at bounding box center [1535, 715] width 33 height 33
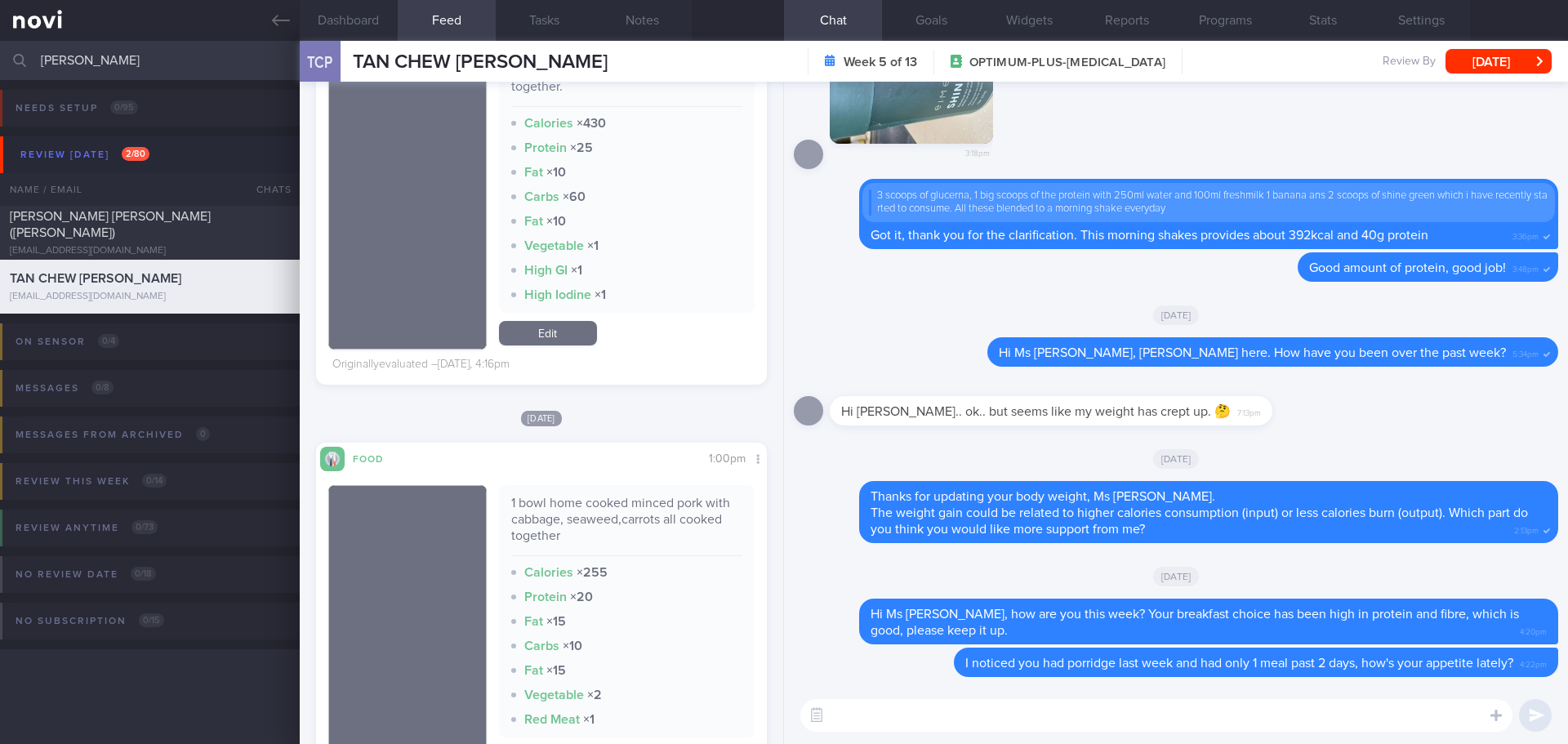
drag, startPoint x: 136, startPoint y: 222, endPoint x: 800, endPoint y: 202, distance: 664.3
click at [136, 222] on span "[PERSON_NAME] [PERSON_NAME] ([PERSON_NAME])" at bounding box center [110, 224] width 201 height 30
type input "[DATE]"
select select "7"
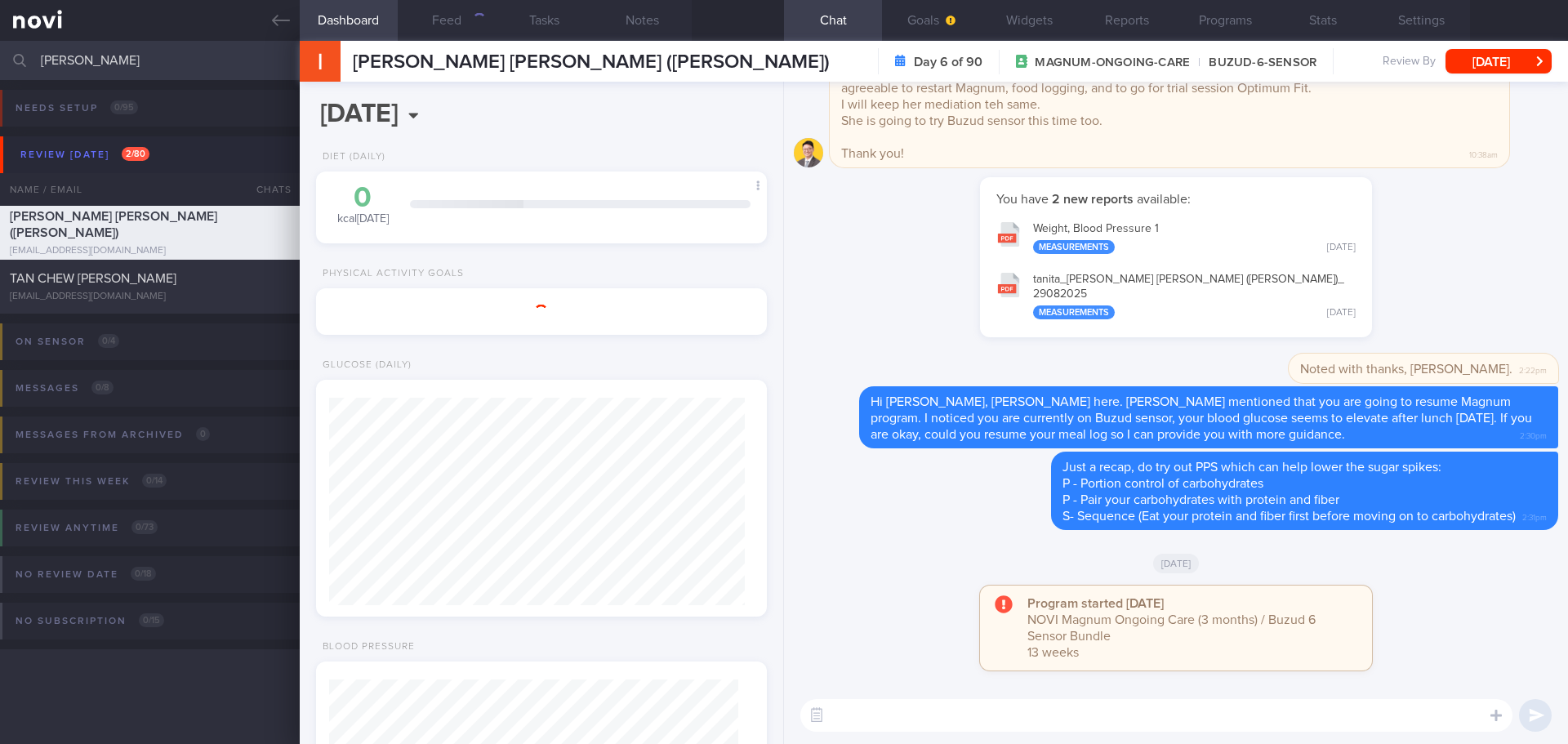
scroll to position [207, 416]
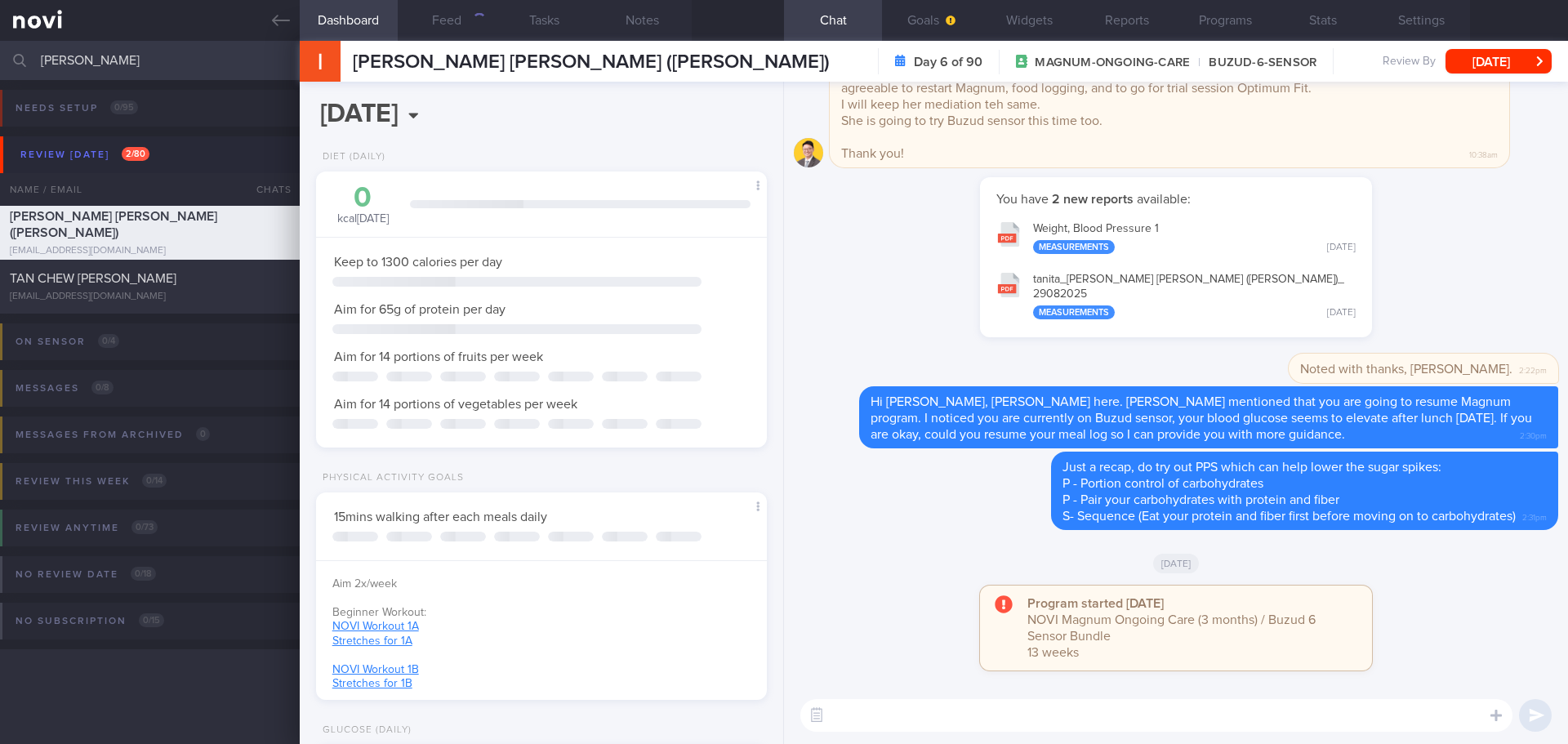
click at [893, 255] on div "You have 2 new reports available: Weight, Blood Pressure 1 Measurements [DATE] …" at bounding box center [1175, 265] width 764 height 177
click at [447, 7] on button "Feed" at bounding box center [447, 20] width 98 height 41
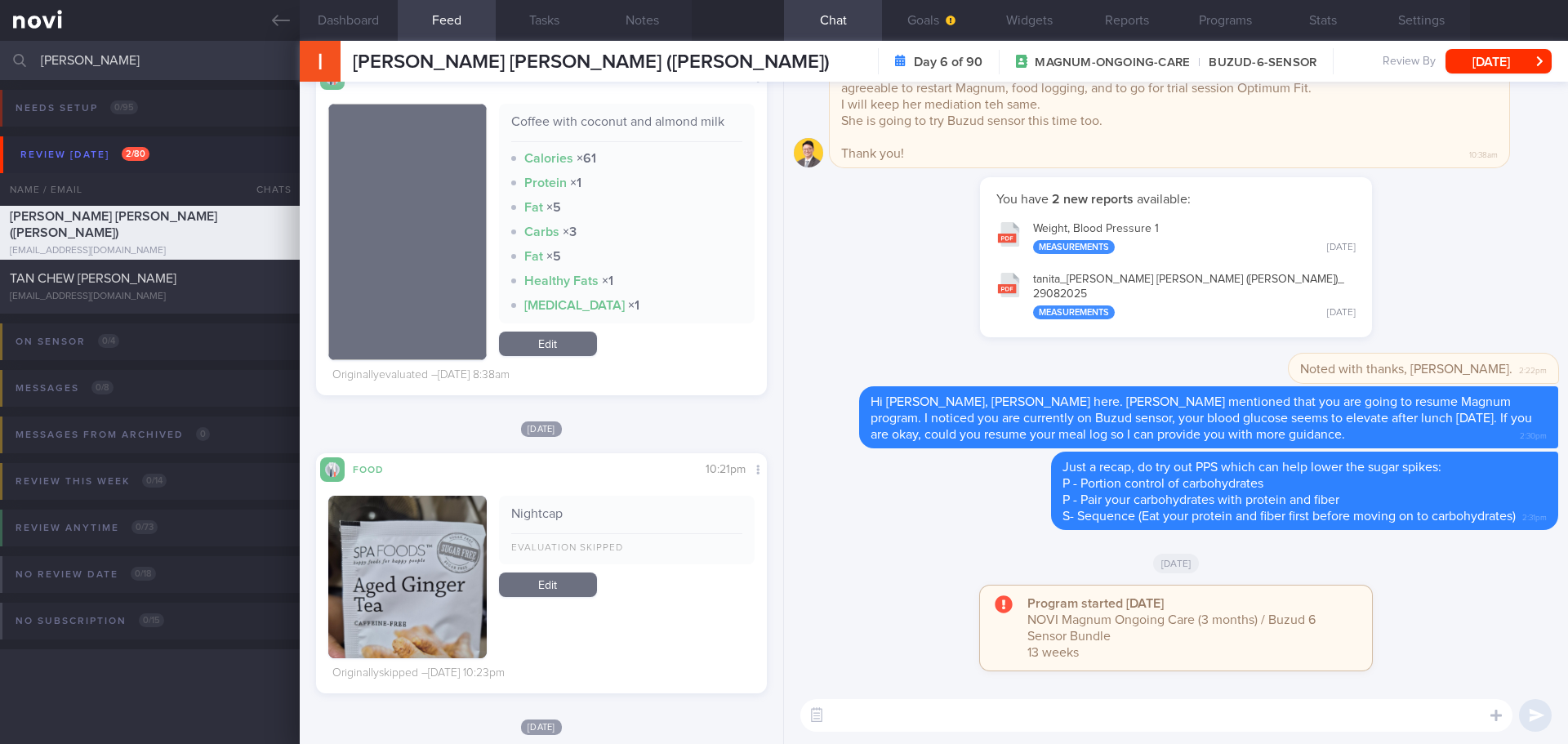
scroll to position [653, 0]
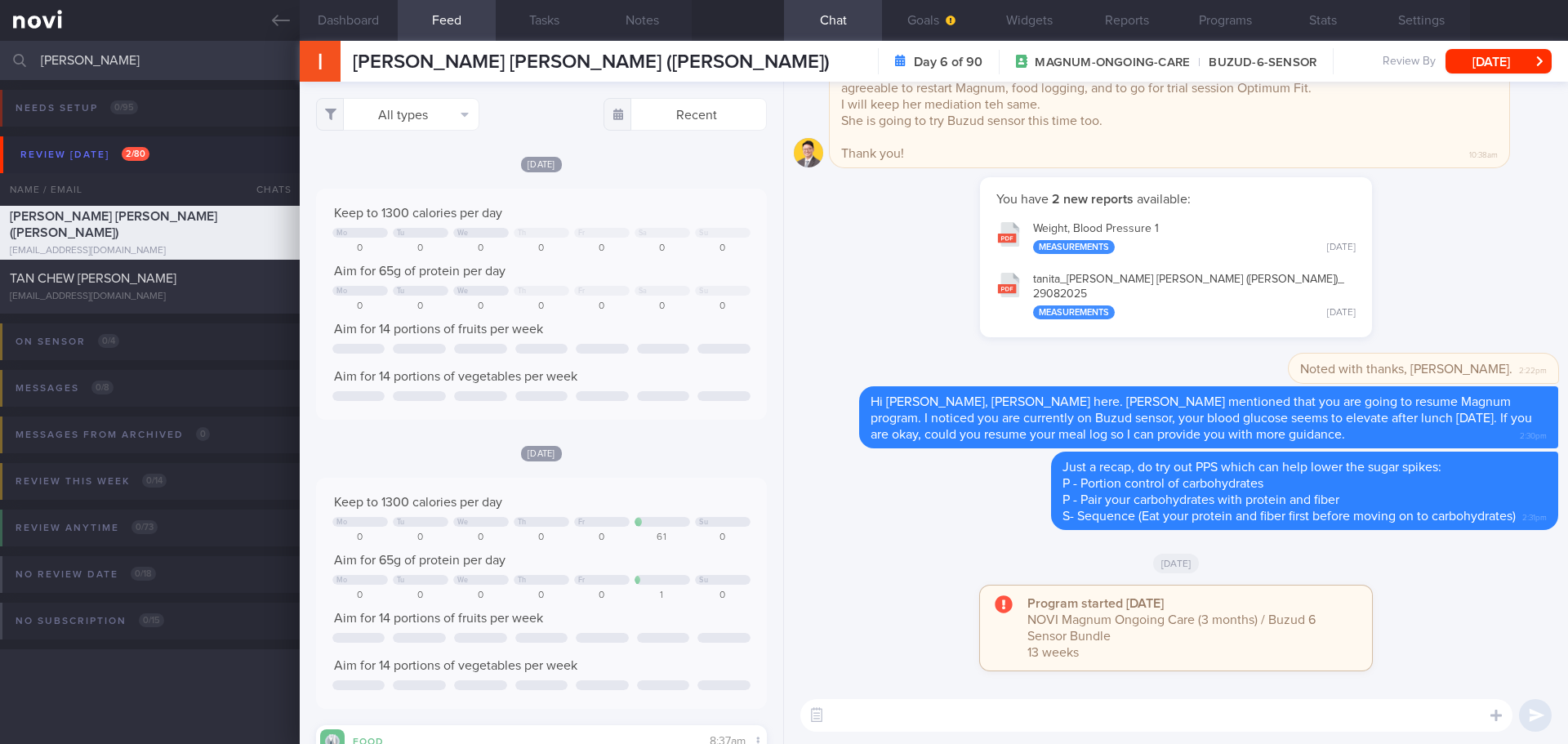
select select "7"
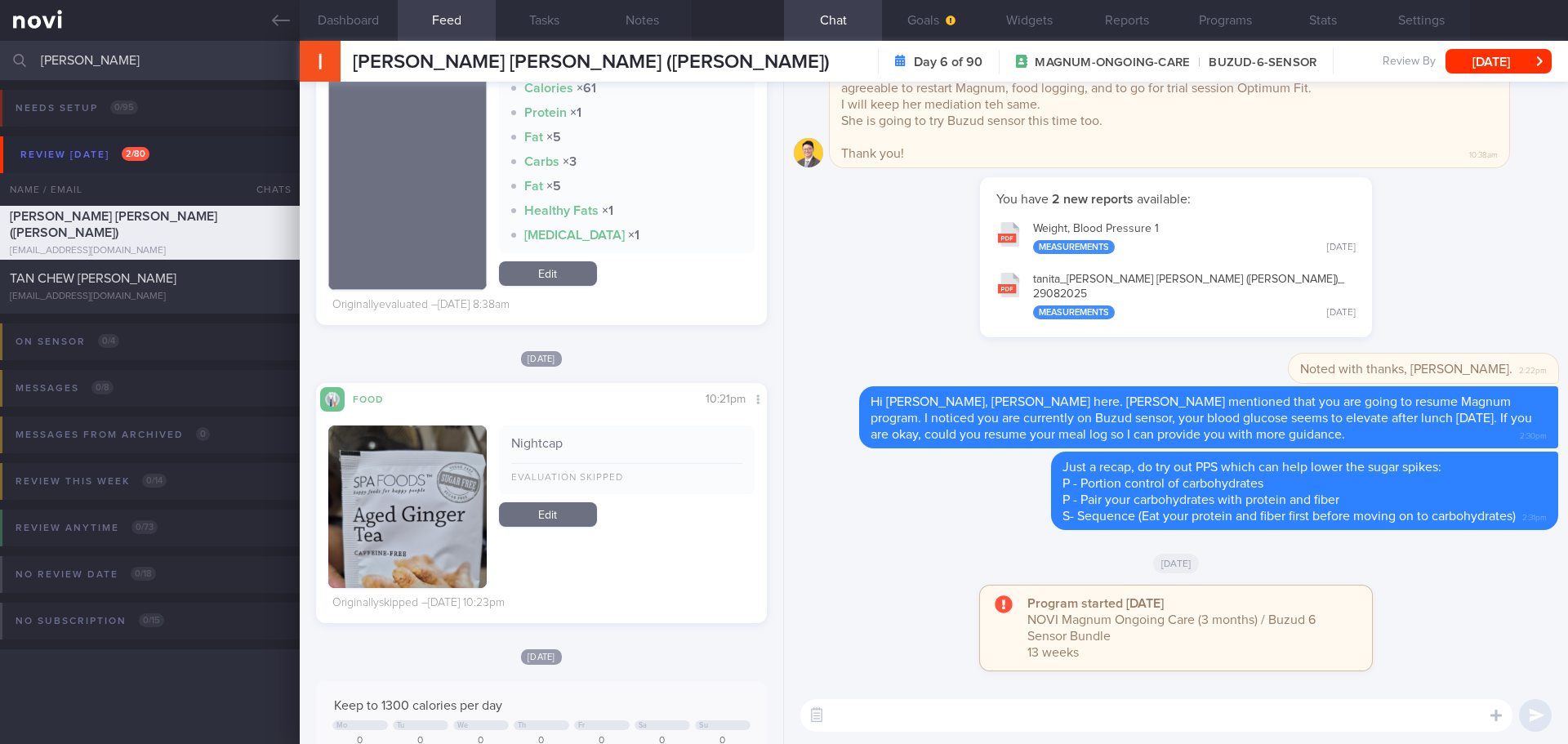
scroll to position [736, 0]
click at [434, 497] on button "button" at bounding box center [407, 506] width 158 height 163
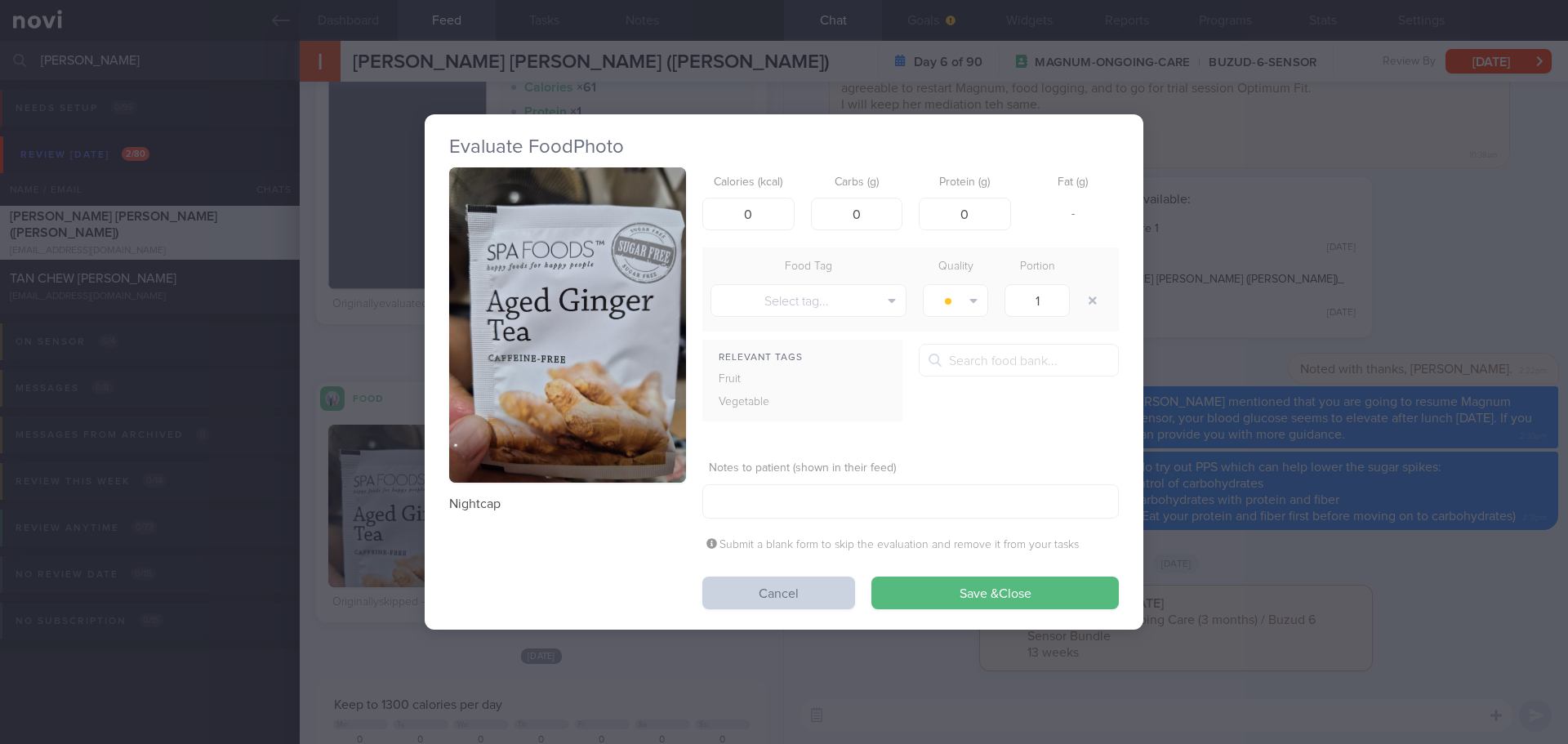
click at [778, 596] on button "Cancel" at bounding box center [778, 592] width 152 height 33
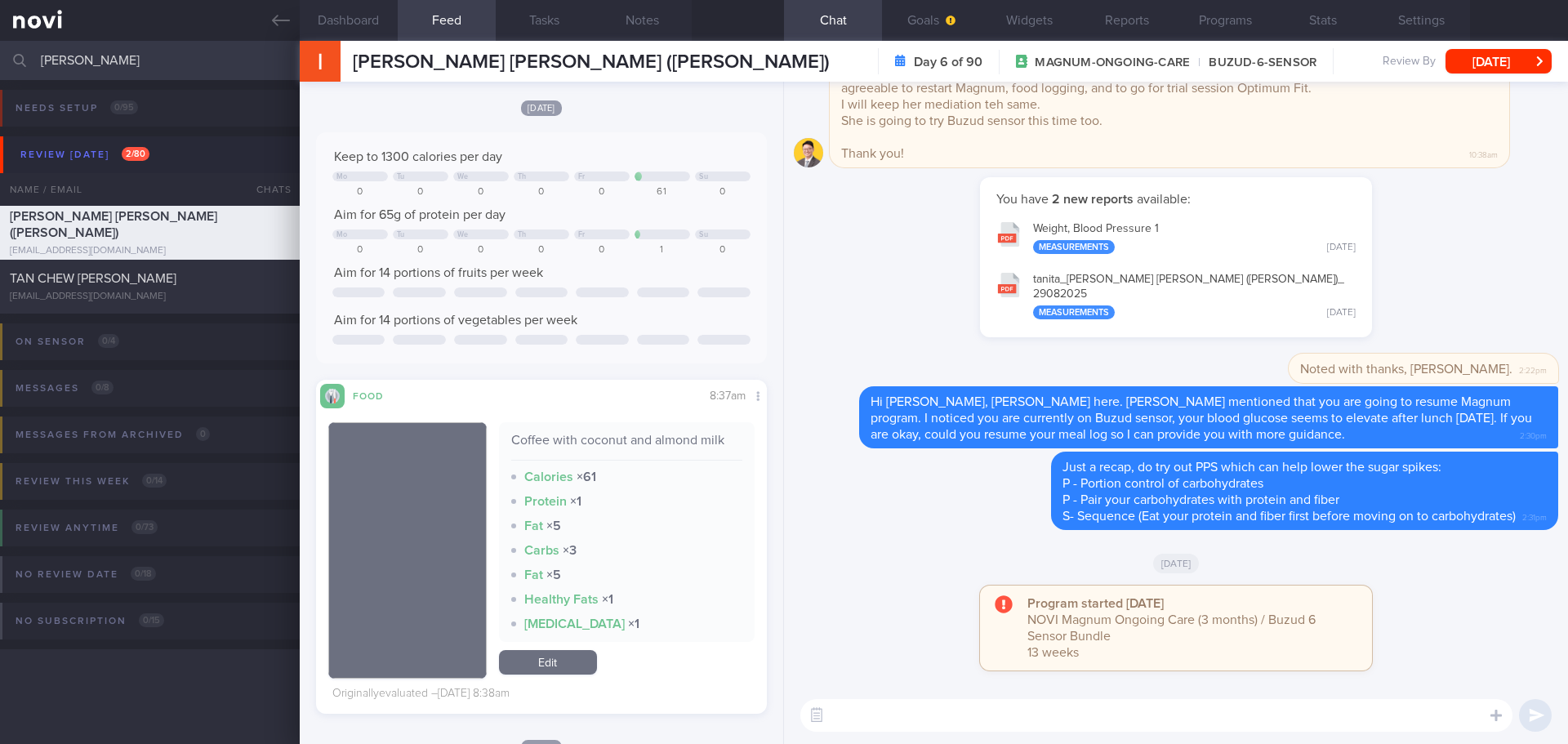
scroll to position [327, 0]
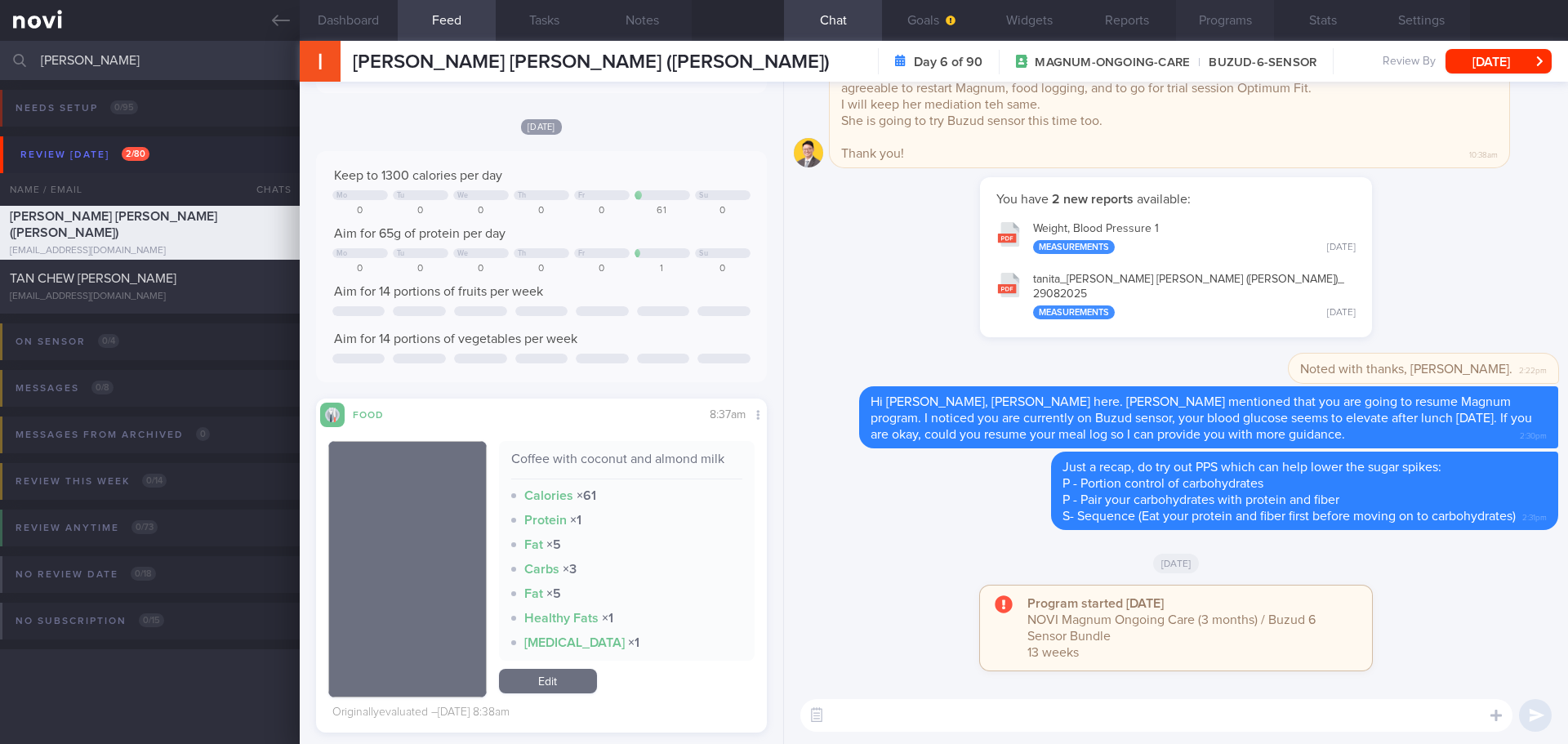
click at [1216, 30] on button "Programs" at bounding box center [1225, 20] width 98 height 41
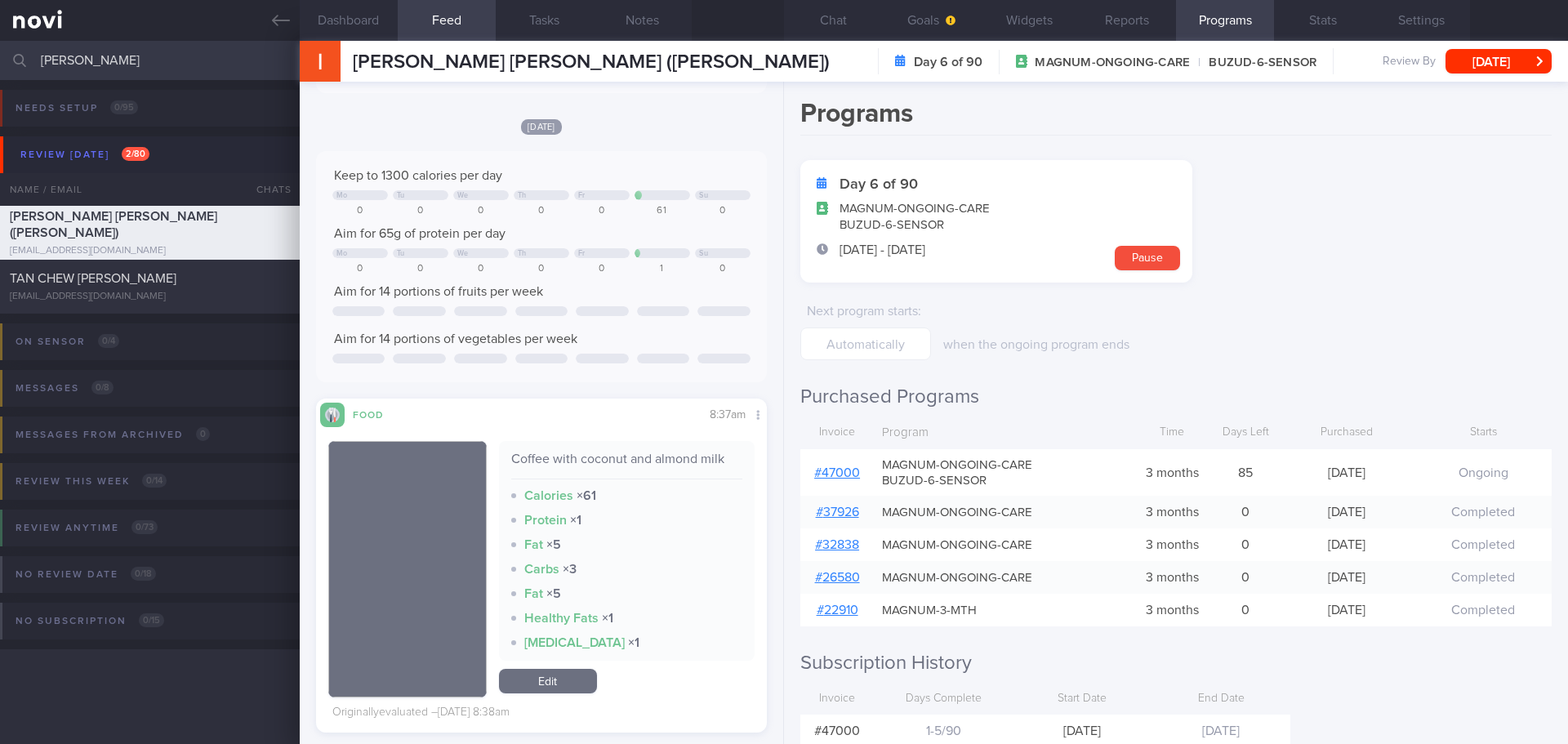
click at [855, 468] on link "# 47000" at bounding box center [837, 472] width 46 height 13
click at [852, 23] on button "Chat" at bounding box center [833, 20] width 98 height 41
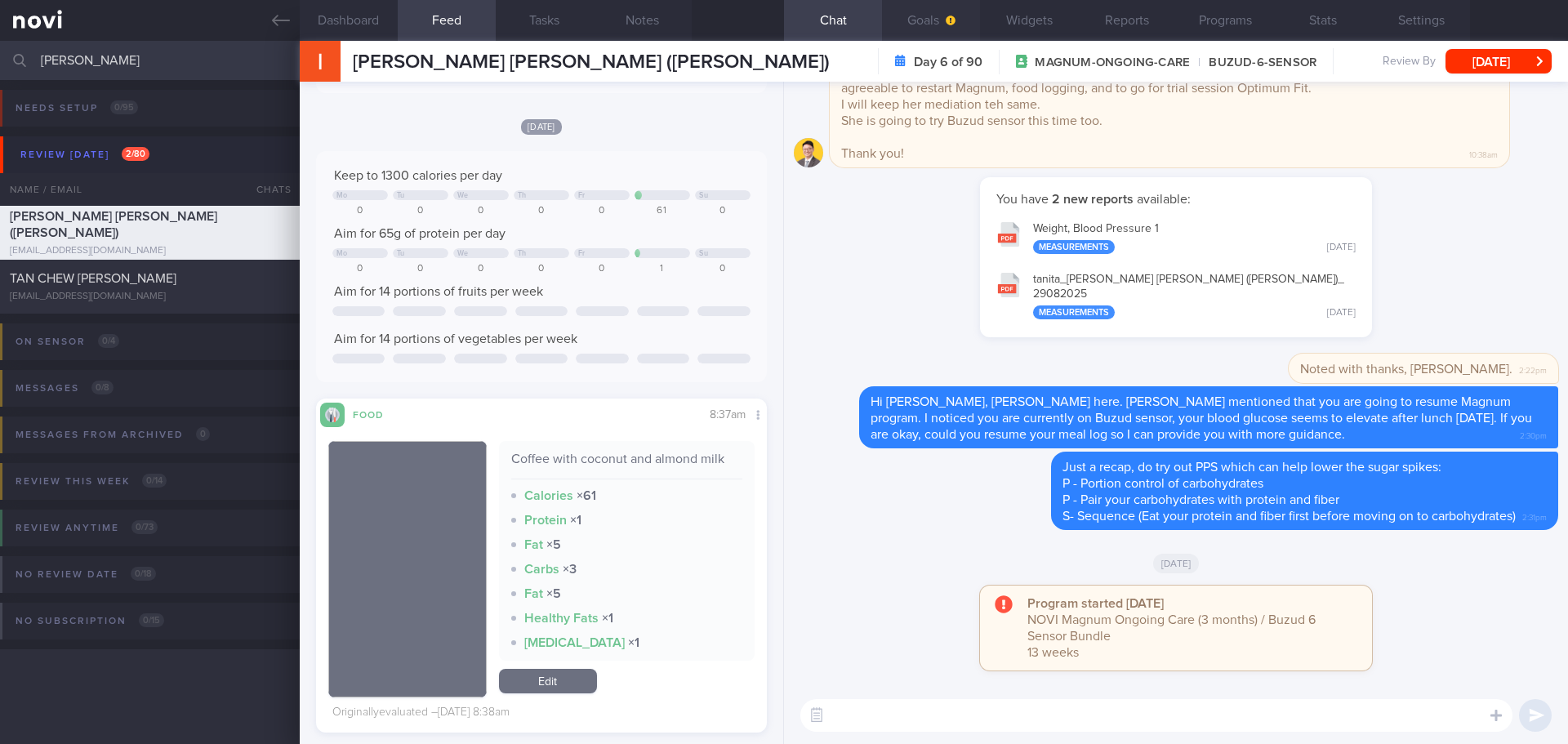
click at [944, 32] on button "Goals" at bounding box center [931, 20] width 98 height 41
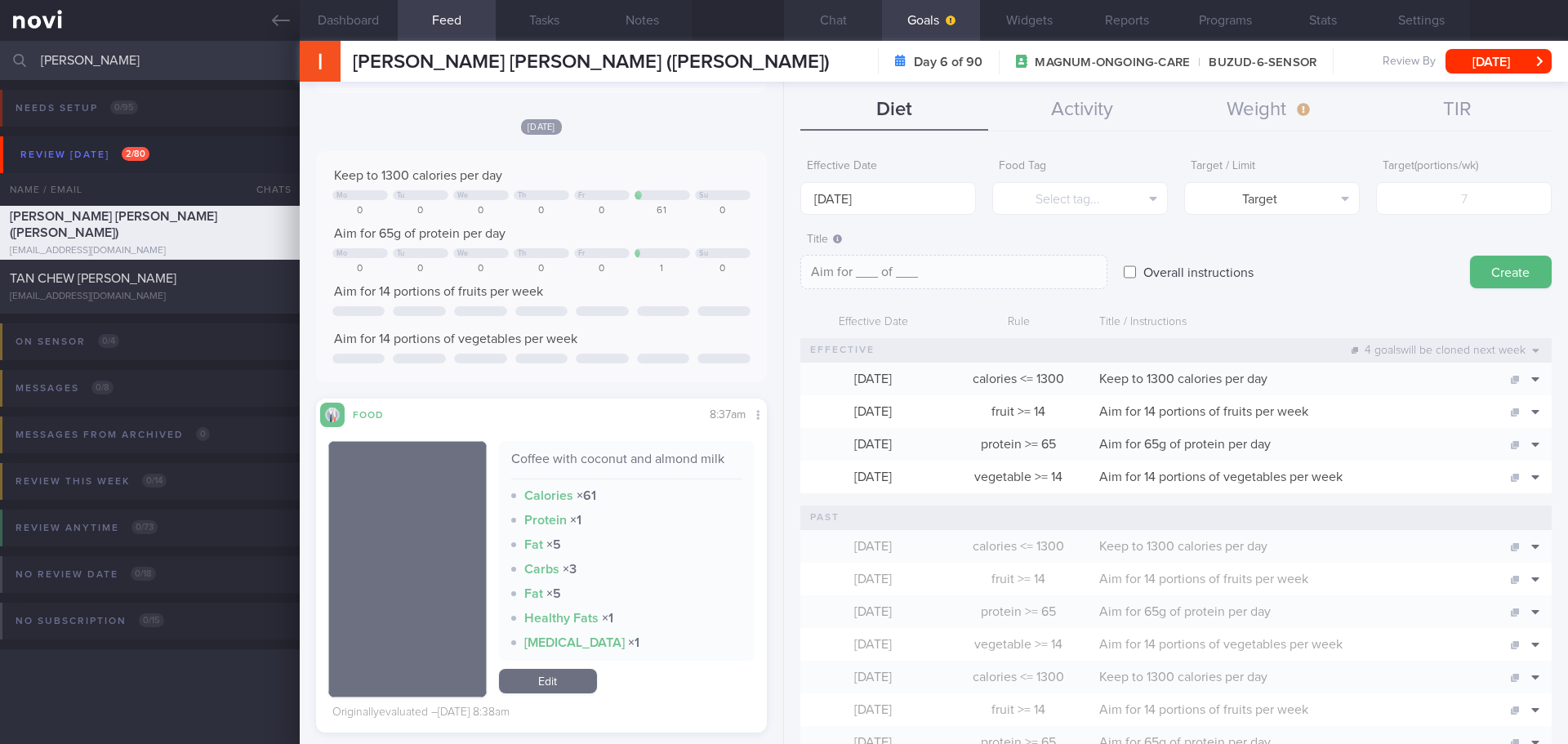
click at [856, 26] on button "Chat" at bounding box center [833, 20] width 98 height 41
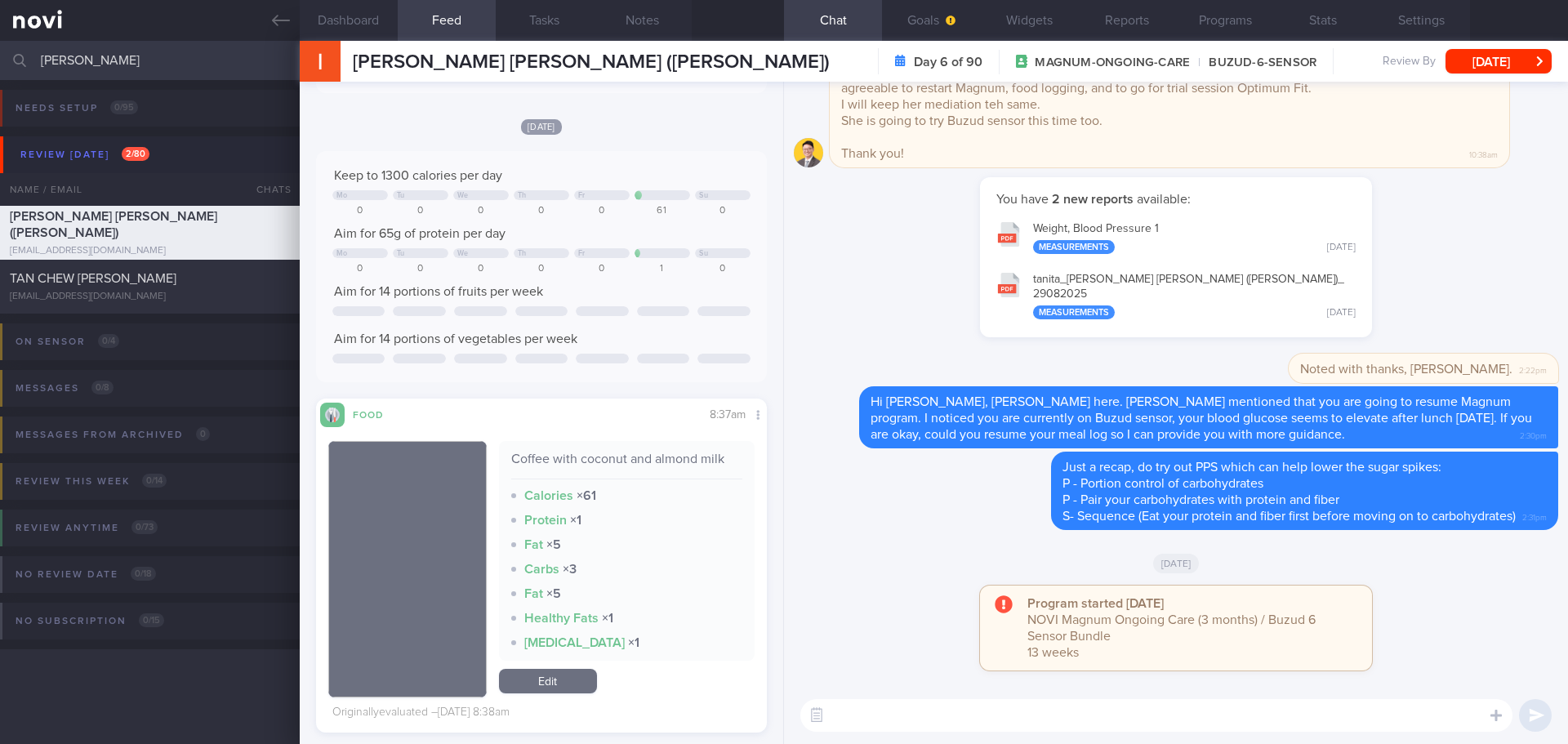
click at [888, 705] on textarea at bounding box center [1157, 715] width 712 height 33
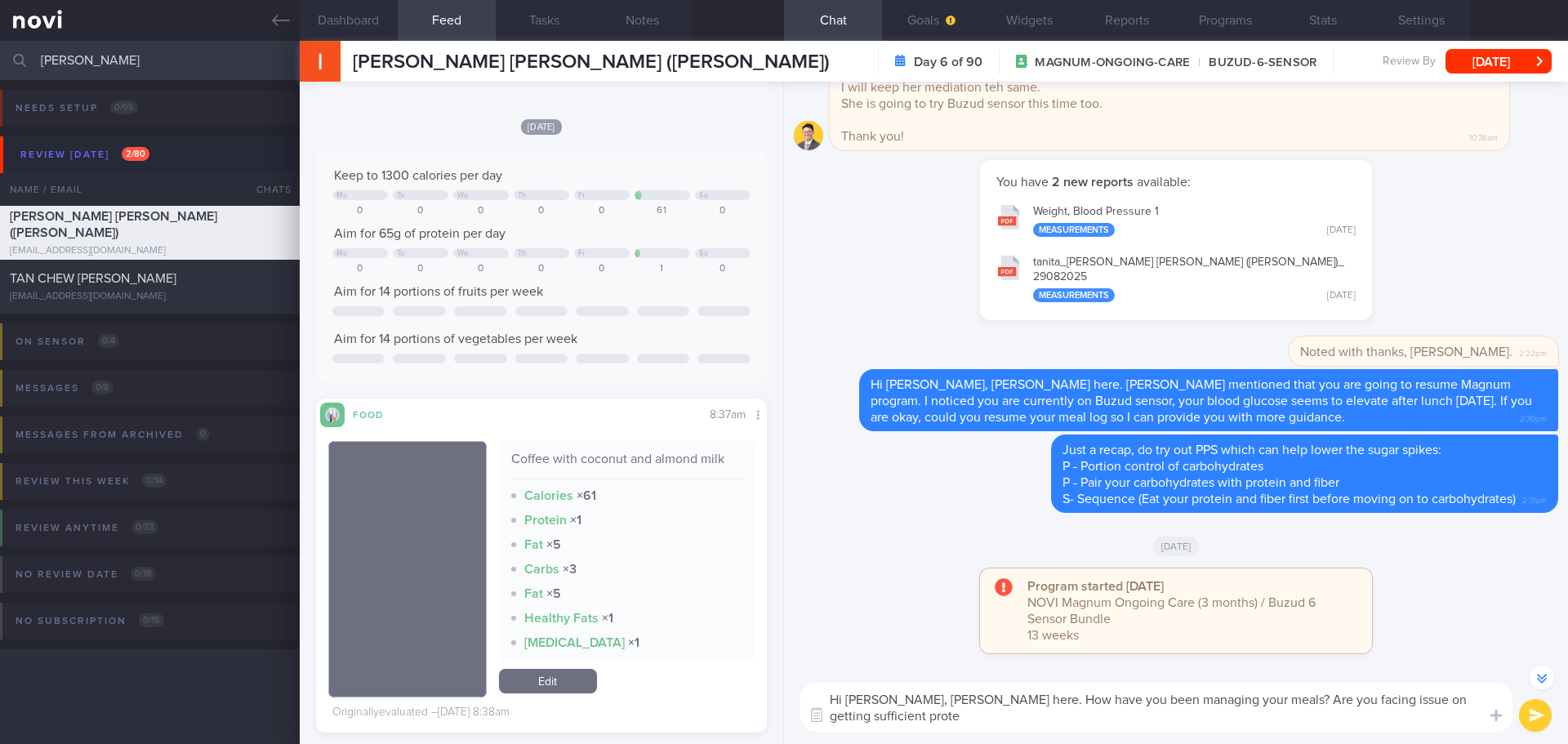
scroll to position [-15, 0]
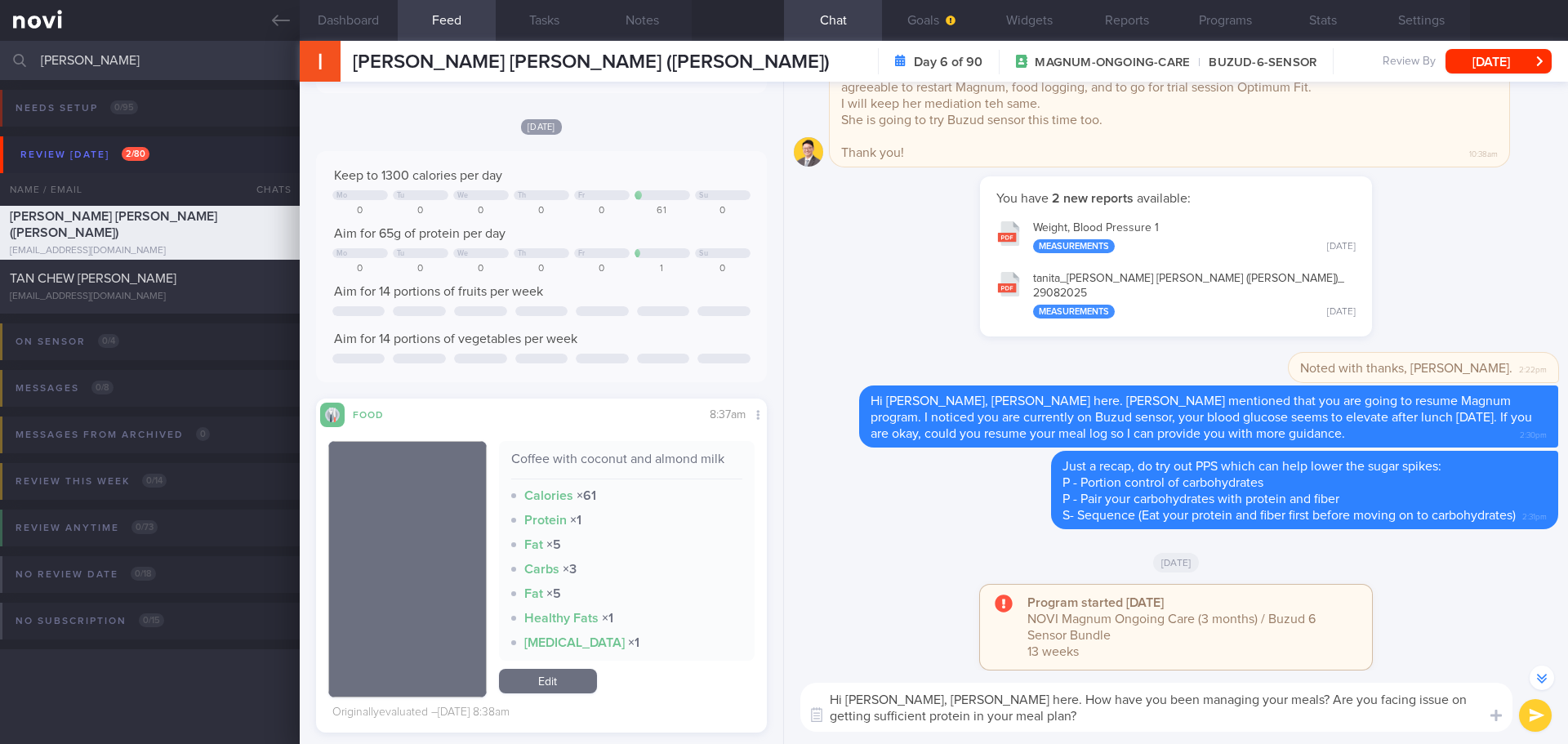
type textarea "Hi Irene, Elizabeth here. How have you been managing your meals? Are you facing…"
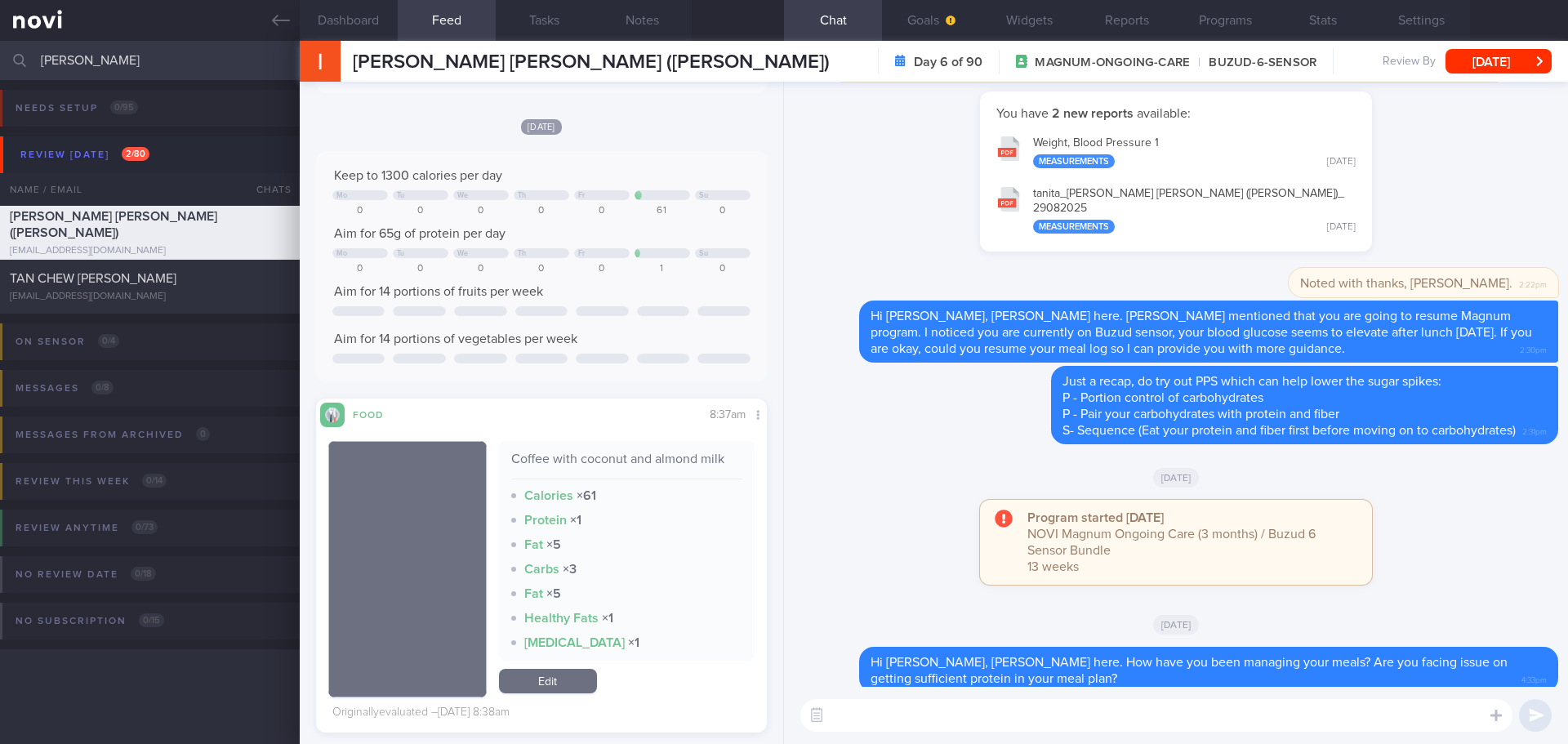
scroll to position [0, 0]
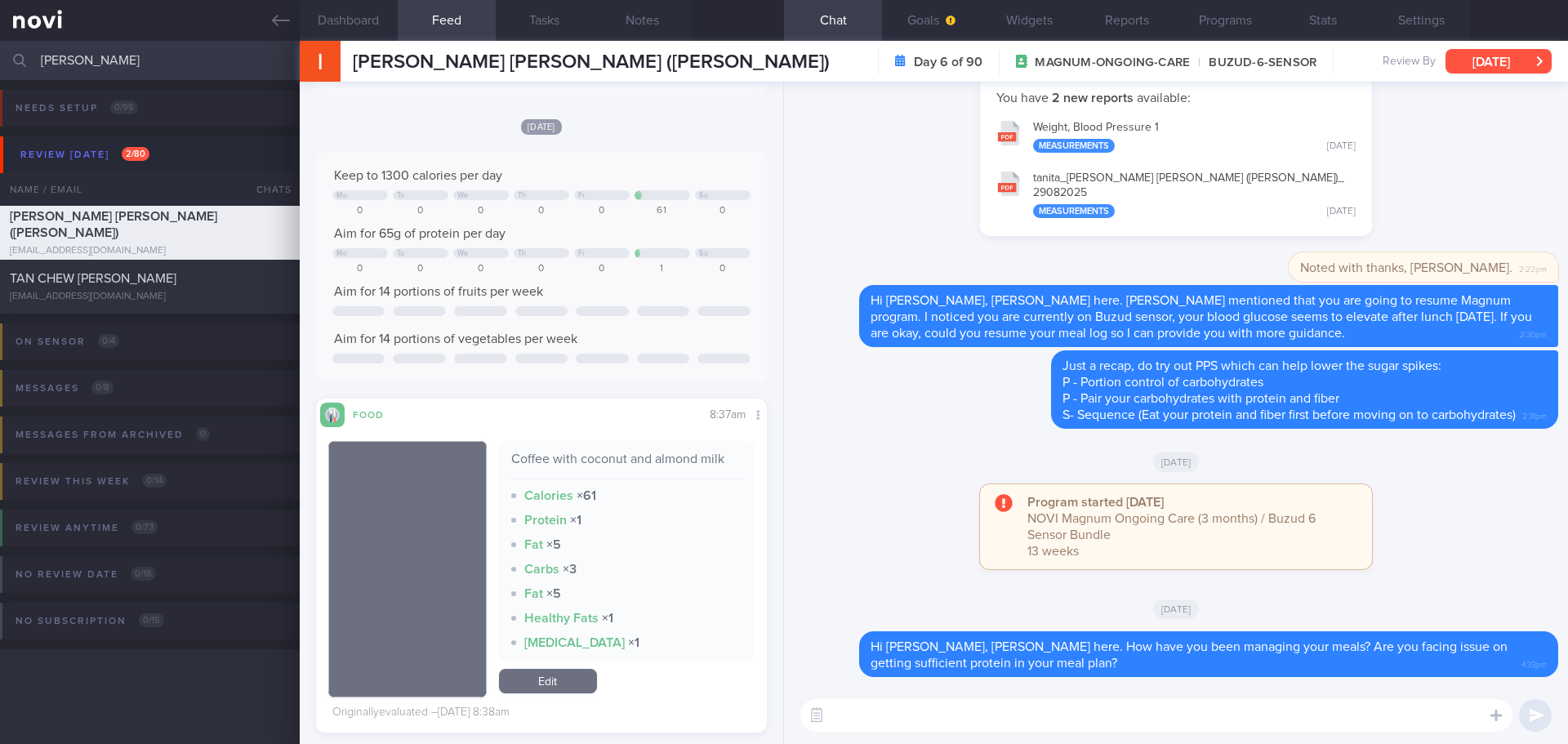
click at [1466, 58] on button "[DATE]" at bounding box center [1498, 61] width 106 height 25
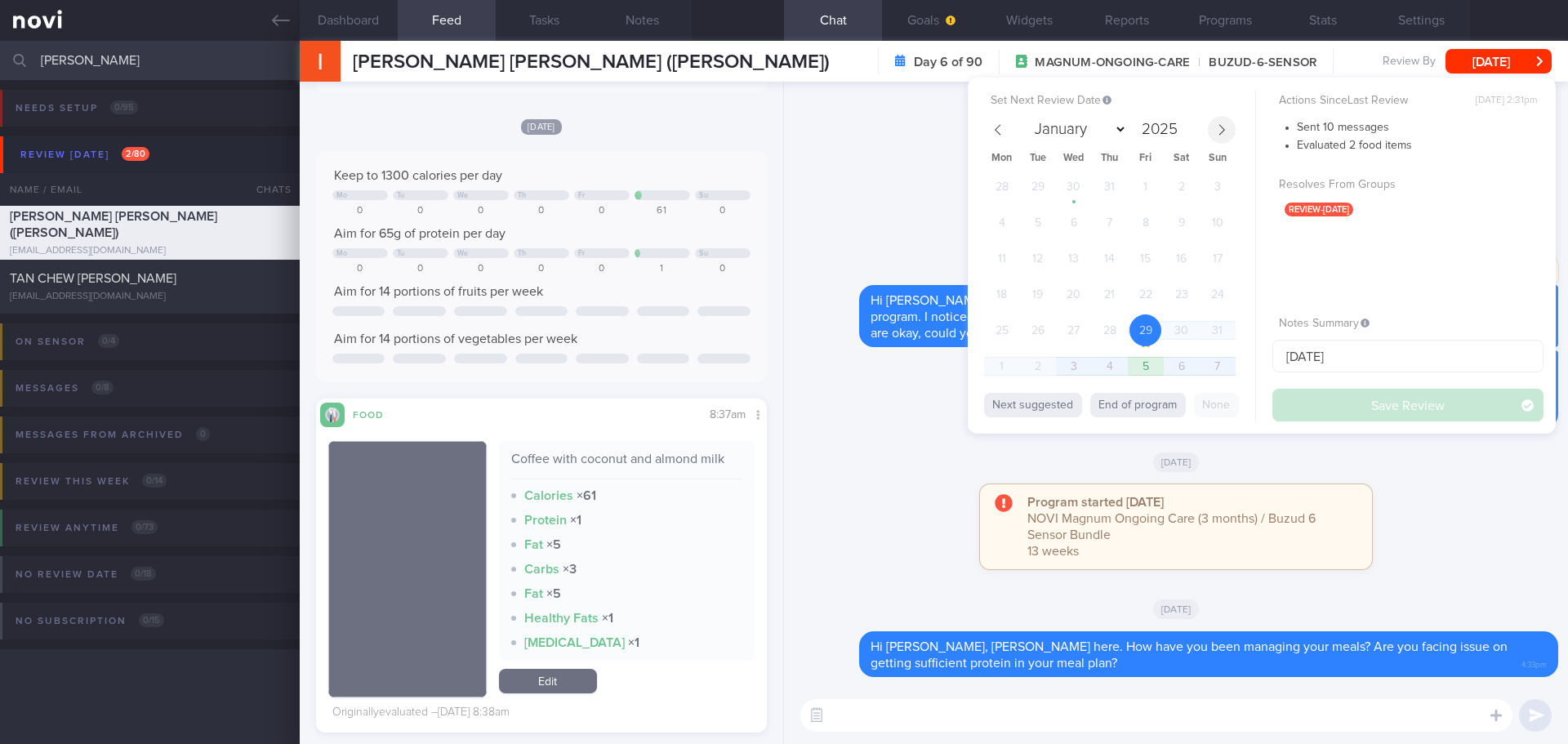
click at [1228, 125] on span at bounding box center [1221, 130] width 28 height 28
select select "8"
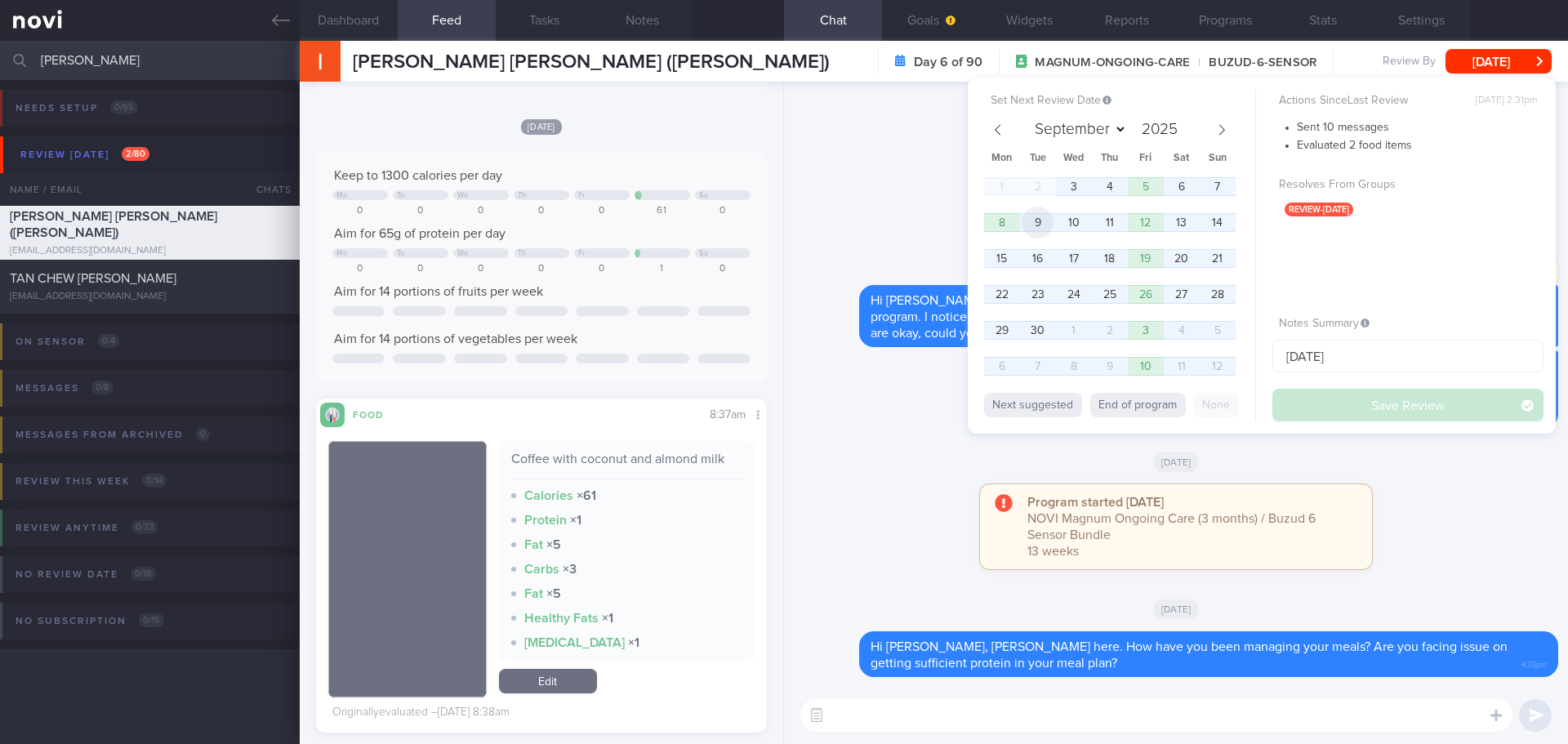
click at [1048, 222] on span "9" at bounding box center [1037, 223] width 32 height 32
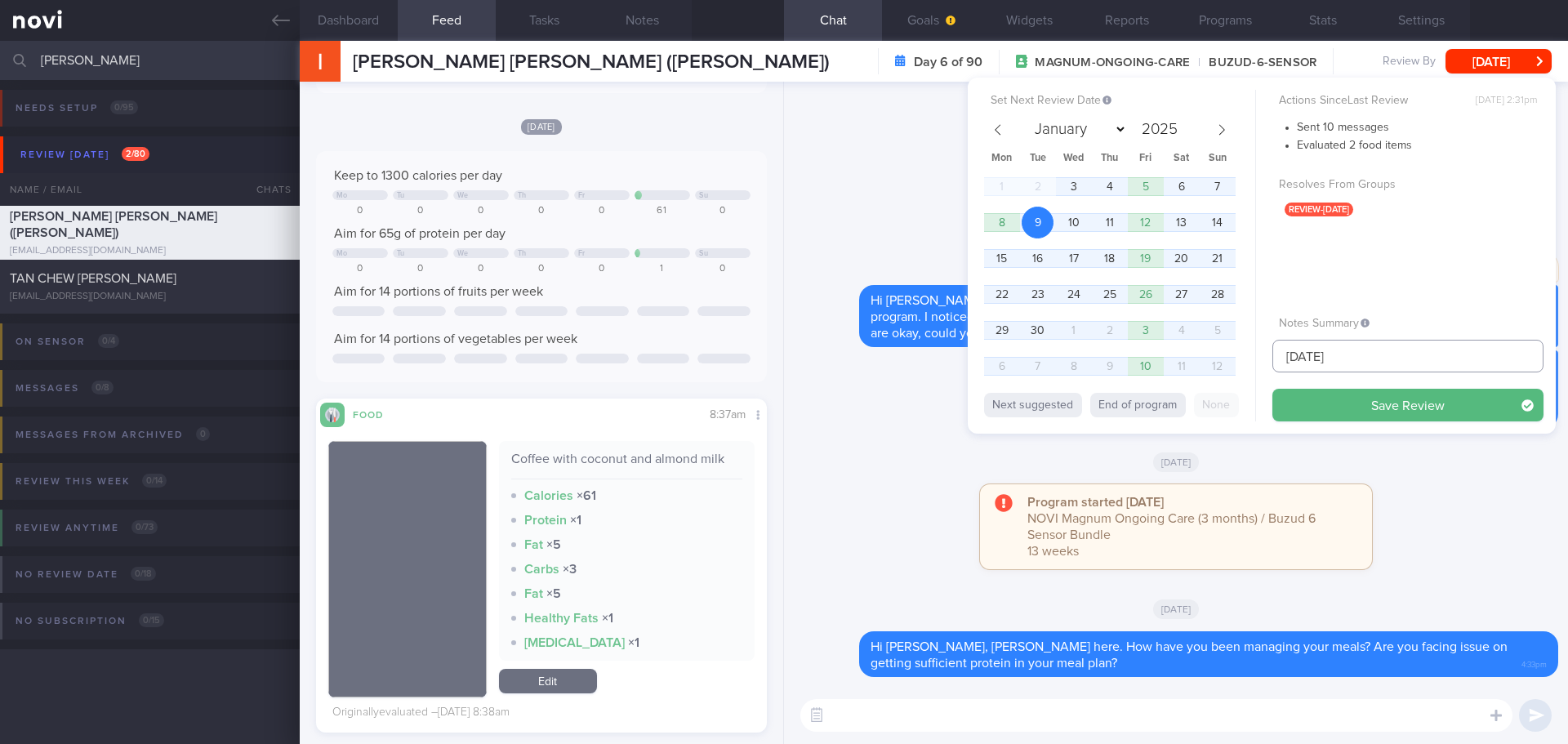
drag, startPoint x: 1344, startPoint y: 357, endPoint x: 1241, endPoint y: 354, distance: 103.0
click at [1241, 354] on div "Set Next Review Date 9 Sep 2025 January February March April May June July Augu…" at bounding box center [1262, 256] width 588 height 356
type input "28/11/25"
click at [1450, 396] on button "Save Review" at bounding box center [1408, 405] width 271 height 33
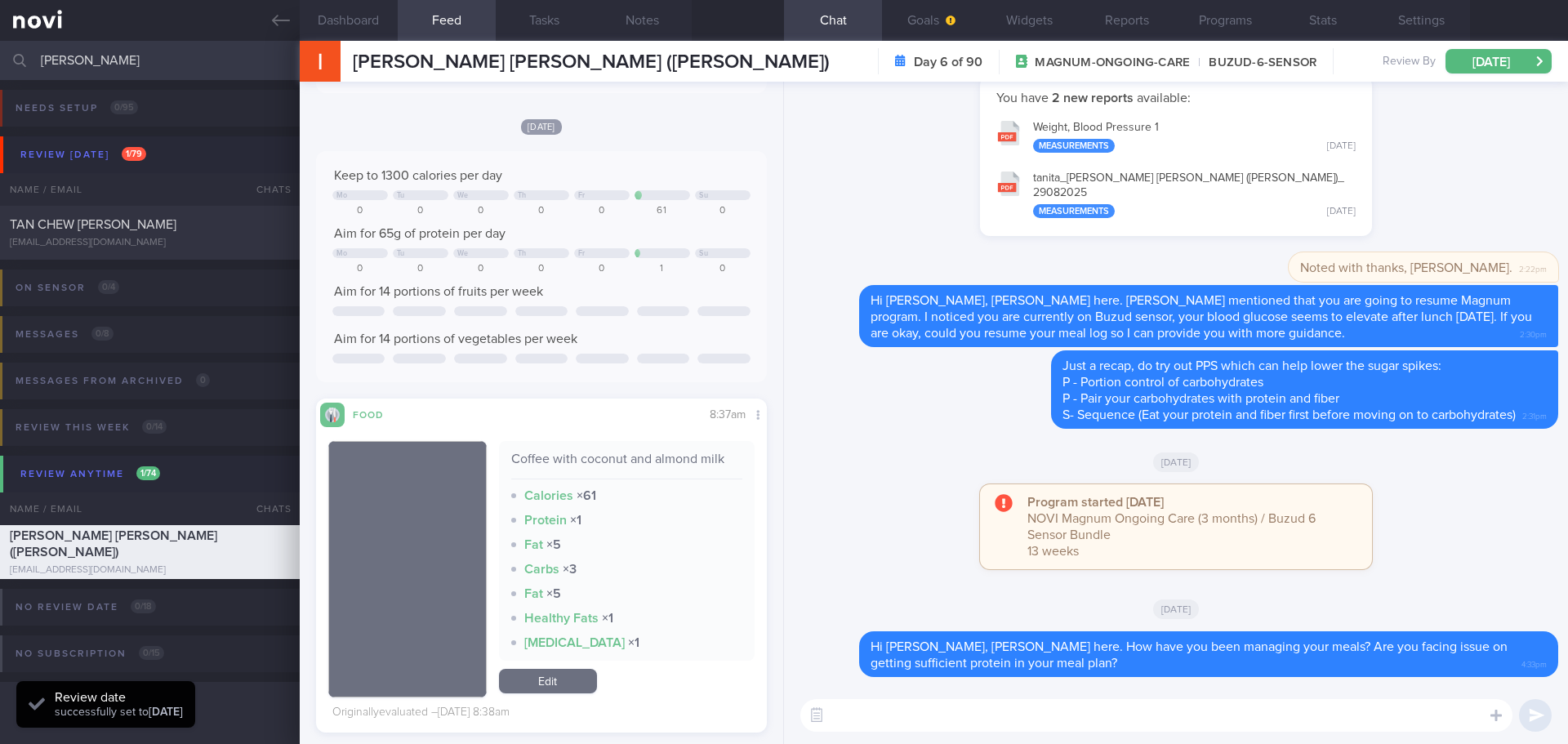
click at [1452, 460] on div "[DATE]" at bounding box center [1175, 461] width 764 height 46
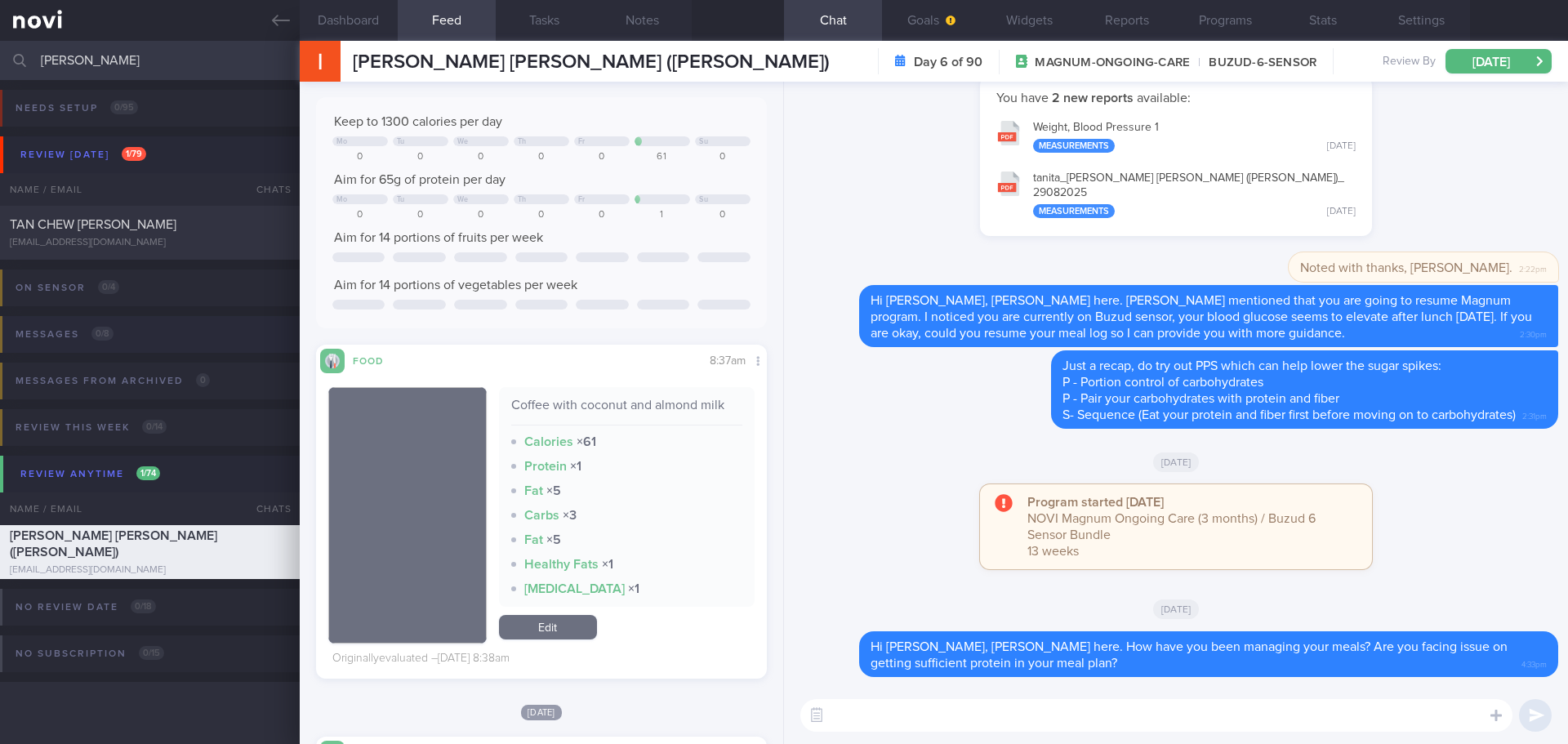
scroll to position [409, 0]
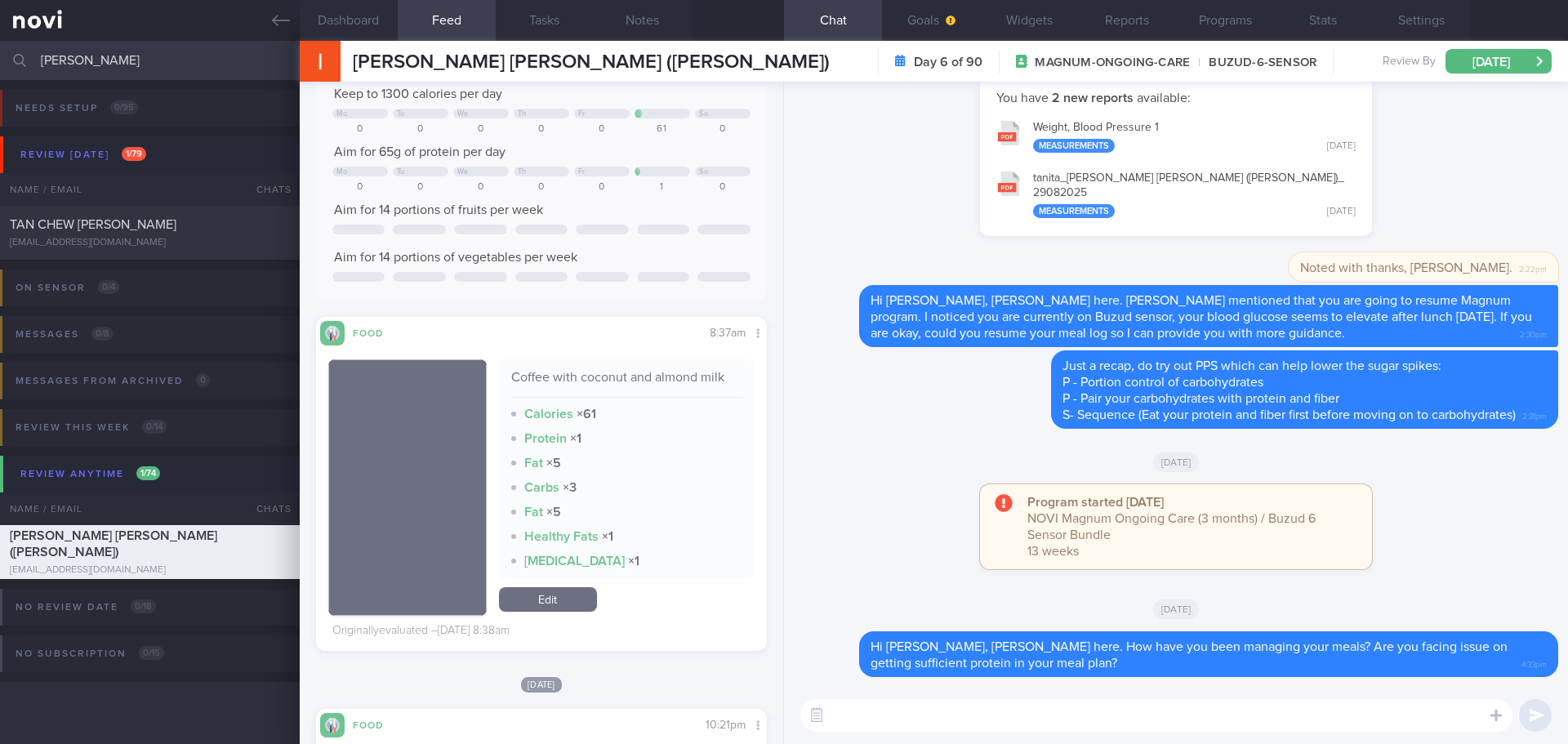
drag, startPoint x: 87, startPoint y: 57, endPoint x: -107, endPoint y: 66, distance: 194.2
click at [0, 66] on html "You are offline! Some functionality will be unavailable Patients New Users Coac…" at bounding box center [784, 372] width 1568 height 744
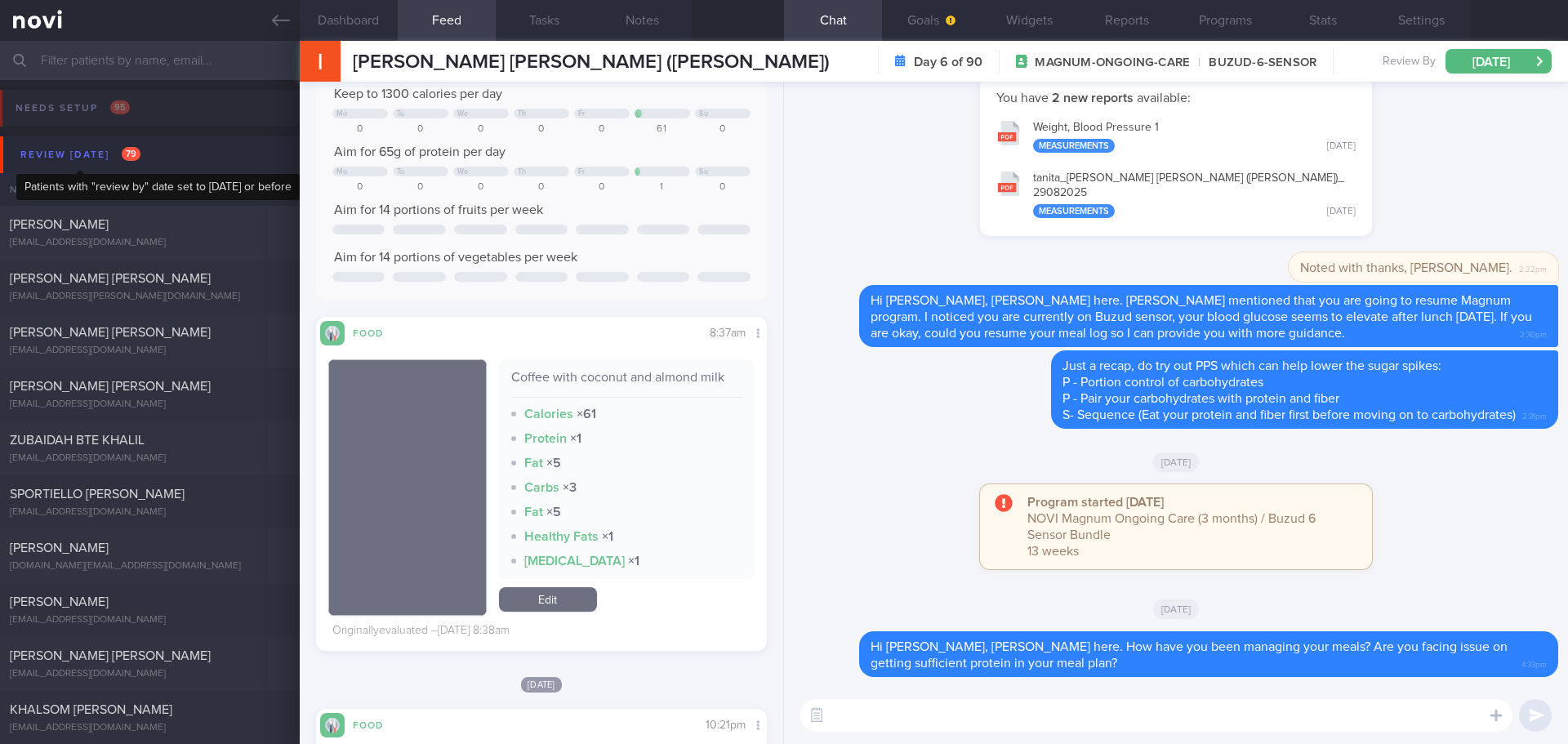
click at [53, 155] on div "Review today 79" at bounding box center [80, 155] width 129 height 22
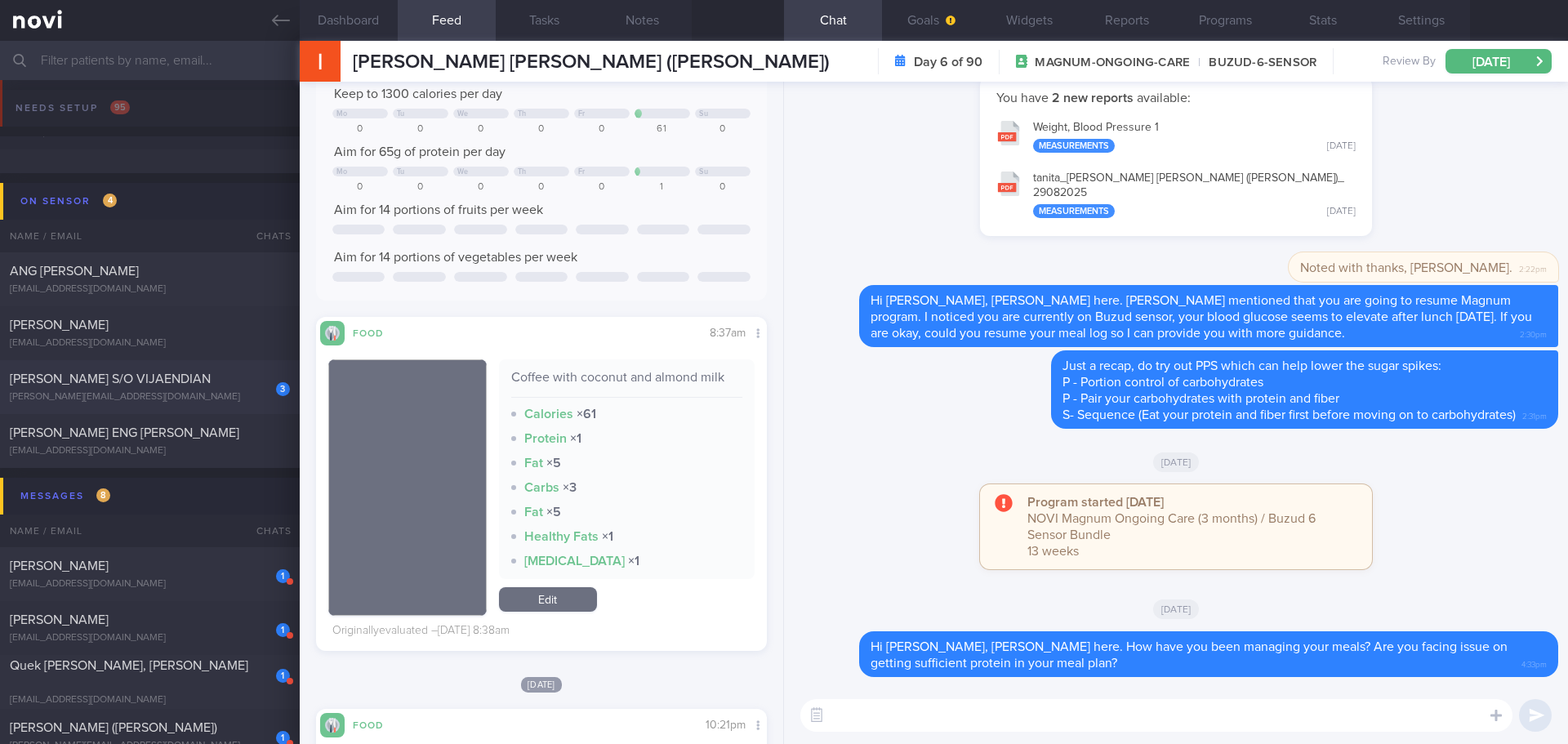
scroll to position [327, 0]
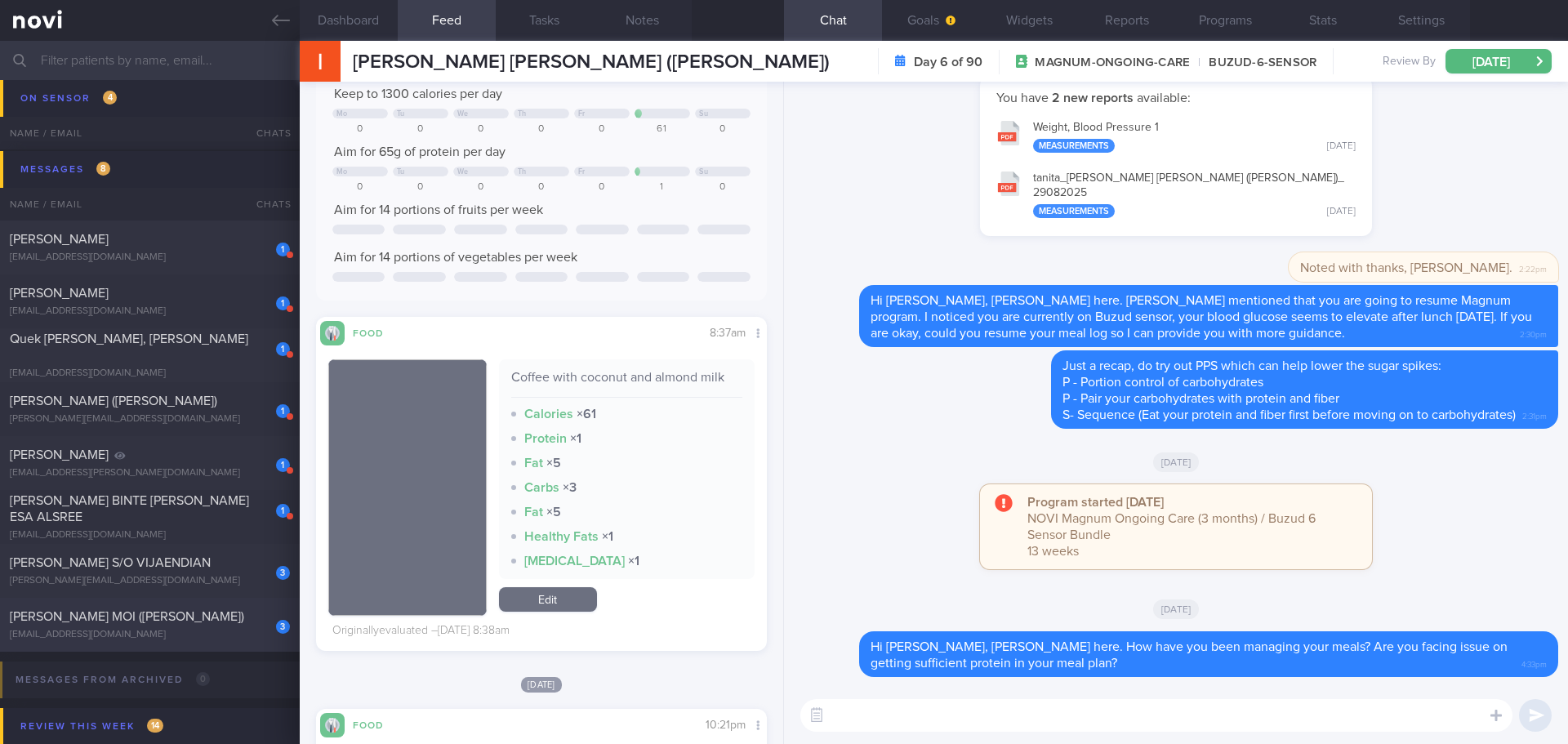
click at [163, 626] on div "3 CHONG NYUEN MOI (JOMINE) jomchong@singnet.com.sg" at bounding box center [150, 625] width 300 height 33
type input "[DATE]"
checkbox input "false"
select select "7"
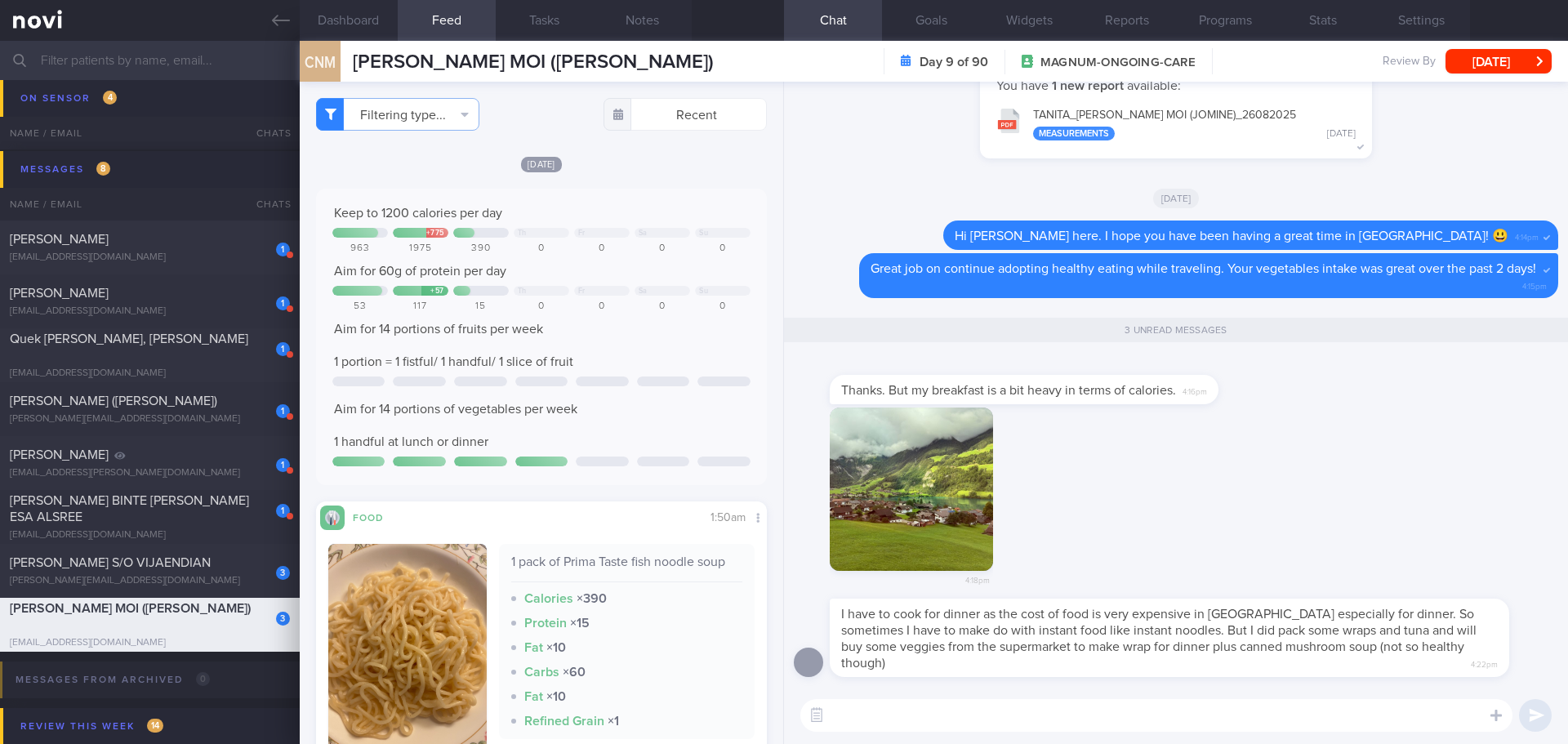
click at [944, 433] on button "button" at bounding box center [911, 489] width 163 height 163
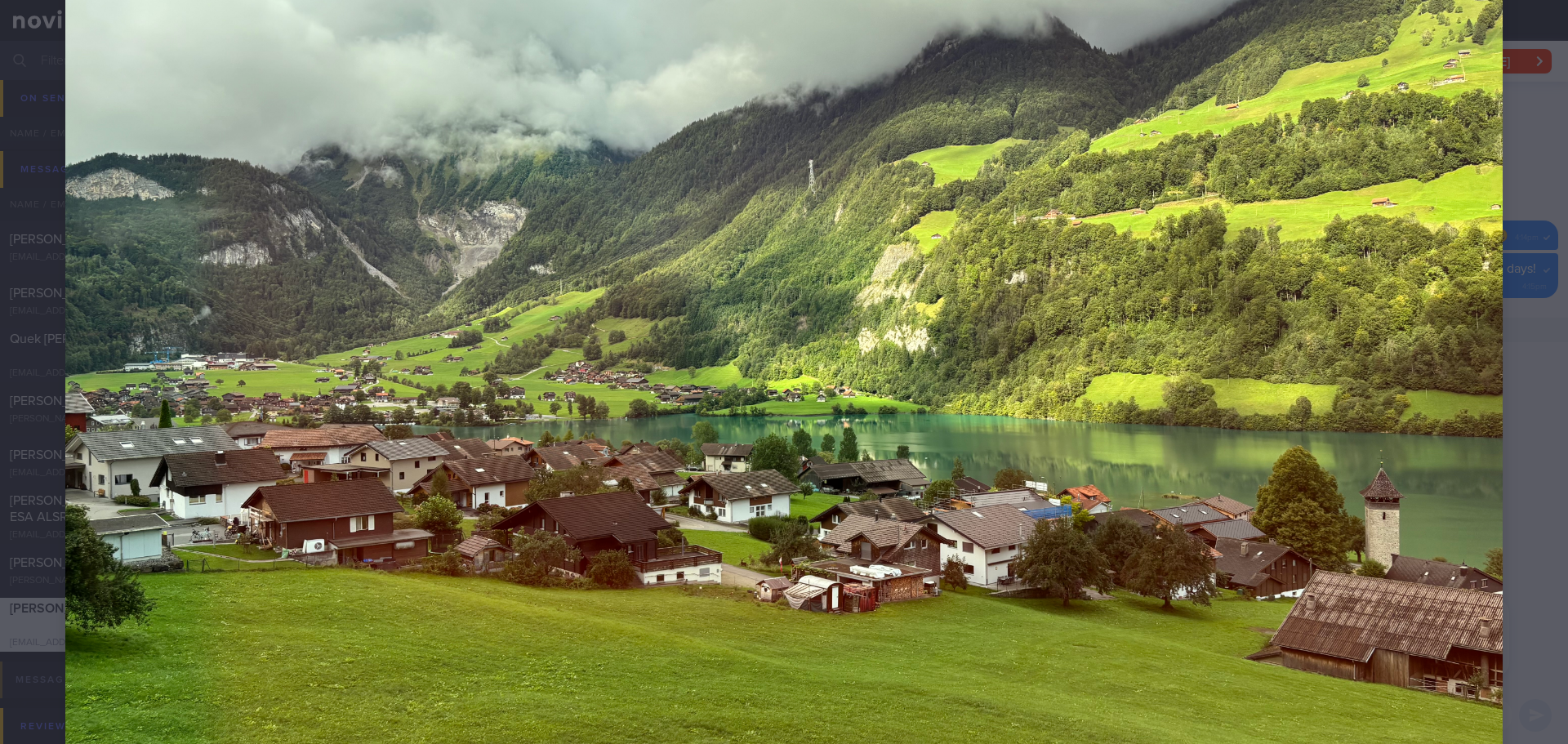
scroll to position [211, 0]
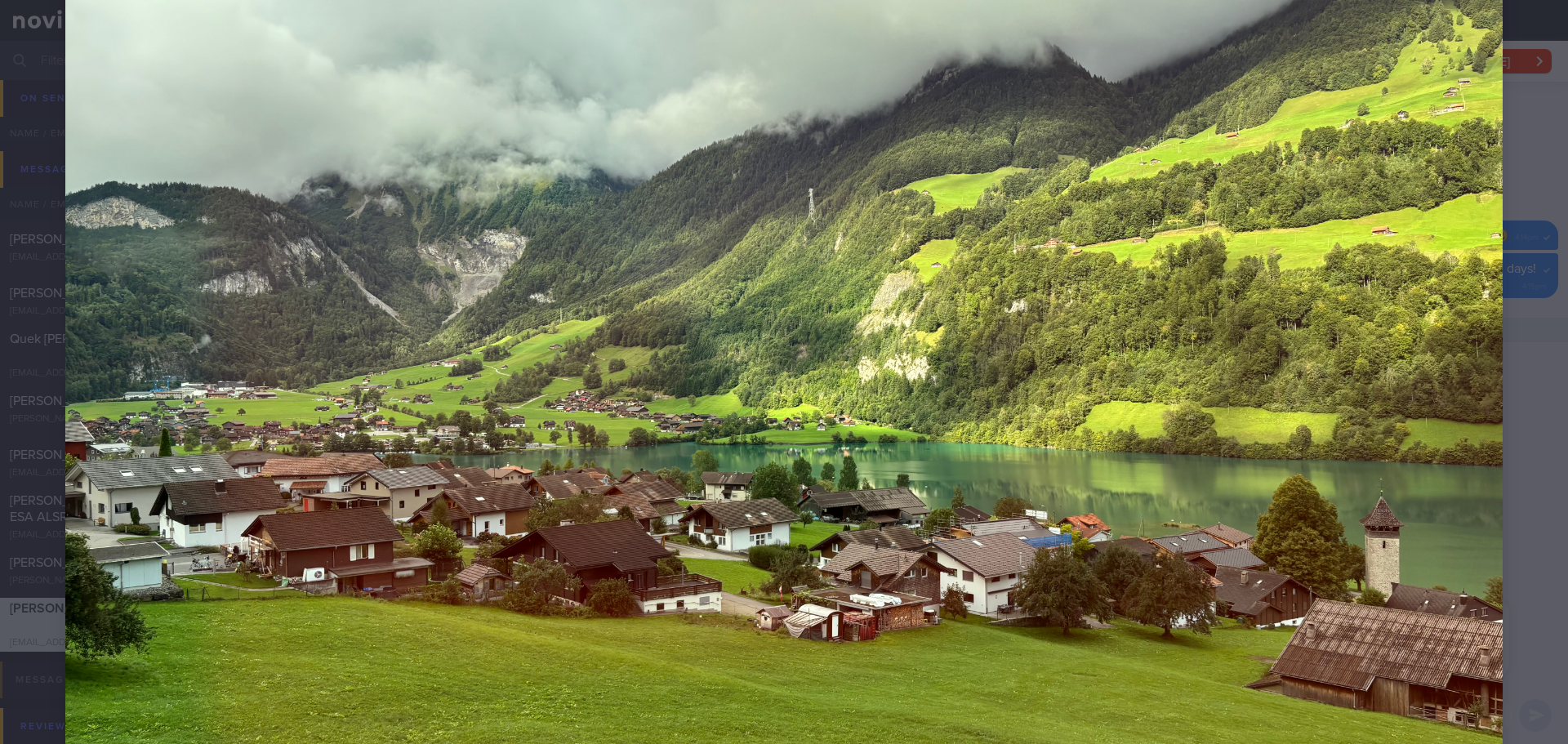
click at [1532, 425] on div at bounding box center [784, 394] width 1568 height 1209
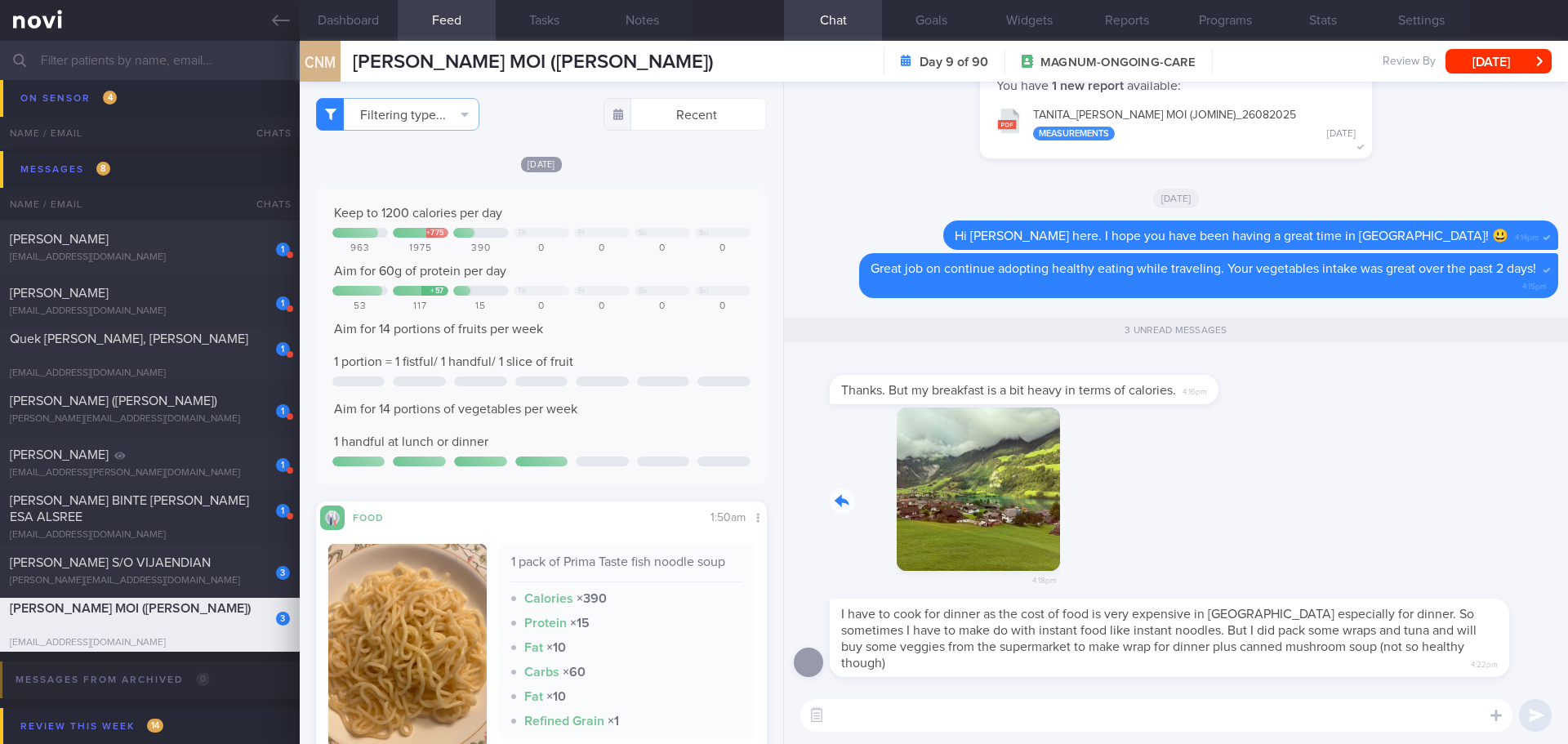
drag, startPoint x: 964, startPoint y: 495, endPoint x: 1102, endPoint y: 510, distance: 138.8
click at [1102, 510] on div "4:18pm" at bounding box center [1175, 504] width 764 height 192
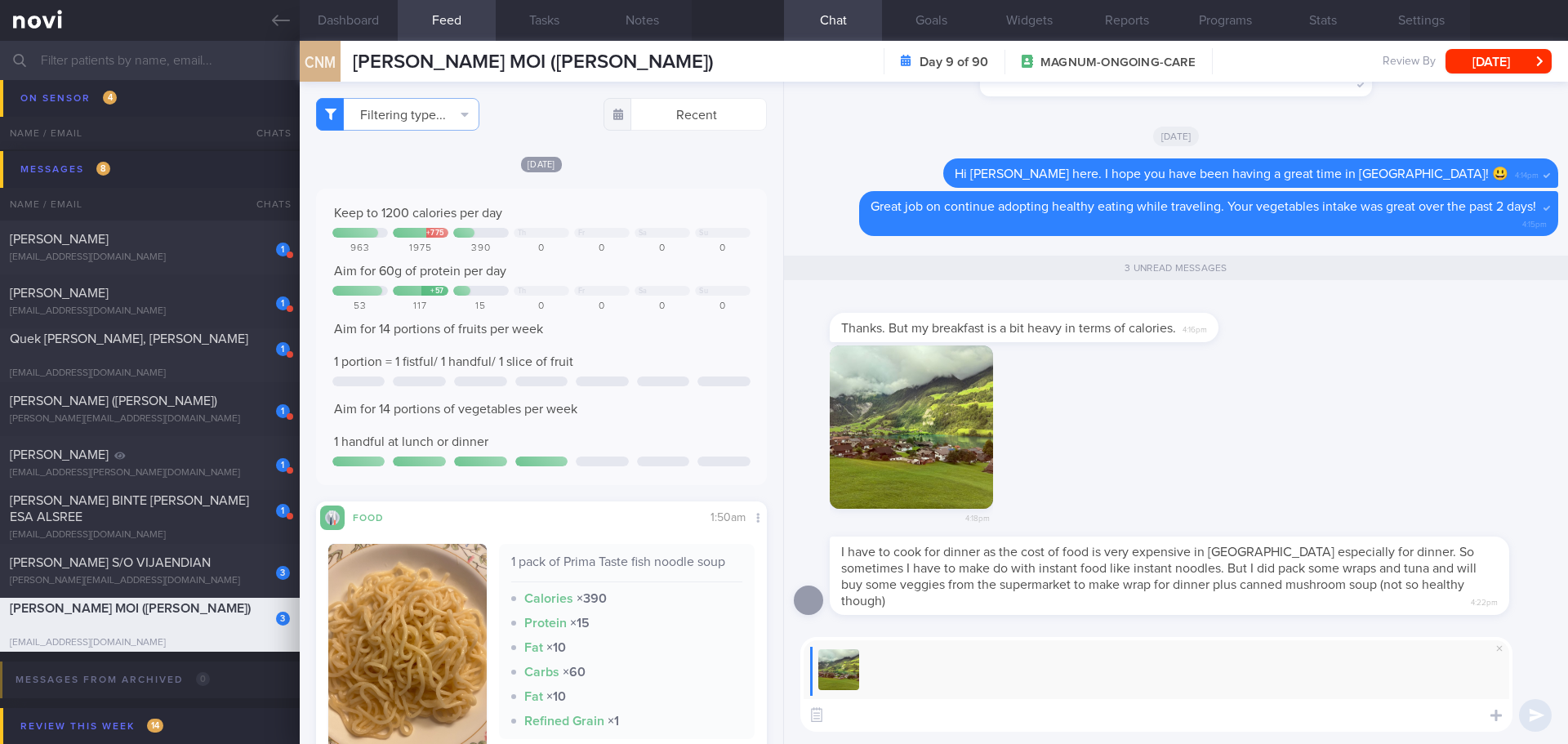
click at [957, 714] on textarea at bounding box center [1157, 715] width 712 height 33
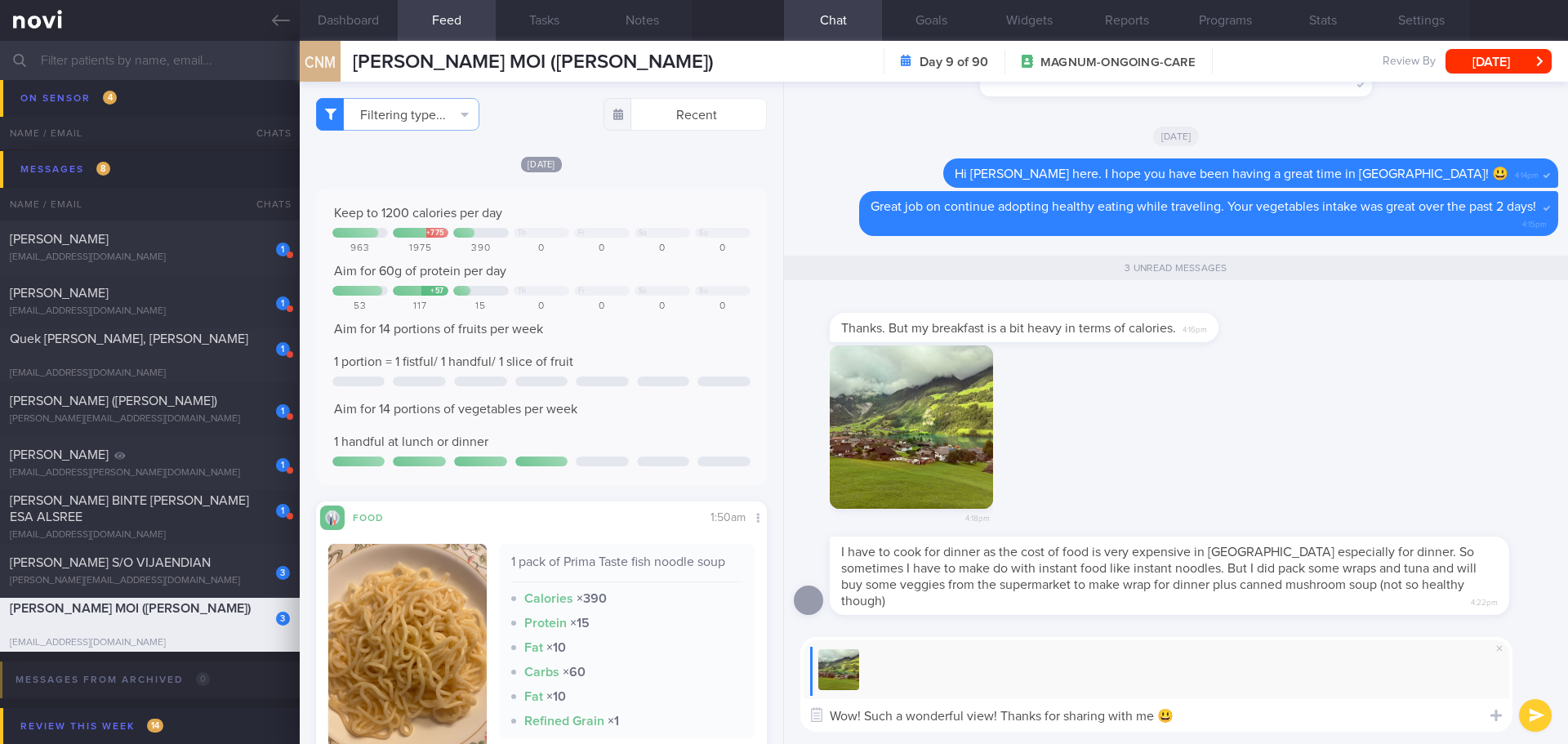
type textarea "Wow! Such a wonderful view! Thanks for sharing with me 😃"
click at [1526, 705] on button "submit" at bounding box center [1535, 715] width 33 height 33
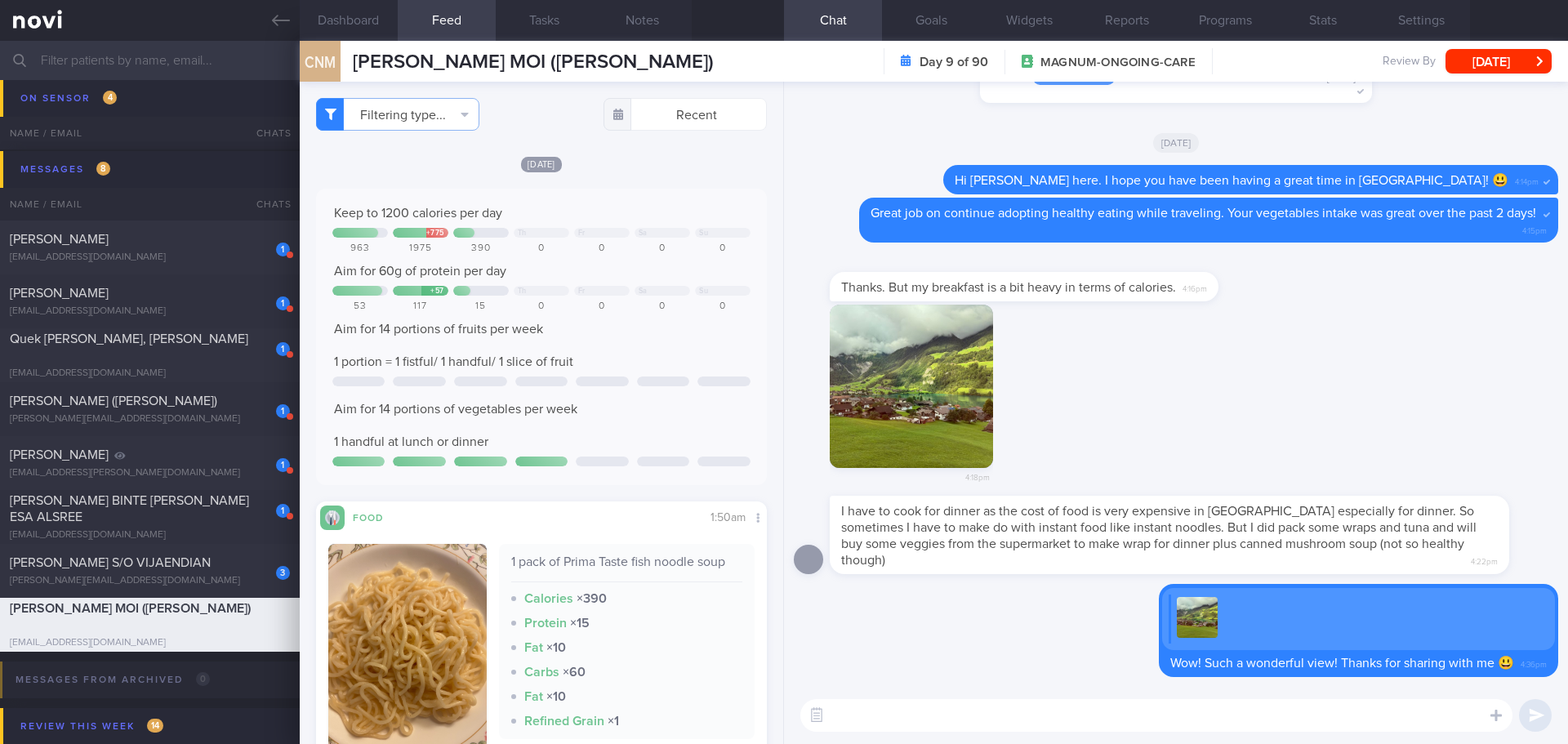
click at [1523, 526] on div "I have to cook for dinner as the cost of food is very expensive in Switzerland …" at bounding box center [1193, 535] width 729 height 79
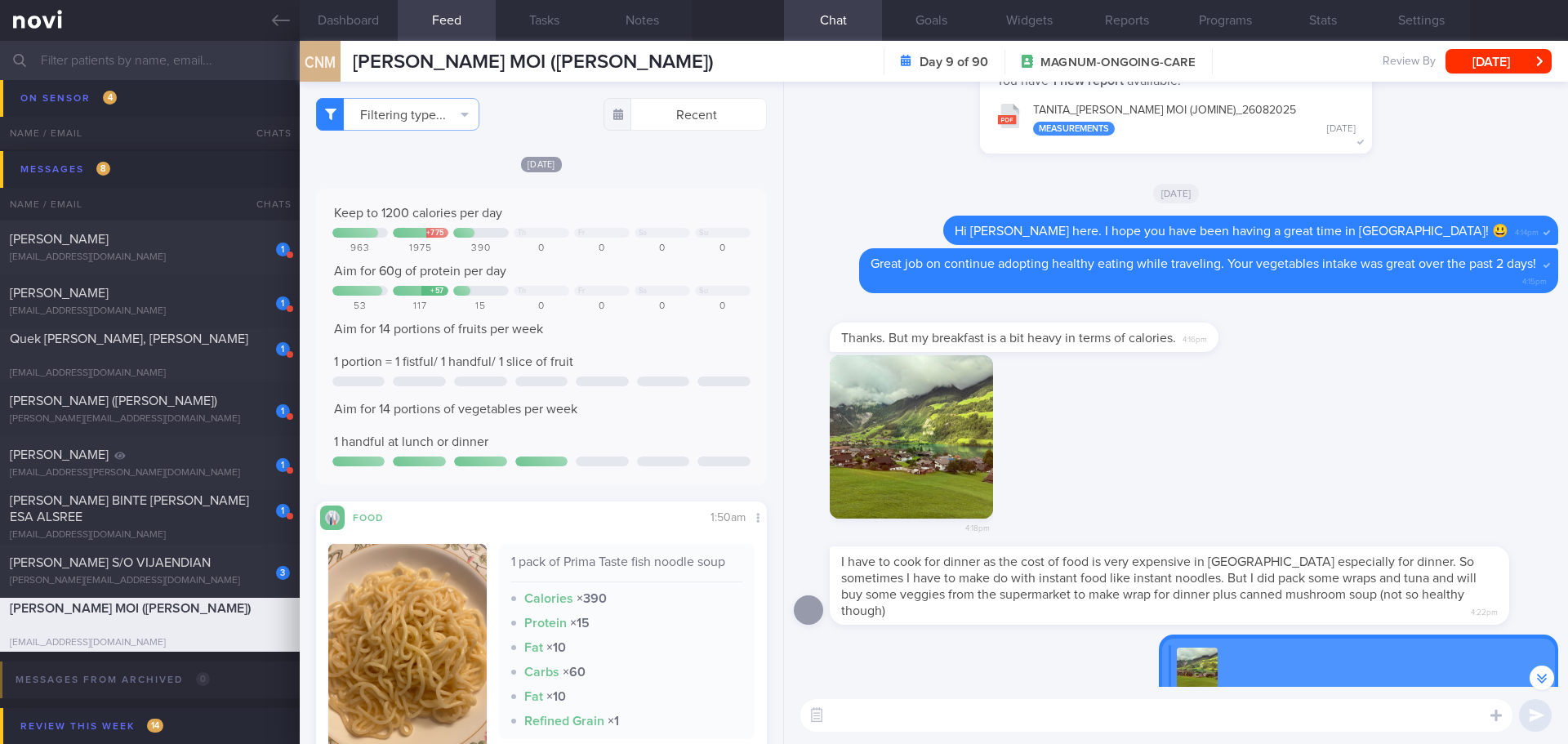
scroll to position [0, 0]
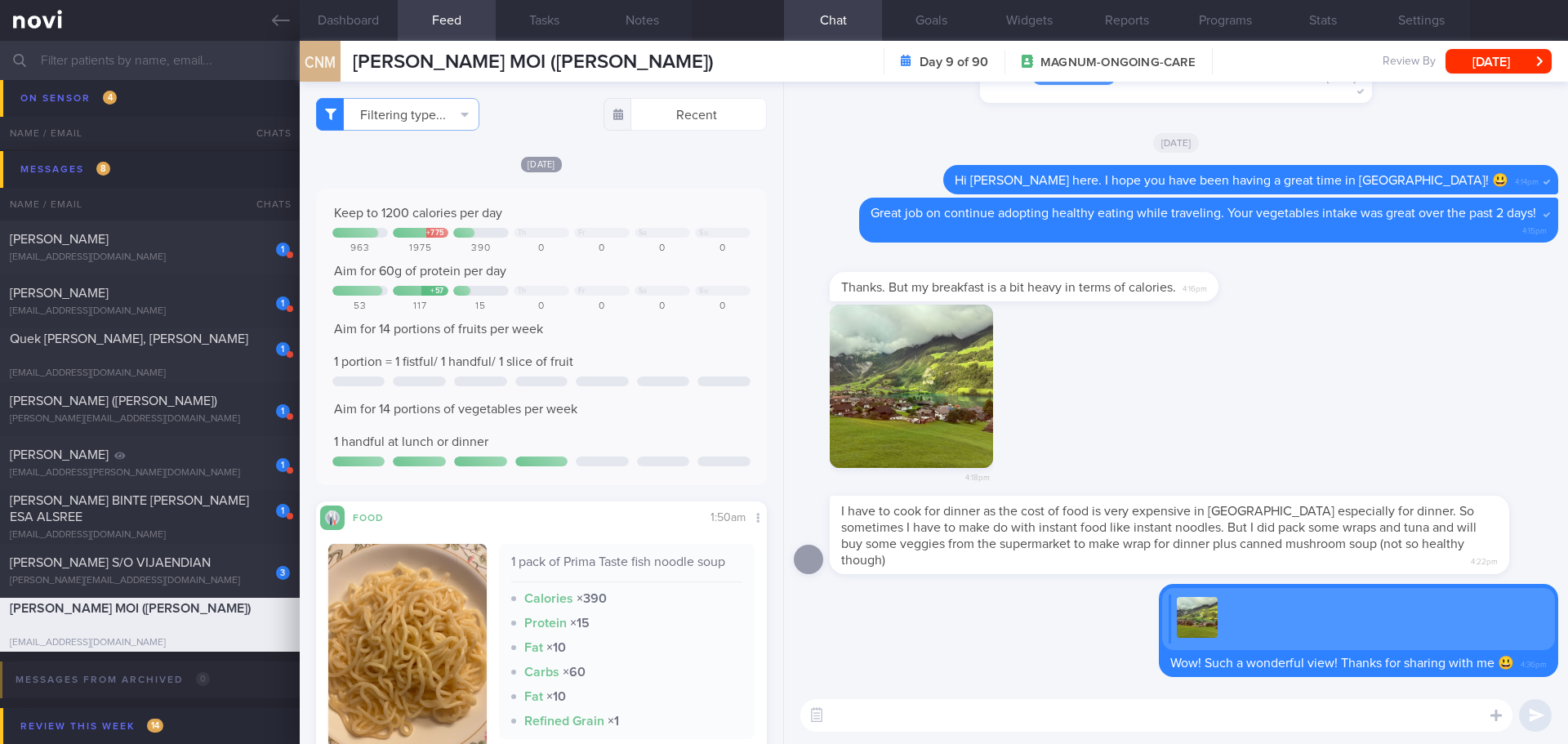
click at [1529, 552] on div "I have to cook for dinner as the cost of food is very expensive in Switzerland …" at bounding box center [1193, 535] width 729 height 79
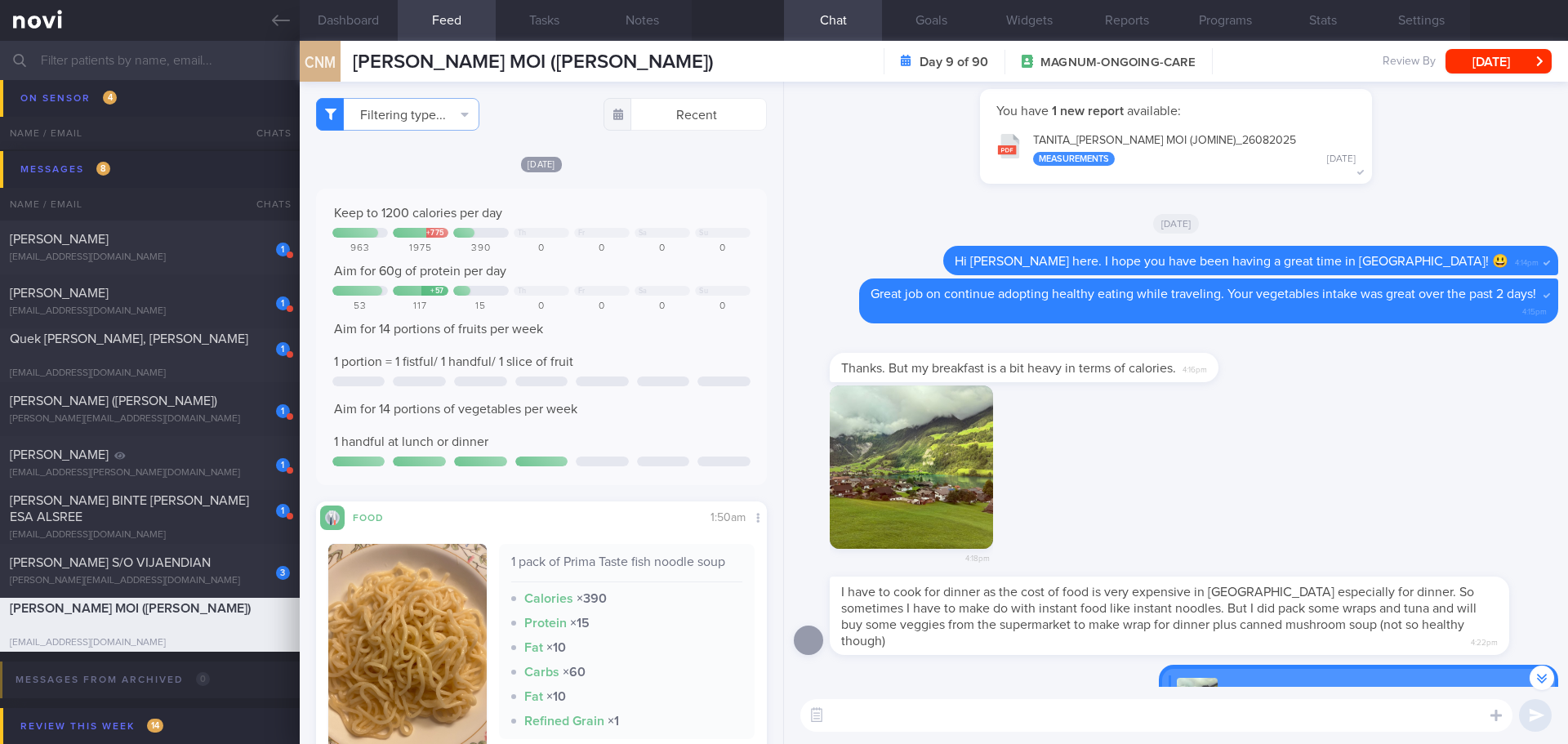
click at [1531, 556] on div "4:18pm" at bounding box center [1175, 482] width 764 height 192
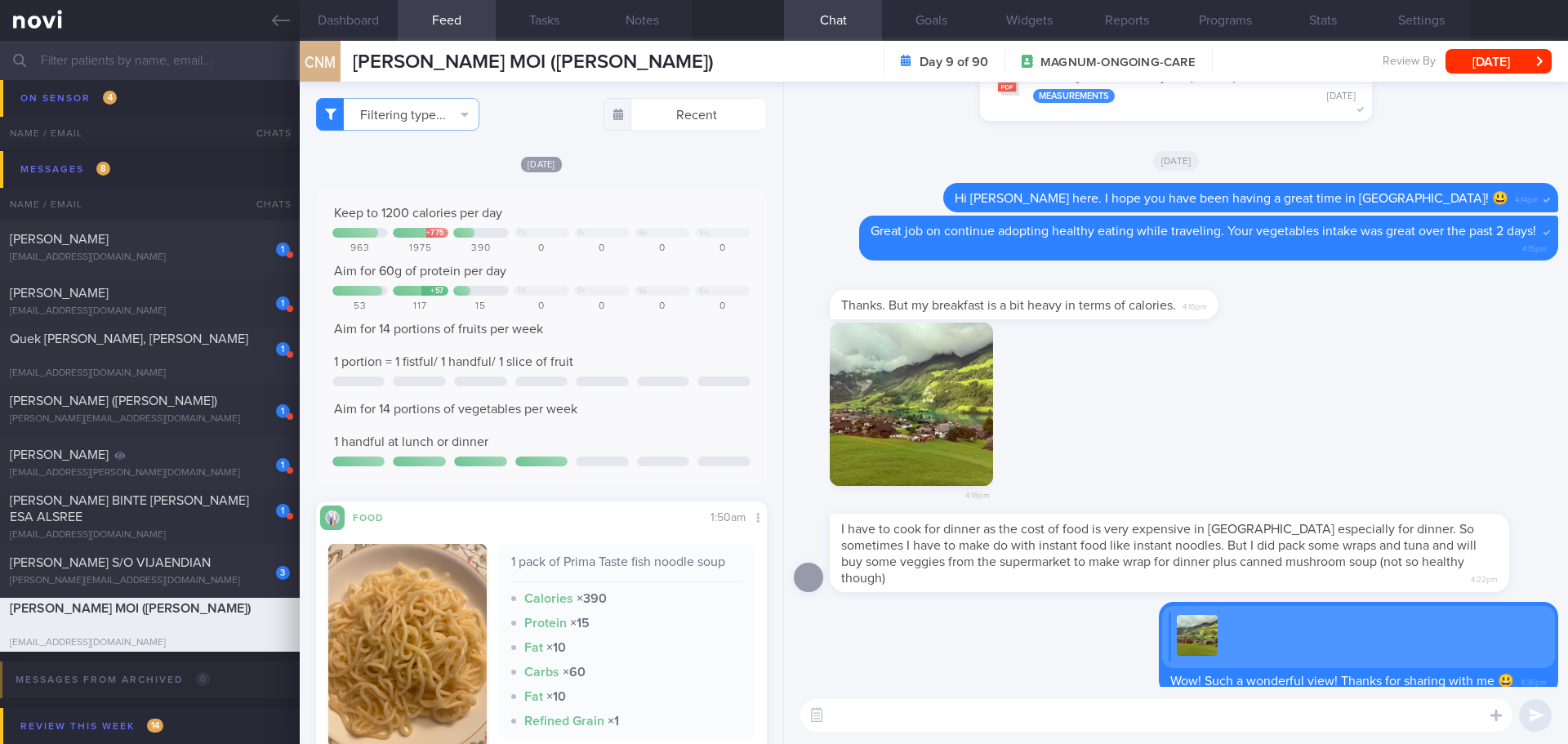
scroll to position [0, 0]
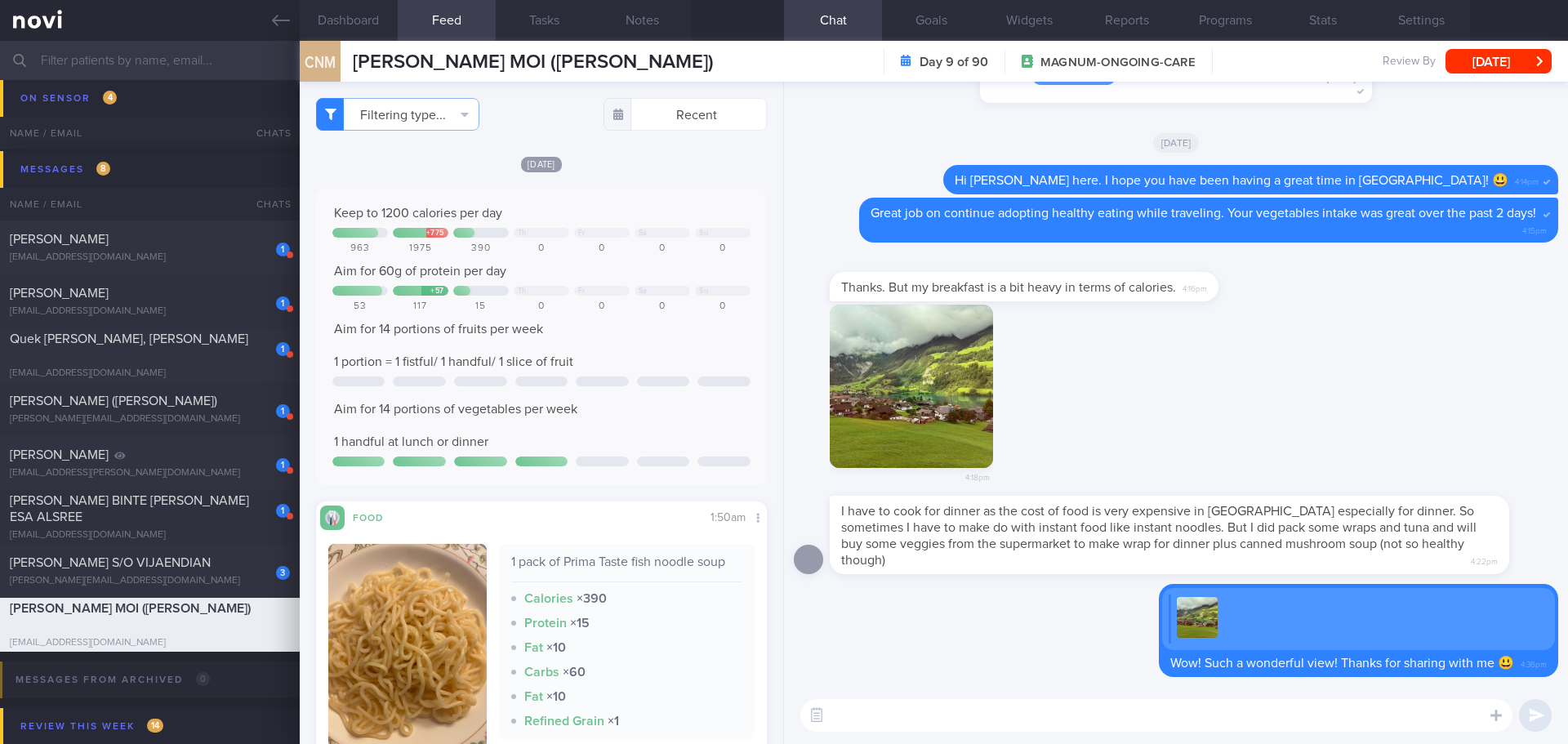
click at [1344, 355] on div "4:18pm" at bounding box center [1175, 400] width 764 height 192
click at [1390, 362] on div "4:18pm" at bounding box center [1175, 400] width 764 height 192
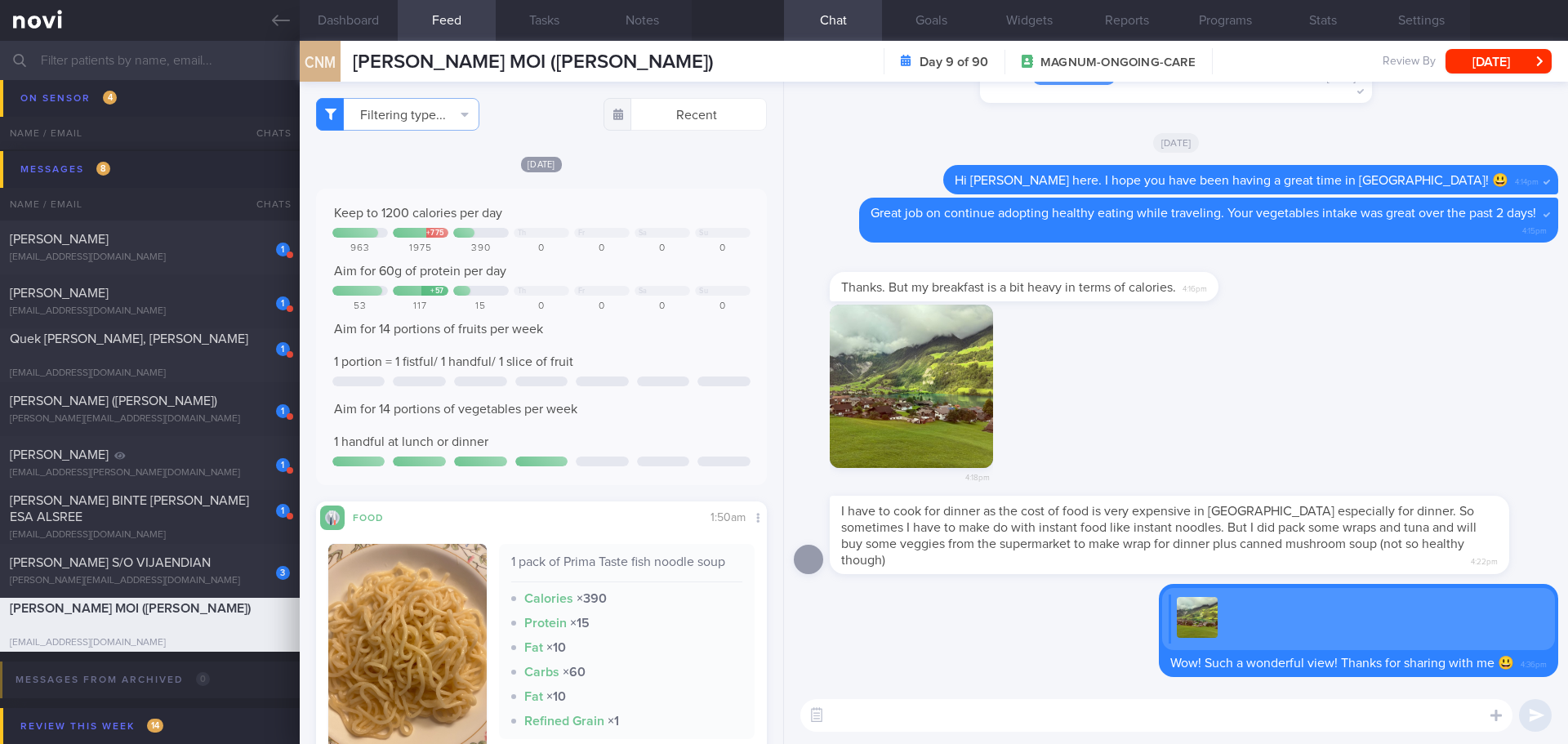
click at [1390, 362] on div "4:18pm" at bounding box center [1175, 400] width 764 height 192
click at [674, 342] on div "Aim for 14 portions of fruits per week 1 portion = 1 fistful/ 1 handful/ 1 slic…" at bounding box center [542, 345] width 418 height 49
click at [678, 340] on div "Aim for 14 portions of fruits per week 1 portion = 1 fistful/ 1 handful/ 1 slic…" at bounding box center [542, 345] width 418 height 49
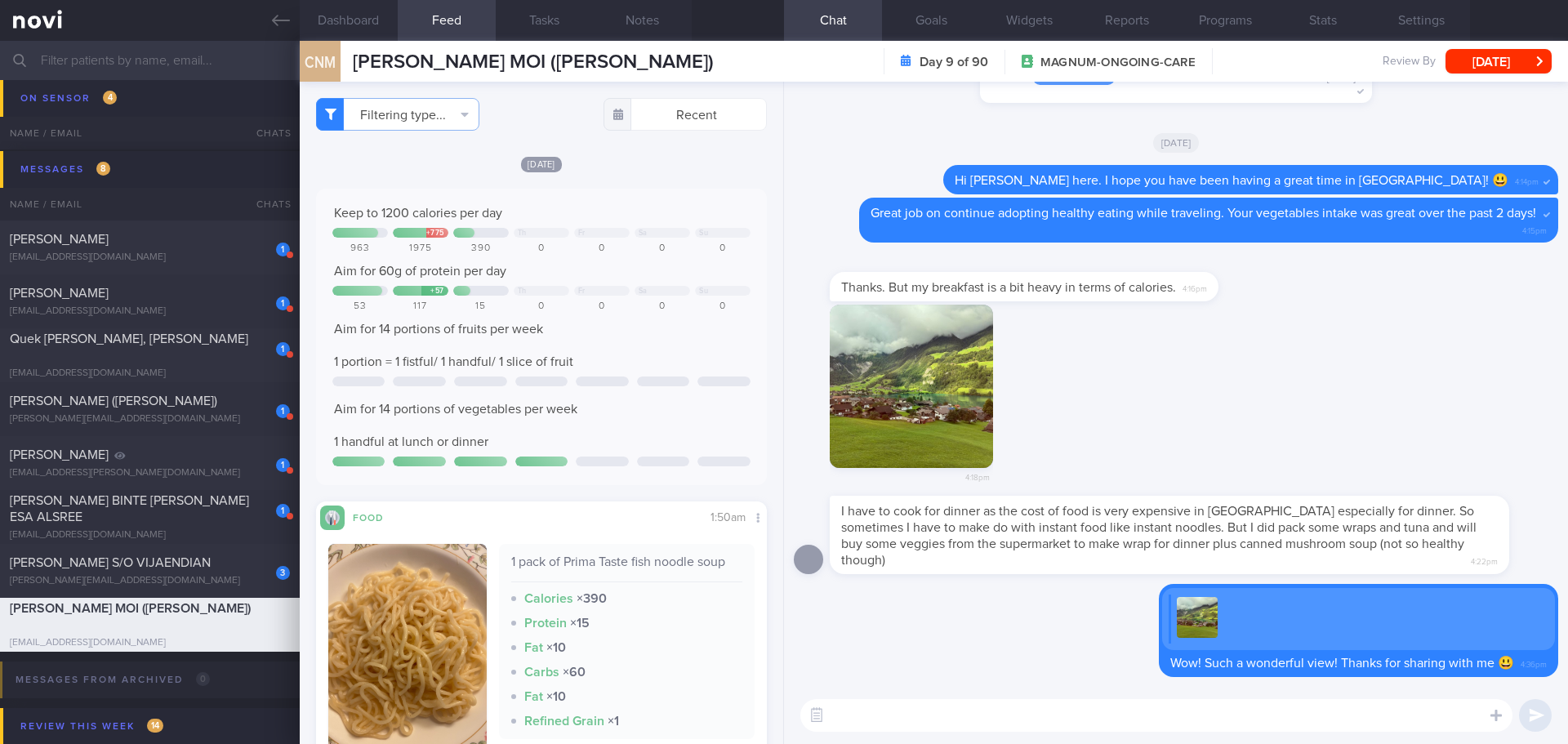
click at [678, 340] on div "Aim for 14 portions of fruits per week 1 portion = 1 fistful/ 1 handful/ 1 slic…" at bounding box center [542, 345] width 418 height 49
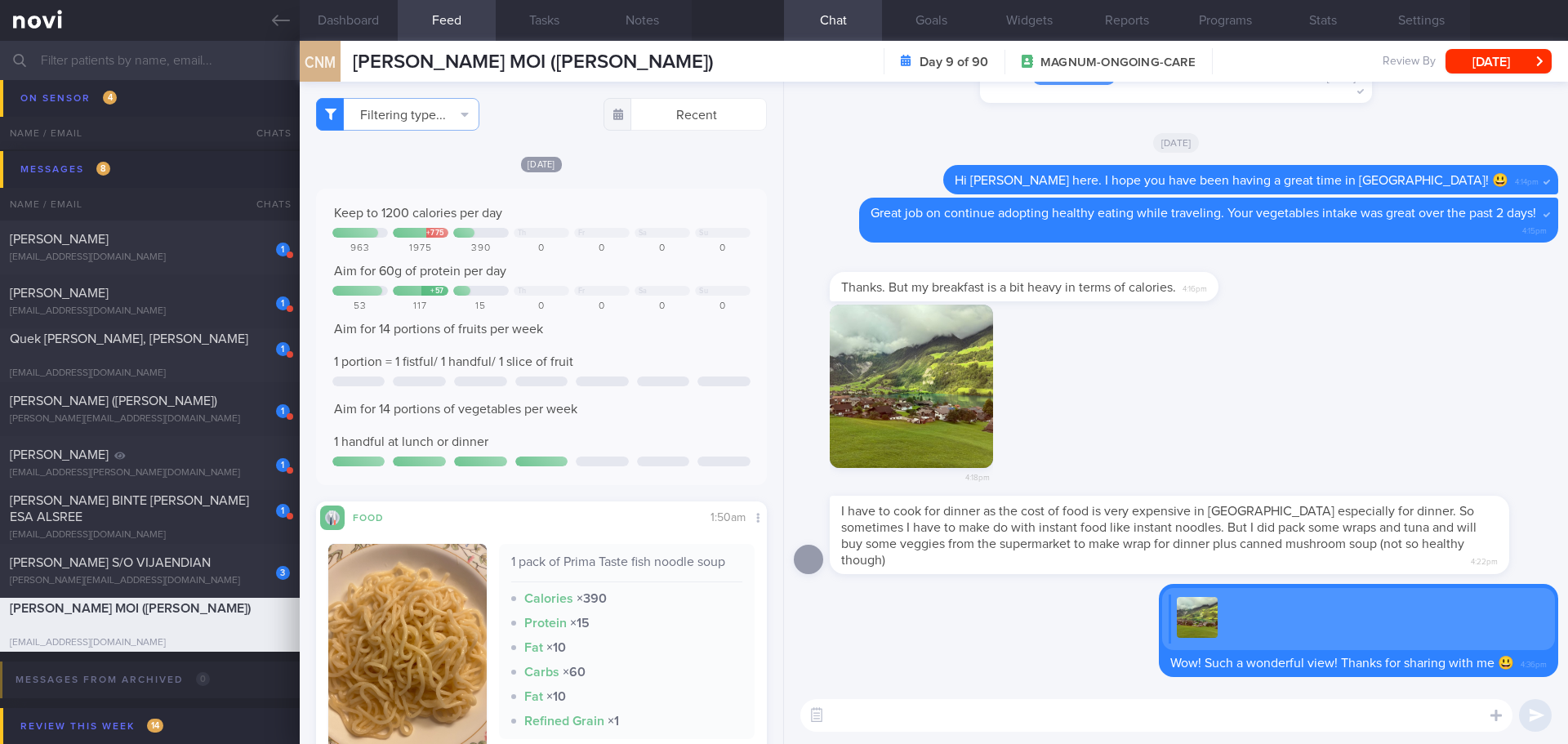
click at [678, 340] on div "Aim for 14 portions of fruits per week 1 portion = 1 fistful/ 1 handful/ 1 slic…" at bounding box center [542, 345] width 418 height 49
click at [1423, 324] on div "4:18pm" at bounding box center [1175, 400] width 764 height 192
click at [1423, 323] on div "4:18pm" at bounding box center [1175, 400] width 764 height 192
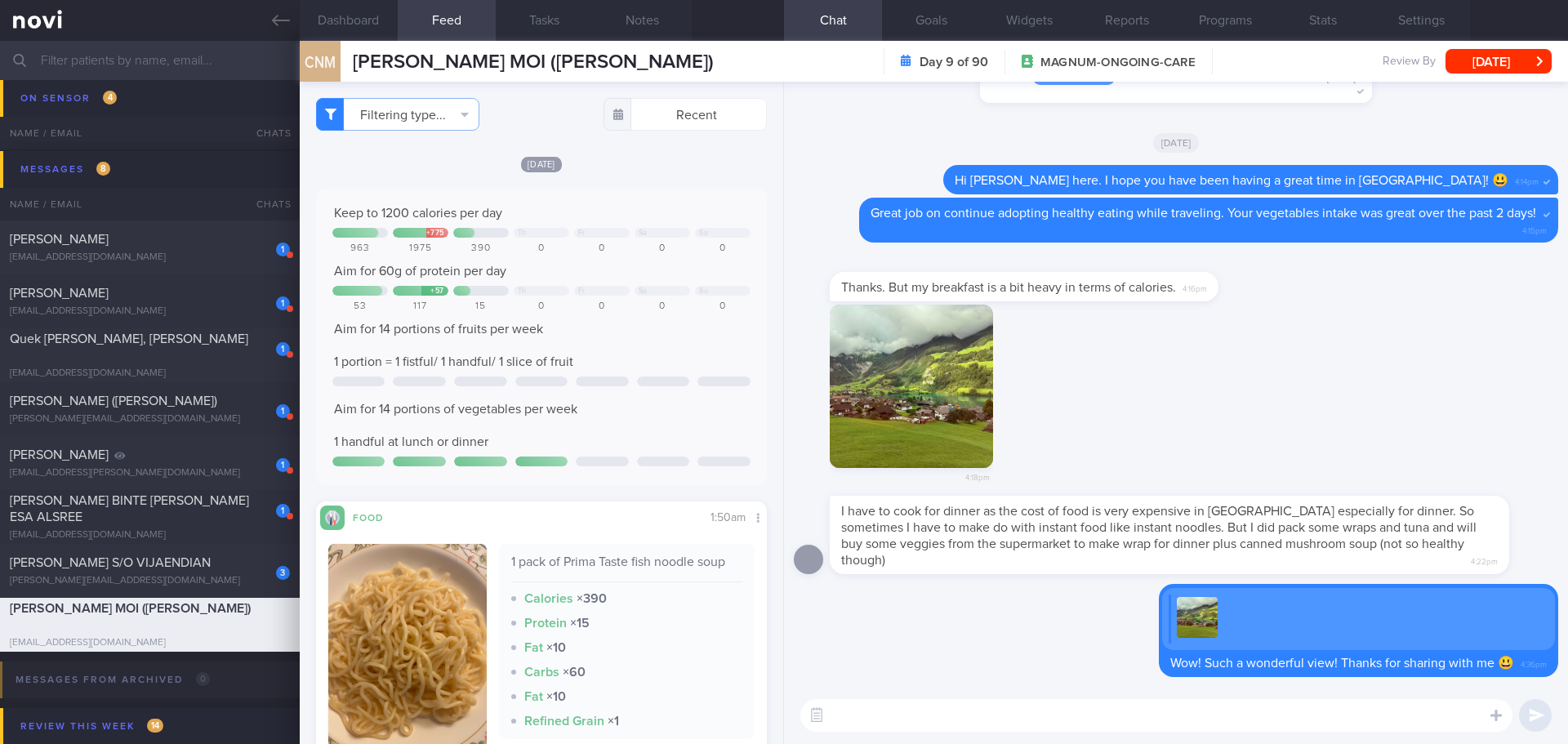
click at [1423, 323] on div "4:18pm" at bounding box center [1175, 400] width 764 height 192
click at [1422, 323] on div "4:18pm" at bounding box center [1175, 400] width 764 height 192
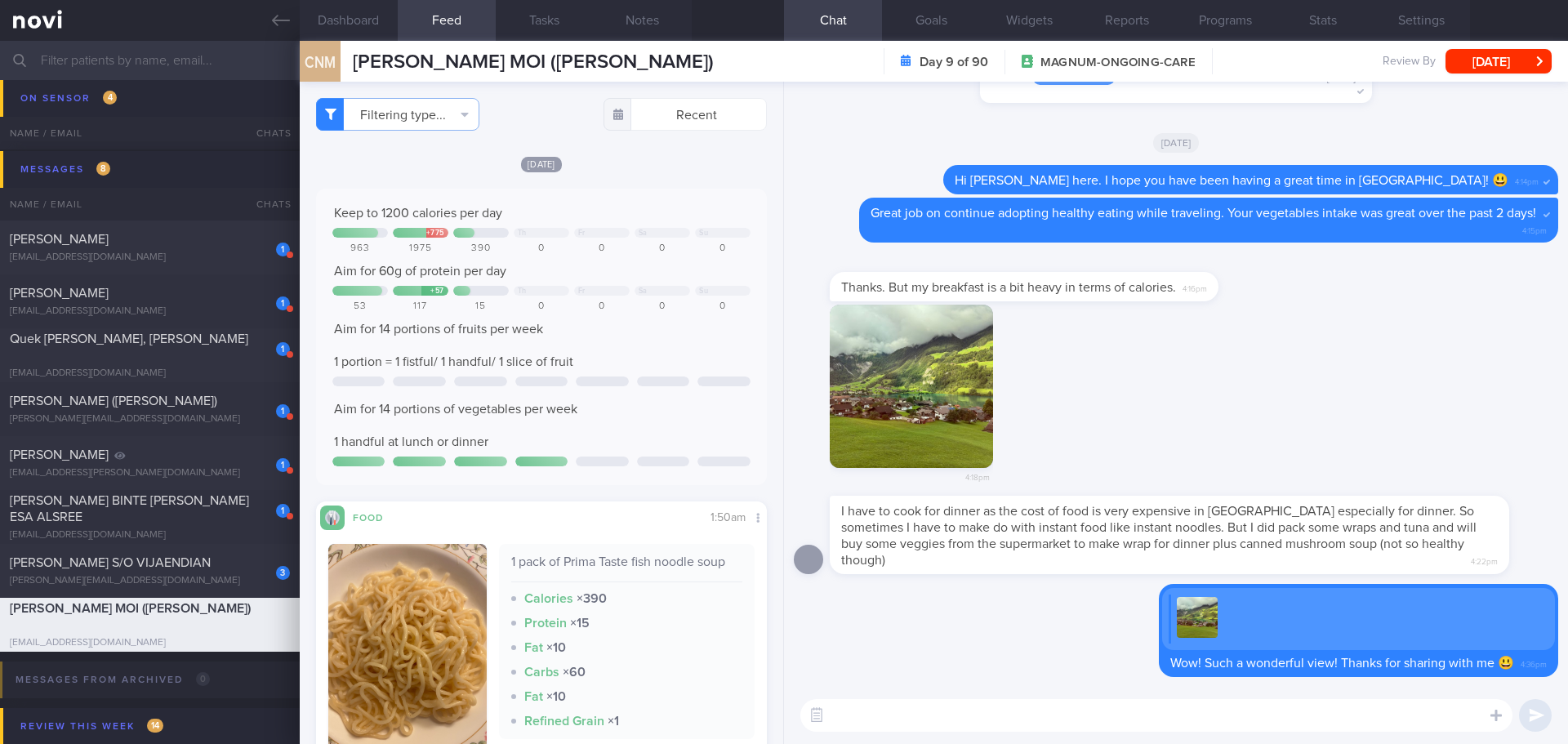
click at [1422, 323] on div "4:18pm" at bounding box center [1175, 400] width 764 height 192
click at [1318, 339] on div "4:18pm" at bounding box center [1175, 400] width 764 height 192
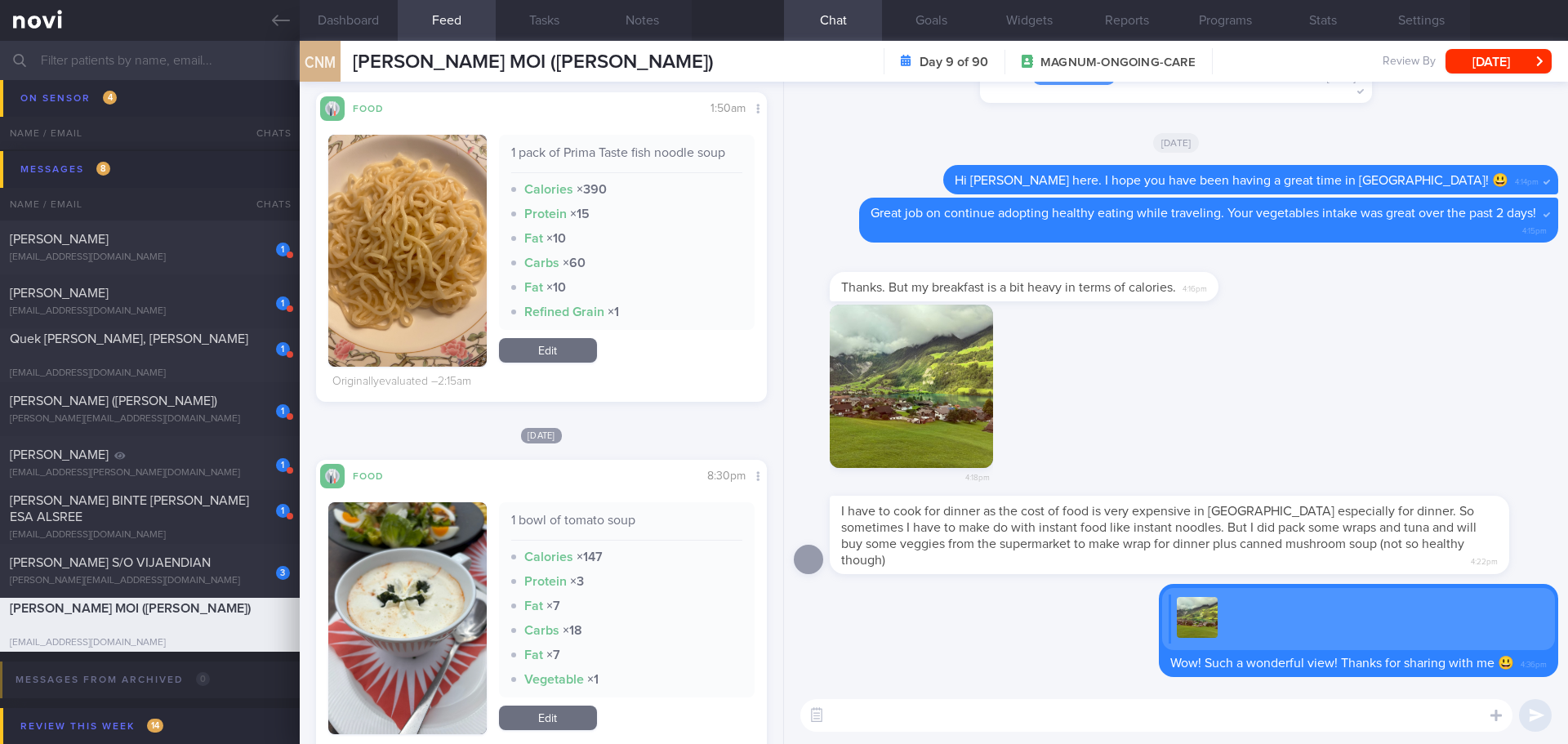
scroll to position [409, 0]
click at [1341, 417] on div "4:18pm" at bounding box center [1175, 400] width 764 height 192
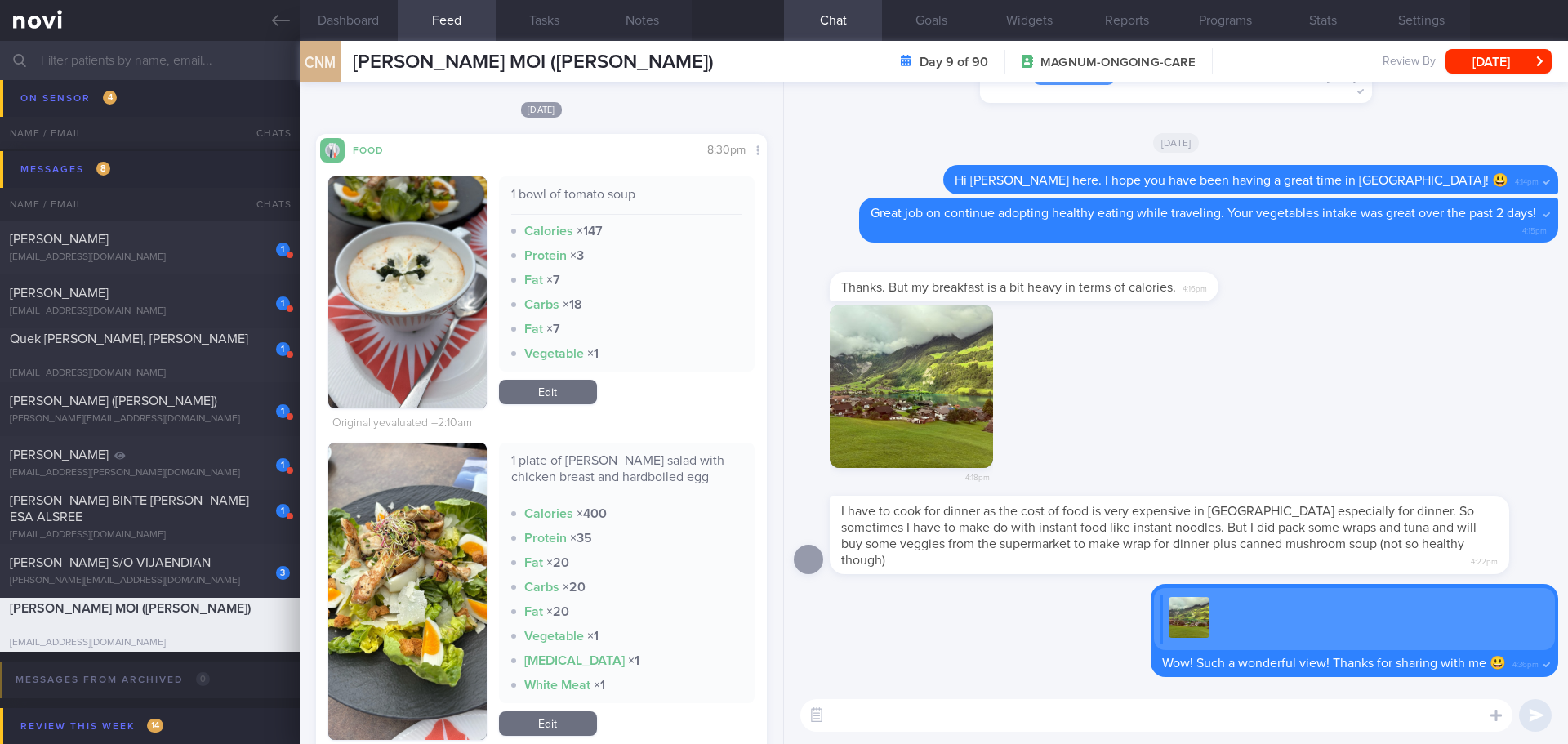
scroll to position [653, 0]
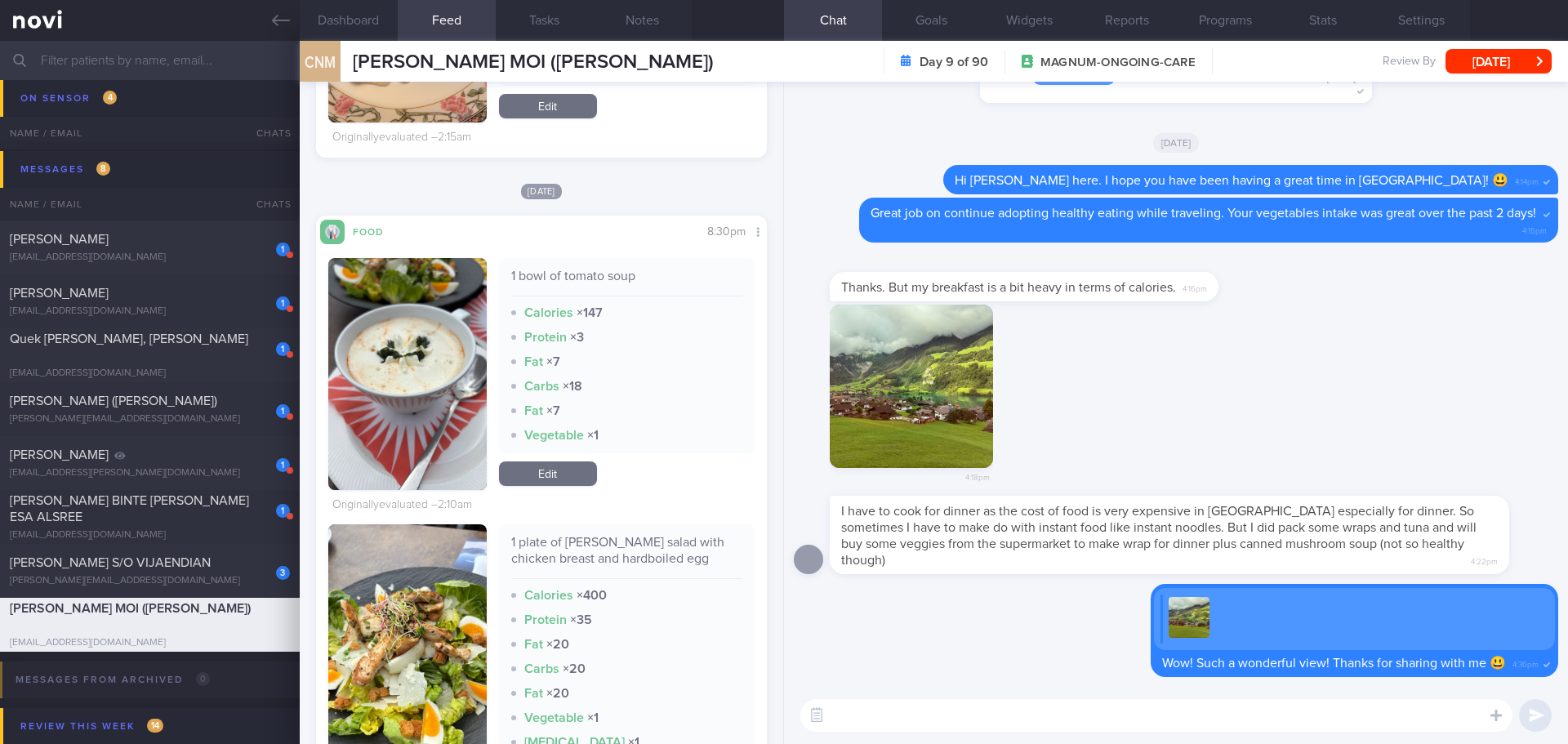
click at [1003, 719] on textarea at bounding box center [1157, 715] width 712 height 33
drag, startPoint x: 1362, startPoint y: 567, endPoint x: 1460, endPoint y: 573, distance: 98.2
click at [1463, 570] on div "I have to cook for dinner as the cost of food is very expensive in Switzerland …" at bounding box center [1193, 535] width 729 height 79
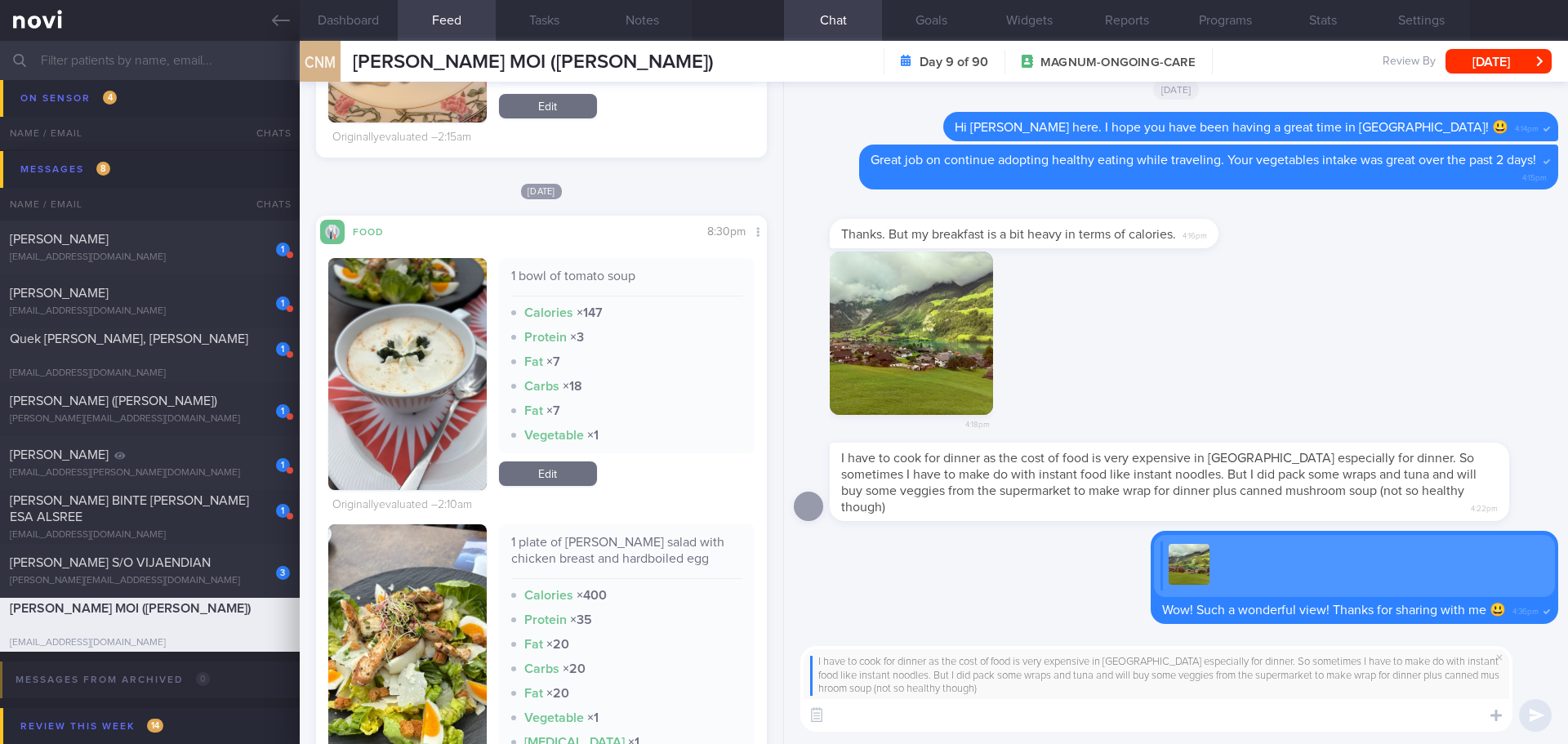
click at [1084, 712] on textarea at bounding box center [1157, 715] width 712 height 33
type textarea "T"
type textarea "Y"
type textarea "W"
type textarea "T"
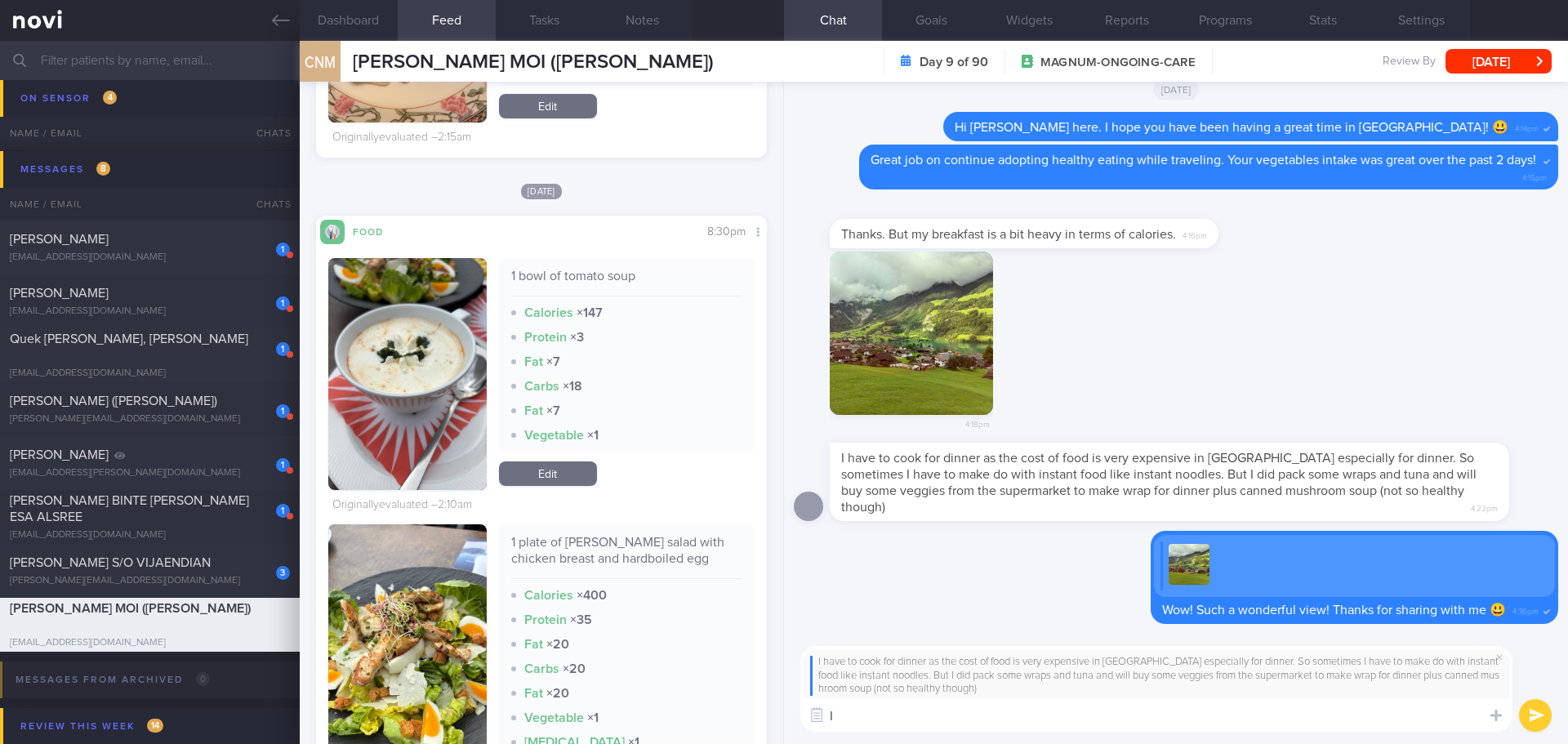
type textarea "I"
type textarea "G"
type textarea "U"
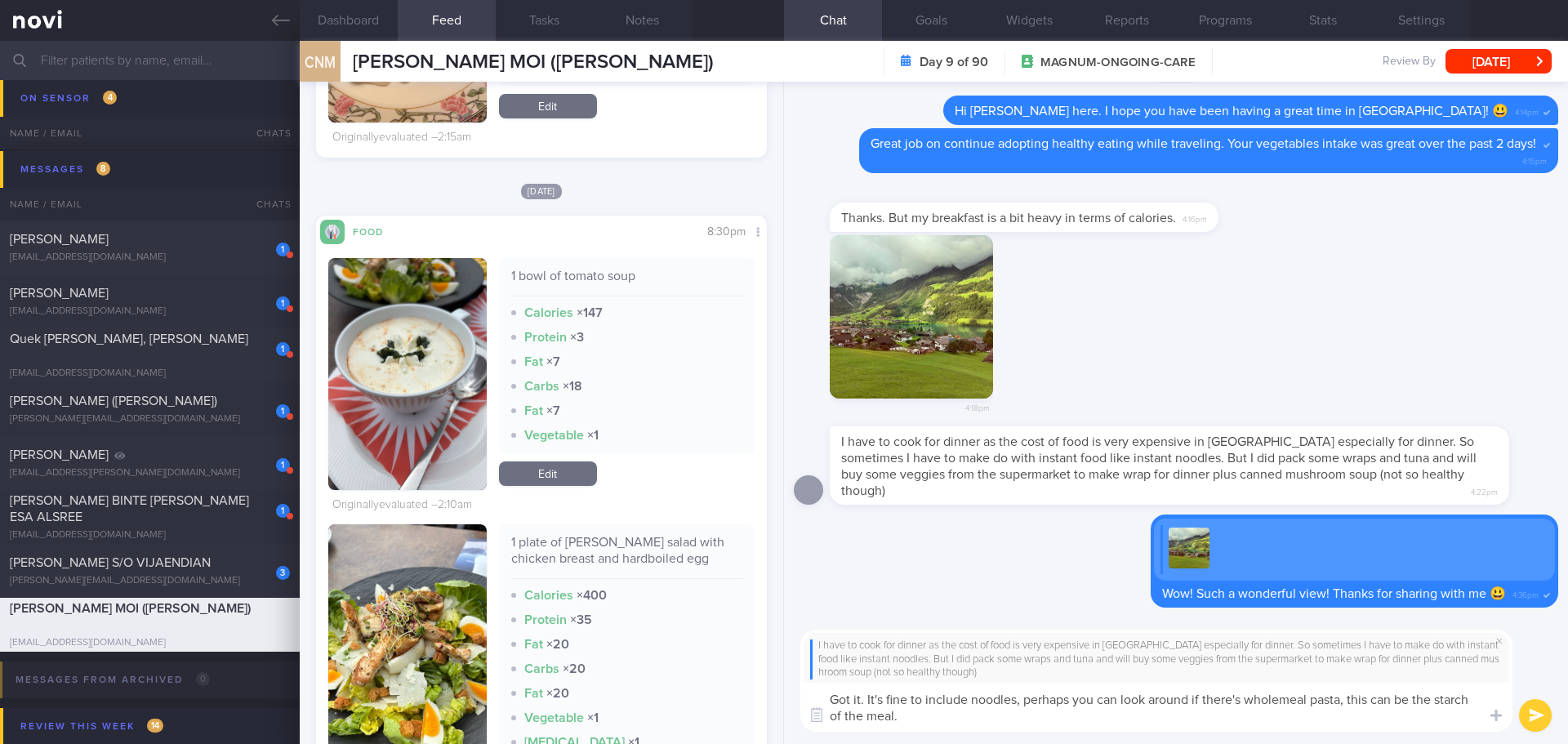
scroll to position [0, 0]
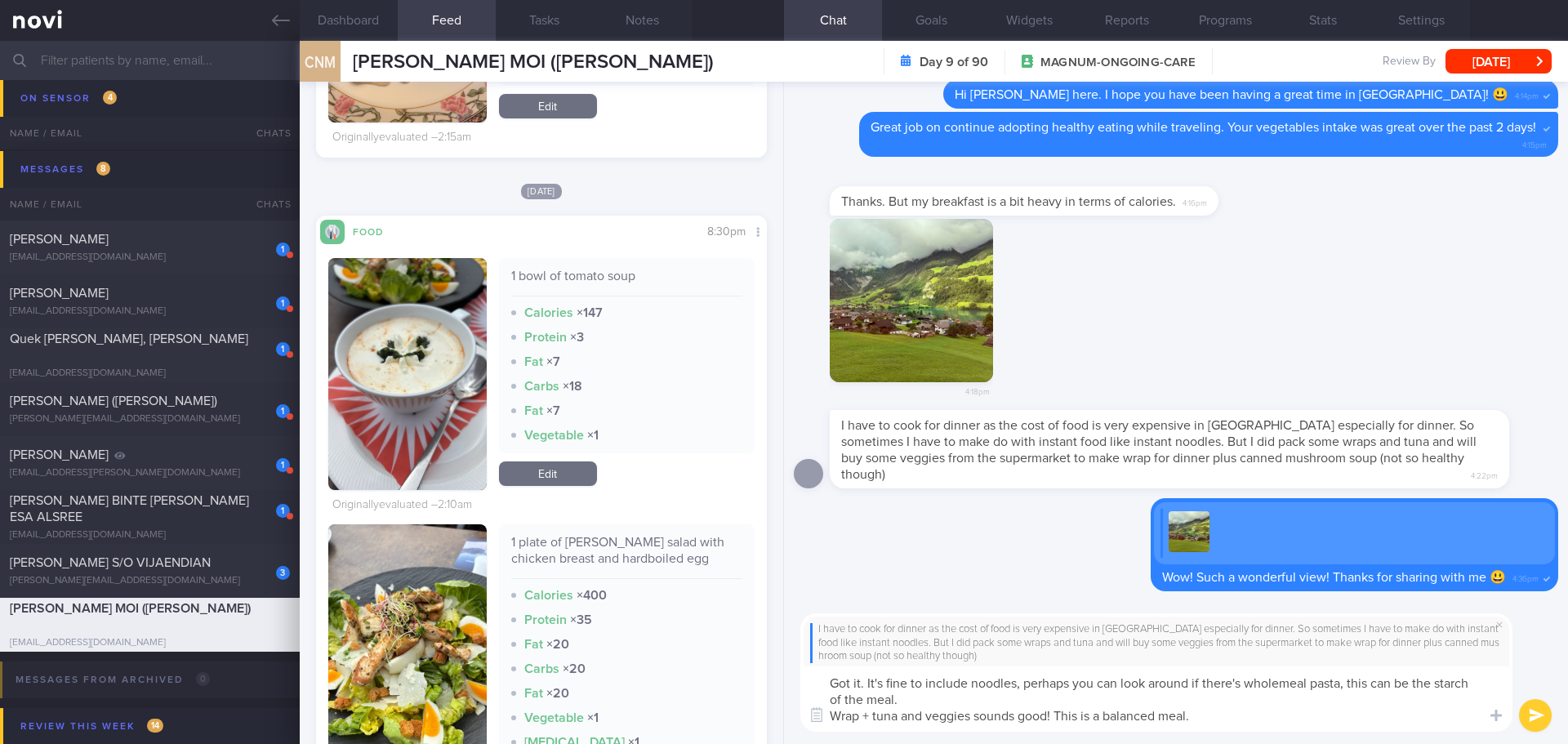
type textarea "Got it. It's fine to include noodles, perhaps you can look around if there's wh…"
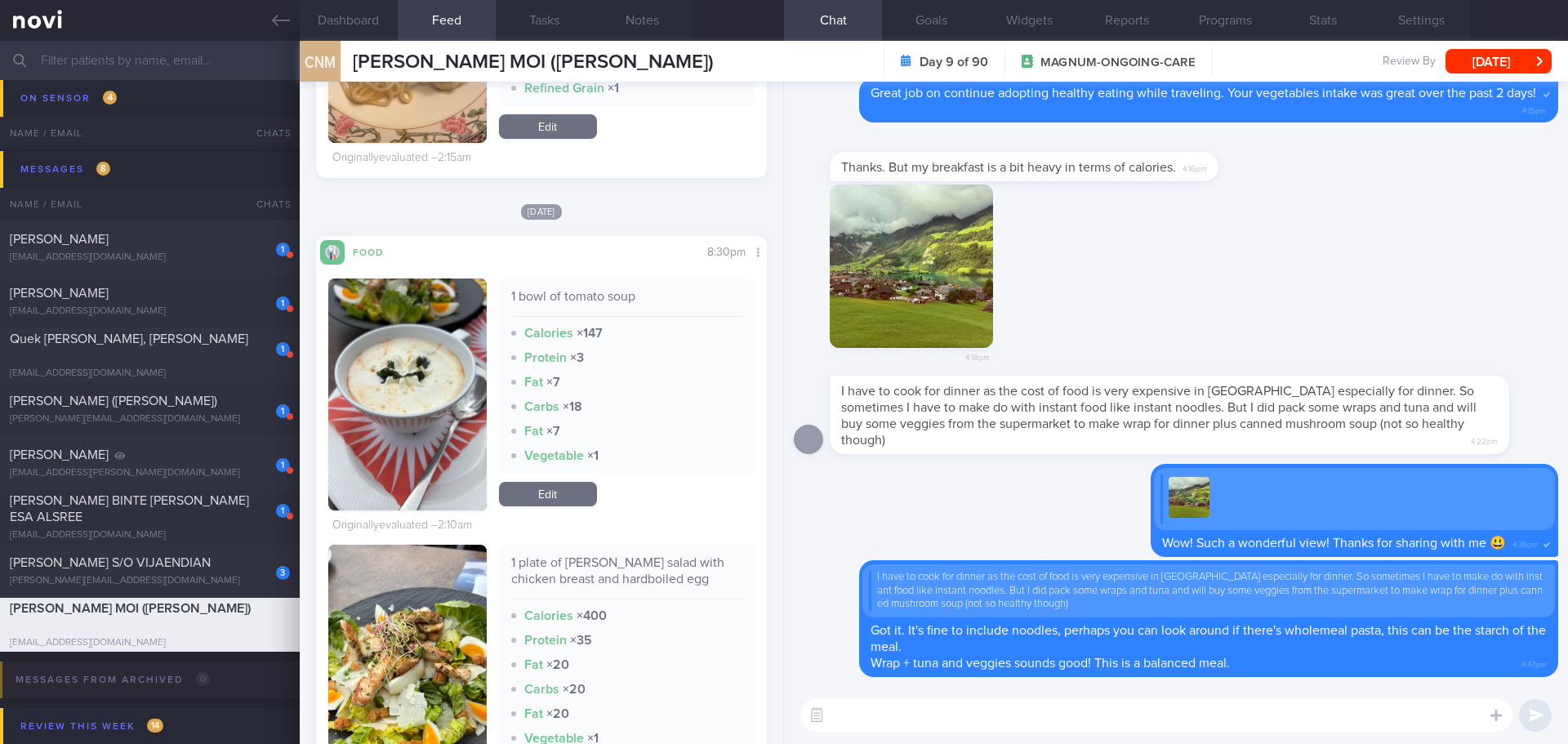
scroll to position [572, 0]
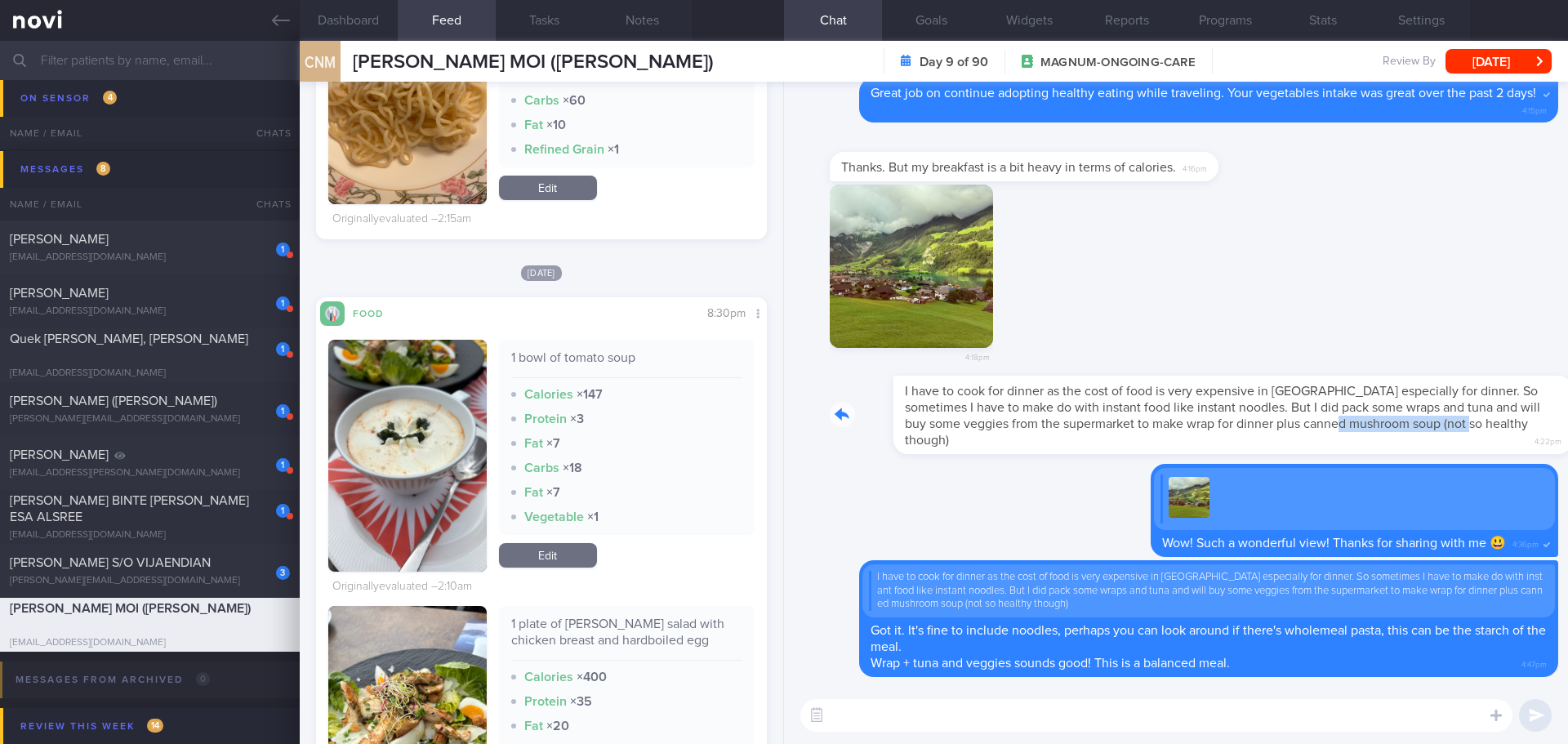
drag, startPoint x: 1262, startPoint y: 445, endPoint x: 1386, endPoint y: 445, distance: 124.0
click at [1386, 445] on div "I have to cook for dinner as the cost of food is very expensive in Switzerland …" at bounding box center [1193, 415] width 729 height 79
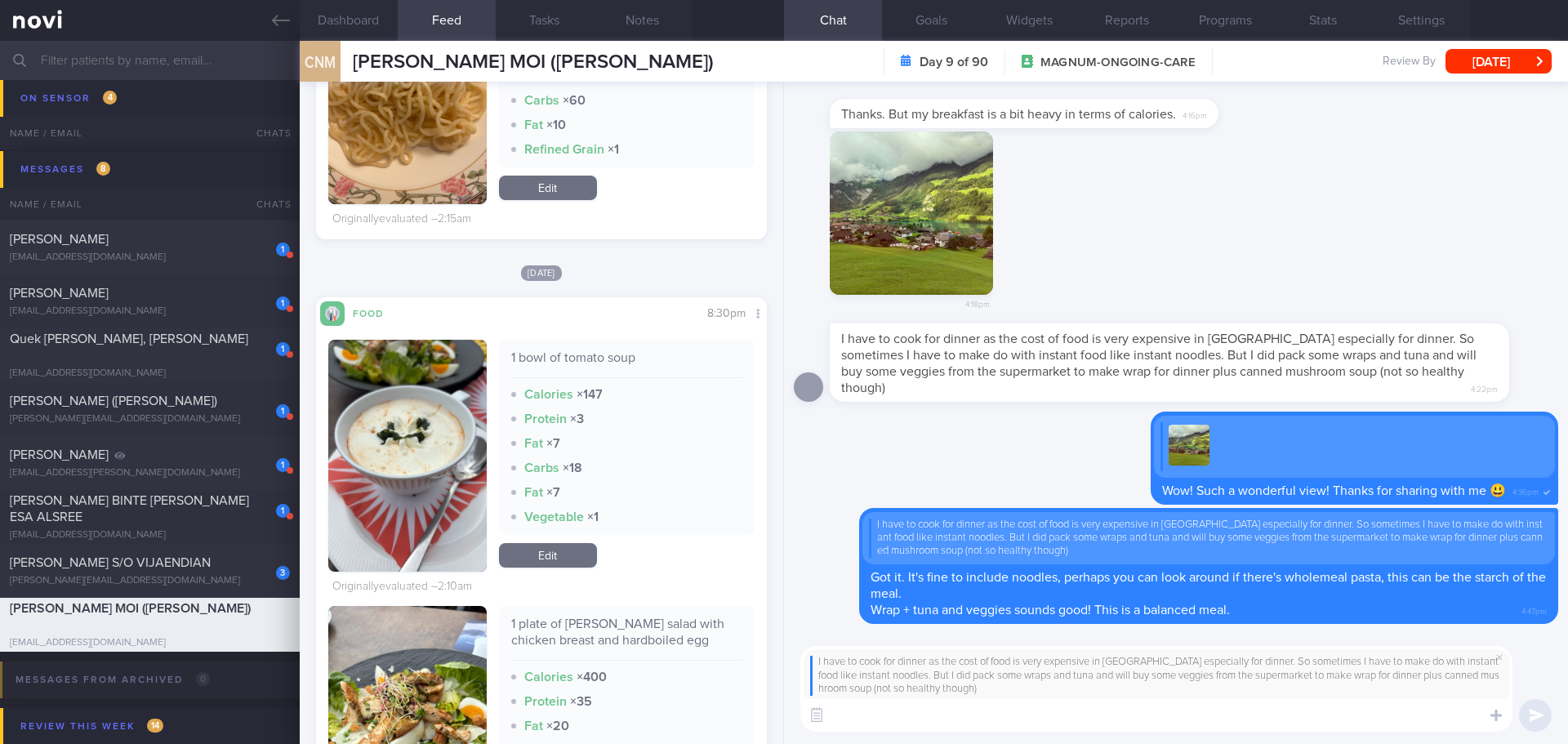
click at [1013, 709] on textarea at bounding box center [1157, 715] width 712 height 33
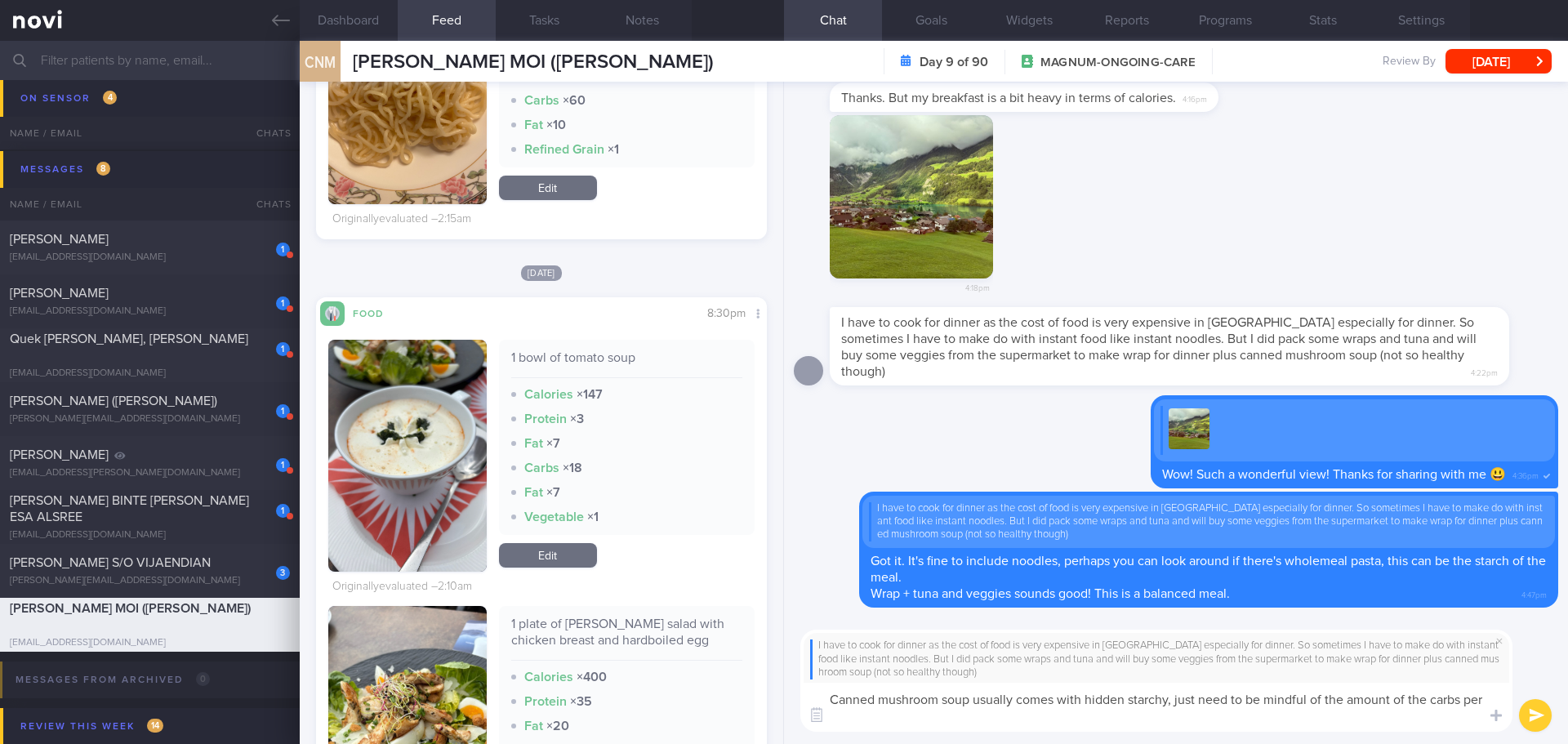
scroll to position [0, 0]
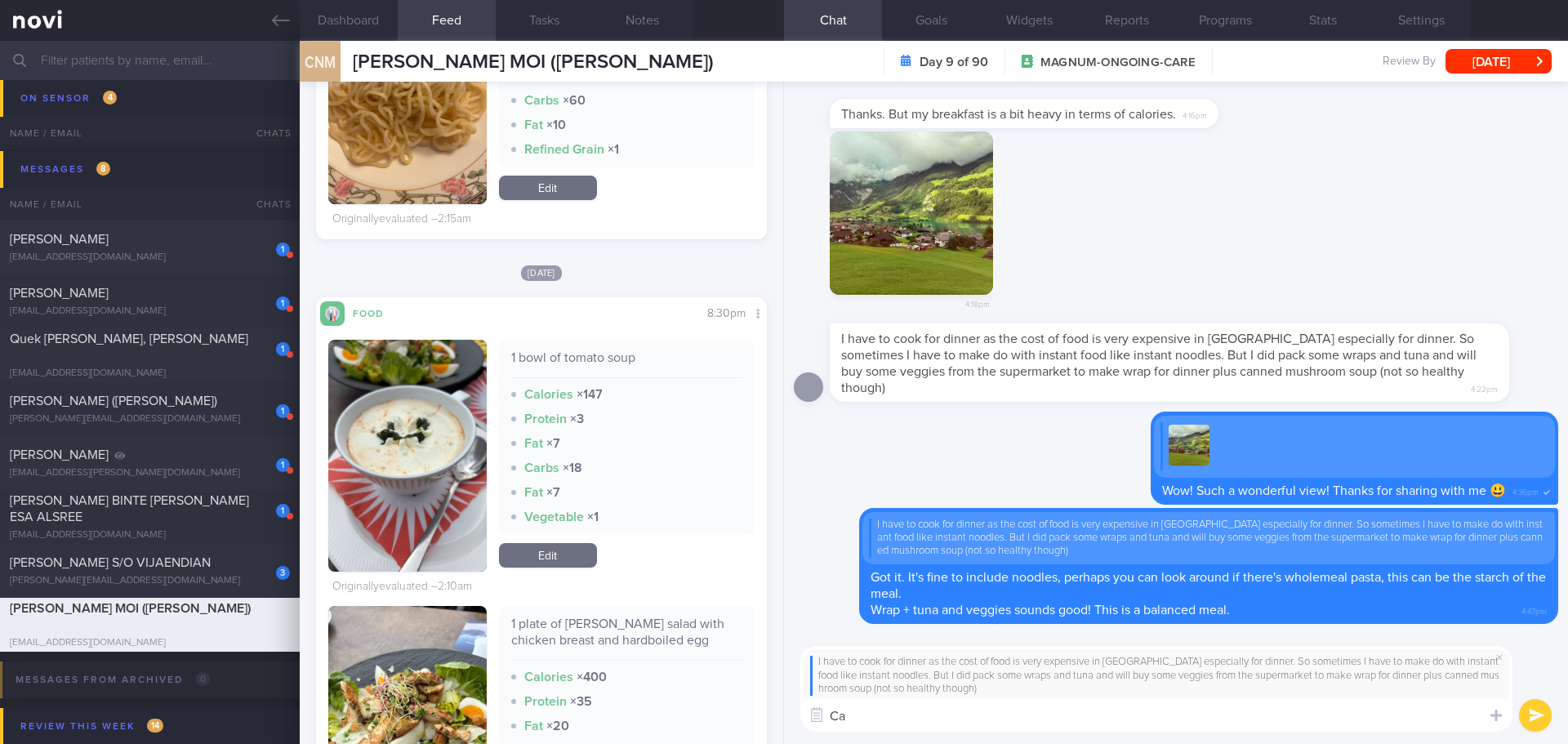
type textarea "C"
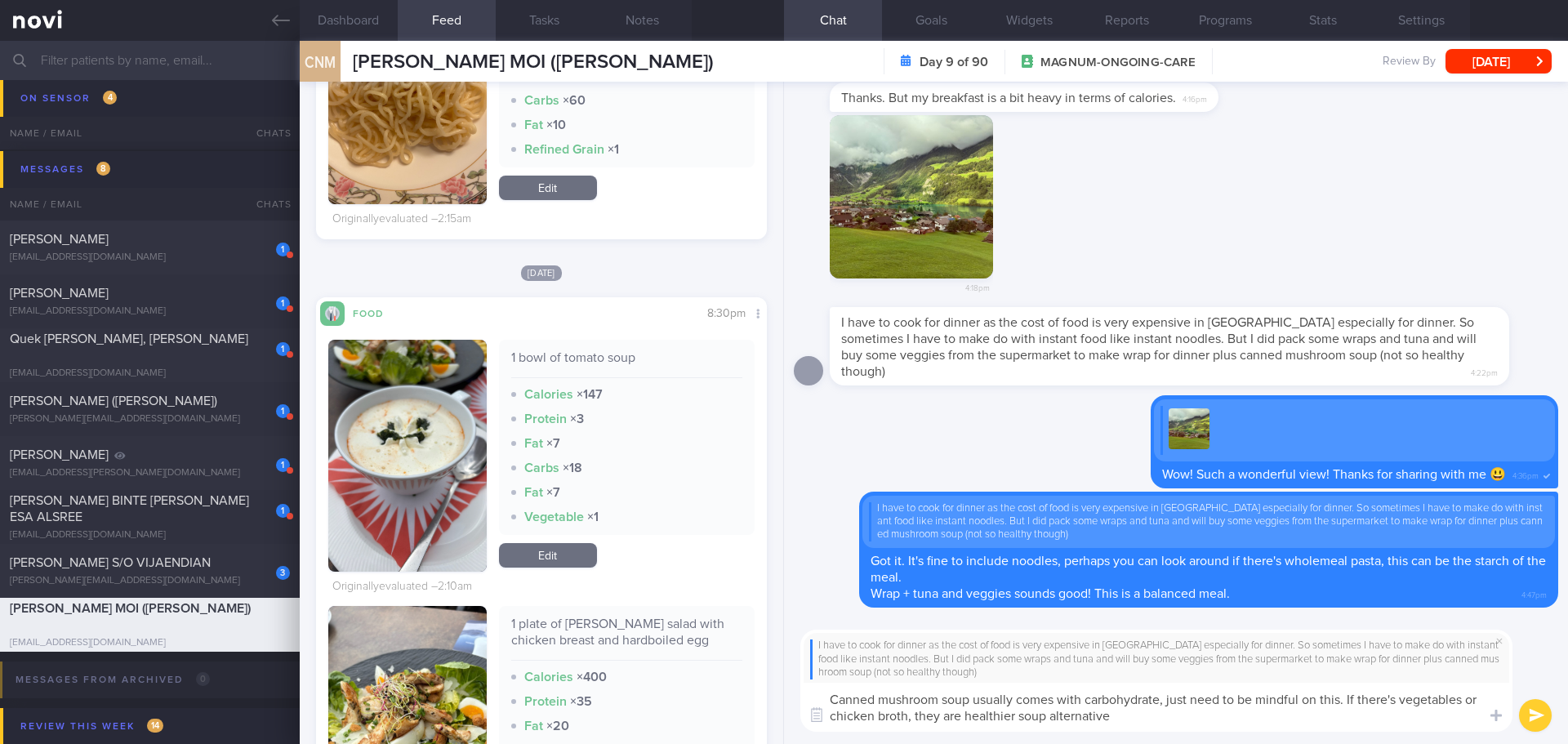
drag, startPoint x: 1122, startPoint y: 717, endPoint x: 963, endPoint y: 714, distance: 159.0
click at [963, 714] on textarea "Canned mushroom soup usually comes with carbohydrate, just need to be mindful o…" at bounding box center [1157, 708] width 712 height 49
click at [1346, 698] on textarea "Canned mushroom soup usually comes with carbohydrate, just need to be mindful o…" at bounding box center [1157, 708] width 712 height 49
click at [1375, 722] on textarea "Canned mushroom soup usually comes with carbohydrate, just need to be mindful o…" at bounding box center [1157, 708] width 712 height 49
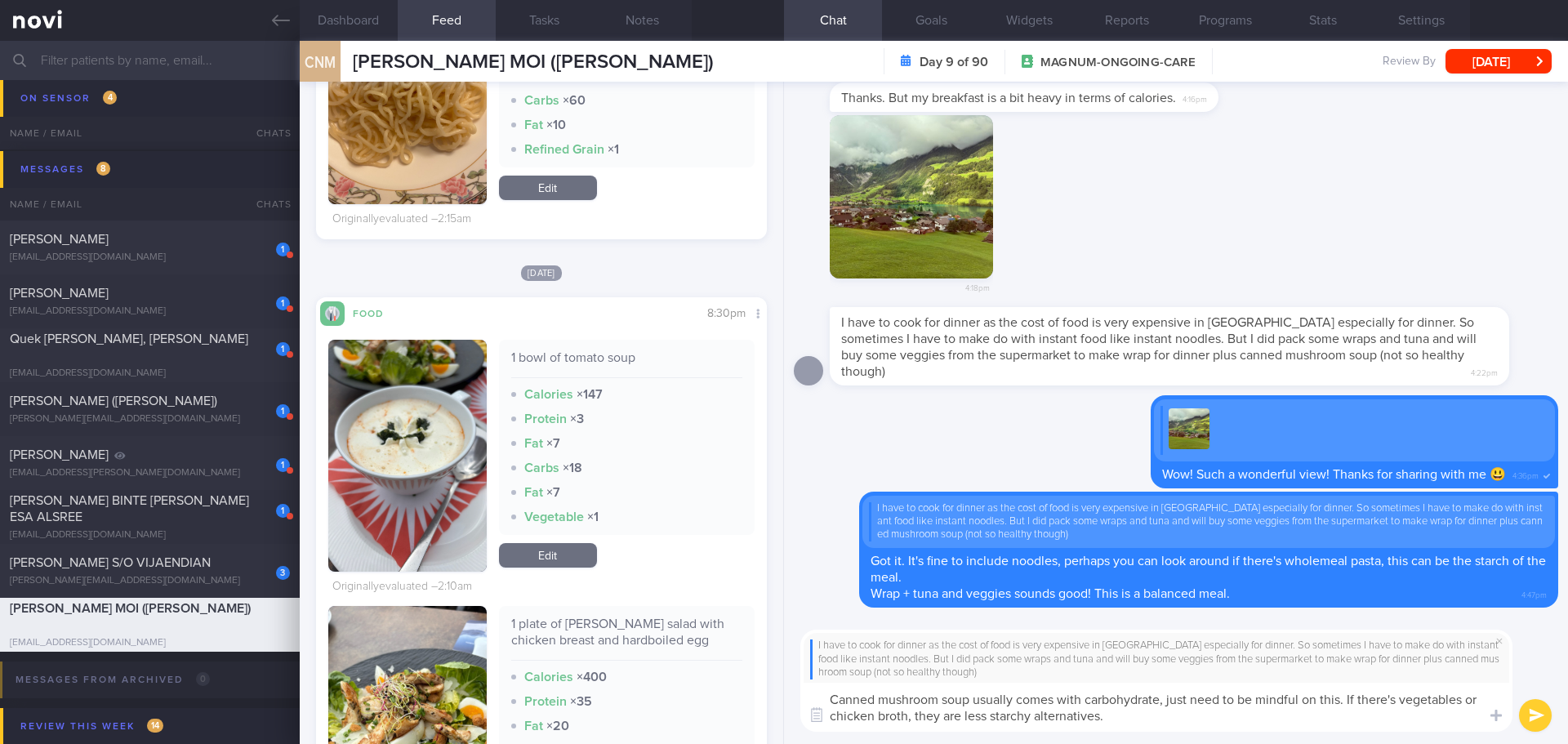
click at [1375, 722] on textarea "Canned mushroom soup usually comes with carbohydrate, just need to be mindful o…" at bounding box center [1157, 708] width 712 height 49
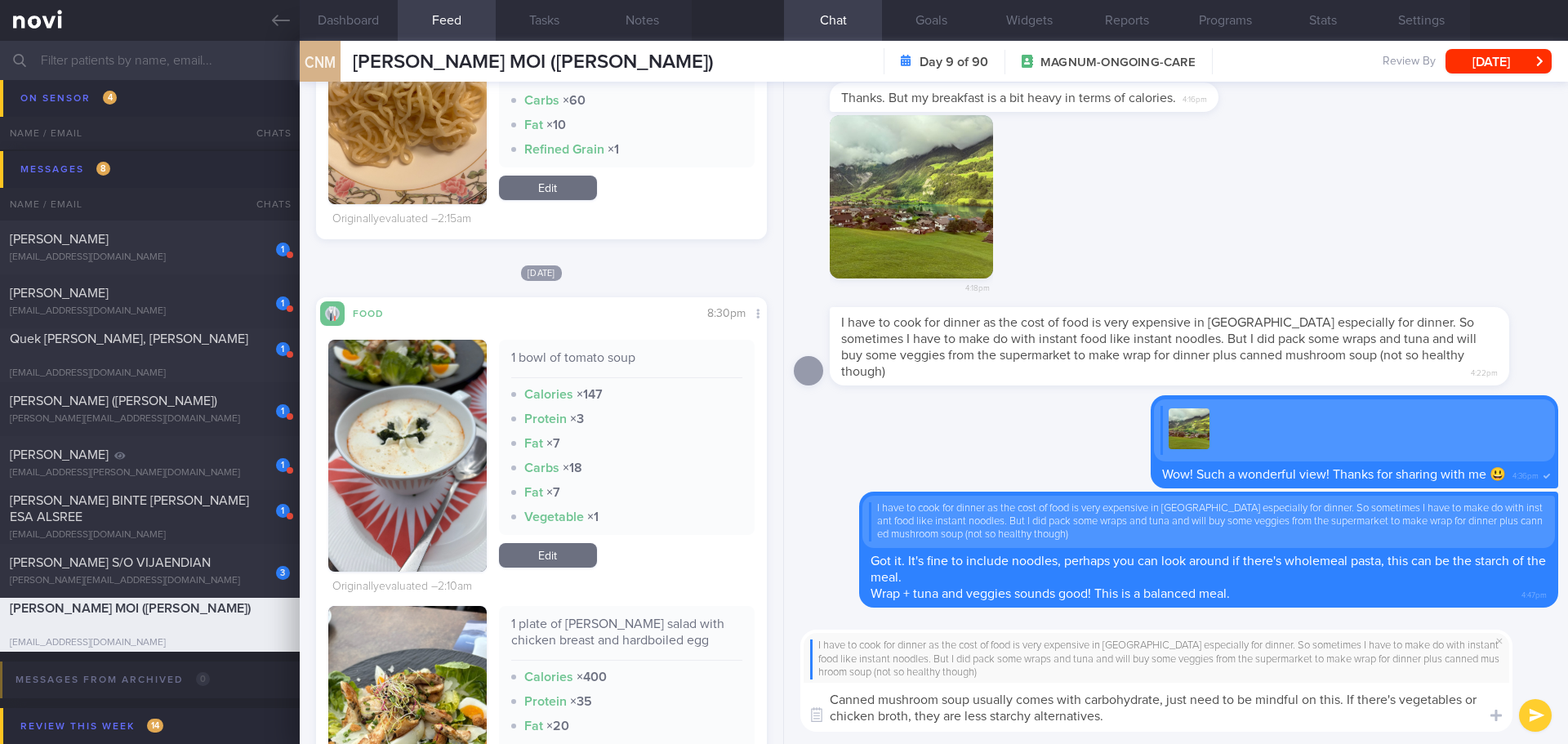
click at [1375, 722] on textarea "Canned mushroom soup usually comes with carbohydrate, just need to be mindful o…" at bounding box center [1157, 708] width 712 height 49
drag, startPoint x: 1344, startPoint y: 697, endPoint x: 1165, endPoint y: 702, distance: 179.1
click at [1165, 702] on textarea "Canned mushroom soup usually comes with carbohydrate, just need to be mindful o…" at bounding box center [1157, 708] width 712 height 49
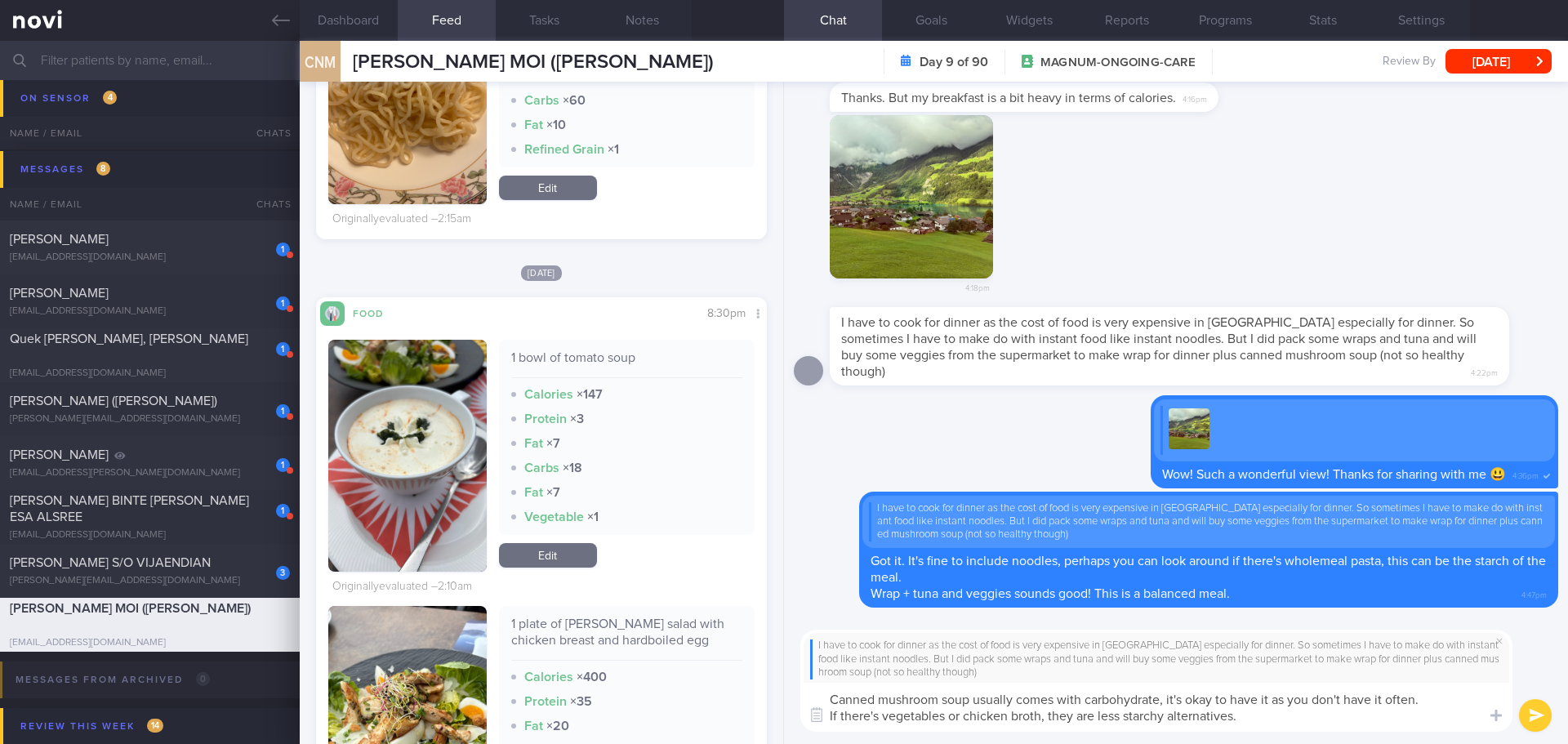
drag, startPoint x: 1241, startPoint y: 714, endPoint x: 840, endPoint y: 715, distance: 401.0
click at [840, 715] on textarea "Canned mushroom soup usually comes with carbohydrate, it's okay to have it as y…" at bounding box center [1157, 708] width 712 height 49
click at [1444, 688] on textarea "Canned mushroom soup usually comes with carbohydrate, it's okay to have it as y…" at bounding box center [1157, 708] width 712 height 49
type textarea "Canned mushroom soup usually comes with carbohydrate, it's okay to have it as y…"
click at [1367, 738] on div "I have to cook for dinner as the cost of food is very expensive in Switzerland …" at bounding box center [1175, 681] width 784 height 127
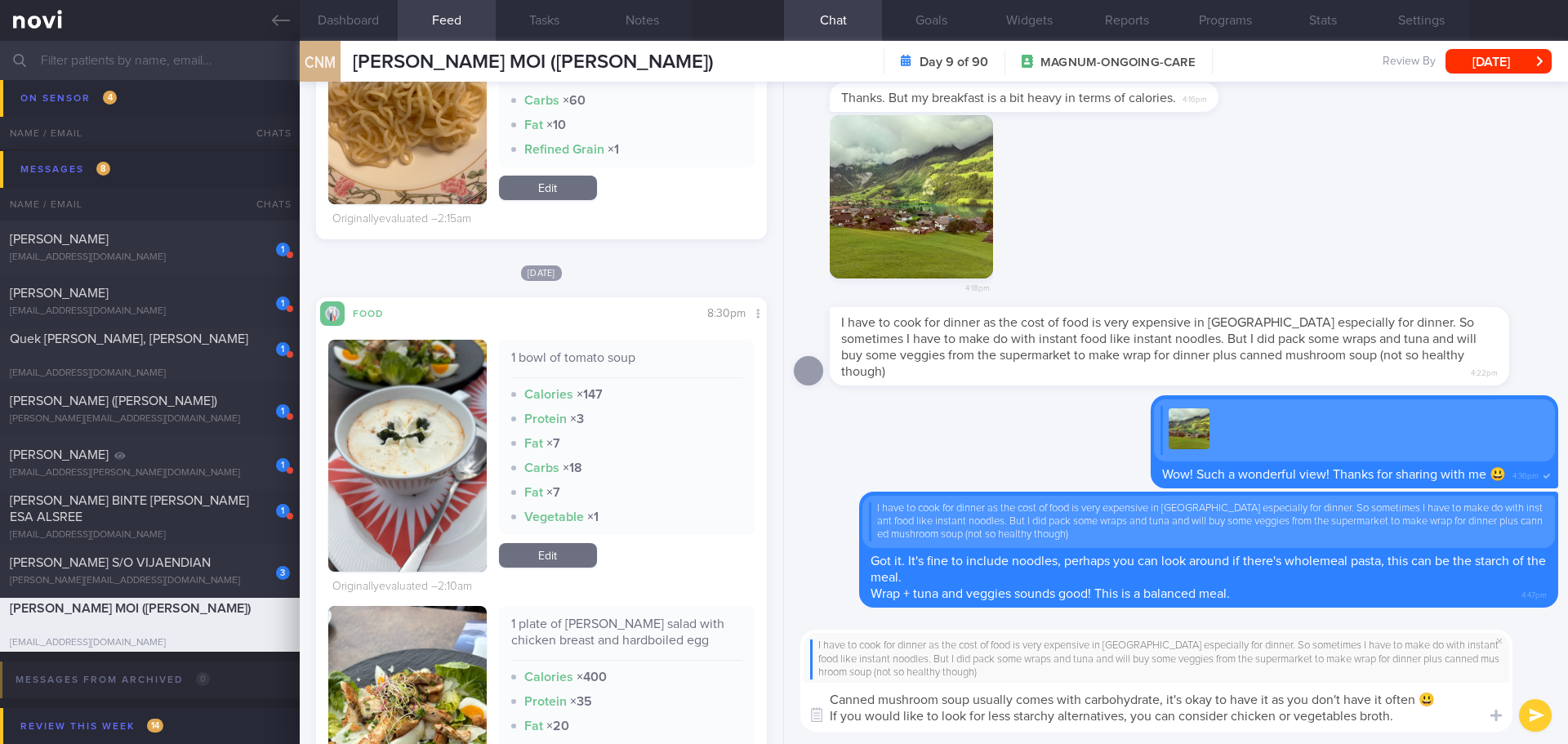
click at [1398, 738] on div "I have to cook for dinner as the cost of food is very expensive in Switzerland …" at bounding box center [1175, 681] width 784 height 127
click at [1419, 736] on div "I have to cook for dinner as the cost of food is very expensive in Switzerland …" at bounding box center [1175, 681] width 784 height 127
click at [1532, 715] on button "submit" at bounding box center [1535, 715] width 33 height 33
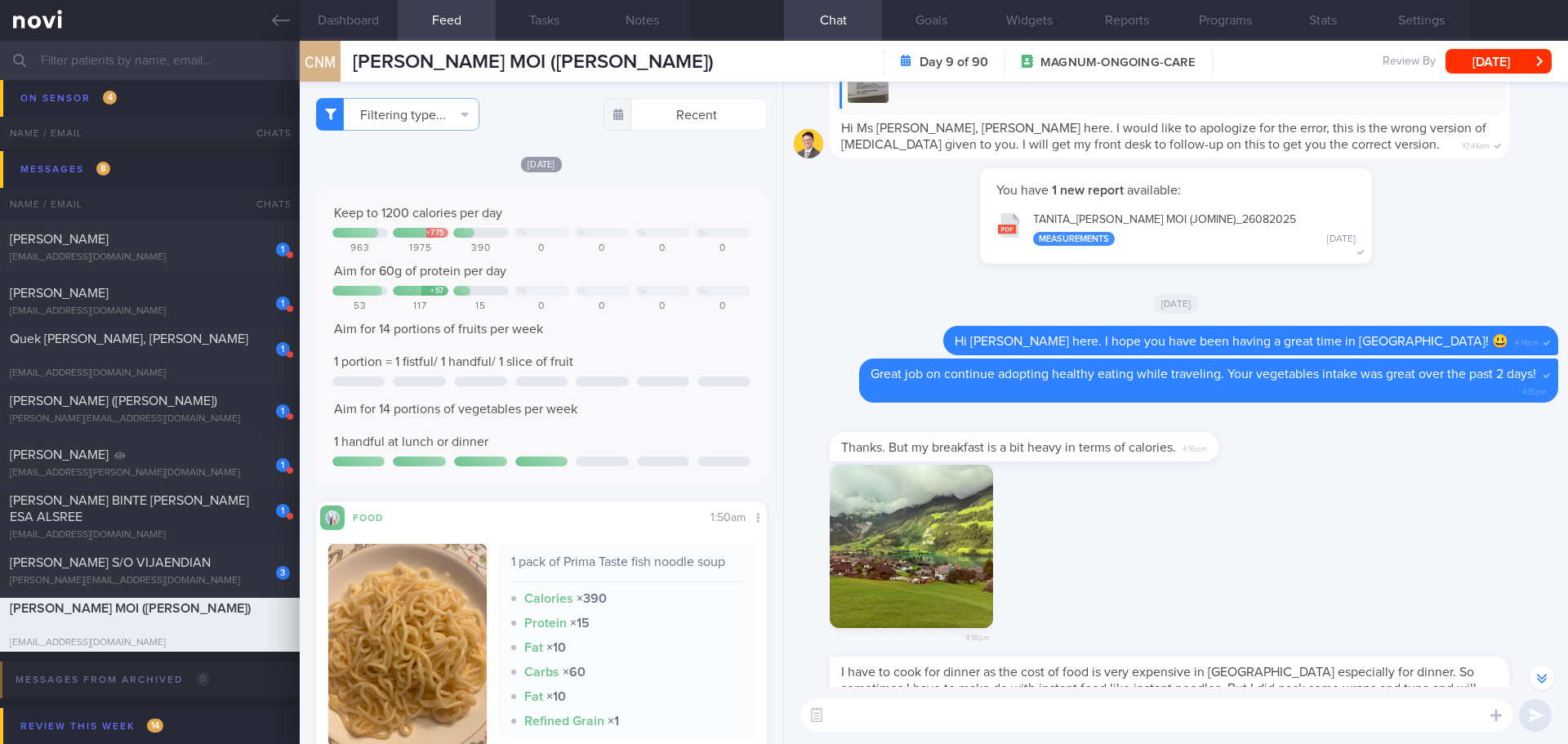
scroll to position [-408, 0]
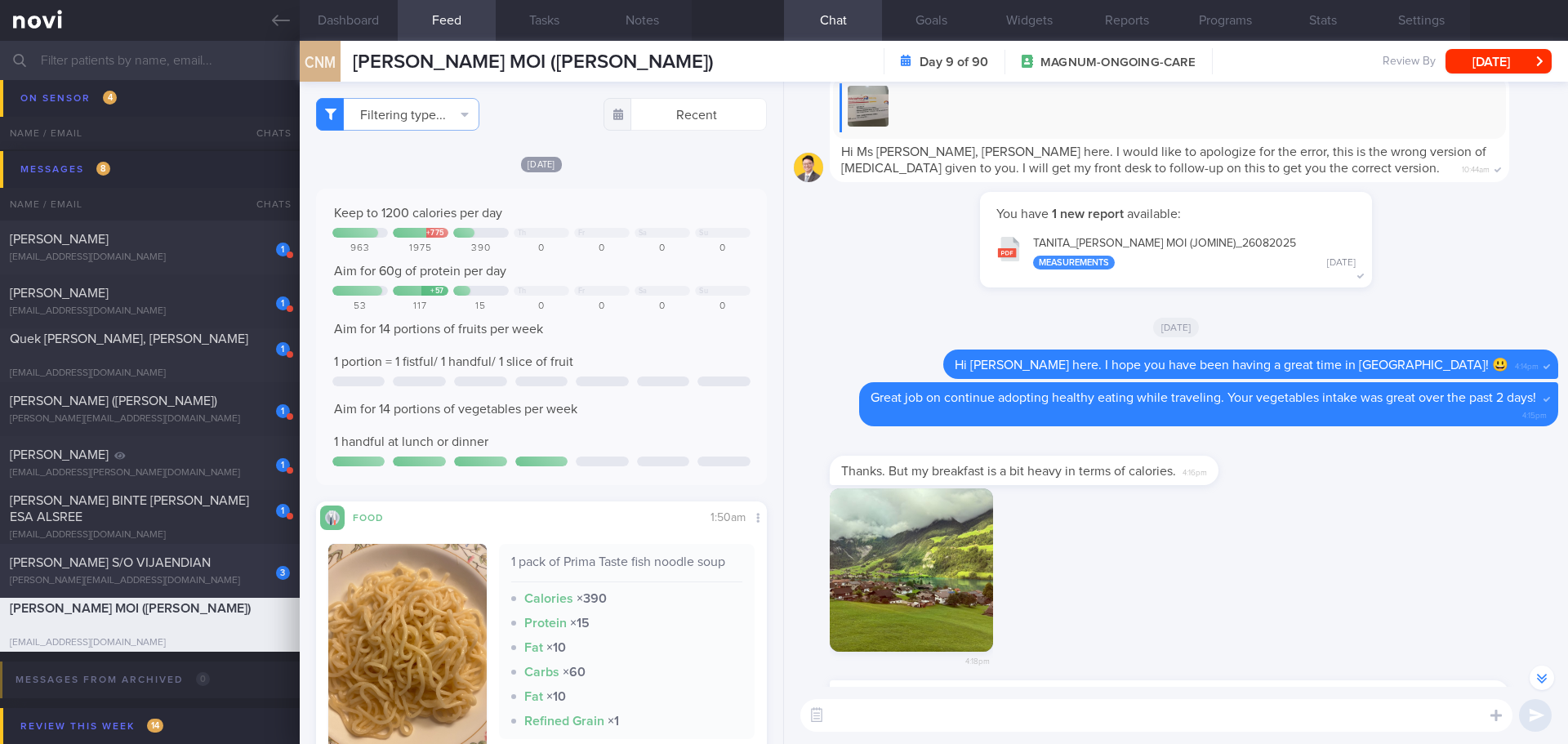
click at [155, 574] on div "3 KURUMBIAN S/O VIJAENDIAN kurumbian@gmail.com" at bounding box center [150, 570] width 300 height 33
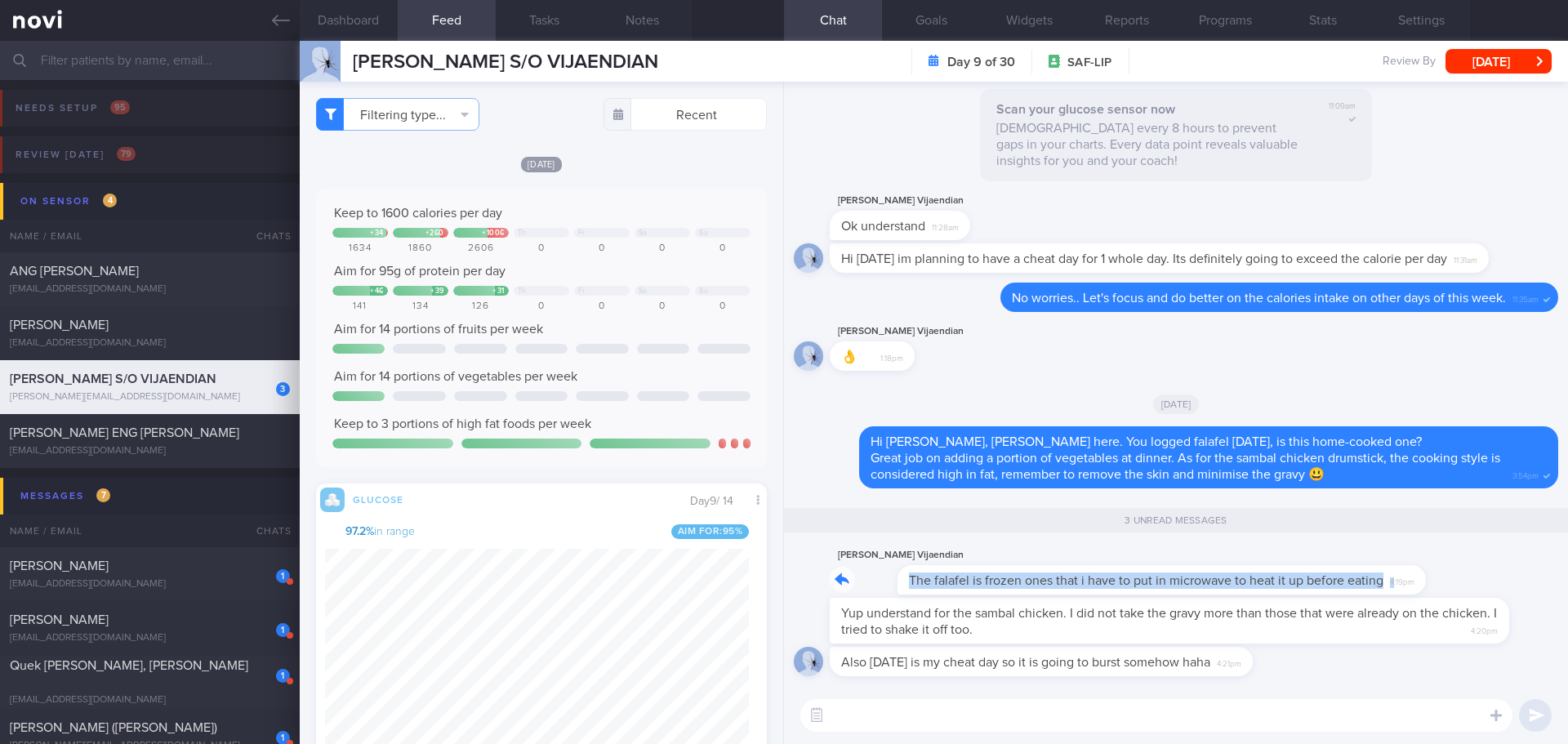
drag, startPoint x: 1325, startPoint y: 592, endPoint x: 1469, endPoint y: 580, distance: 144.5
click at [1469, 580] on div "Kurumbian Vijaendian The falafel is frozen ones that i have to put in microwave…" at bounding box center [1175, 572] width 764 height 52
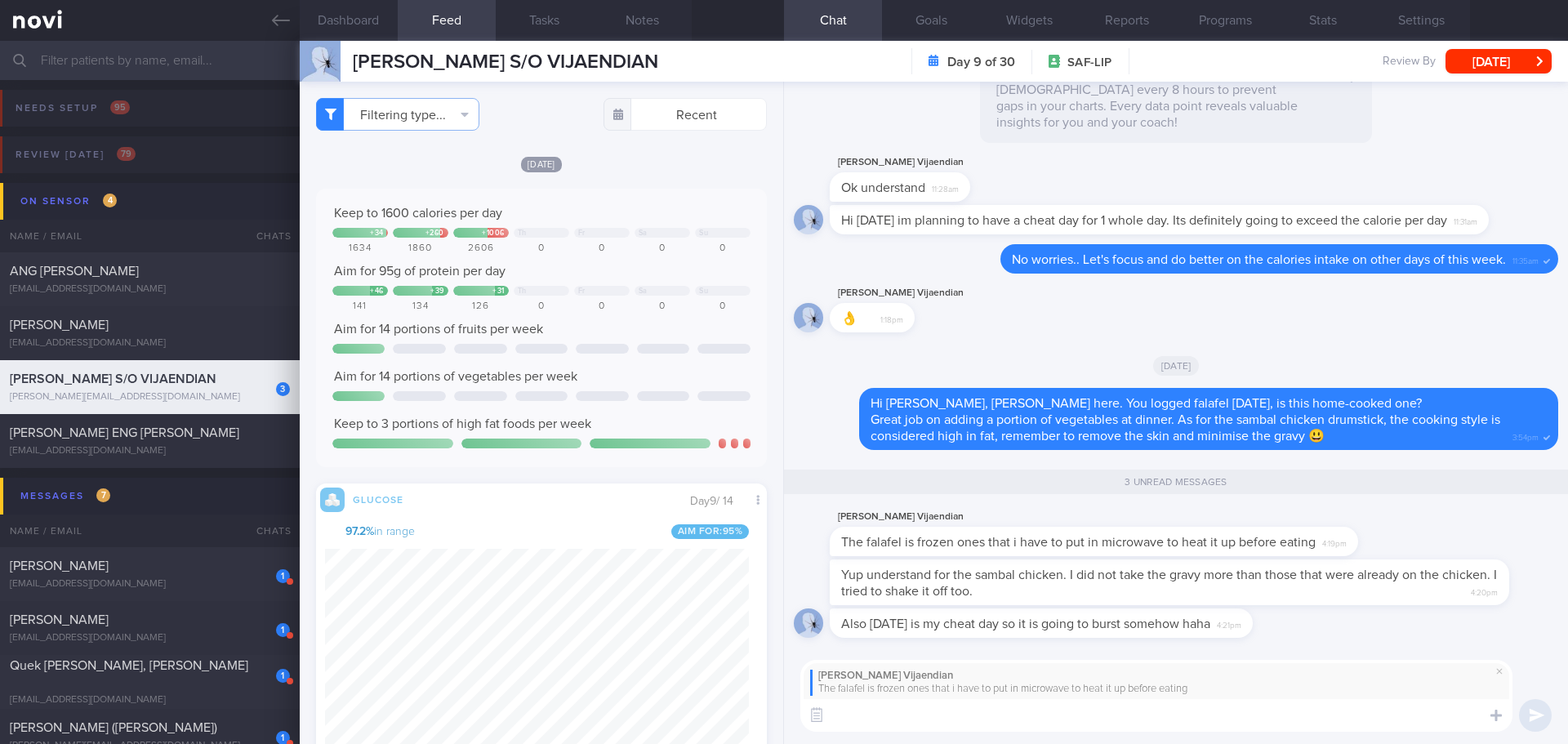
click at [1283, 713] on textarea at bounding box center [1157, 715] width 712 height 33
type textarea "I"
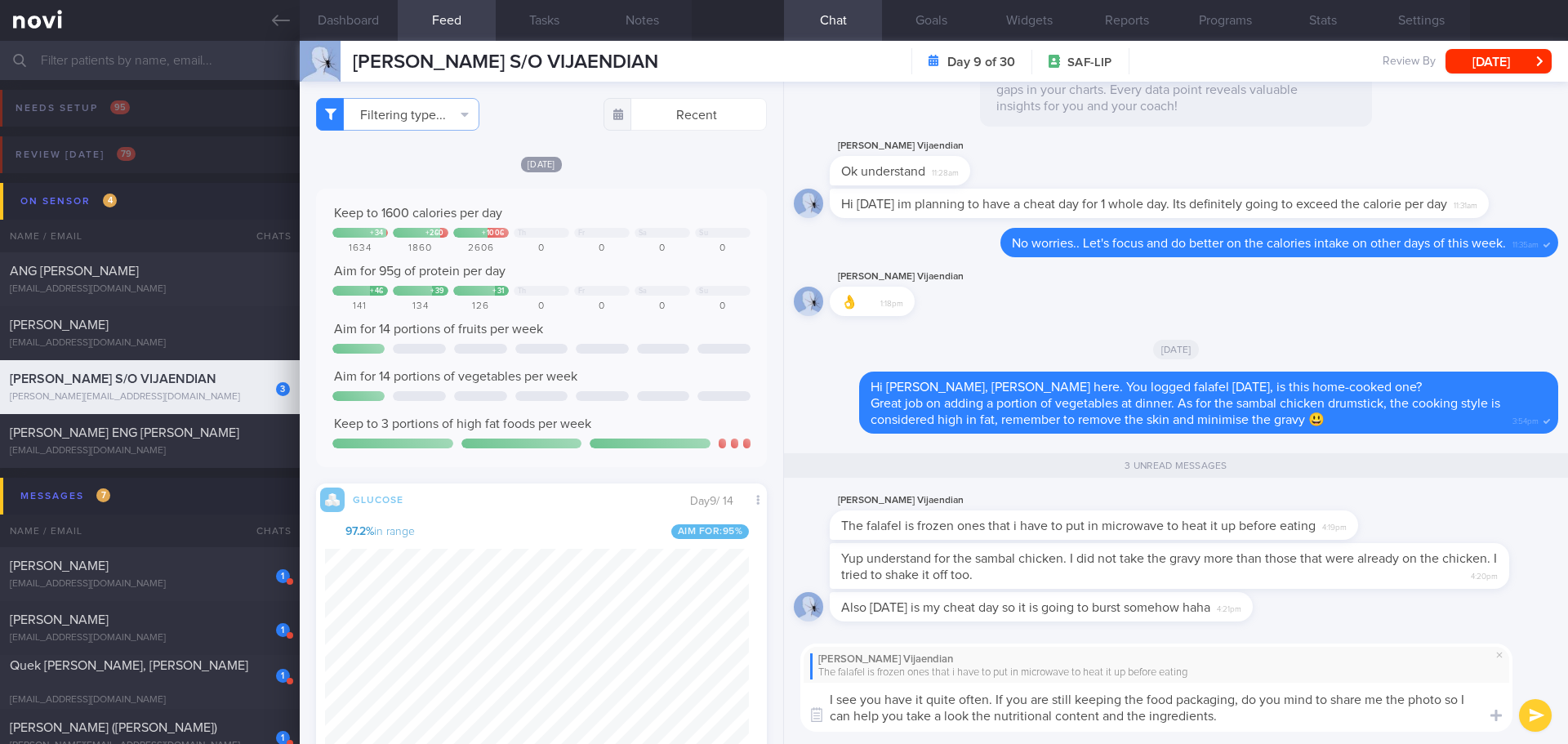
click at [991, 699] on textarea "I see you have it quite often. If you are still keeping the food packaging, do …" at bounding box center [1157, 708] width 712 height 49
click at [829, 700] on textarea "I see you have it quite often. If you are still keeping the food packaging, do …" at bounding box center [1157, 708] width 712 height 49
click at [1040, 714] on textarea "Got it.. I see you have it quite often. If you are still keeping the food packa…" at bounding box center [1157, 708] width 712 height 49
click at [1033, 697] on textarea "Got it.. I see you have it quite often. If you are still keeping the food packa…" at bounding box center [1157, 708] width 712 height 49
drag, startPoint x: 1029, startPoint y: 701, endPoint x: 966, endPoint y: 697, distance: 63.1
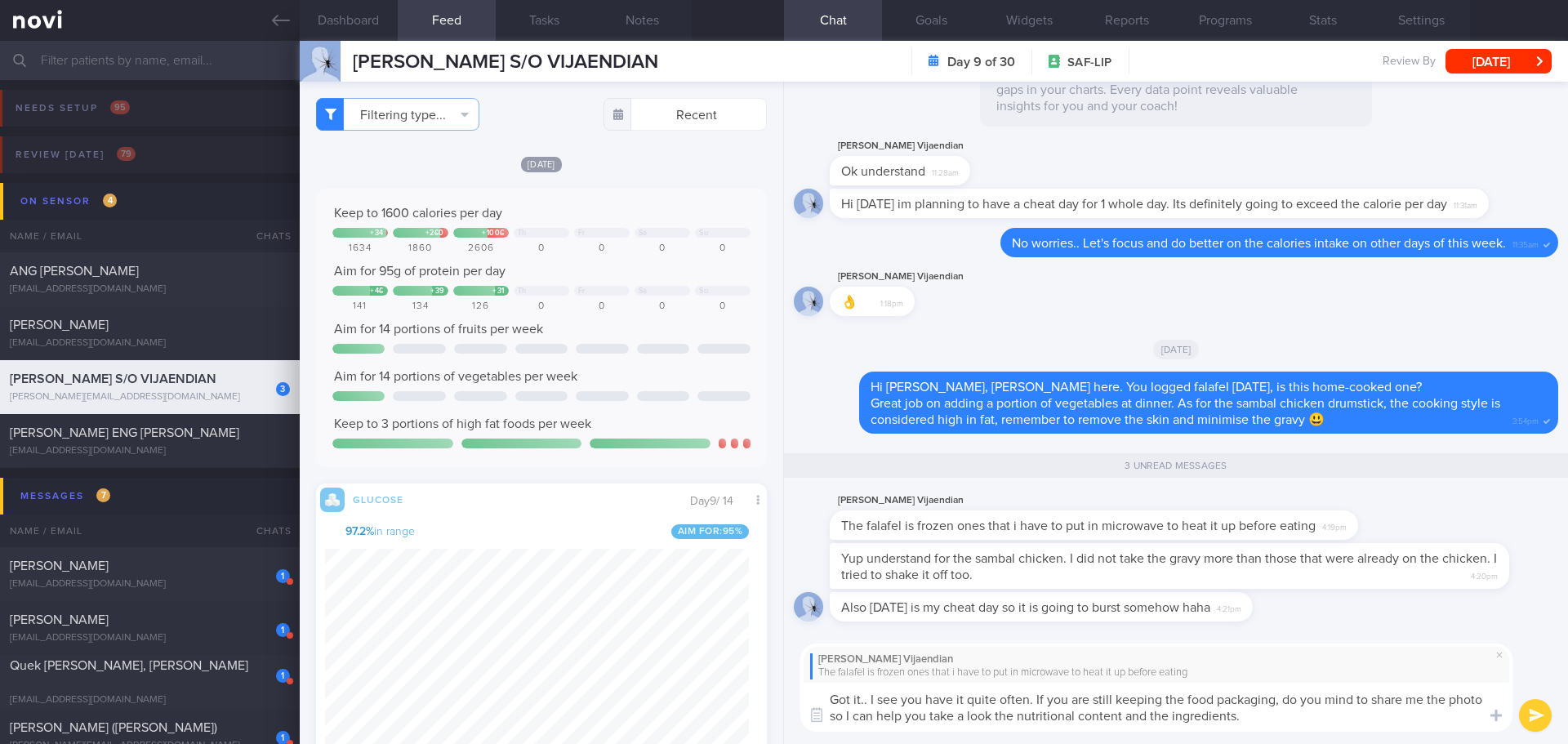
click at [966, 697] on textarea "Got it.. I see you have it quite often. If you are still keeping the food packa…" at bounding box center [1157, 708] width 712 height 49
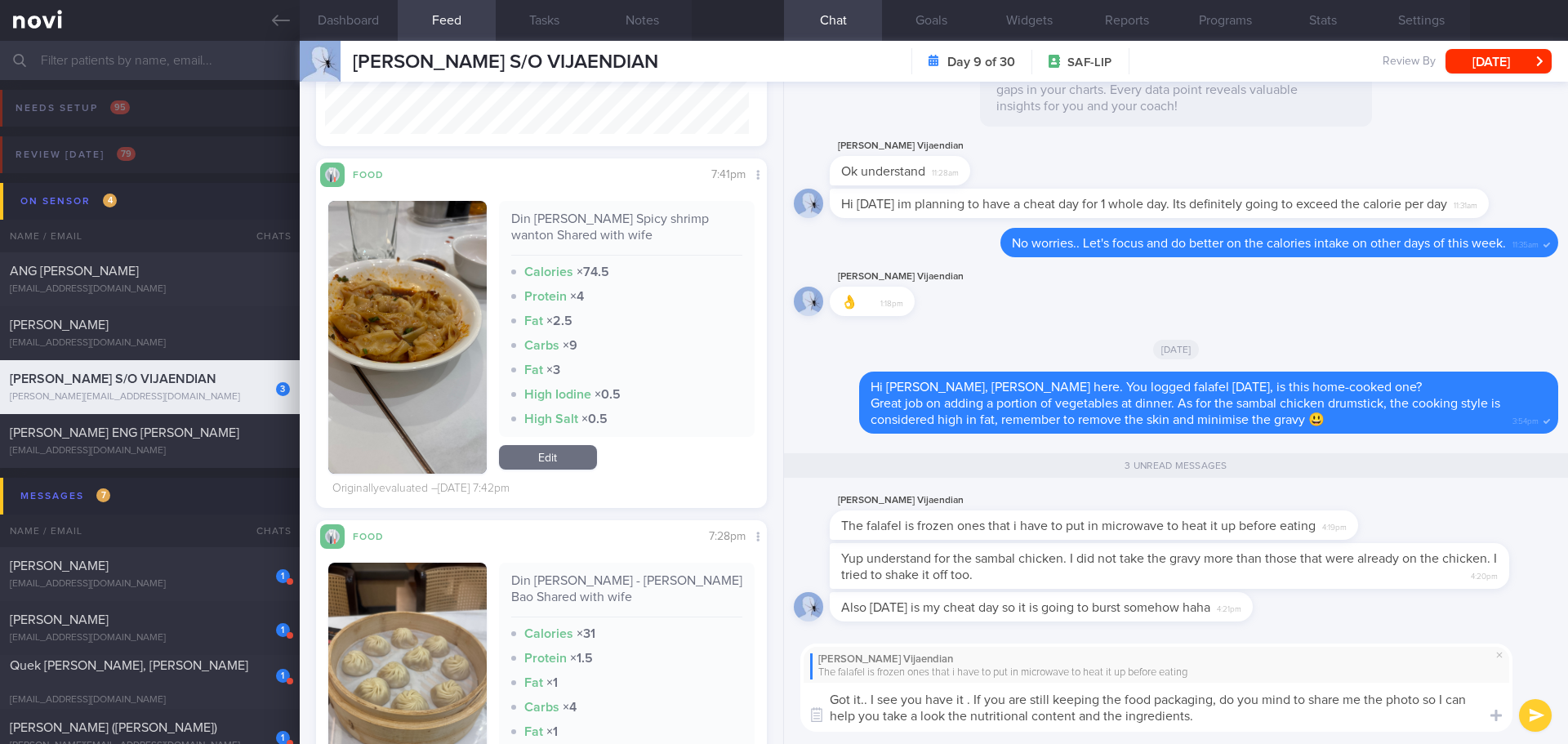
scroll to position [21856, 0]
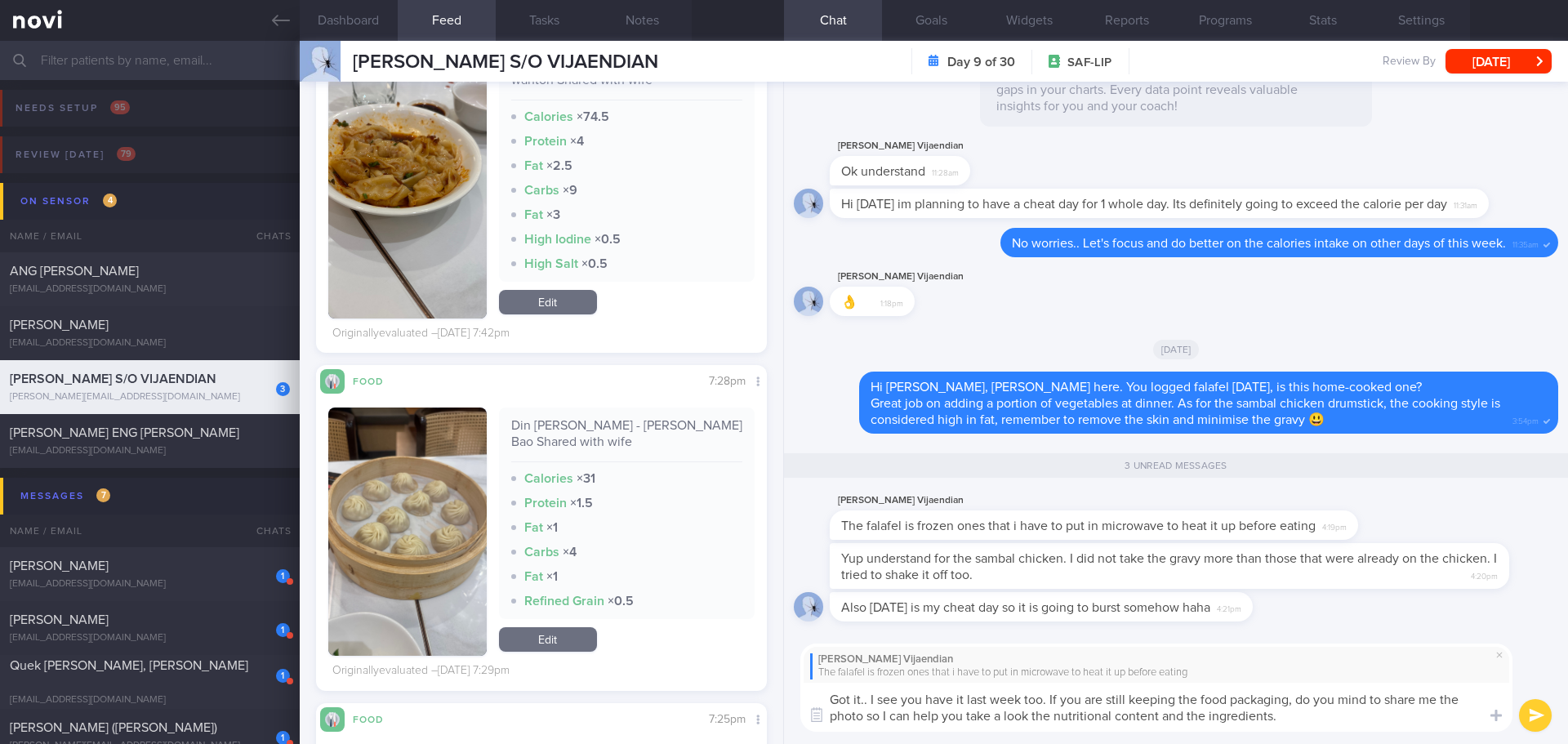
type textarea "Got it.. I see you have it last week too. If you are still keeping the food pac…"
click at [1536, 715] on button "submit" at bounding box center [1535, 715] width 33 height 33
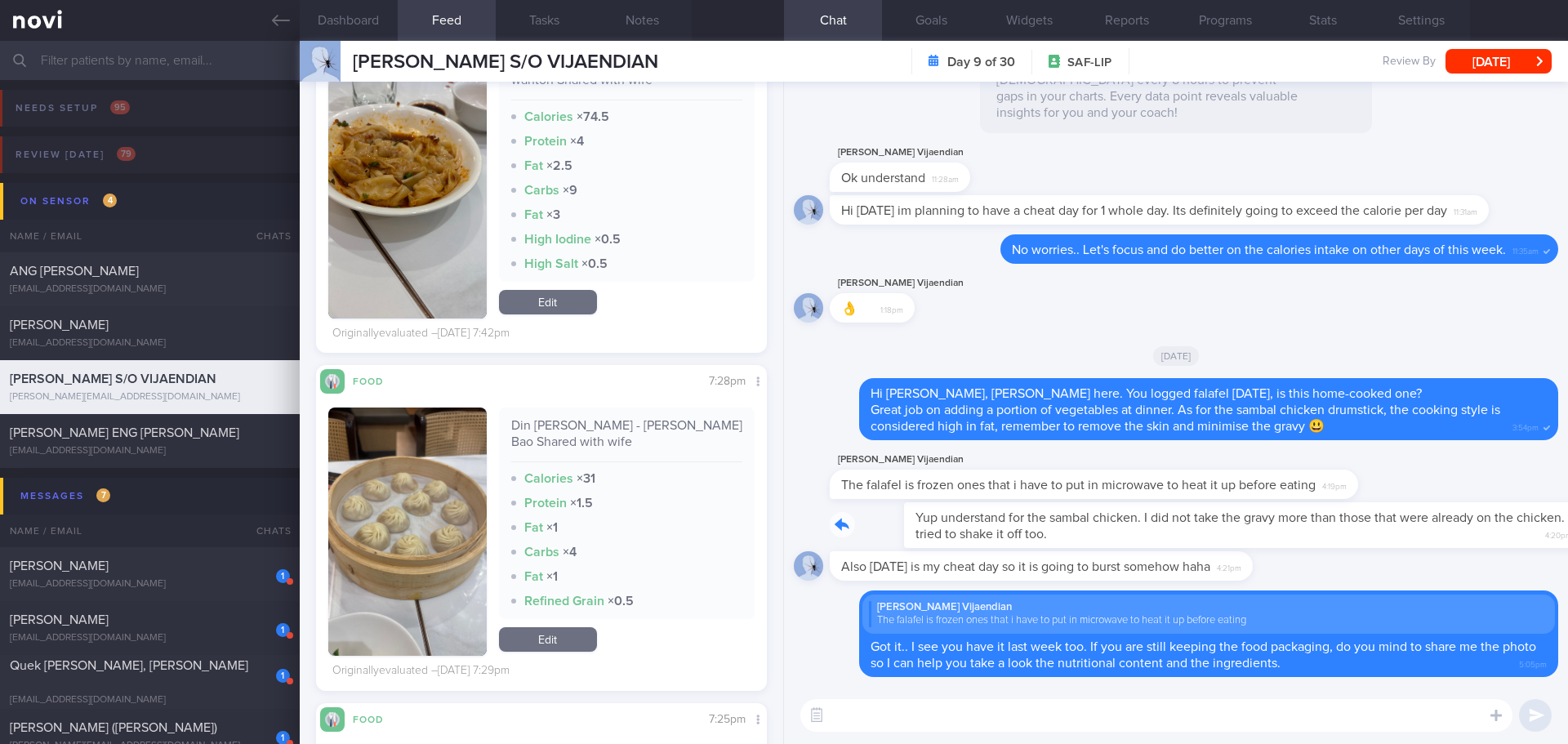
drag, startPoint x: 1282, startPoint y: 535, endPoint x: 1458, endPoint y: 543, distance: 176.2
click at [1458, 543] on div "Yup understand for the sambal chicken. I did not take the gravy more than those…" at bounding box center [1193, 526] width 729 height 46
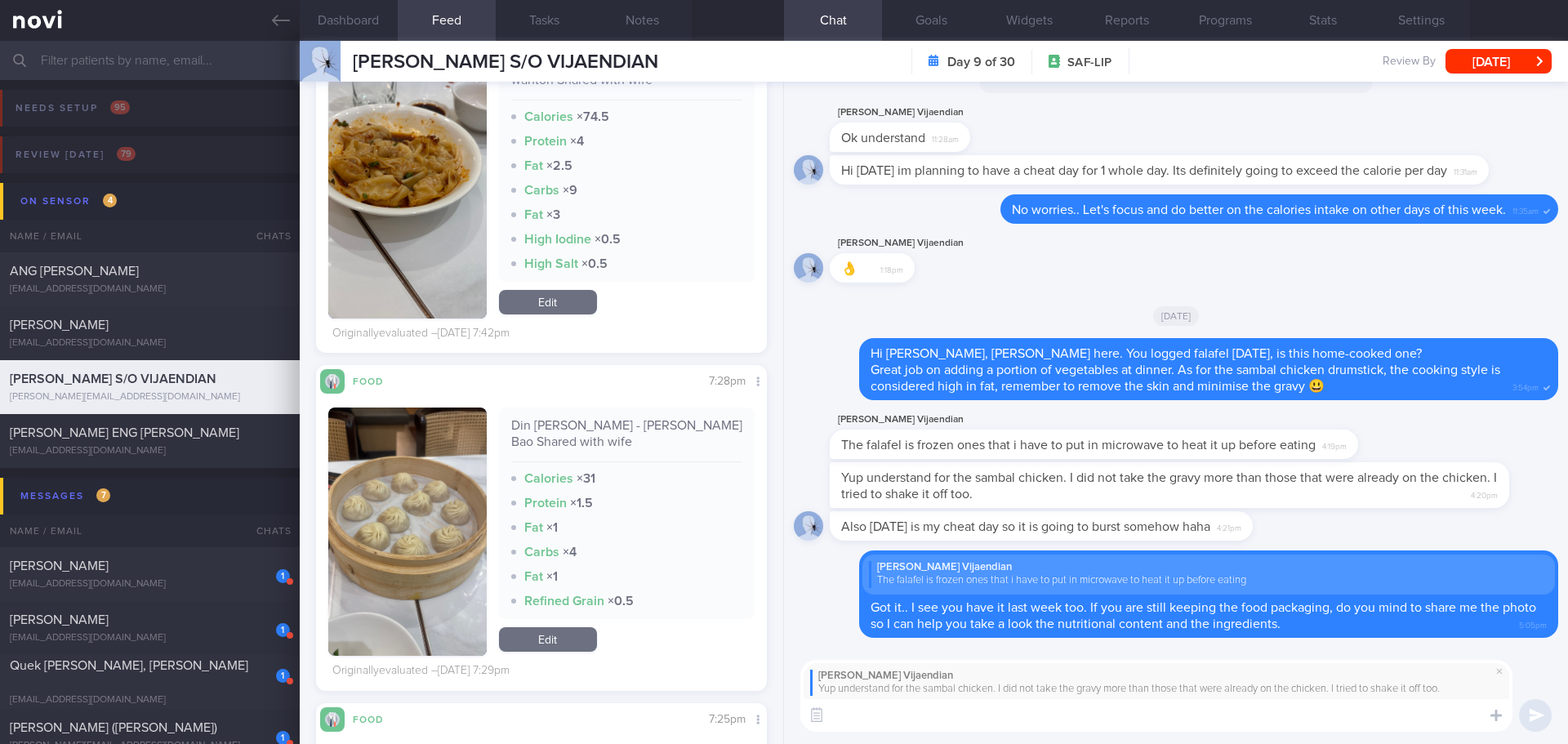
click at [1176, 708] on textarea at bounding box center [1157, 715] width 712 height 33
type textarea "great!!"
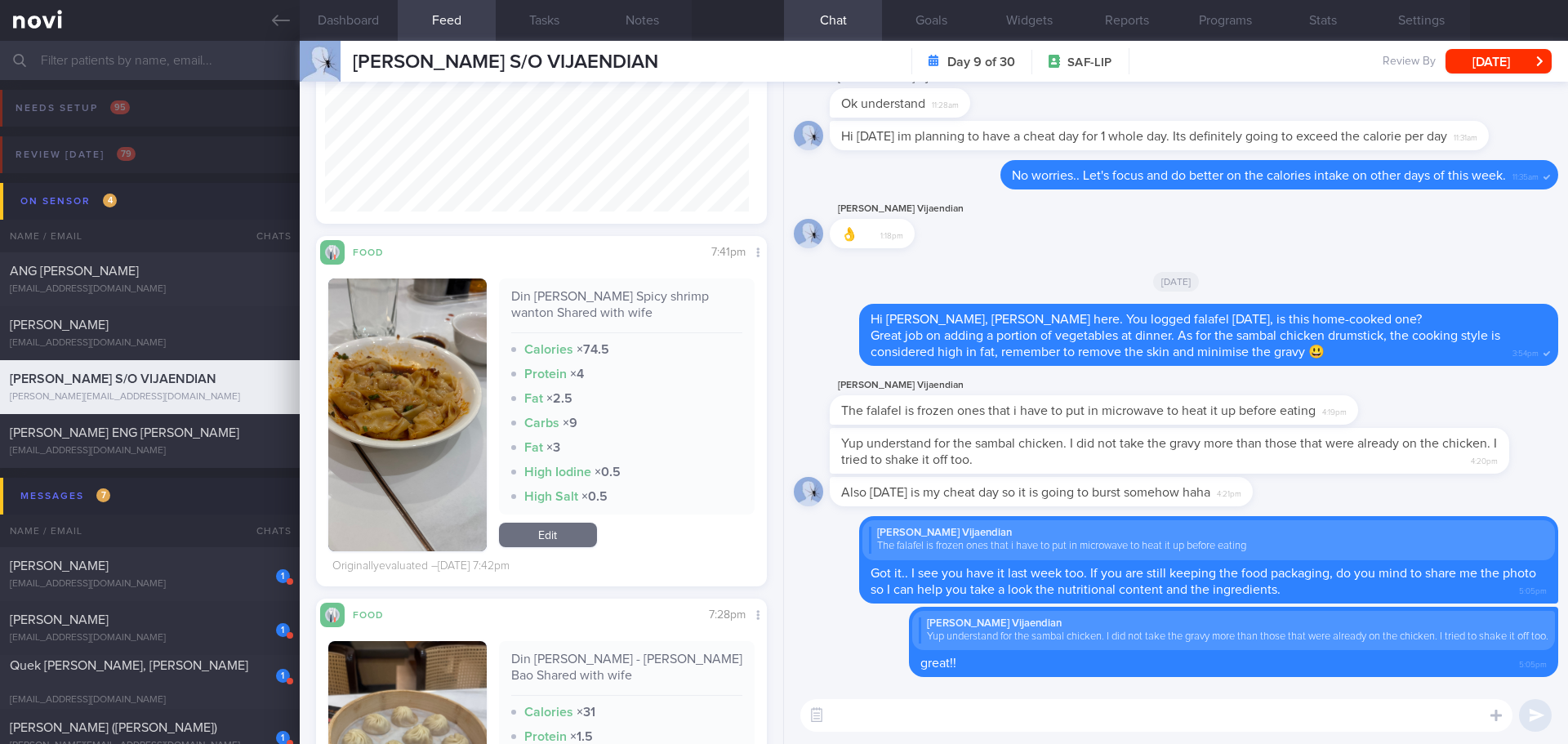
scroll to position [267, 425]
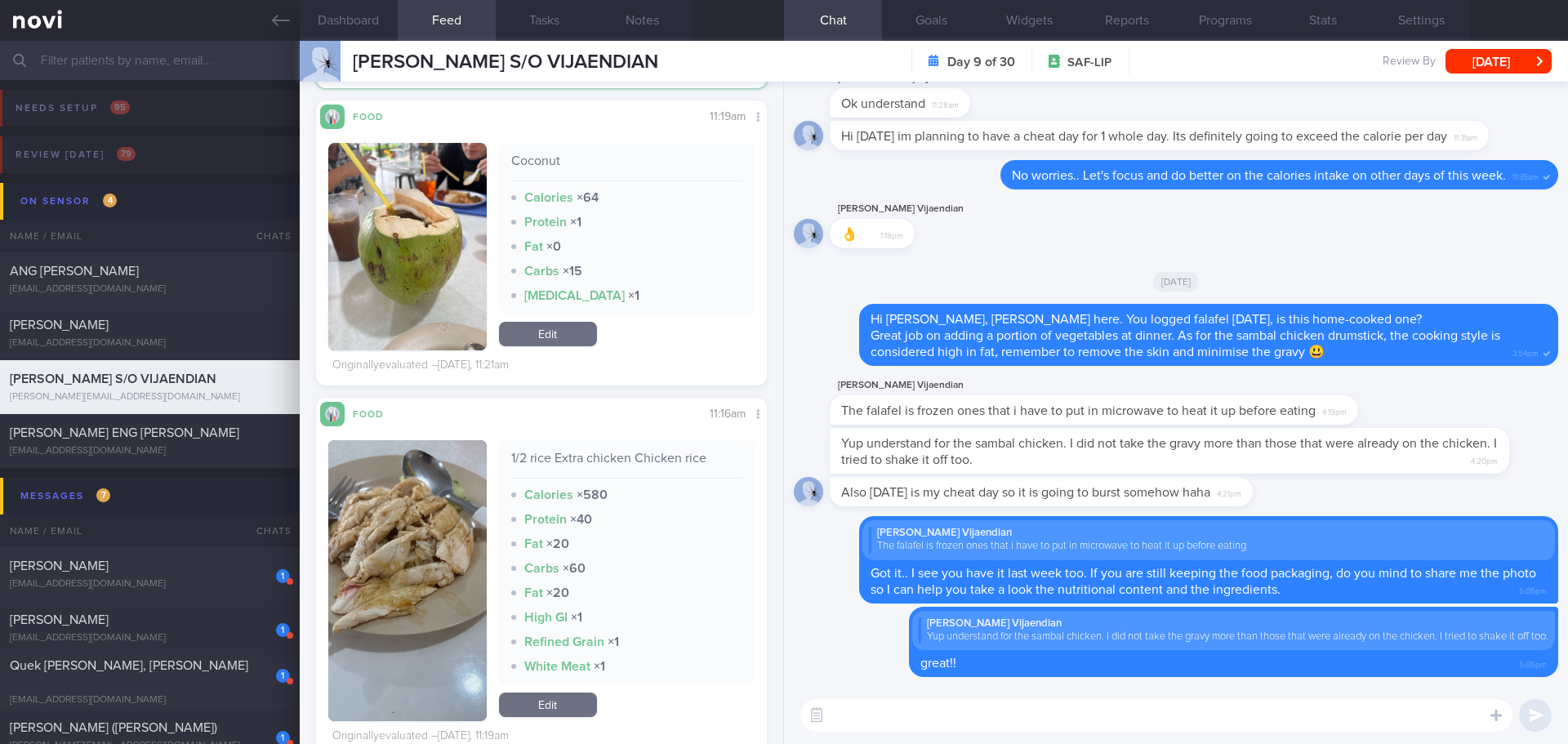
click at [410, 503] on button "button" at bounding box center [407, 581] width 158 height 281
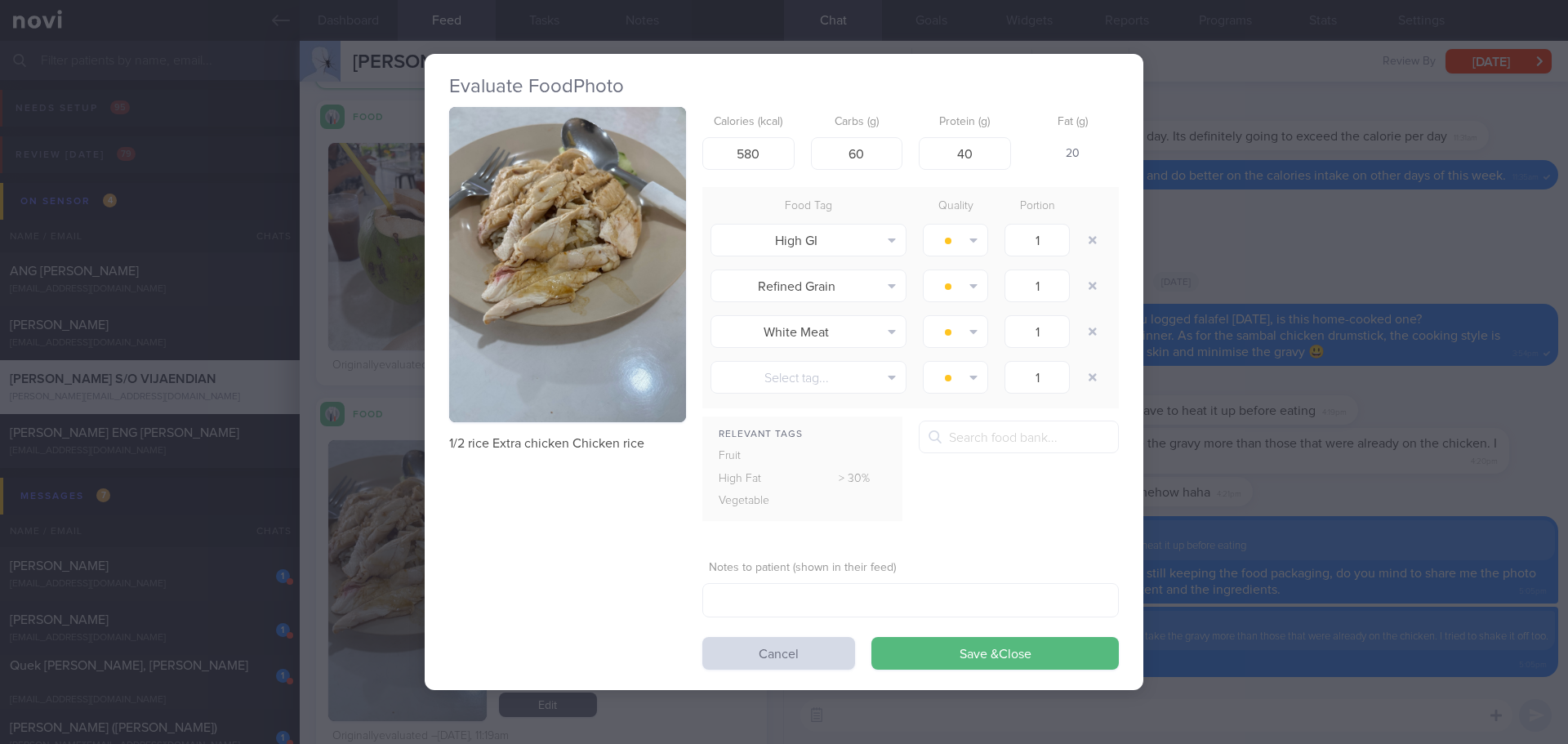
click at [595, 374] on img "button" at bounding box center [568, 264] width 237 height 316
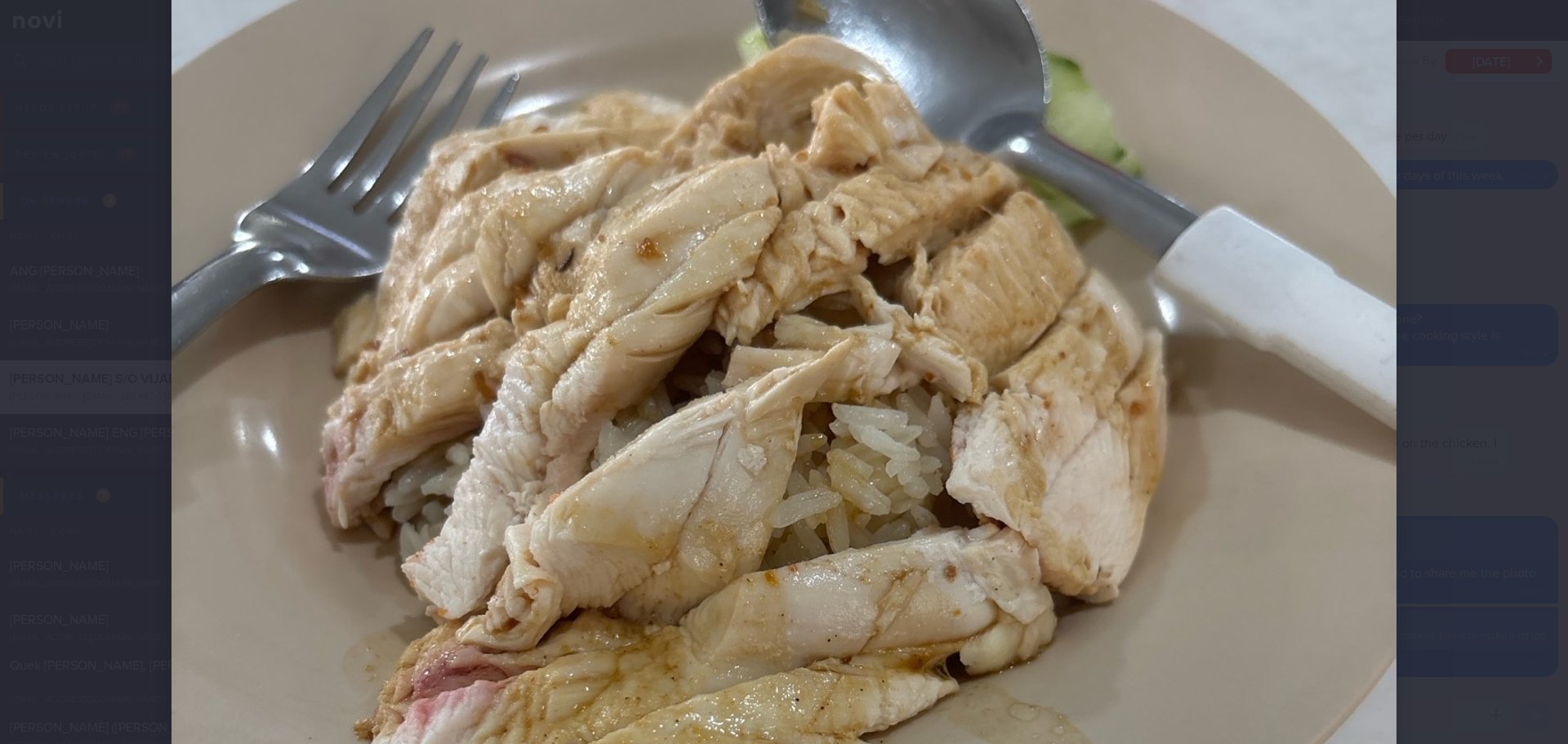
click at [1447, 502] on div at bounding box center [784, 637] width 1356 height 1765
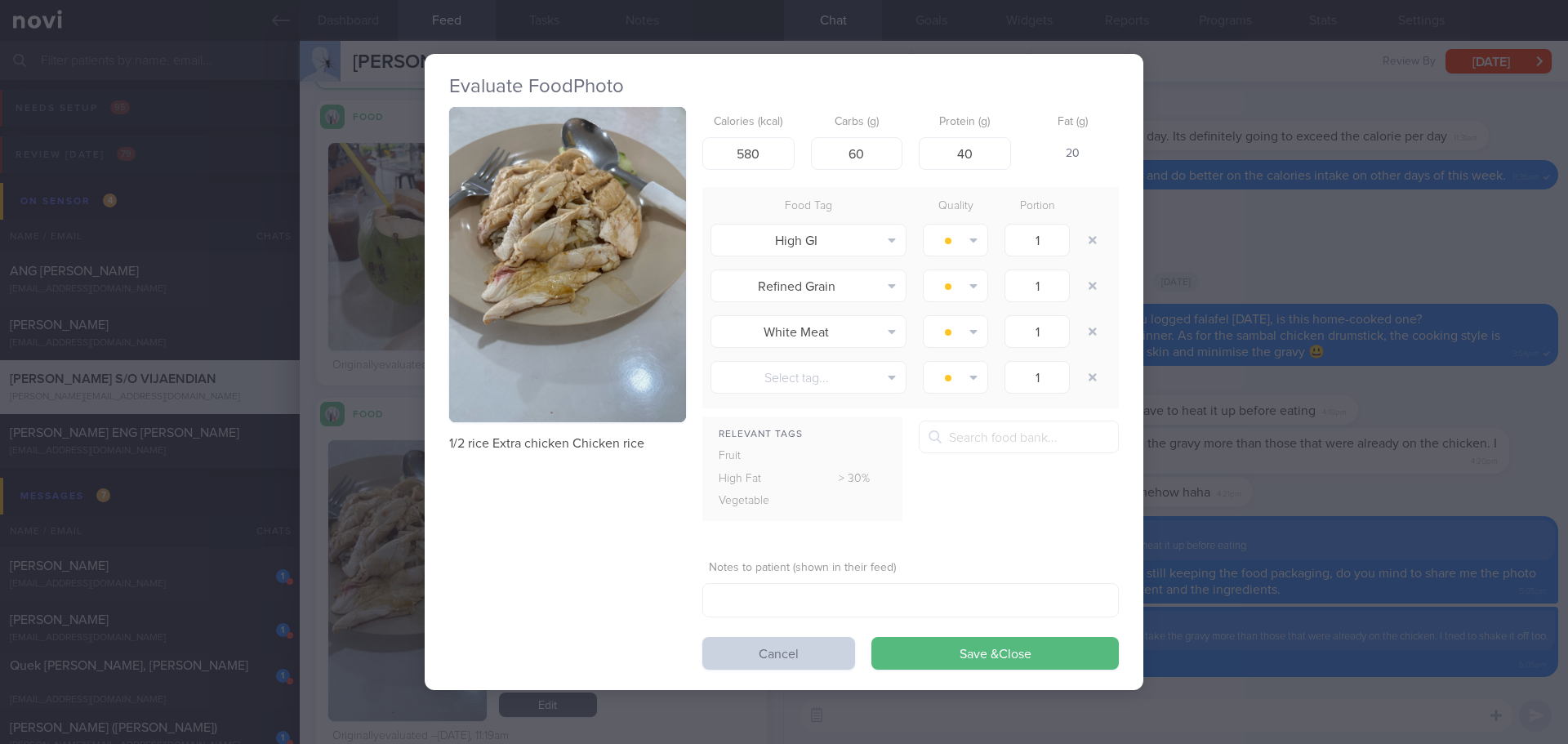
click at [814, 665] on button "Cancel" at bounding box center [778, 653] width 152 height 33
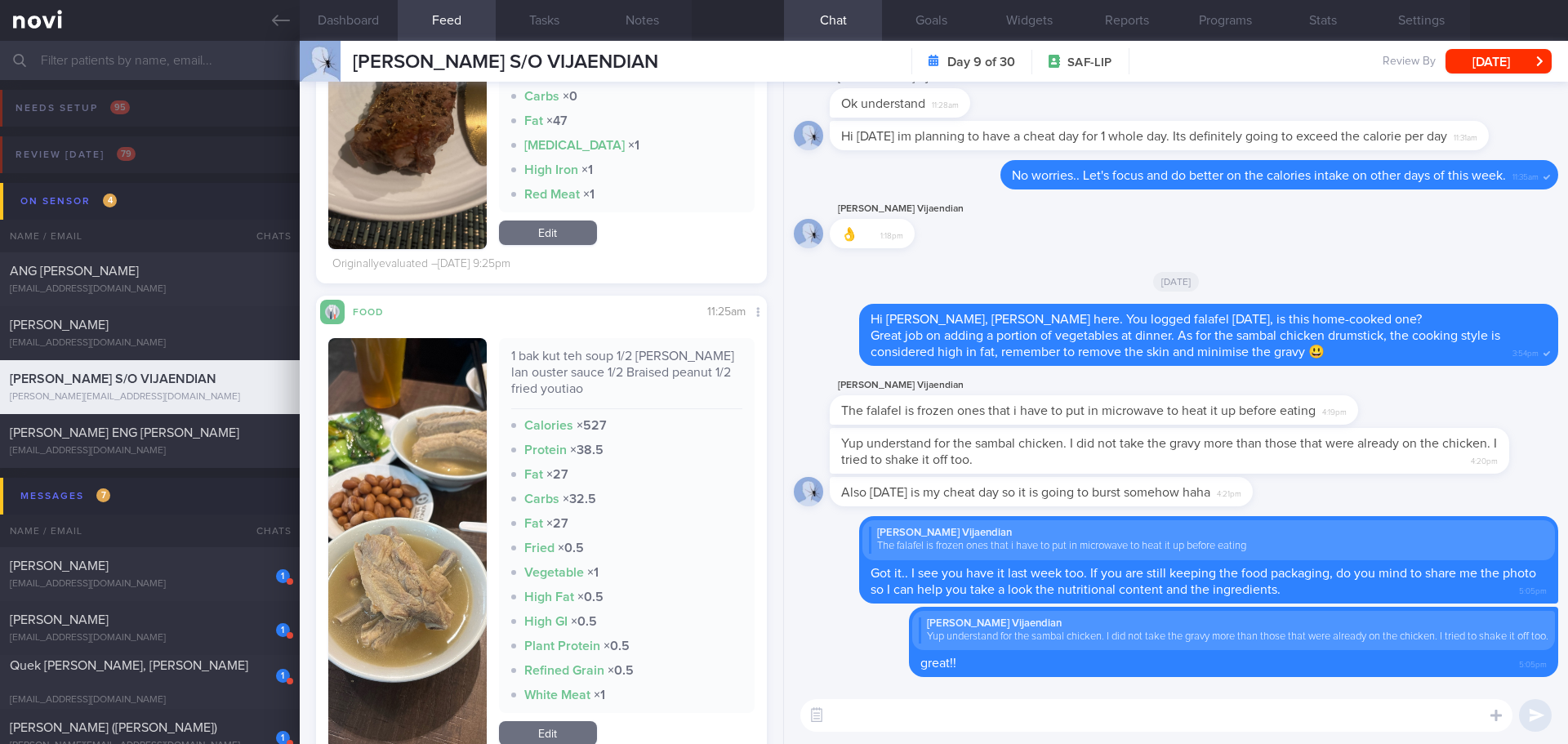
click at [417, 550] on button "button" at bounding box center [407, 544] width 158 height 411
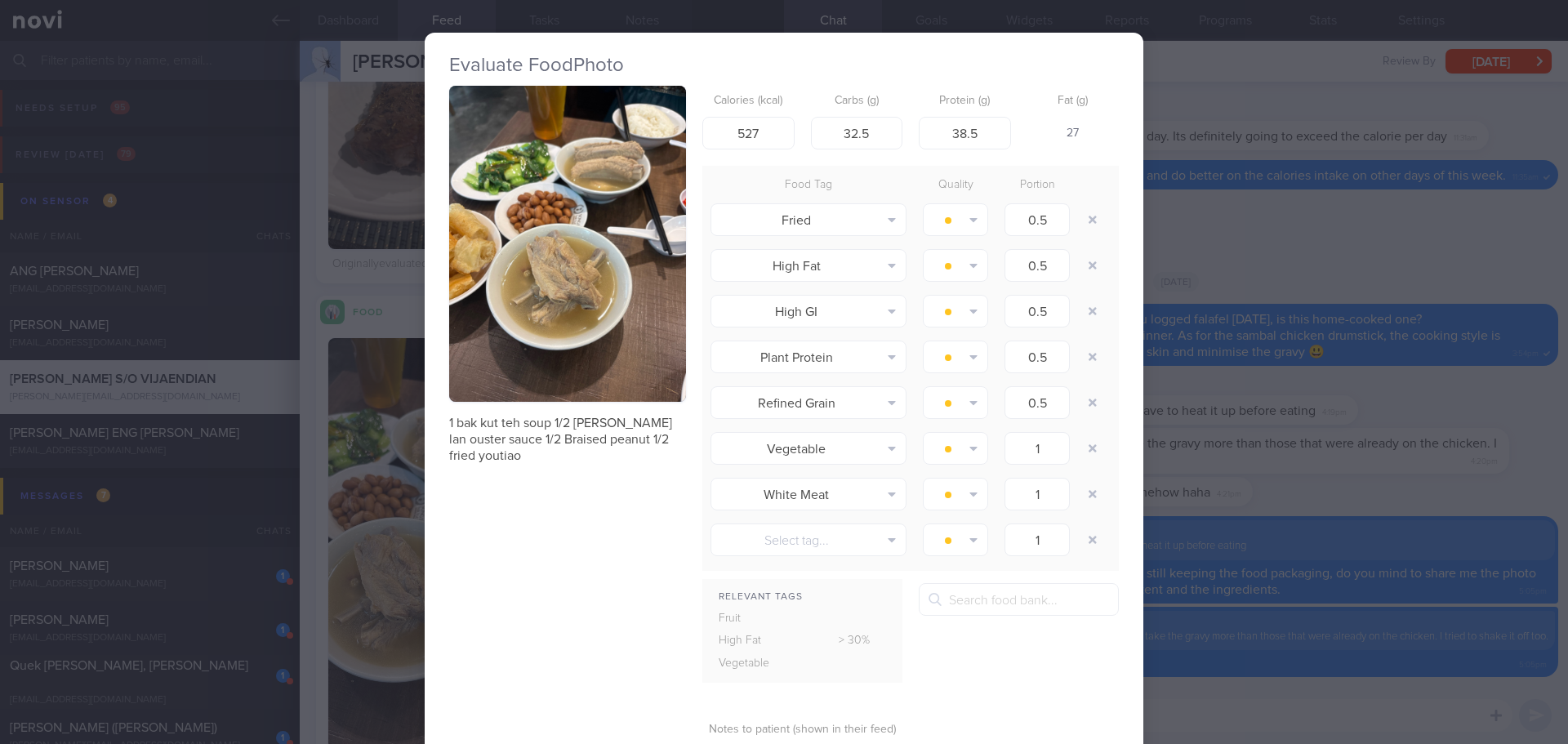
click at [1153, 386] on div "Evaluate Food Photo 1 bak kut teh soup 1/2 rice Kai lan ouster sauce 1/2 Braise…" at bounding box center [784, 372] width 1568 height 744
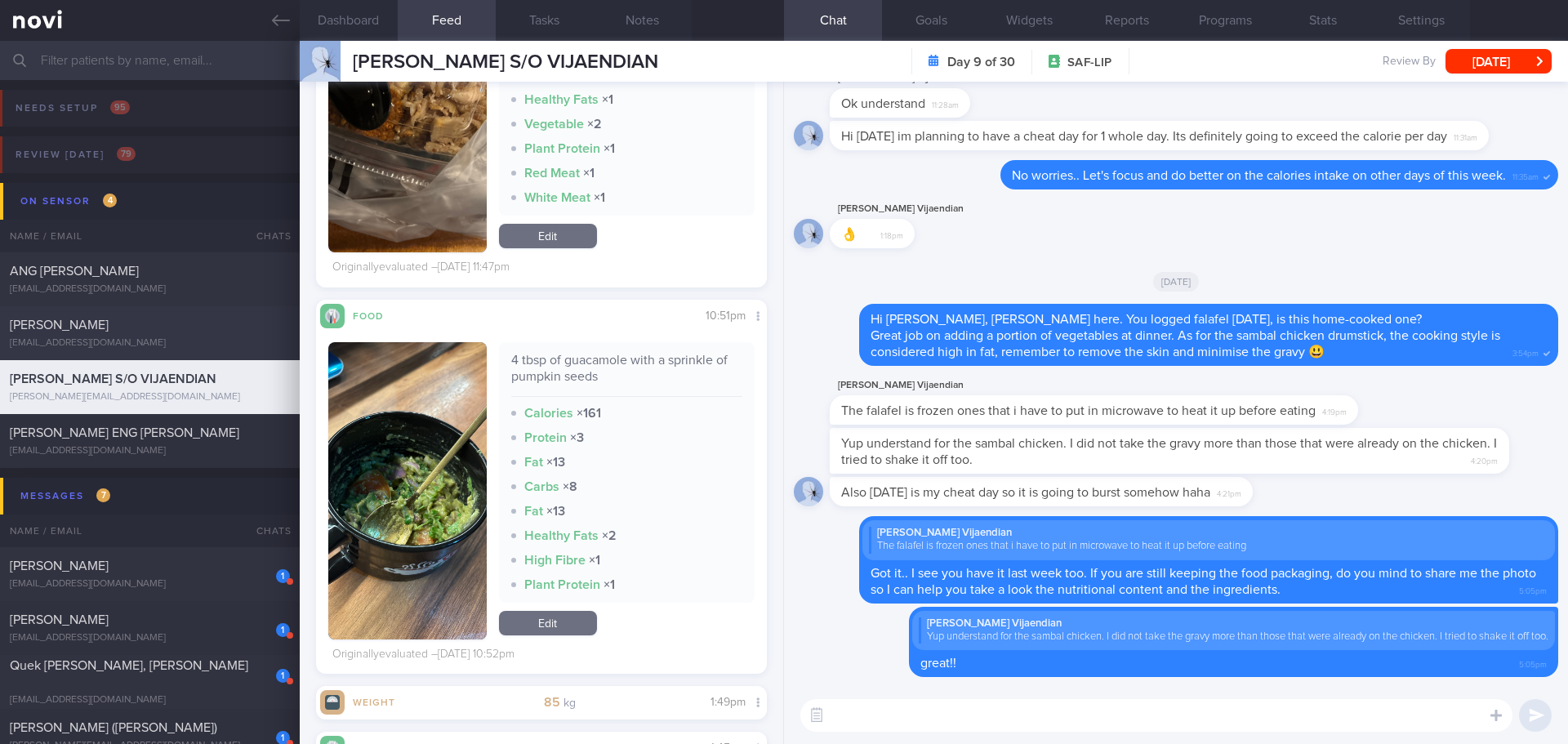
click at [121, 323] on div "[PERSON_NAME]" at bounding box center [148, 324] width 276 height 16
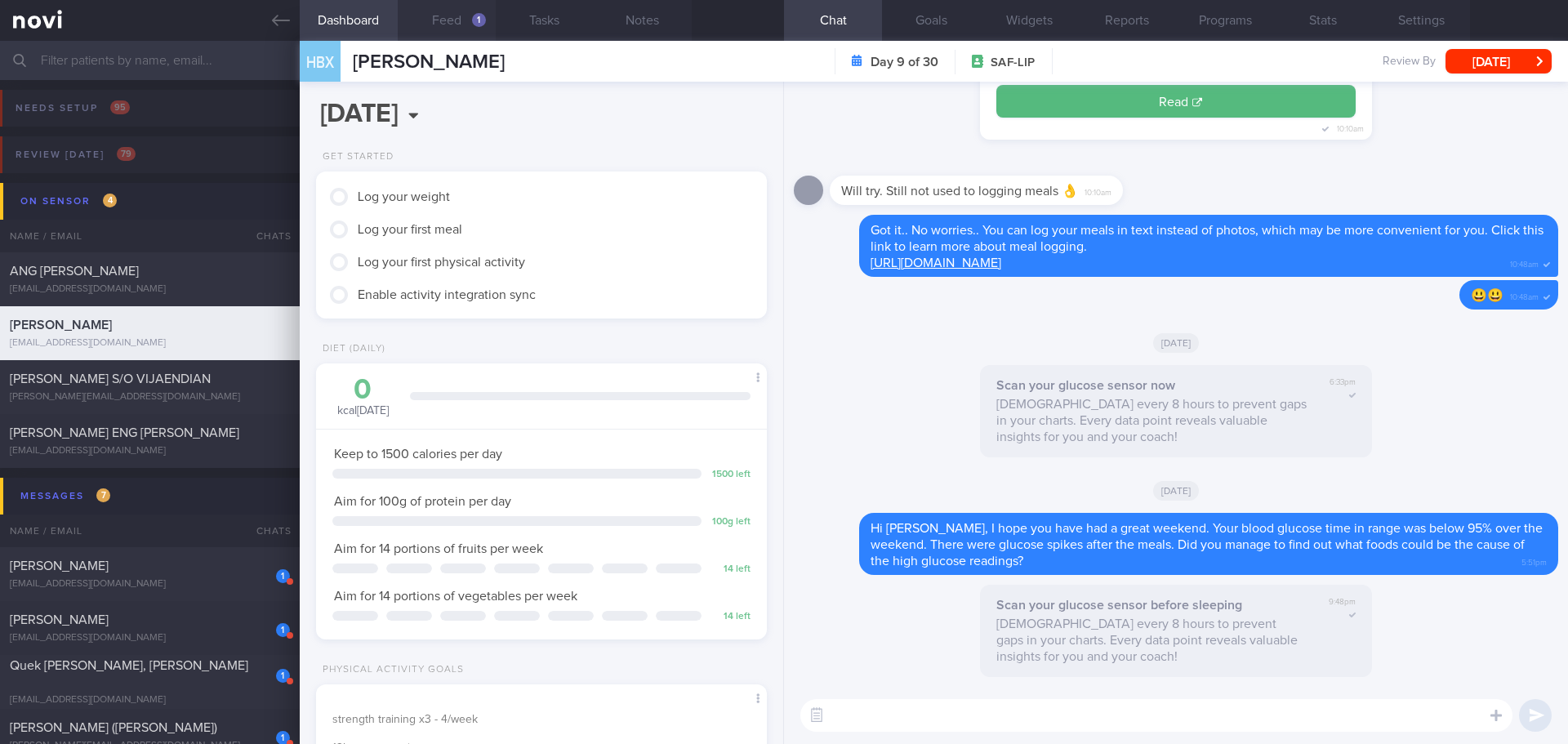
click at [437, 9] on button "Feed 1" at bounding box center [447, 20] width 98 height 41
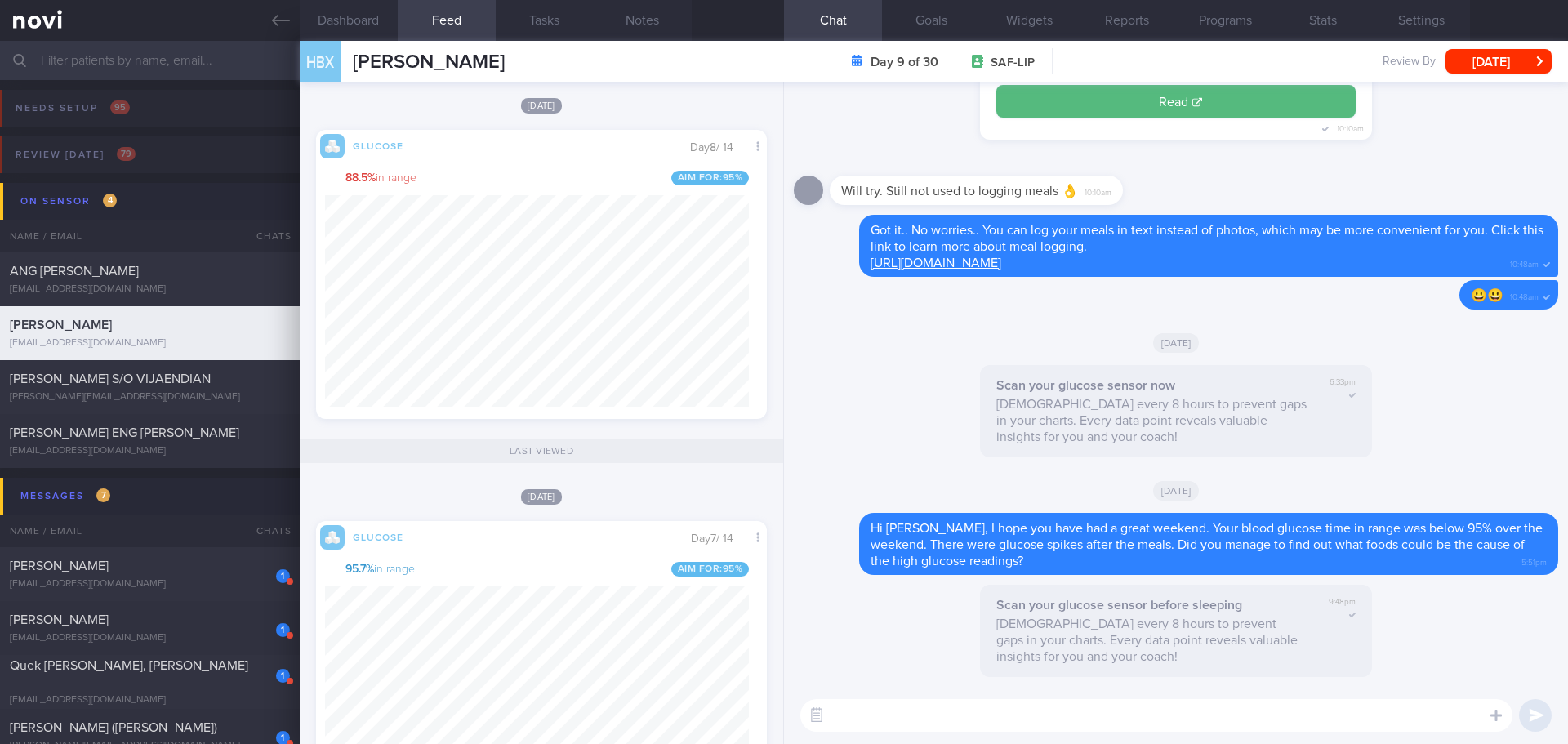
click at [877, 714] on textarea at bounding box center [1157, 715] width 712 height 33
click at [1389, 725] on textarea "Hi Bing Xuan, how are you this week? Do you have issue accessing to the text on…" at bounding box center [1157, 715] width 712 height 33
click at [1389, 725] on textarea "Hi Bing Xuan, how are you this week? Do you have issue accessing to the text on…" at bounding box center [1157, 715] width 712 height 33
type textarea "Hi Bing Xuan, how are you this week? Do you have issue accessing to the text on…"
click at [1529, 721] on button "submit" at bounding box center [1535, 715] width 33 height 33
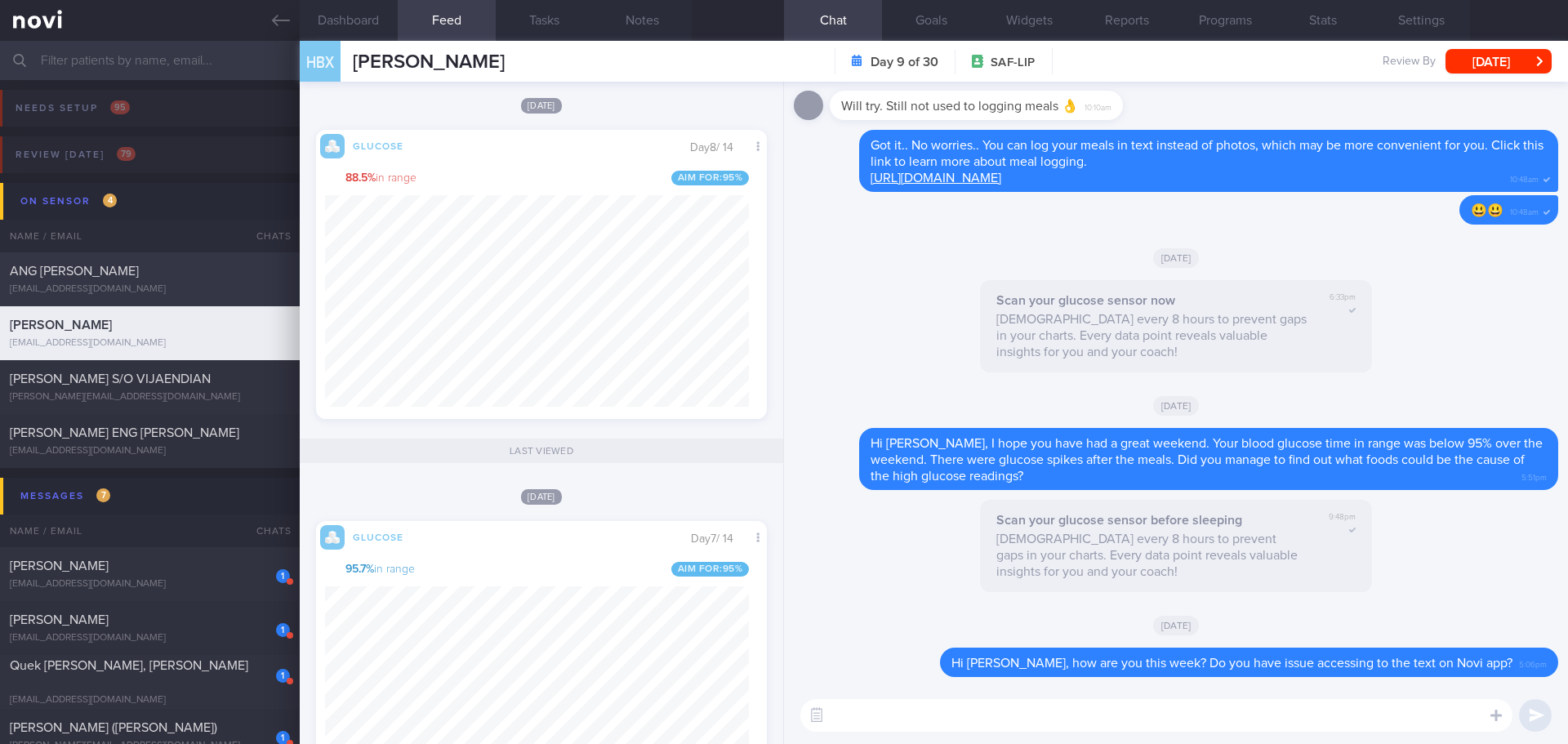
click at [152, 276] on div "ANG [PERSON_NAME]" at bounding box center [148, 271] width 276 height 16
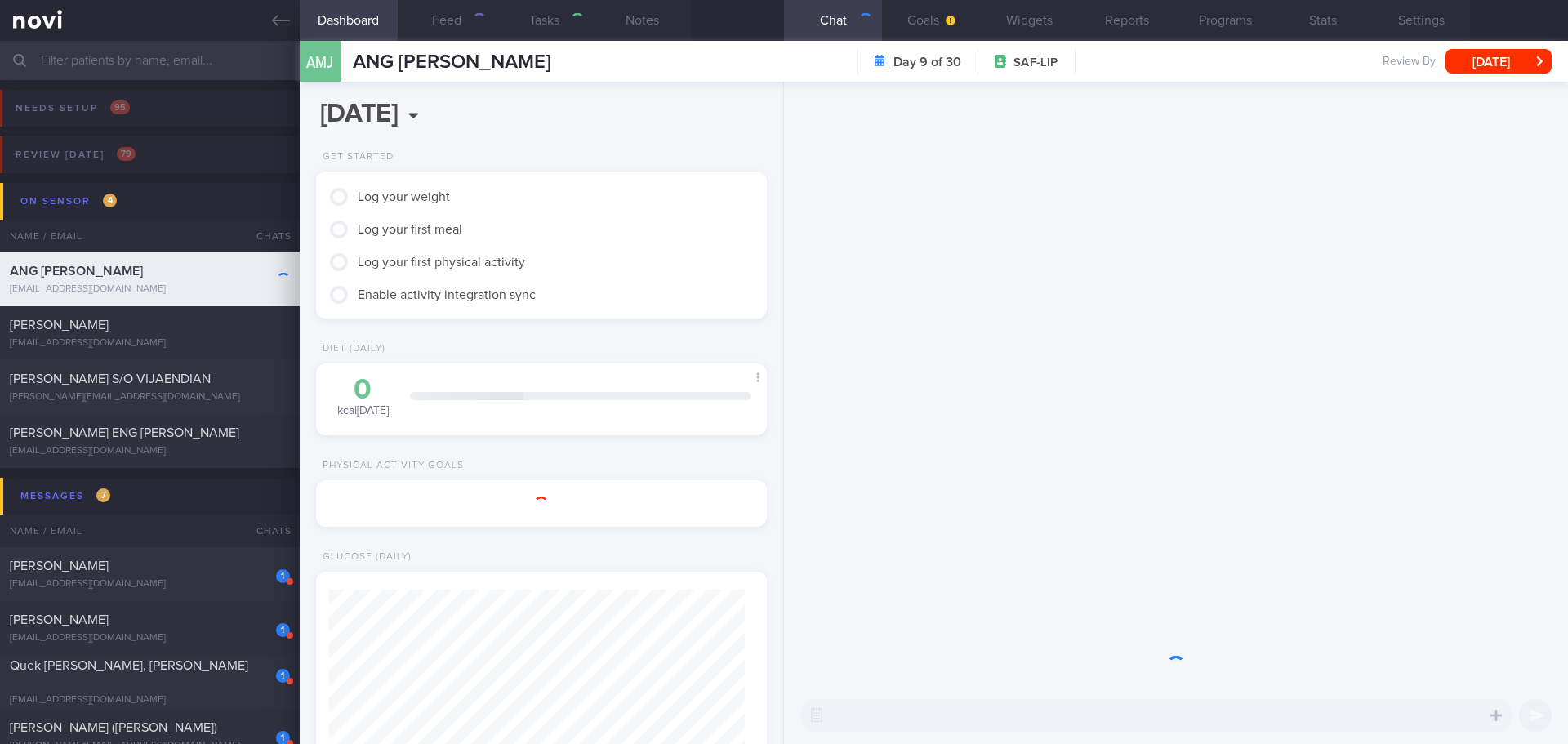
select select "8"
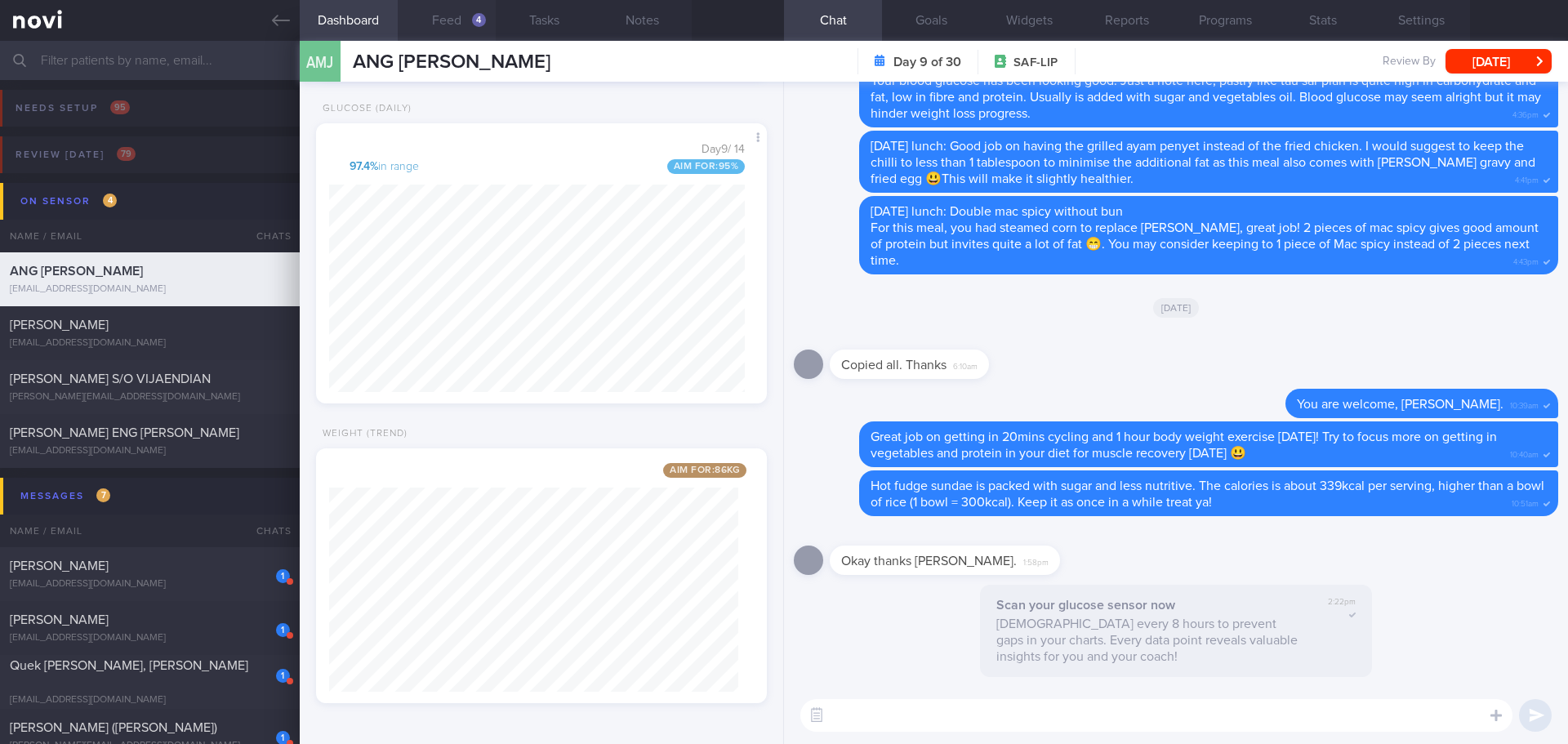
click at [459, 8] on button "Feed 4" at bounding box center [447, 20] width 98 height 41
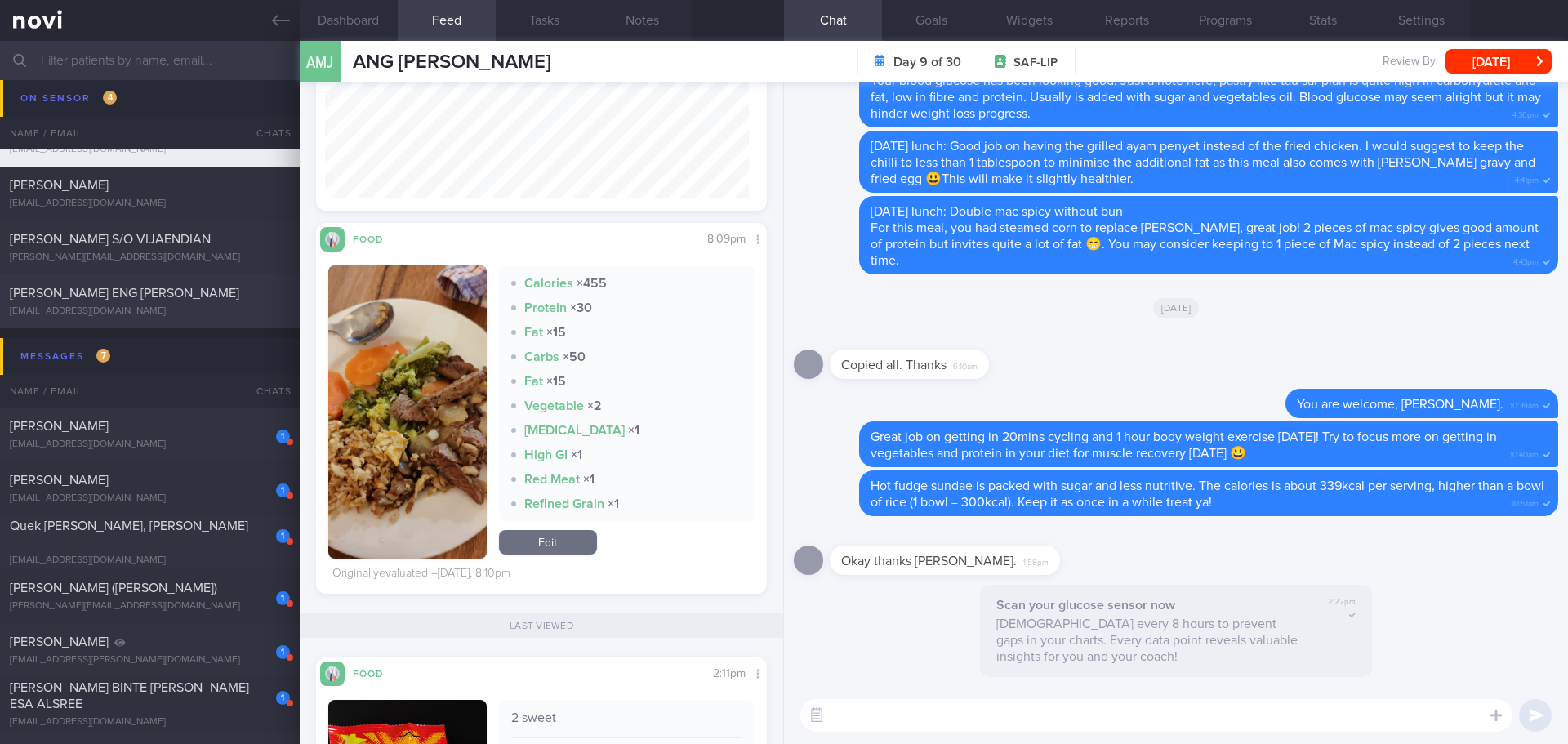
scroll to position [327, 0]
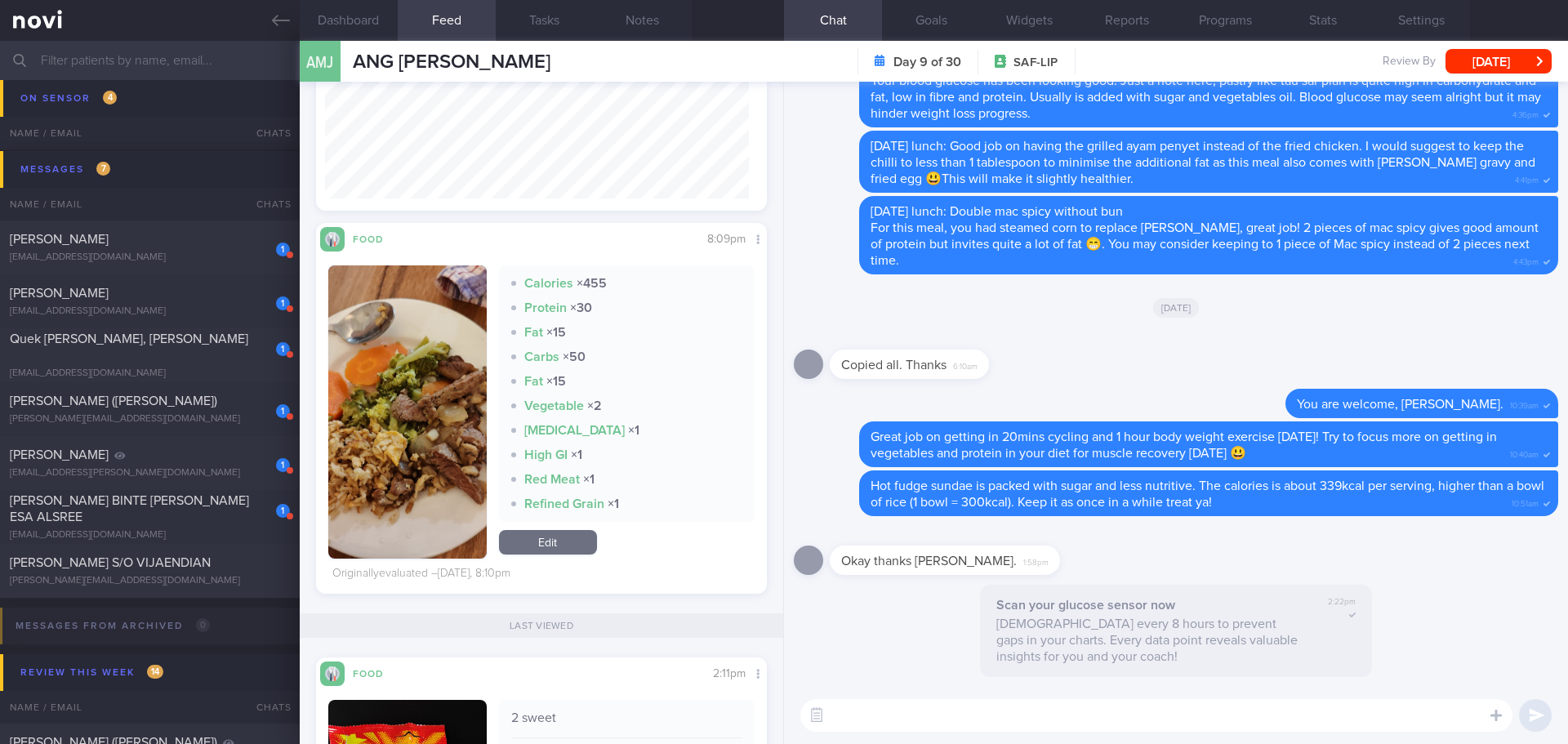
click at [885, 723] on textarea at bounding box center [1157, 715] width 712 height 33
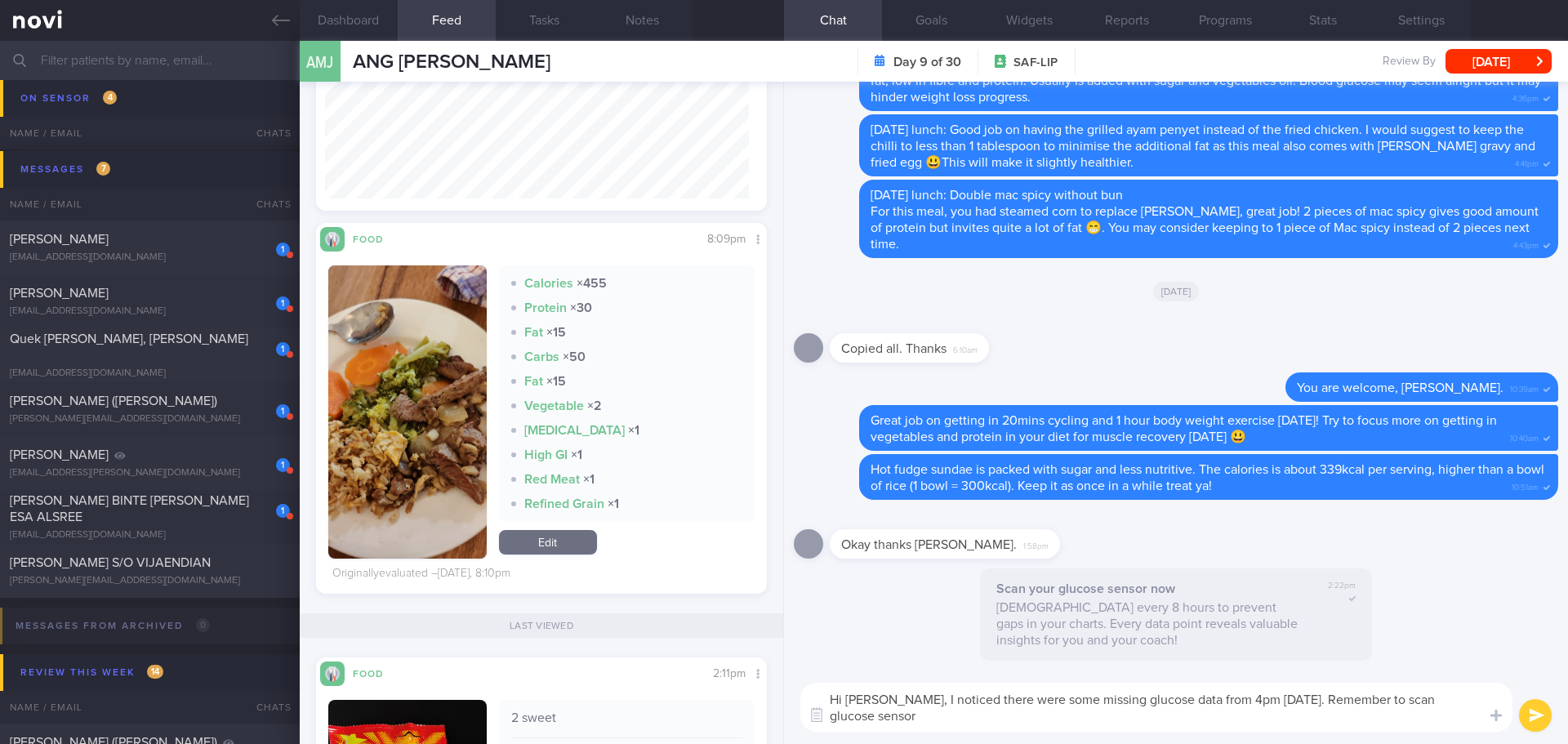
scroll to position [0, 0]
type textarea "Hi Ming Jie, I noticed there were some missing glucose data from 4pm yesterday.…"
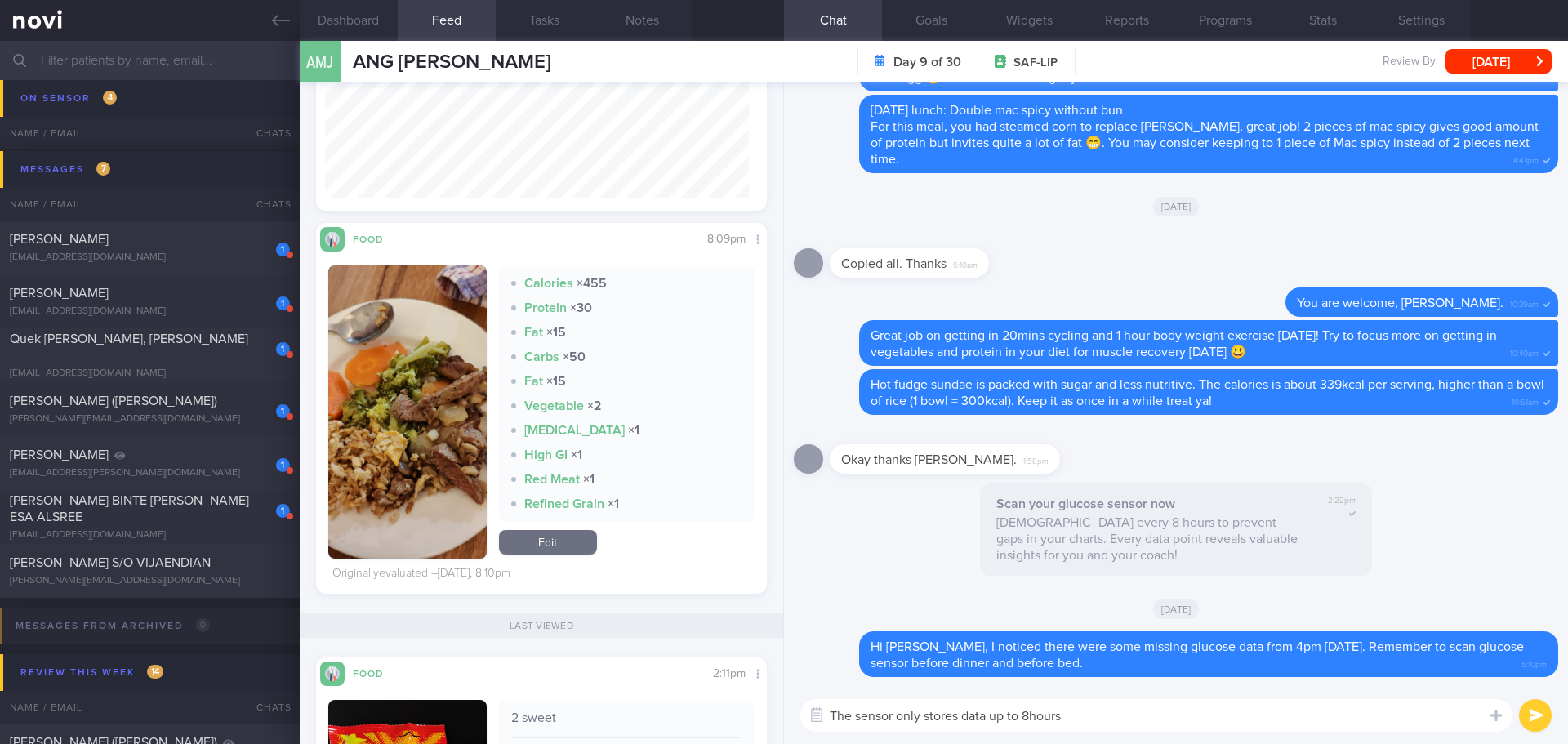
type textarea "The sensor only stores data up to 8hours"
drag, startPoint x: 1100, startPoint y: 715, endPoint x: 790, endPoint y: 712, distance: 310.0
click at [790, 712] on div "The sensor only stores data up to 8hours The sensor only stores data up to 8hou…" at bounding box center [1175, 716] width 784 height 58
type textarea "😃😃"
click at [1536, 706] on button "submit" at bounding box center [1535, 715] width 33 height 33
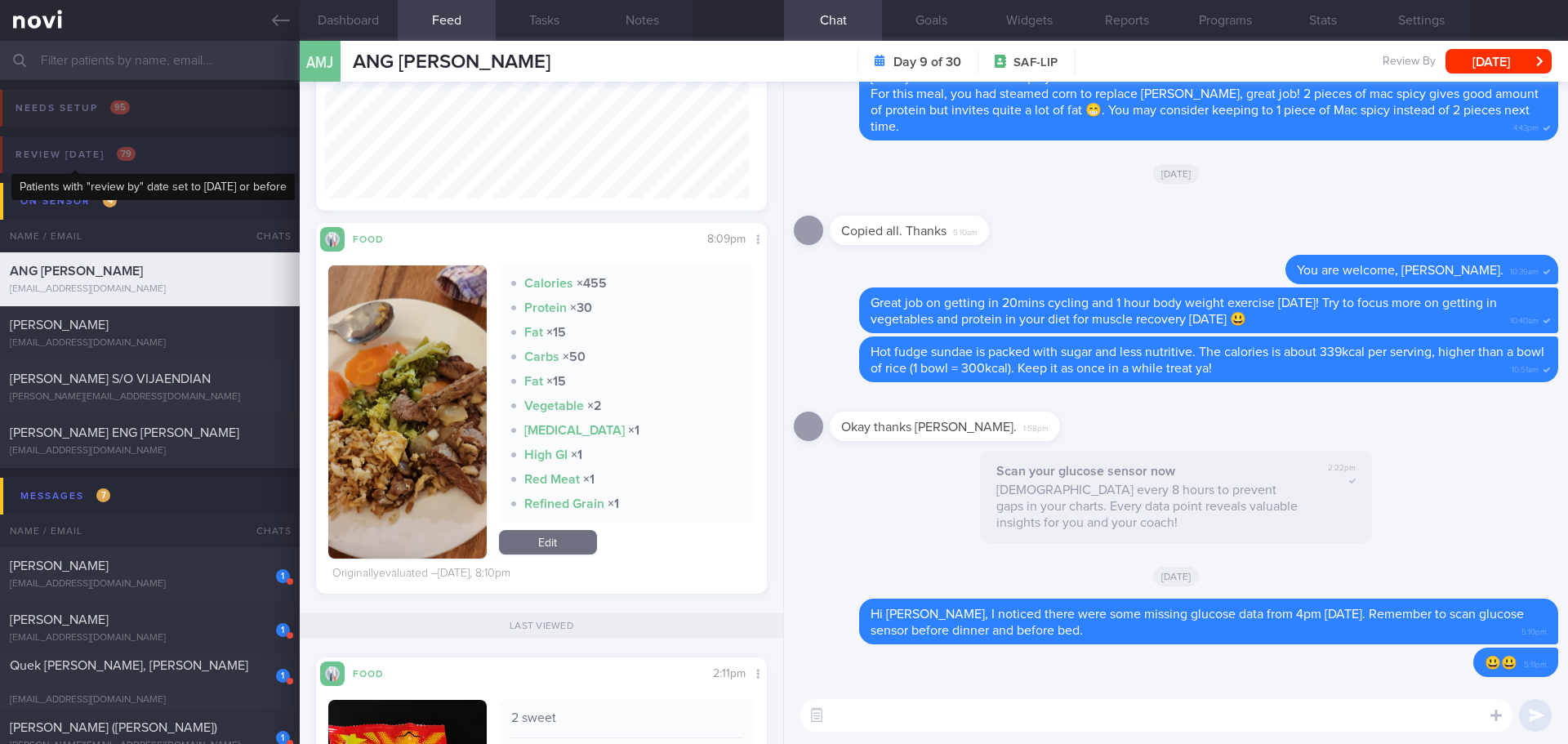
click at [96, 156] on div "Review today 79" at bounding box center [76, 155] width 129 height 22
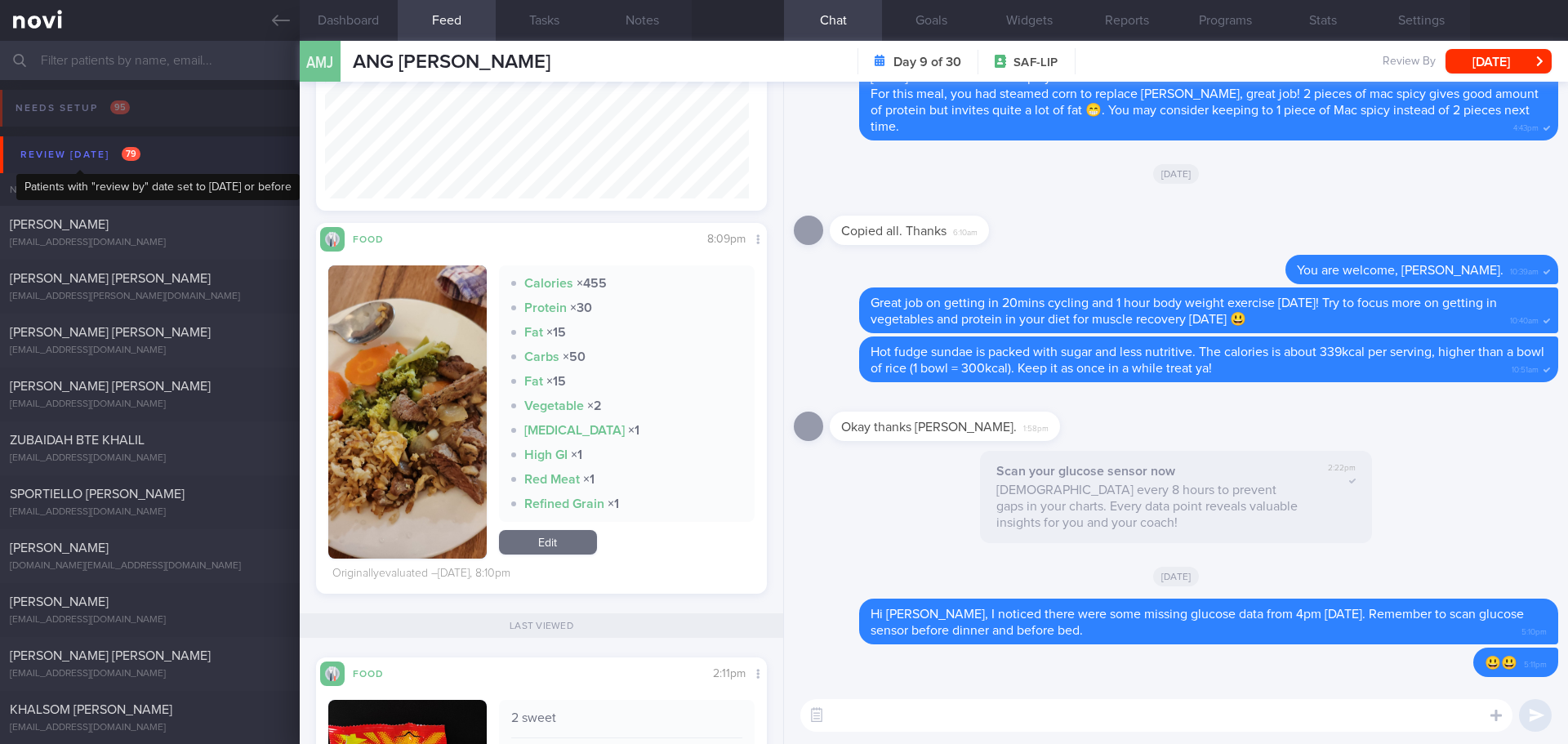
click at [92, 163] on div "Review today 79" at bounding box center [80, 155] width 129 height 22
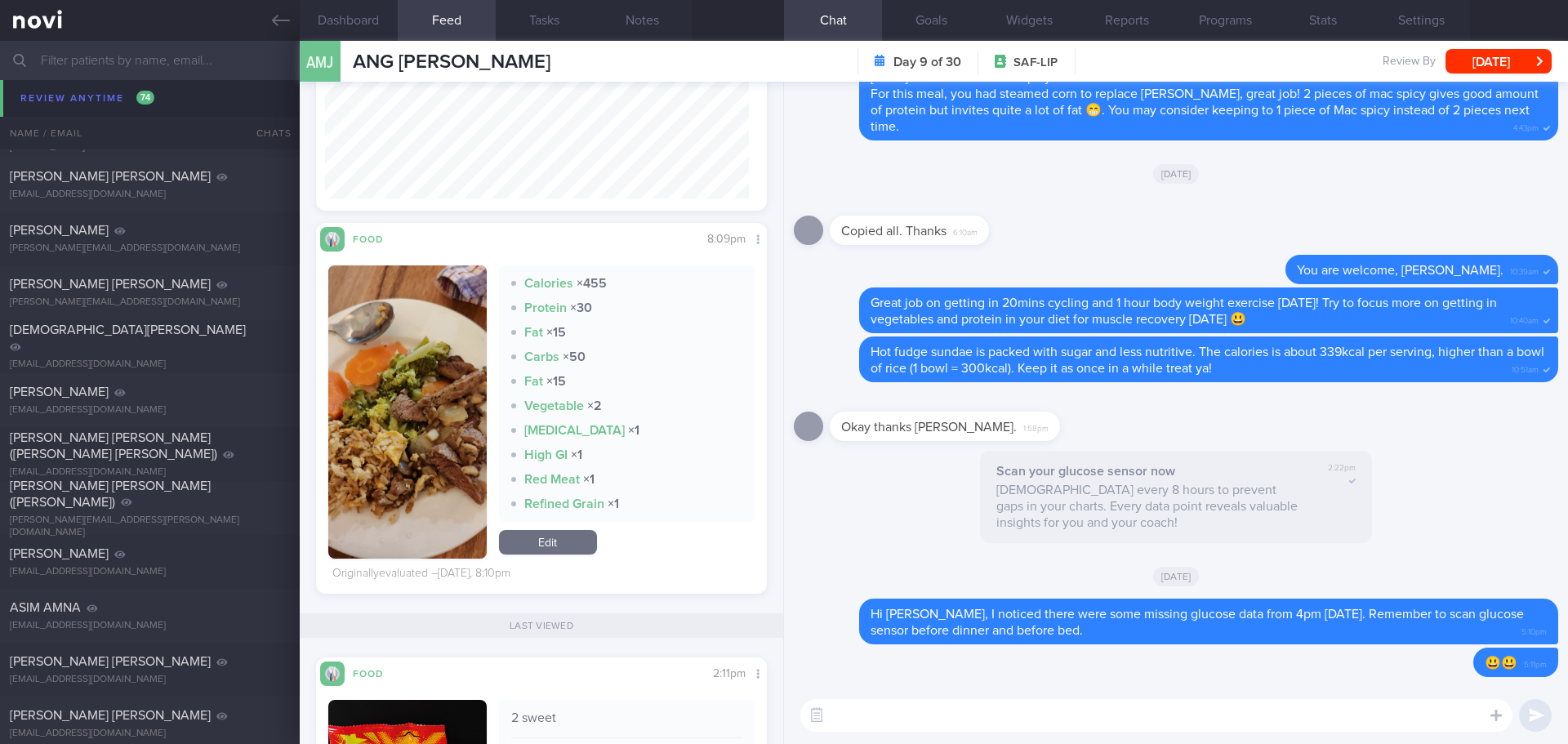
scroll to position [3854, 0]
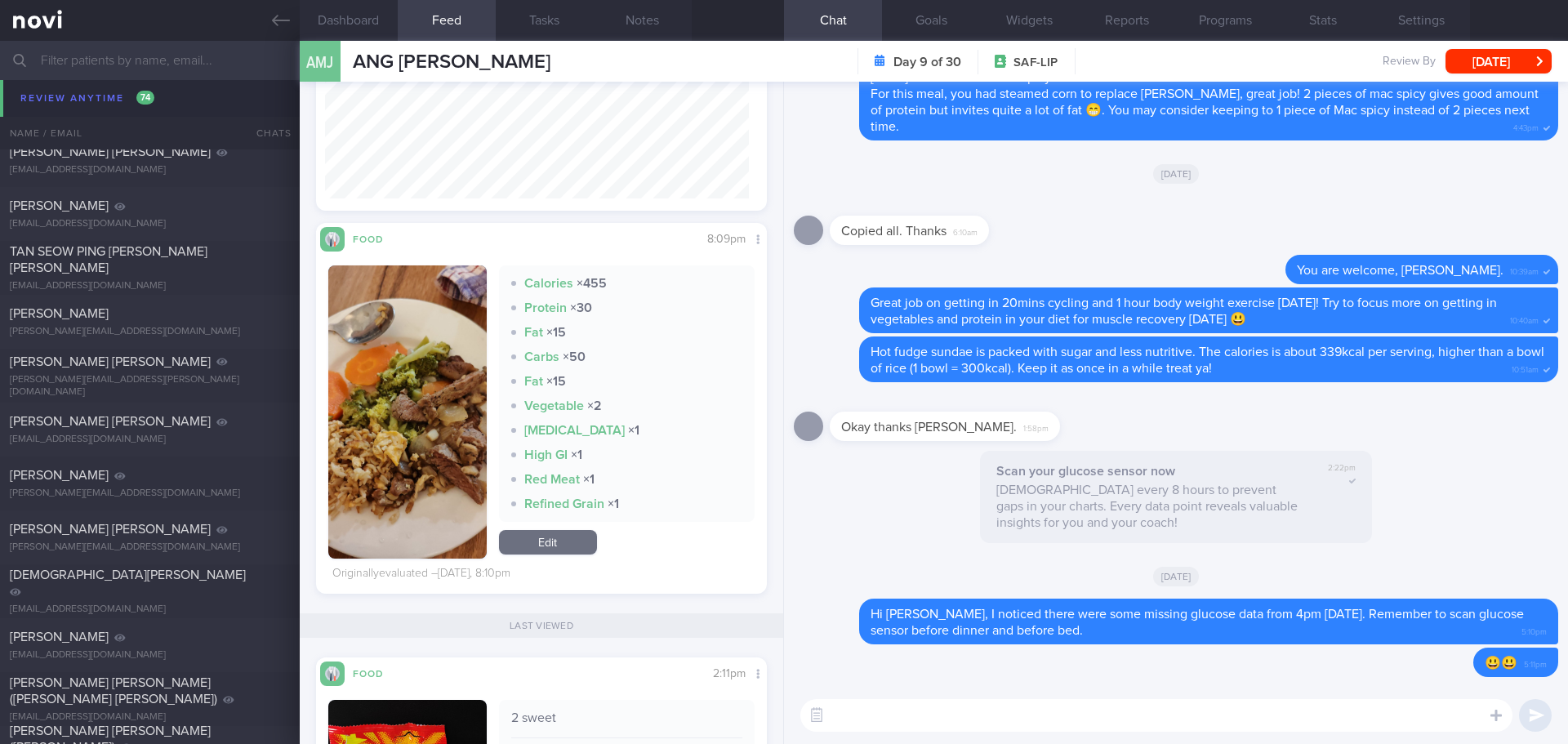
click at [245, 51] on input "text" at bounding box center [784, 60] width 1568 height 39
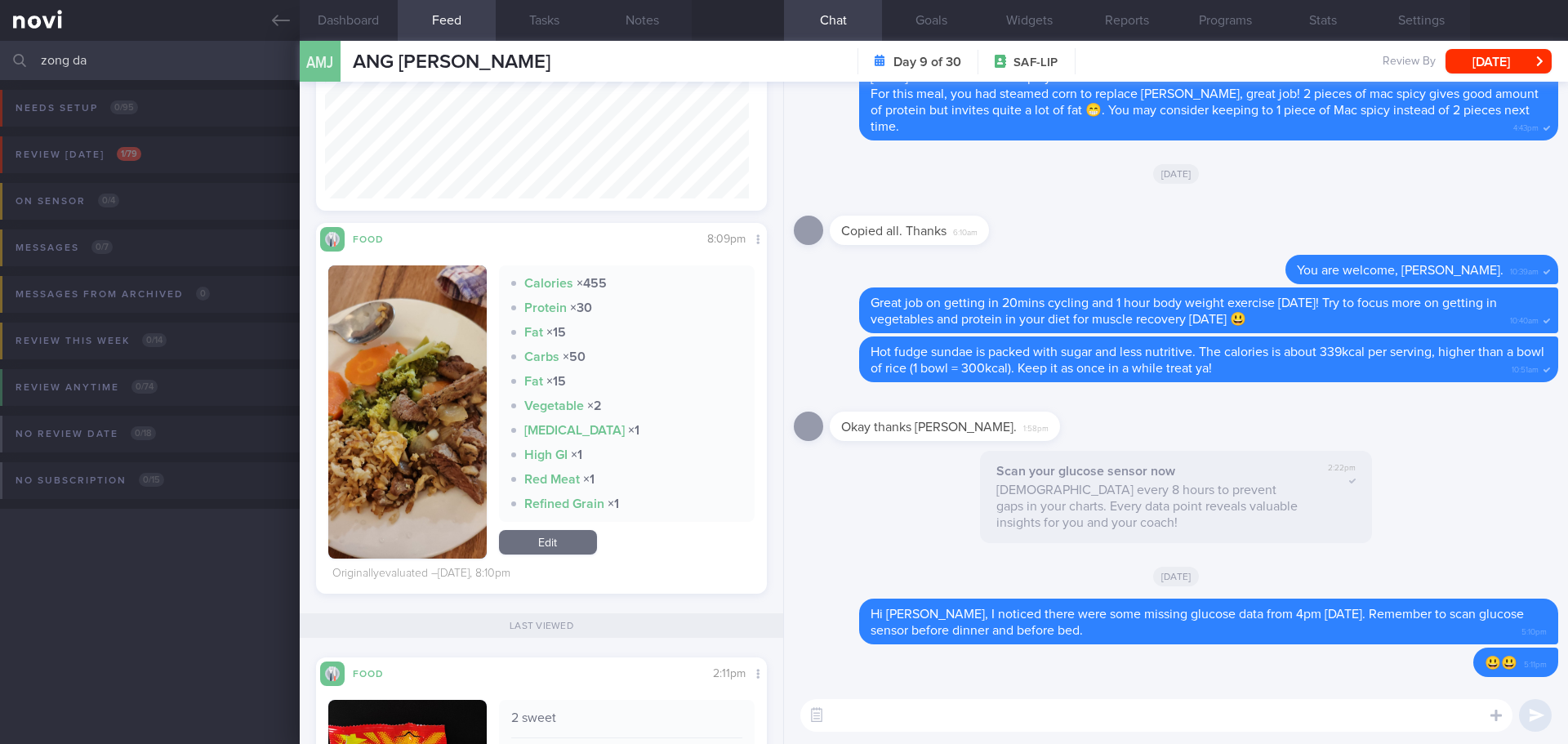
click at [152, 68] on input "zong da" at bounding box center [784, 60] width 1568 height 39
type input "zong da"
click at [154, 278] on div "Messages from Archived 0 Name / Email Chats Mention / Internal Last Interacted …" at bounding box center [784, 306] width 1568 height 80
click at [134, 152] on span "1 / 79" at bounding box center [129, 154] width 25 height 14
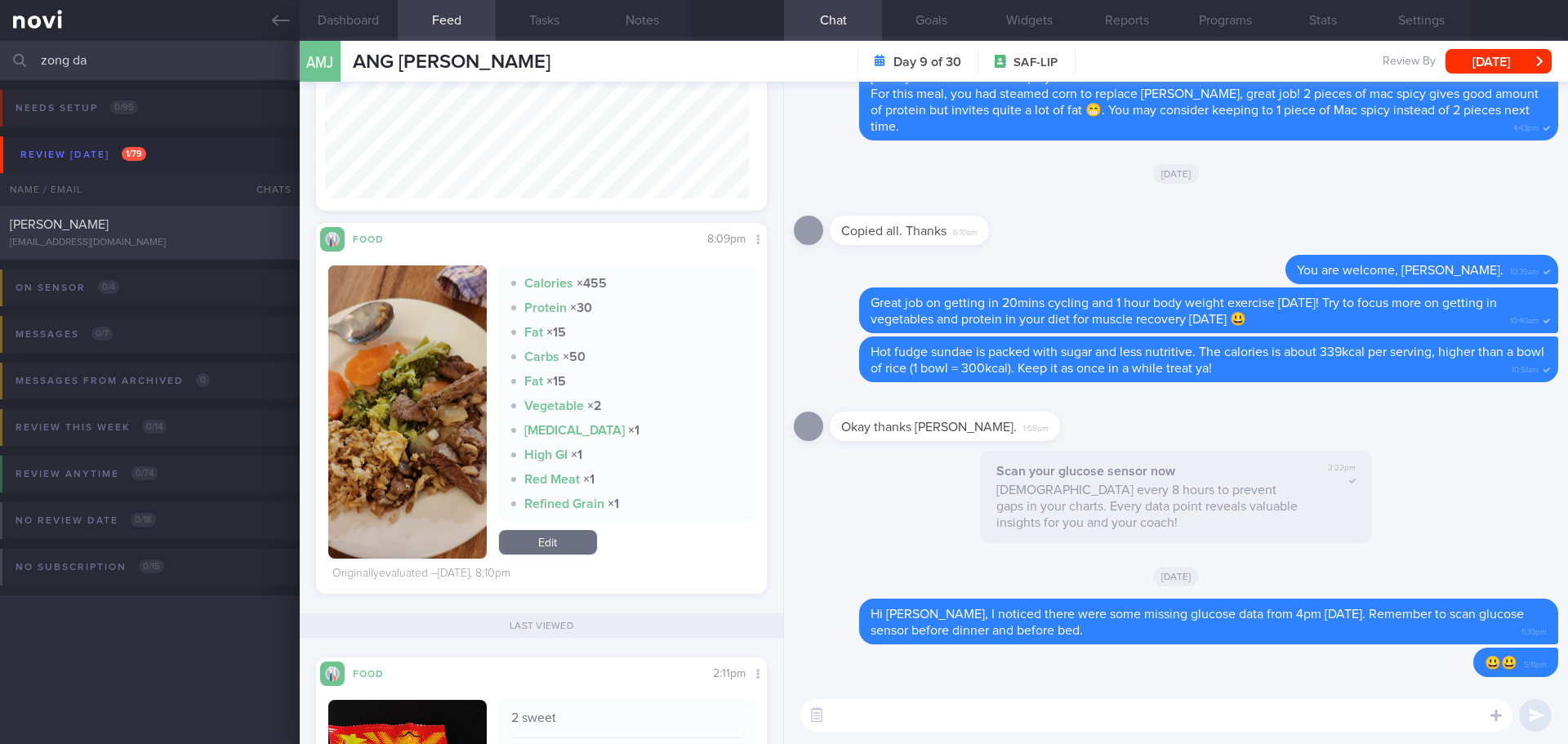
click at [114, 233] on div "Zong Da Chua maxzd1007@gmail.com" at bounding box center [150, 233] width 300 height 33
select select "7"
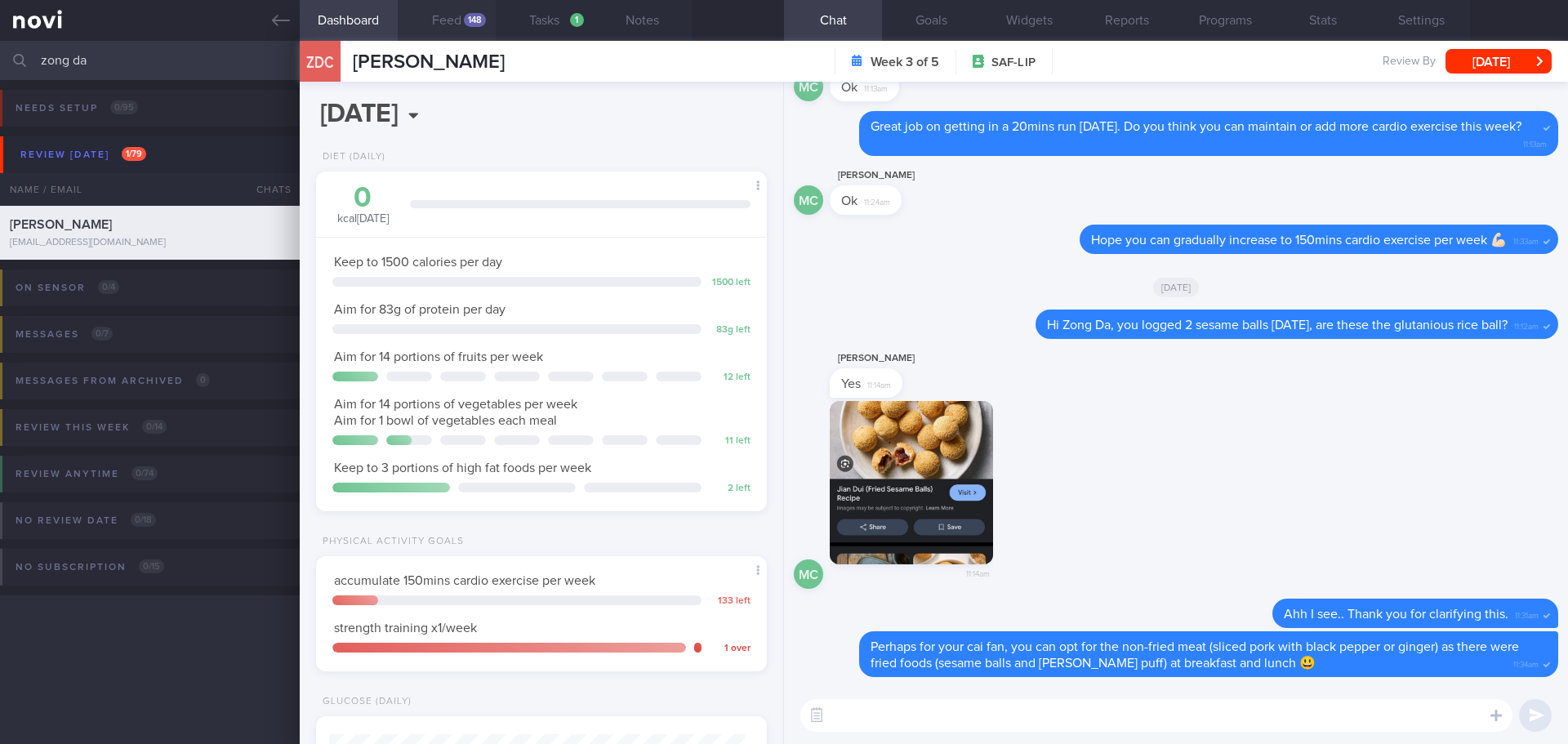
click at [458, 17] on button "Feed 148" at bounding box center [447, 20] width 98 height 41
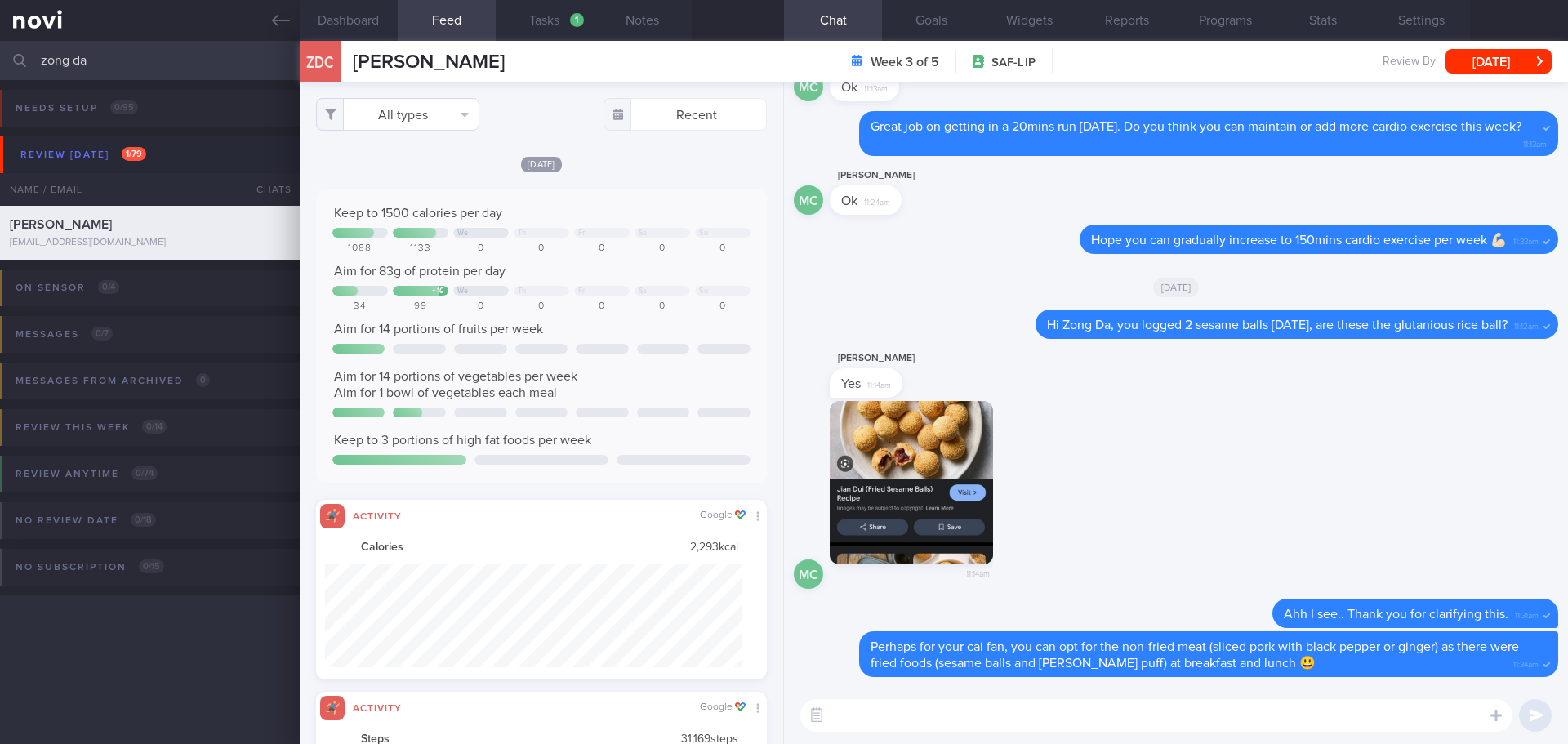
scroll to position [104, 418]
click at [410, 127] on button "All types" at bounding box center [397, 114] width 163 height 33
click at [405, 172] on button "Activity" at bounding box center [397, 170] width 162 height 25
checkbox input "false"
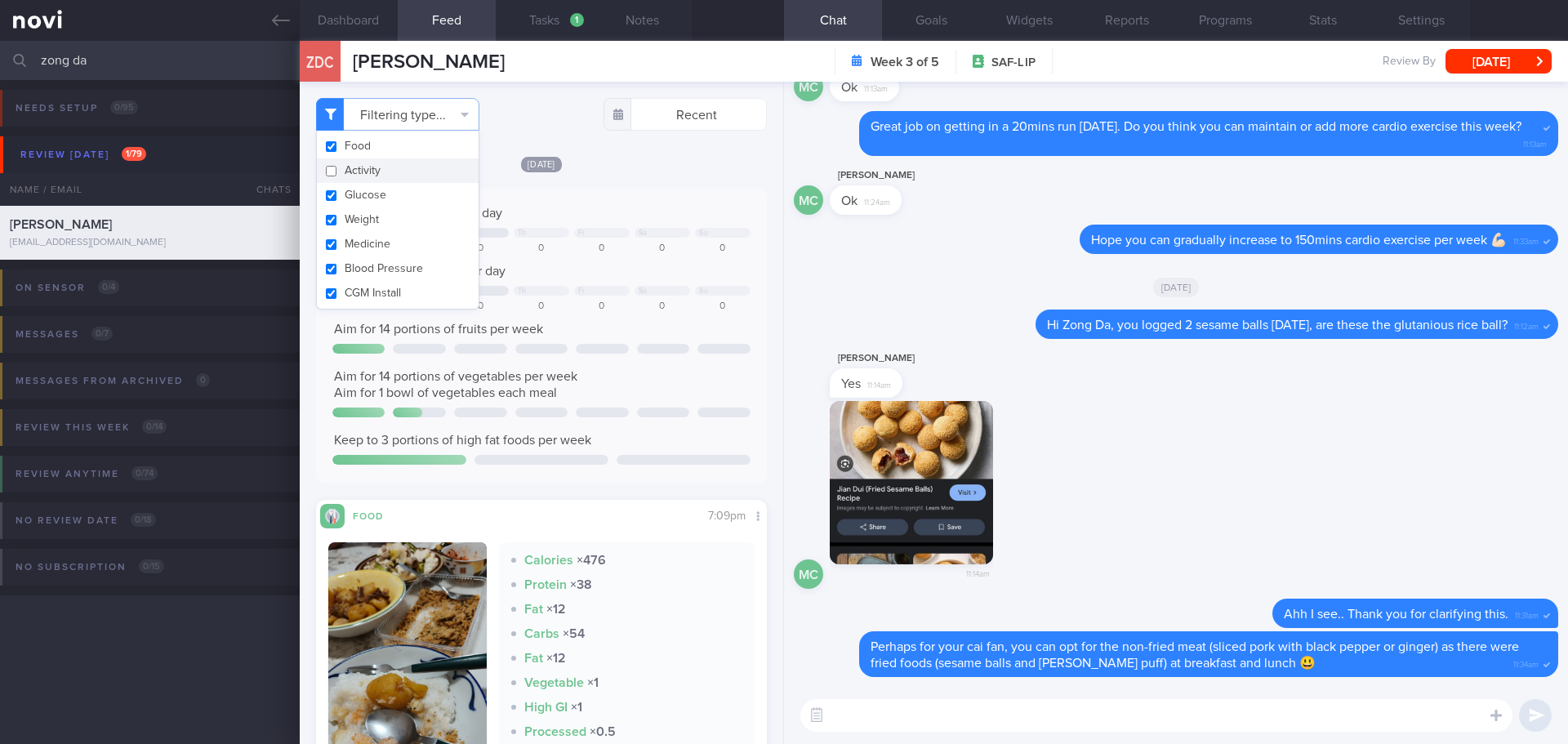
click at [932, 714] on textarea at bounding box center [1157, 715] width 712 height 33
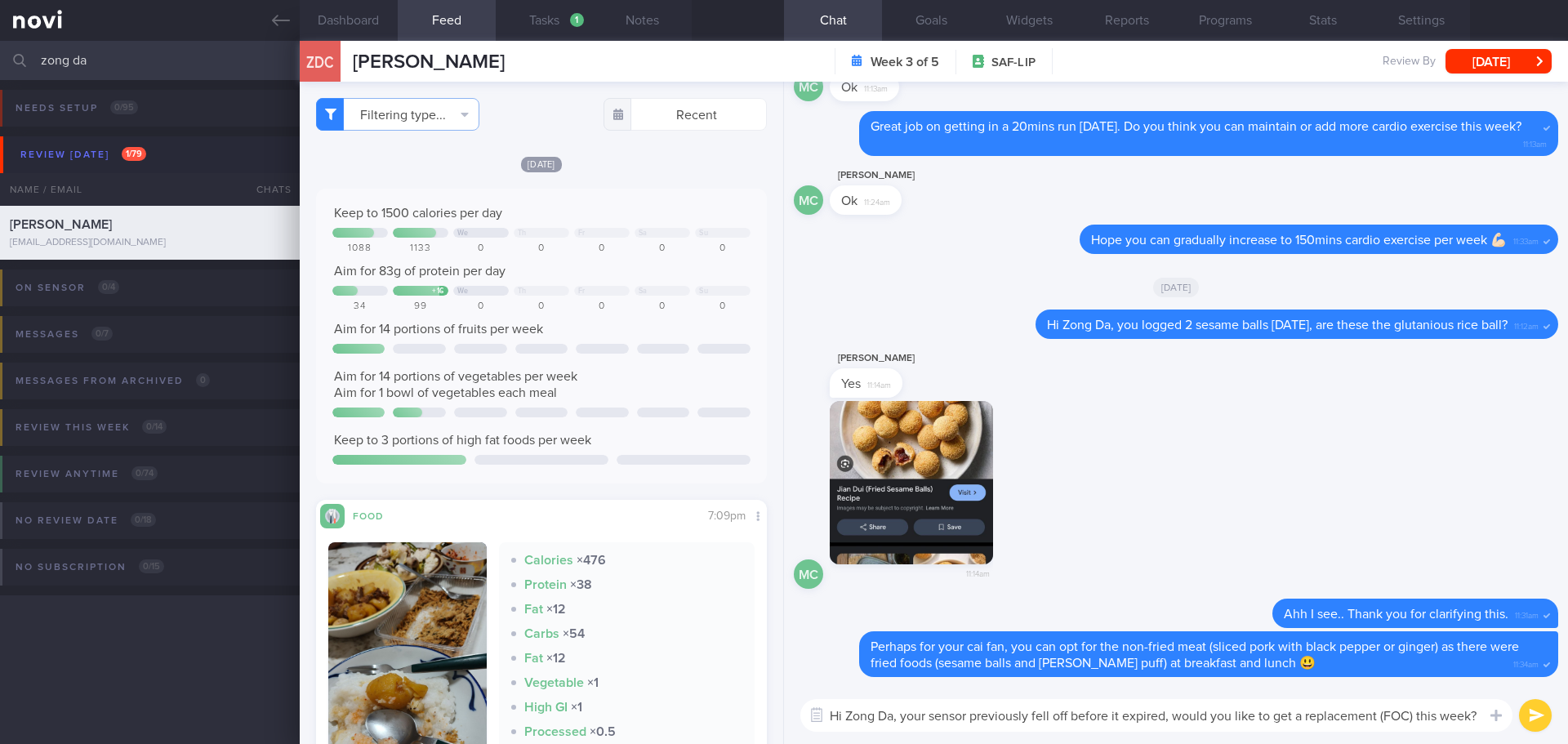
type textarea "Hi Zong Da, your sensor previously fell off before it expired, would you like t…"
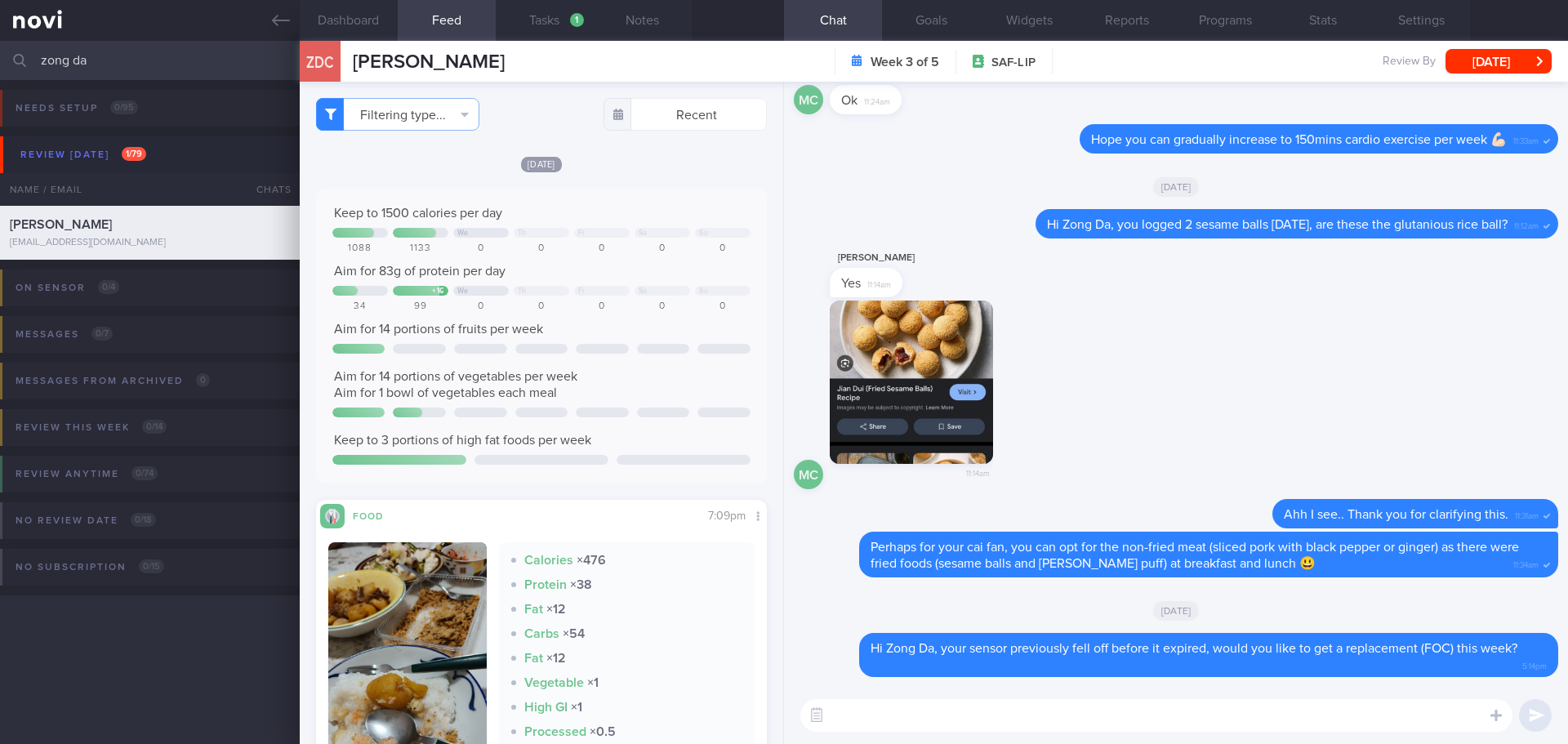
drag, startPoint x: 125, startPoint y: 58, endPoint x: -34, endPoint y: 58, distance: 159.0
click at [0, 58] on html "You are offline! Some functionality will be unavailable Patients New Users Coac…" at bounding box center [784, 372] width 1568 height 744
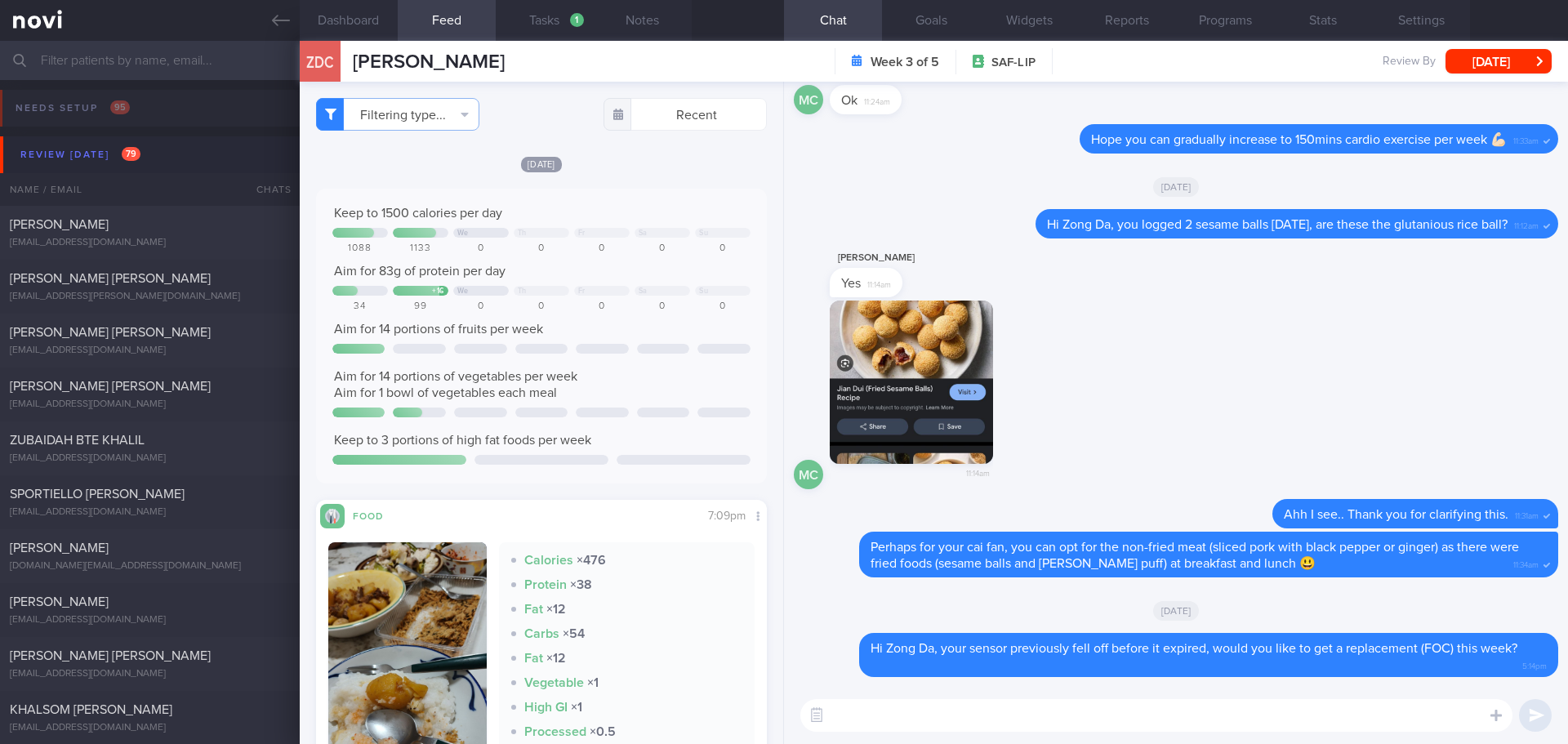
click at [175, 48] on input "text" at bounding box center [784, 60] width 1568 height 39
click at [1520, 53] on button "[DATE]" at bounding box center [1498, 61] width 106 height 25
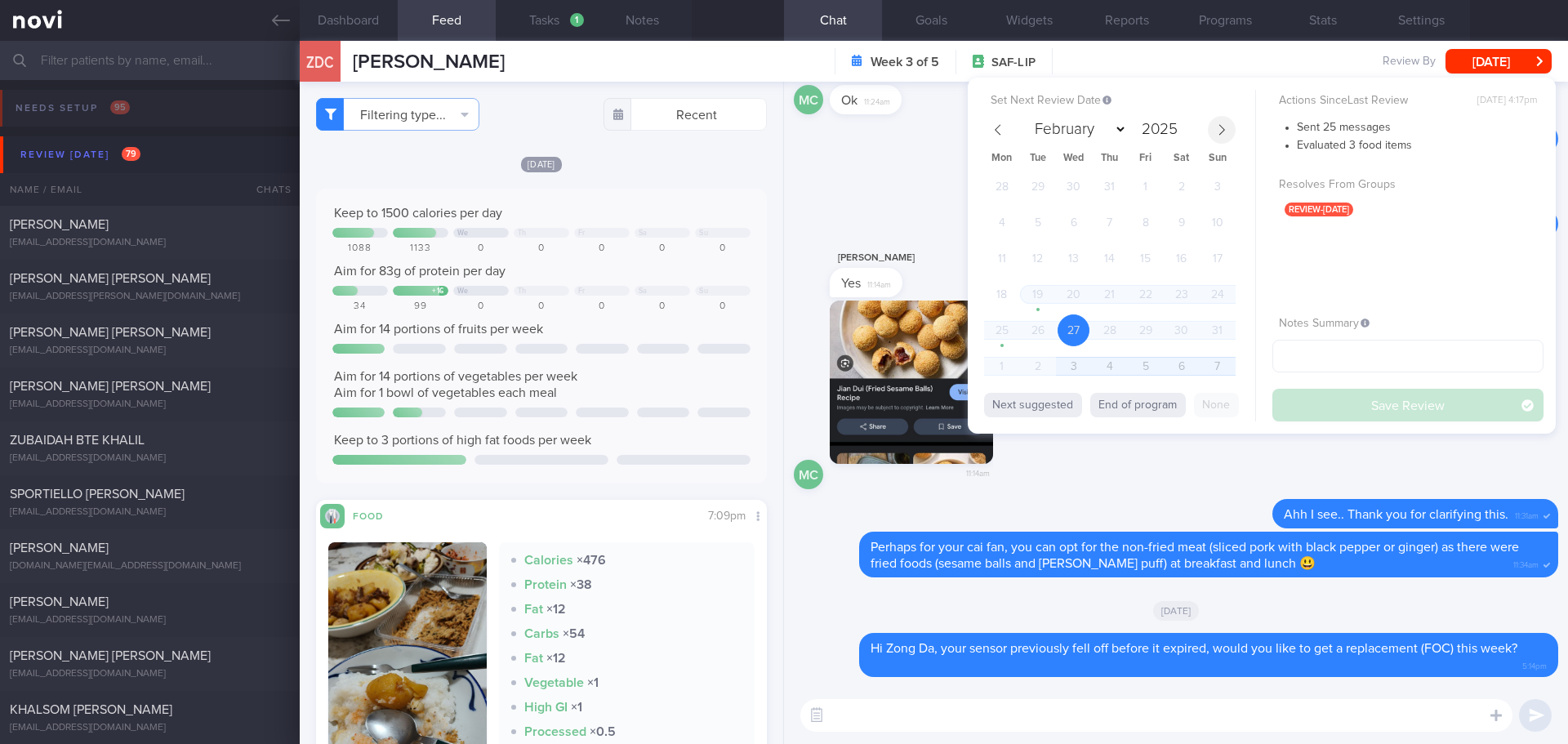
click at [1218, 140] on span at bounding box center [1221, 130] width 28 height 28
select select "8"
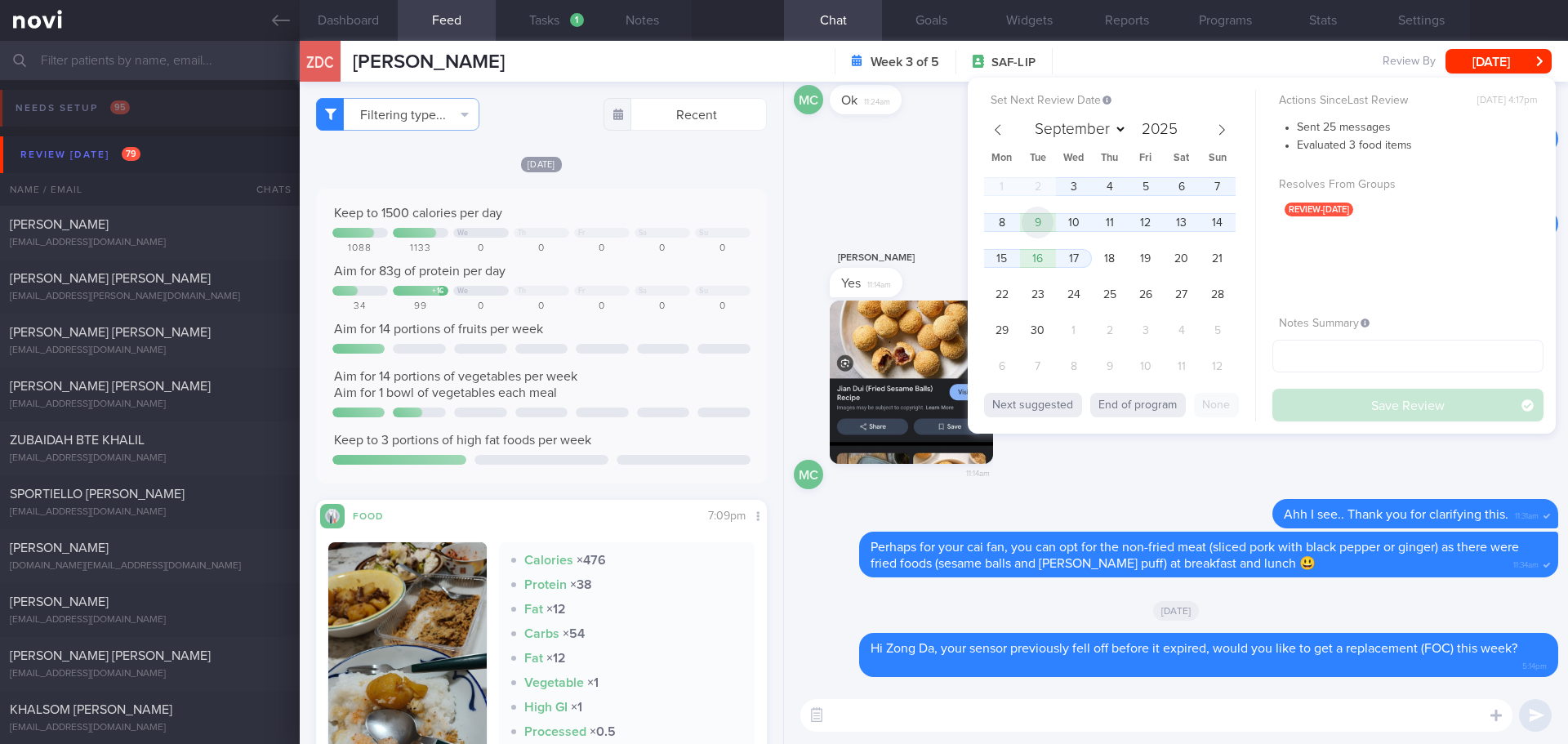
click at [1047, 221] on span "9" at bounding box center [1037, 223] width 32 height 32
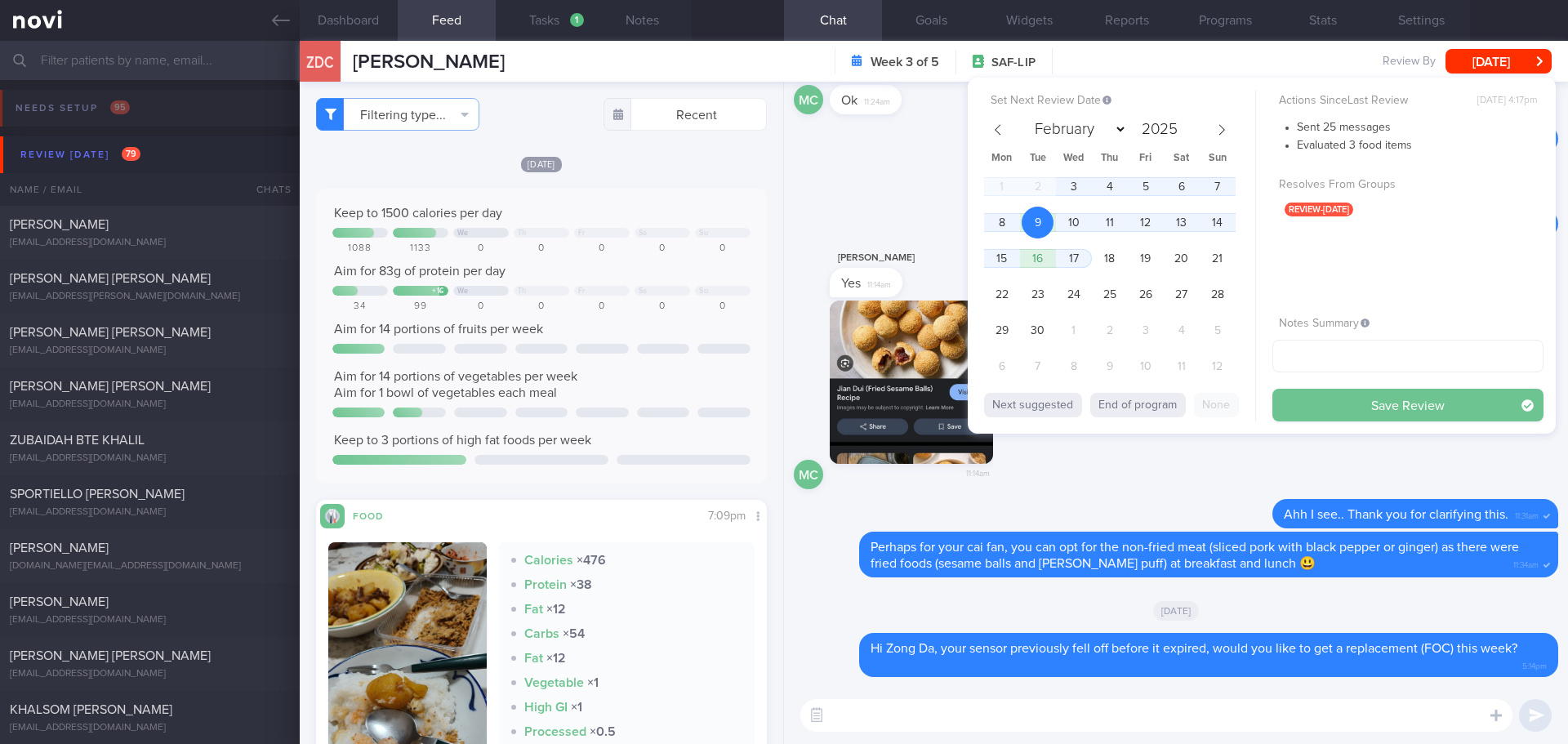
click at [1323, 389] on button "Save Review" at bounding box center [1408, 405] width 271 height 33
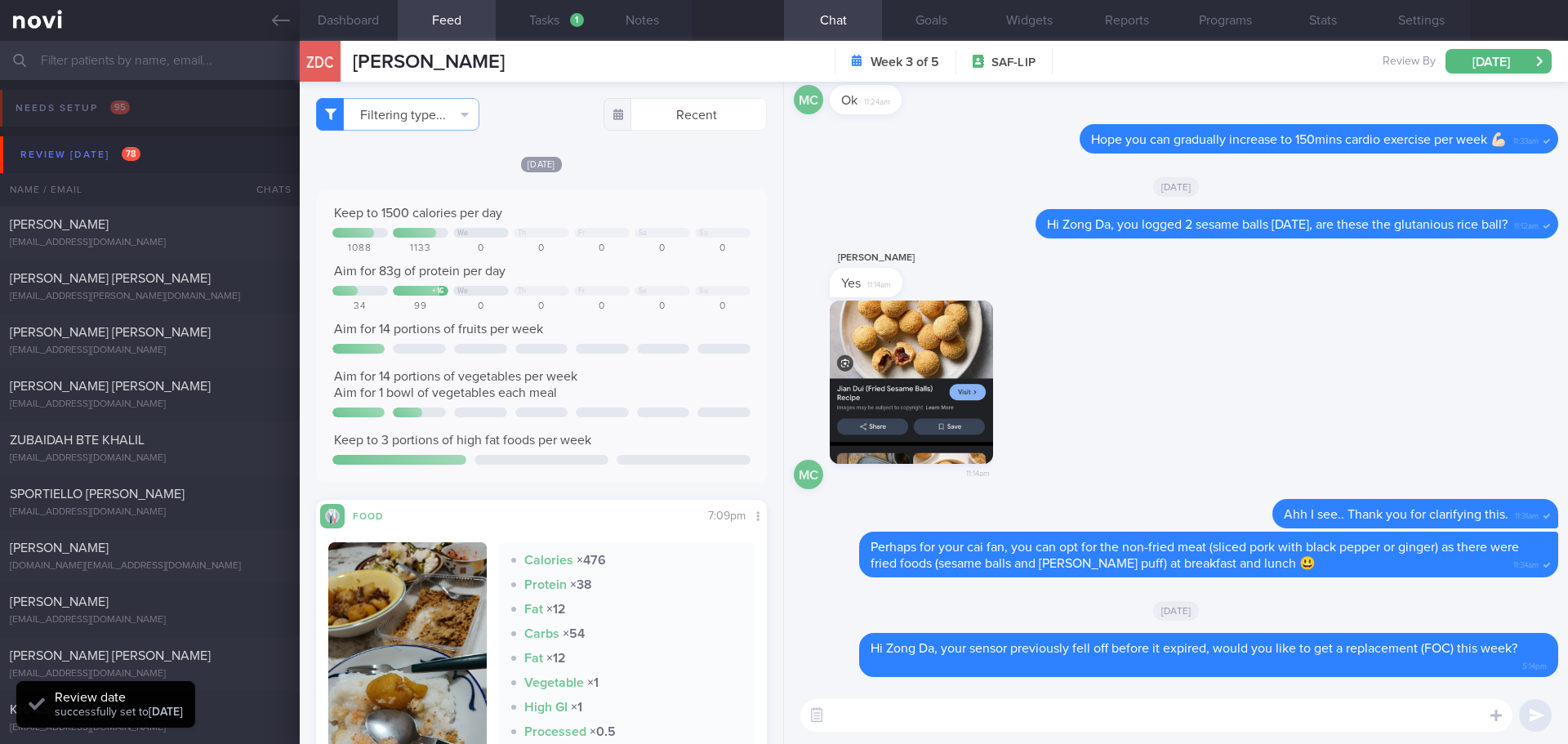
scroll to position [207, 416]
click at [85, 145] on div "Review today 78" at bounding box center [80, 155] width 129 height 22
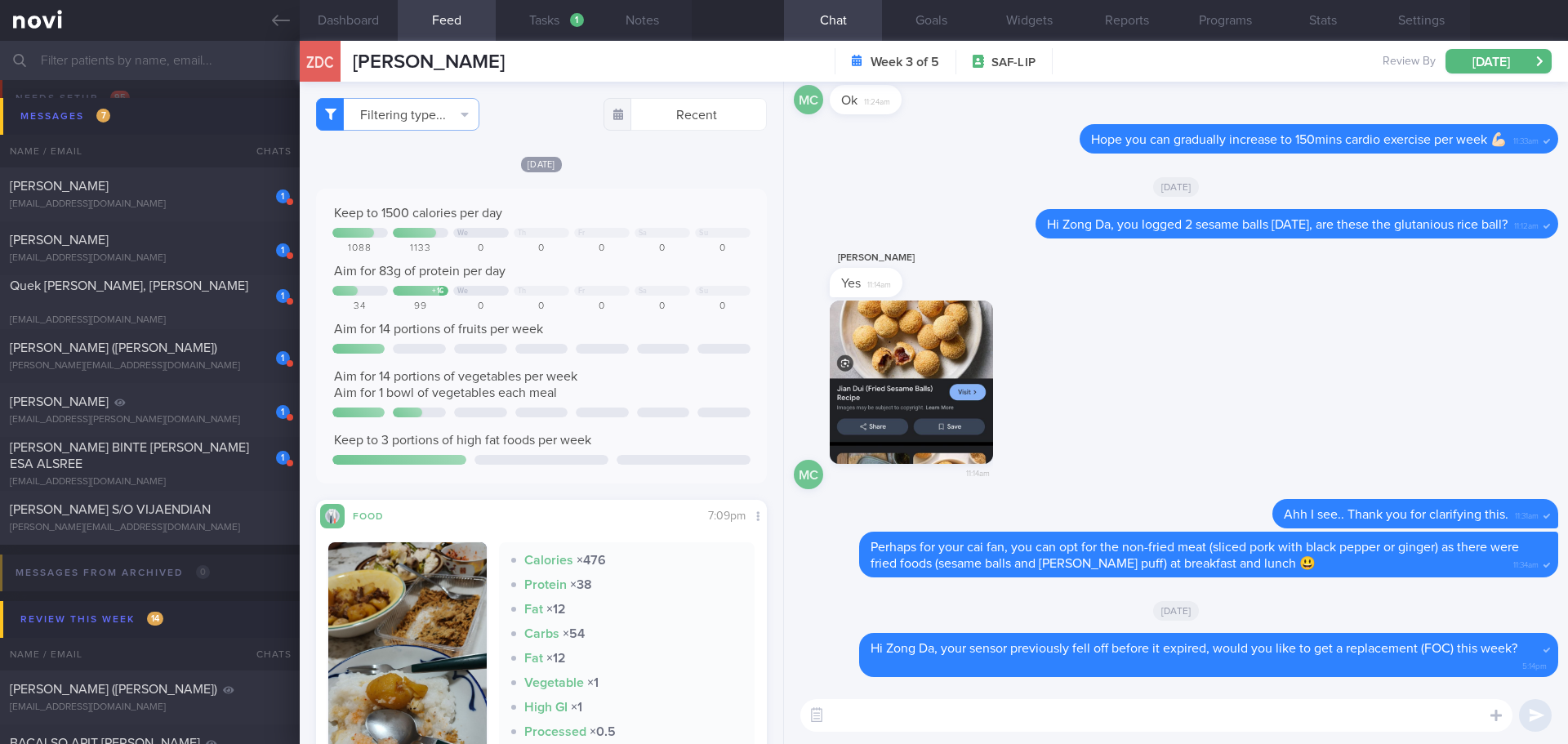
scroll to position [0, 0]
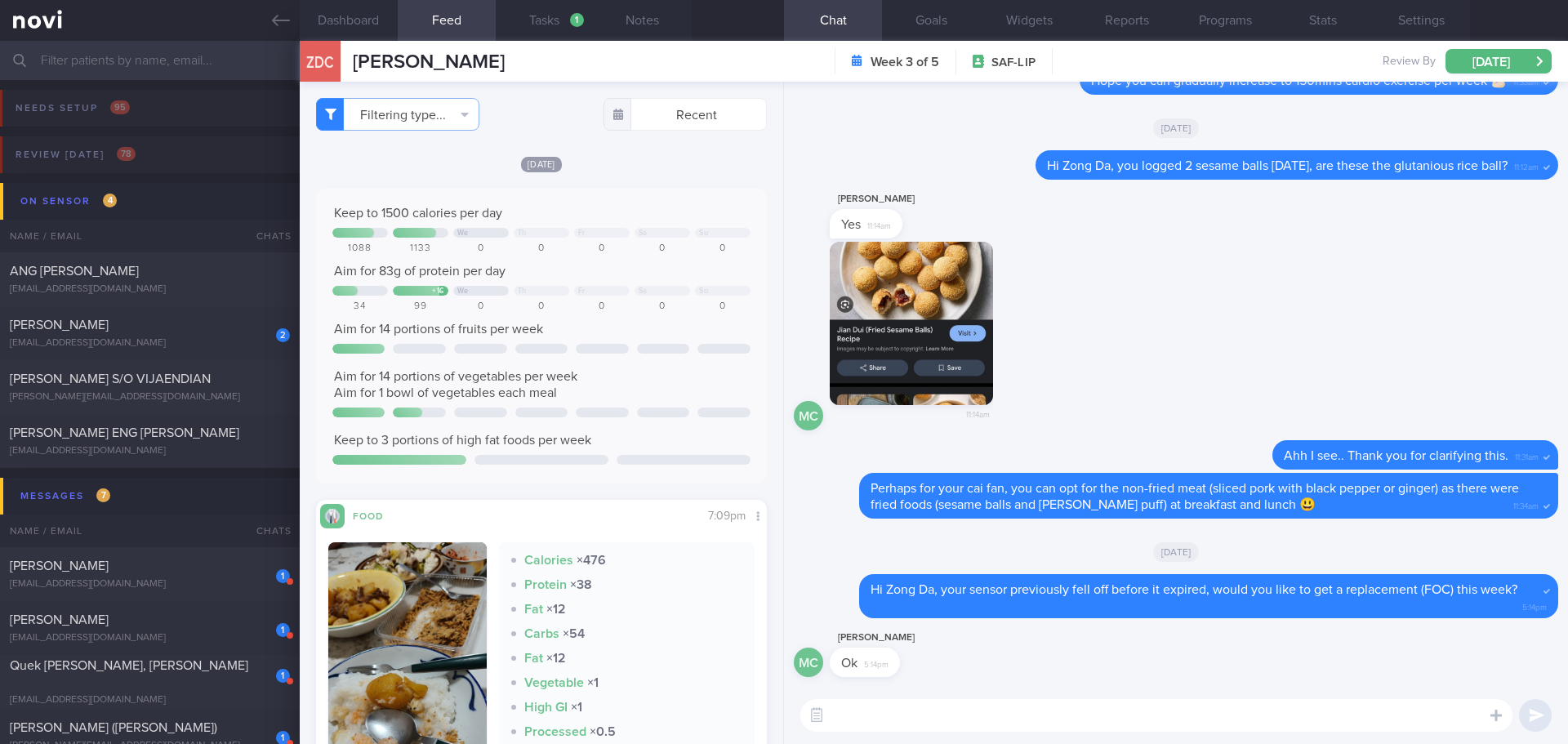
click at [1232, 708] on textarea at bounding box center [1157, 715] width 712 height 33
type textarea "Which day would you like to replace it? I will inform my nursing colleague to a…"
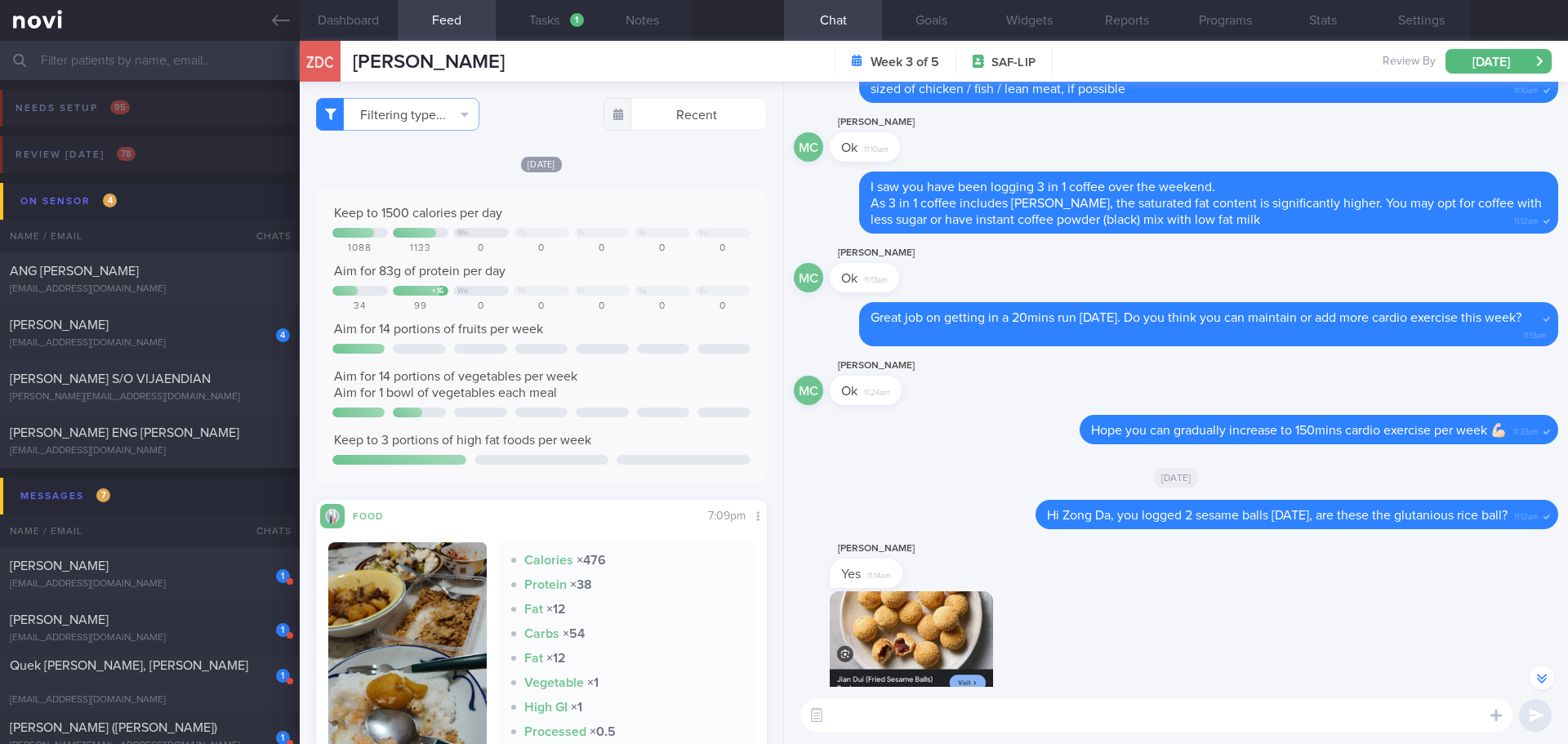
scroll to position [1, 0]
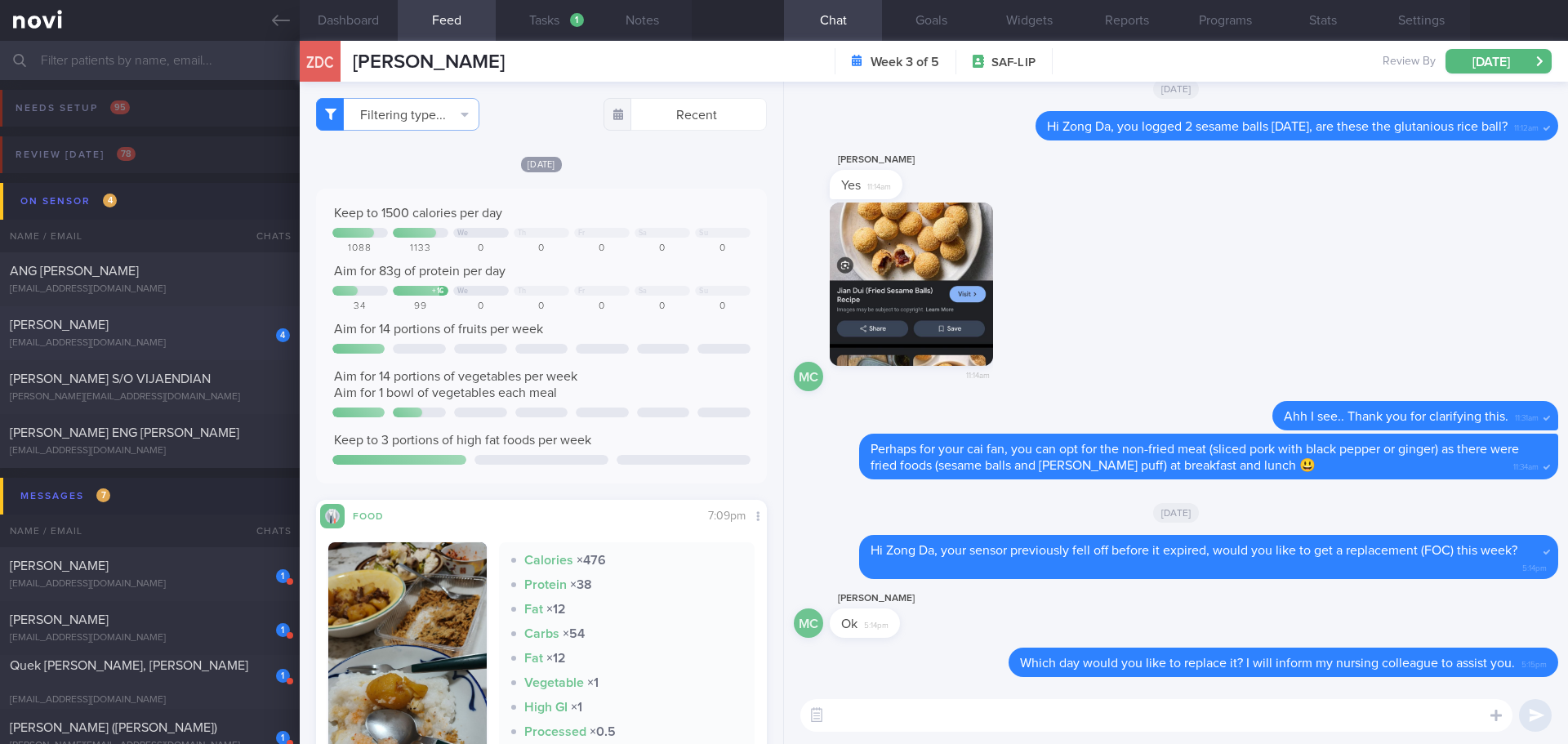
click at [175, 341] on div "[EMAIL_ADDRESS][DOMAIN_NAME]" at bounding box center [150, 344] width 280 height 12
checkbox input "true"
select select "7"
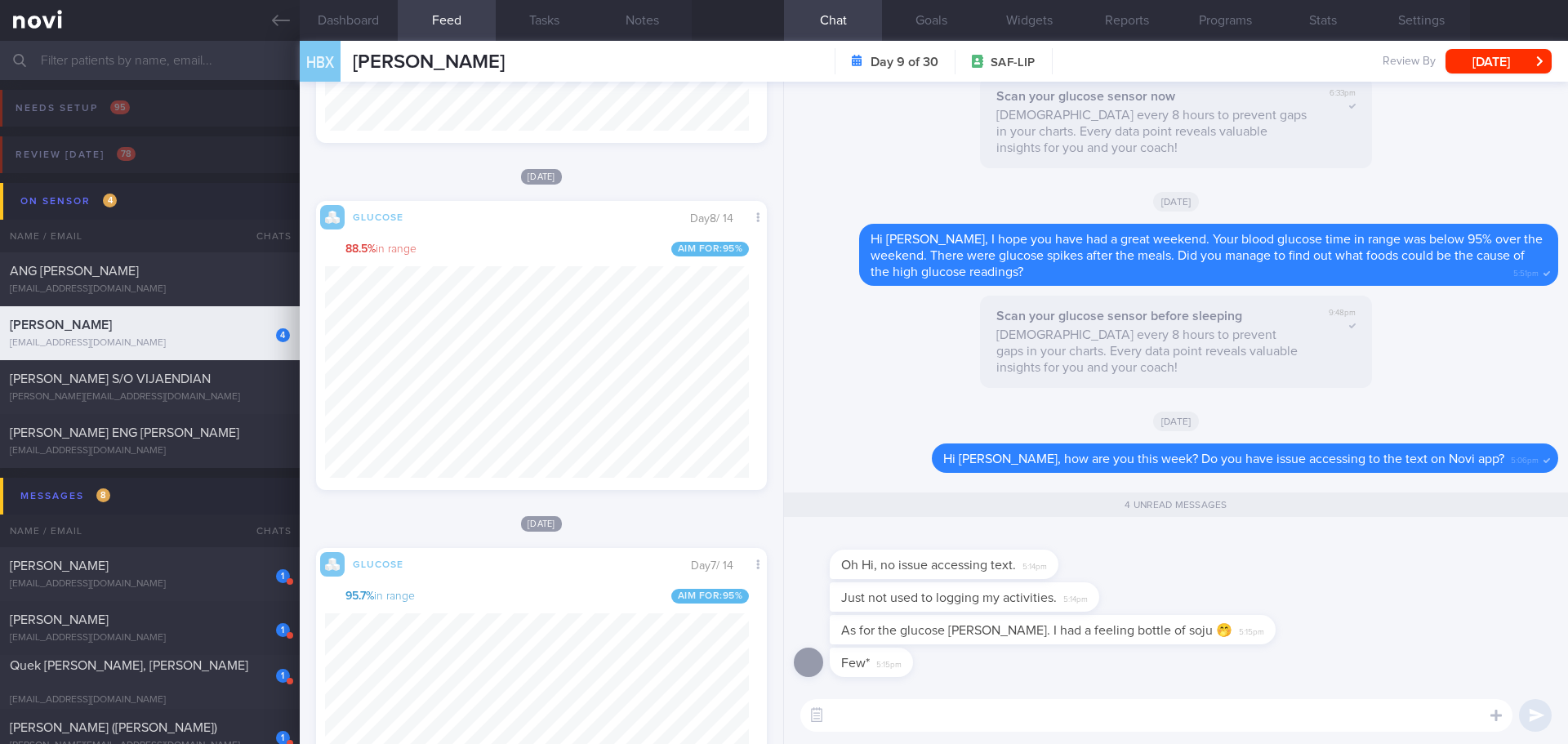
scroll to position [572, 0]
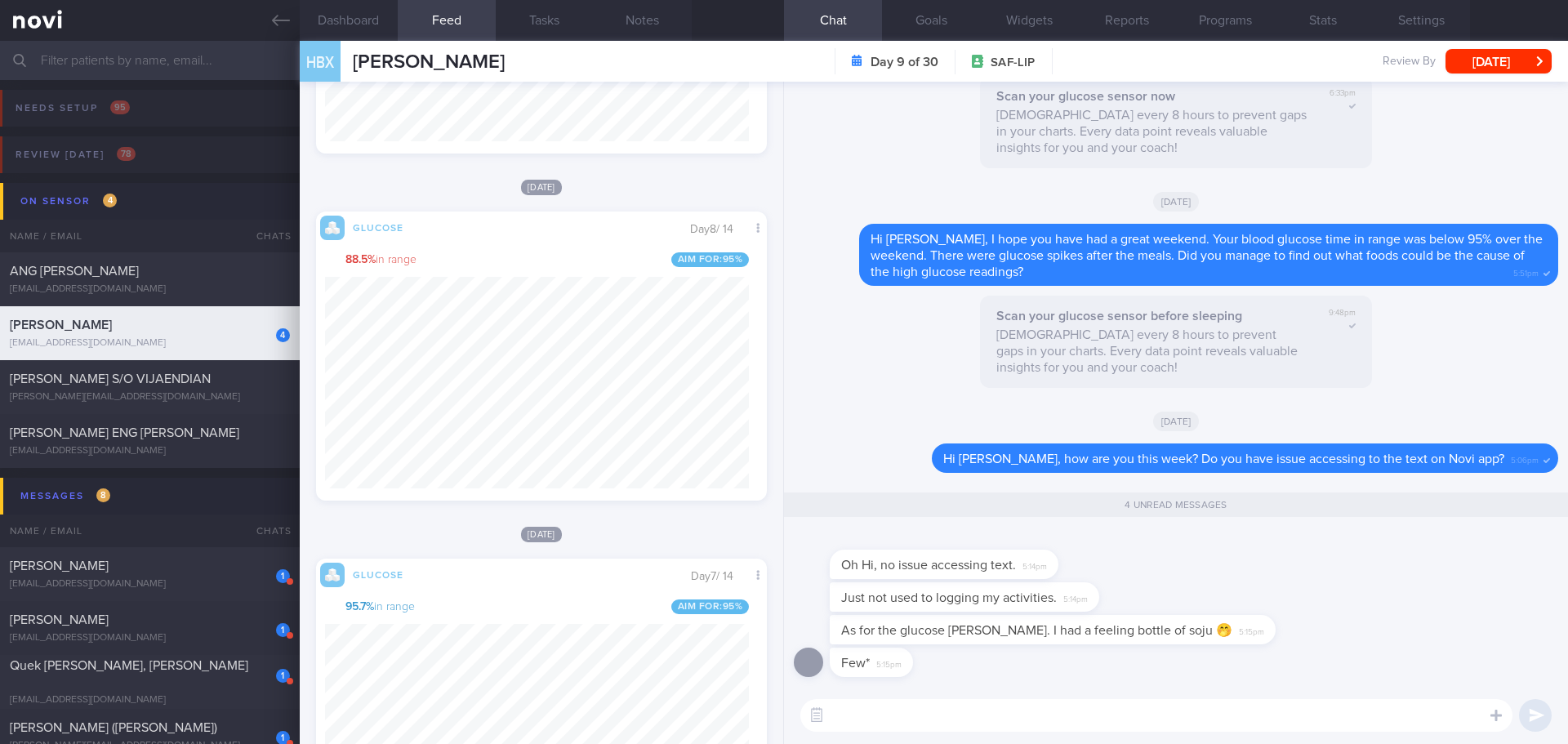
click at [1021, 711] on textarea at bounding box center [1157, 715] width 712 height 33
click at [1039, 682] on div "Few* 5:15pm" at bounding box center [1175, 667] width 764 height 39
click at [918, 713] on textarea at bounding box center [1157, 715] width 712 height 33
type textarea "A"
type textarea "No worries.."
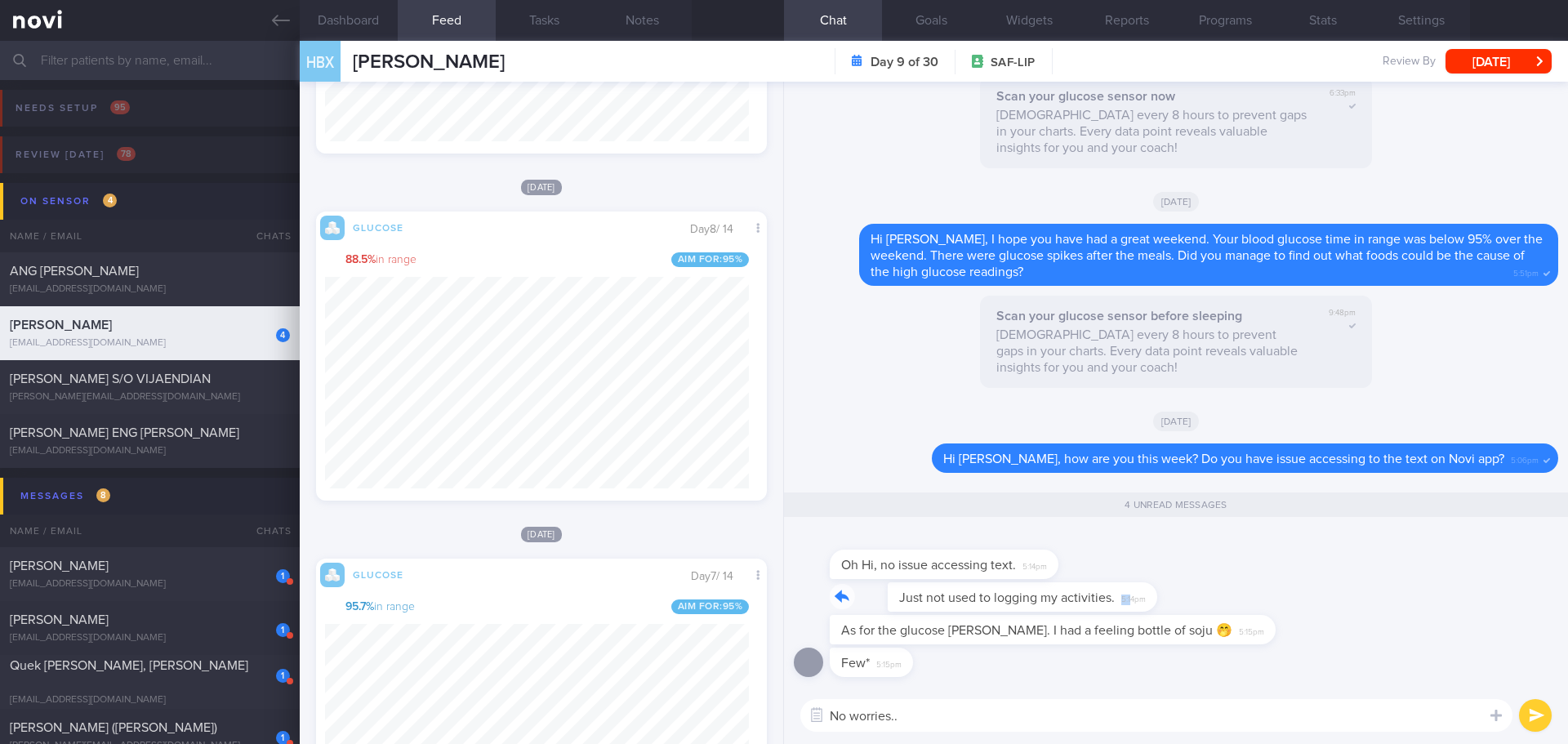
drag, startPoint x: 1070, startPoint y: 607, endPoint x: 1164, endPoint y: 609, distance: 94.0
click at [1164, 609] on div "Just not used to logging my activities. 5:14pm" at bounding box center [1175, 598] width 764 height 33
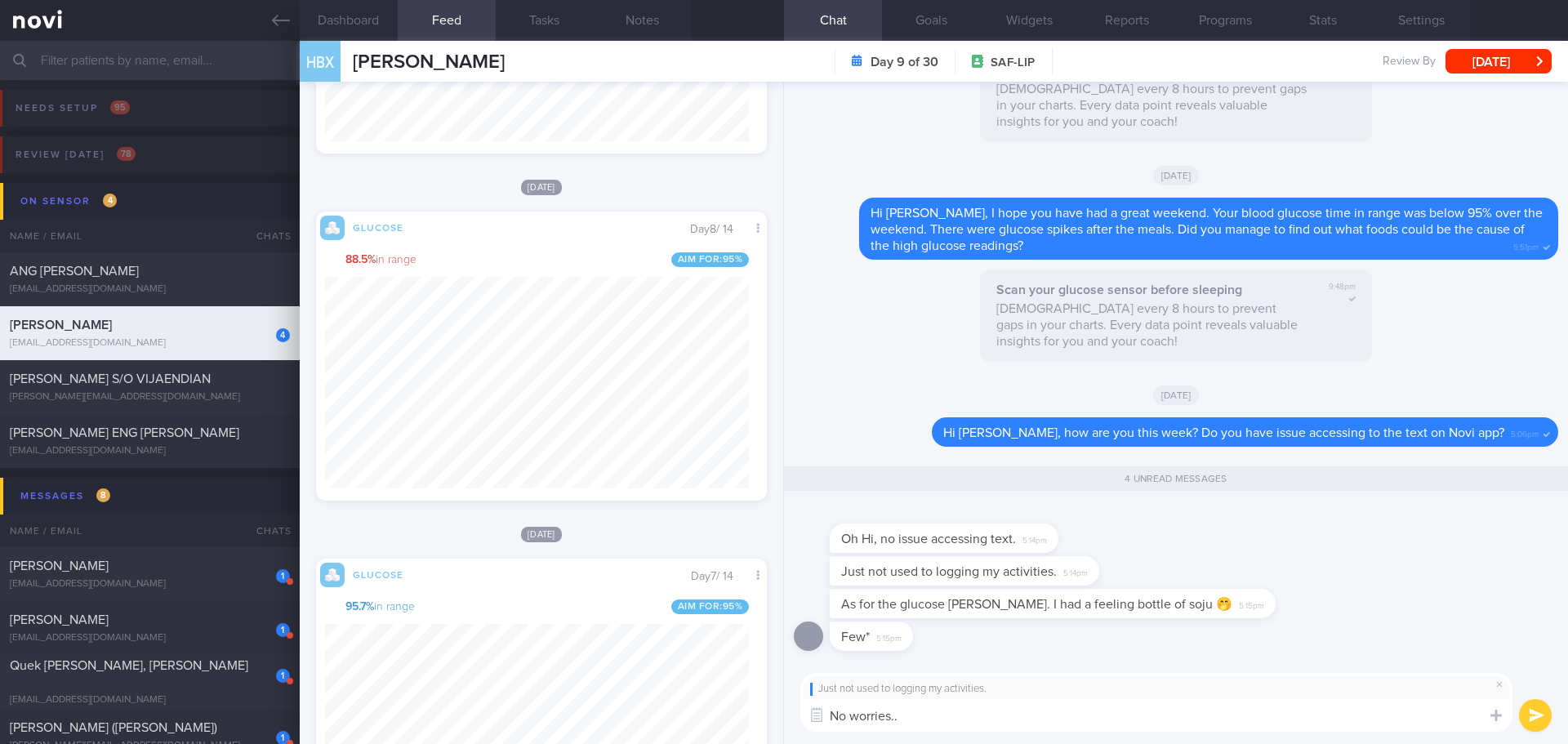
click at [1241, 719] on textarea "No worries.." at bounding box center [1157, 715] width 712 height 33
click at [1537, 719] on button "submit" at bounding box center [1535, 715] width 33 height 33
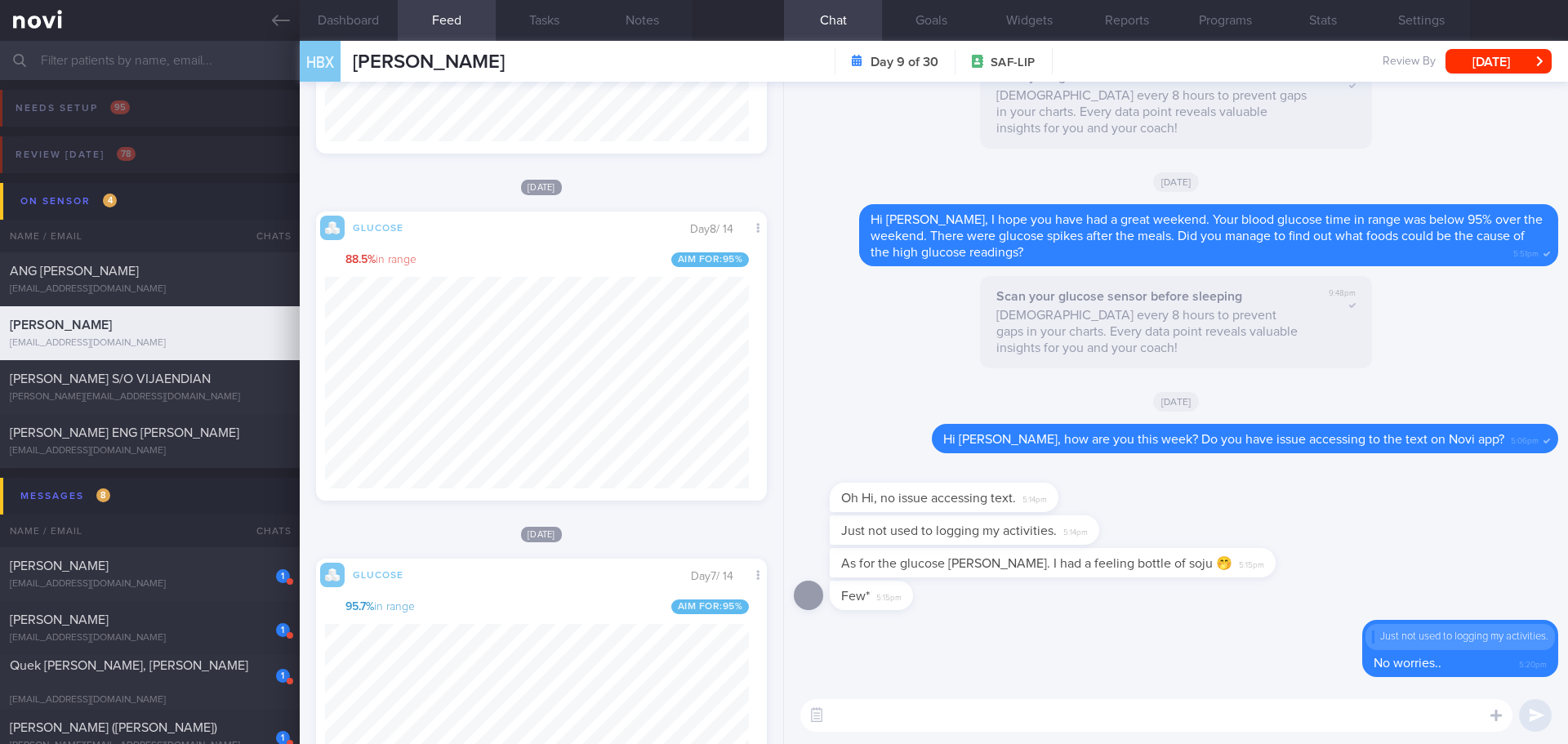
click at [1154, 725] on textarea at bounding box center [1157, 715] width 712 height 33
type textarea "D"
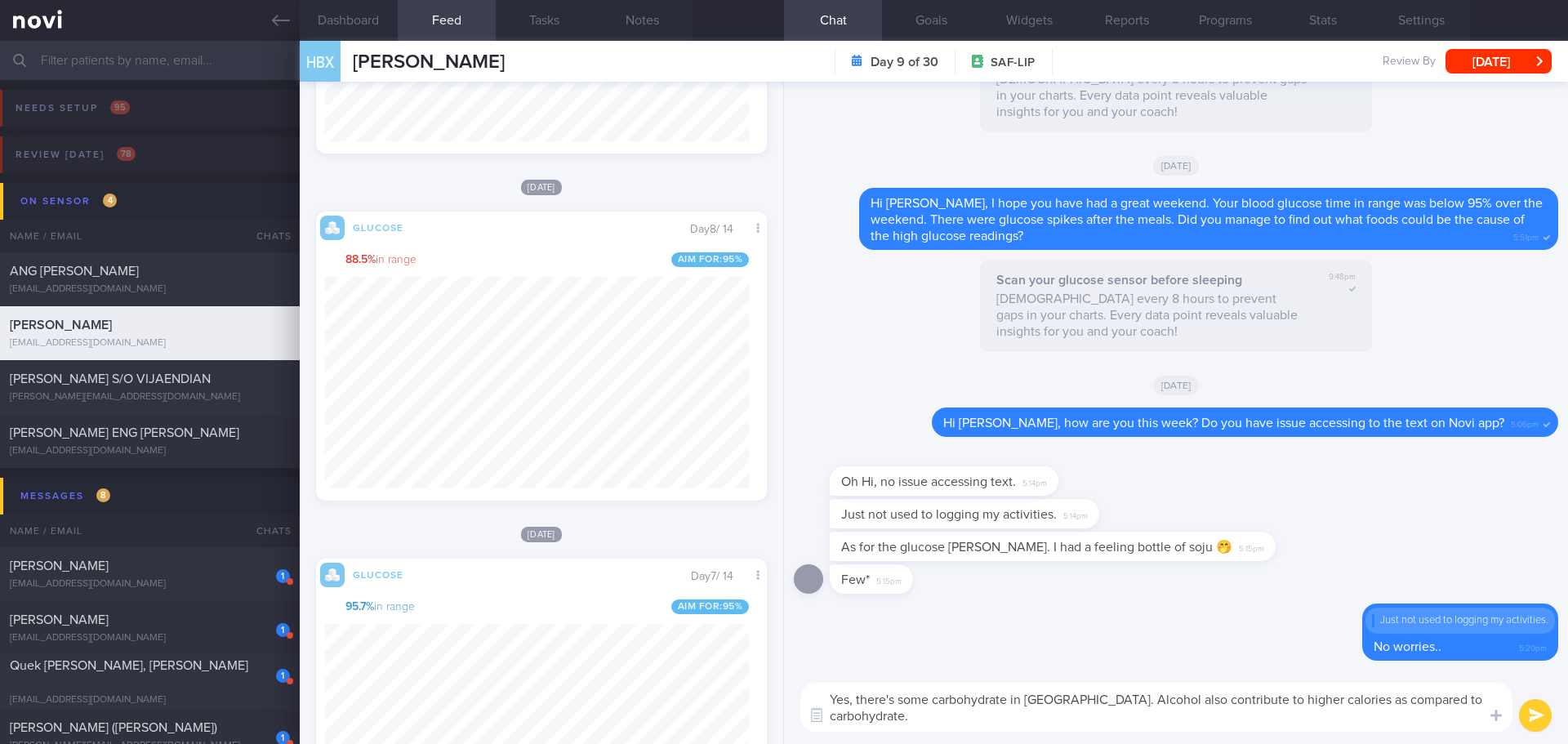
scroll to position [0, 0]
type textarea "Yes, there's some carbohydrate in soju. Alcohol also contribute to higher calor…"
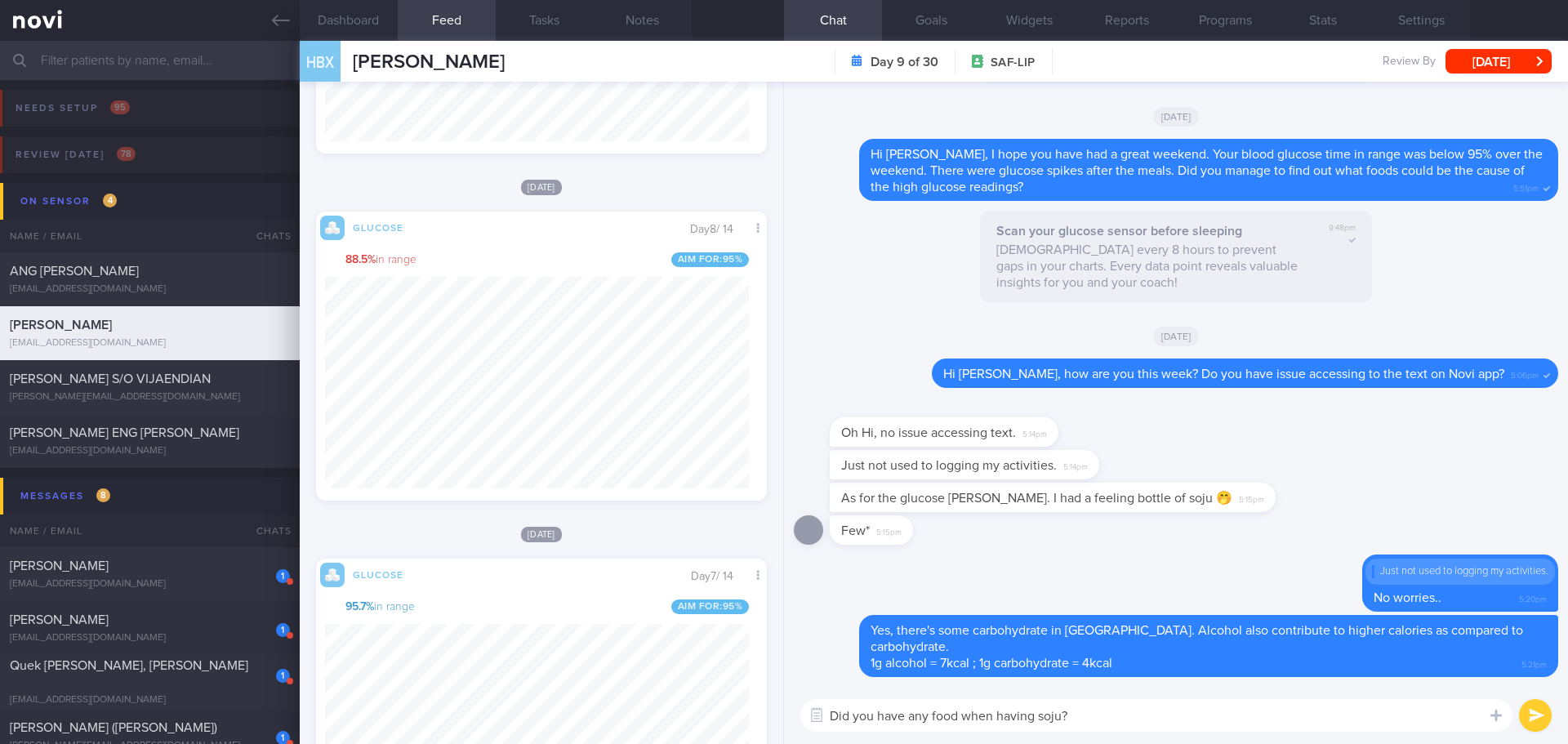
type textarea "Did you have any food when having soju?"
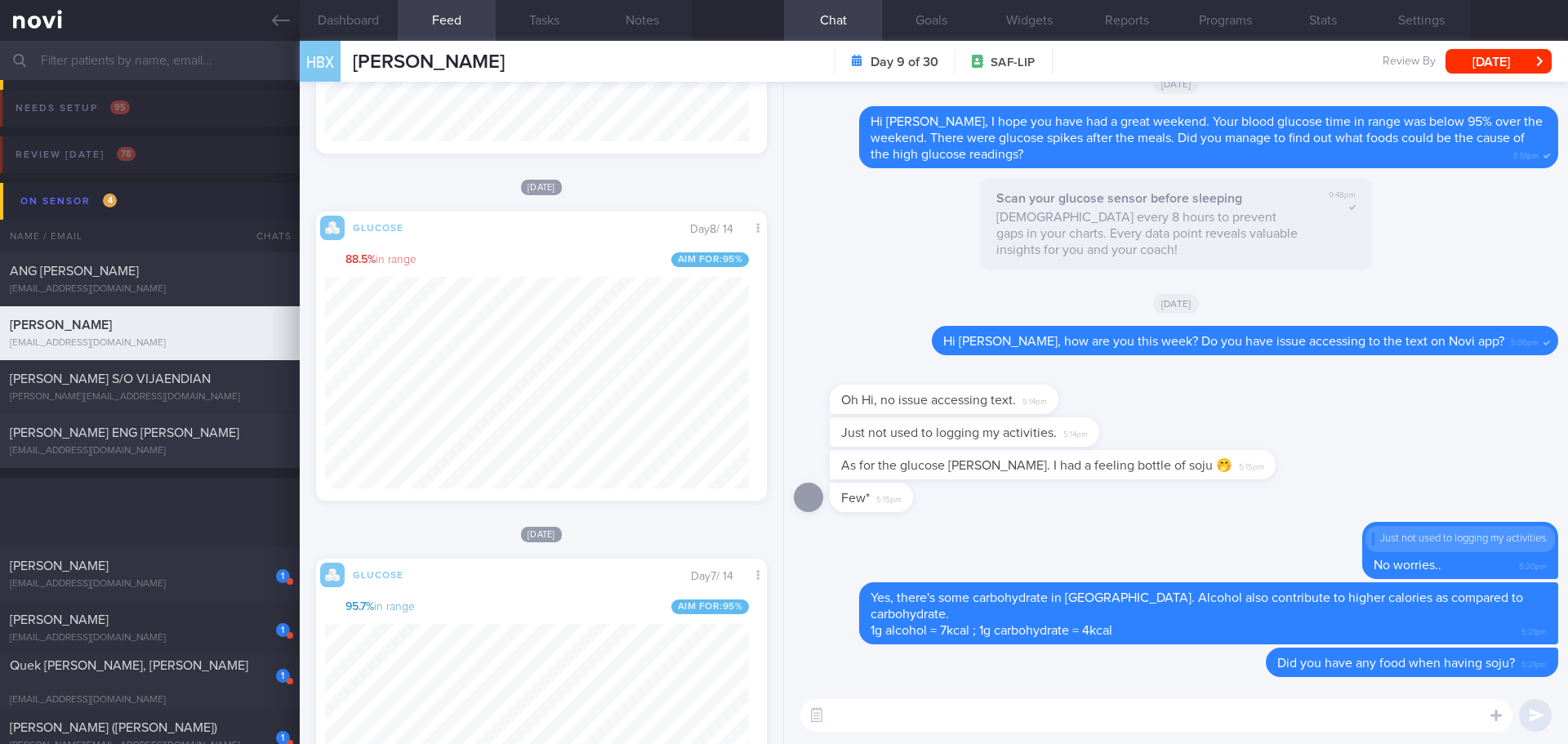
scroll to position [490, 0]
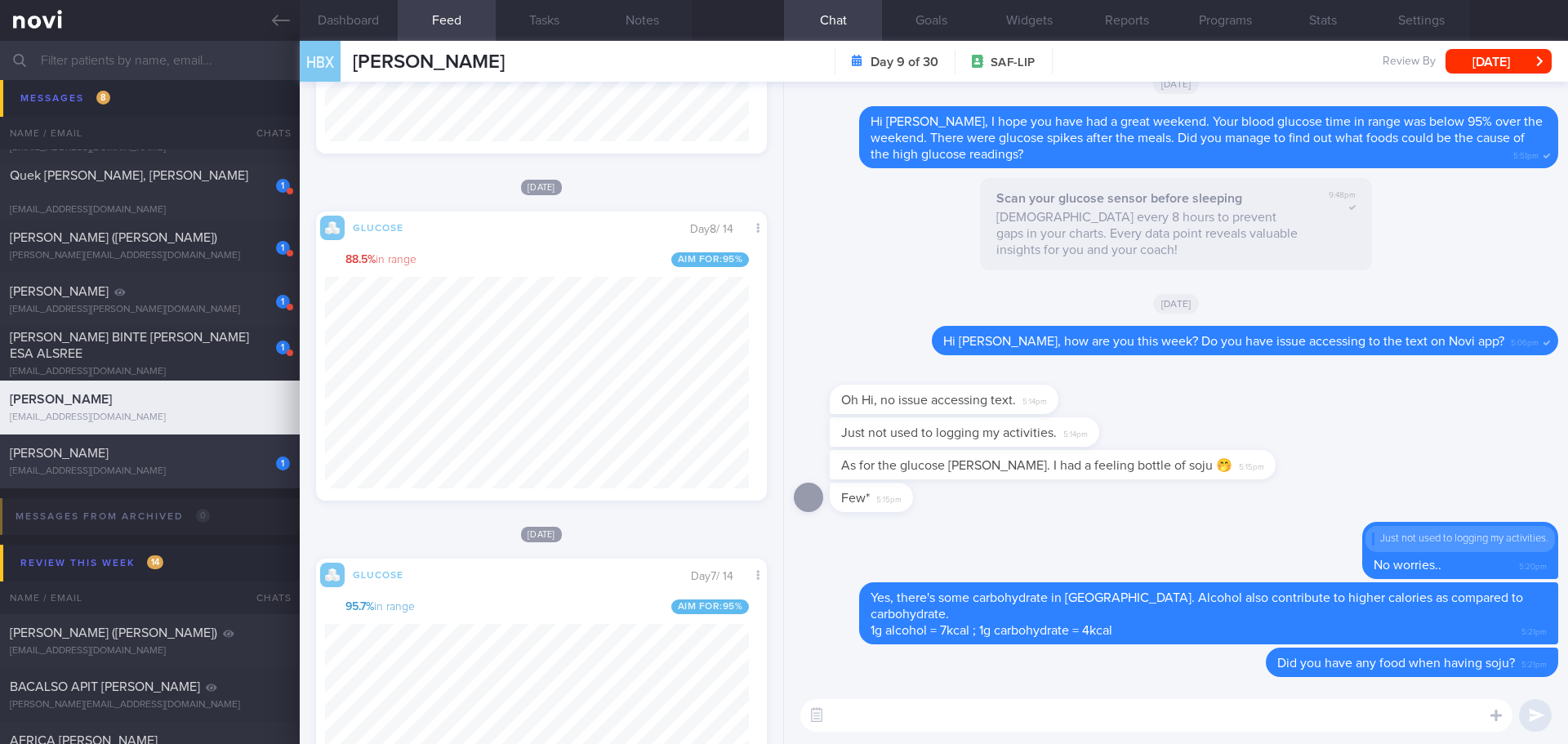
click at [70, 451] on span "[PERSON_NAME]" at bounding box center [59, 453] width 99 height 13
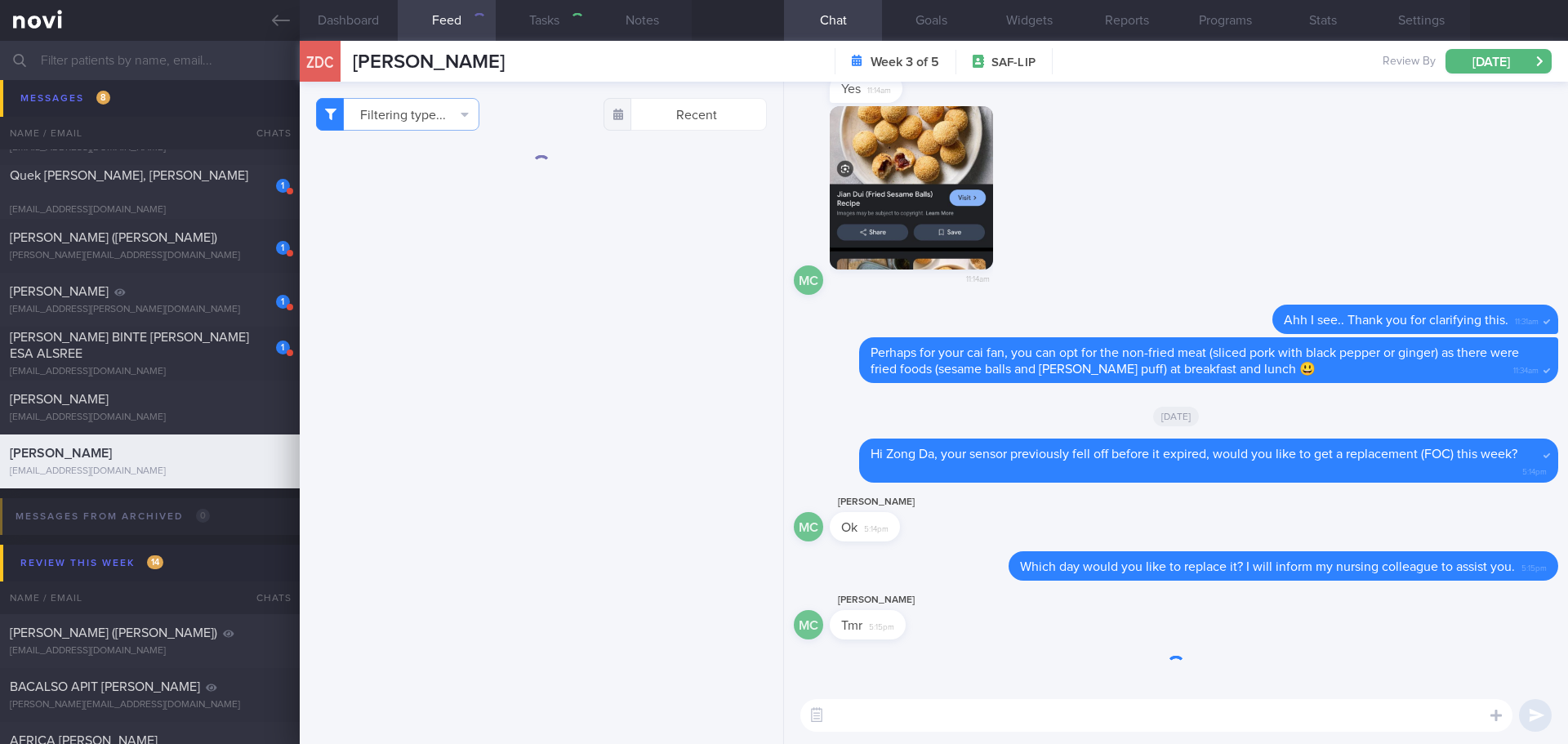
select select "8"
checkbox input "false"
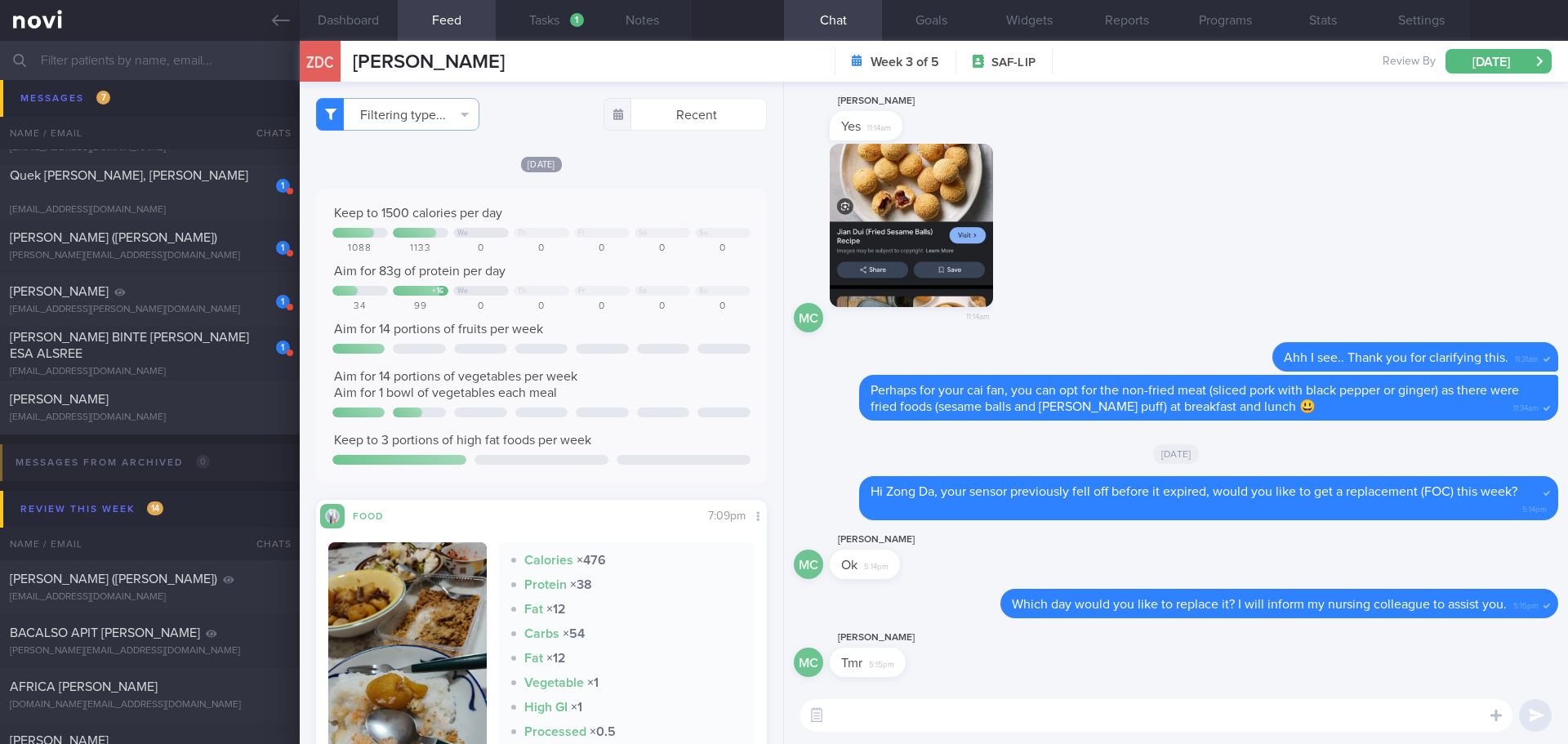
click at [913, 708] on textarea at bounding box center [1157, 715] width 712 height 33
type textarea "No problem. I will inform my nursing colleague."
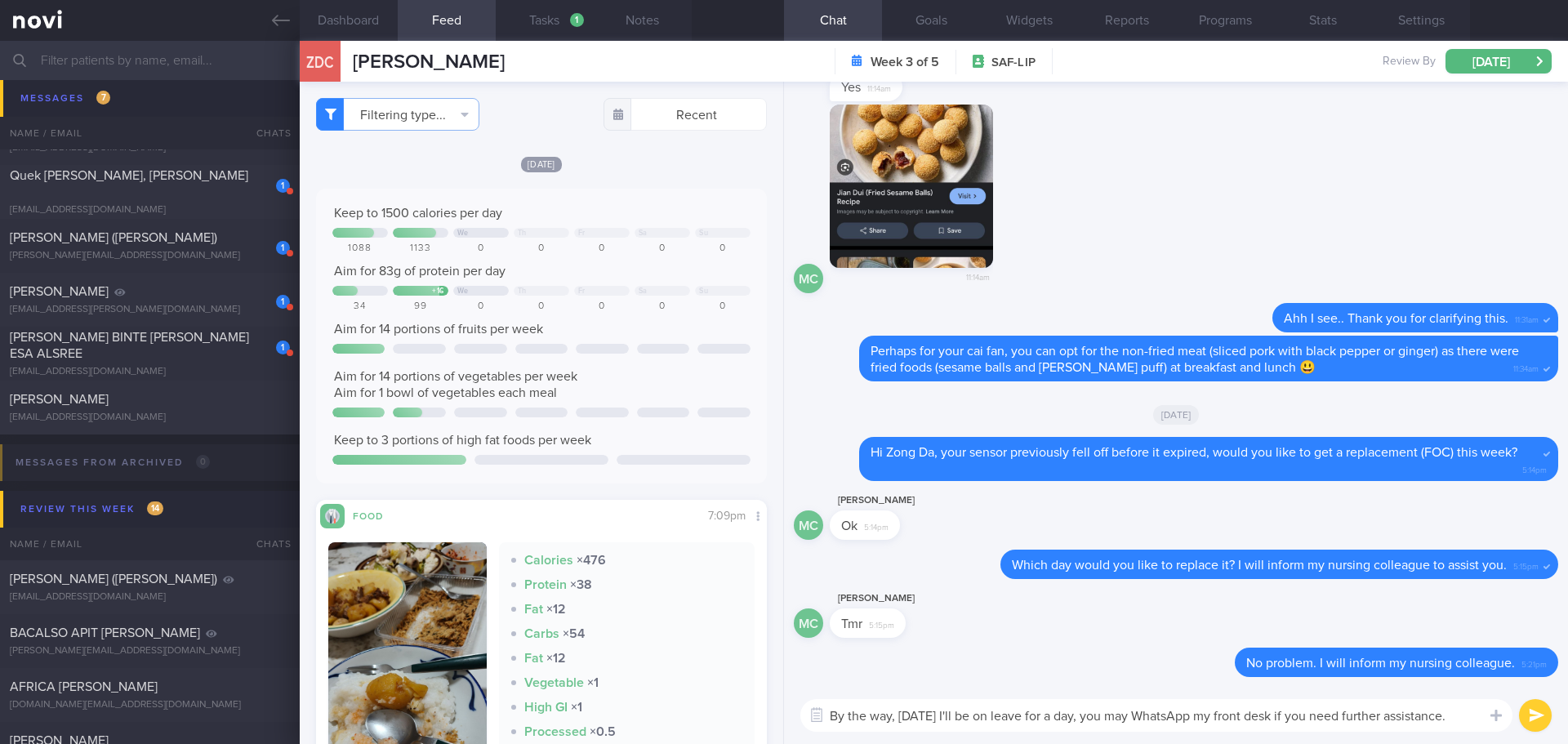
drag, startPoint x: 954, startPoint y: 716, endPoint x: 897, endPoint y: 714, distance: 57.0
click at [897, 714] on textarea "By the way, tomorrow I'll be on leave for a day, you may WhatsApp my front desk…" at bounding box center [1157, 715] width 712 height 33
click at [1034, 717] on textarea "By the way, I'll be on leave for a day, you may WhatsApp my front desk if you n…" at bounding box center [1157, 715] width 712 height 33
click at [1350, 730] on textarea "By the way, I'll be on leave for a day tomorrow, you may WhatsApp my front desk…" at bounding box center [1157, 715] width 712 height 33
click at [1365, 730] on textarea "By the way, I'll be on leave for a day tomorrow, you may WhatsApp my front desk…" at bounding box center [1157, 715] width 712 height 33
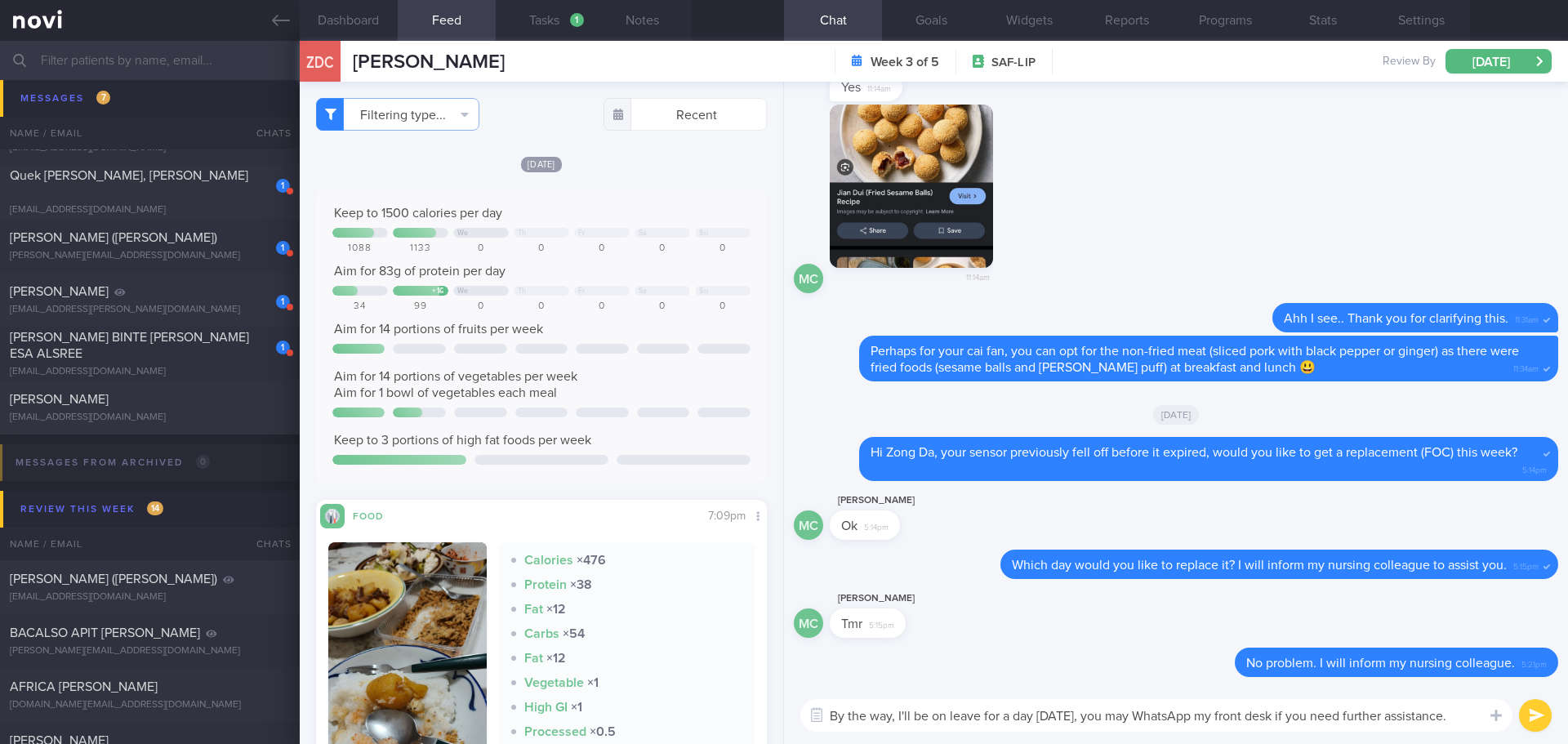
drag, startPoint x: 1432, startPoint y: 721, endPoint x: 1466, endPoint y: 719, distance: 34.1
click at [1434, 720] on textarea "By the way, I'll be on leave for a day tomorrow, you may WhatsApp my front desk…" at bounding box center [1157, 715] width 712 height 33
click at [1466, 719] on textarea "By the way, I'll be on leave for a day tomorrow, you may WhatsApp my front desk…" at bounding box center [1157, 715] width 712 height 33
type textarea "By the way, I'll be on leave for a day tomorrow, you may WhatsApp my front desk…"
click at [1524, 713] on button "submit" at bounding box center [1535, 715] width 33 height 33
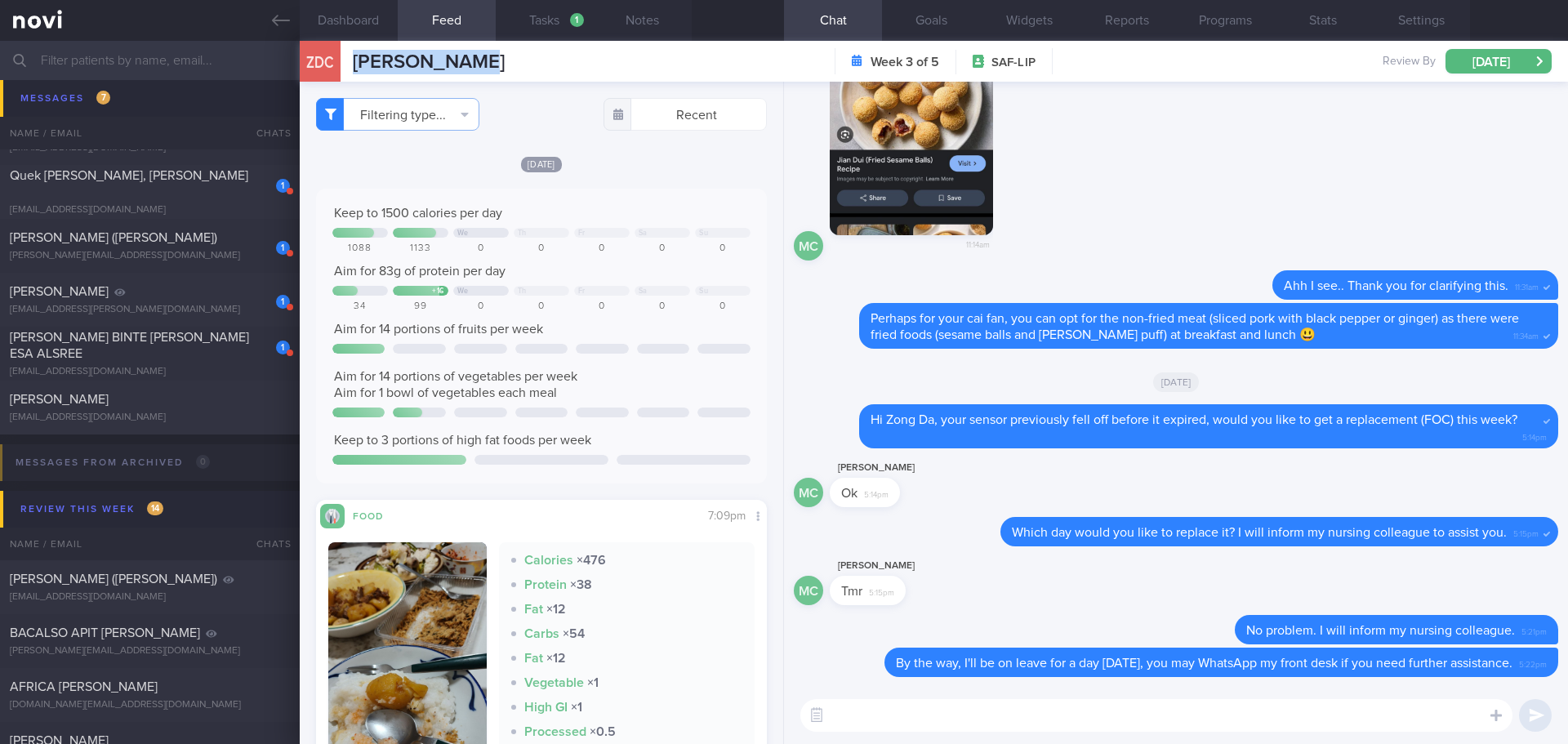
drag, startPoint x: 479, startPoint y: 67, endPoint x: 331, endPoint y: 65, distance: 148.0
click at [331, 65] on div "ZDC Zong Da Chua Zong Da Chua maxzd1007@gmail.com Week 3 of 5 SAF-LIP Review By…" at bounding box center [933, 61] width 1268 height 41
copy div "[PERSON_NAME]"
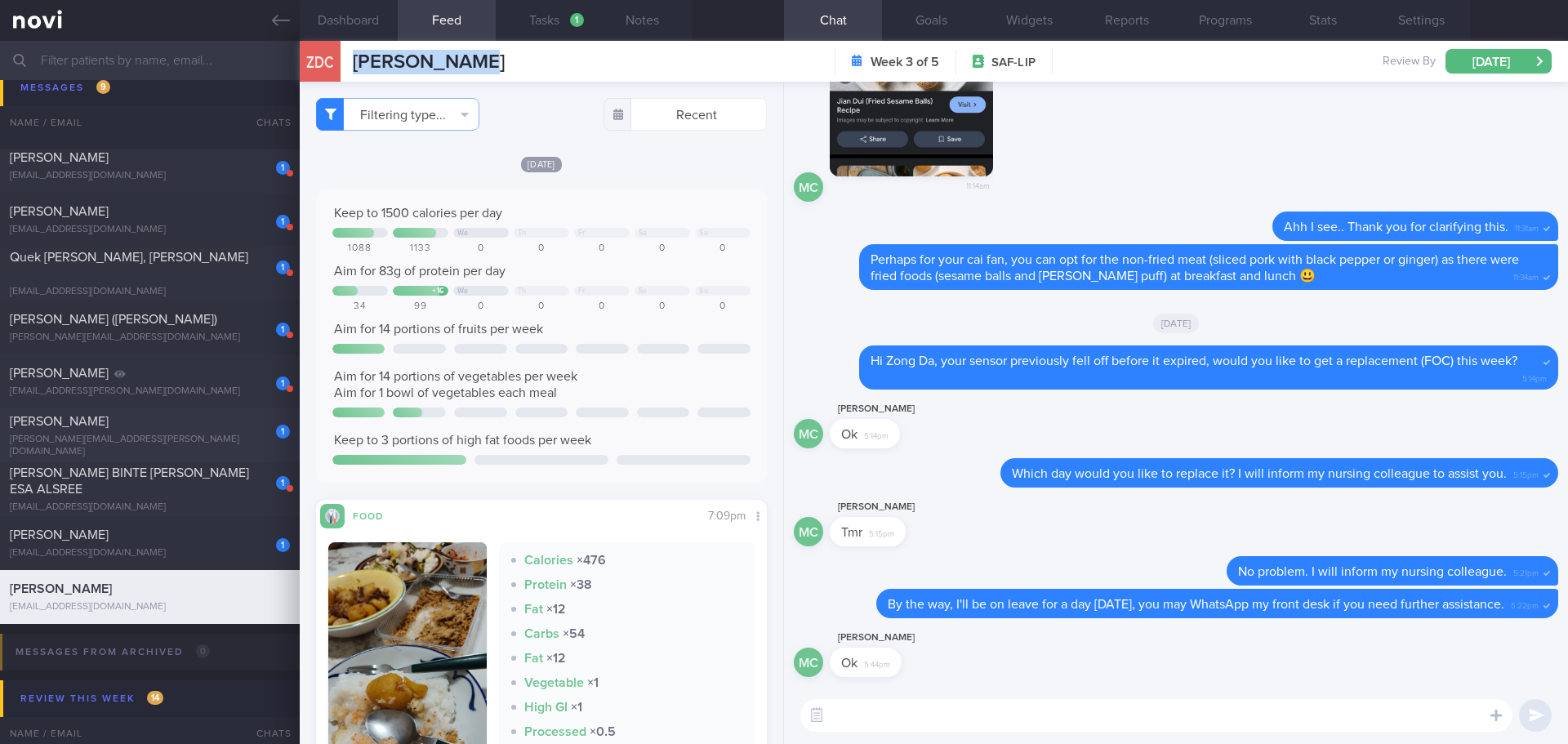
scroll to position [327, 0]
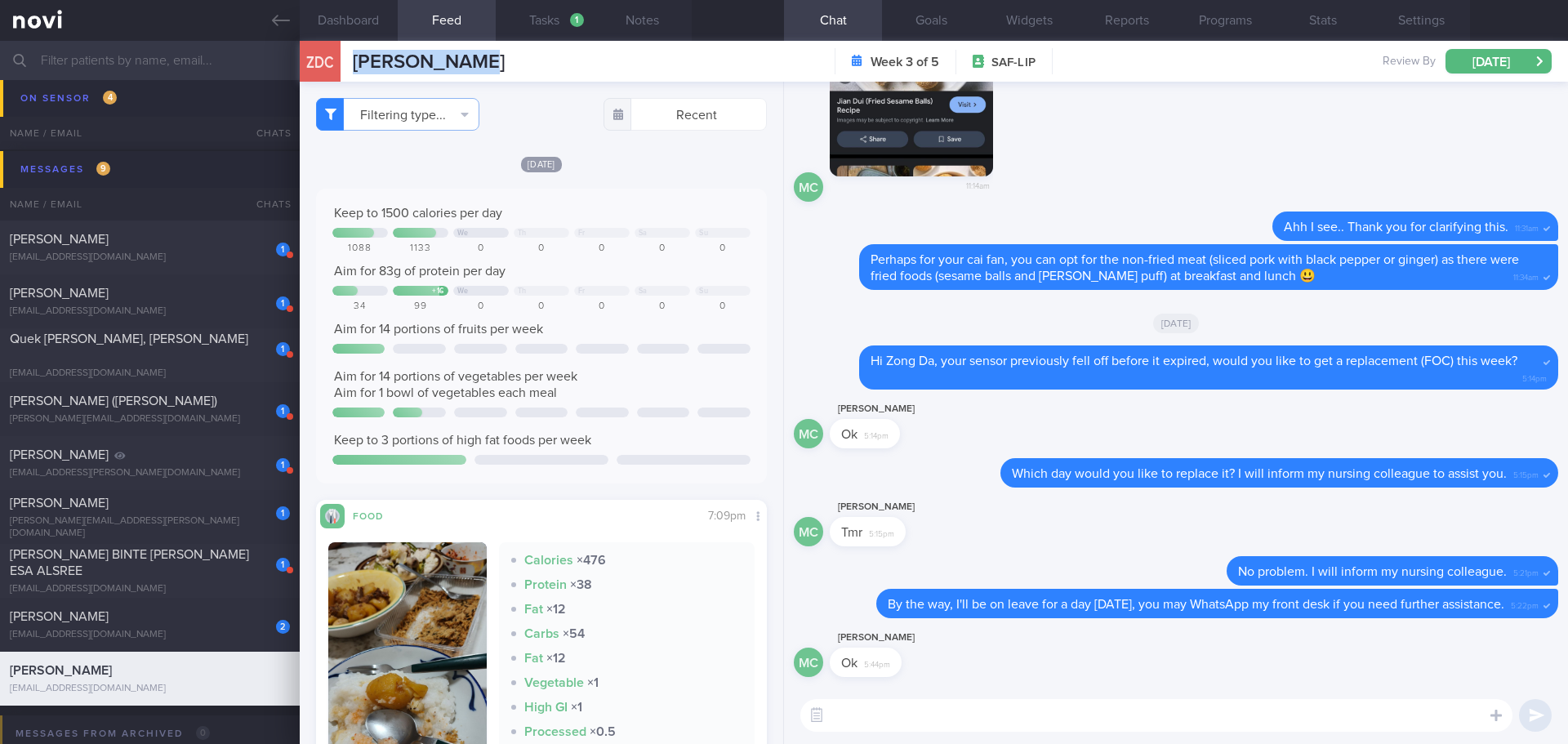
drag, startPoint x: 168, startPoint y: 621, endPoint x: 319, endPoint y: 518, distance: 182.8
click at [168, 621] on div "[PERSON_NAME]" at bounding box center [148, 616] width 276 height 16
checkbox input "true"
select select "7"
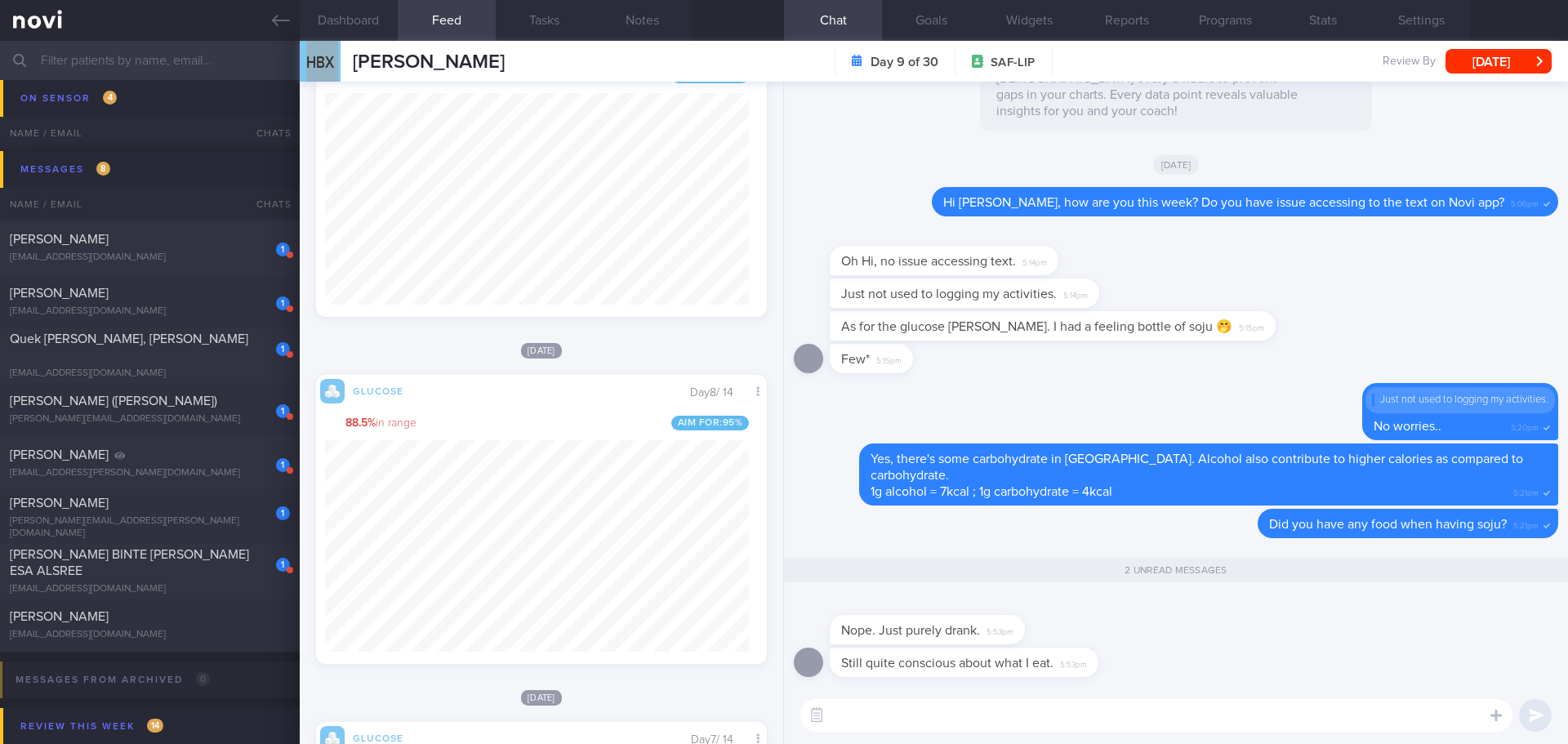
scroll to position [653, 0]
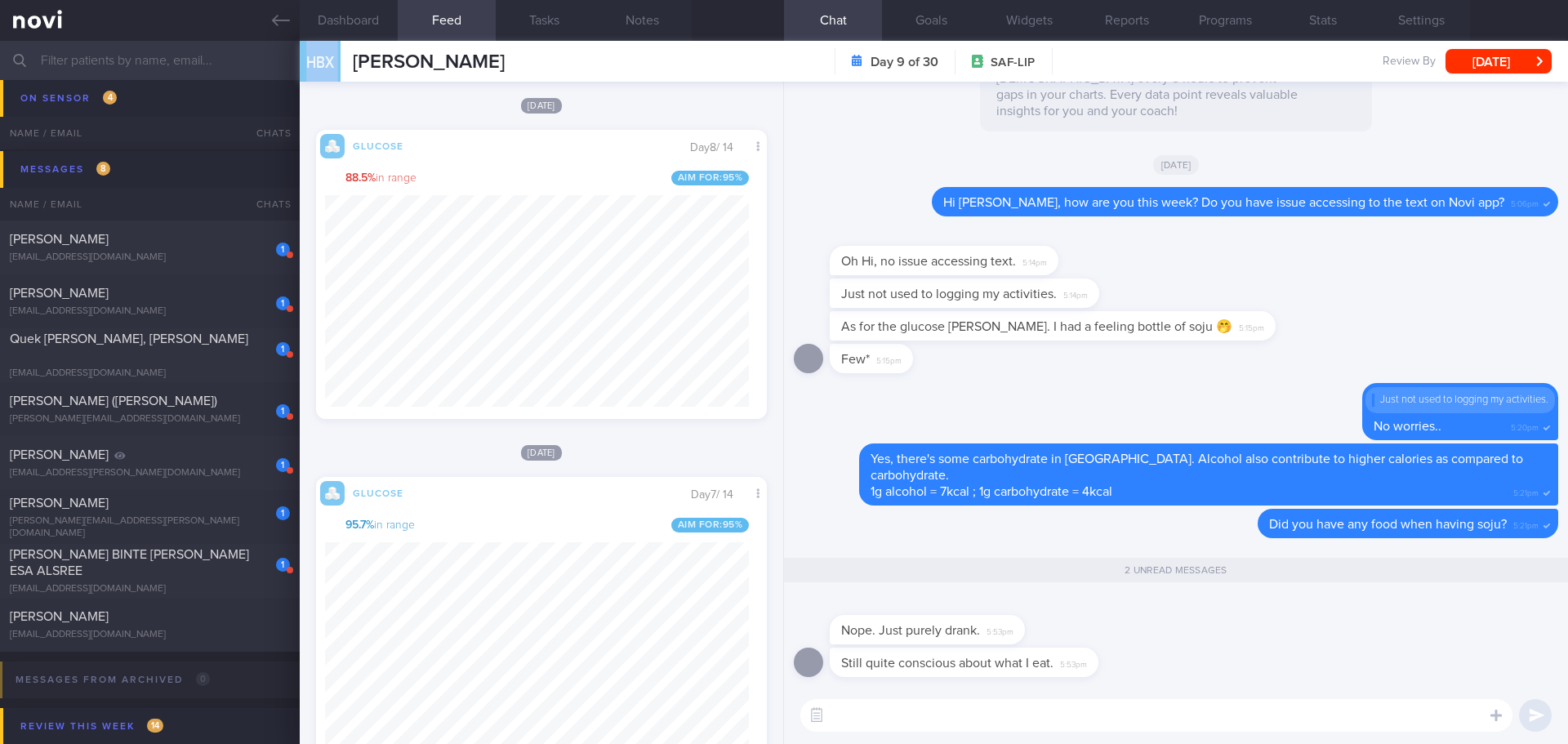
drag, startPoint x: 364, startPoint y: 16, endPoint x: 361, endPoint y: 47, distance: 31.1
click at [364, 16] on button "Dashboard" at bounding box center [349, 20] width 98 height 41
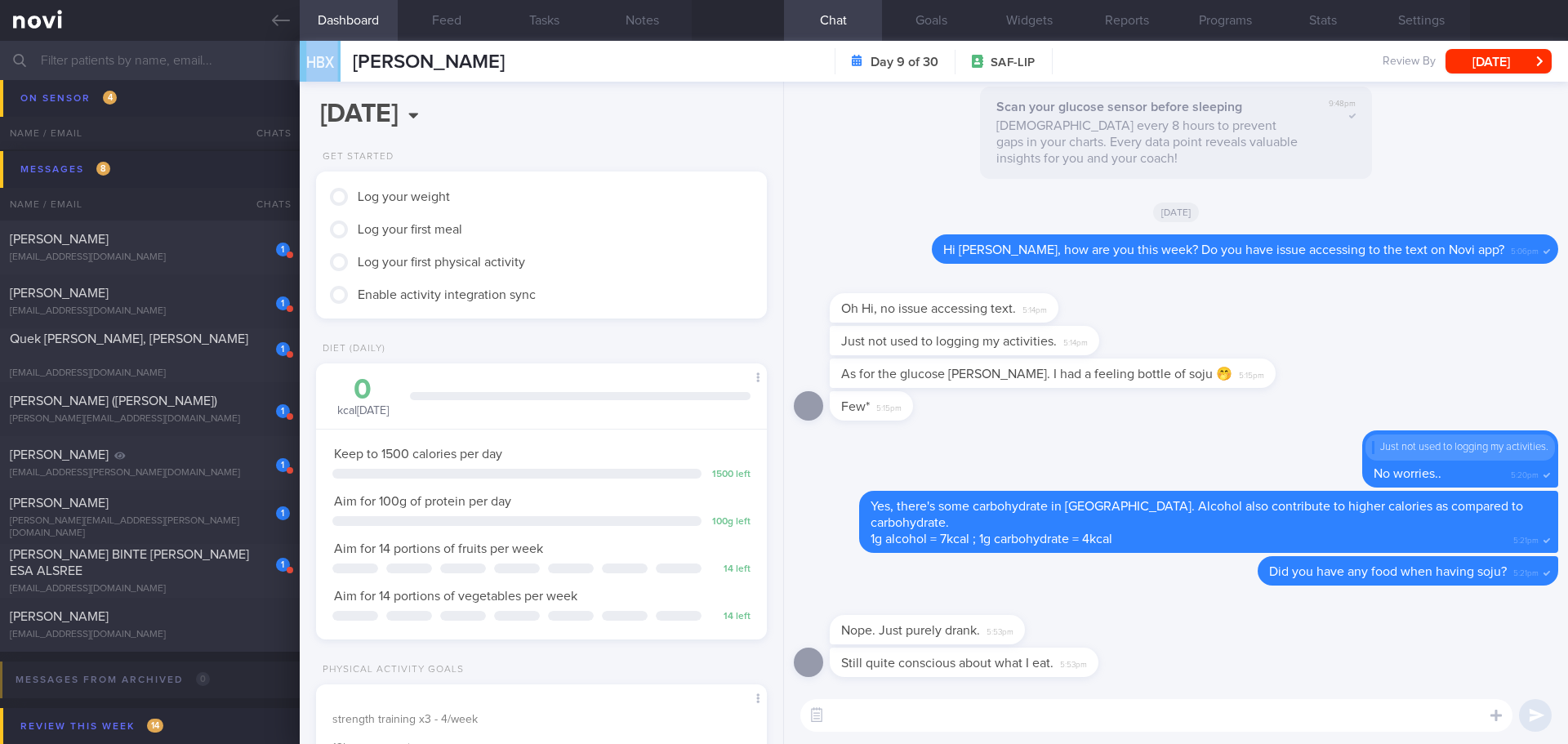
scroll to position [686, 0]
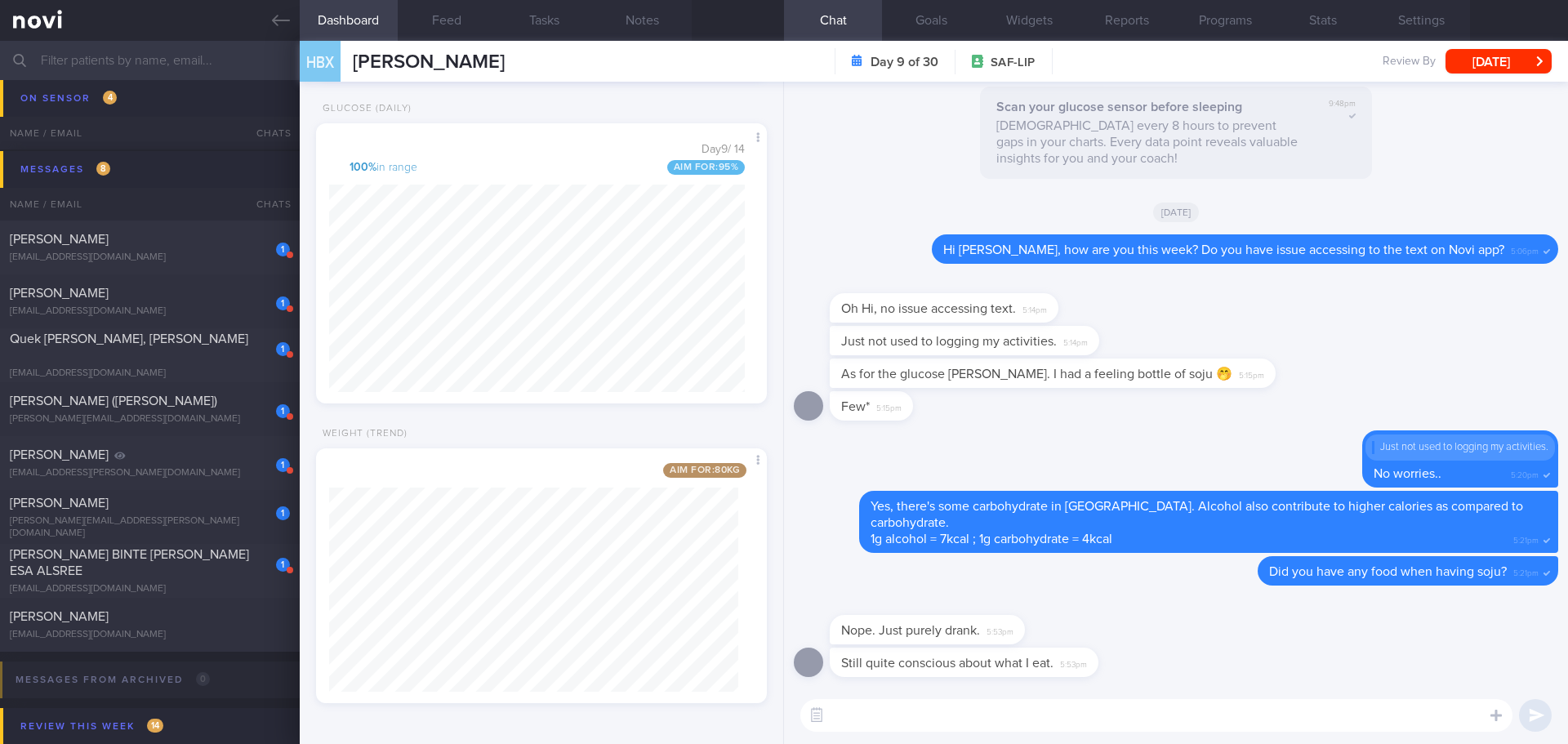
click at [908, 711] on textarea at bounding box center [1157, 715] width 712 height 33
type textarea "H"
type textarea "I"
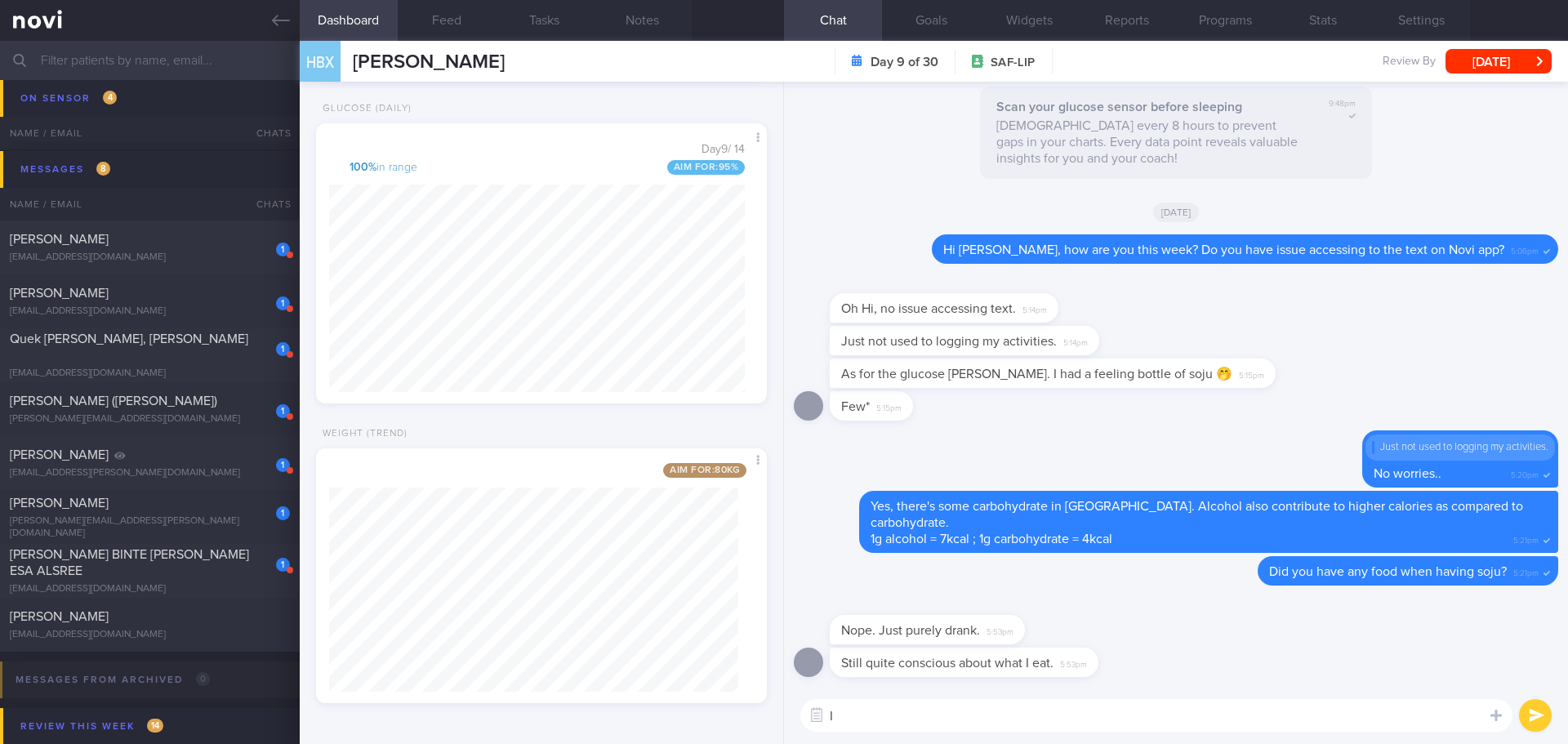
type textarea "I"
type textarea "T"
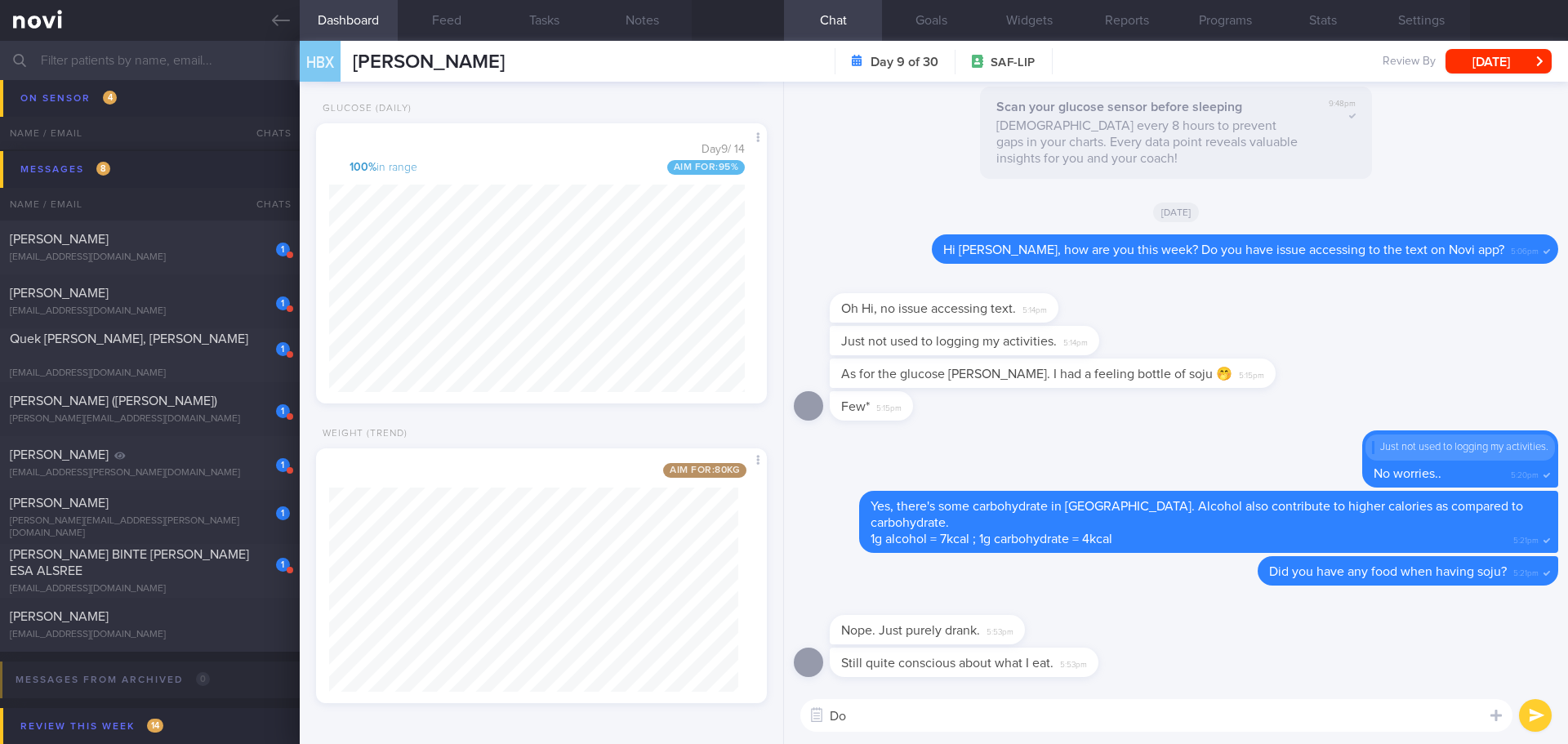
type textarea "D"
type textarea "May I understand more about your meal intake over the past week?"
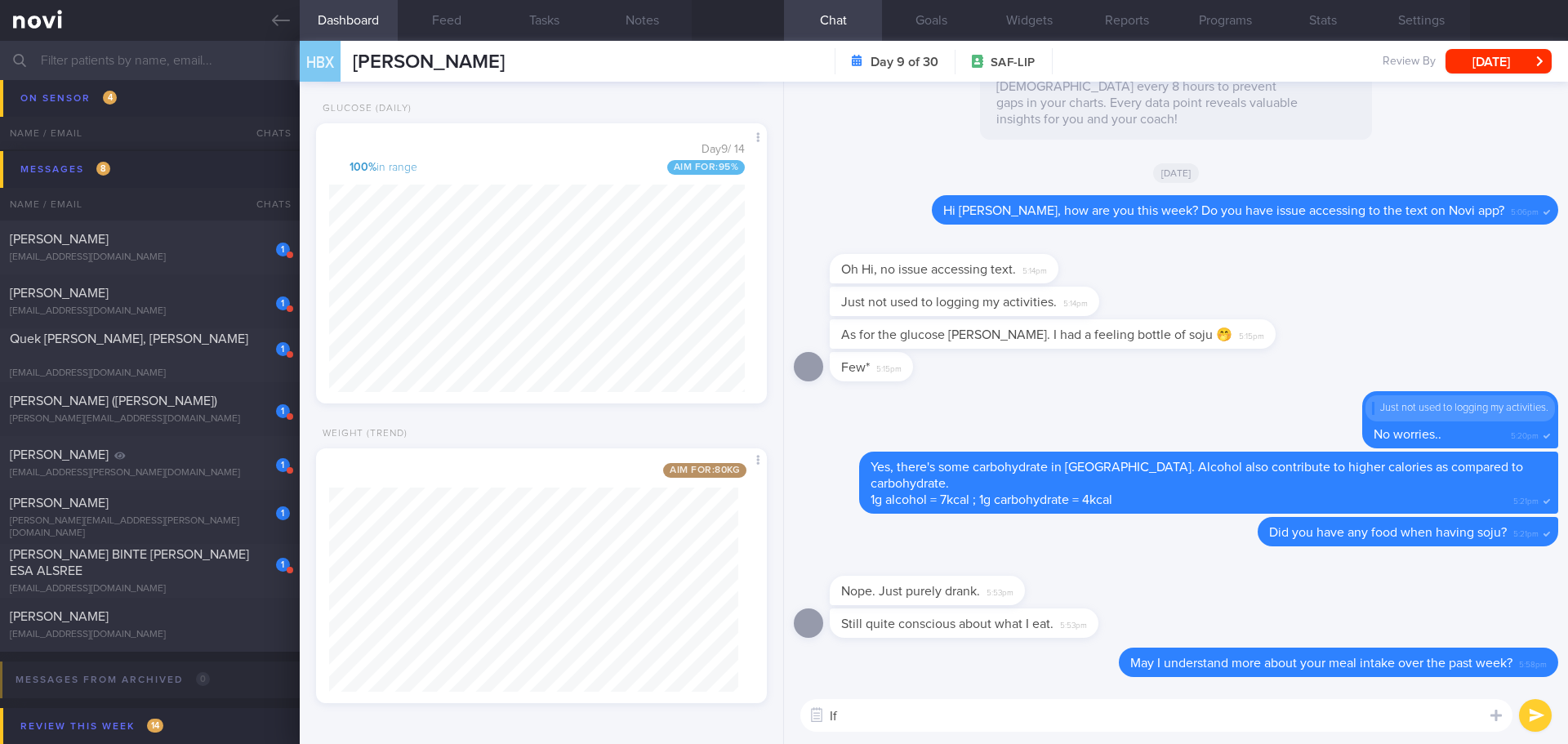
type textarea "I"
click at [1065, 714] on textarea "I would suggest you to log meal so I can support your health journey" at bounding box center [1157, 715] width 712 height 33
drag, startPoint x: 1320, startPoint y: 705, endPoint x: 1331, endPoint y: 709, distance: 11.7
click at [1322, 705] on textarea "I would suggest you to log meal so I can better support your health journey" at bounding box center [1157, 715] width 712 height 33
click at [1352, 711] on textarea "I would suggest you to log meal so I can better support your health journey" at bounding box center [1157, 715] width 712 height 33
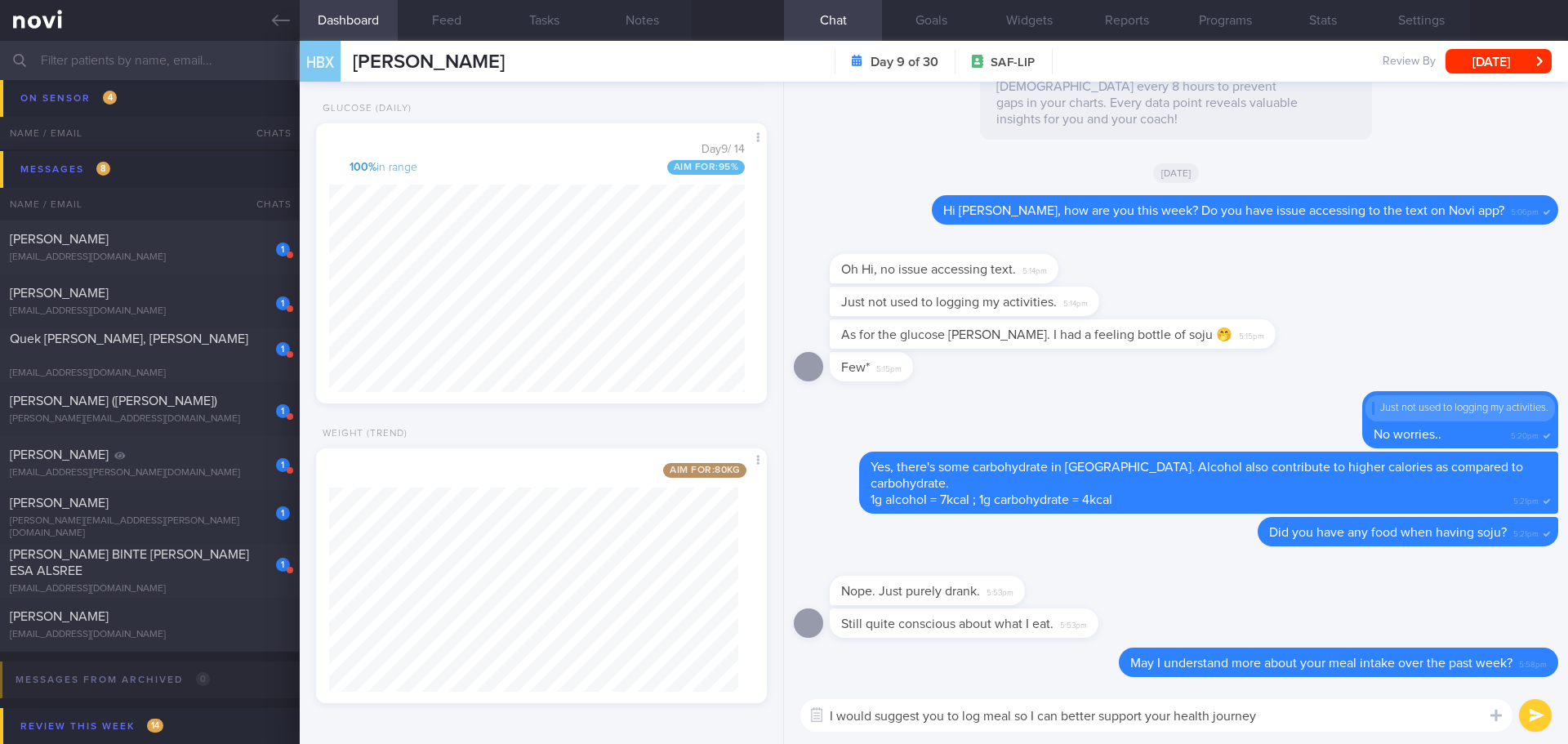
click at [1360, 714] on textarea "I would suggest you to log meal so I can better support your health journey" at bounding box center [1157, 715] width 712 height 33
click at [1370, 716] on textarea "I would suggest you to log meal so I can better support your health journey" at bounding box center [1157, 715] width 712 height 33
click at [1373, 716] on textarea "I would suggest you to log meal so I can better support your health journey" at bounding box center [1157, 715] width 712 height 33
click at [1389, 719] on textarea "I would suggest you to log meal so I can better support your health journey" at bounding box center [1157, 715] width 712 height 33
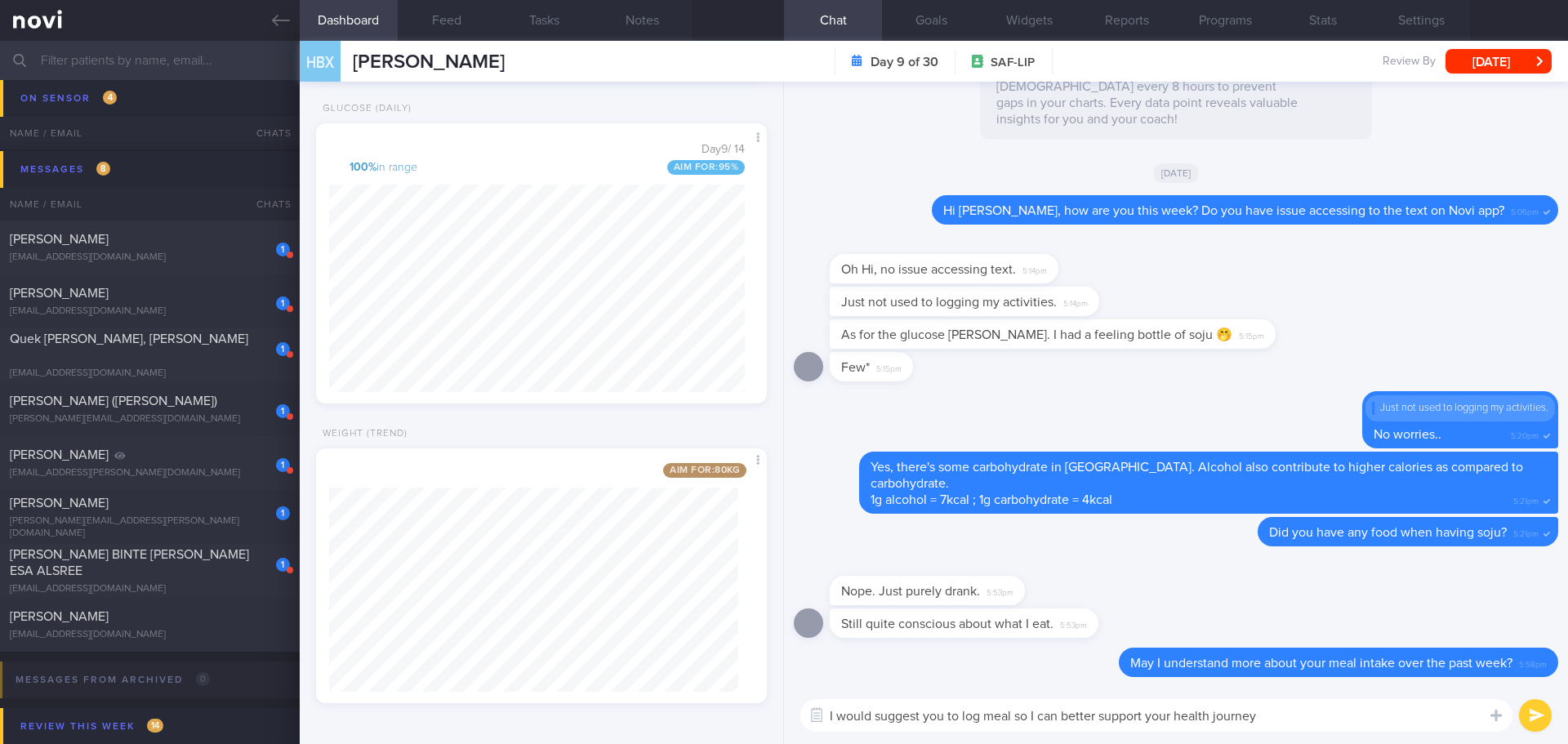
click at [1389, 719] on textarea "I would suggest you to log meal so I can better support your health journey" at bounding box center [1157, 715] width 712 height 33
type textarea "I would suggest you to log meal so I can better support your health journey"
click at [1542, 713] on button "submit" at bounding box center [1535, 715] width 33 height 33
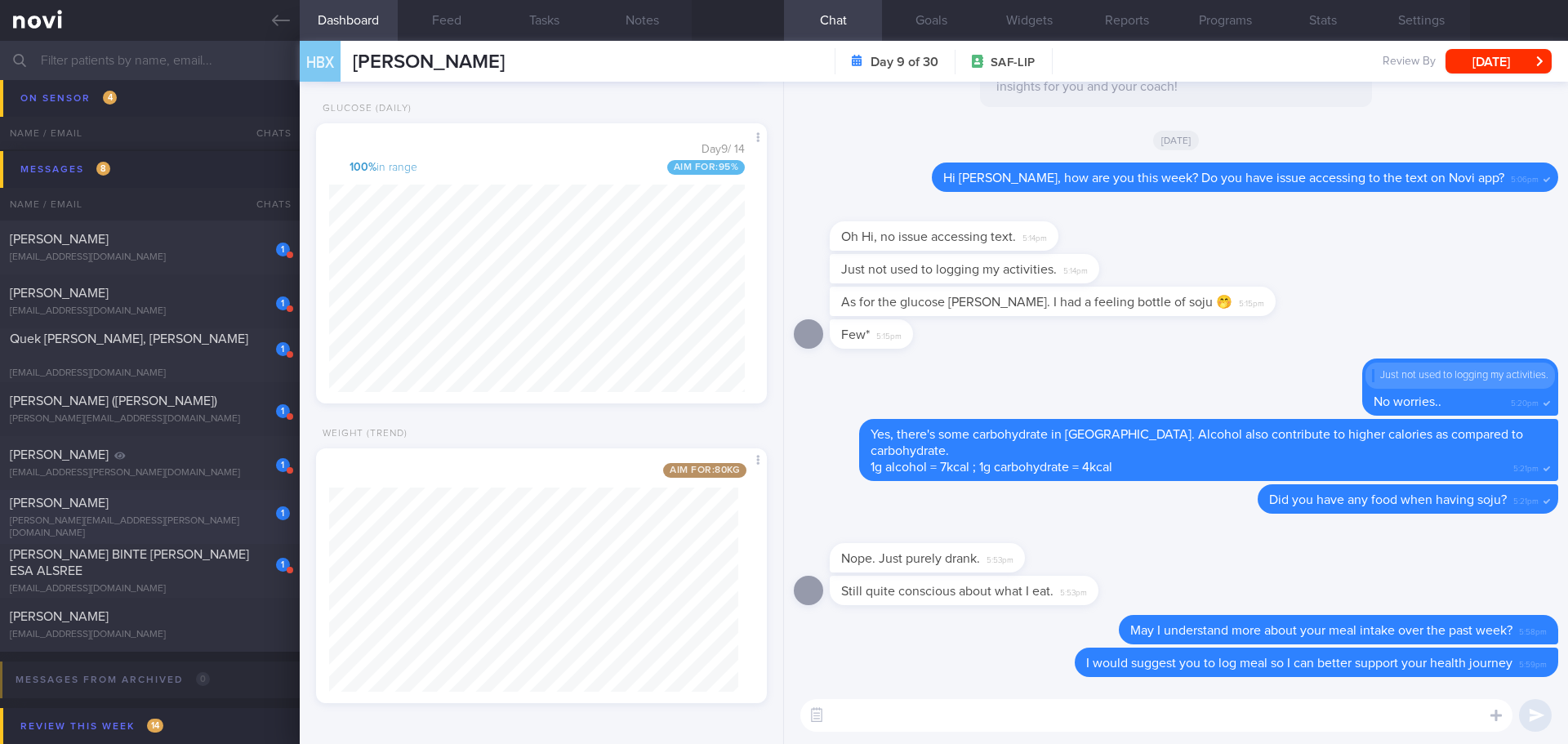
click at [171, 542] on div "1 KOH WEE KEE YVONNE yvonne.koh.hill@gmail.com 10 days ago OPTIMUM-PLUS-RYBELSUS" at bounding box center [784, 517] width 1568 height 54
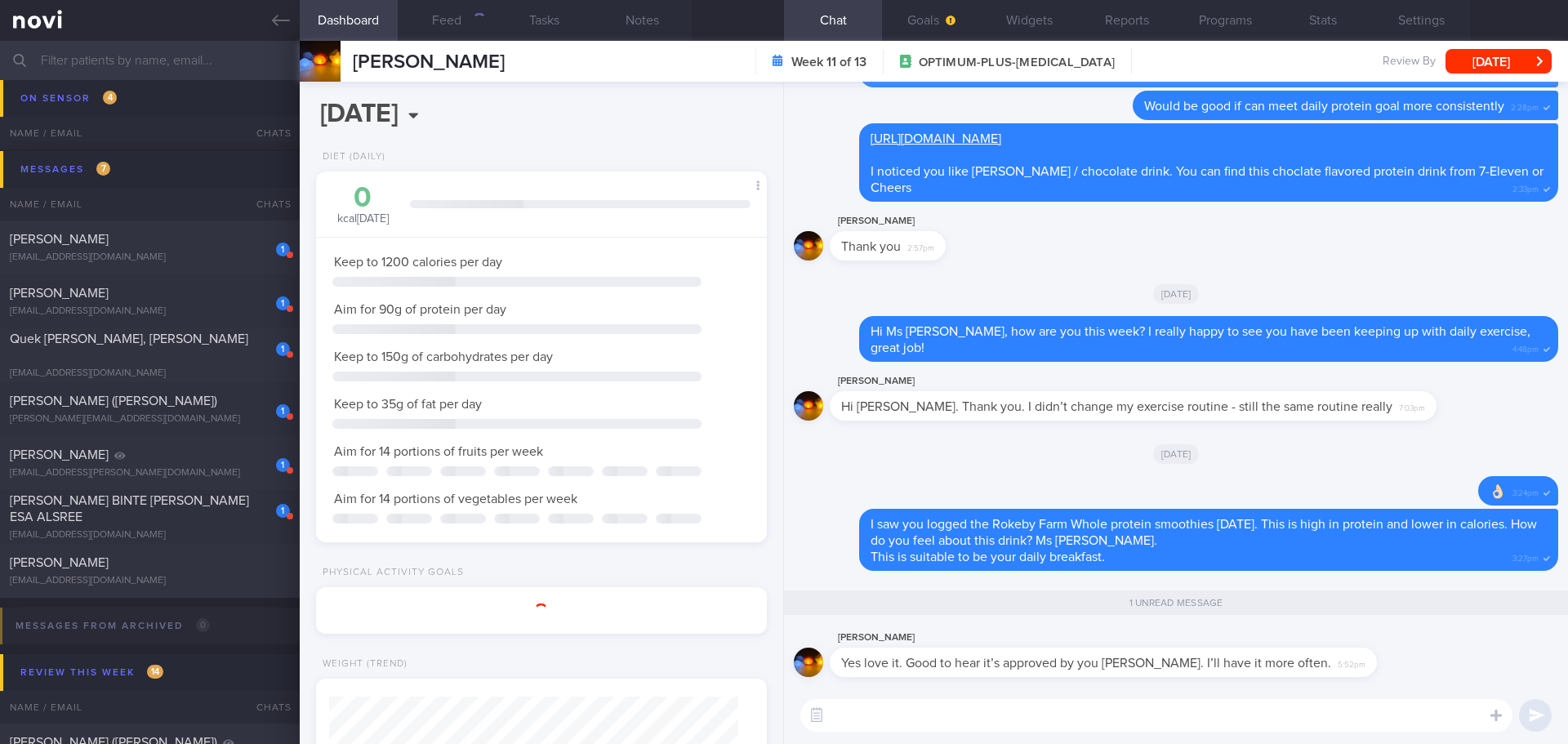
scroll to position [228, 410]
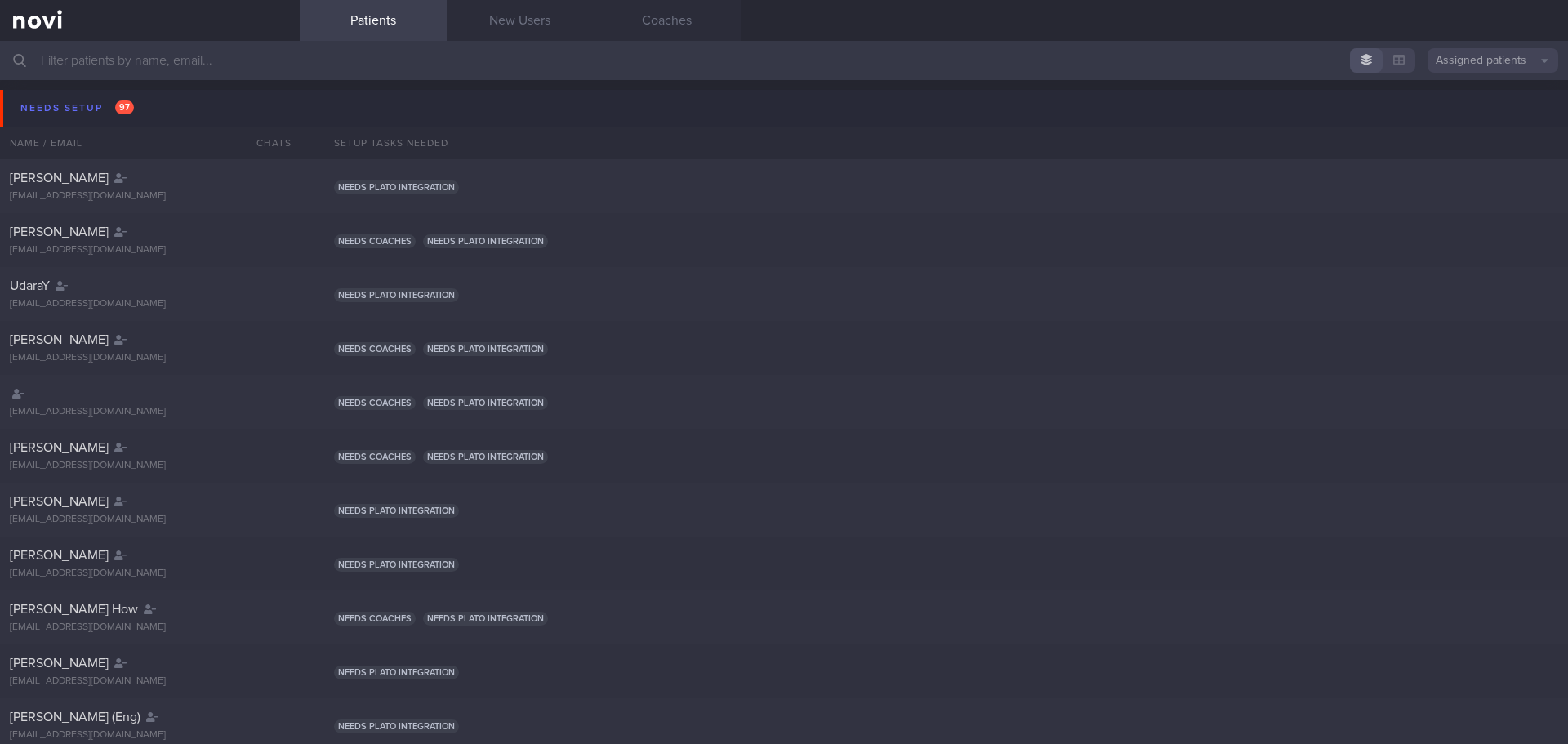
click at [174, 55] on input "text" at bounding box center [784, 60] width 1568 height 39
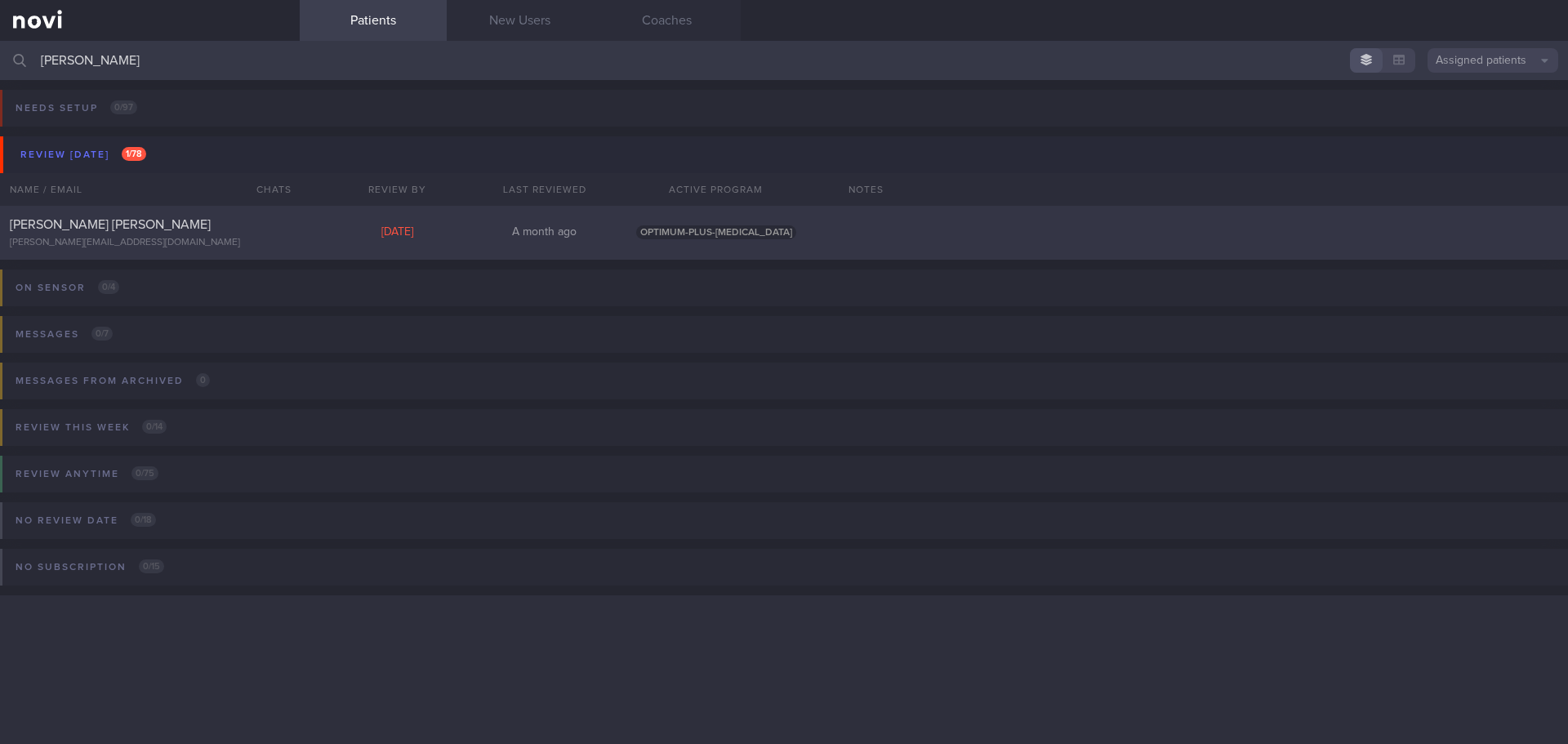
type input "[PERSON_NAME]"
drag, startPoint x: 701, startPoint y: 237, endPoint x: 693, endPoint y: 233, distance: 8.9
click at [698, 237] on span "OPTIMUM-PLUS-[MEDICAL_DATA]" at bounding box center [716, 232] width 160 height 14
select select "7"
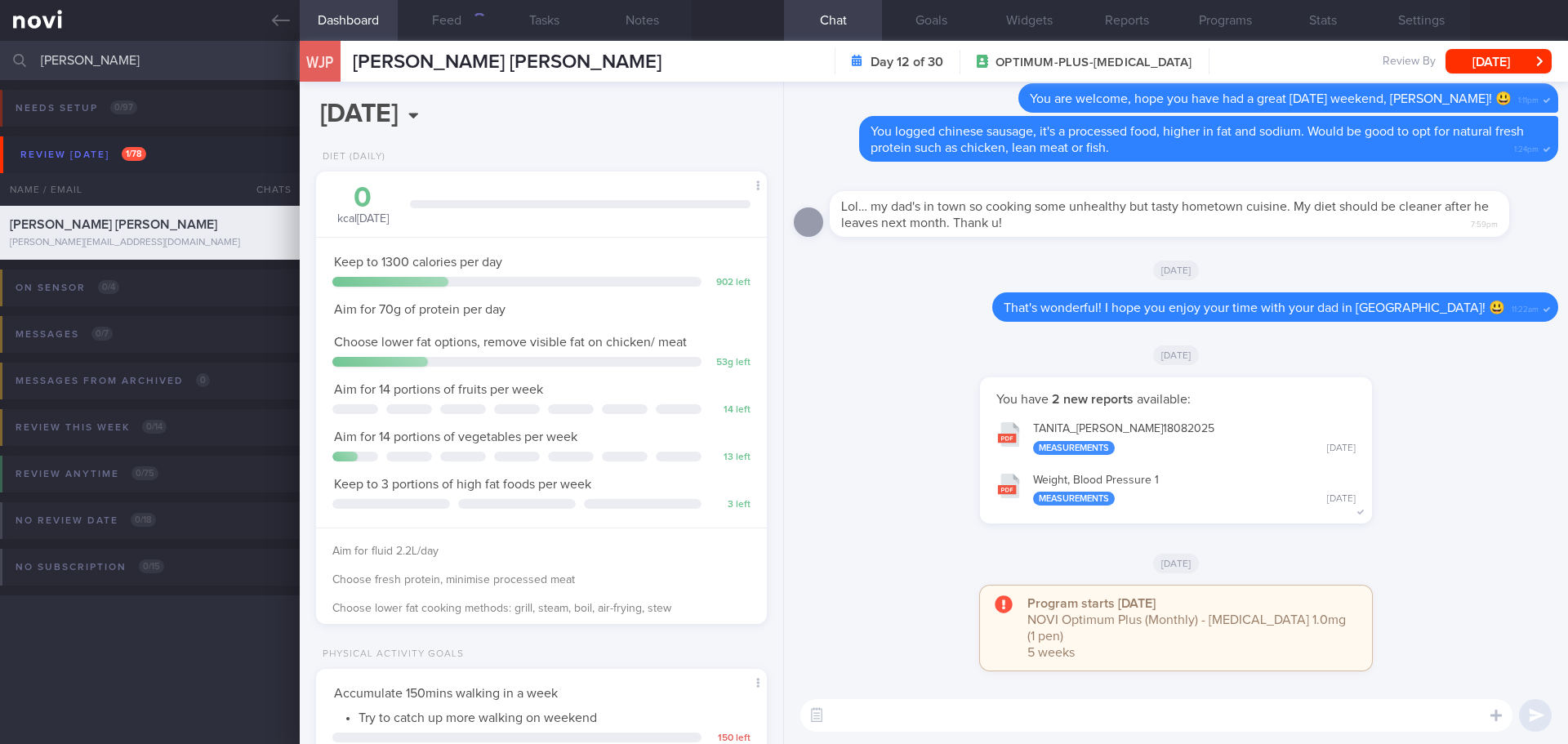
scroll to position [228, 410]
click at [878, 540] on div "You have 2 new reports available: TANITA_ WU JING PATRICIA_ 18082025 Measuremen…" at bounding box center [1175, 459] width 764 height 163
click at [471, 21] on div "538" at bounding box center [473, 19] width 25 height 14
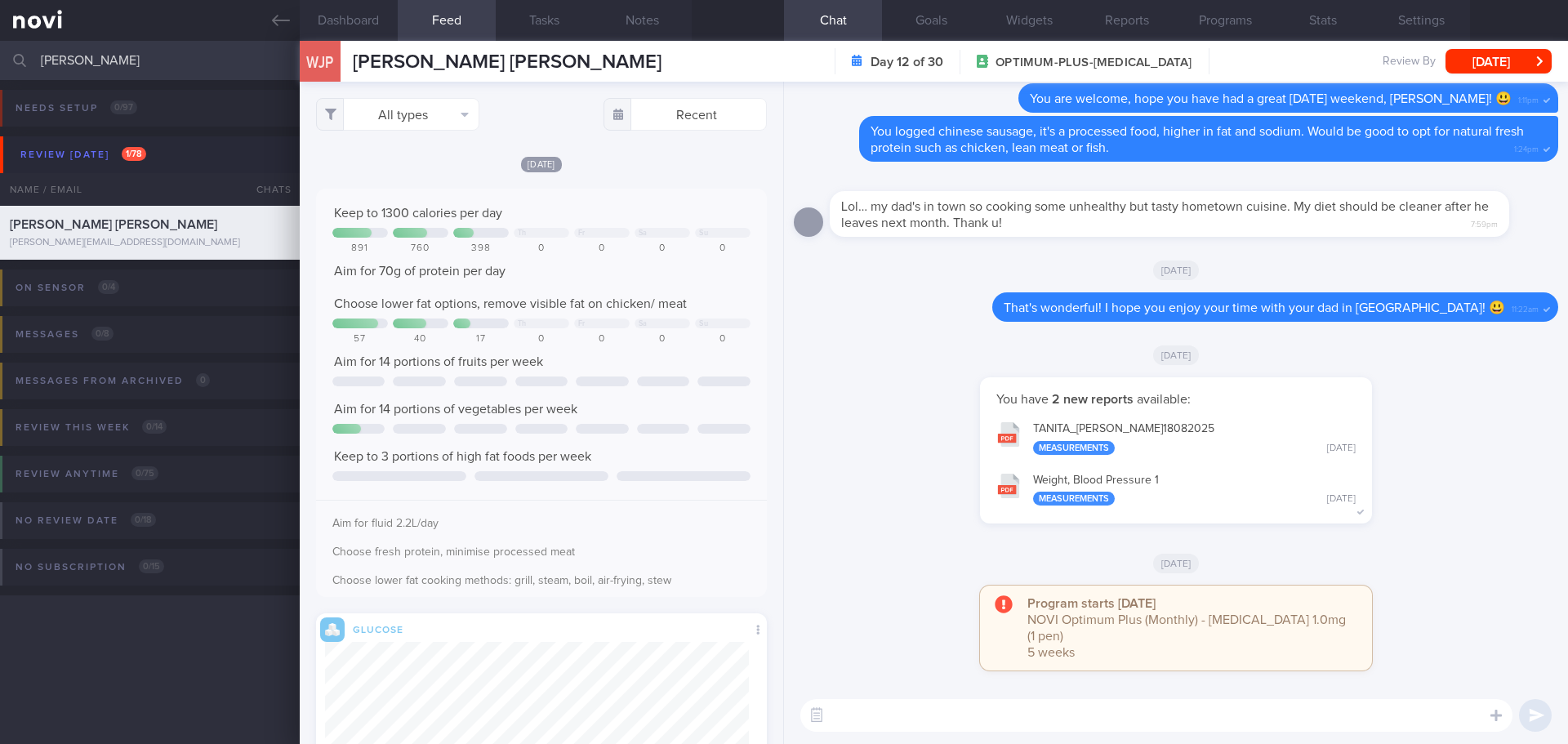
click at [440, 128] on button "All types" at bounding box center [397, 114] width 163 height 33
click at [415, 171] on button "Activity" at bounding box center [397, 170] width 162 height 25
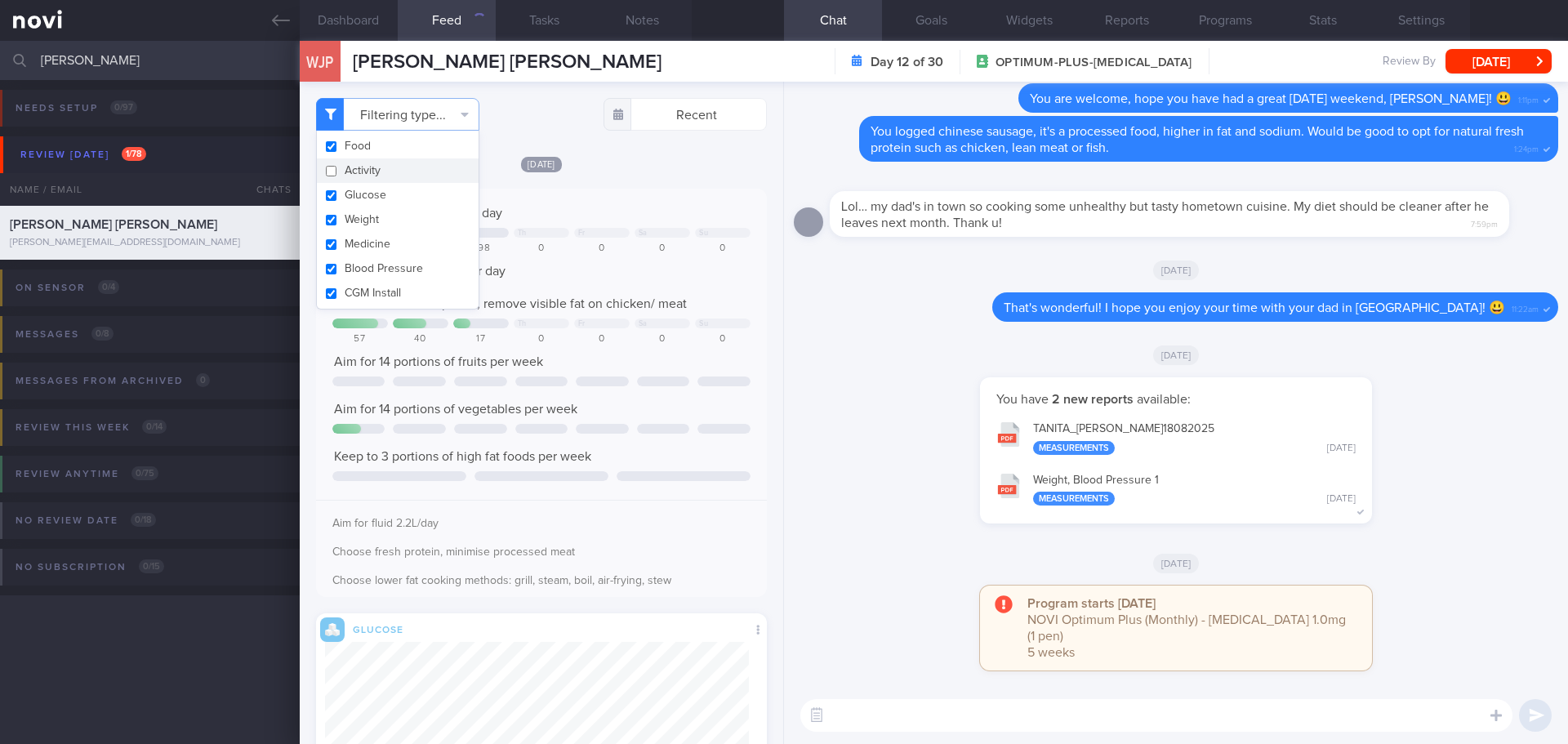
checkbox input "false"
click at [594, 172] on div "[DATE]" at bounding box center [541, 163] width 451 height 17
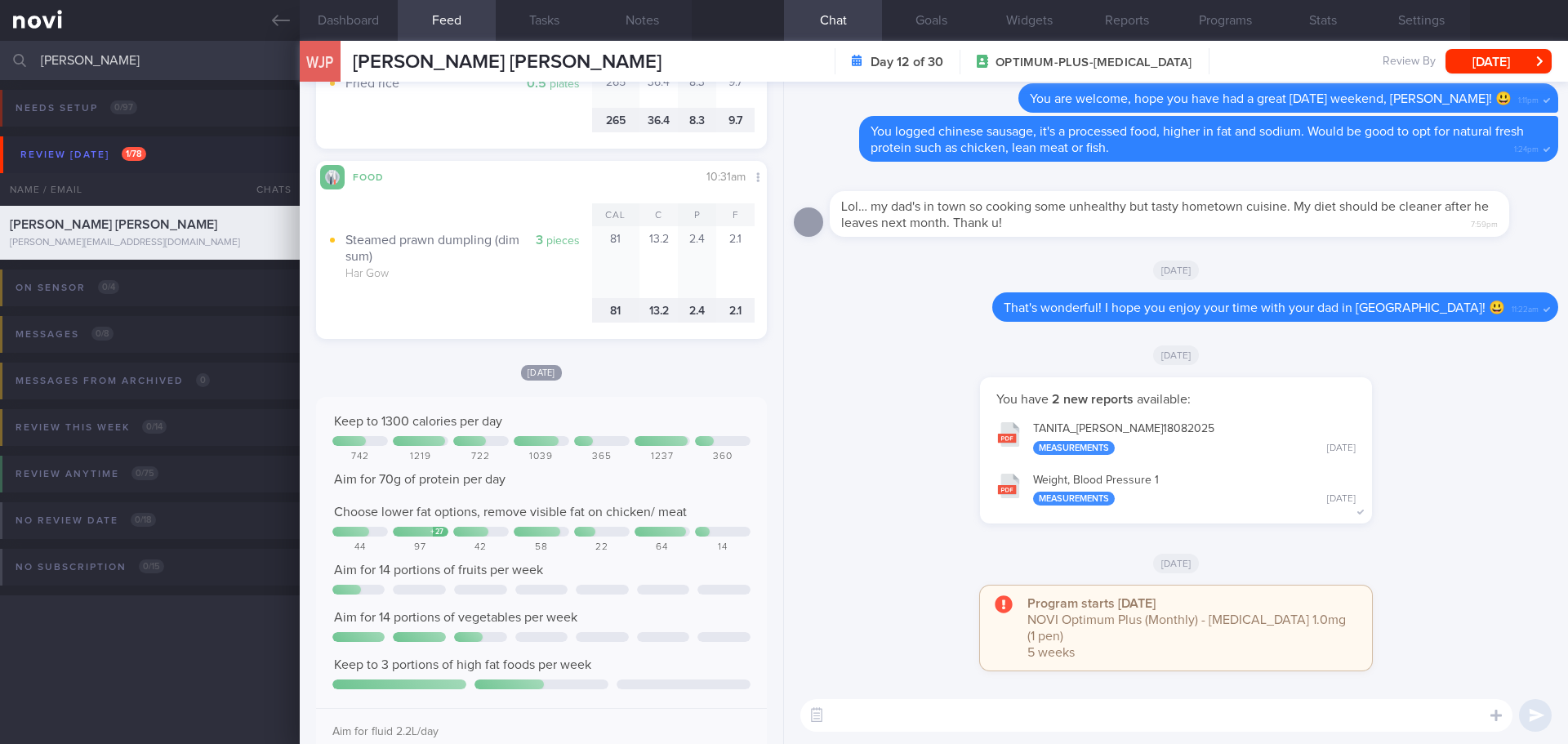
scroll to position [2777, 0]
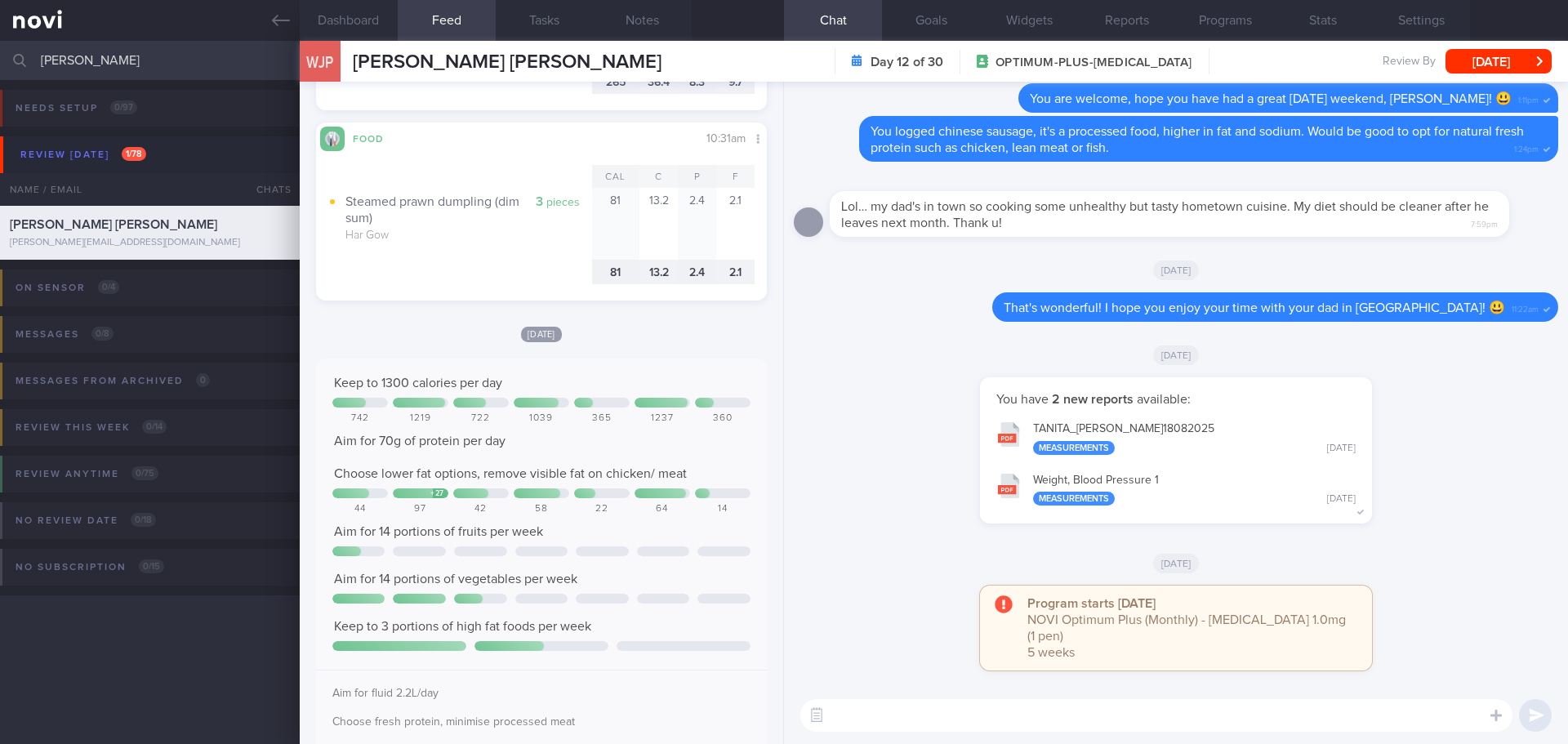
drag, startPoint x: 80, startPoint y: 58, endPoint x: -32, endPoint y: 70, distance: 112.6
click at [0, 70] on html "You are offline! Some functionality will be unavailable Patients New Users Coac…" at bounding box center [784, 372] width 1568 height 744
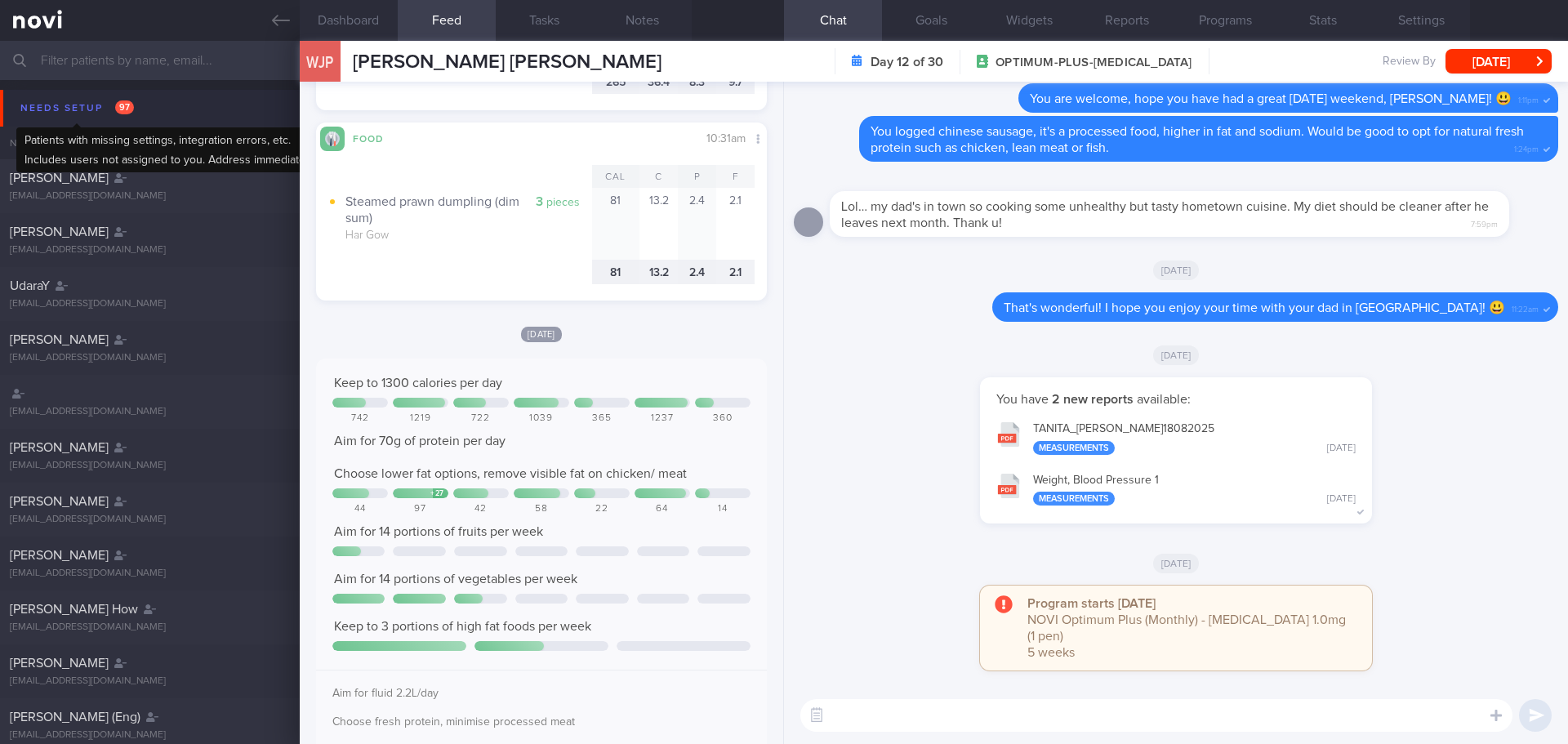
click at [59, 105] on div "Needs setup 97" at bounding box center [77, 108] width 122 height 22
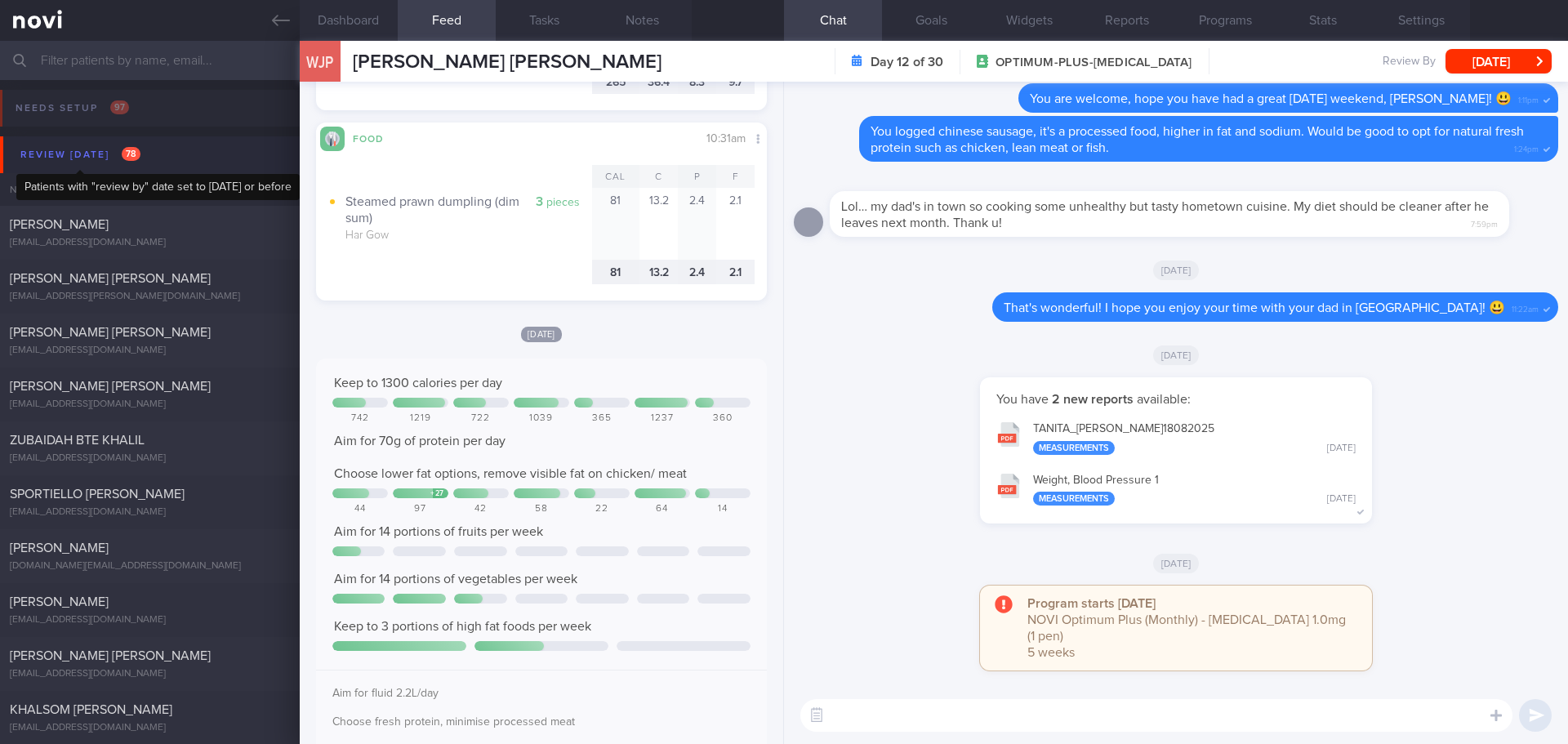
click at [58, 157] on div "Review today 78" at bounding box center [80, 155] width 129 height 22
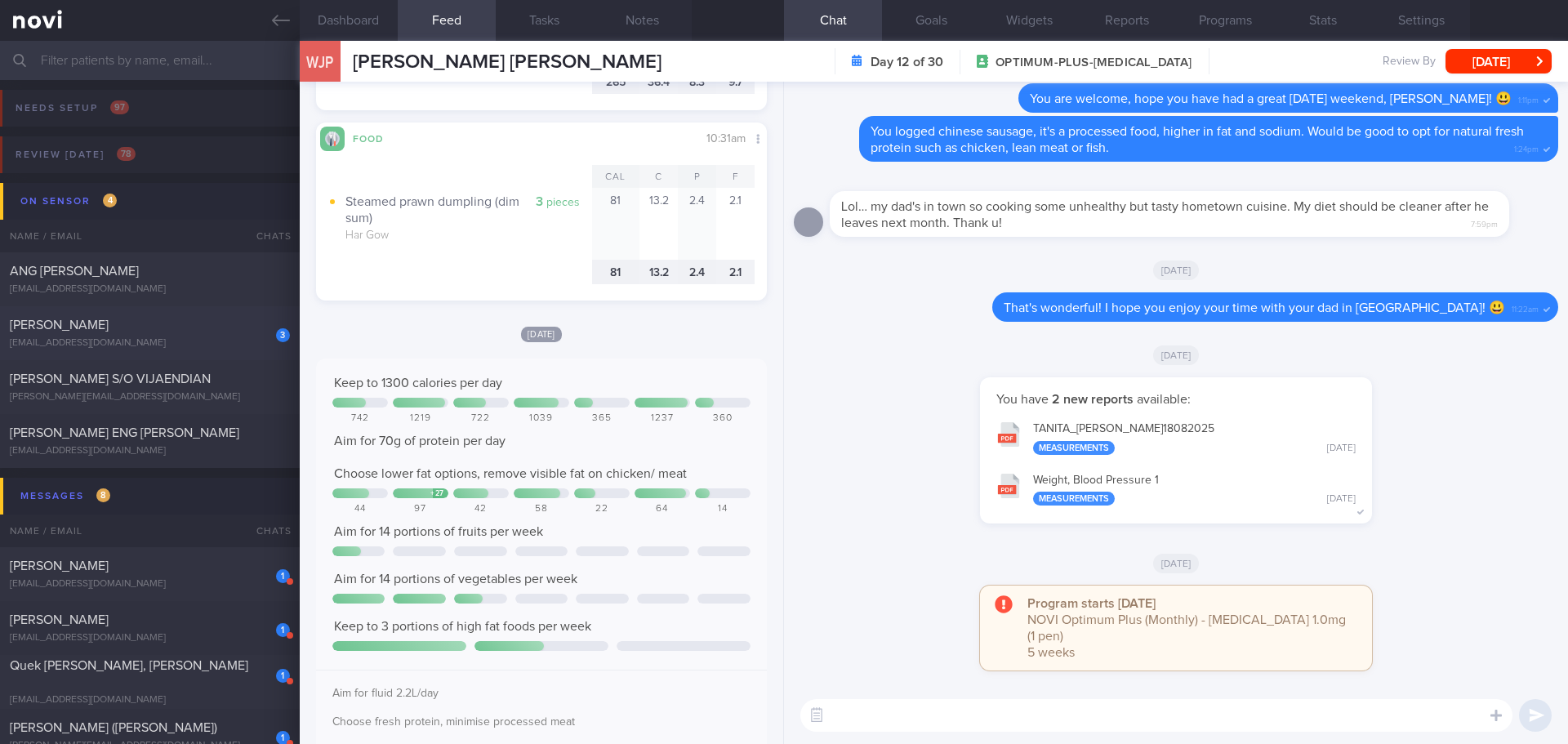
click at [122, 328] on div "[PERSON_NAME]" at bounding box center [148, 324] width 276 height 16
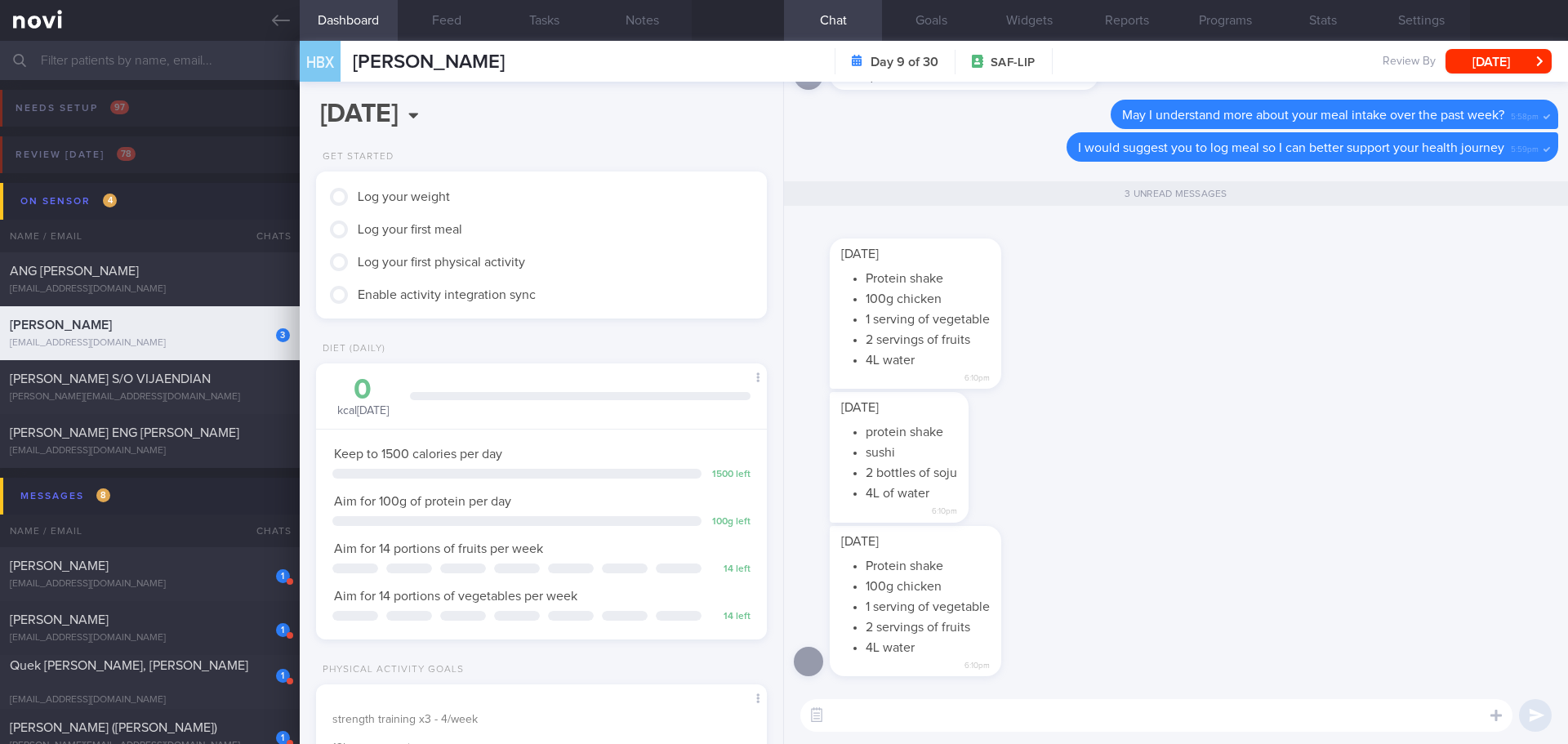
scroll to position [-163, 0]
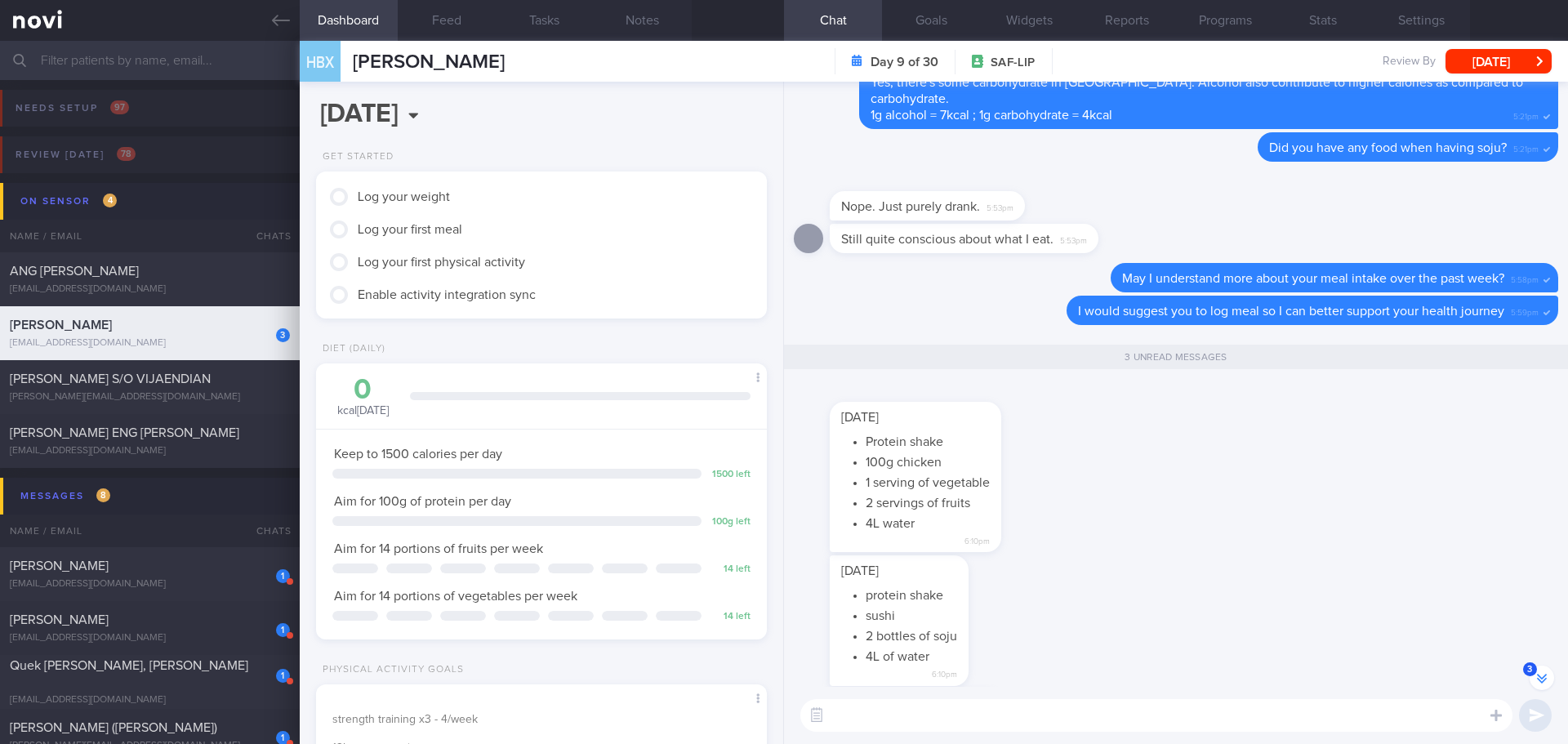
click at [944, 597] on li "protein shake" at bounding box center [911, 593] width 91 height 20
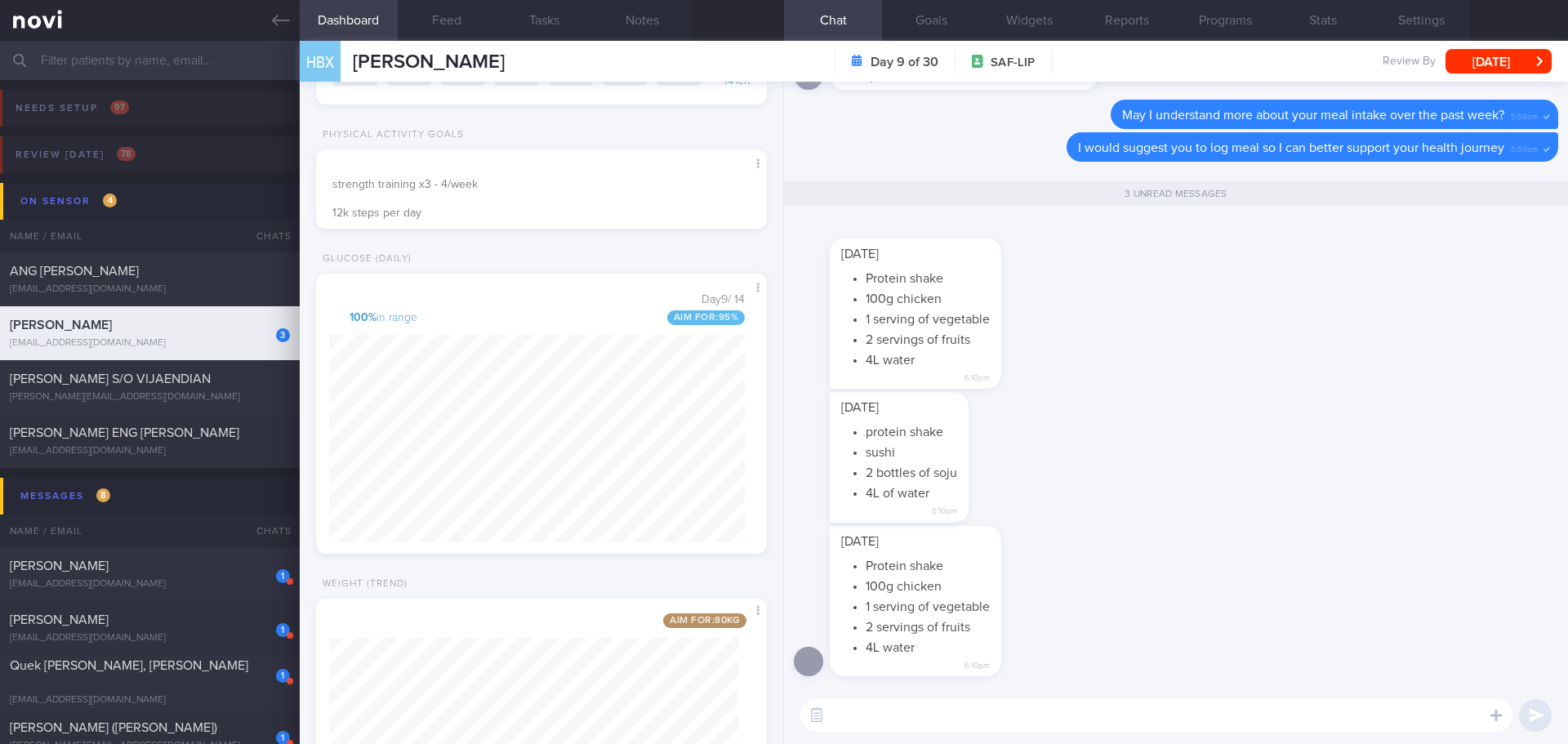
scroll to position [572, 0]
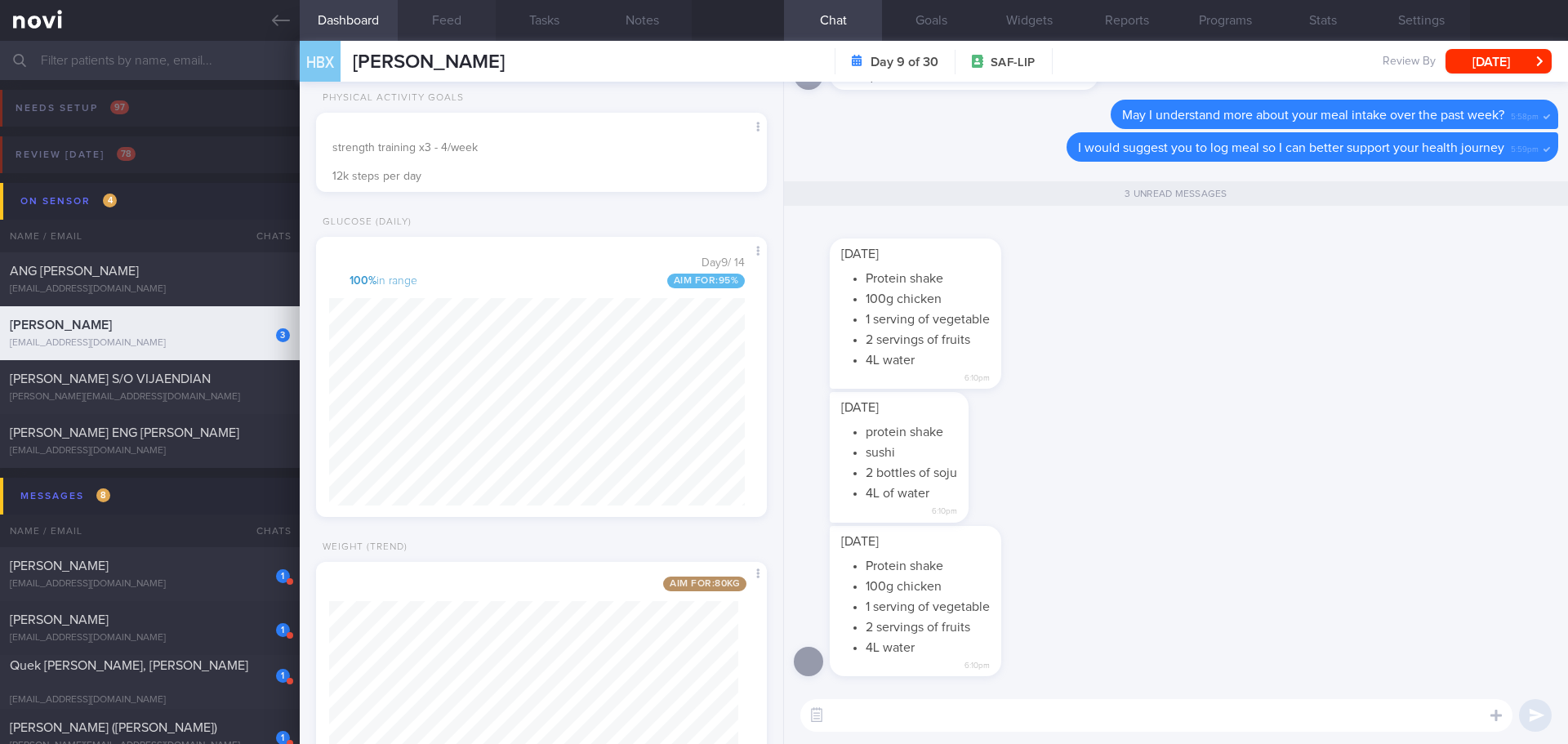
click at [434, 22] on button "Feed" at bounding box center [447, 20] width 98 height 41
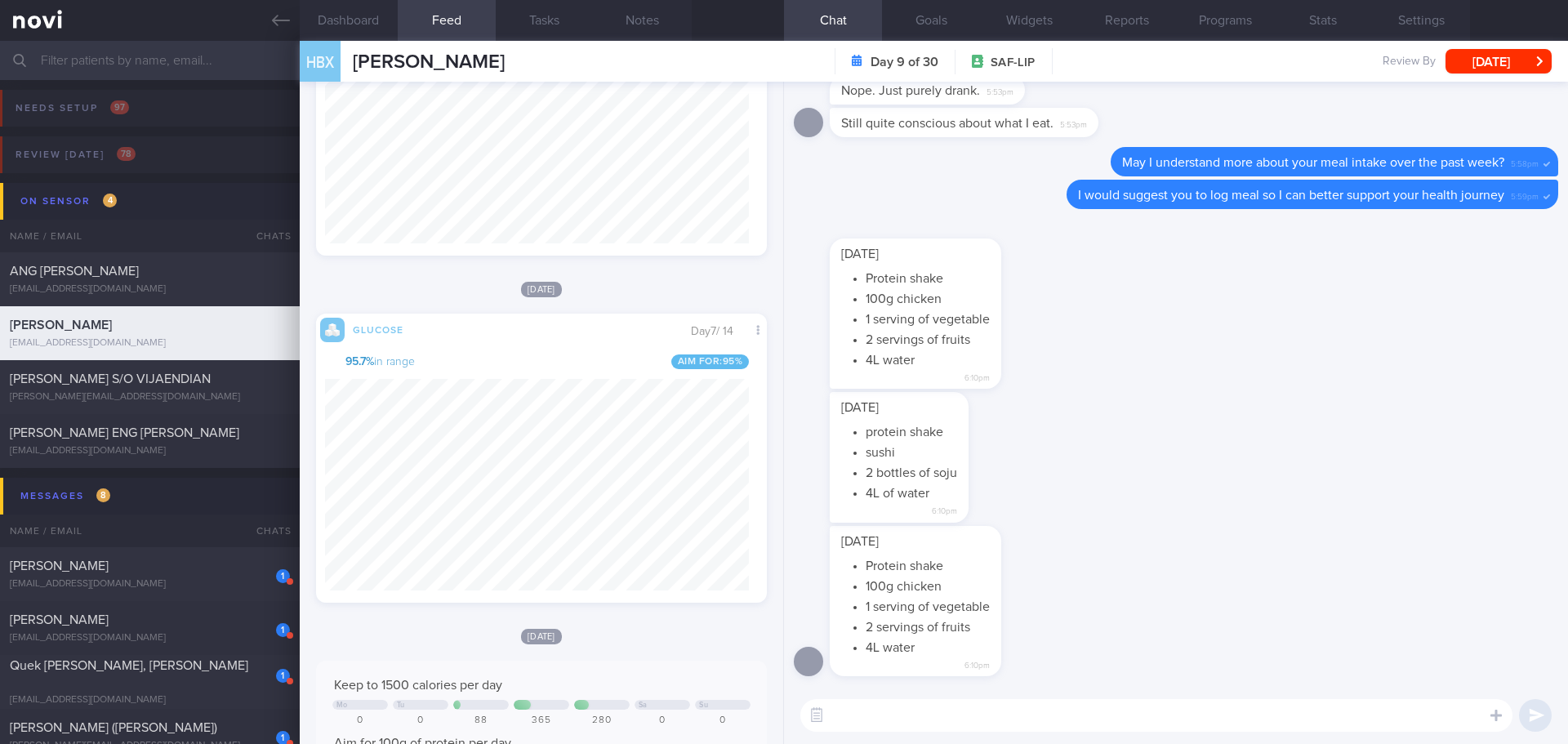
scroll to position [267, 425]
click at [1004, 709] on textarea at bounding box center [1157, 715] width 712 height 33
type textarea "Thank you for sending in the intake"
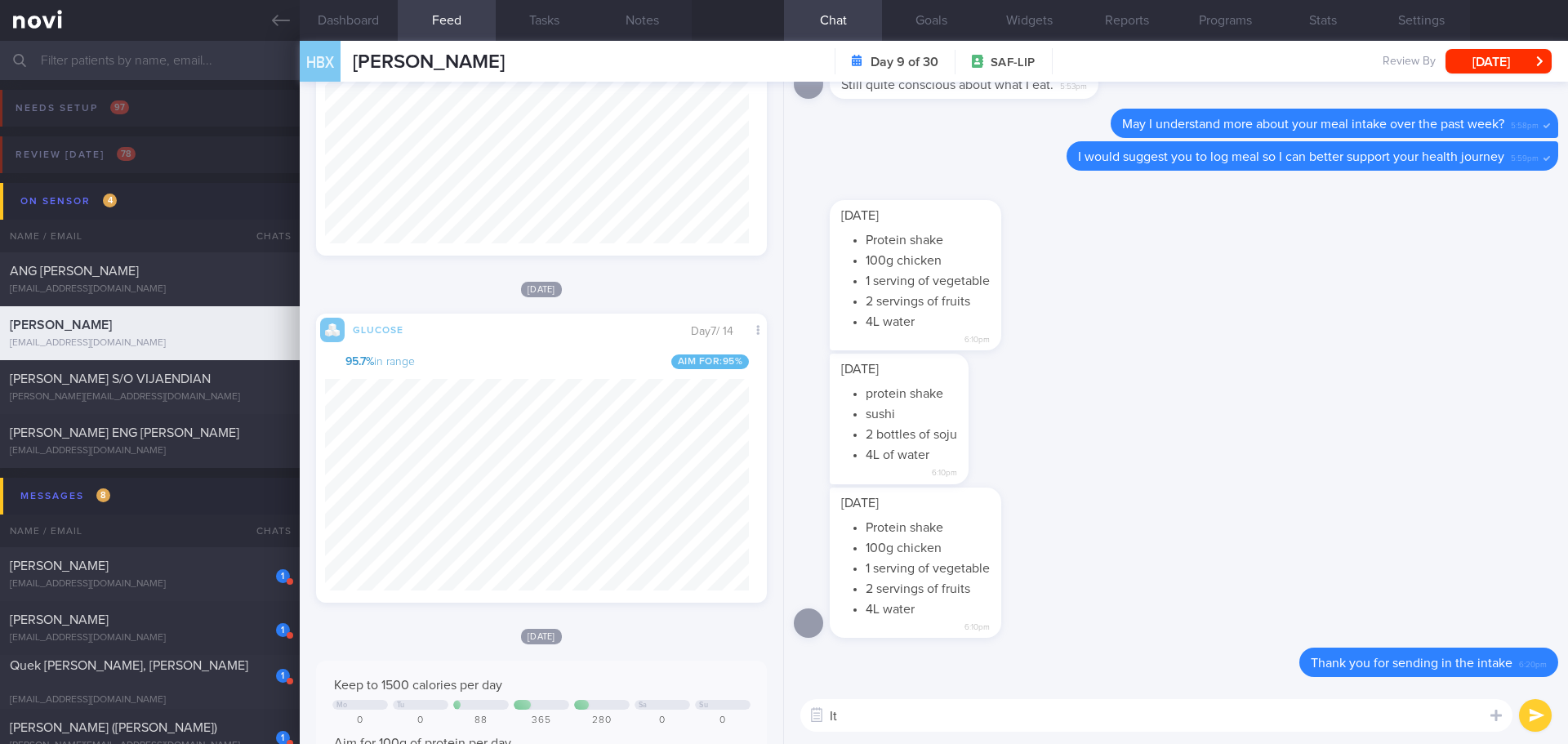
type textarea "I"
type textarea "R"
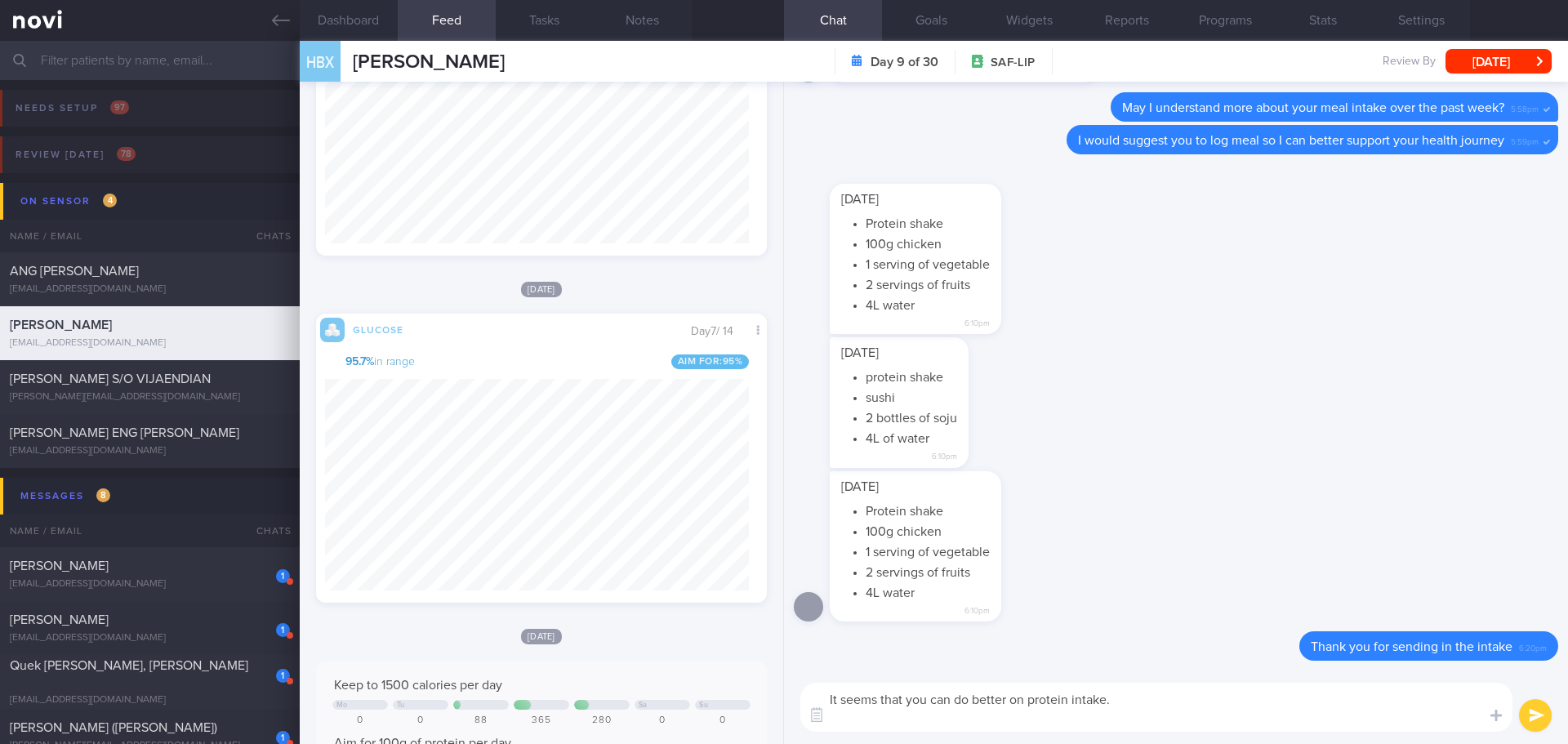
scroll to position [0, 0]
click at [653, 20] on button "Notes" at bounding box center [643, 20] width 98 height 41
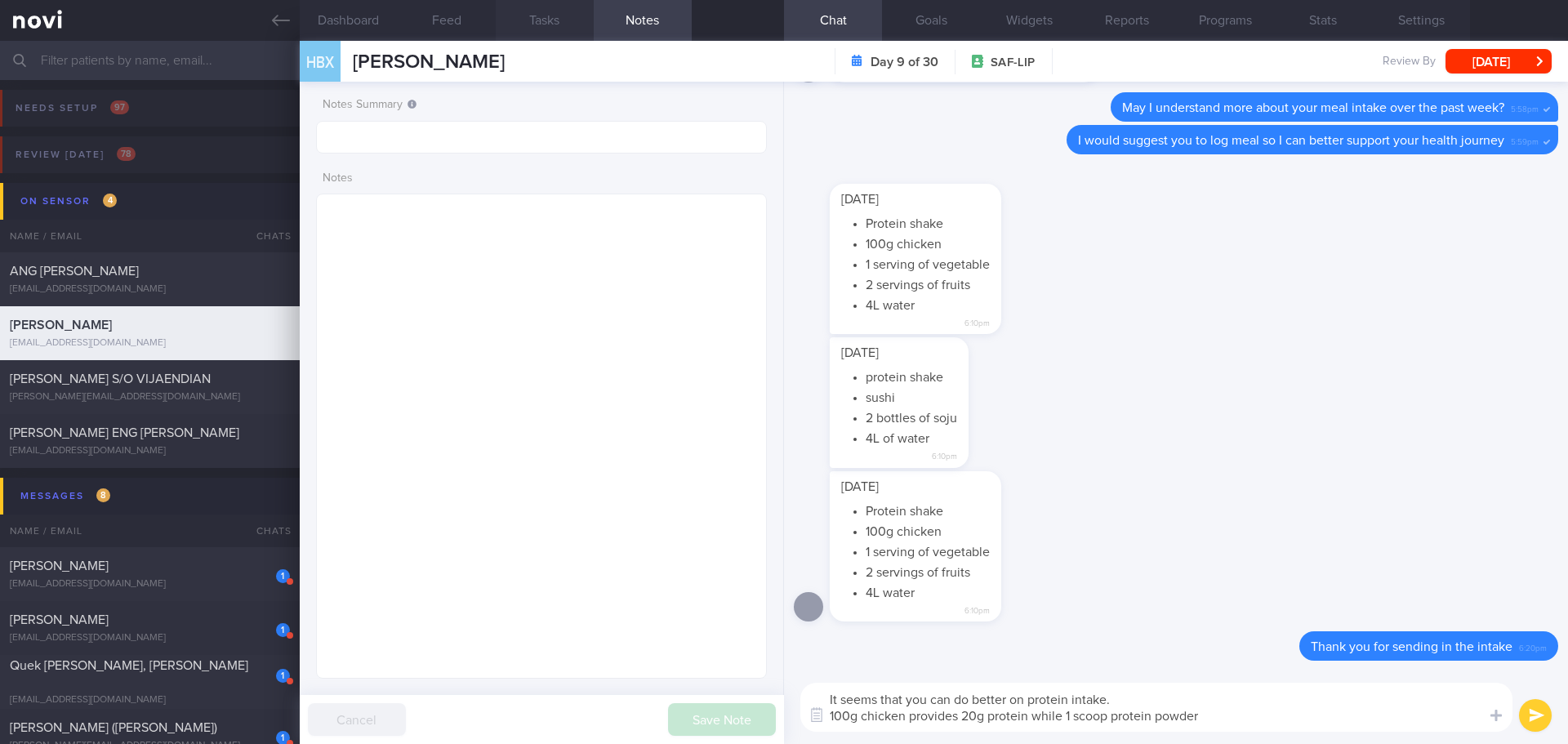
drag, startPoint x: 573, startPoint y: 19, endPoint x: 549, endPoint y: 25, distance: 24.7
click at [572, 19] on button "Tasks" at bounding box center [545, 20] width 98 height 41
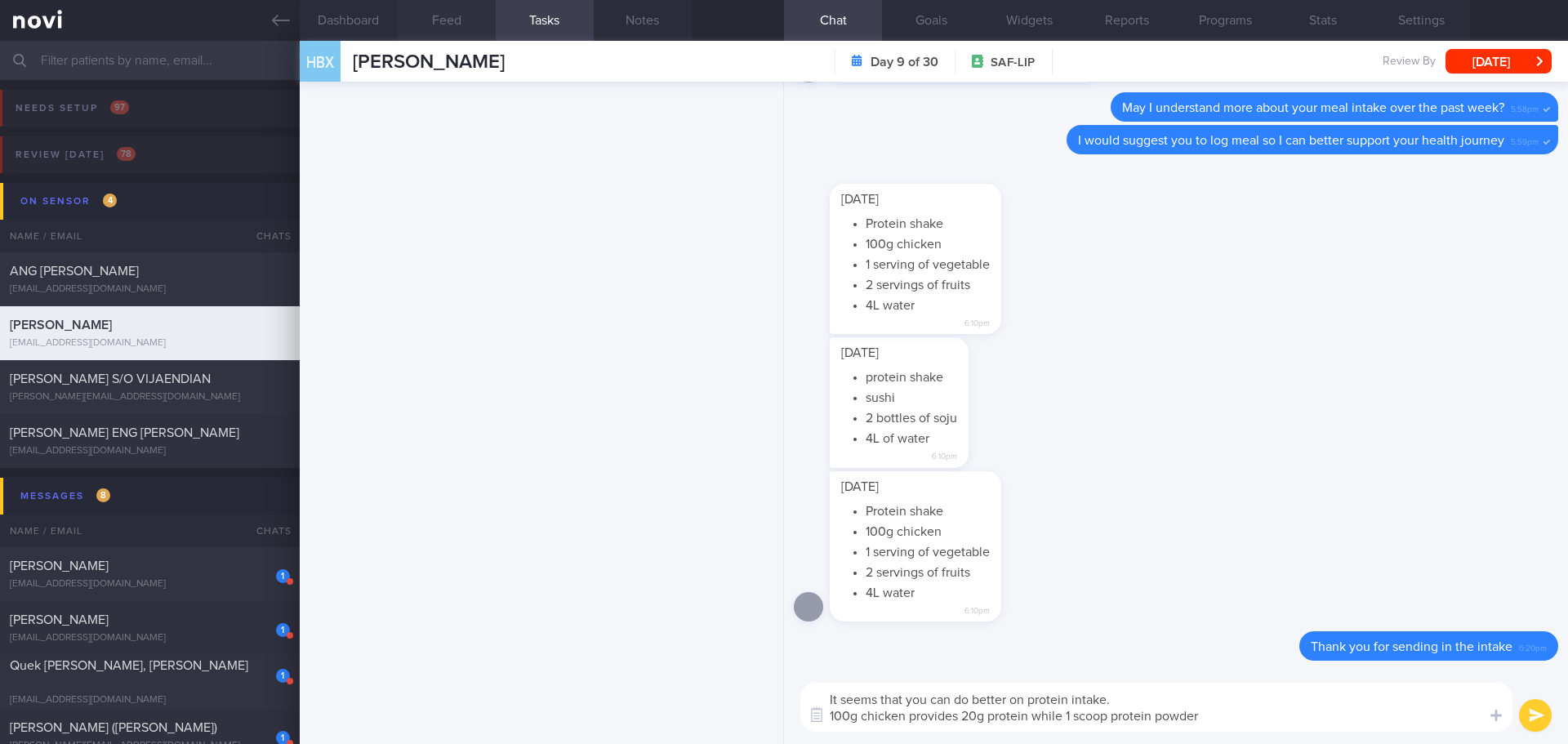
click at [460, 24] on button "Feed" at bounding box center [447, 20] width 98 height 41
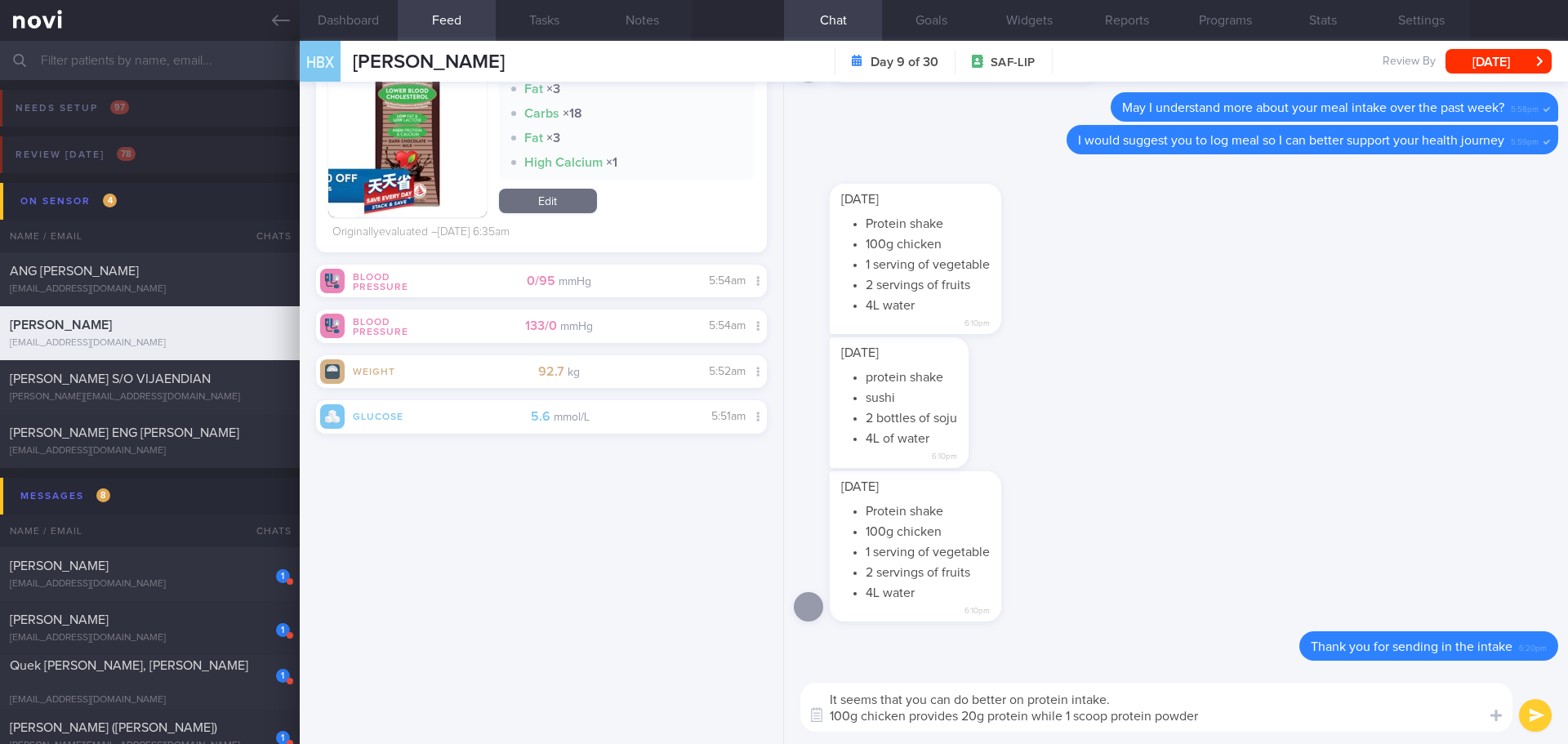
scroll to position [3701, 0]
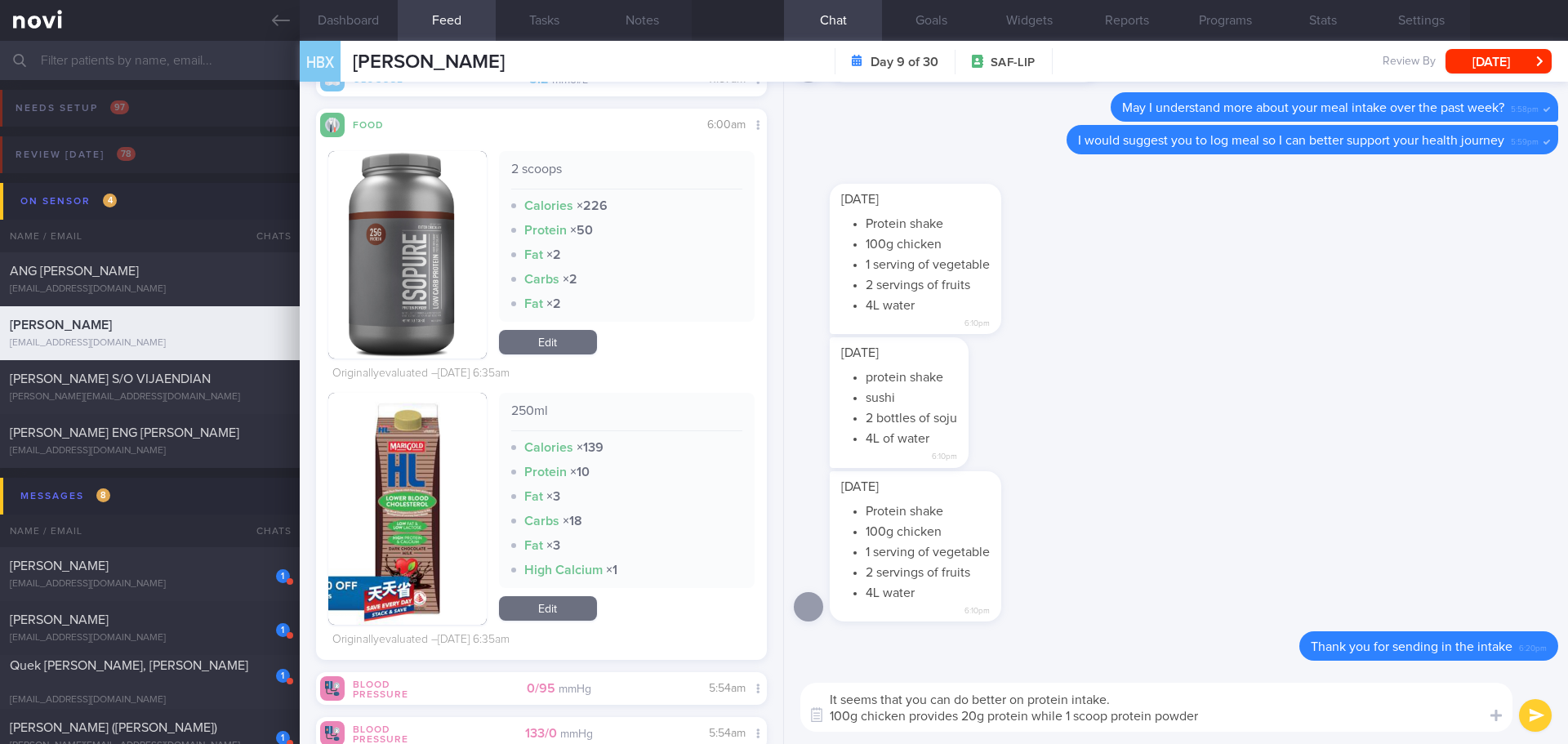
click at [1217, 721] on textarea "It seems that you can do better on protein intake. 100g chicken provides 20g pr…" at bounding box center [1157, 708] width 712 height 49
click at [1217, 719] on textarea "It seems that you can do better on protein intake. 100g chicken provides 20g pr…" at bounding box center [1157, 708] width 712 height 49
click at [1221, 717] on textarea "It seems that you can do better on protein intake. 100g chicken provides 20g pr…" at bounding box center [1157, 708] width 712 height 49
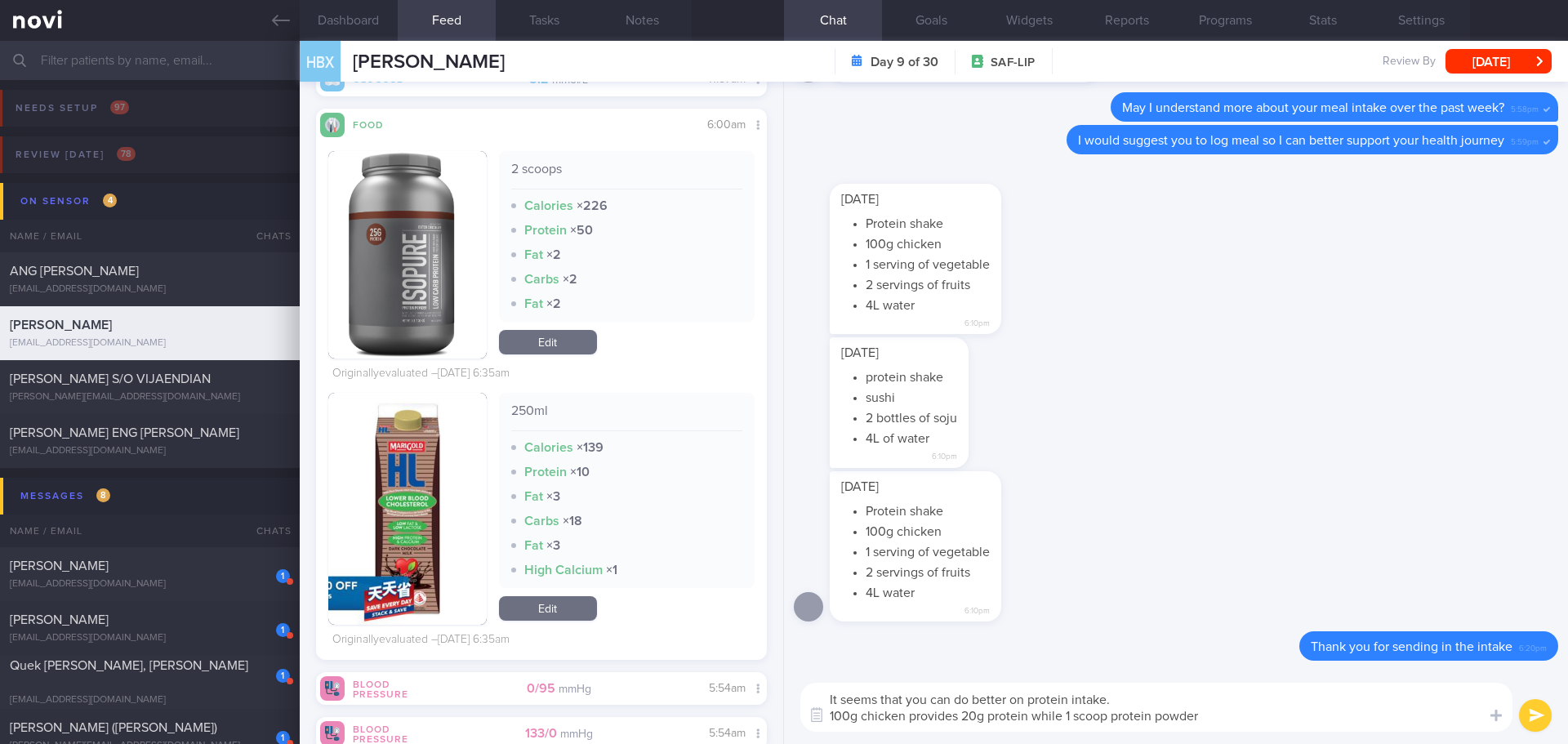
click at [1221, 717] on textarea "It seems that you can do better on protein intake. 100g chicken provides 20g pr…" at bounding box center [1157, 708] width 712 height 49
click at [1215, 716] on textarea "It seems that you can do better on protein intake. 100g chicken provides 20g pr…" at bounding box center [1157, 708] width 712 height 49
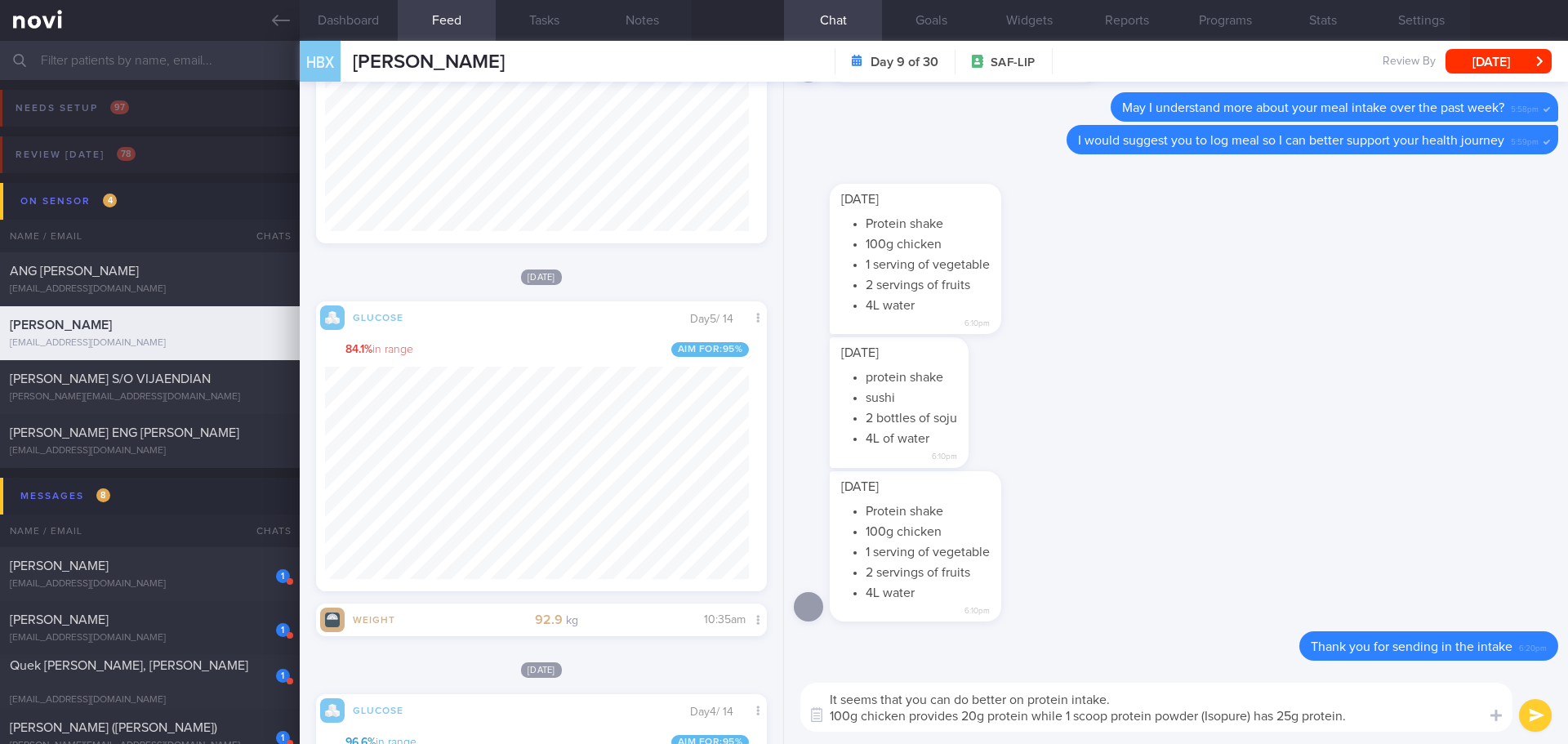
scroll to position [267, 425]
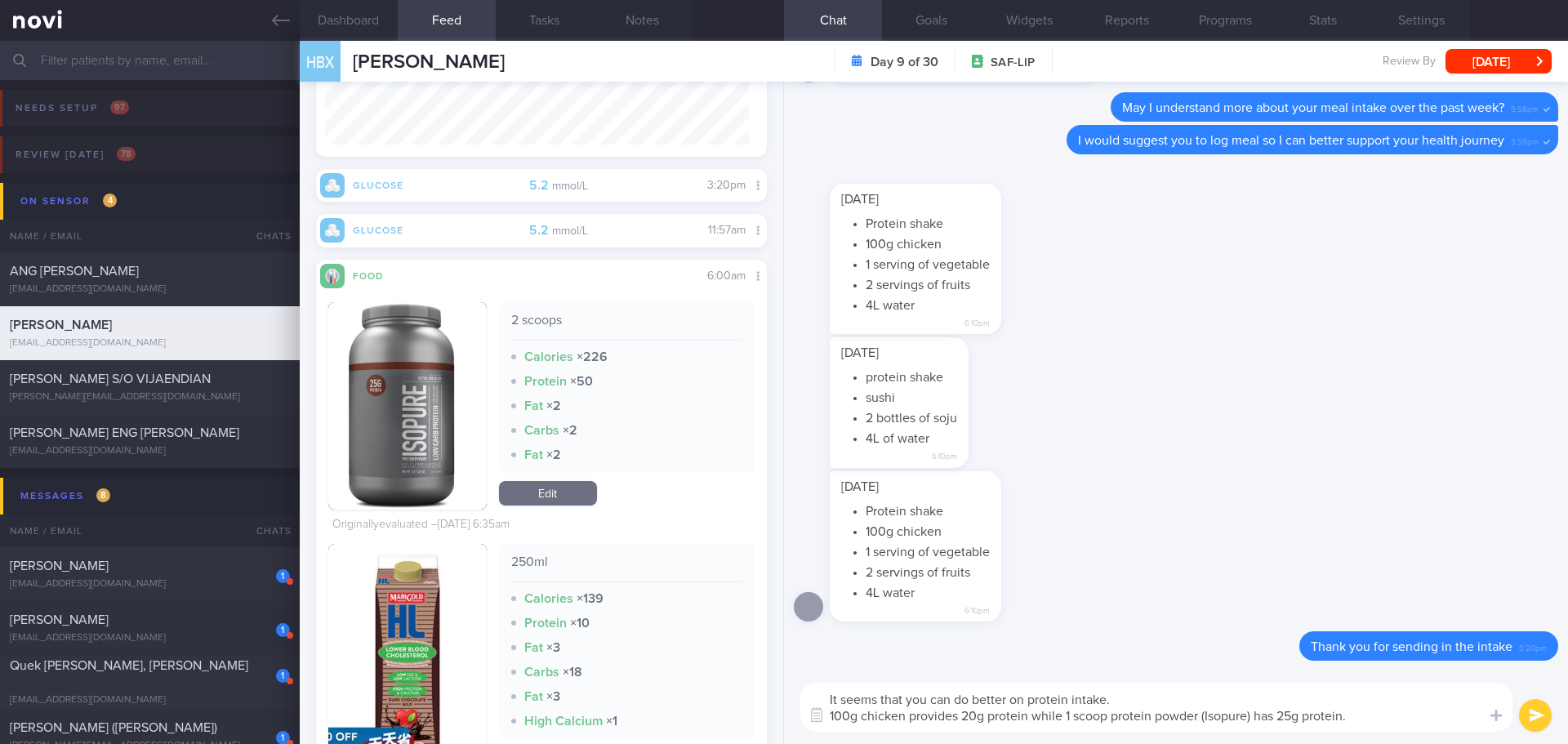
click at [1378, 722] on textarea "It seems that you can do better on protein intake. 100g chicken provides 20g pr…" at bounding box center [1157, 708] width 712 height 49
click at [1381, 719] on textarea "It seems that you can do better on protein intake. 100g chicken provides 20g pr…" at bounding box center [1157, 708] width 712 height 49
drag, startPoint x: 1119, startPoint y: 697, endPoint x: 807, endPoint y: 694, distance: 312.0
click at [807, 694] on textarea "It seems that you can do better on protein intake. 100g chicken provides 20g pr…" at bounding box center [1157, 708] width 712 height 49
click at [1314, 697] on textarea "Your meals consists of good amount of fruits on Monday. Could do better 100g ch…" at bounding box center [1157, 708] width 712 height 49
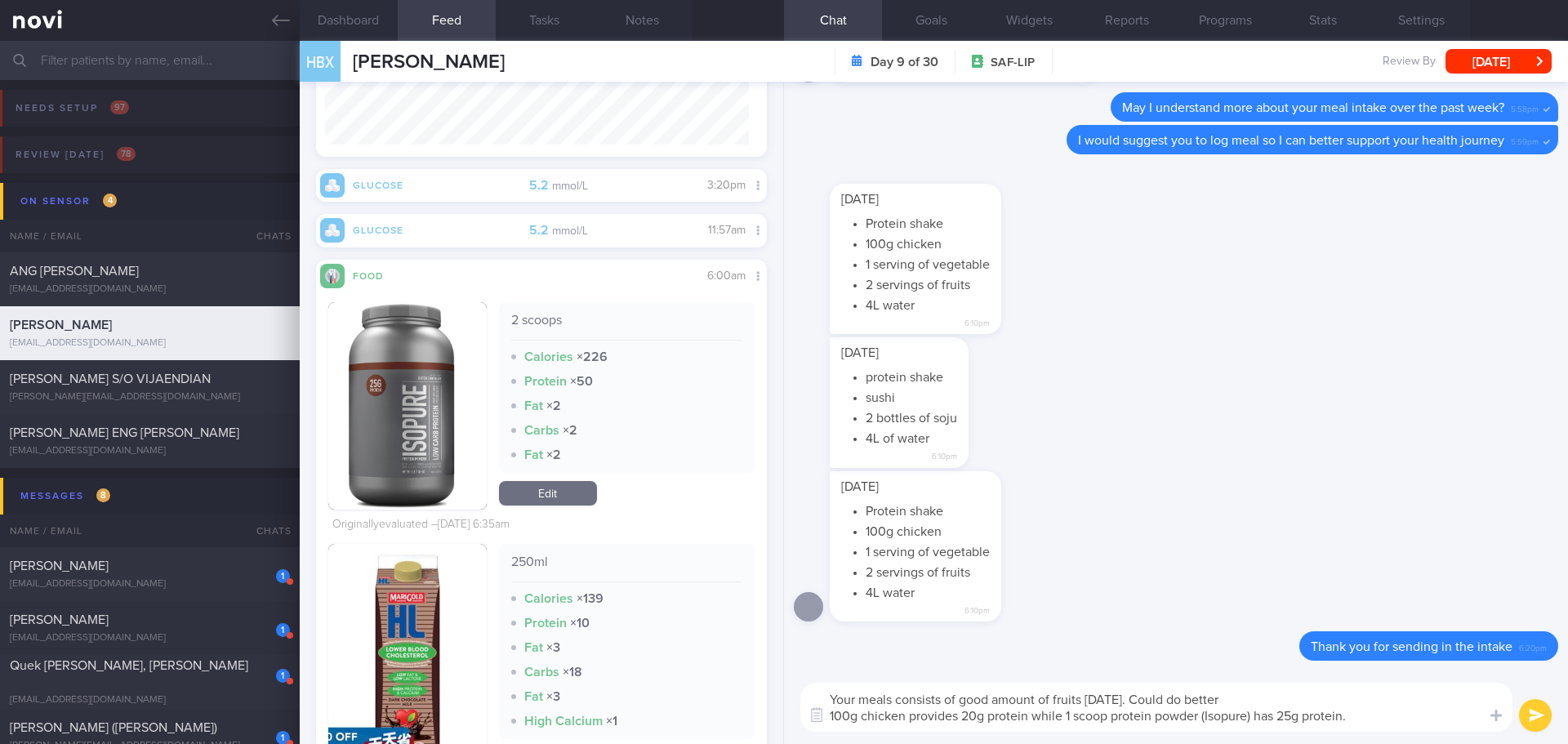
drag, startPoint x: 1148, startPoint y: 698, endPoint x: 811, endPoint y: 698, distance: 337.0
click at [811, 698] on textarea "Your meals consists of good amount of fruits on Monday. Could do better 100g ch…" at bounding box center [1157, 708] width 712 height 49
click at [1289, 699] on textarea "Fruit intake on Monday was great! Please keep it up👍🏻 Could do better 100g chic…" at bounding box center [1157, 708] width 712 height 49
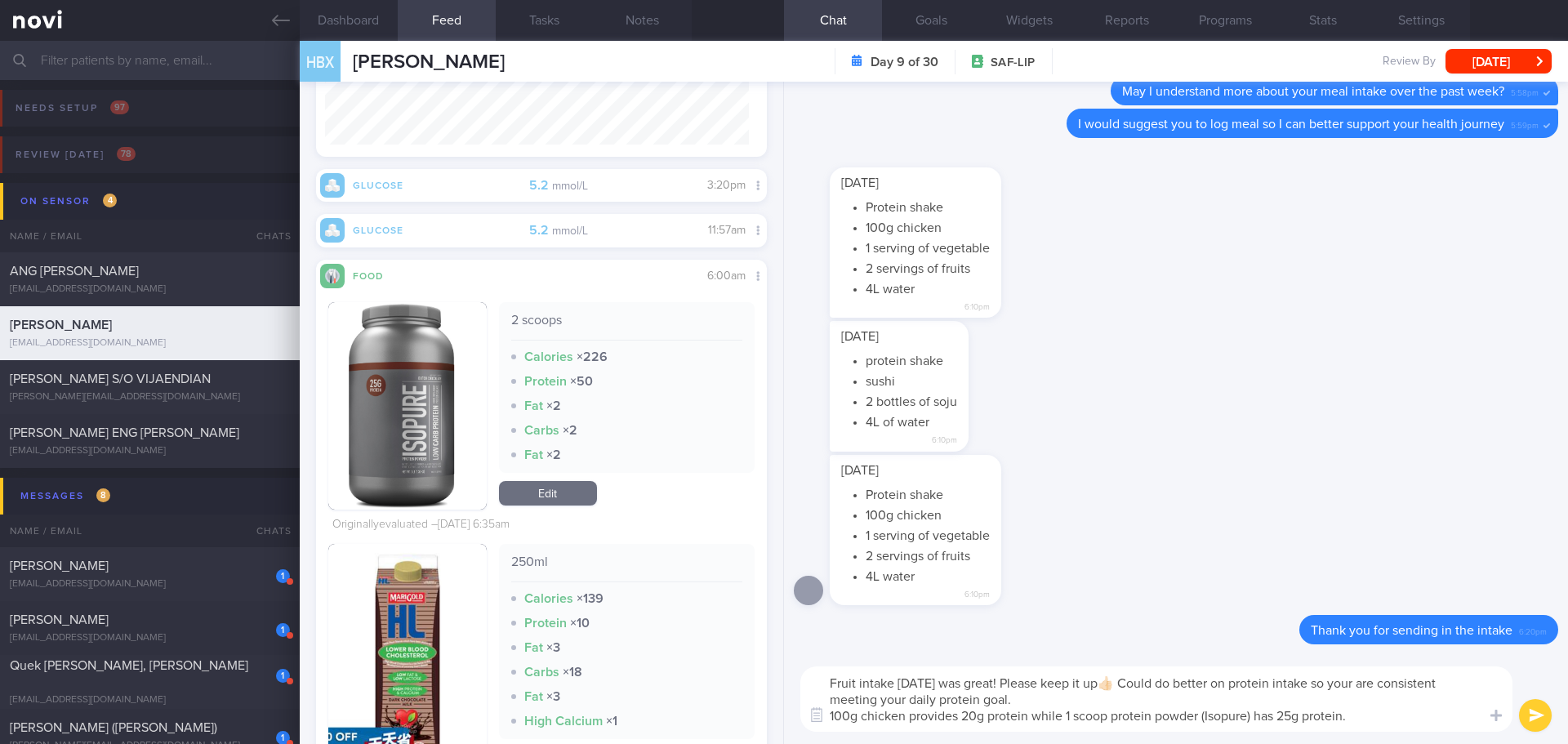
click at [1470, 682] on textarea "Fruit intake on Monday was great! Please keep it up👍🏻 Could do better on protei…" at bounding box center [1157, 698] width 712 height 65
click at [1065, 702] on textarea "Fruit intake on Monday was great! Please keep it up👍🏻 Could do better on protei…" at bounding box center [1157, 698] width 712 height 65
click at [1109, 704] on textarea "Fruit intake on Monday was great! Please keep it up👍🏻 Could do better on protei…" at bounding box center [1157, 698] width 712 height 65
type textarea "Fruit intake on Monday was great! Please keep it up👍🏻 Could do better on protei…"
click at [1535, 712] on button "submit" at bounding box center [1535, 715] width 33 height 33
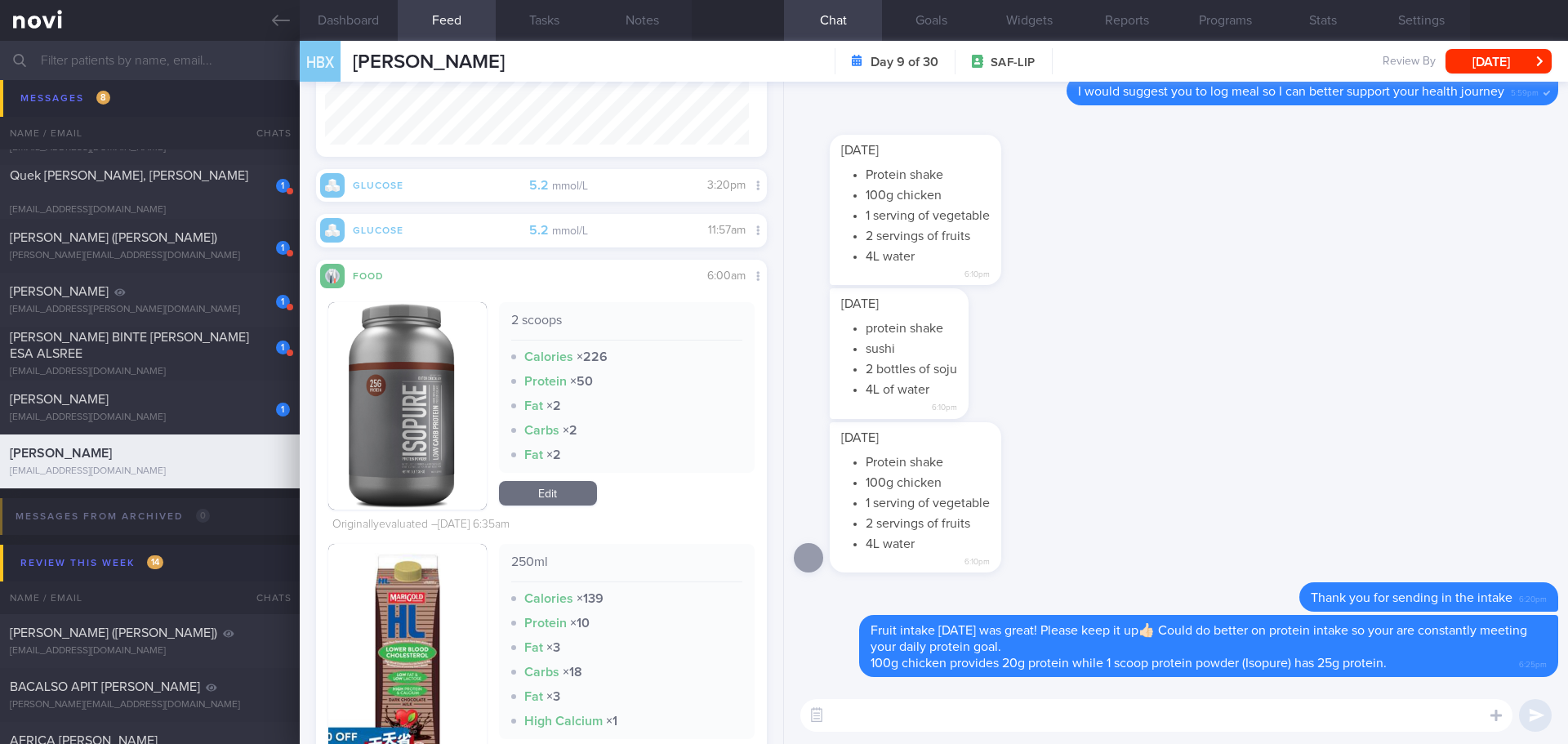
scroll to position [409, 0]
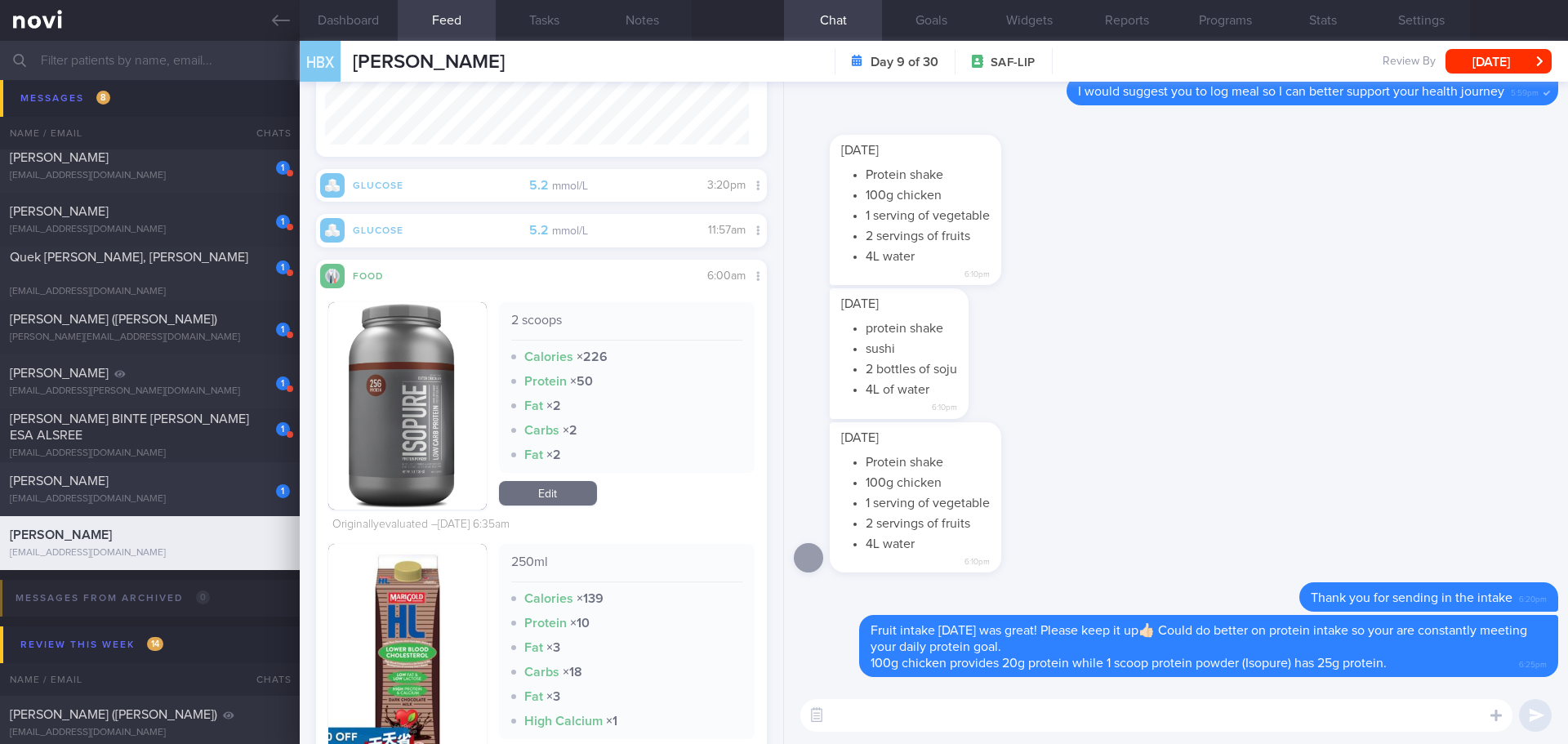
click at [179, 487] on div "[PERSON_NAME]" at bounding box center [148, 481] width 276 height 16
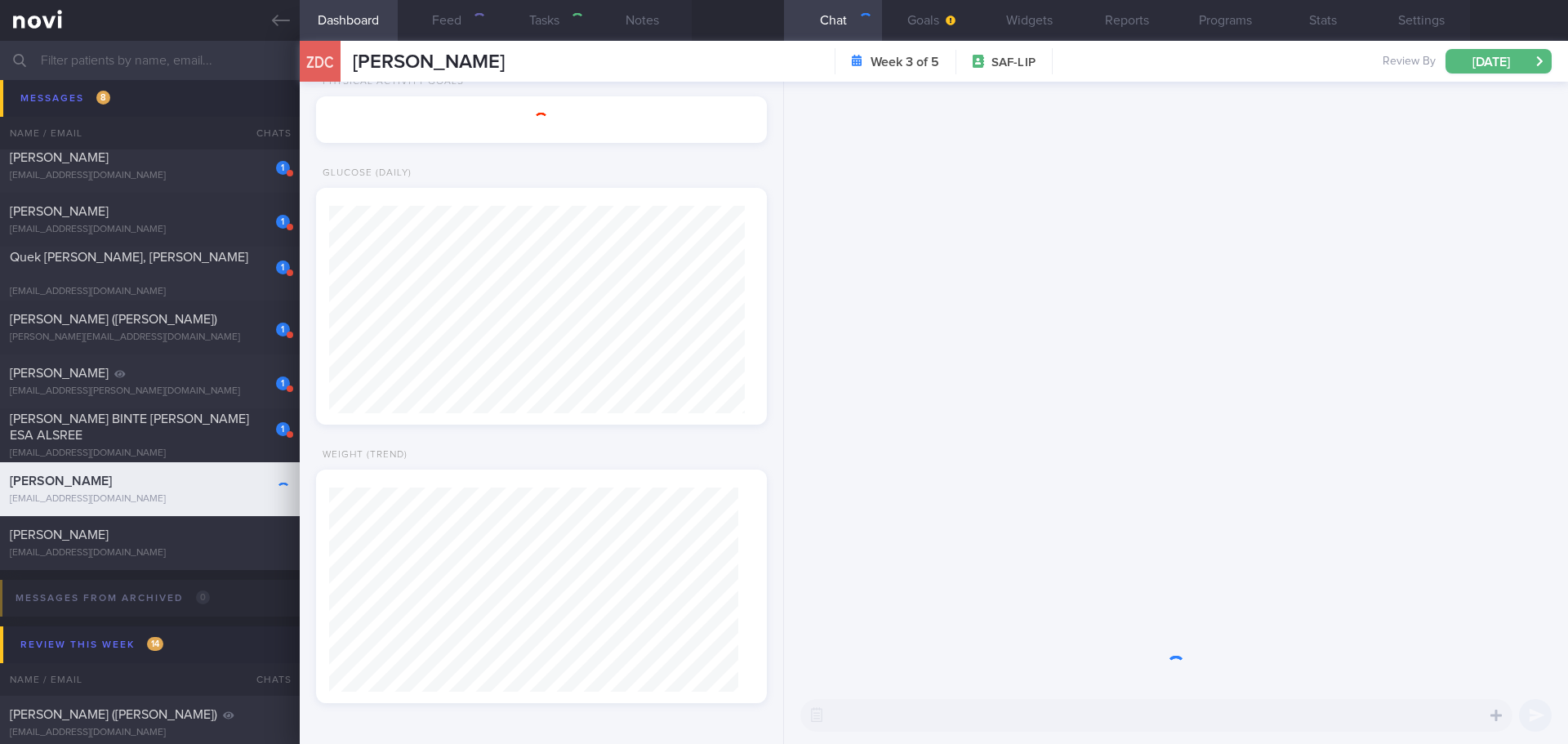
select select "8"
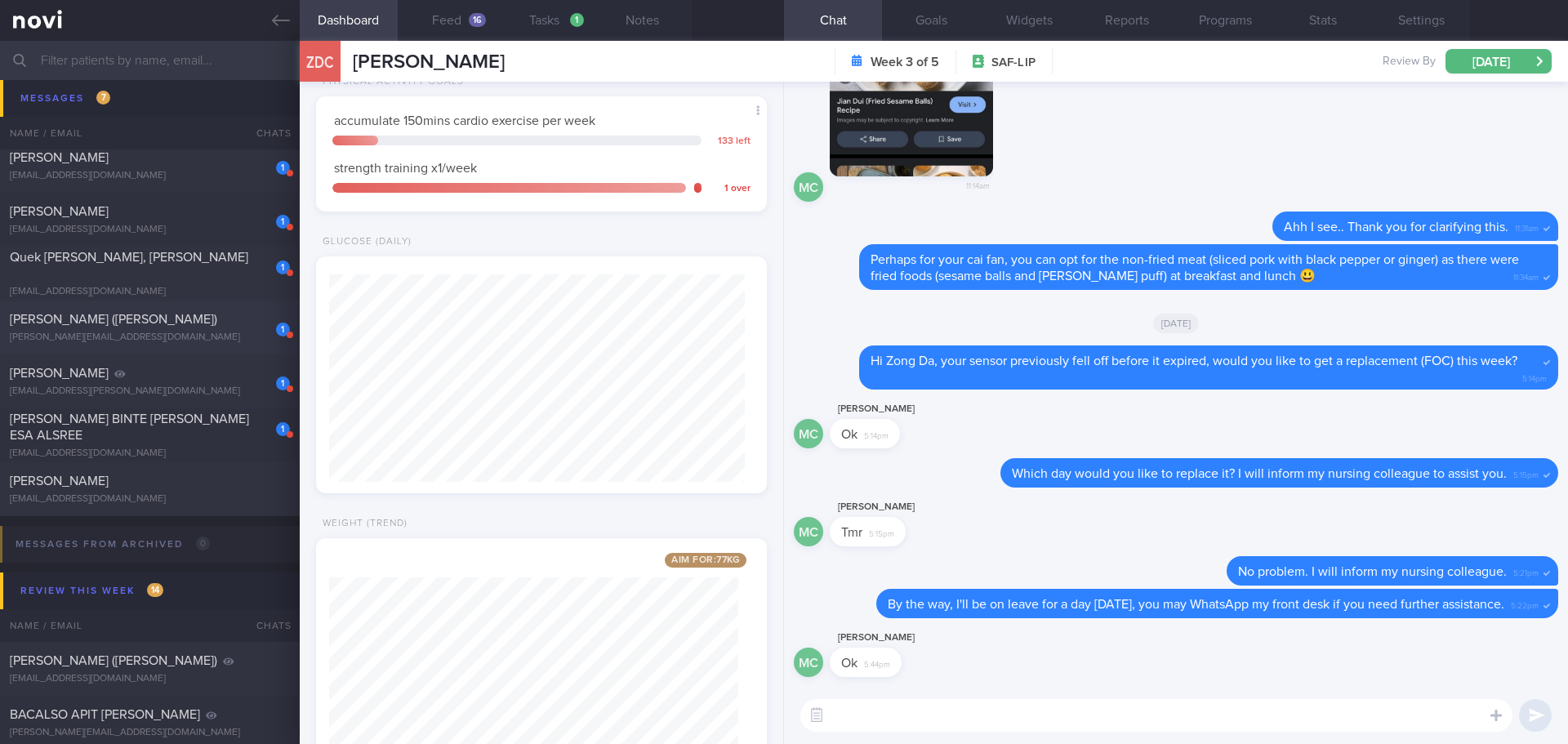
scroll to position [207, 416]
click at [189, 423] on div "[PERSON_NAME]" at bounding box center [148, 421] width 276 height 16
type textarea "Liver haemangiomas (Stable) f/up private gastro Dr CM Yeo Kidney cyst - referre…"
select select "7"
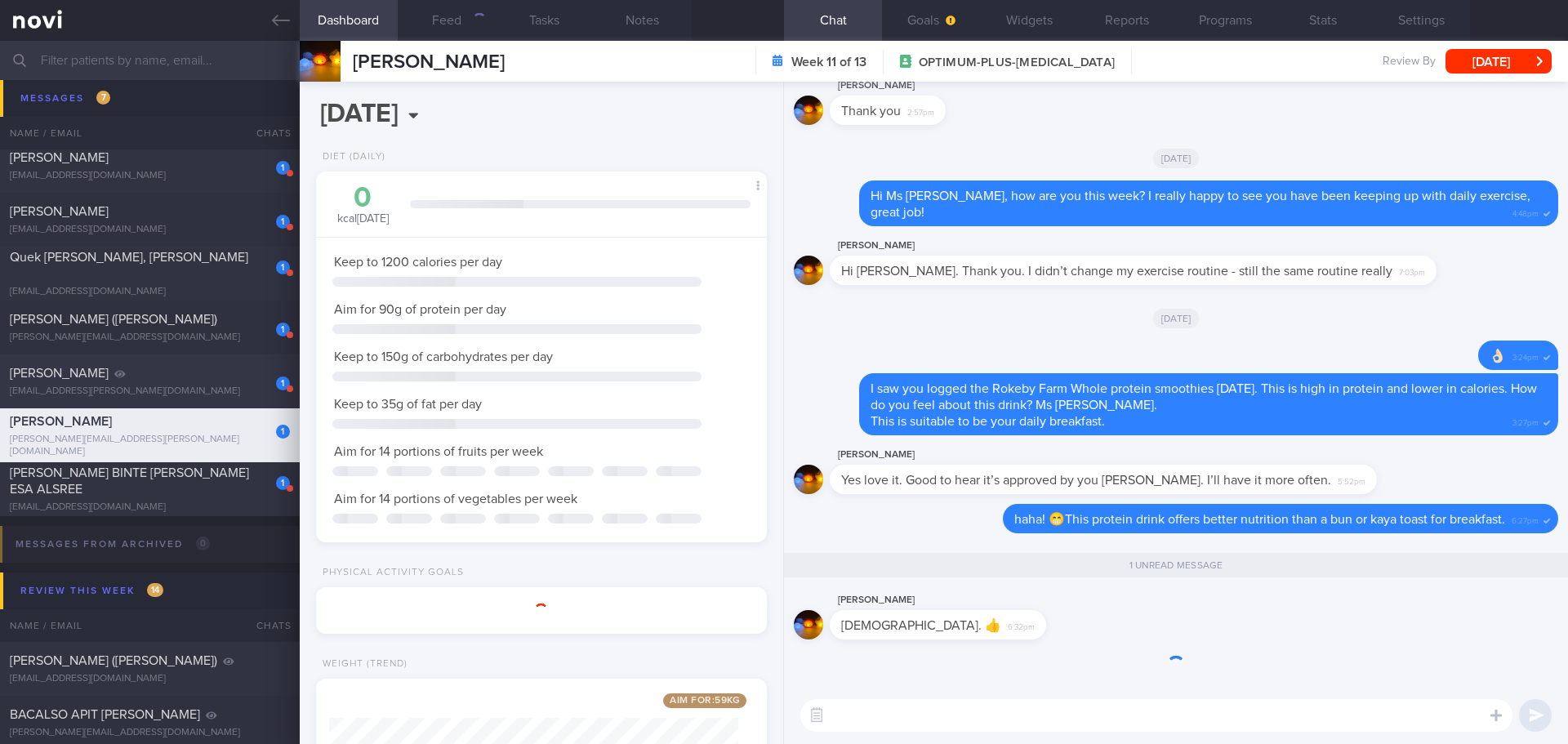
scroll to position [1, 0]
